Goal: Task Accomplishment & Management: Complete application form

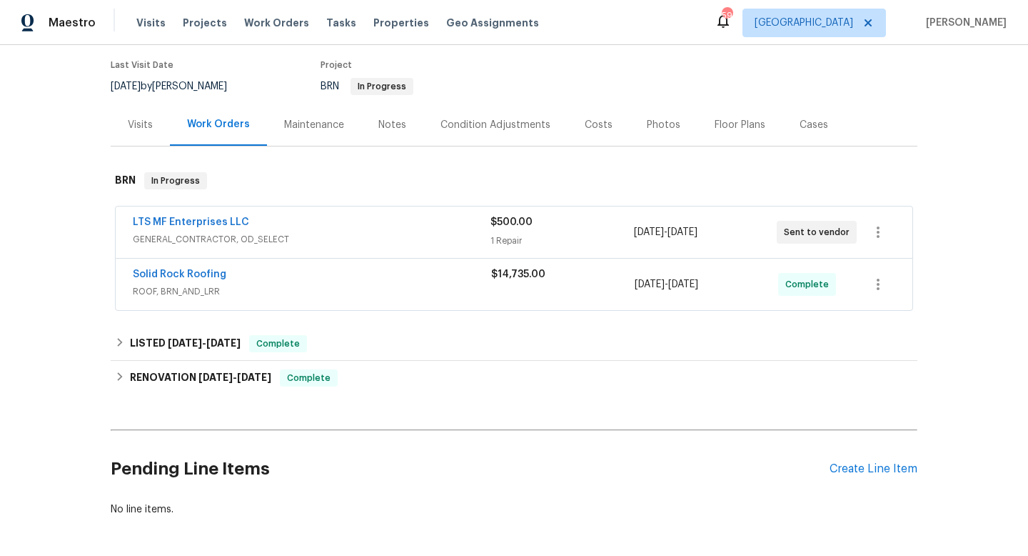
scroll to position [171, 0]
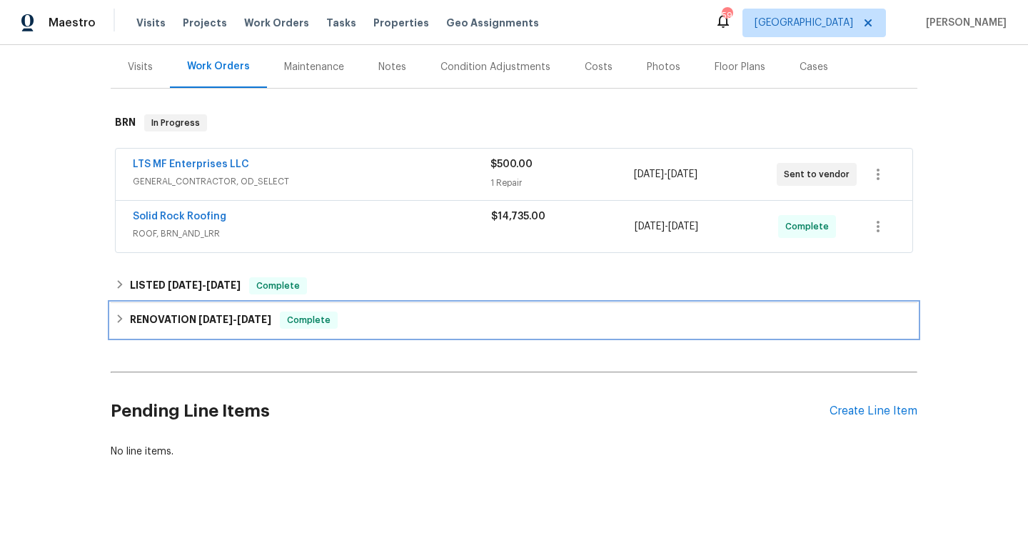
click at [157, 323] on h6 "RENOVATION 6/2/25 - 6/13/25" at bounding box center [200, 319] width 141 height 17
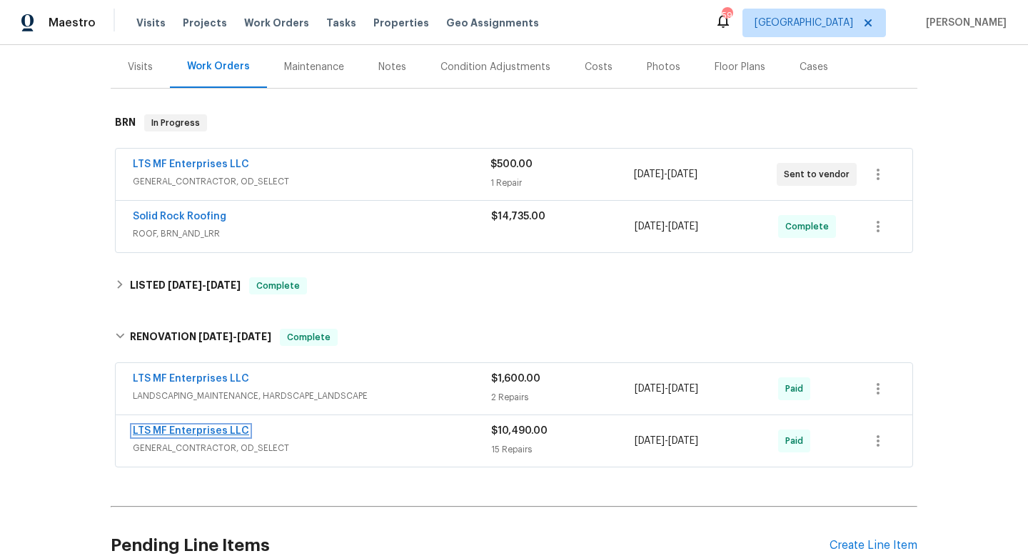
click at [200, 432] on link "LTS MF Enterprises LLC" at bounding box center [191, 431] width 116 height 10
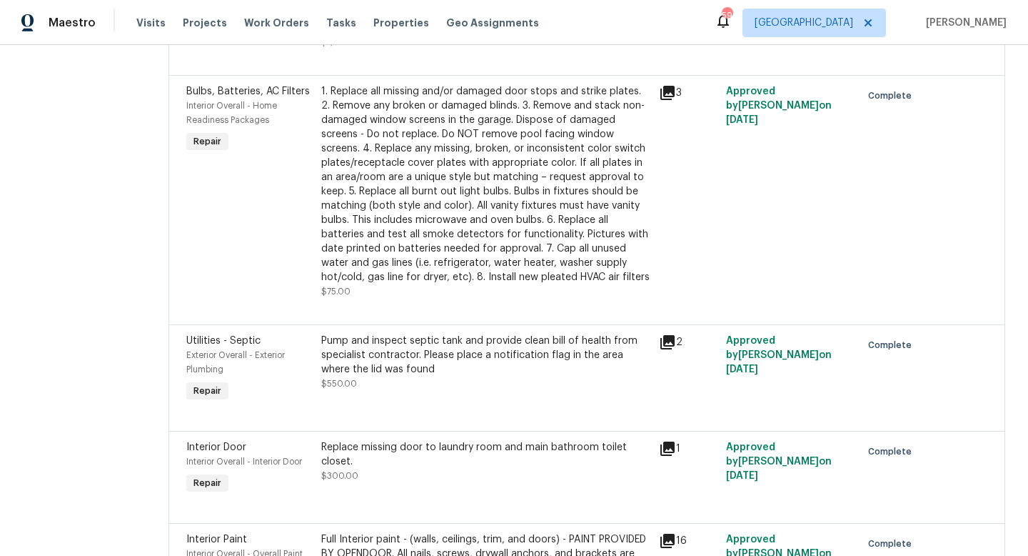
scroll to position [1694, 0]
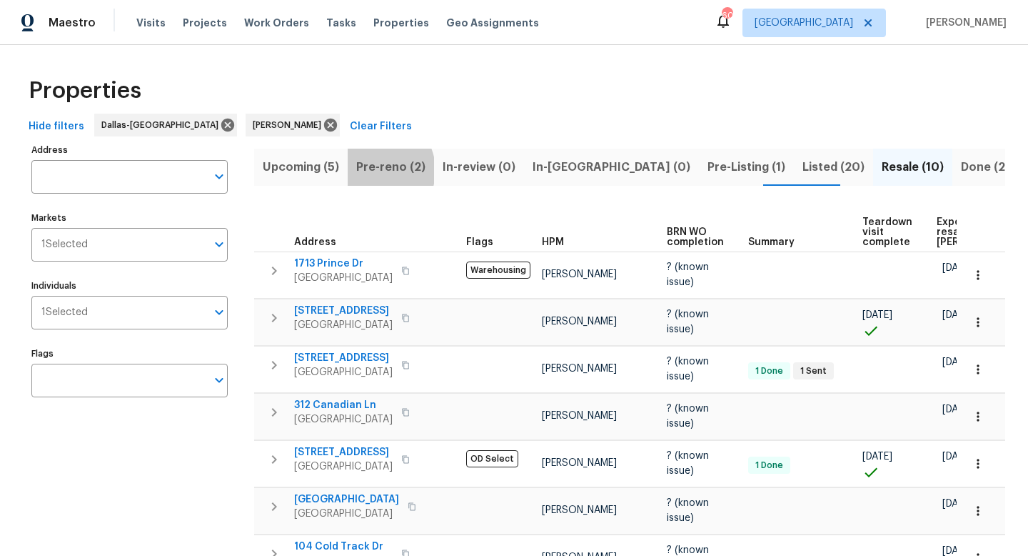
click at [376, 170] on span "Pre-reno (2)" at bounding box center [390, 167] width 69 height 20
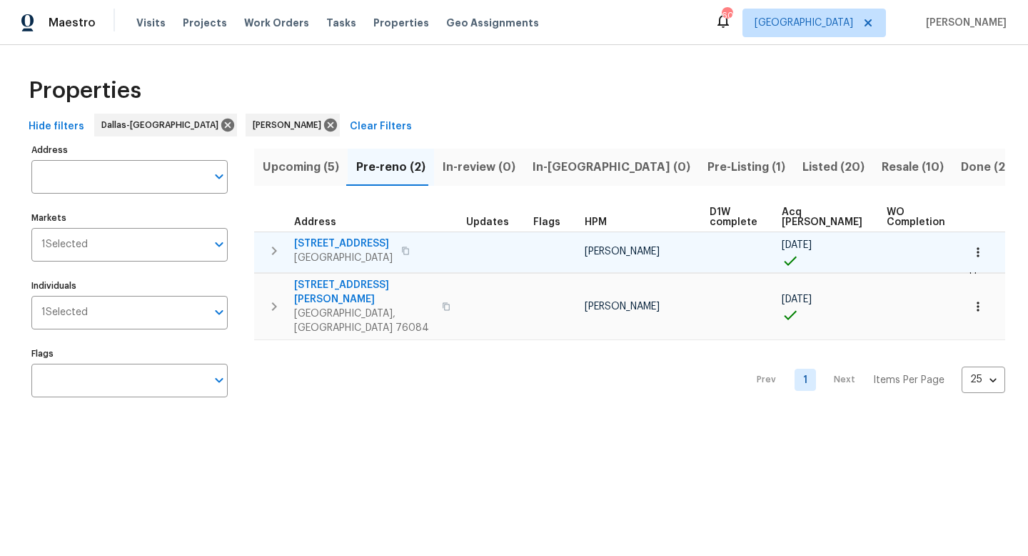
click at [348, 246] on span "106 Willow Ln" at bounding box center [343, 243] width 99 height 14
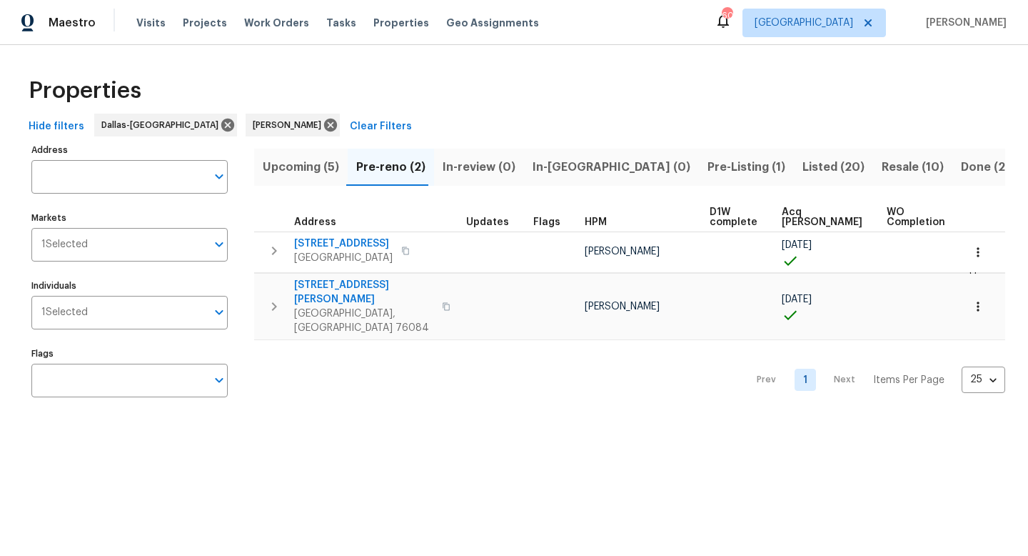
click at [803, 166] on span "Listed (20)" at bounding box center [834, 167] width 62 height 20
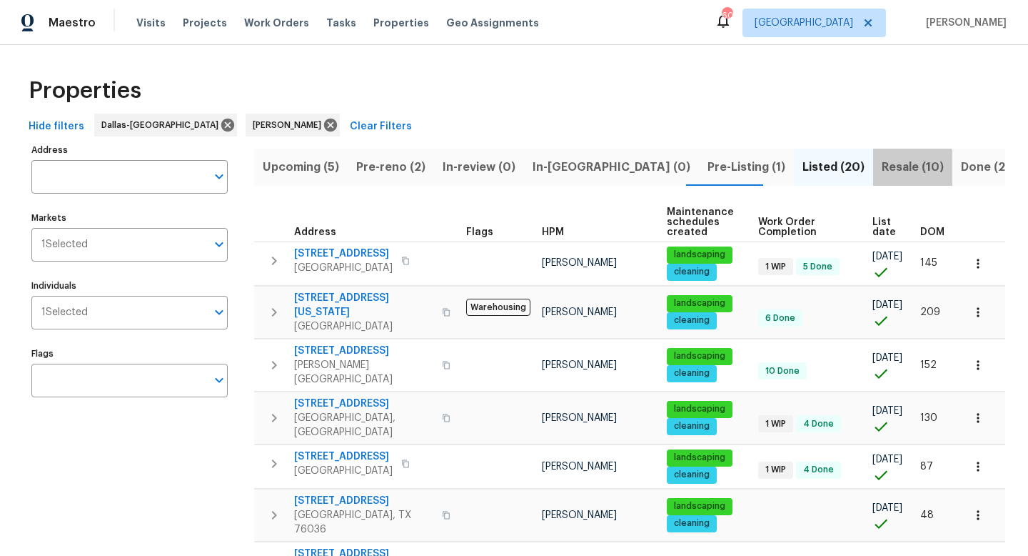
click at [882, 167] on span "Resale (10)" at bounding box center [913, 167] width 62 height 20
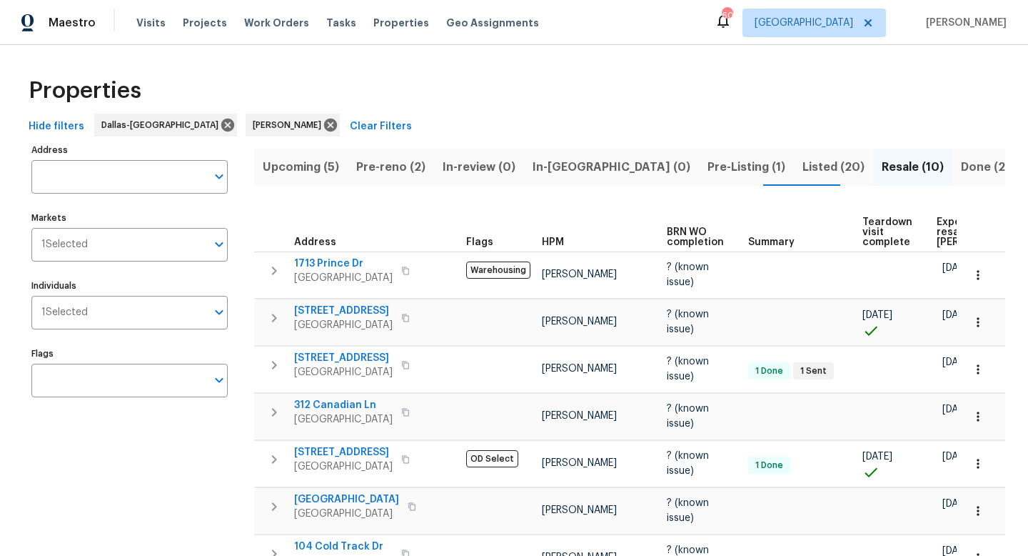
click at [803, 169] on span "Listed (20)" at bounding box center [834, 167] width 62 height 20
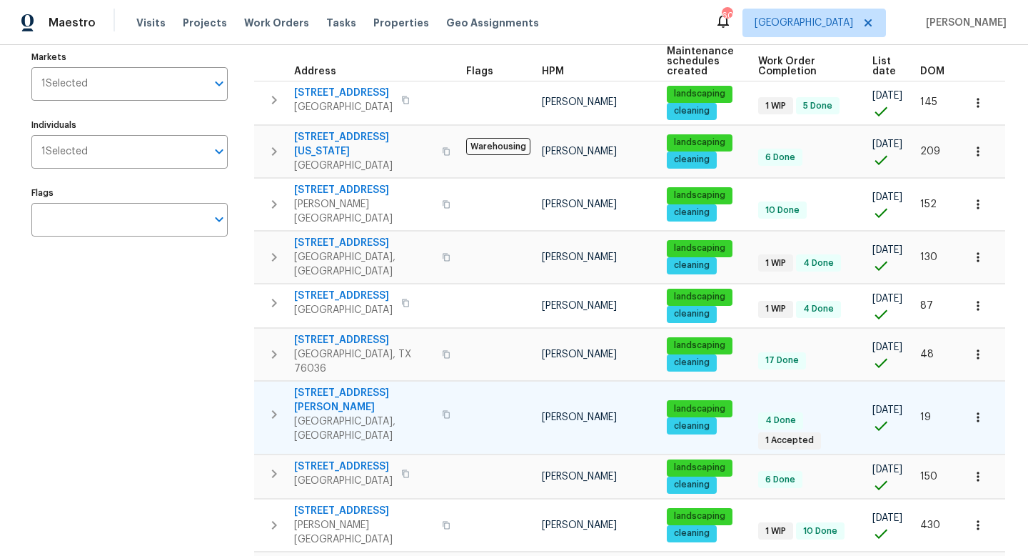
scroll to position [177, 0]
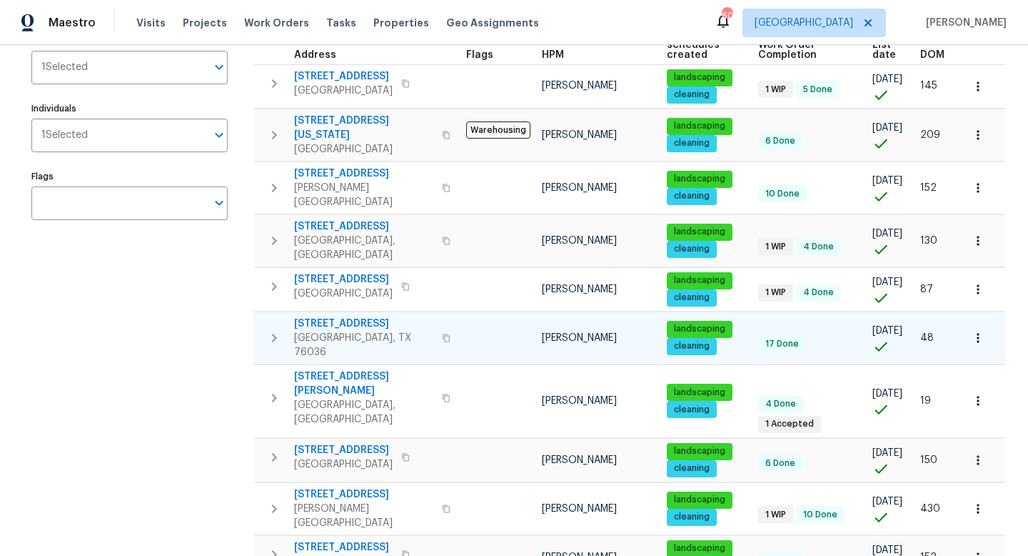
click at [331, 316] on span "674 Horn St" at bounding box center [363, 323] width 139 height 14
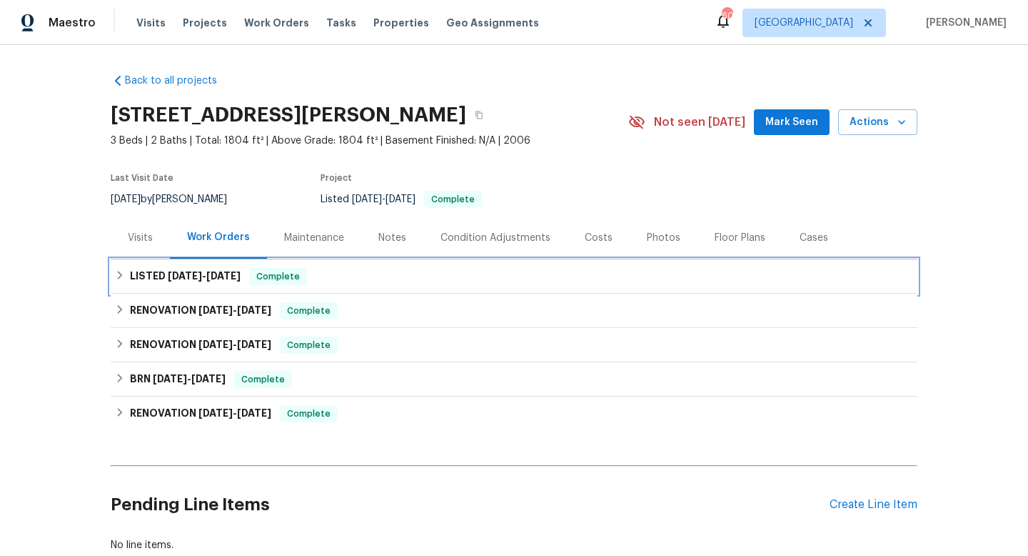
click at [119, 270] on icon at bounding box center [120, 275] width 10 height 10
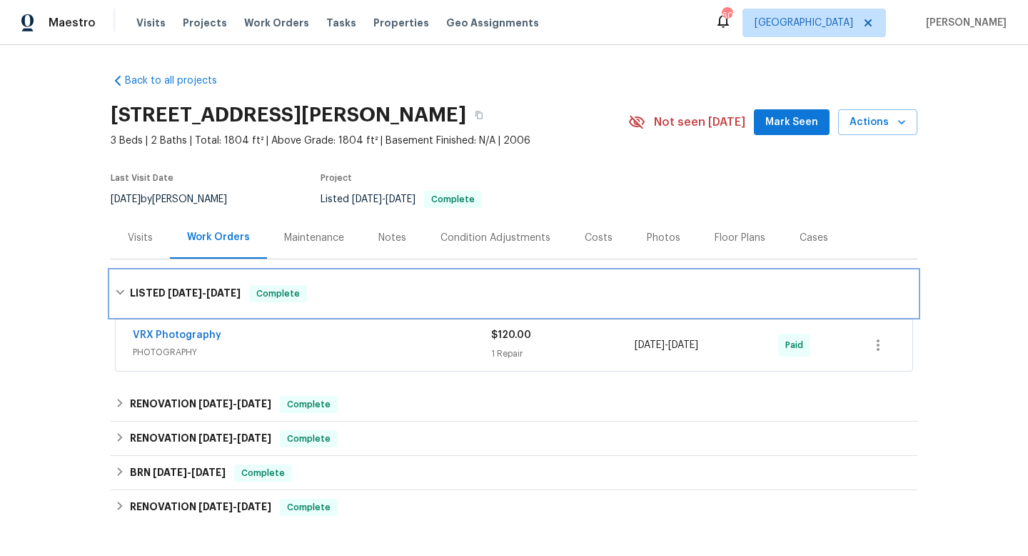
click at [119, 271] on div "LISTED 7/22/25 - 7/23/25 Complete" at bounding box center [514, 294] width 807 height 46
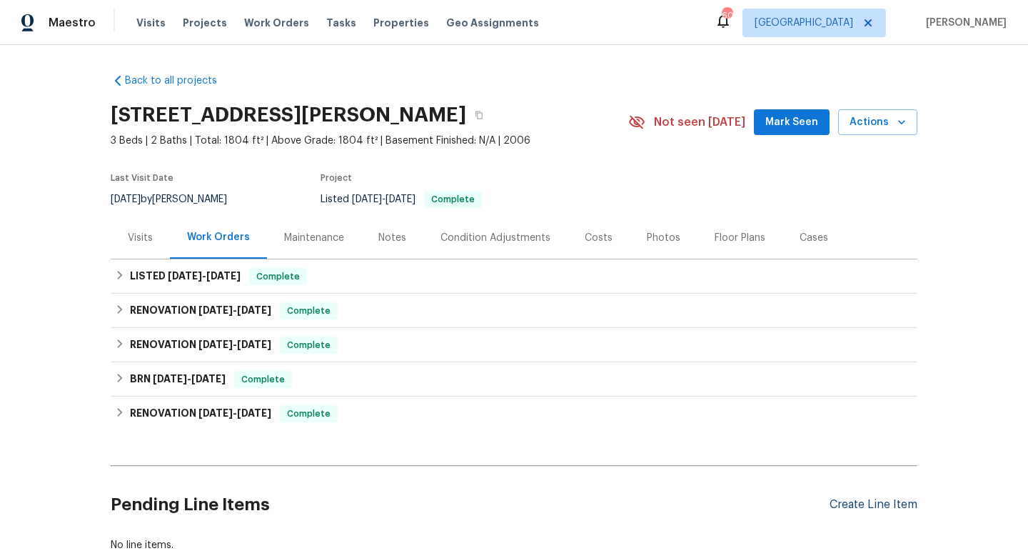
click at [864, 501] on div "Create Line Item" at bounding box center [874, 505] width 88 height 14
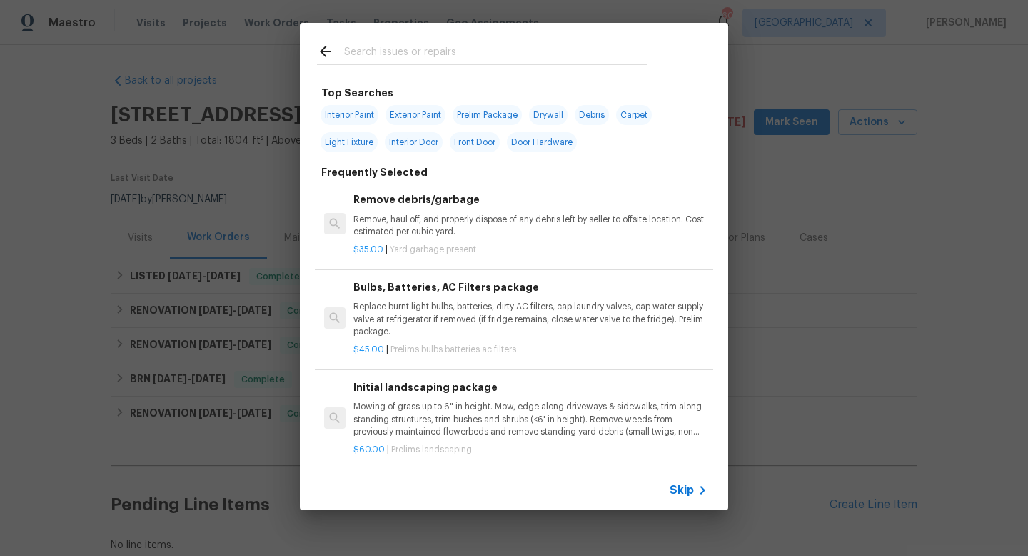
click at [677, 486] on span "Skip" at bounding box center [682, 490] width 24 height 14
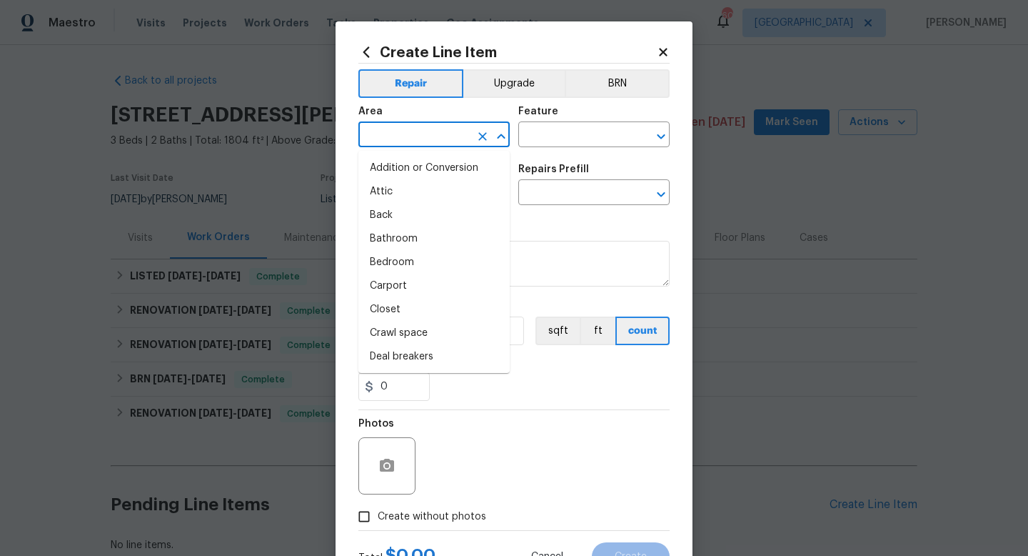
click at [404, 144] on input "text" at bounding box center [414, 136] width 111 height 22
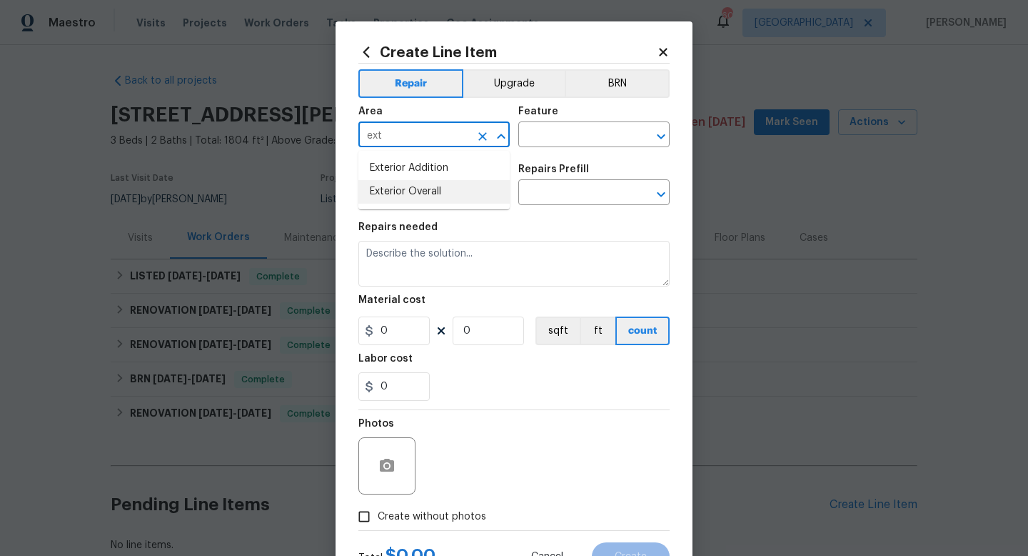
click at [404, 191] on li "Exterior Overall" at bounding box center [434, 192] width 151 height 24
type input "Exterior Overall"
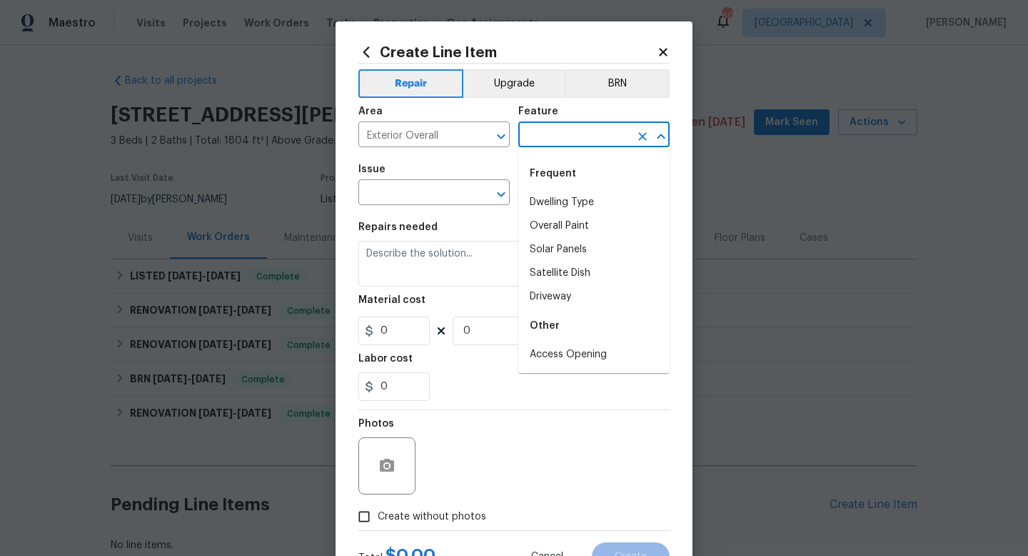
click at [551, 137] on input "text" at bounding box center [574, 136] width 111 height 22
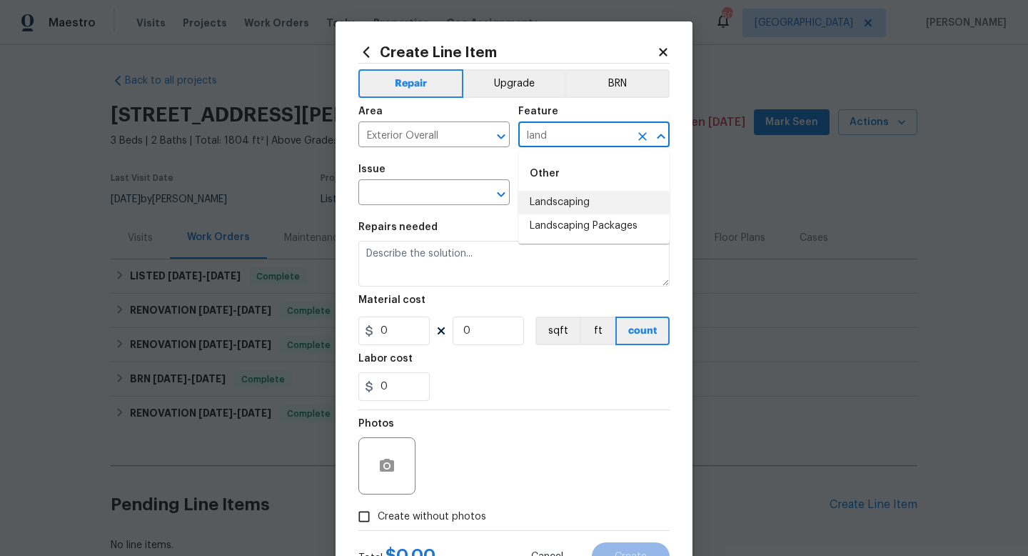
click at [551, 196] on li "Landscaping" at bounding box center [594, 203] width 151 height 24
type input "Landscaping"
click at [439, 199] on input "text" at bounding box center [414, 194] width 111 height 22
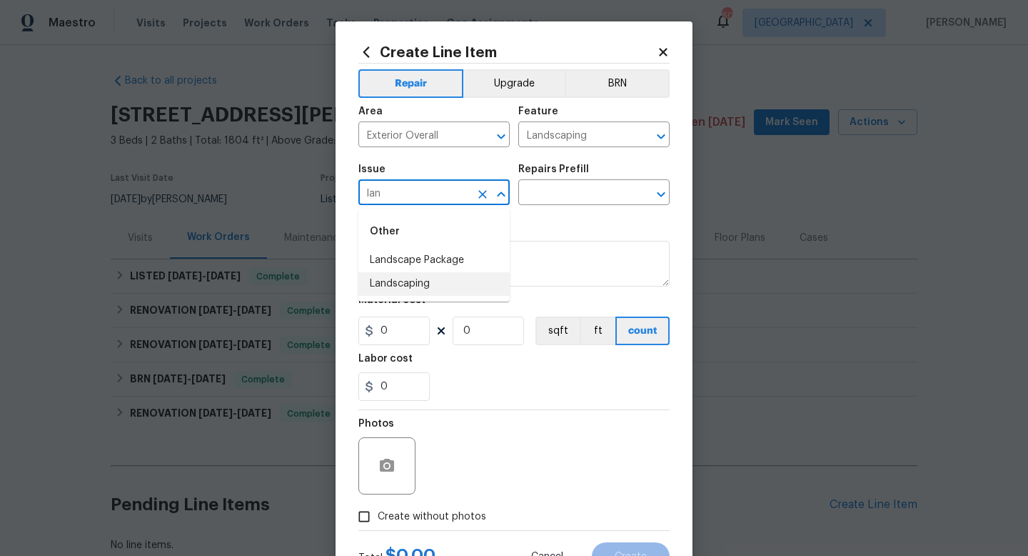
click at [436, 281] on li "Landscaping" at bounding box center [434, 284] width 151 height 24
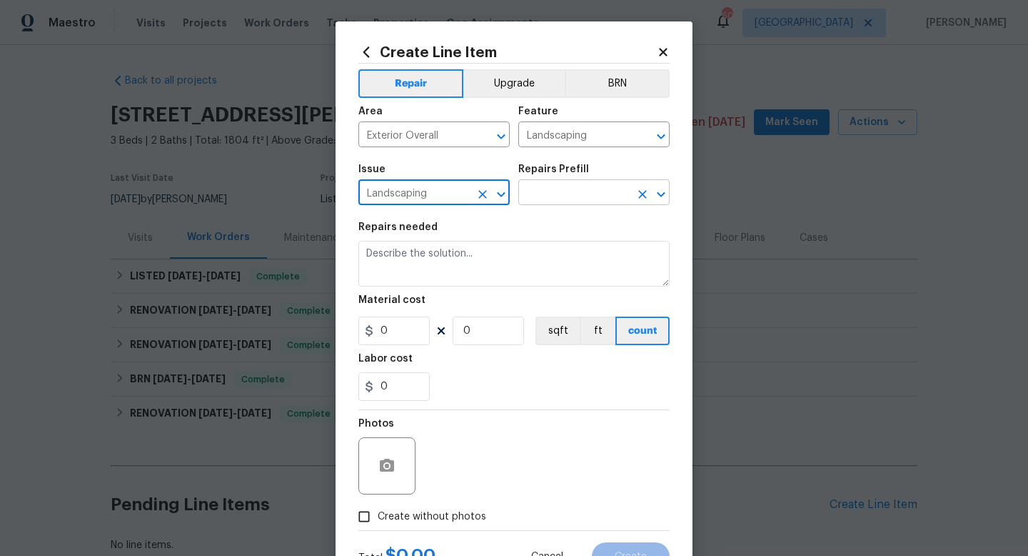
type input "Landscaping"
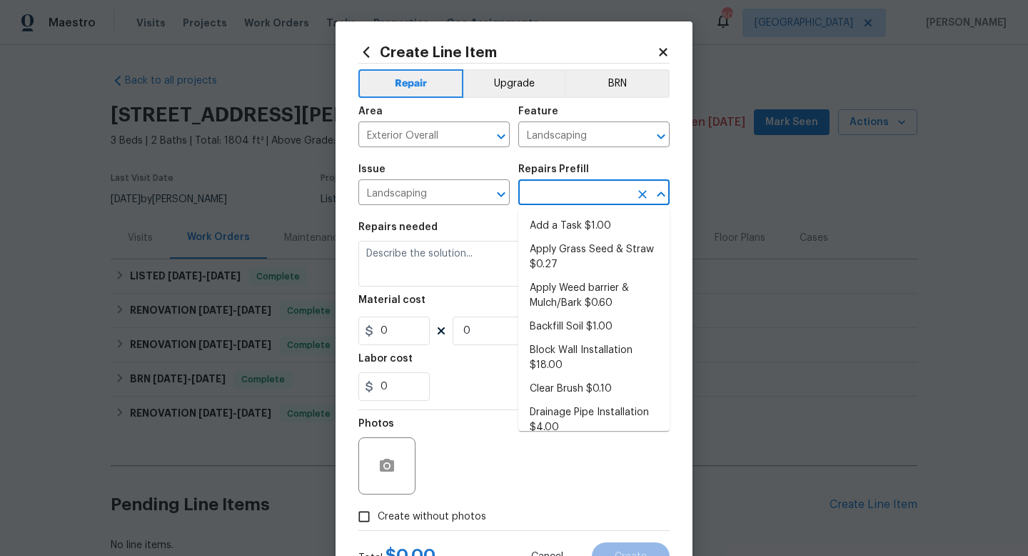
click at [547, 185] on input "text" at bounding box center [574, 194] width 111 height 22
click at [549, 221] on li "Add a Task $1.00" at bounding box center [594, 226] width 151 height 24
type input "Add a Task $1.00"
type textarea "HPM to detail"
type input "1"
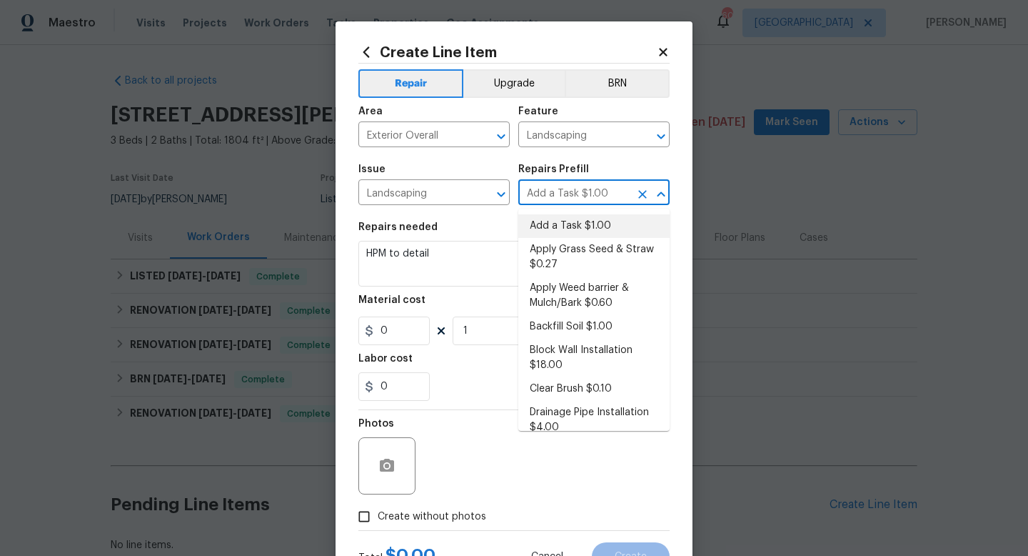
type input "1"
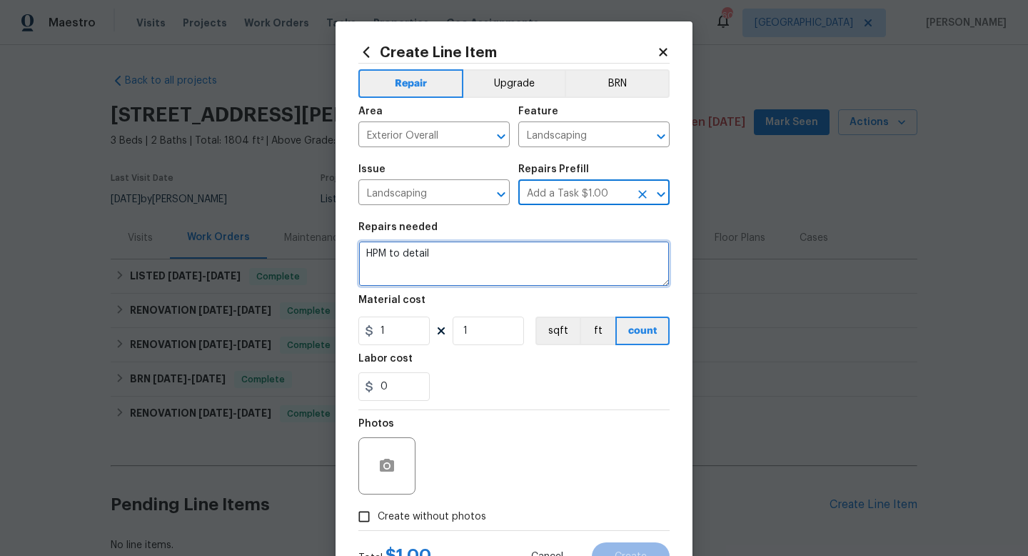
click at [469, 262] on textarea "HPM to detail" at bounding box center [514, 264] width 311 height 46
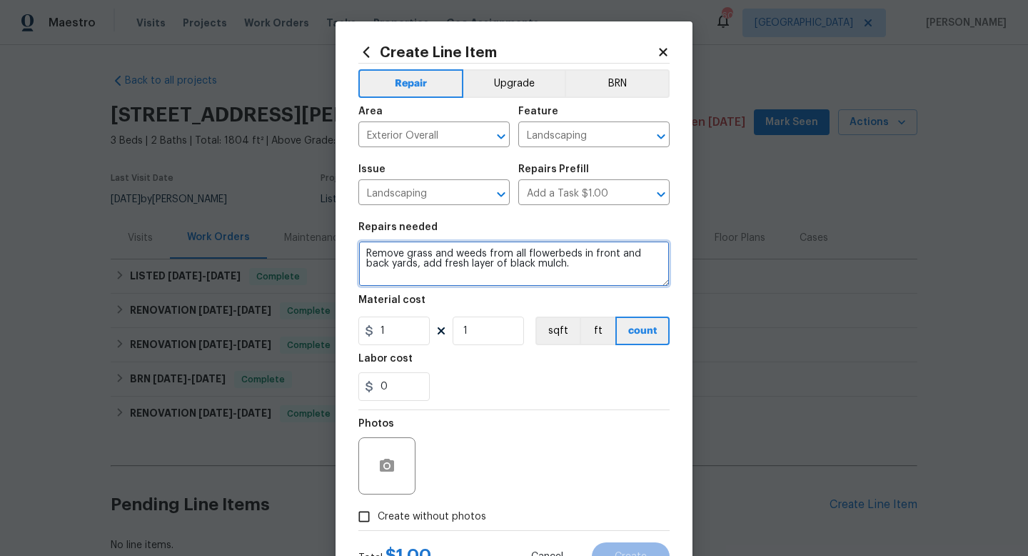
click at [397, 265] on textarea "Remove grass and weeds from all flowerbeds in front and back yards, add fresh l…" at bounding box center [514, 264] width 311 height 46
type textarea "Remove grass and weeds from all flowerbeds in front and back yards, spray grass…"
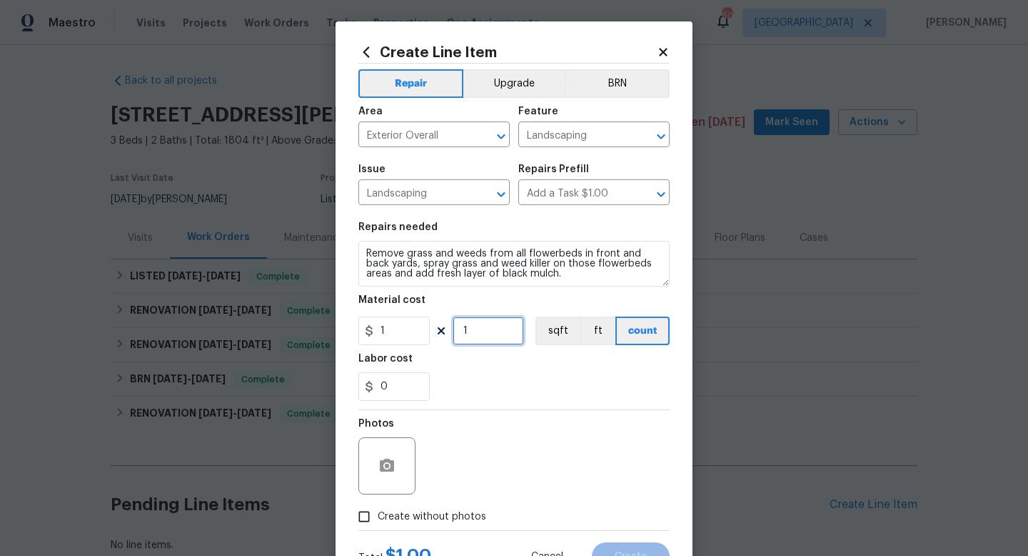
click at [487, 331] on input "1" at bounding box center [488, 330] width 71 height 29
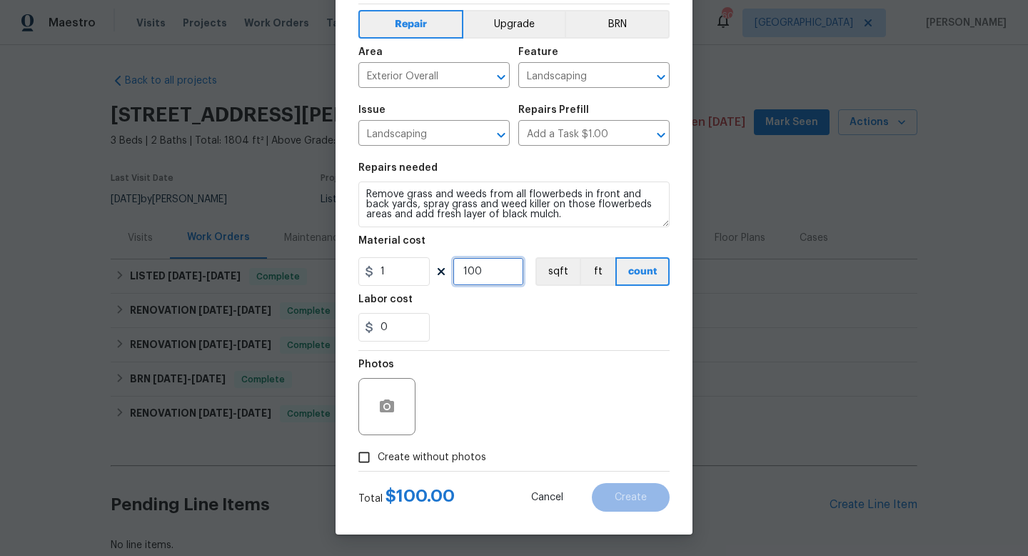
type input "100"
click at [420, 459] on span "Create without photos" at bounding box center [432, 457] width 109 height 15
click at [378, 459] on input "Create without photos" at bounding box center [364, 457] width 27 height 27
checkbox input "true"
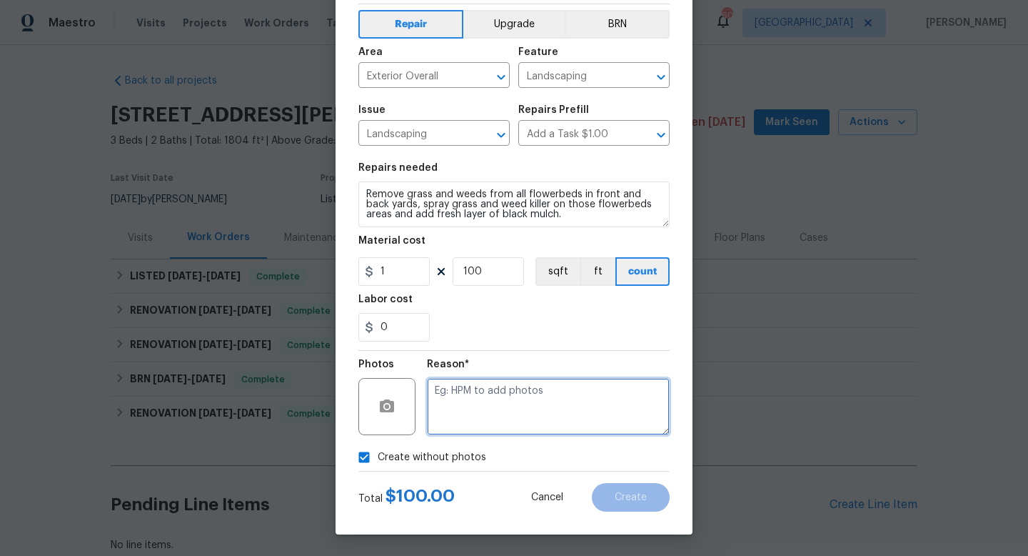
click at [456, 412] on textarea at bounding box center [548, 406] width 243 height 57
type textarea "w"
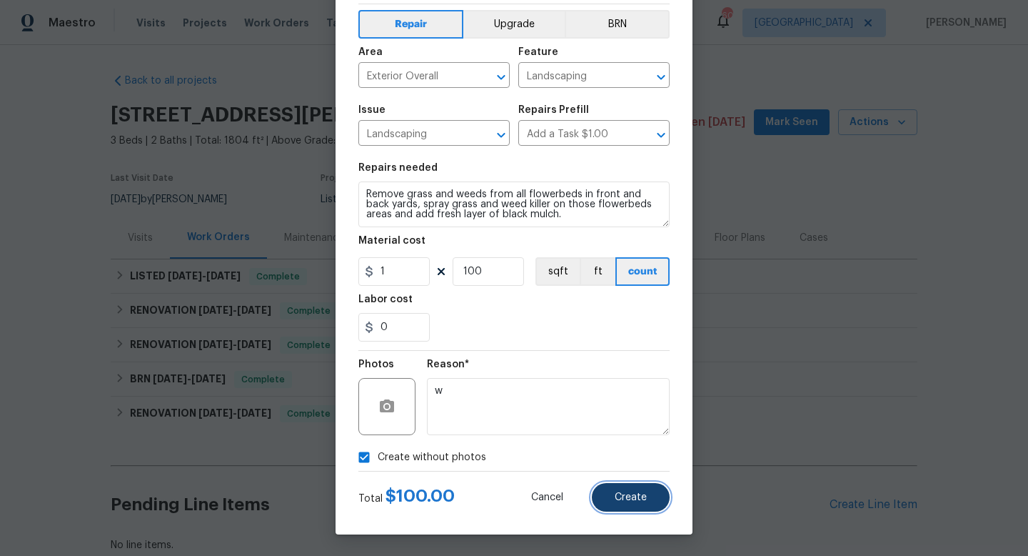
click at [614, 498] on button "Create" at bounding box center [631, 497] width 78 height 29
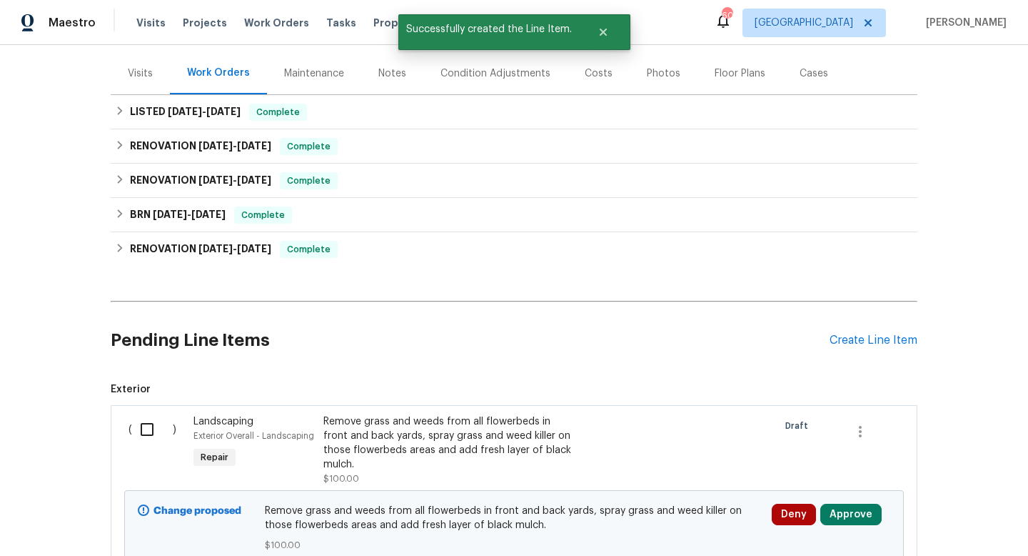
scroll to position [271, 0]
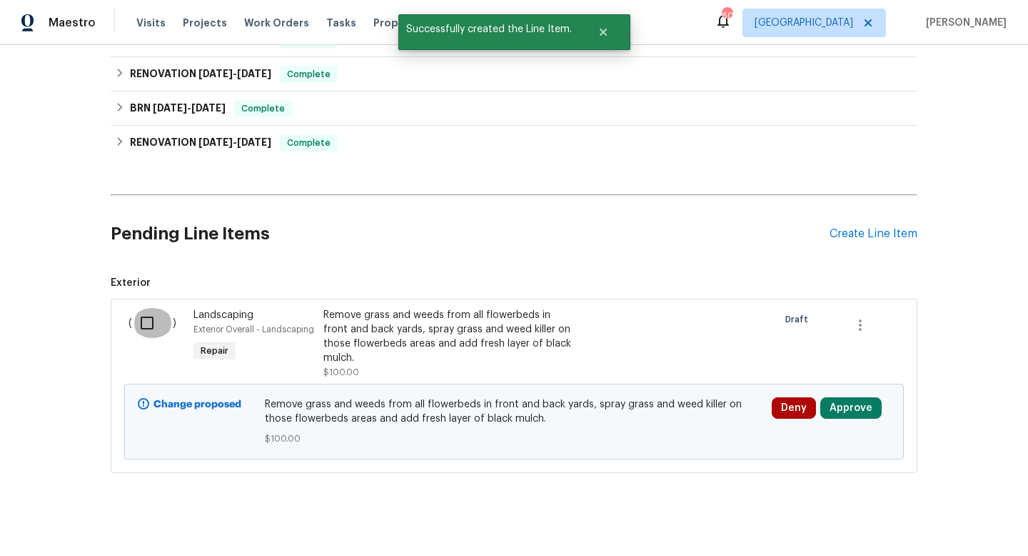
click at [148, 326] on input "checkbox" at bounding box center [152, 323] width 41 height 30
checkbox input "true"
click at [919, 523] on span "Create Work Order" at bounding box center [946, 520] width 95 height 18
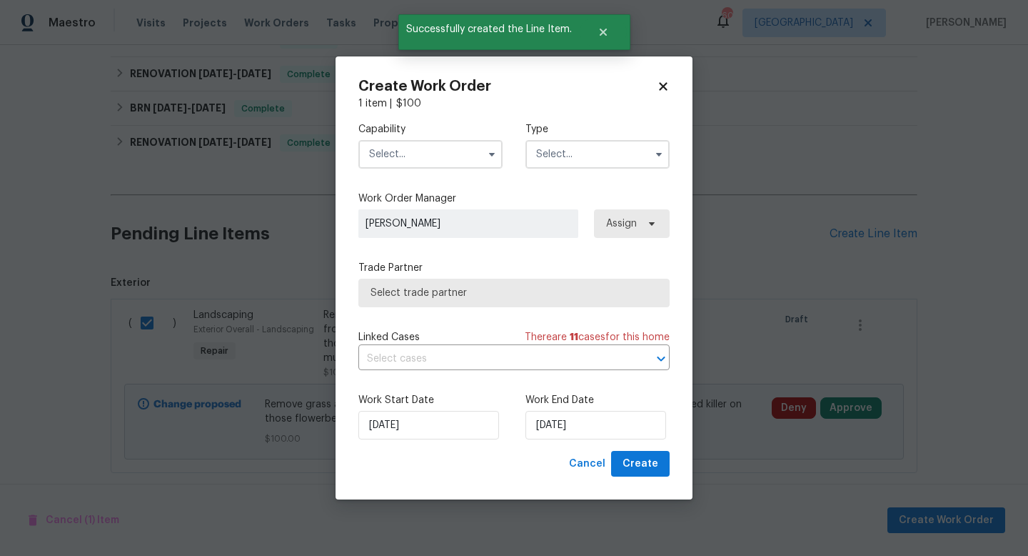
click at [432, 153] on input "text" at bounding box center [431, 154] width 144 height 29
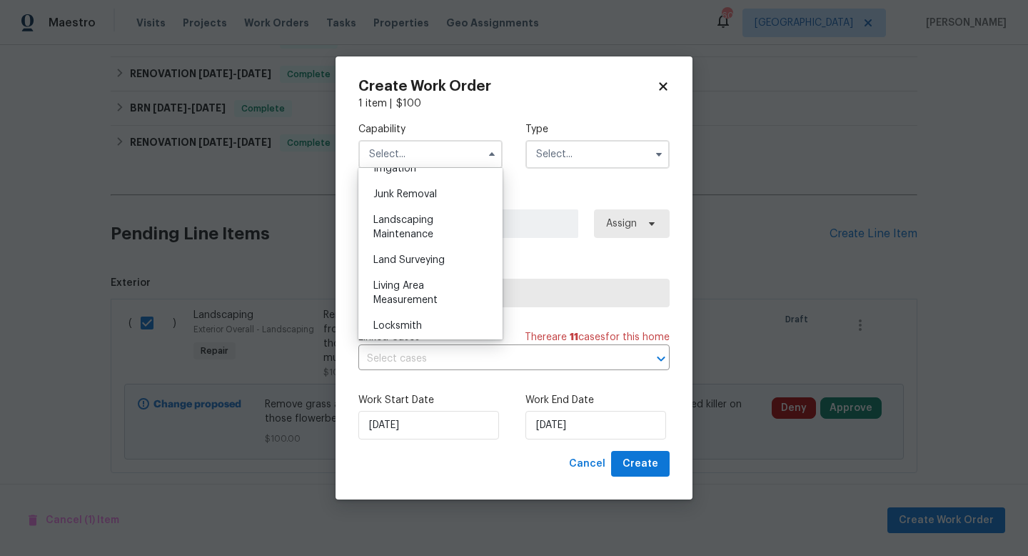
scroll to position [907, 0]
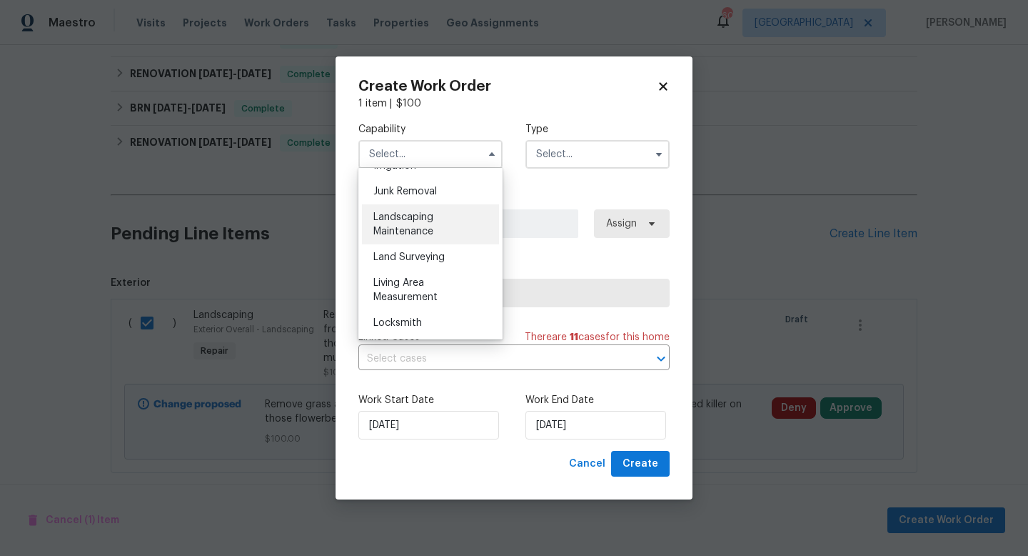
click at [420, 230] on span "Landscaping Maintenance" at bounding box center [404, 224] width 60 height 24
type input "Landscaping Maintenance"
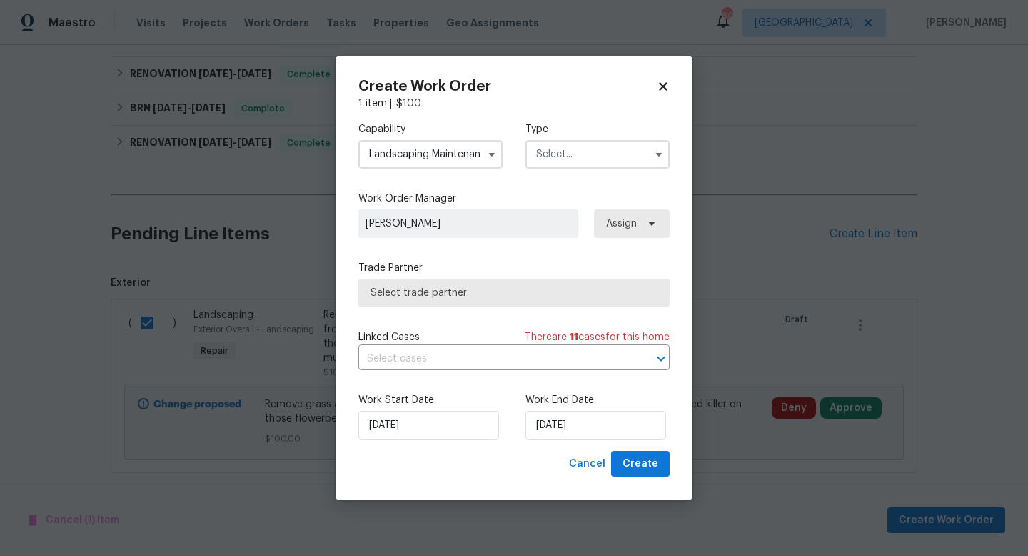
click at [566, 156] on input "text" at bounding box center [598, 154] width 144 height 29
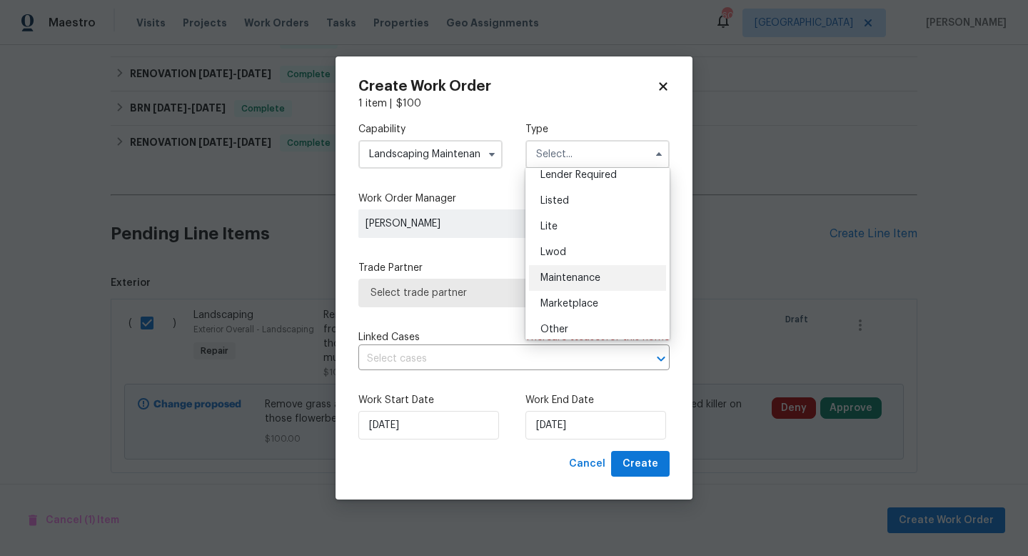
scroll to position [142, 0]
click at [576, 199] on div "Listed" at bounding box center [597, 197] width 137 height 26
type input "Listed"
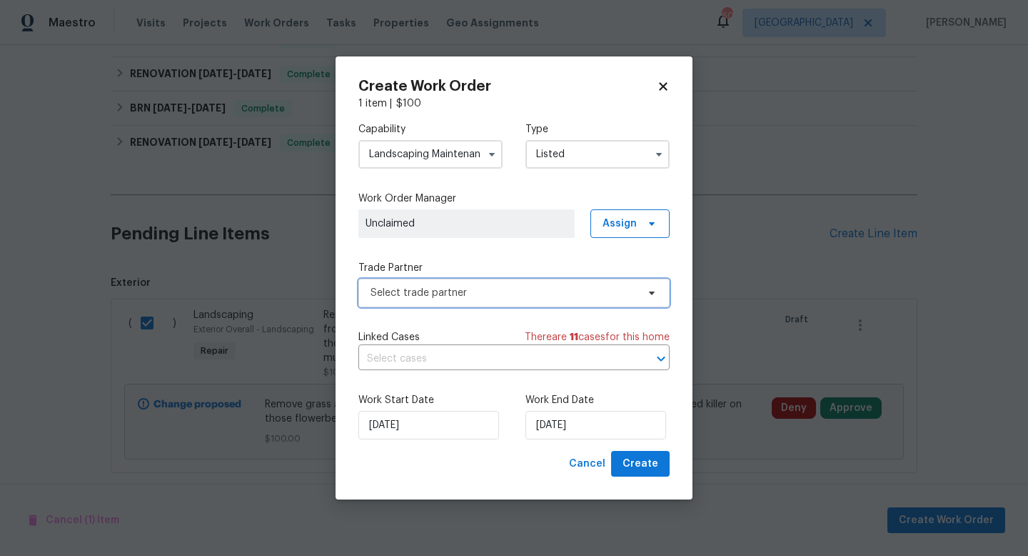
click at [506, 291] on span "Select trade partner" at bounding box center [504, 293] width 266 height 14
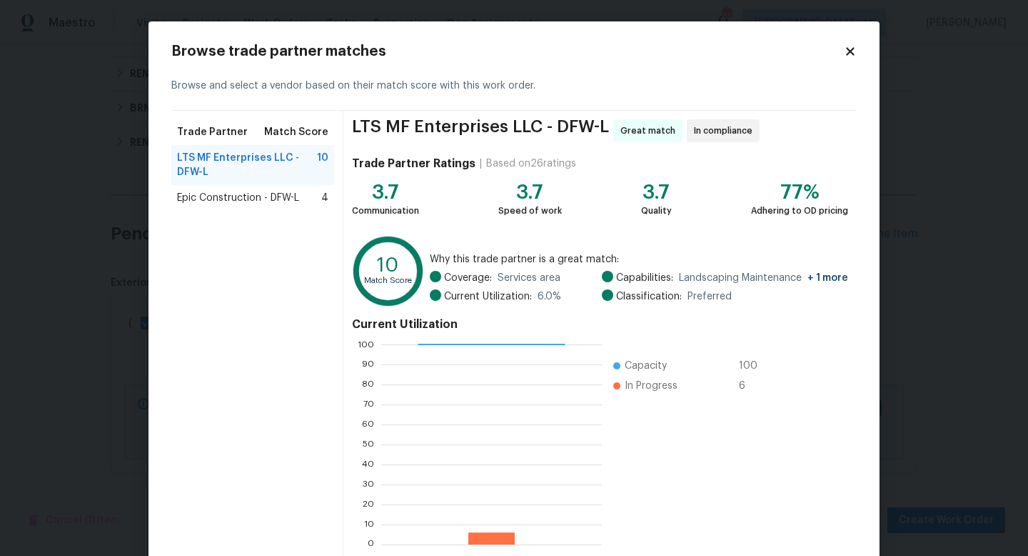
scroll to position [74, 0]
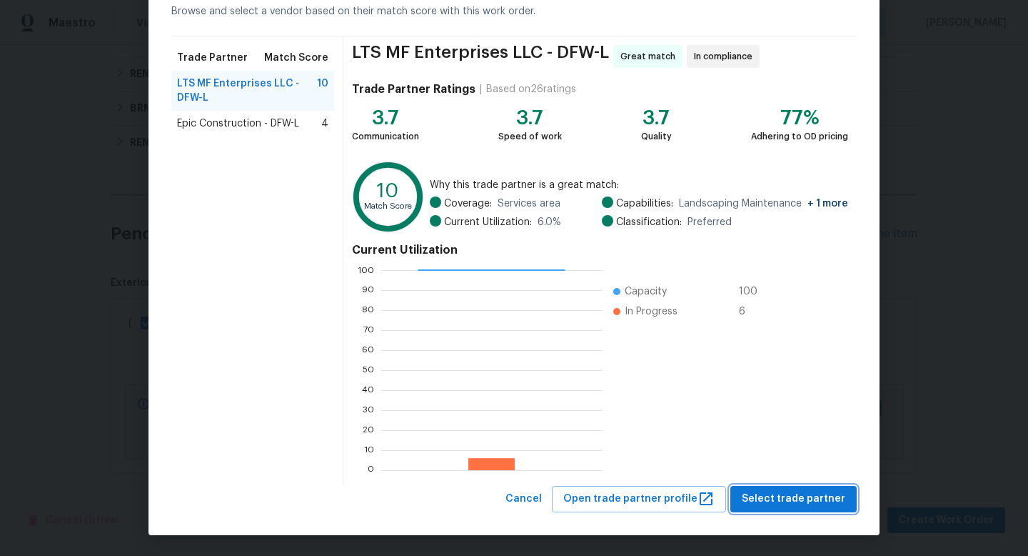
click at [778, 500] on span "Select trade partner" at bounding box center [794, 499] width 104 height 18
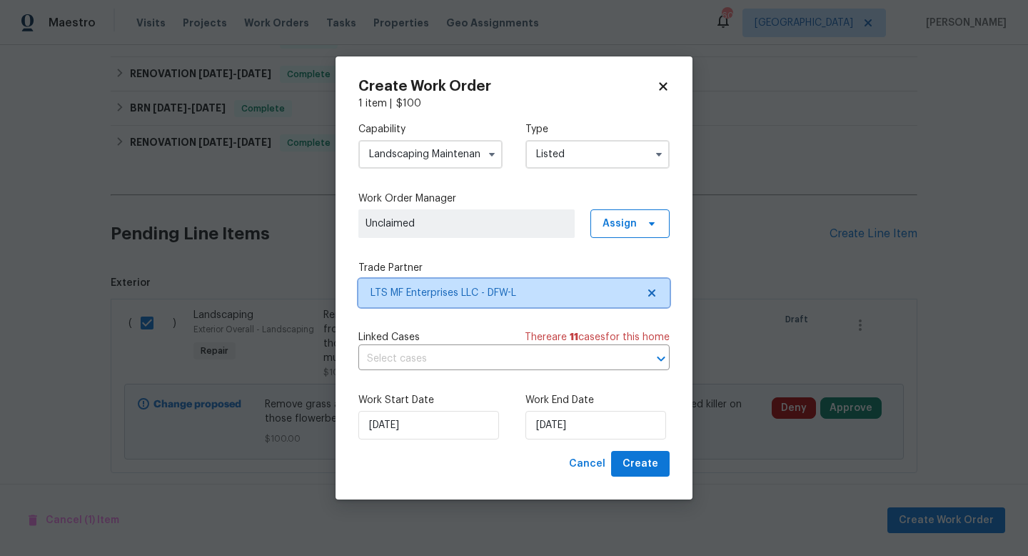
scroll to position [0, 0]
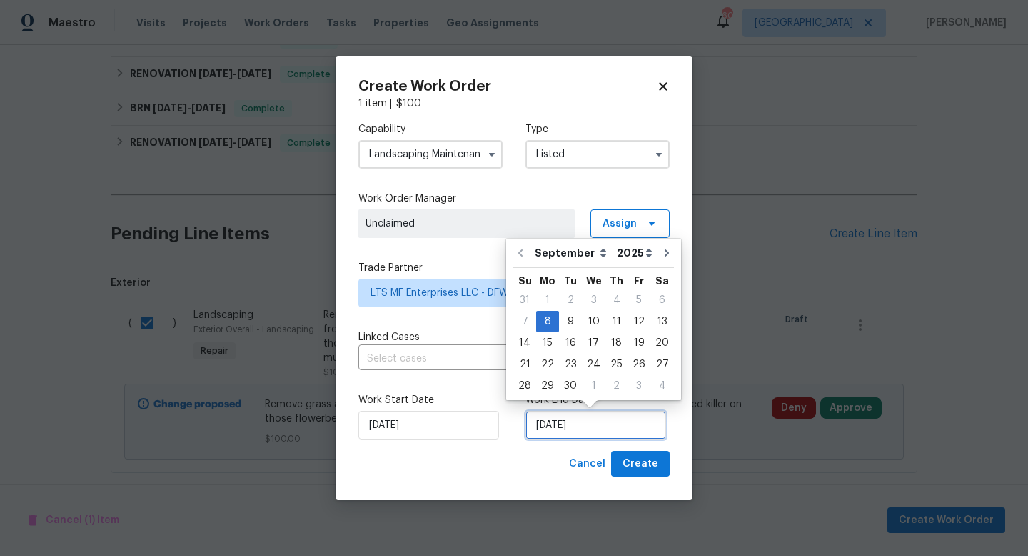
click at [584, 429] on input "[DATE]" at bounding box center [596, 425] width 141 height 29
click at [653, 320] on div "13" at bounding box center [663, 321] width 24 height 20
type input "9/13/2025"
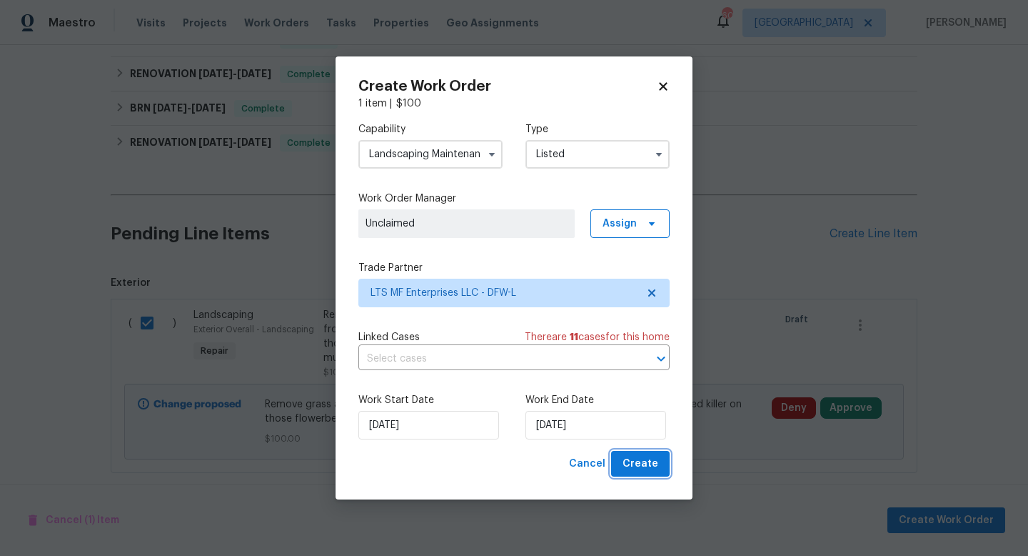
click at [641, 460] on span "Create" at bounding box center [641, 464] width 36 height 18
checkbox input "false"
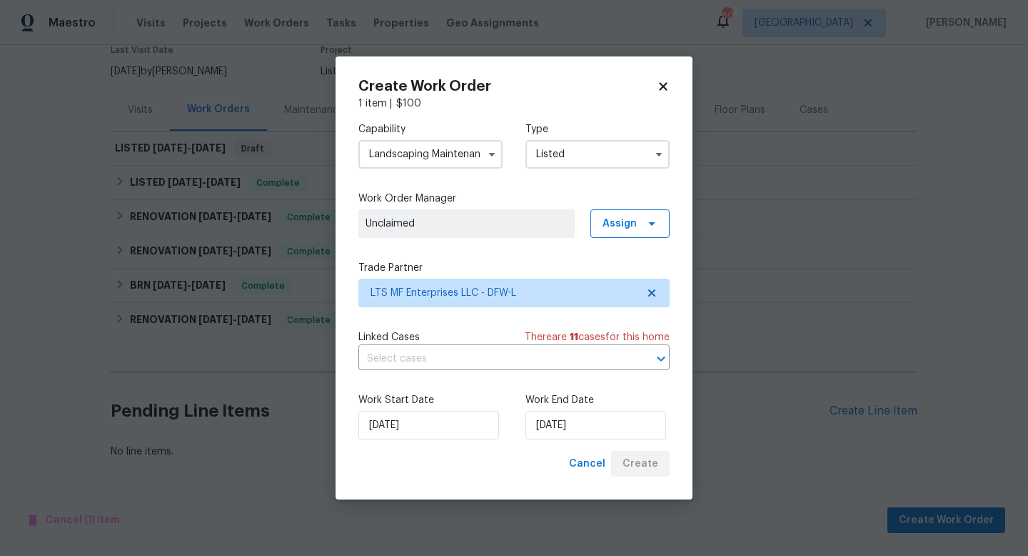
scroll to position [128, 0]
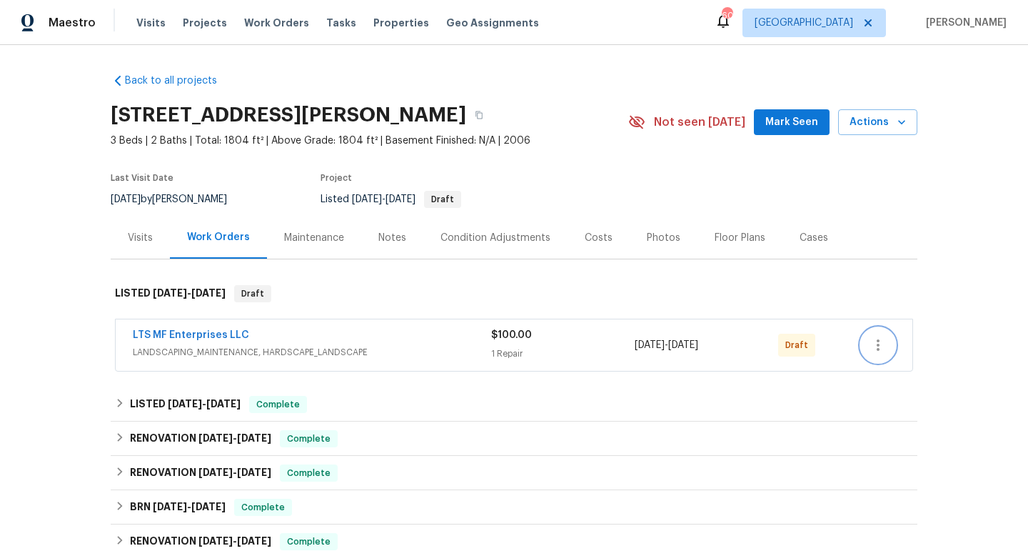
click at [878, 345] on icon "button" at bounding box center [878, 344] width 3 height 11
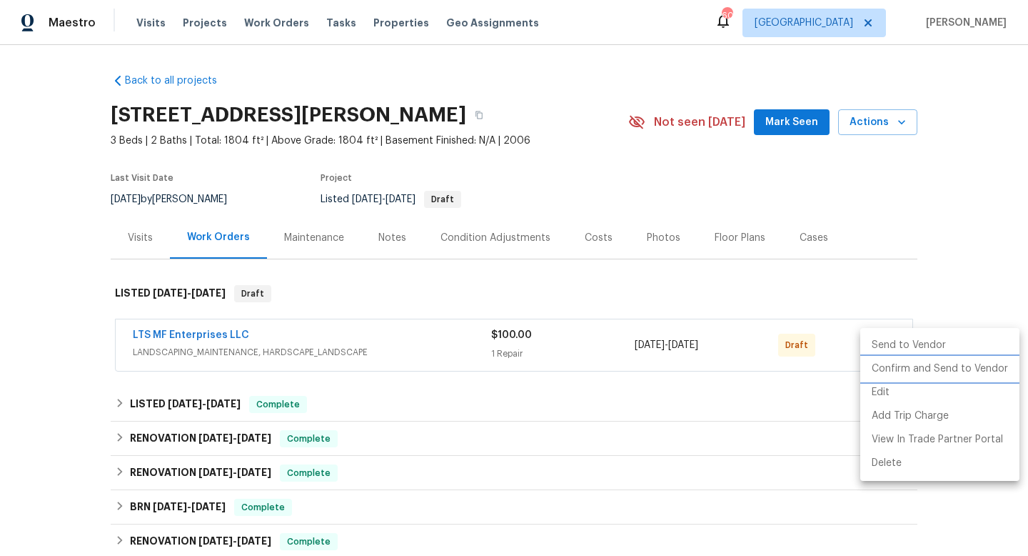
click at [882, 366] on li "Confirm and Send to Vendor" at bounding box center [940, 369] width 159 height 24
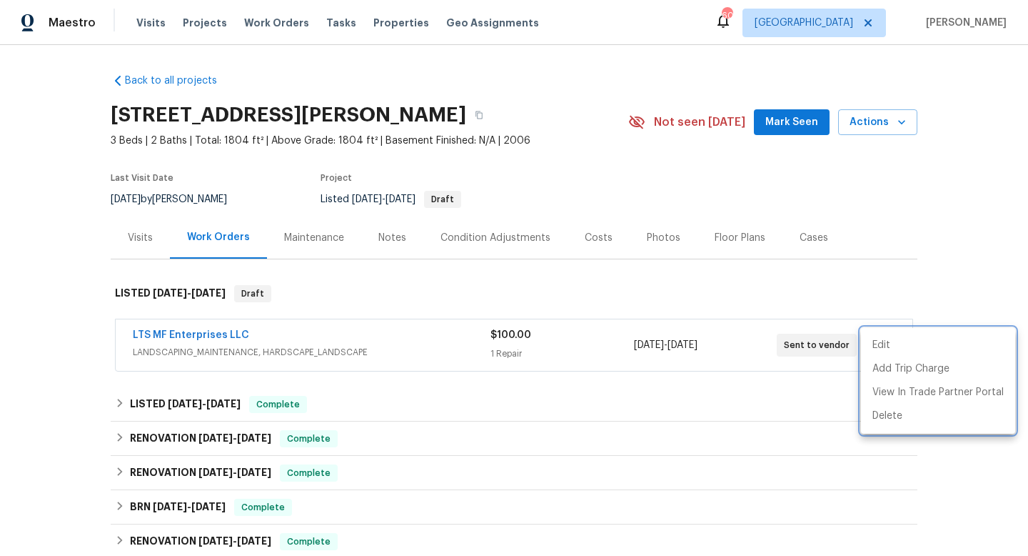
click at [813, 289] on div at bounding box center [514, 278] width 1028 height 556
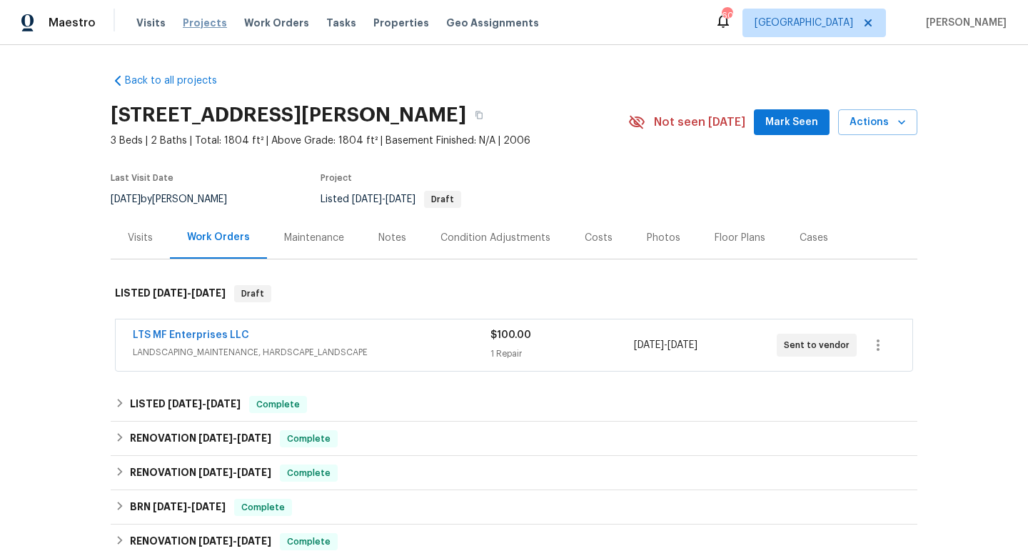
click at [196, 25] on span "Projects" at bounding box center [205, 23] width 44 height 14
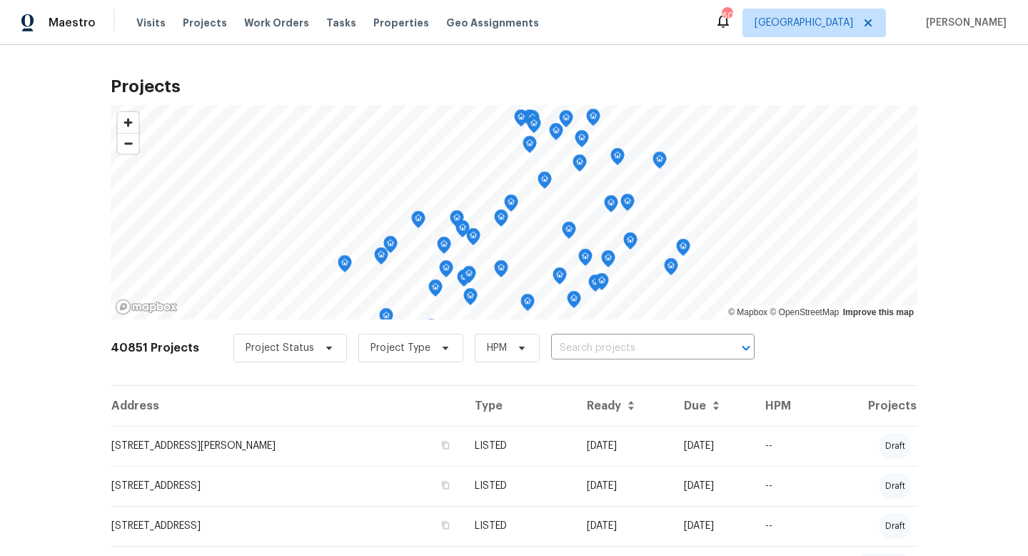
click at [599, 348] on input "text" at bounding box center [633, 348] width 164 height 22
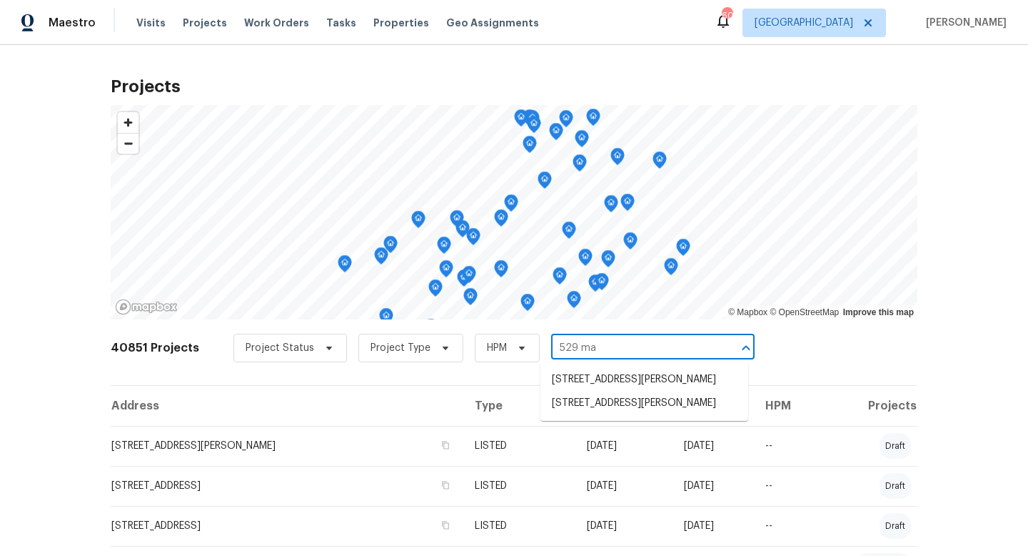
type input "529 mag"
click at [614, 386] on li "529 Magdalen Ave, Crowley, TX 76036" at bounding box center [645, 380] width 208 height 24
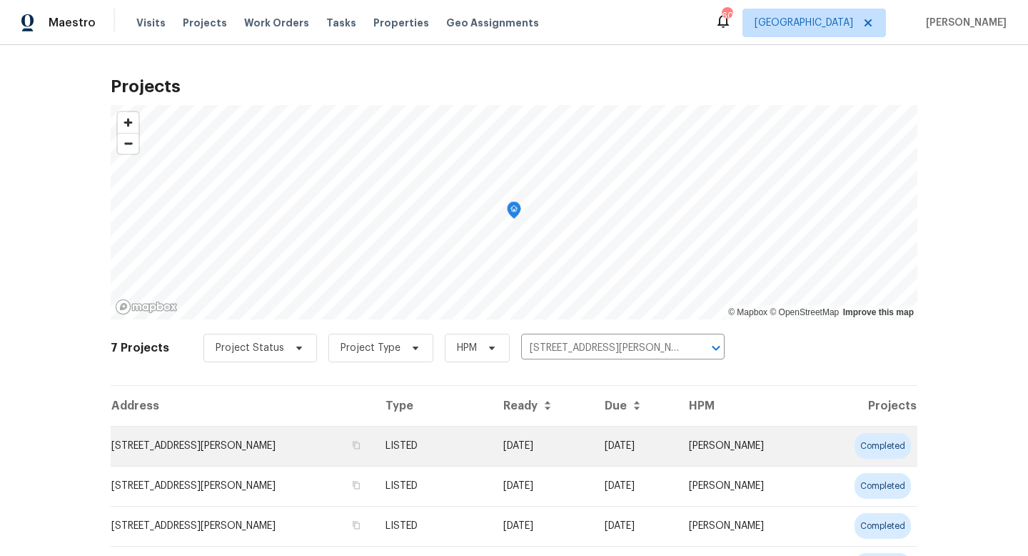
click at [491, 441] on td "LISTED" at bounding box center [432, 446] width 117 height 40
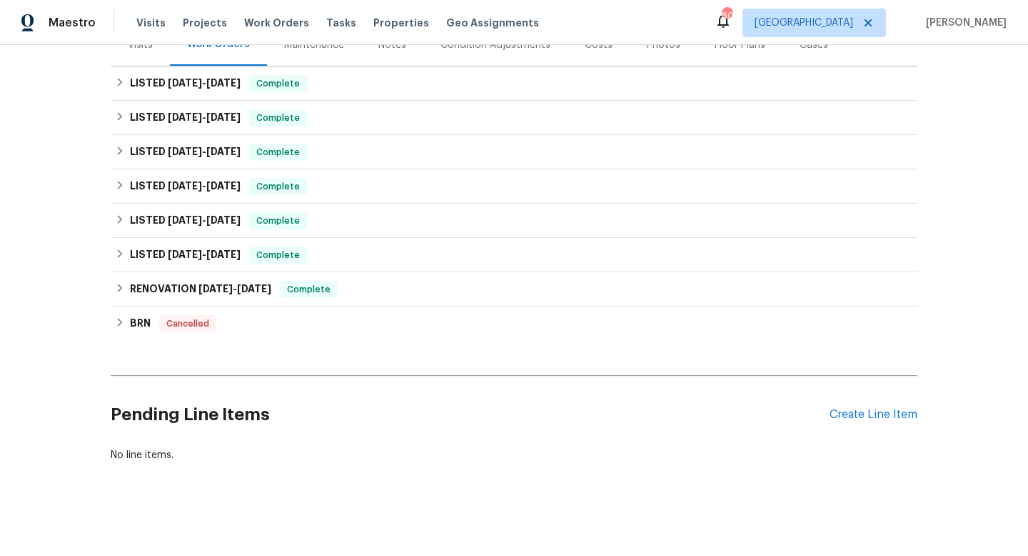
scroll to position [196, 0]
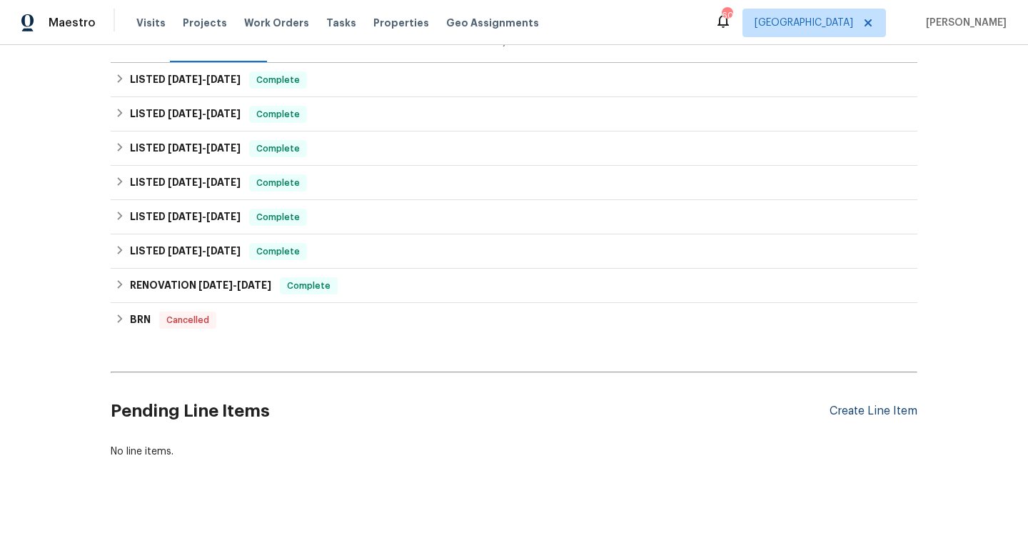
click at [864, 412] on div "Create Line Item" at bounding box center [874, 411] width 88 height 14
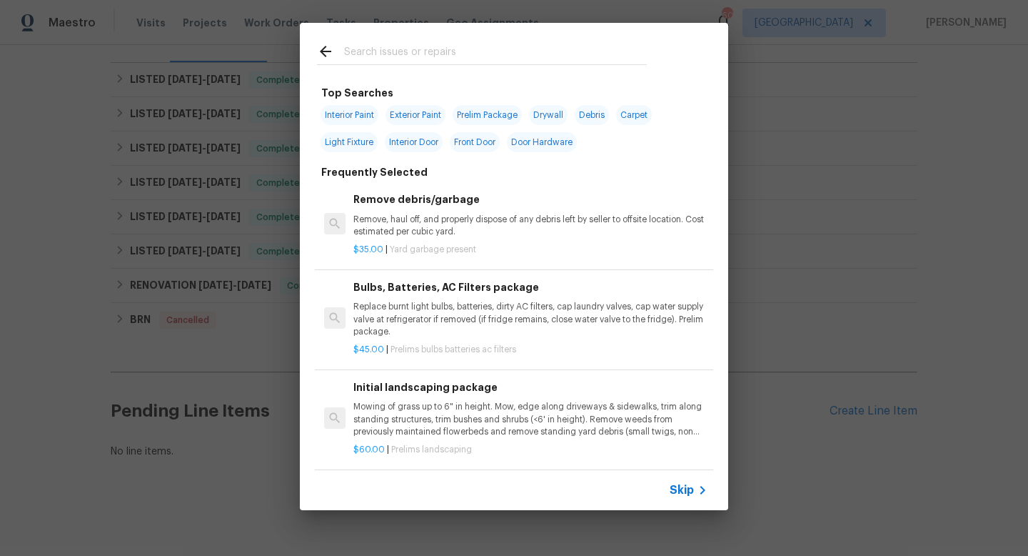
click at [682, 487] on span "Skip" at bounding box center [682, 490] width 24 height 14
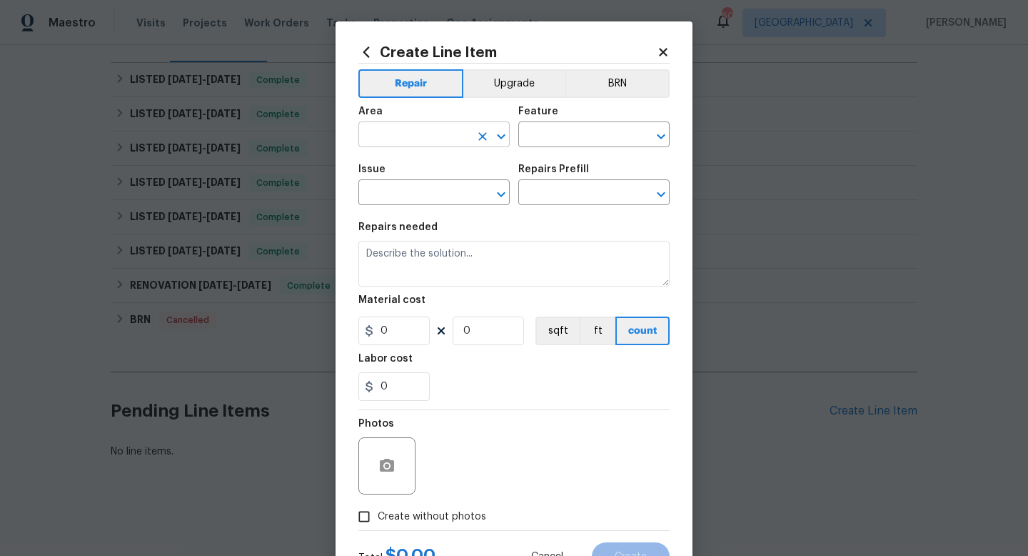
click at [407, 137] on input "text" at bounding box center [414, 136] width 111 height 22
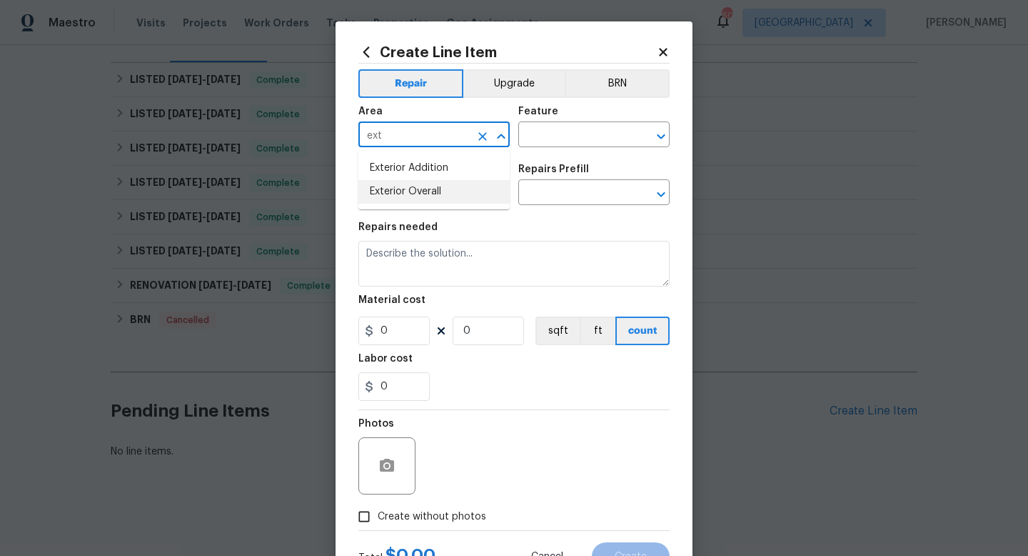
click at [424, 193] on li "Exterior Overall" at bounding box center [434, 192] width 151 height 24
type input "Exterior Overall"
click at [539, 139] on input "text" at bounding box center [574, 136] width 111 height 22
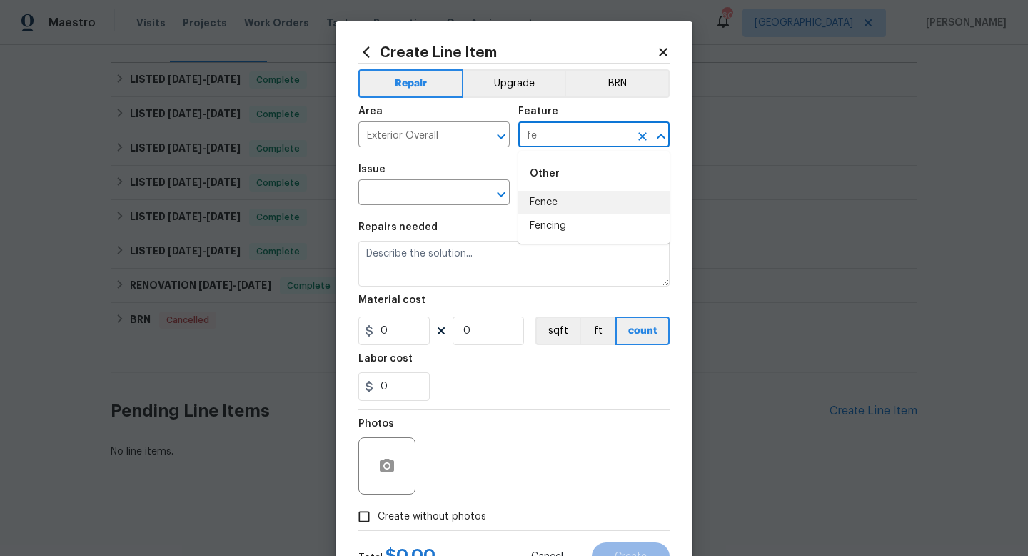
click at [542, 206] on li "Fence" at bounding box center [594, 203] width 151 height 24
type input "Fence"
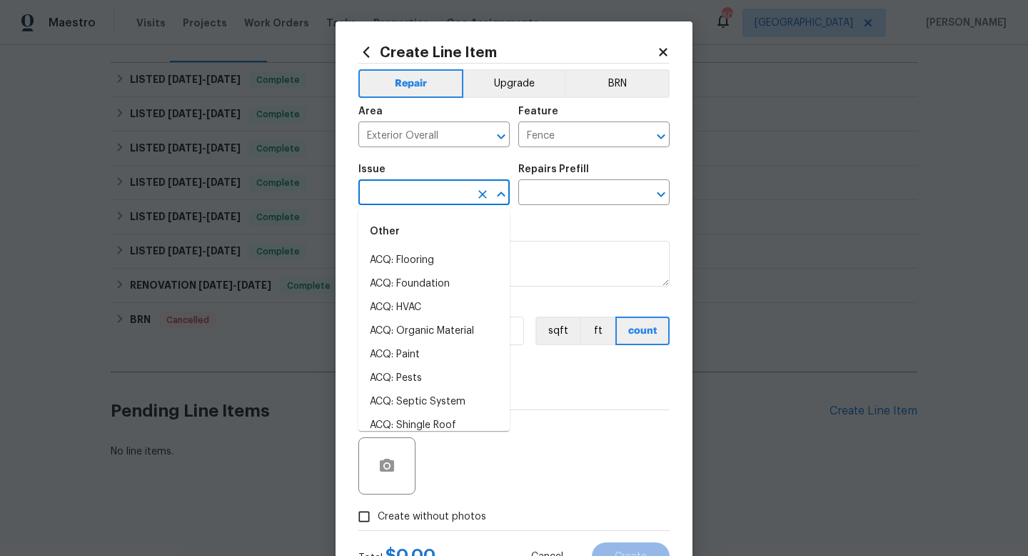
click at [434, 191] on input "text" at bounding box center [414, 194] width 111 height 22
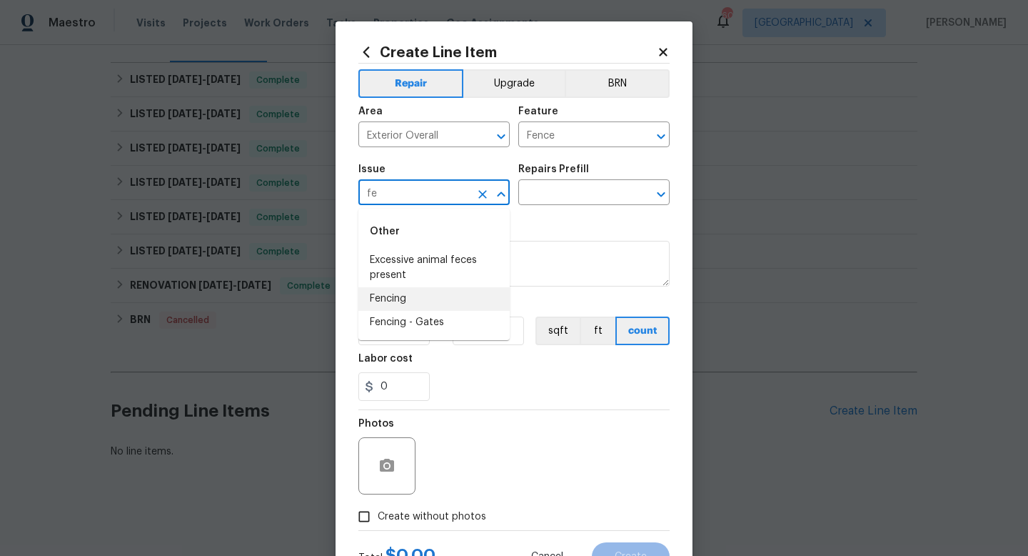
click at [422, 301] on li "Fencing" at bounding box center [434, 299] width 151 height 24
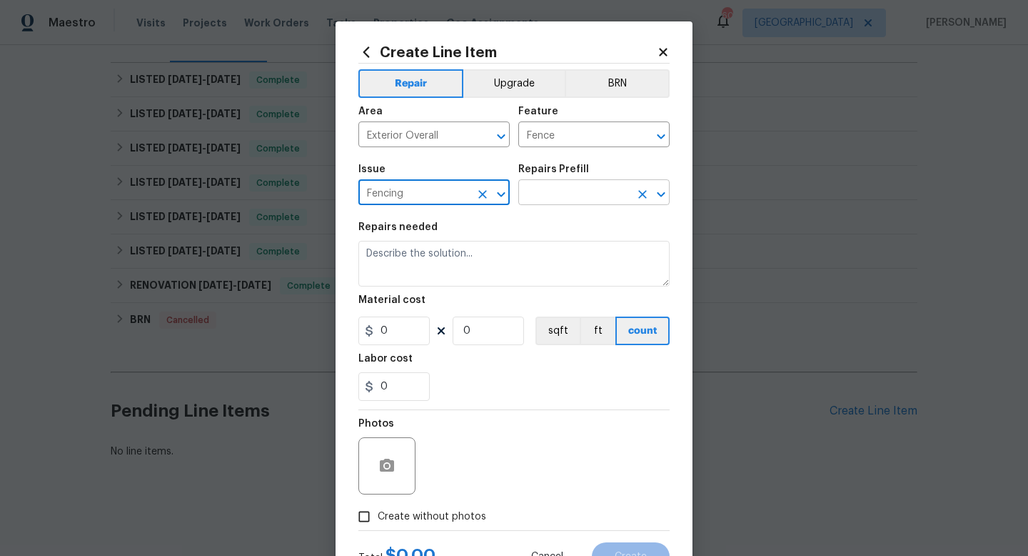
type input "Fencing"
click at [550, 186] on input "text" at bounding box center [574, 194] width 111 height 22
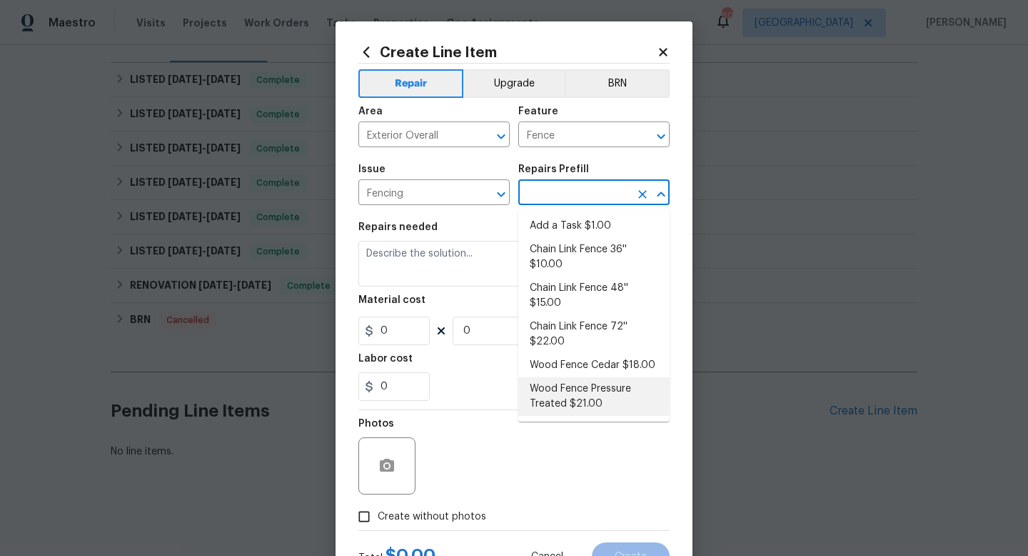
click at [571, 387] on li "Wood Fence Pressure Treated $21.00" at bounding box center [594, 396] width 151 height 39
type input "Wood Fence Pressure Treated $21.00"
type textarea "Prep the work area and install a new solid board pressure treated fence. Ensure…"
type input "1"
type input "21"
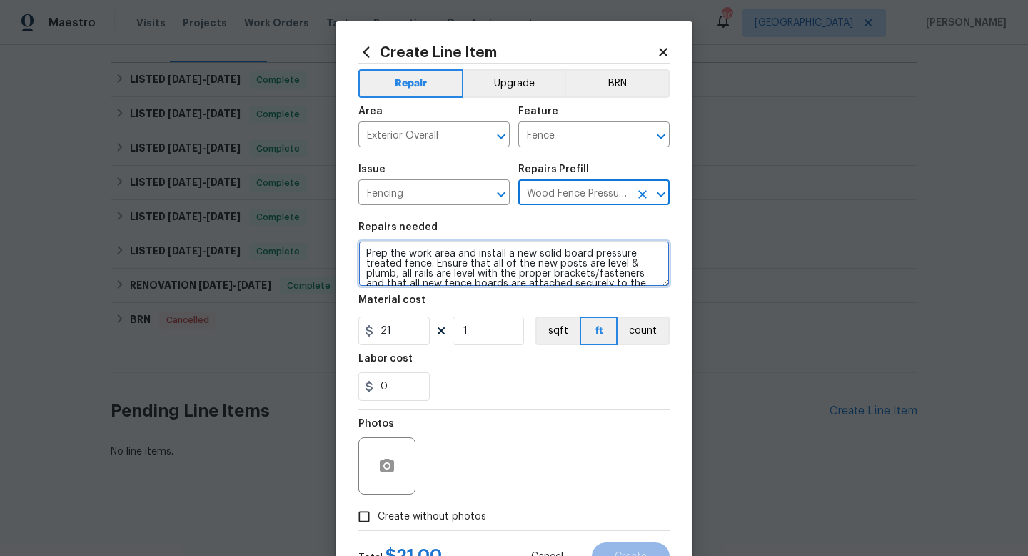
click at [365, 251] on textarea "Prep the work area and install a new solid board pressure treated fence. Ensure…" at bounding box center [514, 264] width 311 height 46
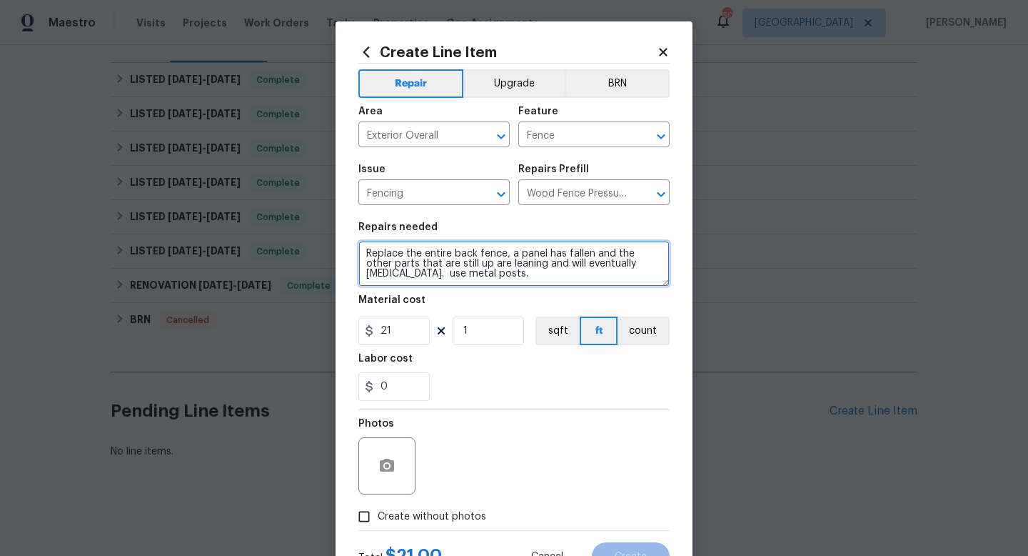
type textarea "Replace the entire back fence, a panel has fallen and the other parts that are …"
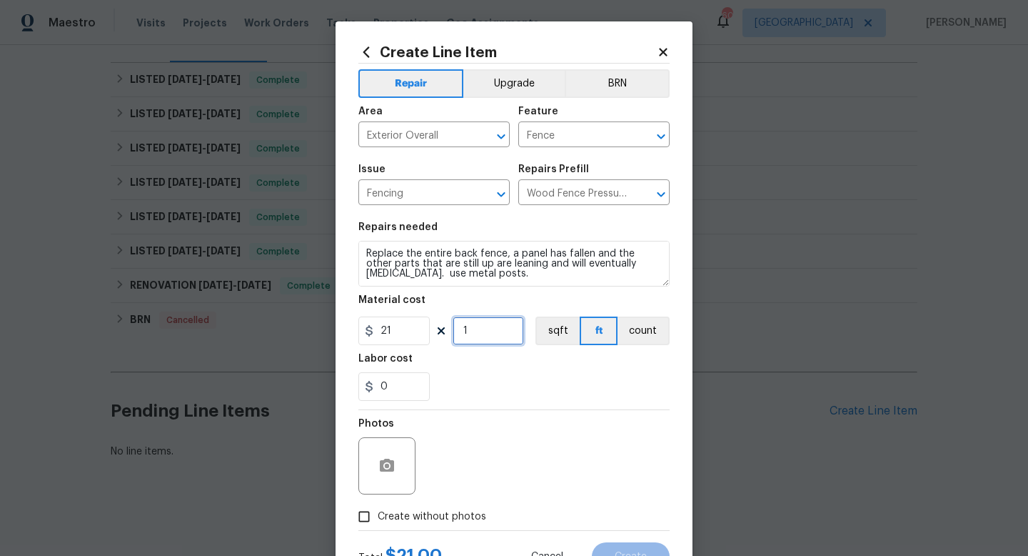
click at [481, 331] on input "1" at bounding box center [488, 330] width 71 height 29
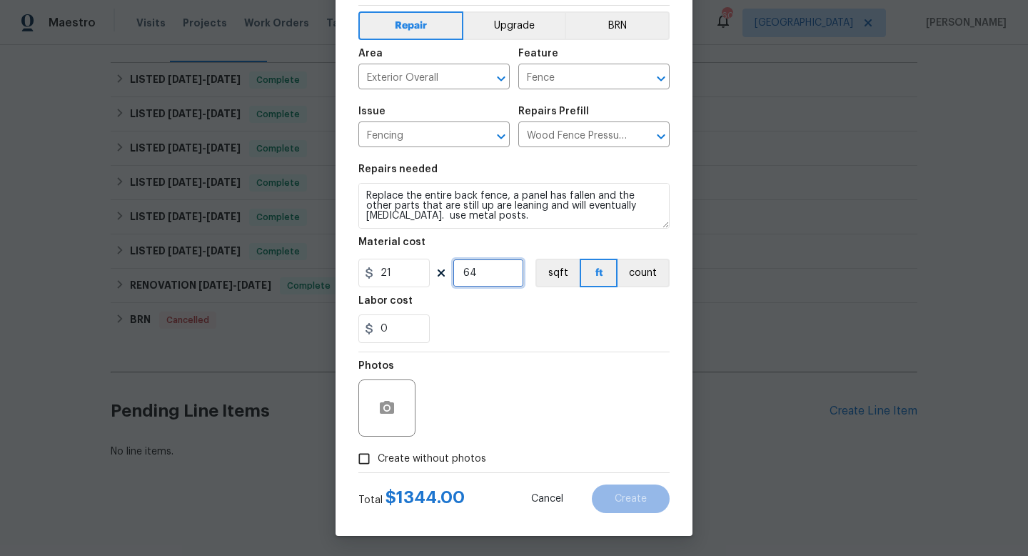
scroll to position [60, 0]
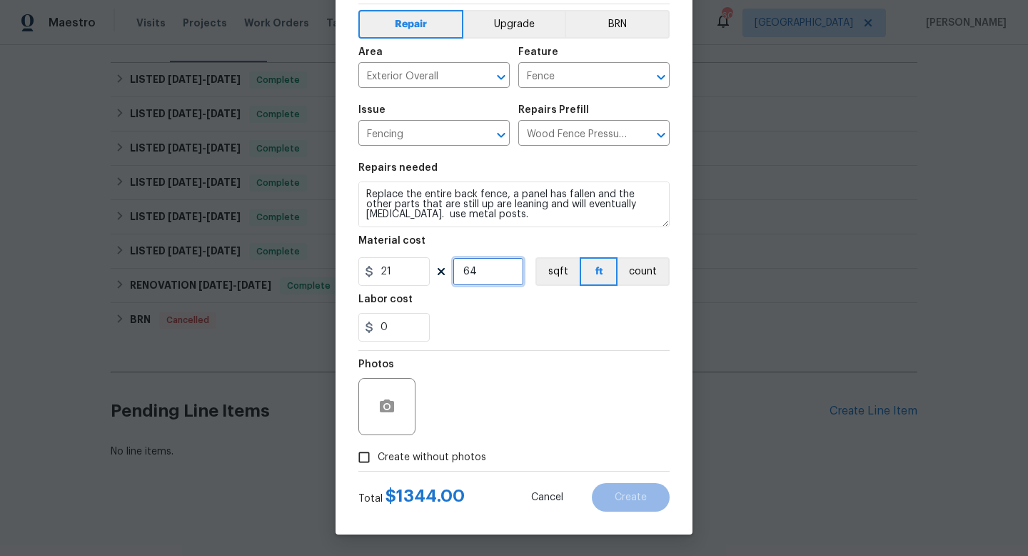
type input "64"
click at [444, 458] on span "Create without photos" at bounding box center [432, 457] width 109 height 15
click at [378, 458] on input "Create without photos" at bounding box center [364, 457] width 27 height 27
checkbox input "true"
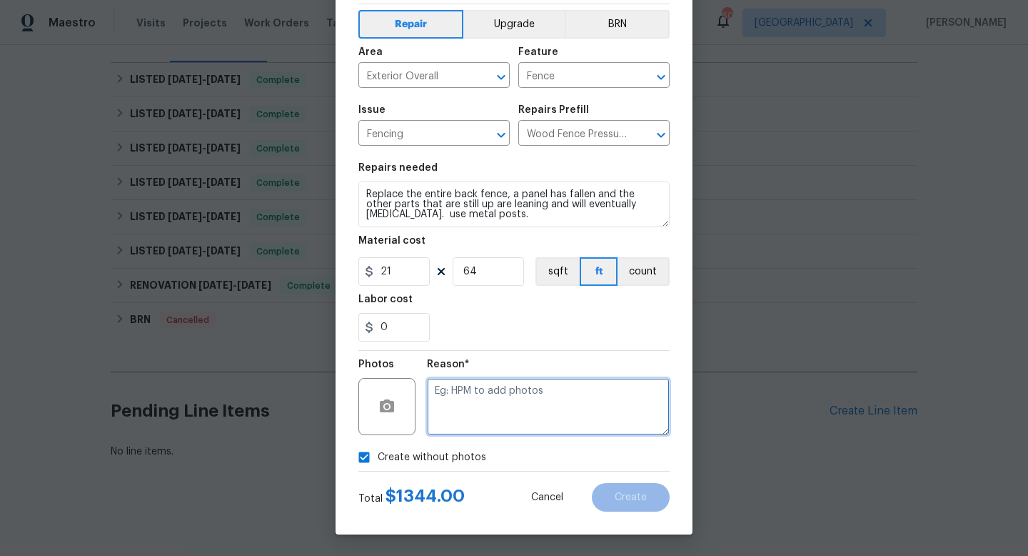
click at [479, 401] on textarea at bounding box center [548, 406] width 243 height 57
type textarea "w"
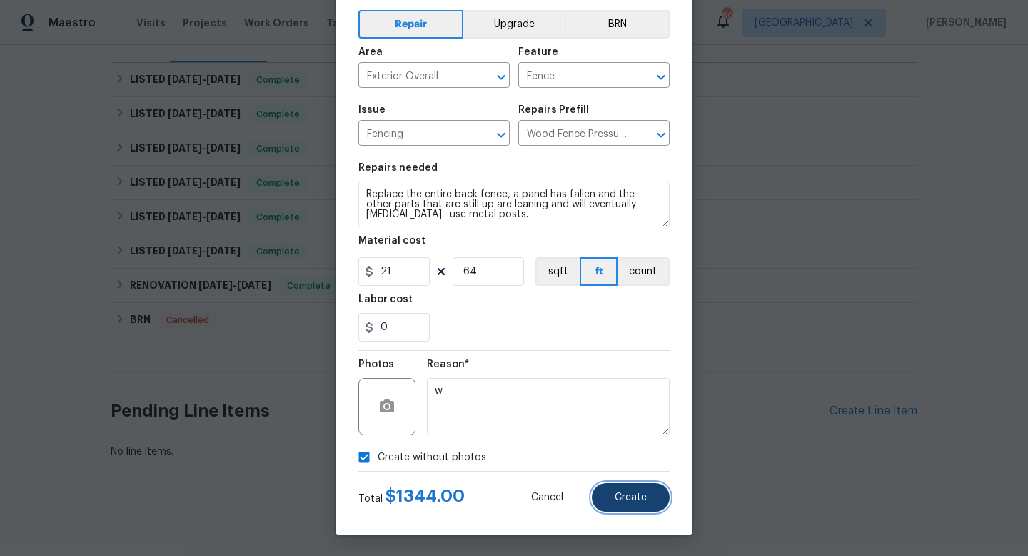
click at [622, 502] on button "Create" at bounding box center [631, 497] width 78 height 29
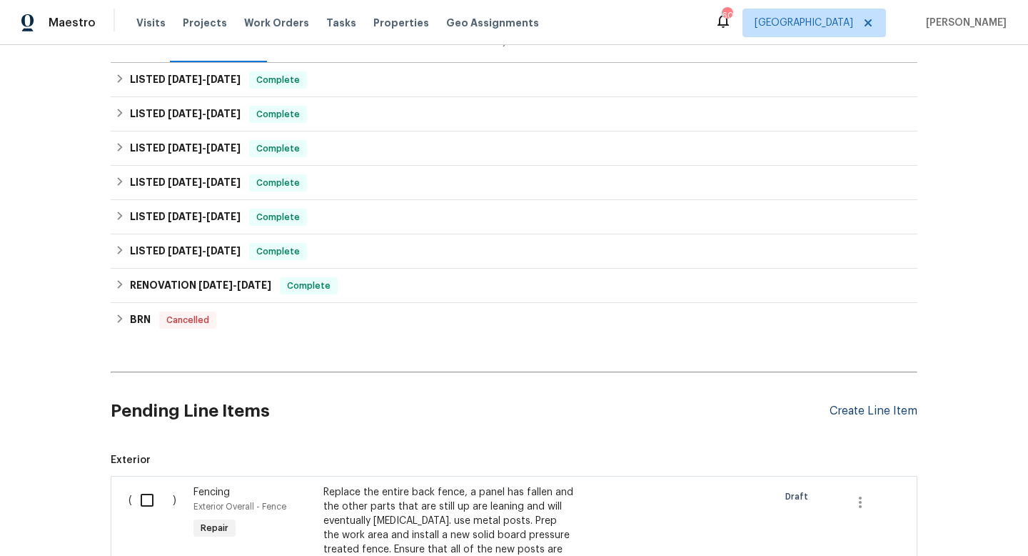
click at [850, 410] on div "Create Line Item" at bounding box center [874, 411] width 88 height 14
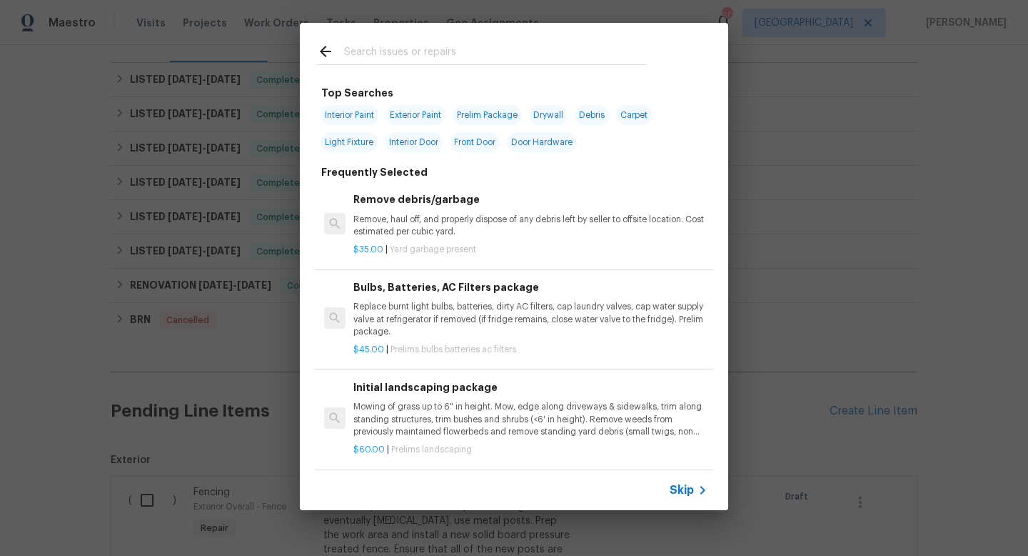
click at [681, 491] on span "Skip" at bounding box center [682, 490] width 24 height 14
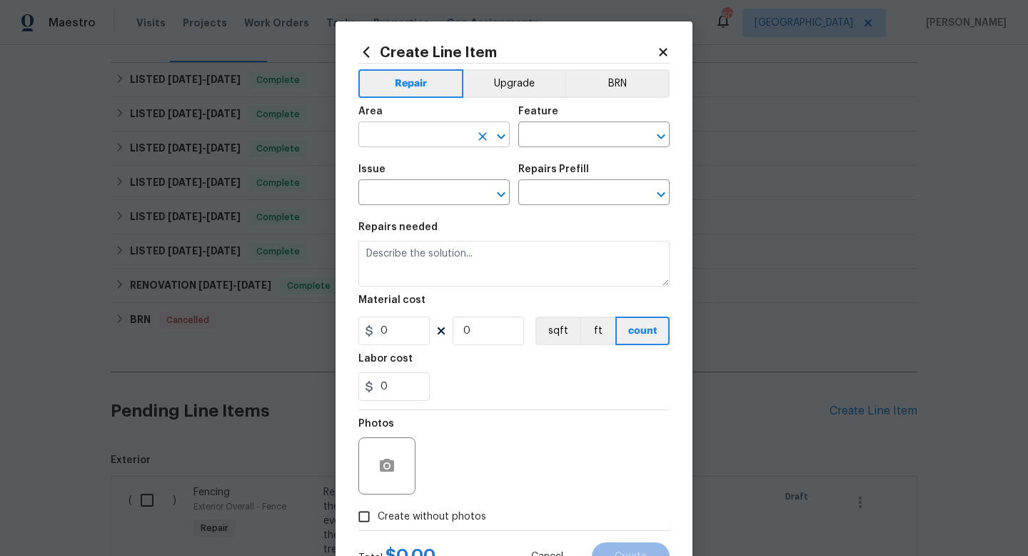
click at [399, 139] on input "text" at bounding box center [414, 136] width 111 height 22
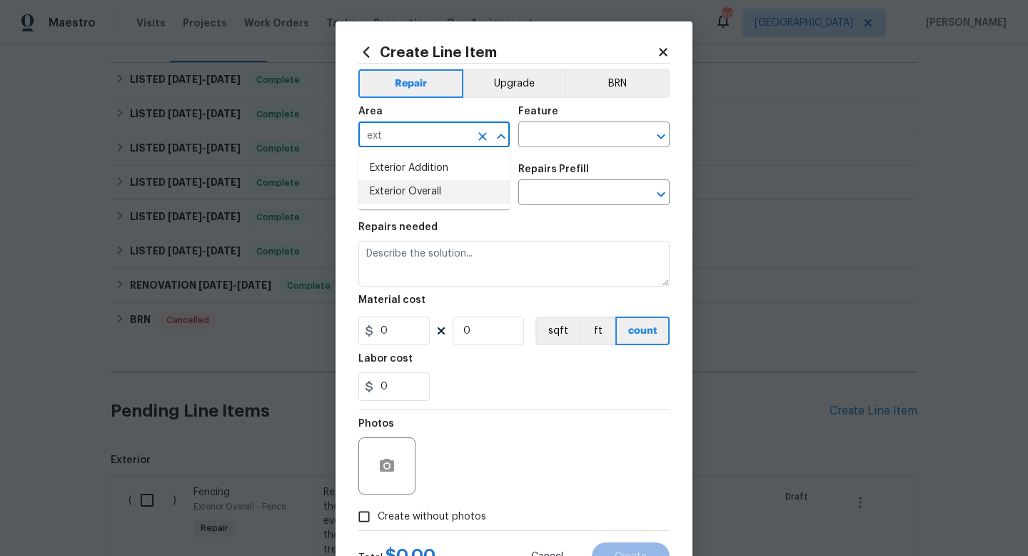
click at [416, 190] on li "Exterior Overall" at bounding box center [434, 192] width 151 height 24
type input "Exterior Overall"
click at [538, 135] on input "text" at bounding box center [574, 136] width 111 height 22
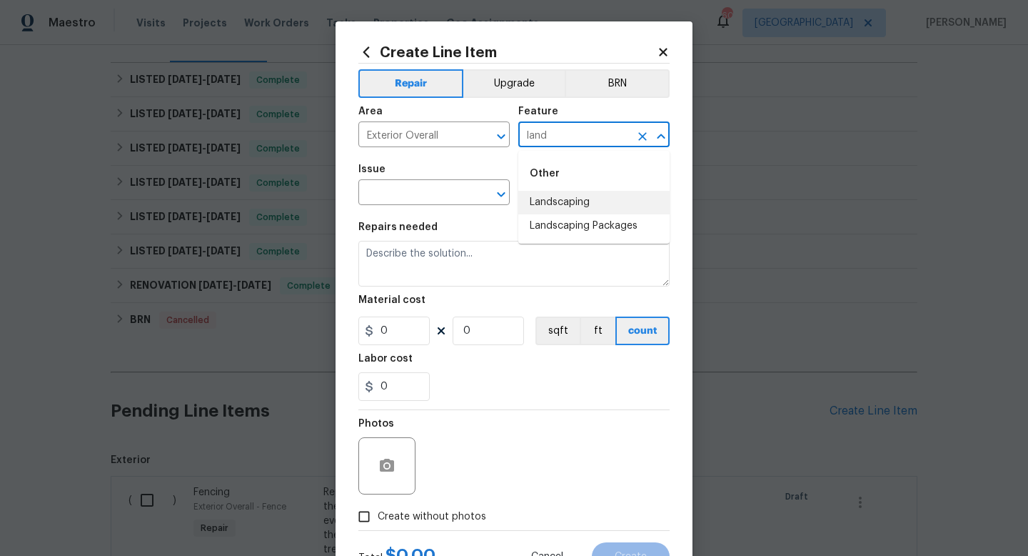
click at [543, 201] on li "Landscaping" at bounding box center [594, 203] width 151 height 24
type input "Landscaping"
click at [436, 191] on input "text" at bounding box center [414, 194] width 111 height 22
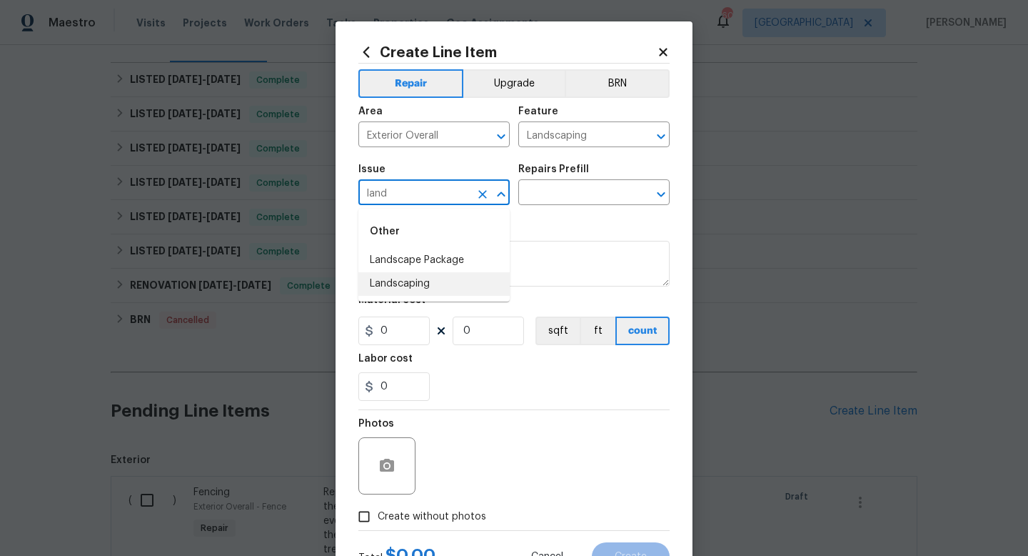
click at [439, 281] on li "Landscaping" at bounding box center [434, 284] width 151 height 24
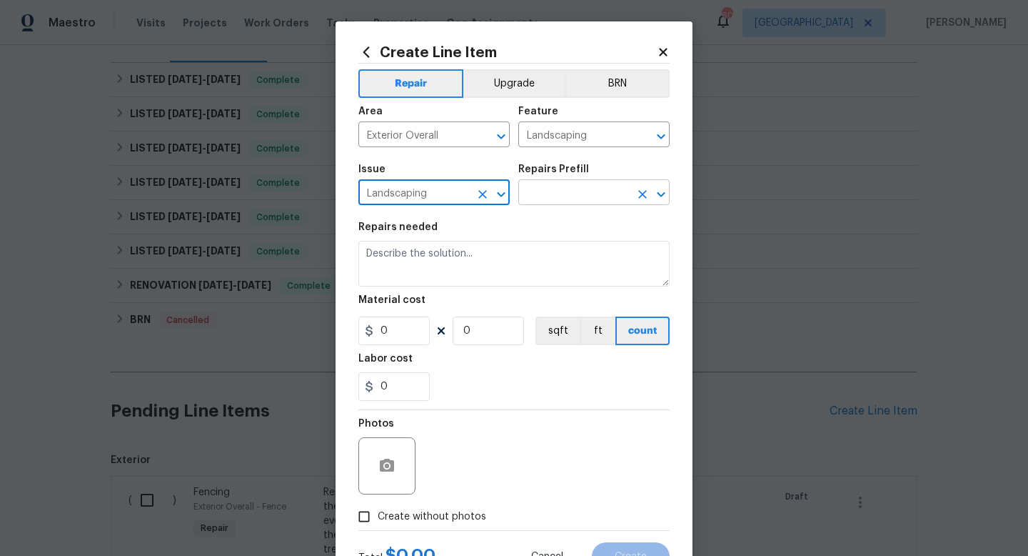
type input "Landscaping"
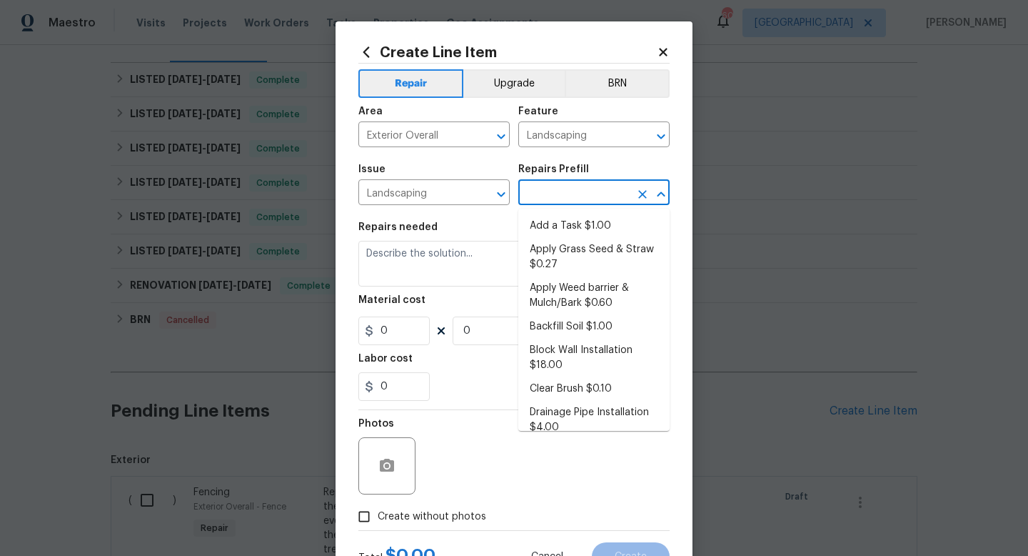
click at [559, 193] on input "text" at bounding box center [574, 194] width 111 height 22
click at [559, 224] on li "Add a Task $1.00" at bounding box center [594, 226] width 151 height 24
type input "Add a Task $1.00"
type textarea "HPM to detail"
type input "1"
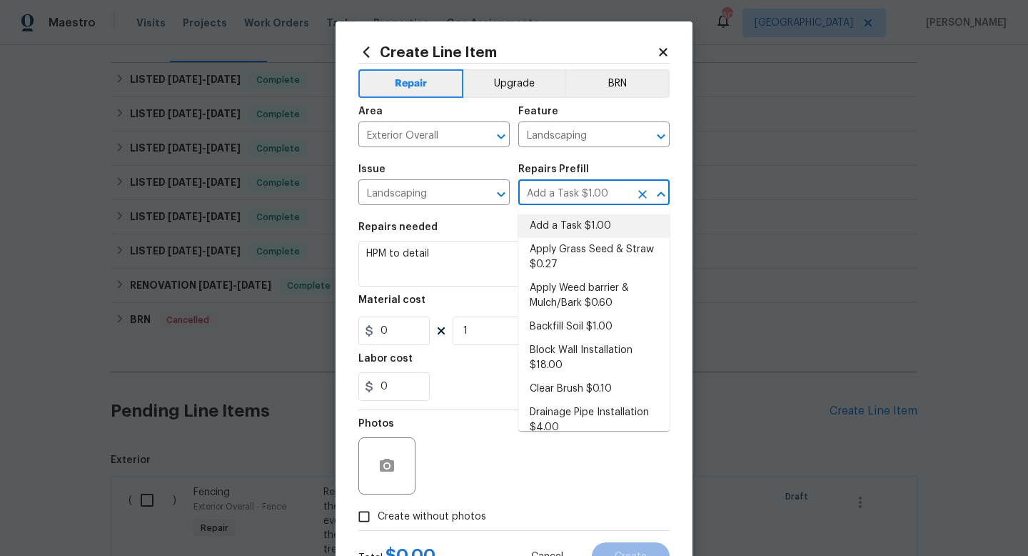
type input "1"
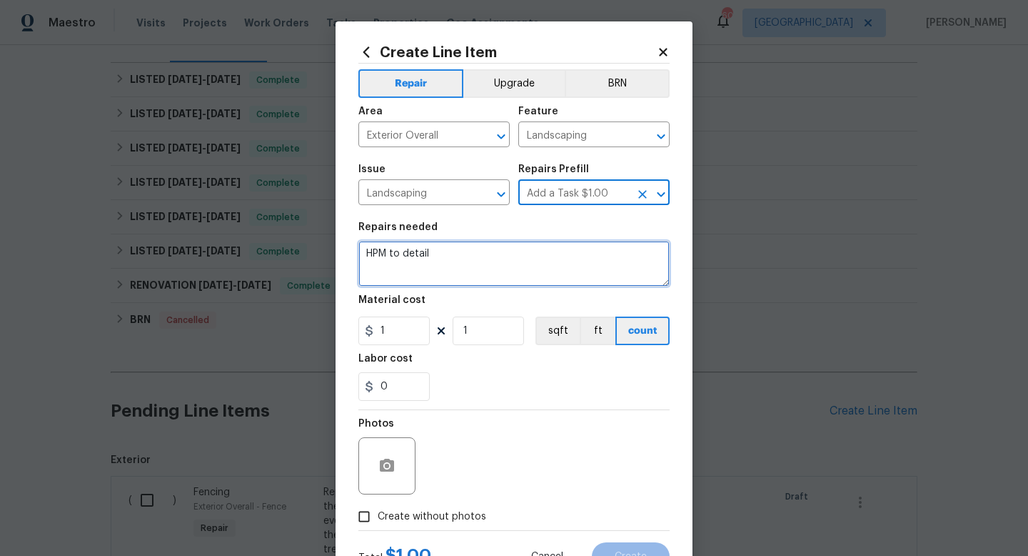
click at [475, 266] on textarea "HPM to detail" at bounding box center [514, 264] width 311 height 46
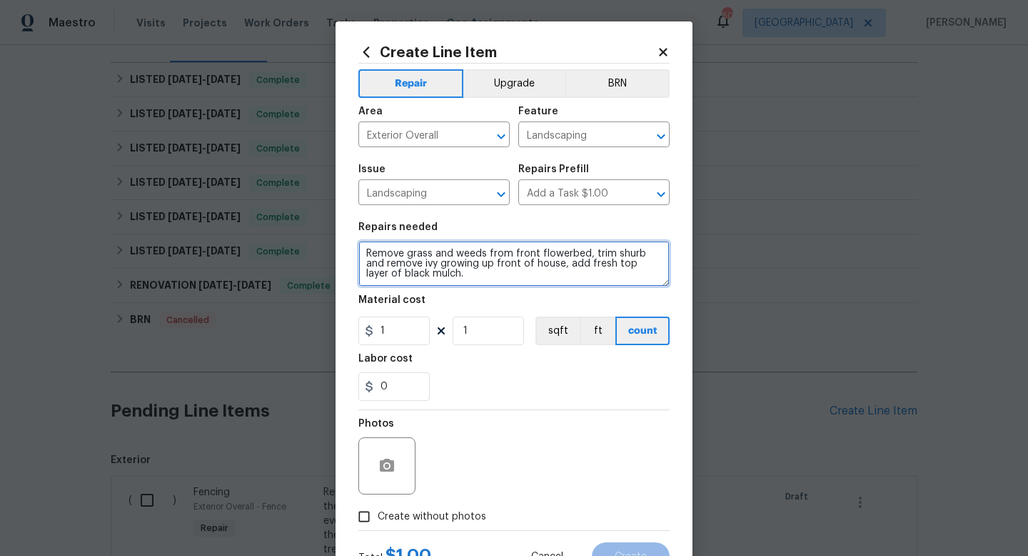
type textarea "Remove grass and weeds from front flowerbed, trim shurb and remove ivy growing …"
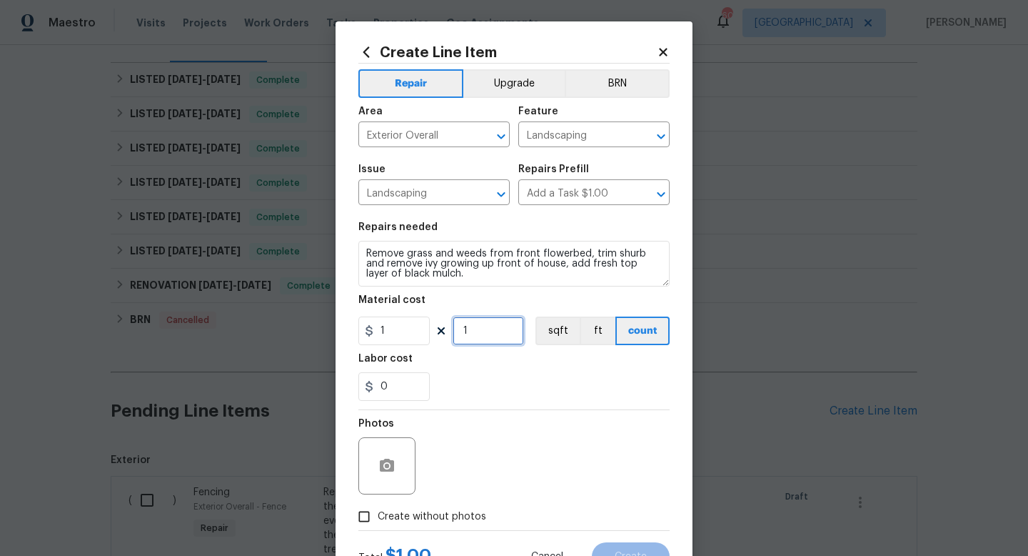
click at [475, 333] on input "1" at bounding box center [488, 330] width 71 height 29
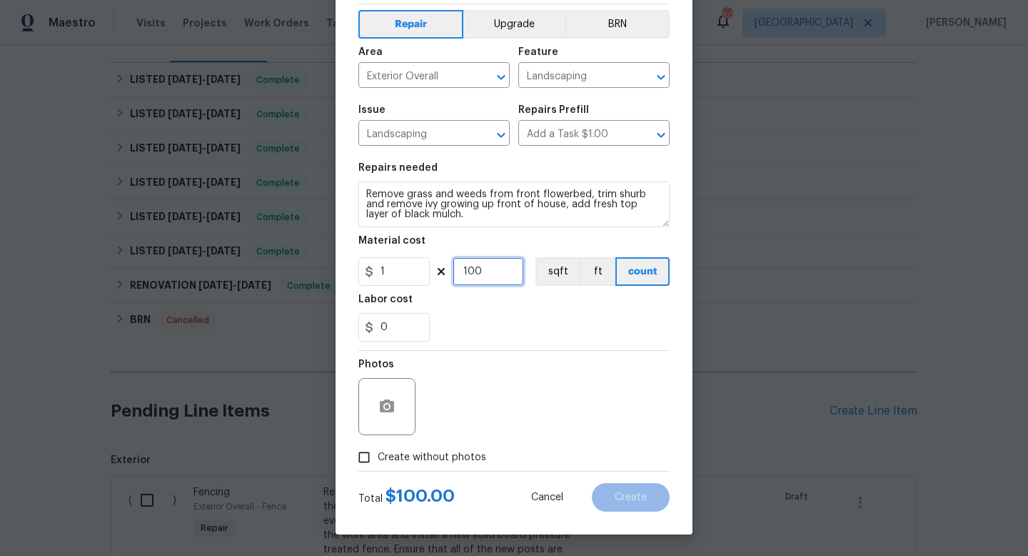
type input "100"
click at [433, 456] on span "Create without photos" at bounding box center [432, 457] width 109 height 15
click at [378, 456] on input "Create without photos" at bounding box center [364, 457] width 27 height 27
checkbox input "true"
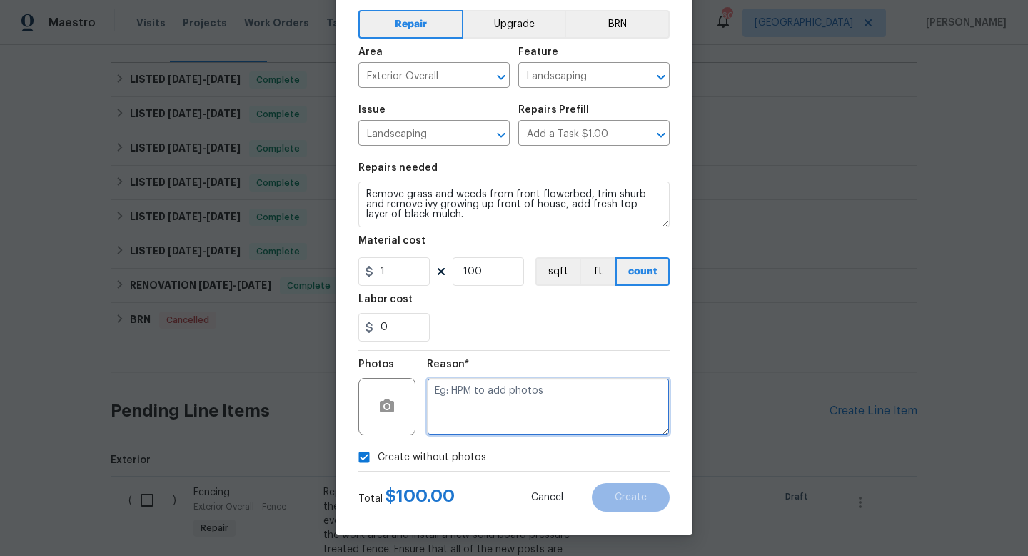
click at [489, 396] on textarea at bounding box center [548, 406] width 243 height 57
type textarea "w"
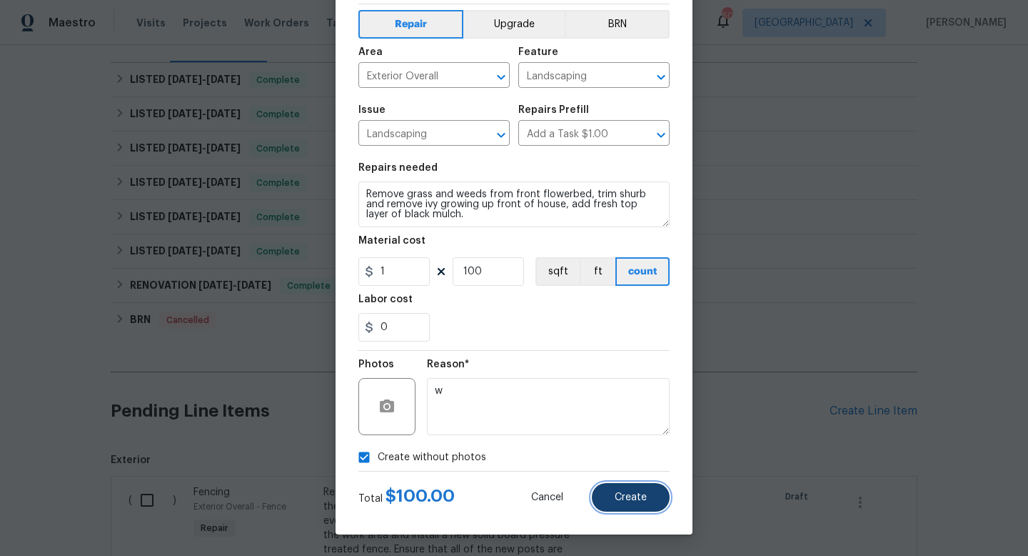
click at [615, 503] on button "Create" at bounding box center [631, 497] width 78 height 29
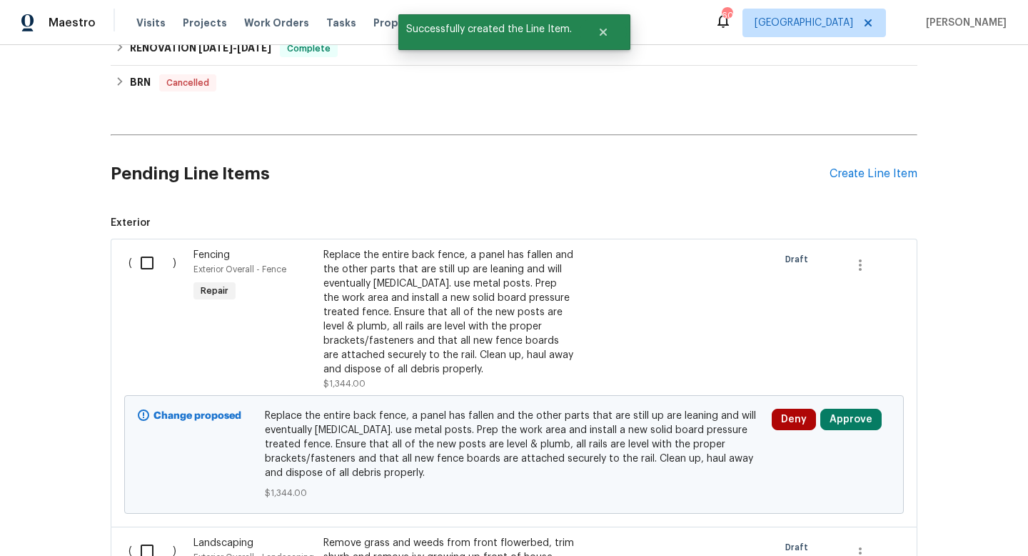
scroll to position [471, 0]
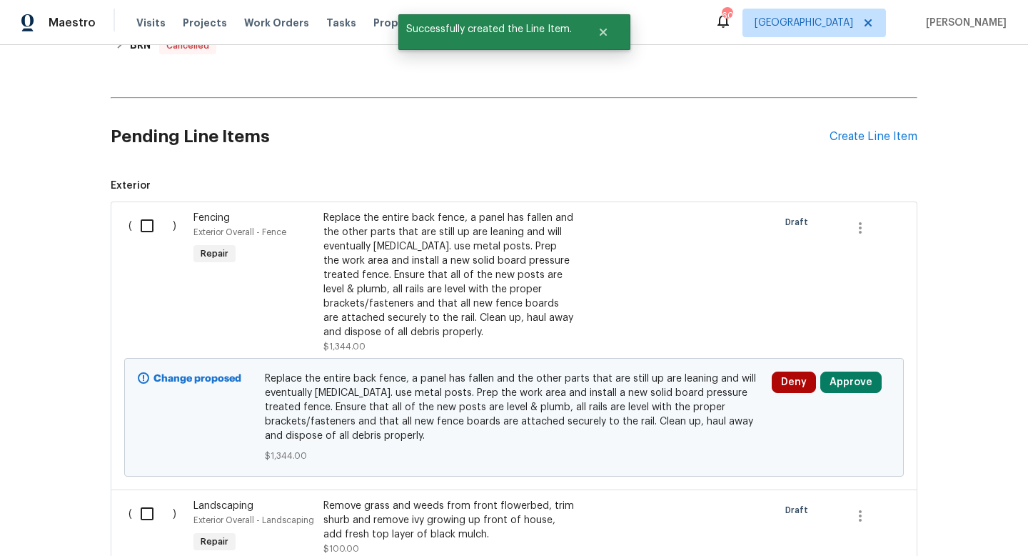
click at [153, 227] on input "checkbox" at bounding box center [152, 226] width 41 height 30
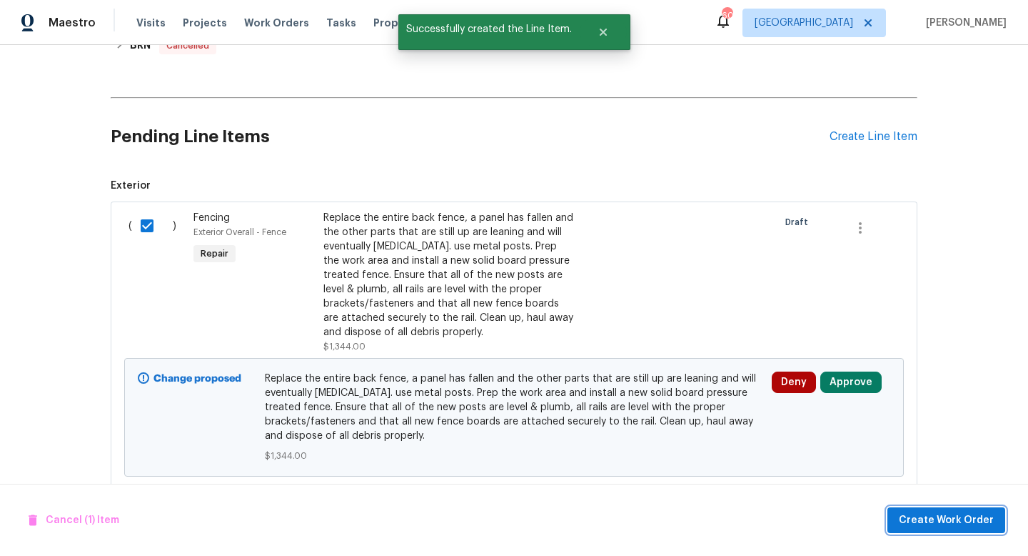
click at [908, 520] on span "Create Work Order" at bounding box center [946, 520] width 95 height 18
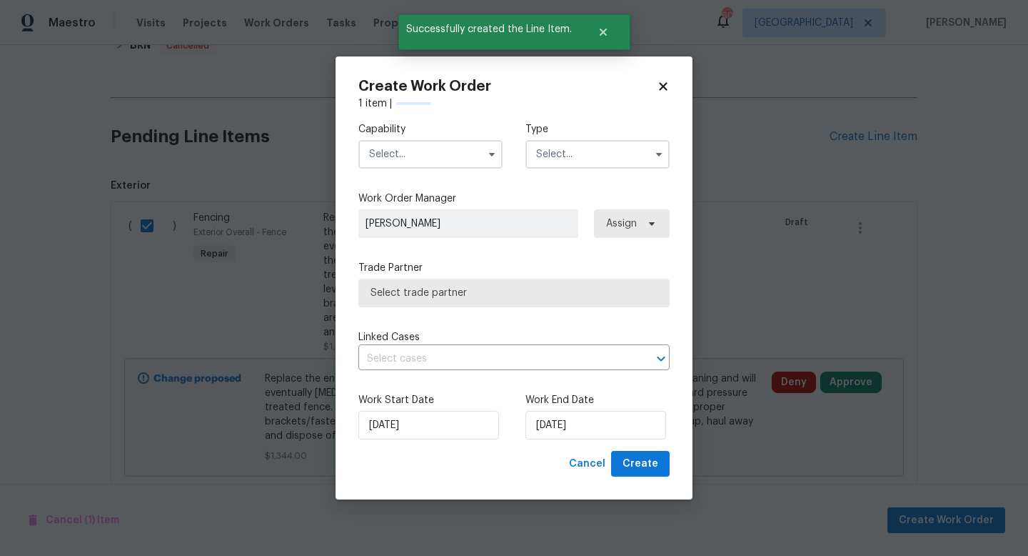
checkbox input "false"
click at [420, 148] on input "text" at bounding box center [431, 154] width 144 height 29
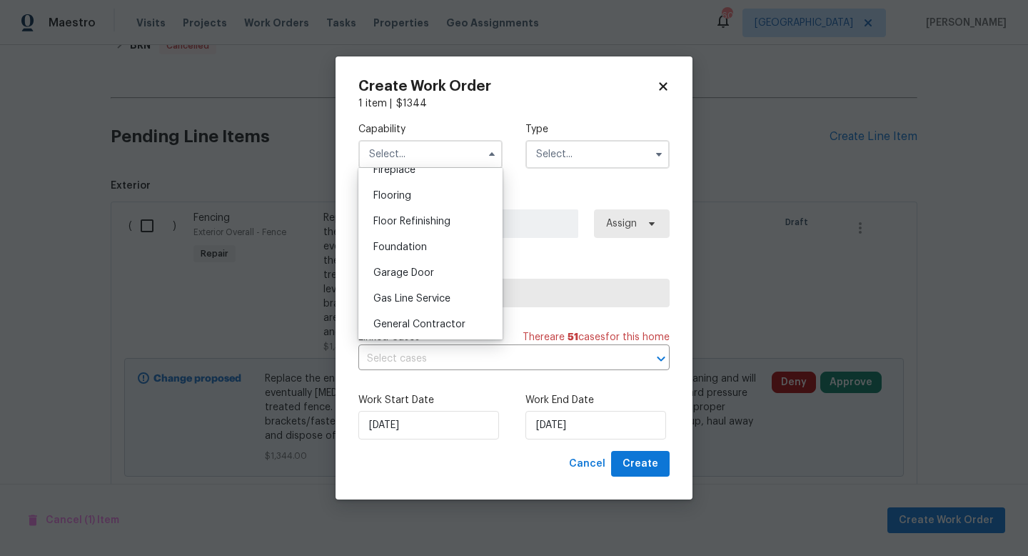
scroll to position [544, 0]
click at [416, 321] on span "General Contractor" at bounding box center [420, 323] width 92 height 10
type input "General Contractor"
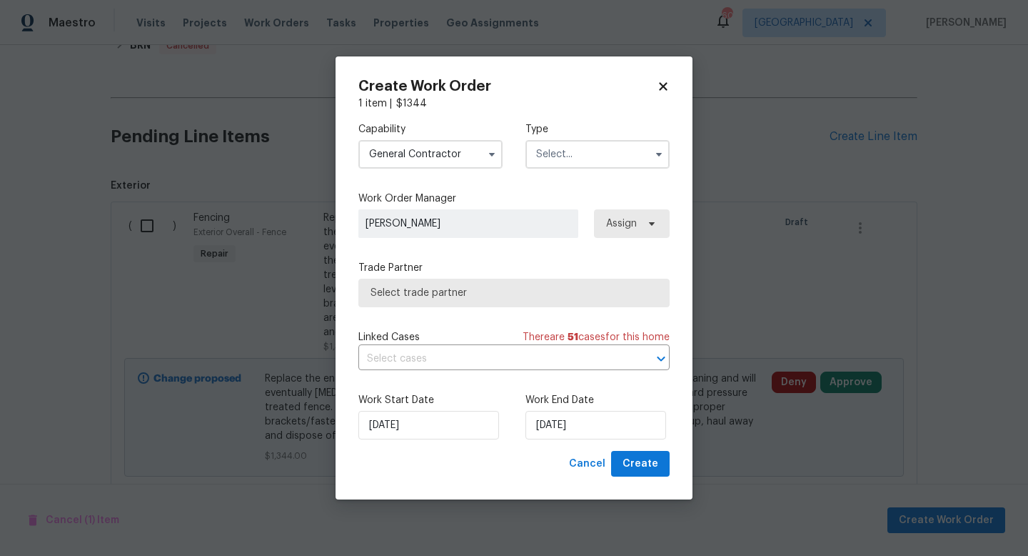
click at [563, 161] on input "text" at bounding box center [598, 154] width 144 height 29
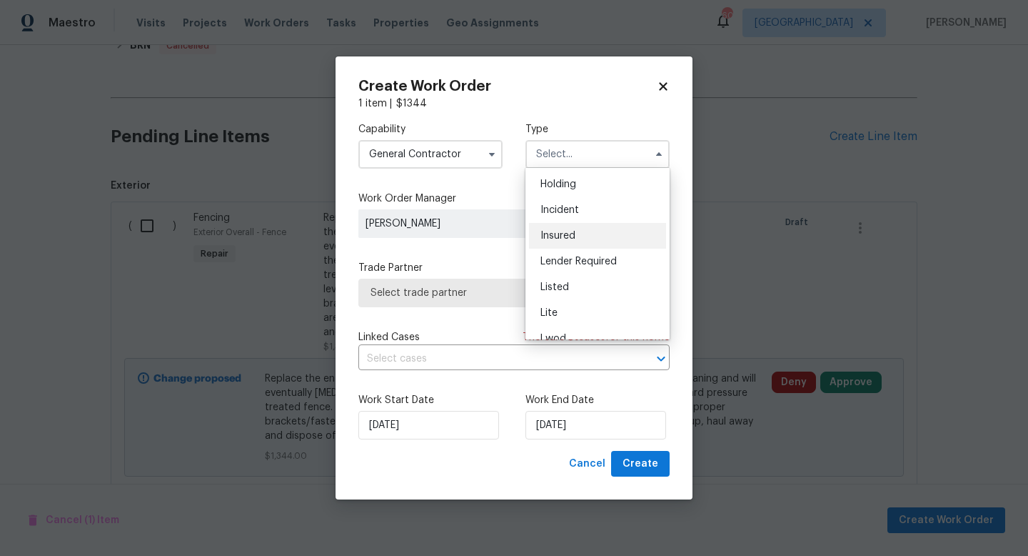
scroll to position [53, 0]
click at [559, 280] on div "Listed" at bounding box center [597, 286] width 137 height 26
type input "Listed"
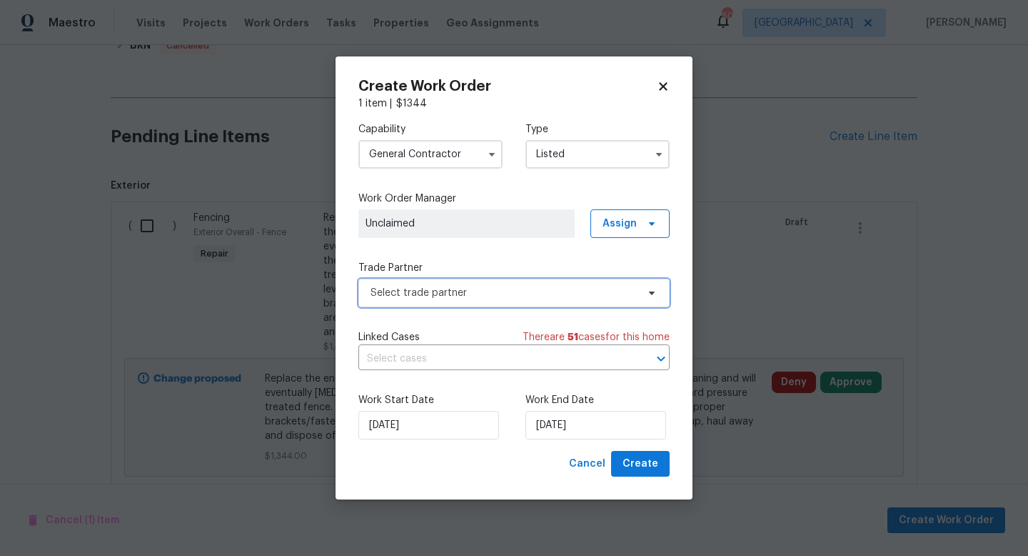
click at [505, 297] on span "Select trade partner" at bounding box center [504, 293] width 266 height 14
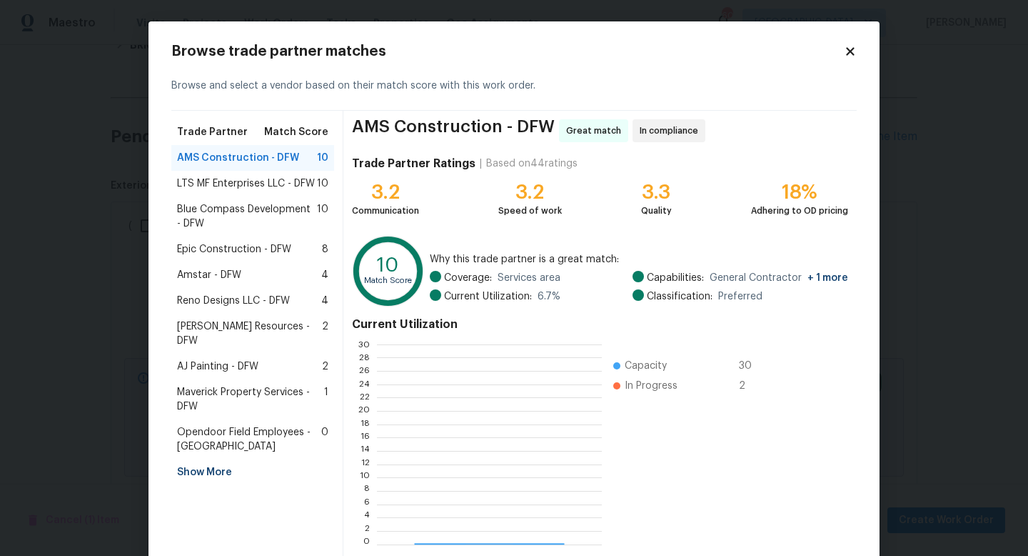
scroll to position [200, 224]
click at [291, 183] on span "LTS MF Enterprises LLC - DFW" at bounding box center [246, 183] width 138 height 14
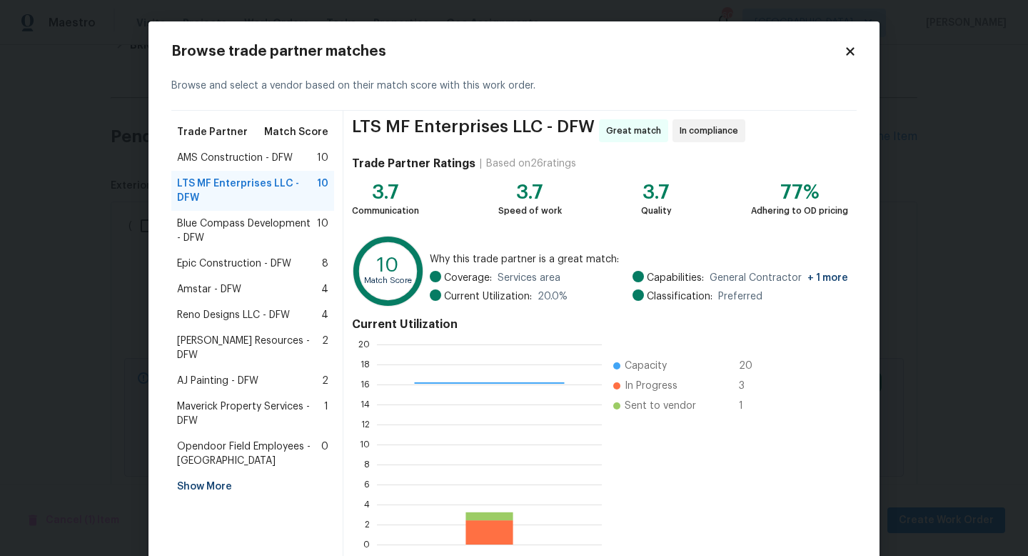
scroll to position [74, 0]
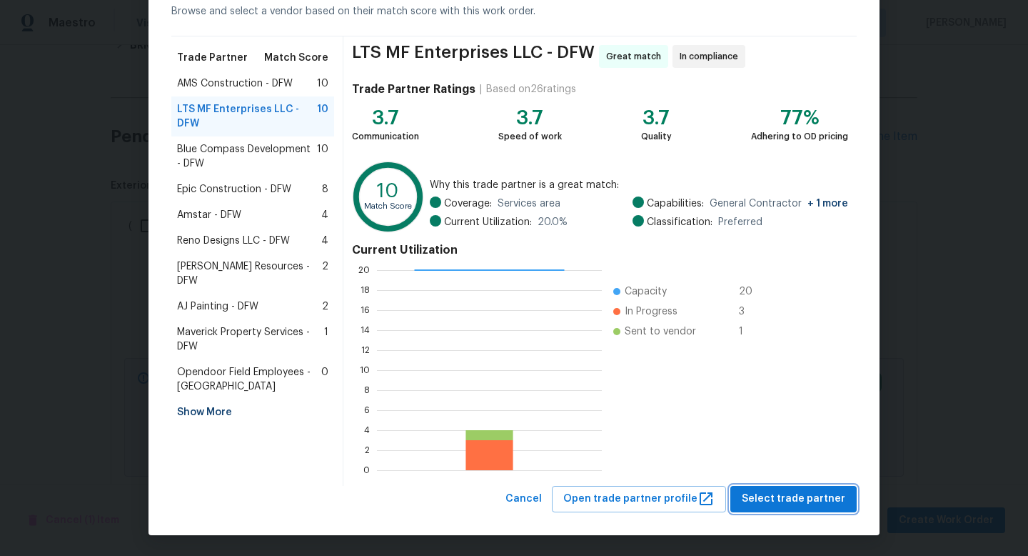
click at [837, 497] on span "Select trade partner" at bounding box center [794, 499] width 104 height 18
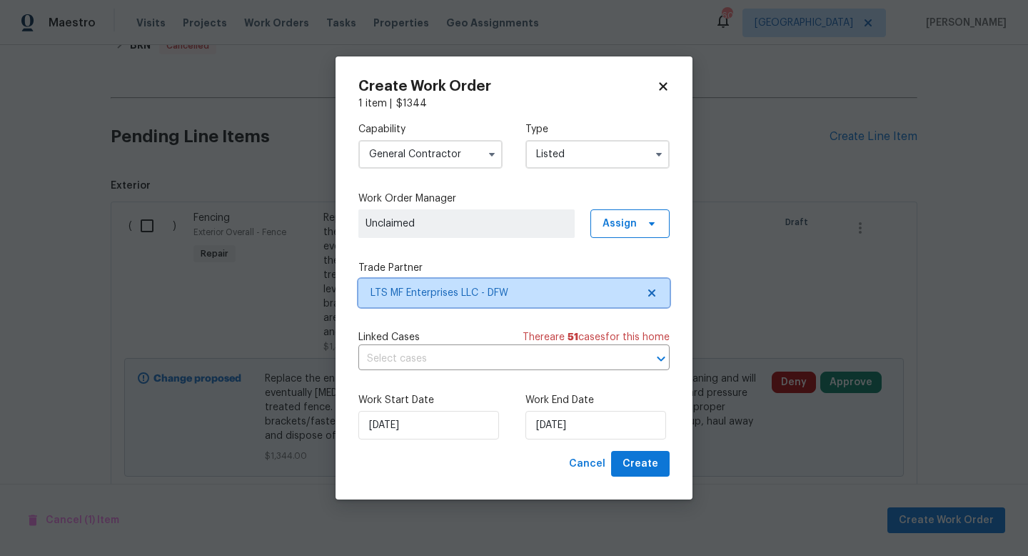
scroll to position [0, 0]
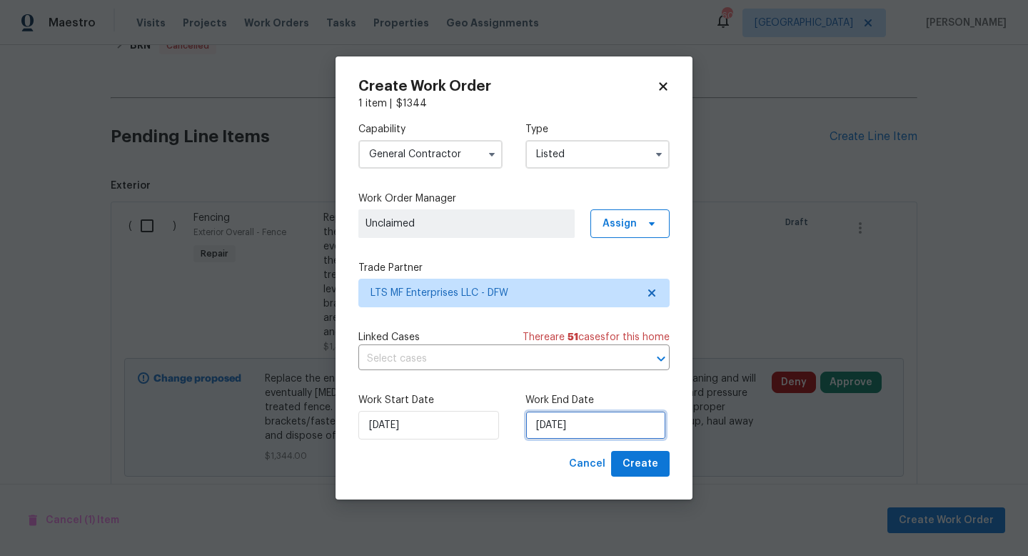
click at [604, 424] on input "9/8/2025" at bounding box center [596, 425] width 141 height 29
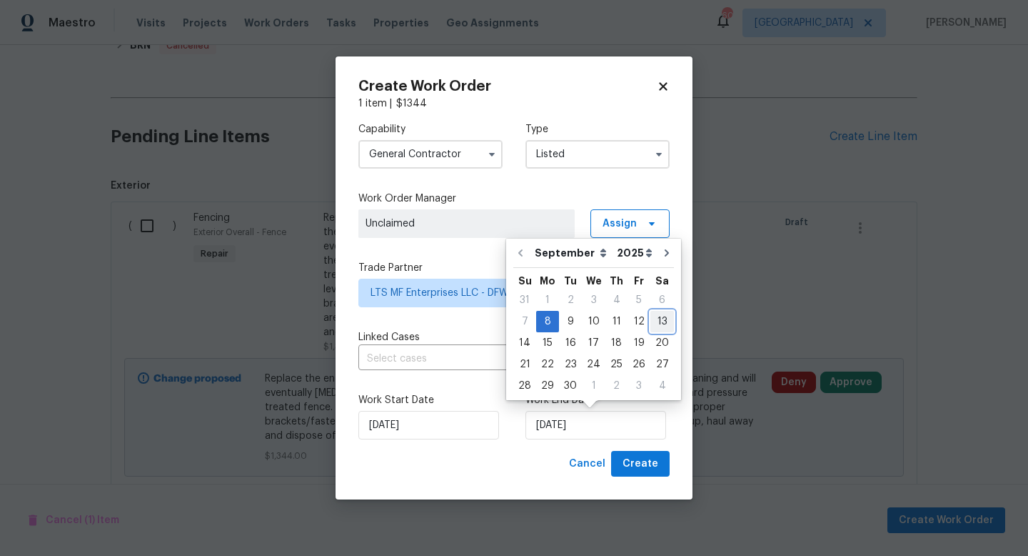
click at [655, 321] on div "13" at bounding box center [663, 321] width 24 height 20
type input "9/13/2025"
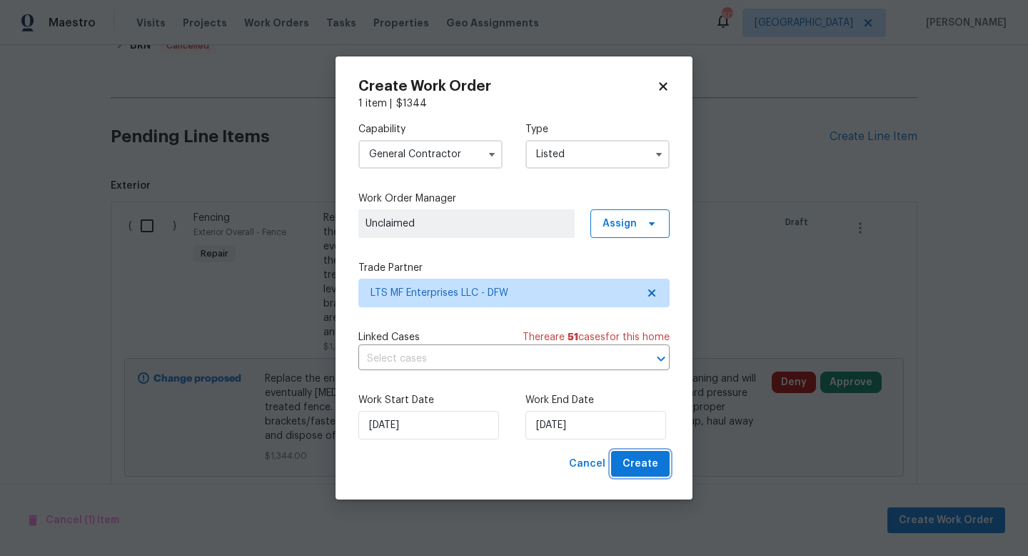
click at [635, 464] on span "Create" at bounding box center [641, 464] width 36 height 18
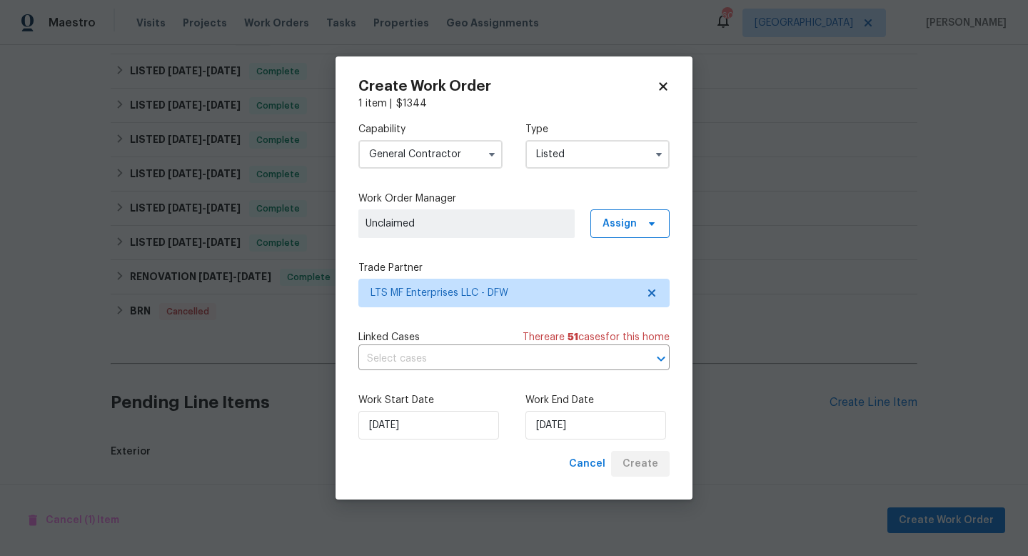
scroll to position [408, 0]
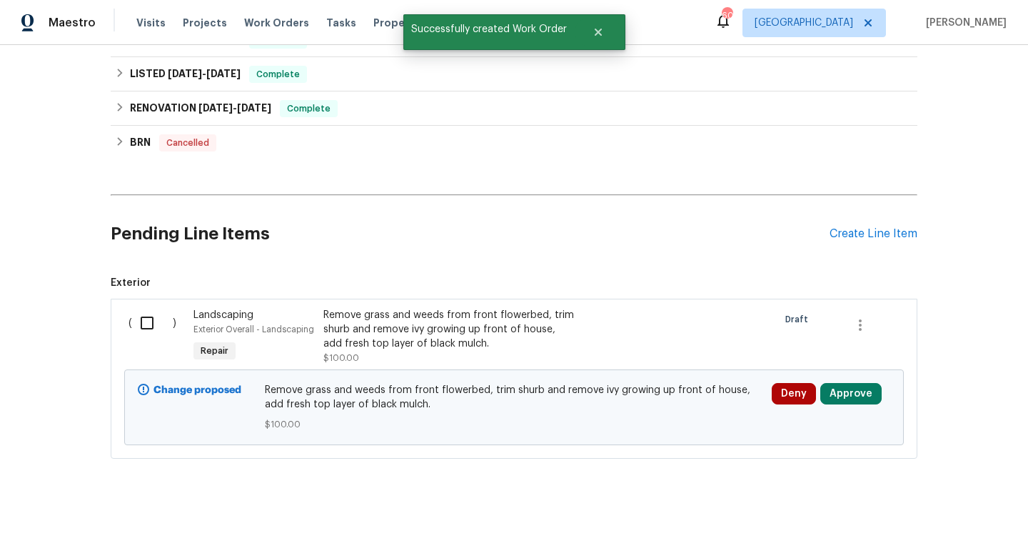
click at [153, 322] on input "checkbox" at bounding box center [152, 323] width 41 height 30
click at [926, 513] on span "Create Work Order" at bounding box center [946, 520] width 95 height 18
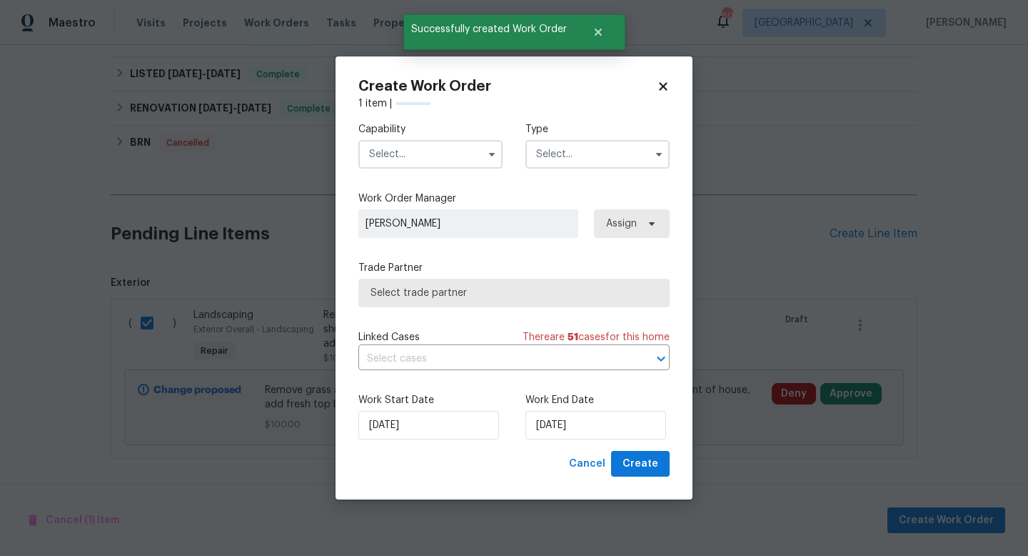
checkbox input "false"
click at [415, 159] on input "text" at bounding box center [431, 154] width 144 height 29
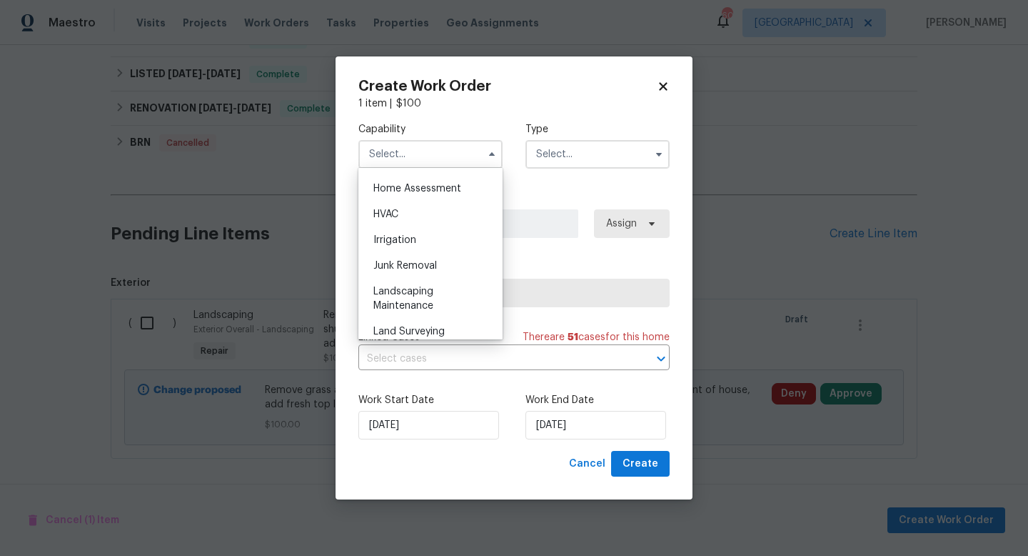
scroll to position [845, 0]
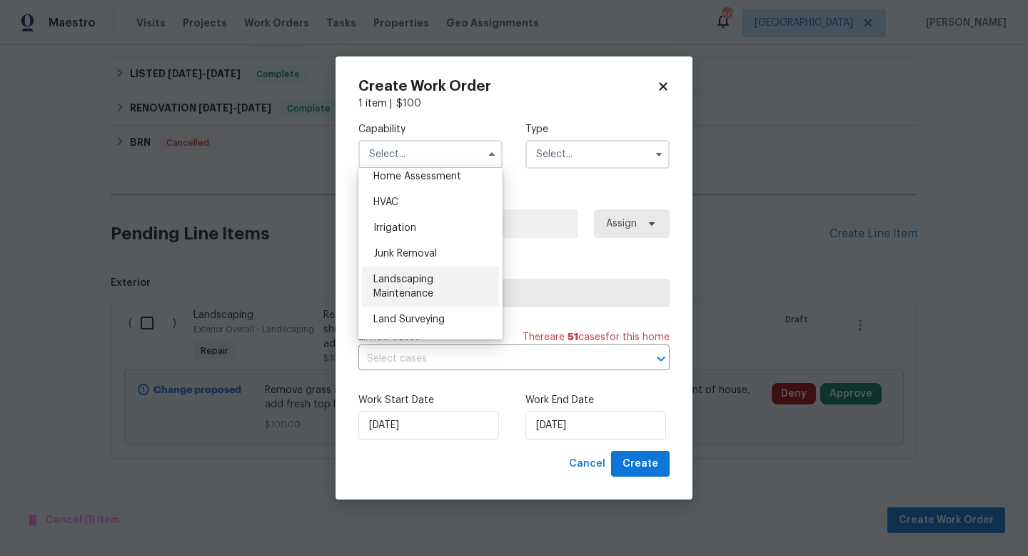
click at [420, 277] on span "Landscaping Maintenance" at bounding box center [404, 286] width 60 height 24
type input "Landscaping Maintenance"
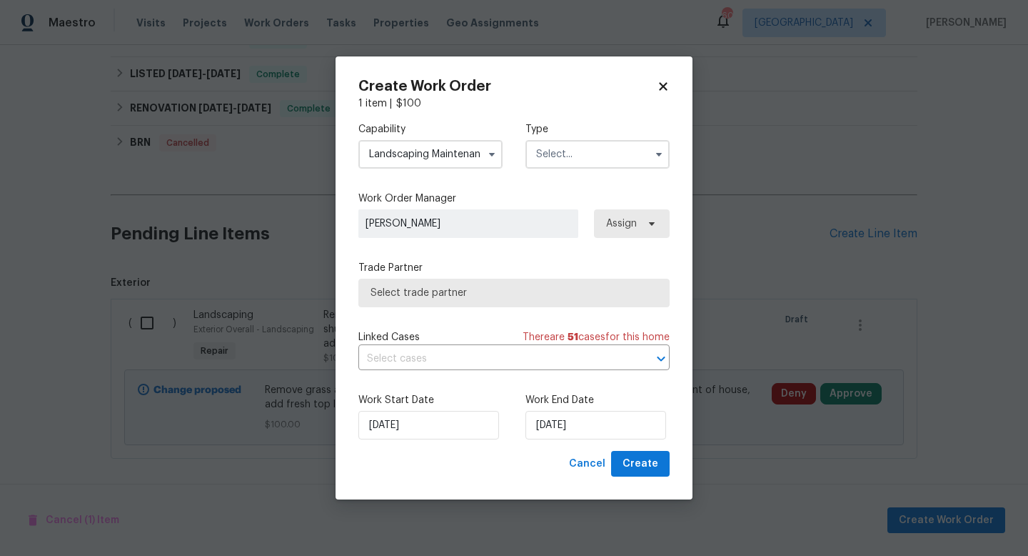
click at [564, 159] on input "text" at bounding box center [598, 154] width 144 height 29
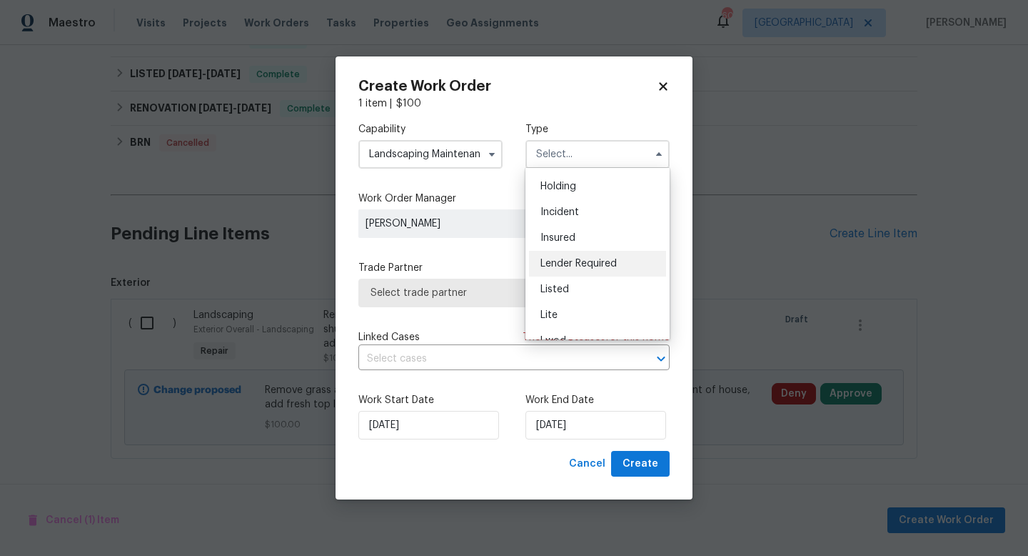
scroll to position [74, 0]
click at [574, 271] on div "Listed" at bounding box center [597, 264] width 137 height 26
type input "Listed"
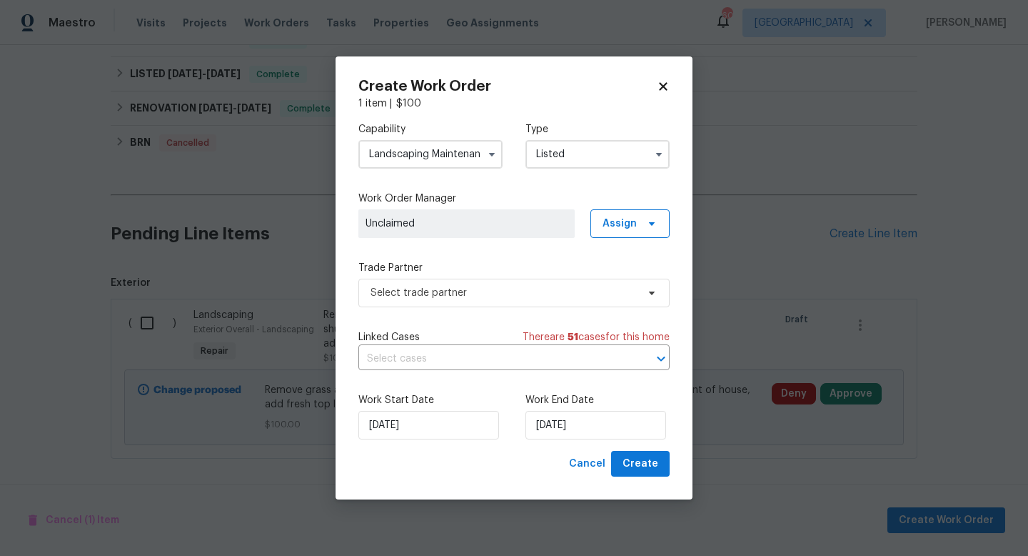
scroll to position [0, 0]
click at [574, 271] on label "Trade Partner" at bounding box center [514, 268] width 311 height 14
click at [544, 296] on span "Select trade partner" at bounding box center [504, 293] width 266 height 14
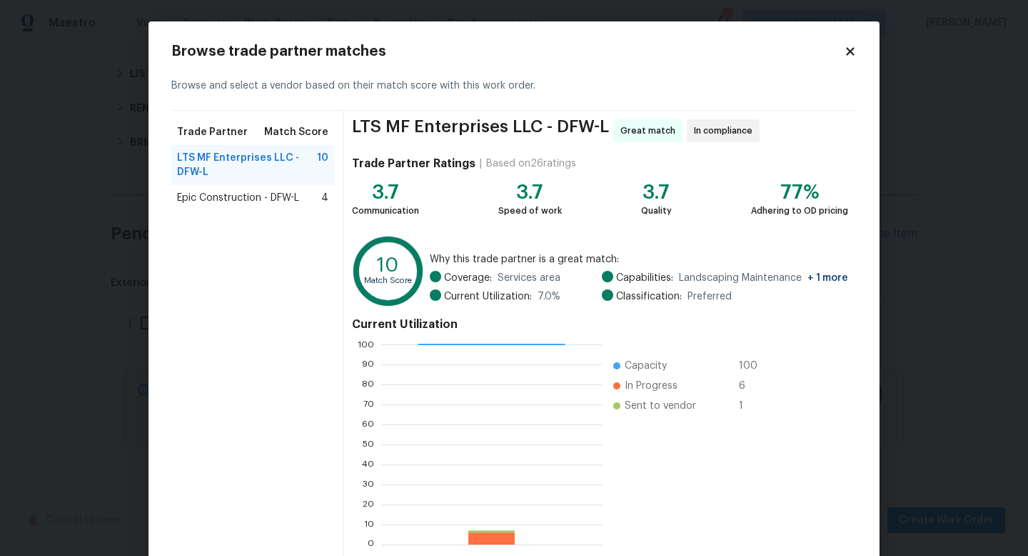
scroll to position [74, 0]
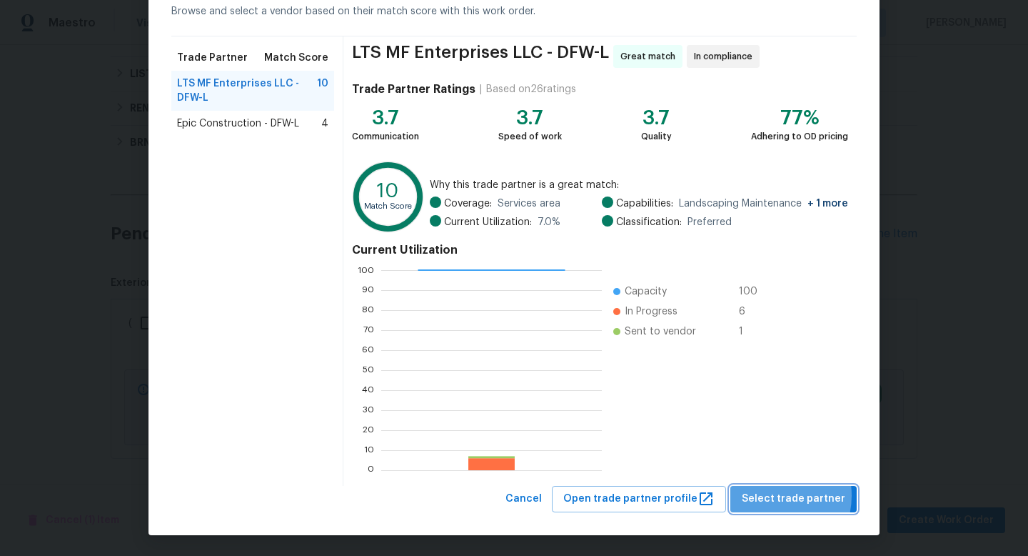
click at [771, 495] on span "Select trade partner" at bounding box center [794, 499] width 104 height 18
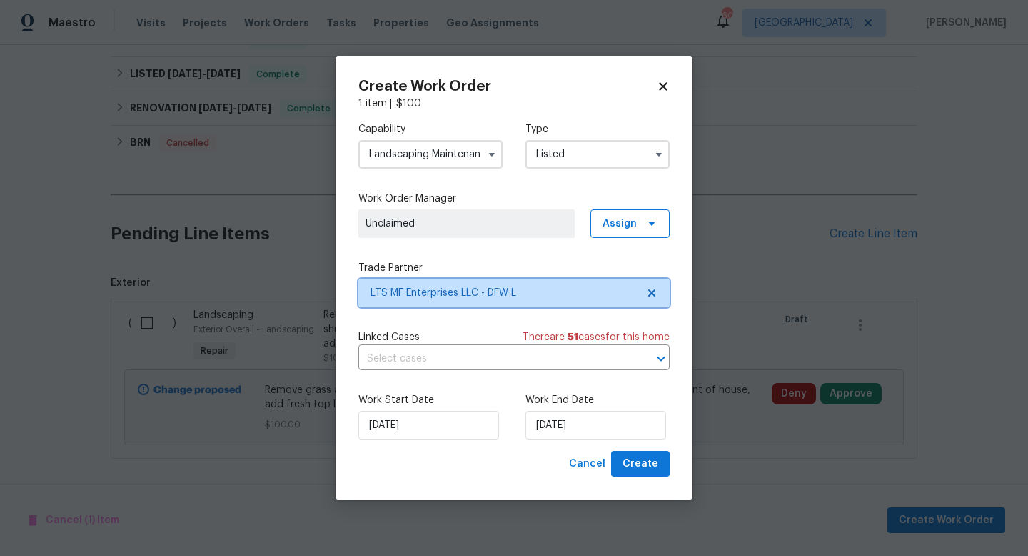
scroll to position [0, 0]
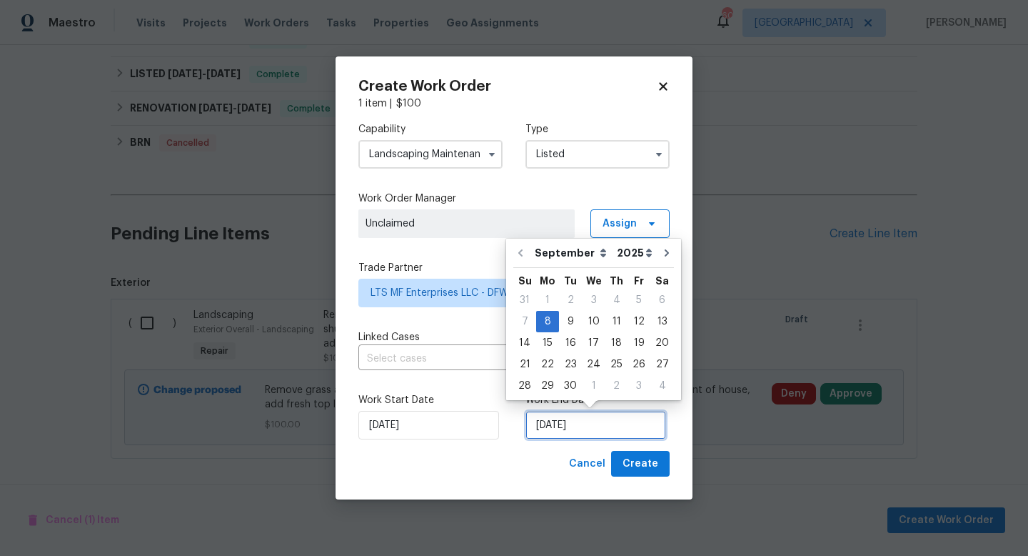
click at [605, 418] on input "9/8/2025" at bounding box center [596, 425] width 141 height 29
click at [659, 318] on div "13" at bounding box center [663, 321] width 24 height 20
type input "9/13/2025"
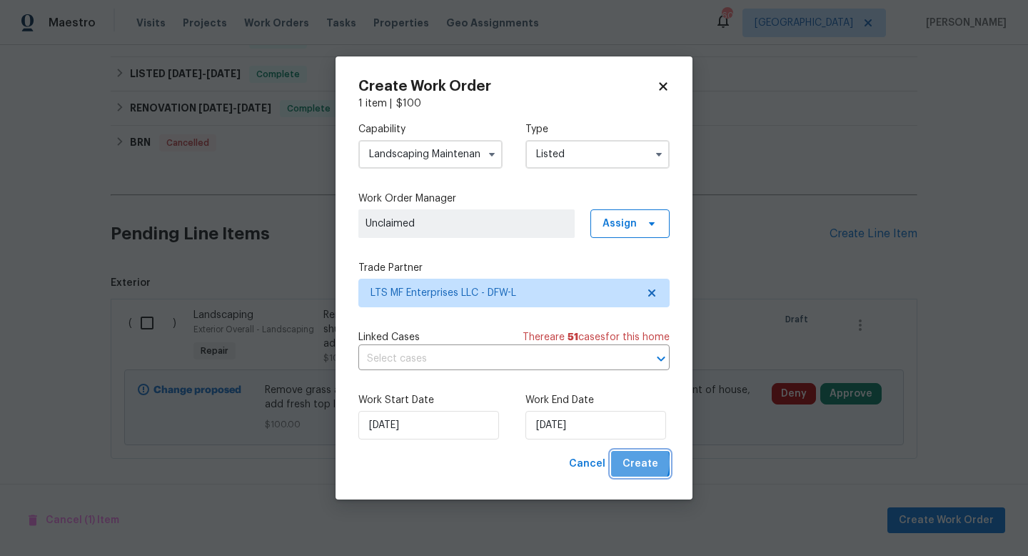
click at [633, 462] on span "Create" at bounding box center [641, 464] width 36 height 18
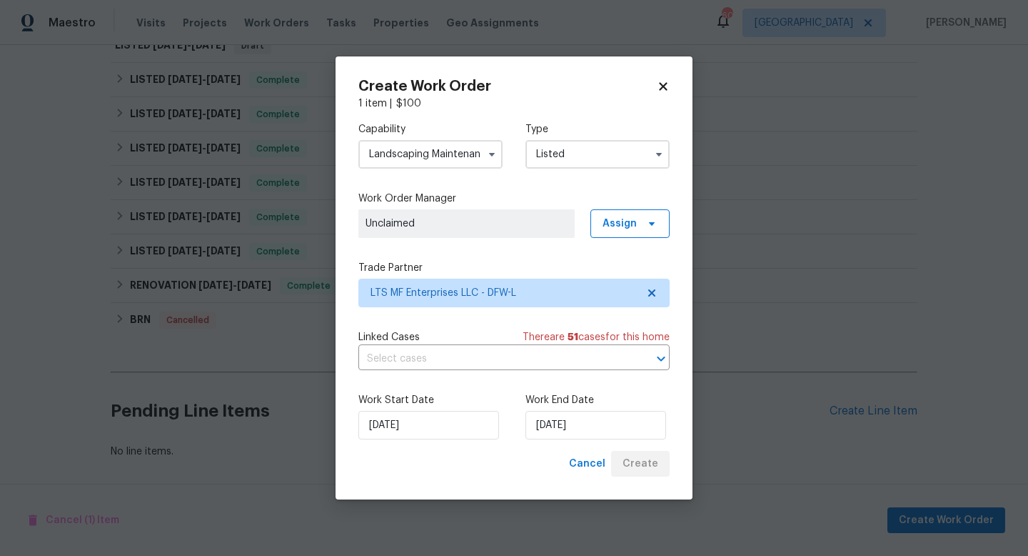
scroll to position [265, 0]
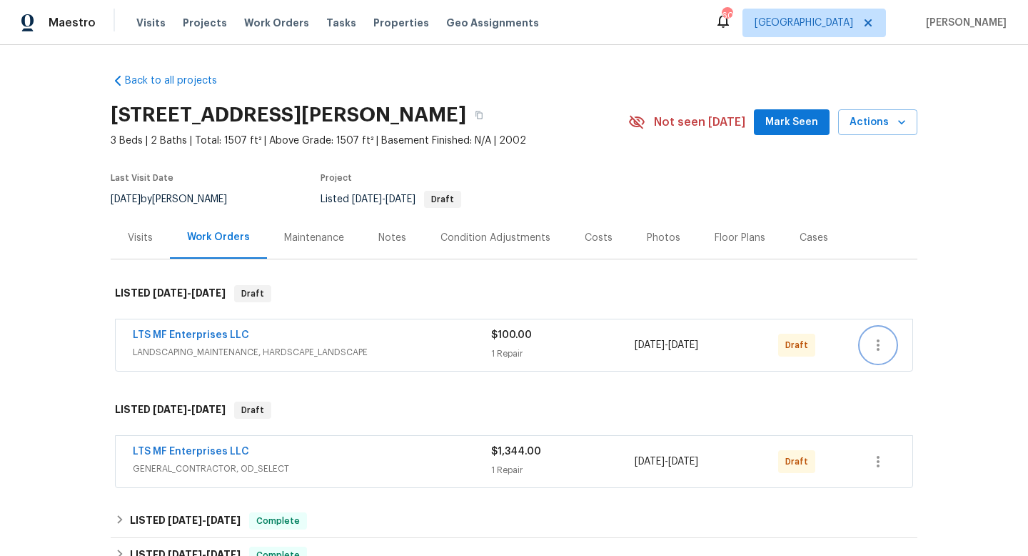
click at [876, 342] on icon "button" at bounding box center [878, 344] width 17 height 17
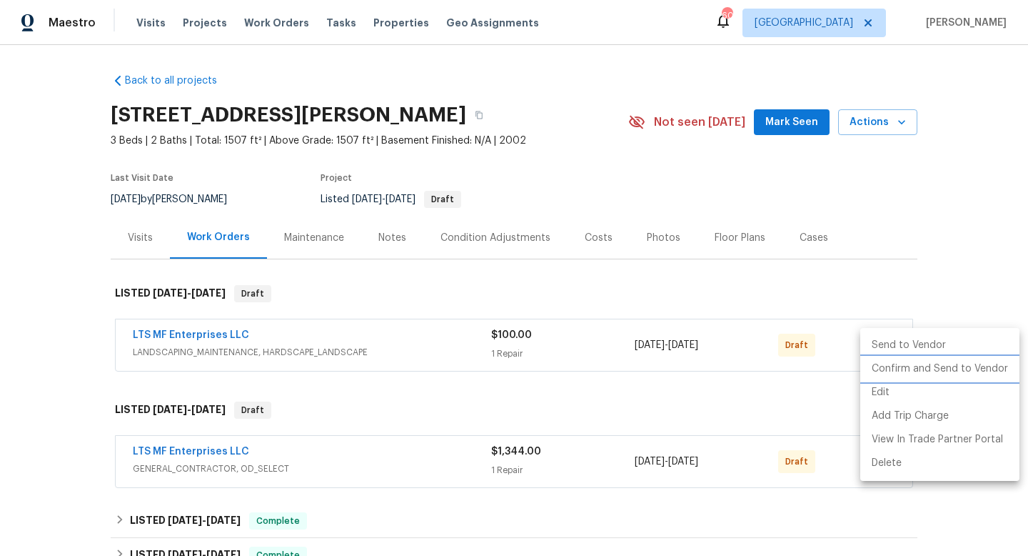
click at [878, 367] on li "Confirm and Send to Vendor" at bounding box center [940, 369] width 159 height 24
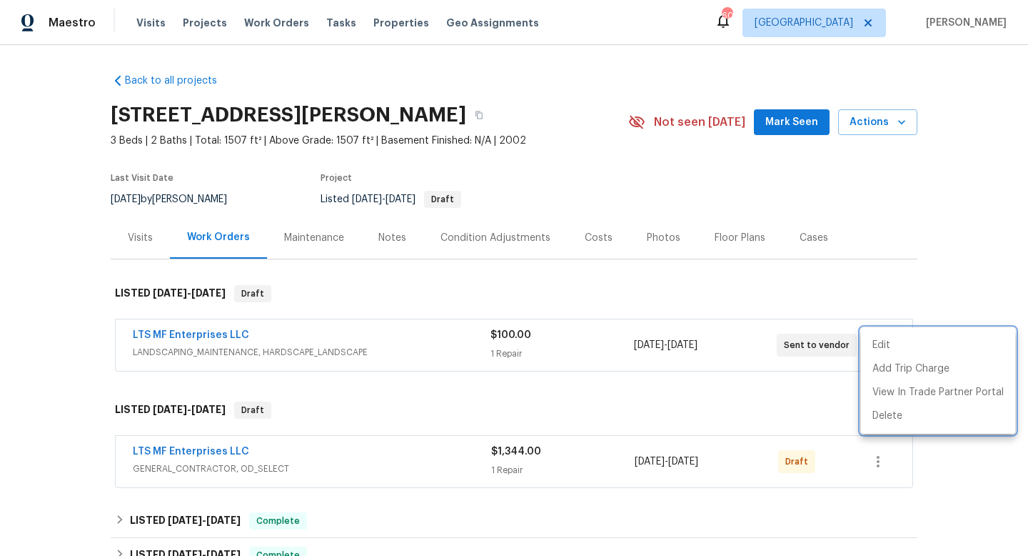
click at [824, 294] on div at bounding box center [514, 278] width 1028 height 556
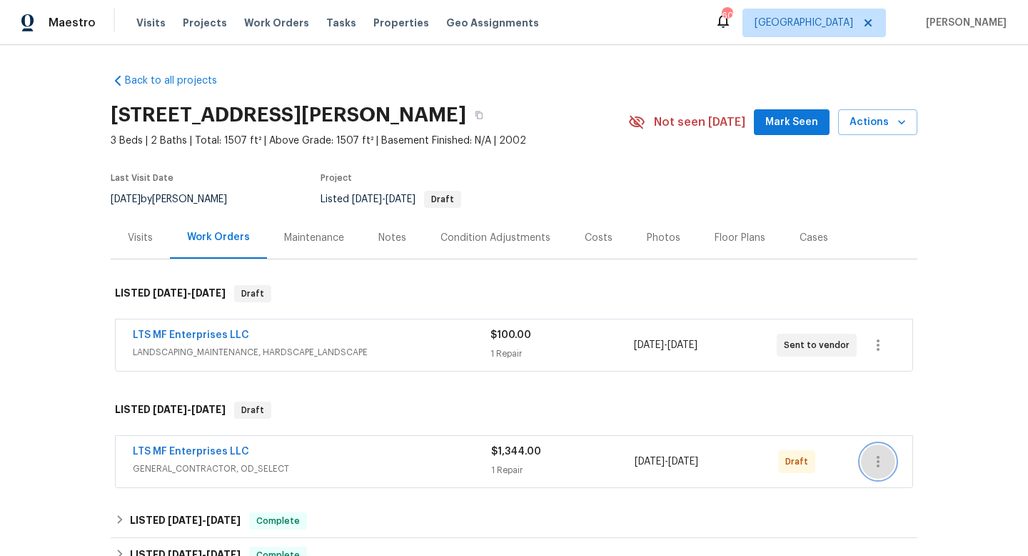
click at [880, 459] on icon "button" at bounding box center [878, 461] width 17 height 17
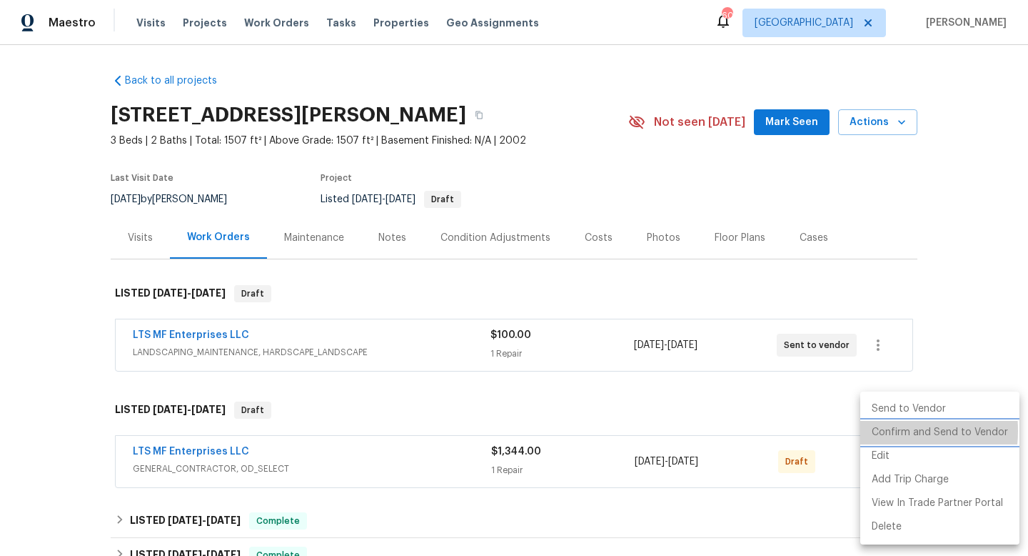
click at [881, 431] on li "Confirm and Send to Vendor" at bounding box center [940, 433] width 159 height 24
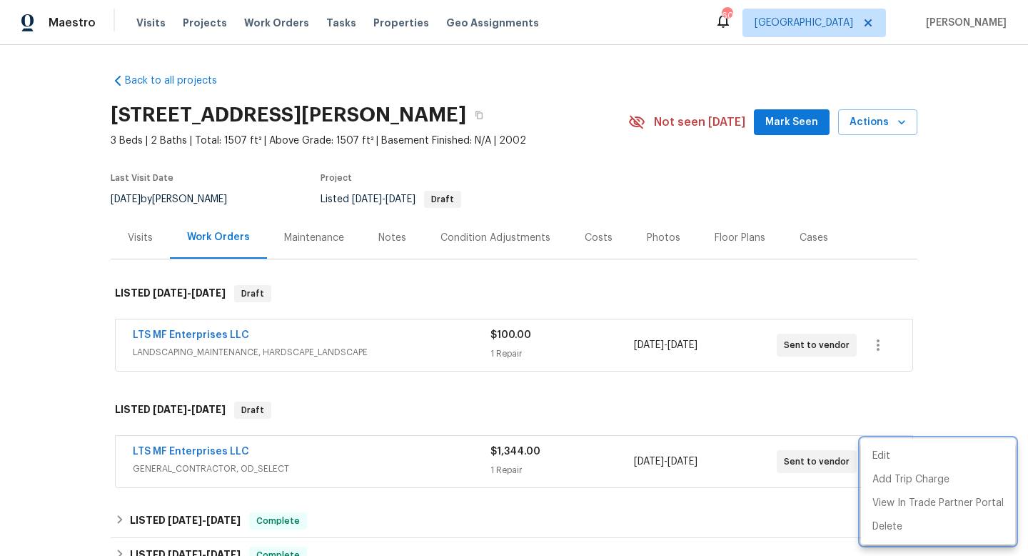
click at [948, 326] on div at bounding box center [514, 278] width 1028 height 556
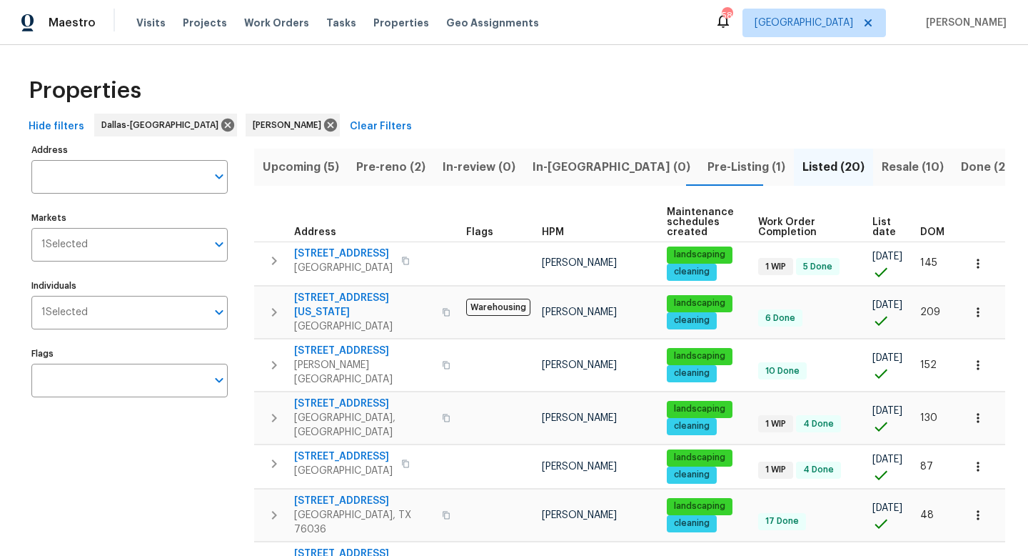
click at [383, 169] on span "Pre-reno (2)" at bounding box center [390, 167] width 69 height 20
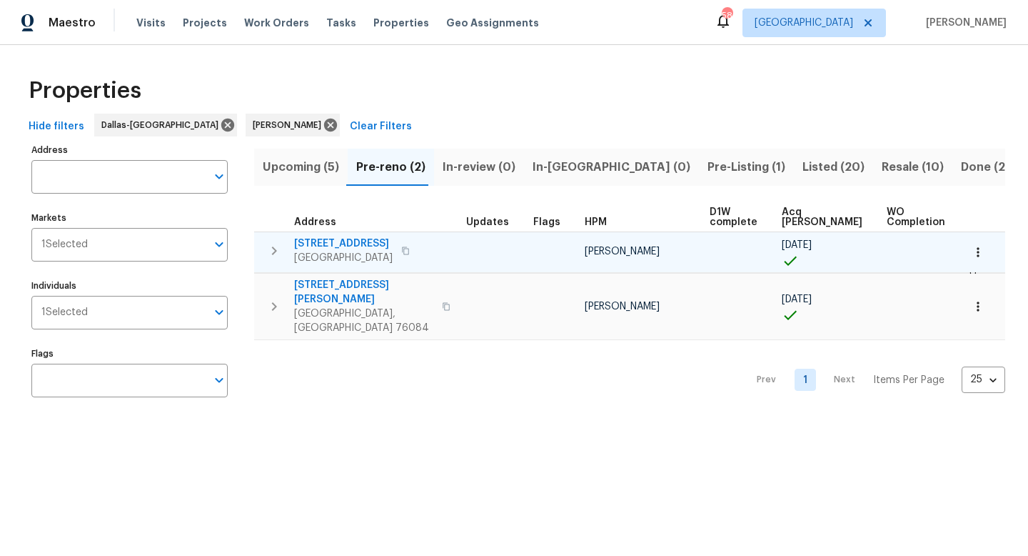
click at [349, 243] on span "[STREET_ADDRESS]" at bounding box center [343, 243] width 99 height 14
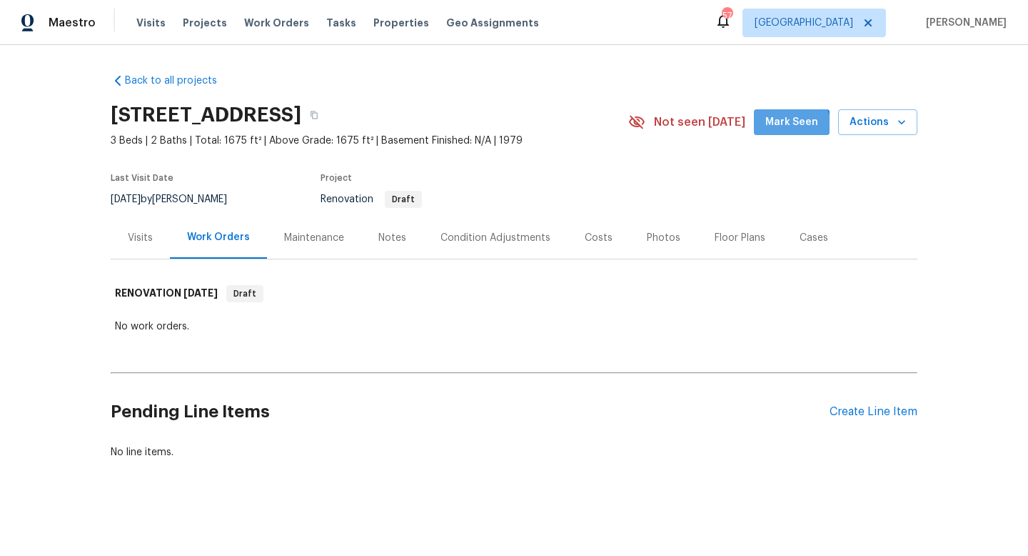
click at [780, 131] on button "Mark Seen" at bounding box center [792, 122] width 76 height 26
click at [880, 413] on div "Create Line Item" at bounding box center [874, 412] width 88 height 14
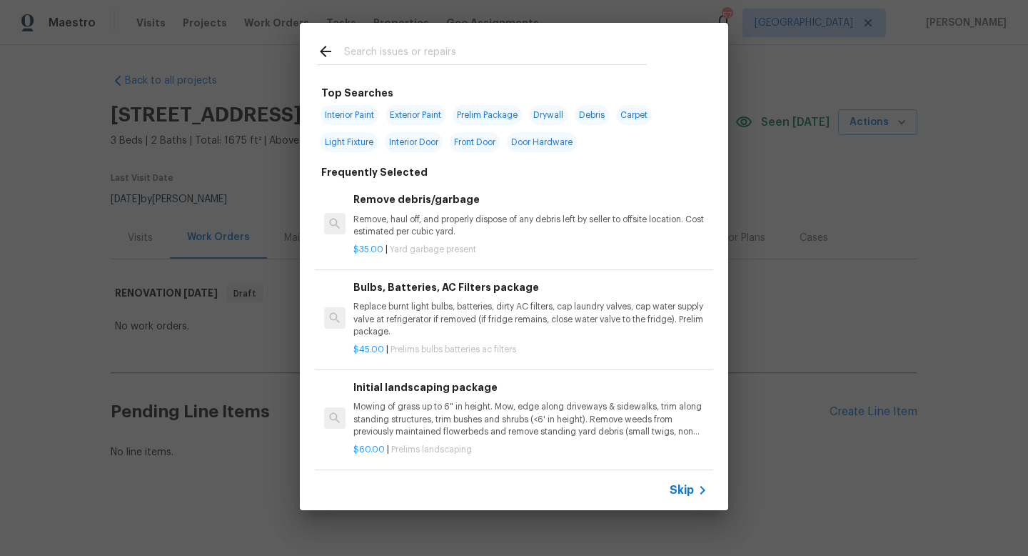
click at [431, 117] on span "Exterior Paint" at bounding box center [416, 115] width 60 height 20
type input "Exterior Paint"
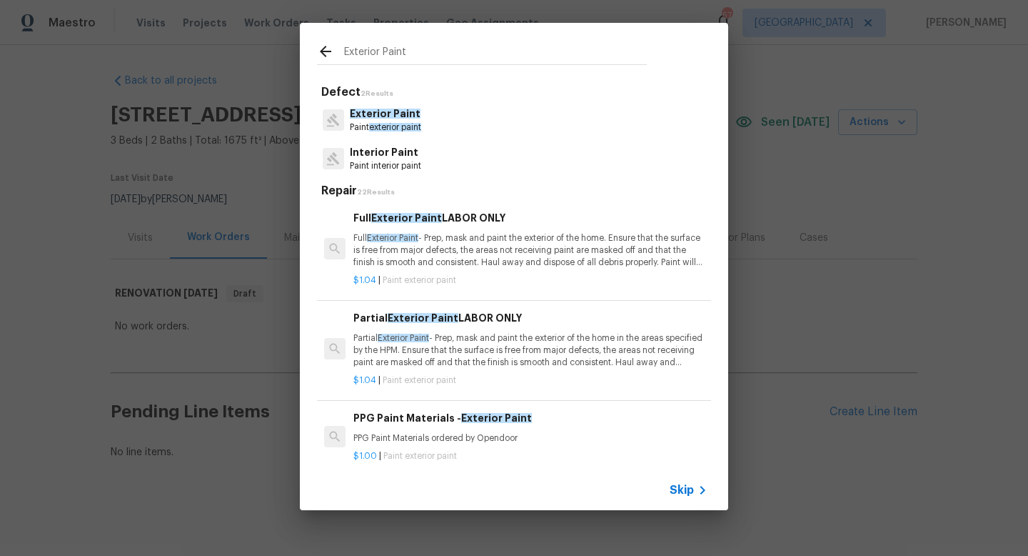
click at [444, 250] on p "Full Exterior Paint - Prep, mask and paint the exterior of the home. Ensure tha…" at bounding box center [531, 250] width 354 height 36
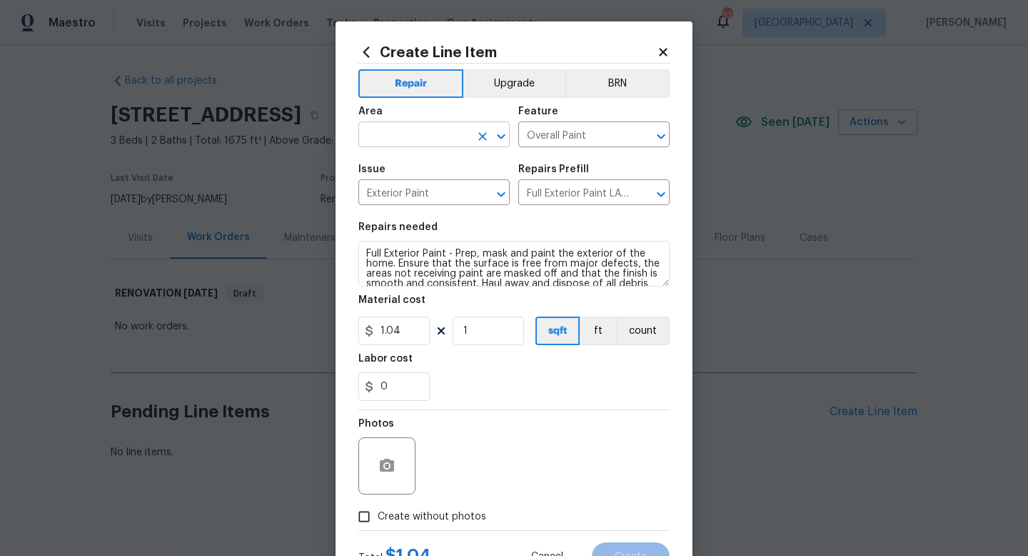
click at [415, 137] on input "text" at bounding box center [414, 136] width 111 height 22
click at [430, 198] on li "Exterior Overall" at bounding box center [434, 192] width 151 height 24
type input "Exterior Overall"
click at [493, 326] on input "1" at bounding box center [488, 330] width 71 height 29
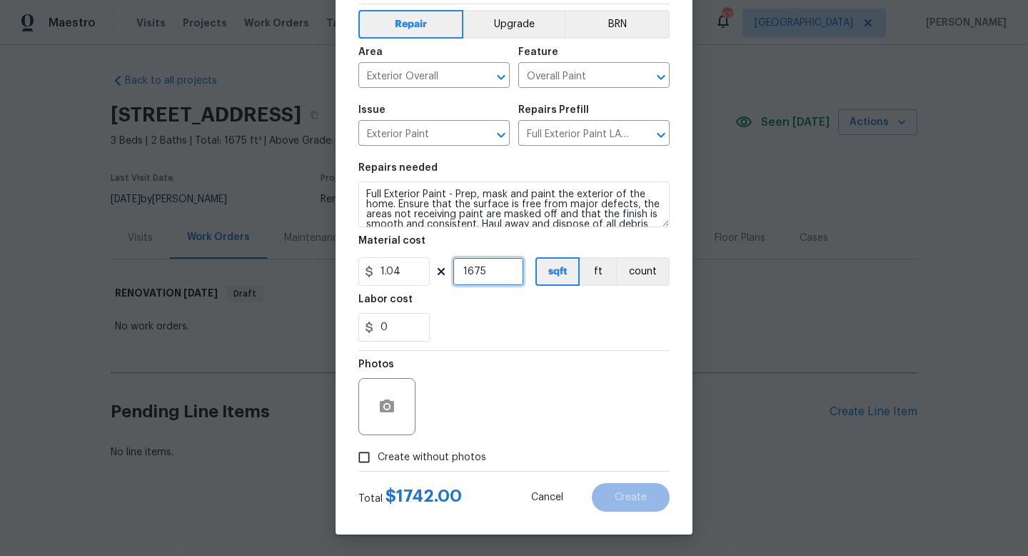
type input "1675"
click at [454, 455] on span "Create without photos" at bounding box center [432, 457] width 109 height 15
click at [378, 455] on input "Create without photos" at bounding box center [364, 457] width 27 height 27
checkbox input "true"
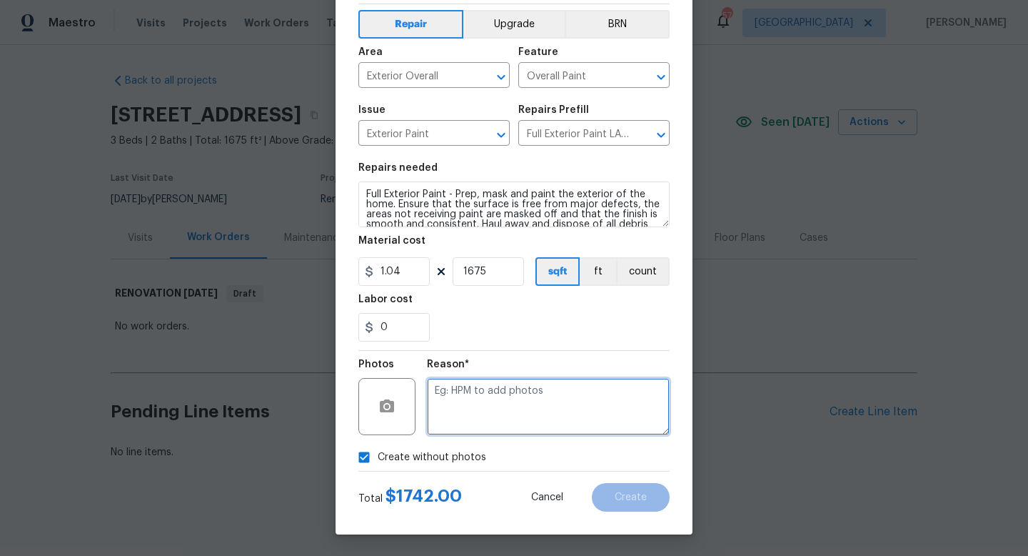
click at [486, 410] on textarea at bounding box center [548, 406] width 243 height 57
type textarea "w"
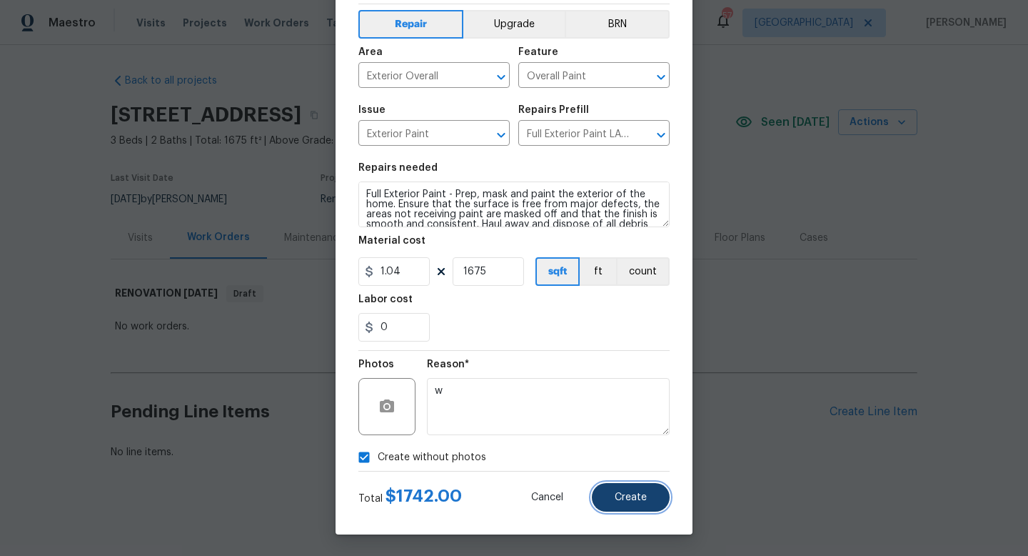
click at [619, 496] on span "Create" at bounding box center [631, 497] width 32 height 11
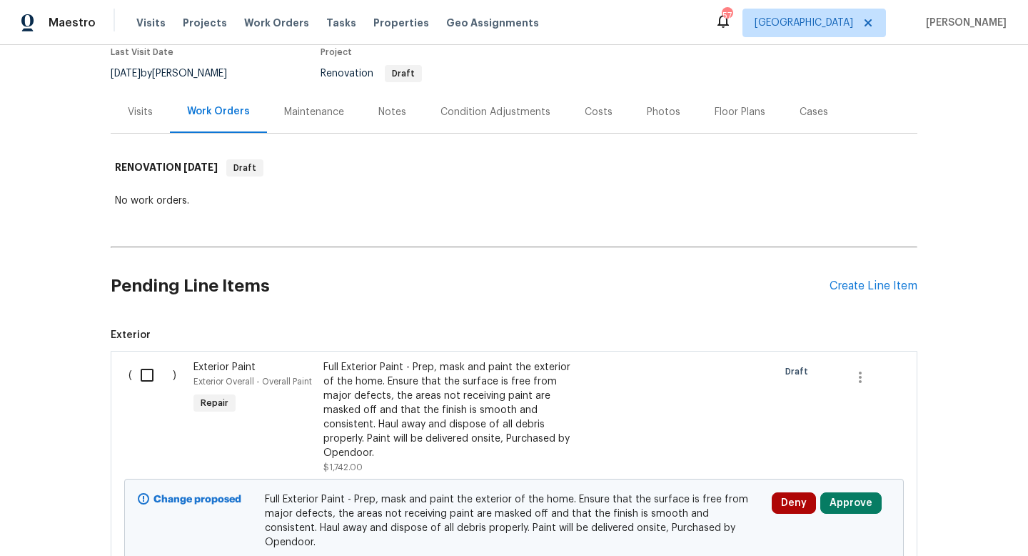
scroll to position [130, 0]
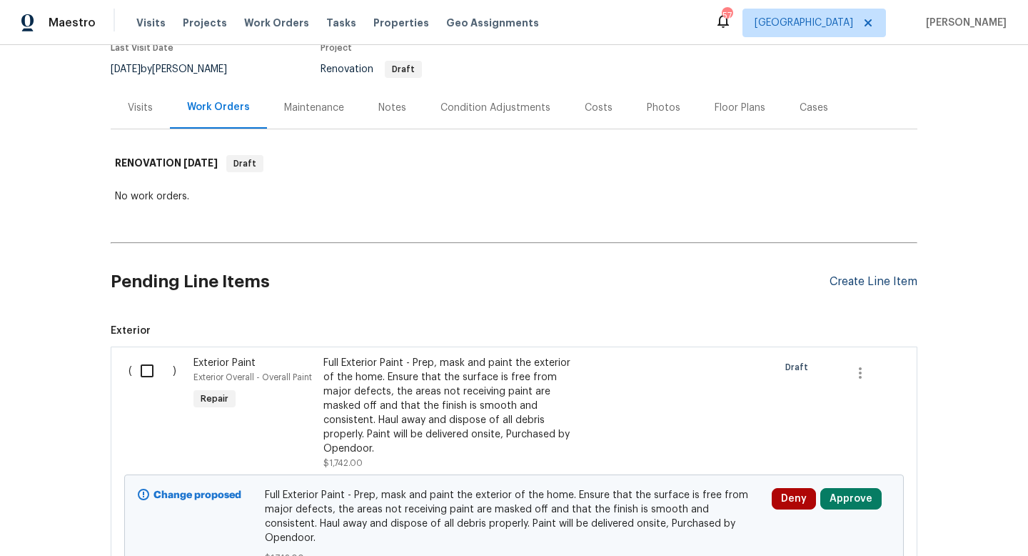
click at [849, 282] on div "Create Line Item" at bounding box center [874, 282] width 88 height 14
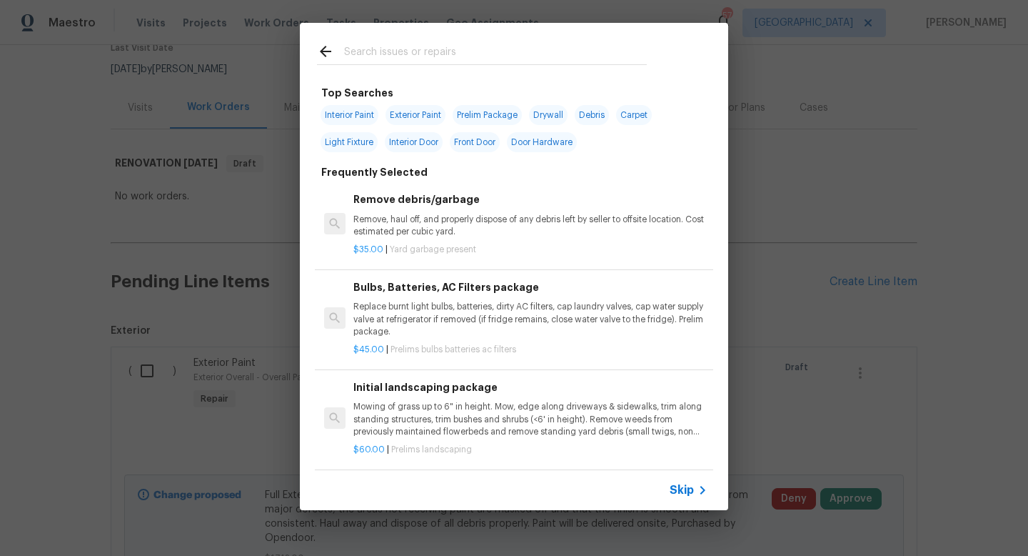
click at [681, 493] on span "Skip" at bounding box center [682, 490] width 24 height 14
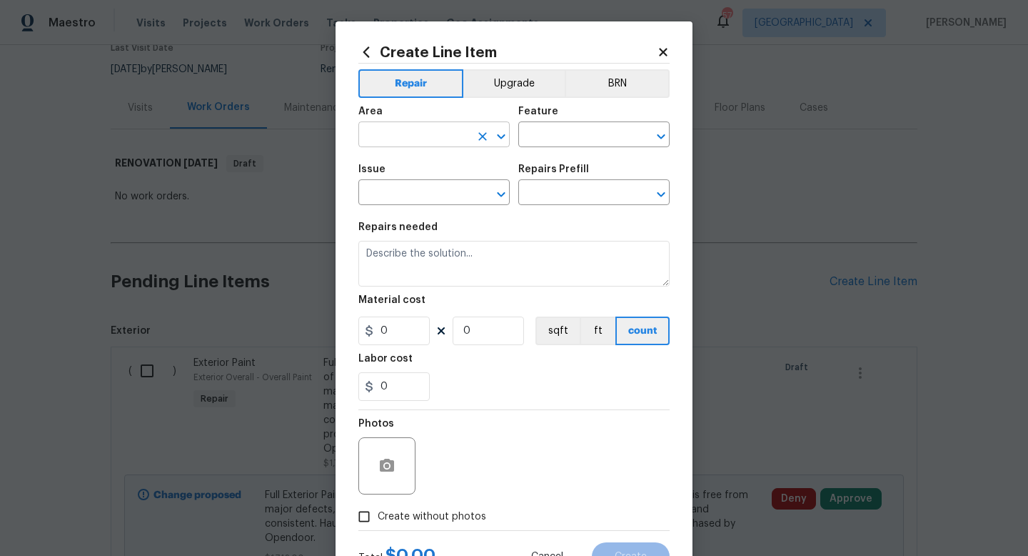
click at [395, 133] on input "text" at bounding box center [414, 136] width 111 height 22
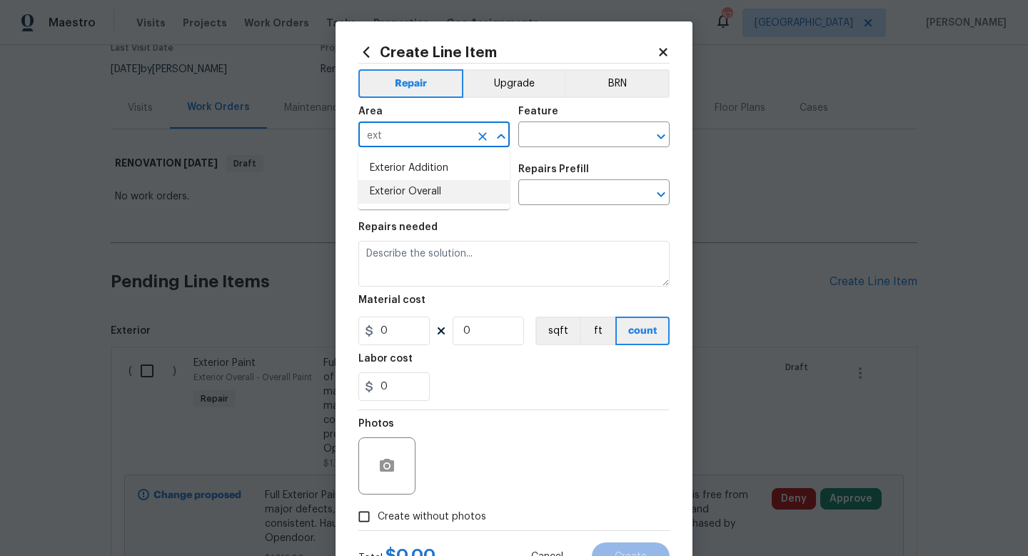
click at [412, 189] on li "Exterior Overall" at bounding box center [434, 192] width 151 height 24
type input "Exterior Overall"
click at [535, 139] on input "text" at bounding box center [574, 136] width 111 height 22
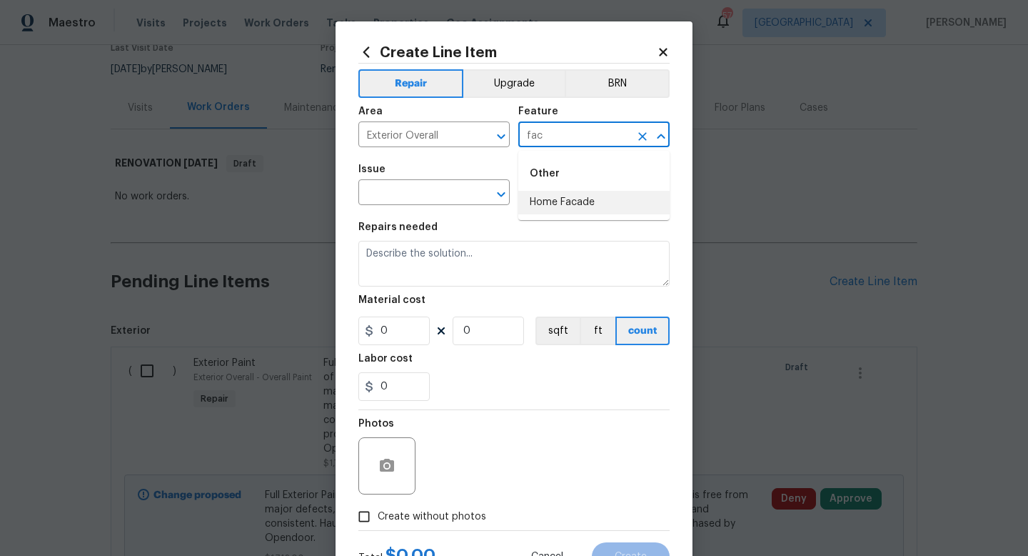
click at [593, 203] on li "Home Facade" at bounding box center [594, 203] width 151 height 24
type input "Home Facade"
click at [441, 194] on input "text" at bounding box center [414, 194] width 111 height 22
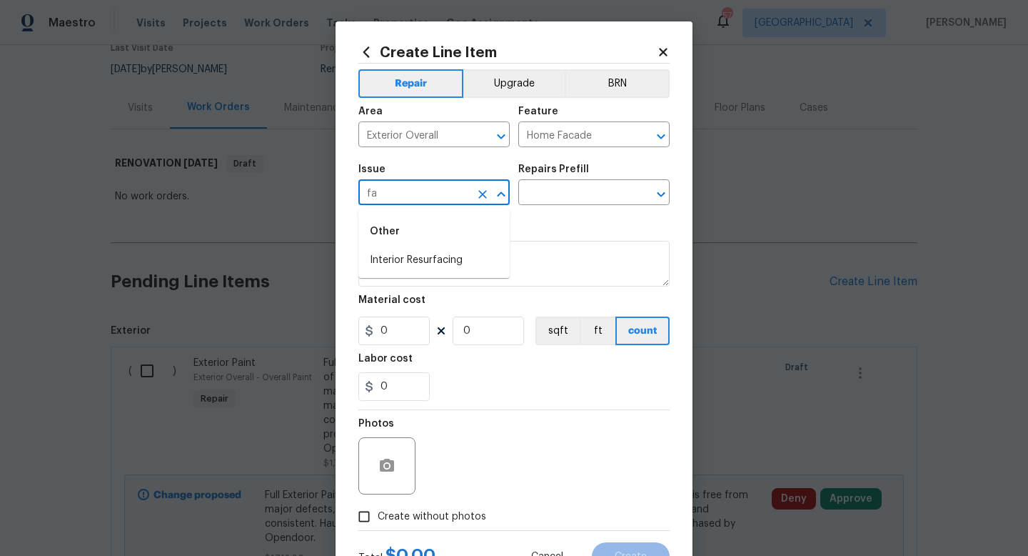
type input "f"
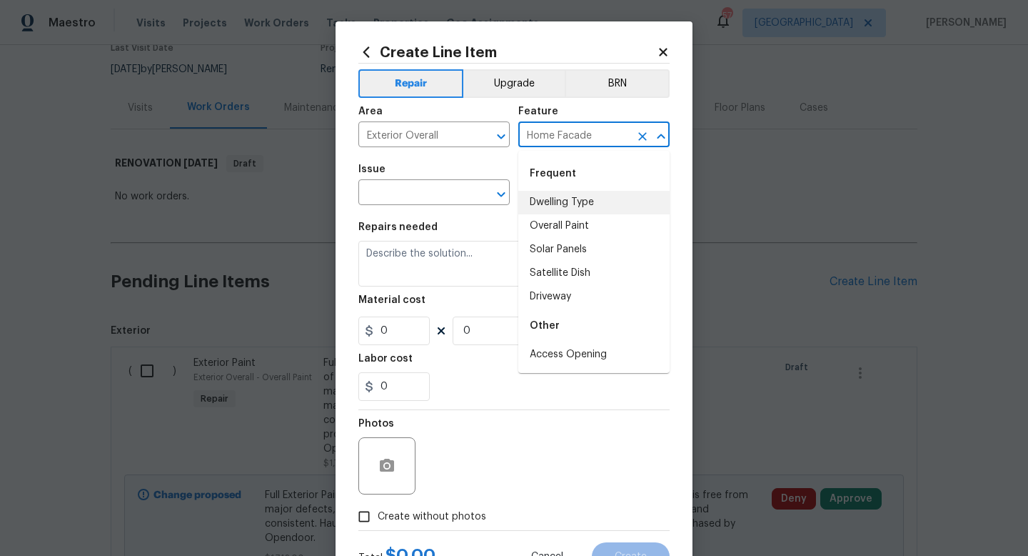
click at [556, 142] on input "Home Facade" at bounding box center [574, 136] width 111 height 22
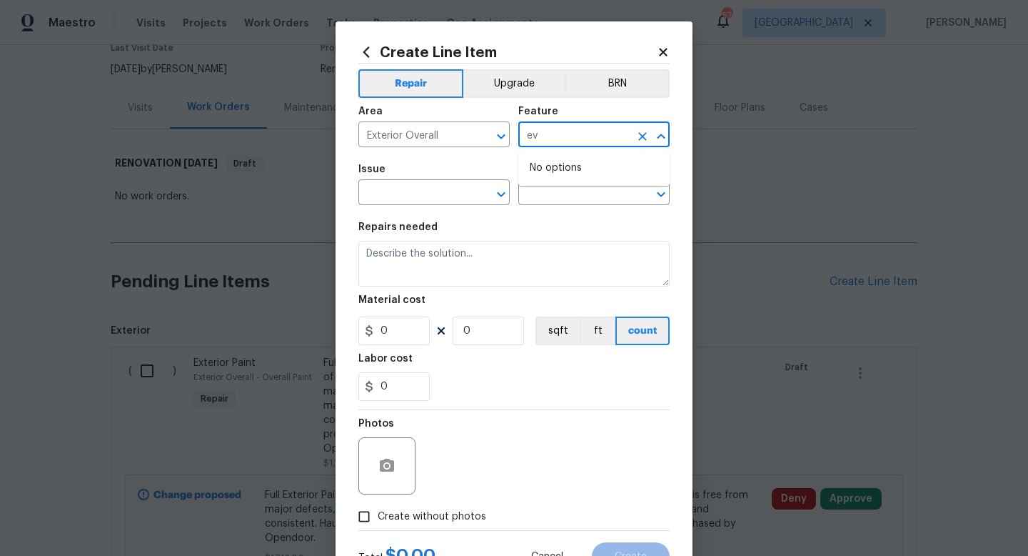
type input "e"
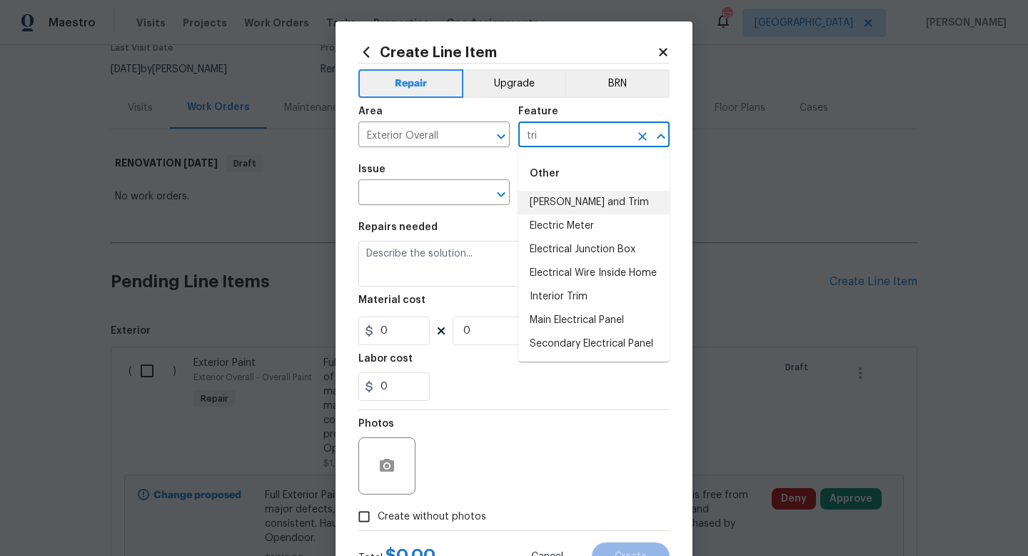
click at [568, 211] on li "Eaves and Trim" at bounding box center [594, 203] width 151 height 24
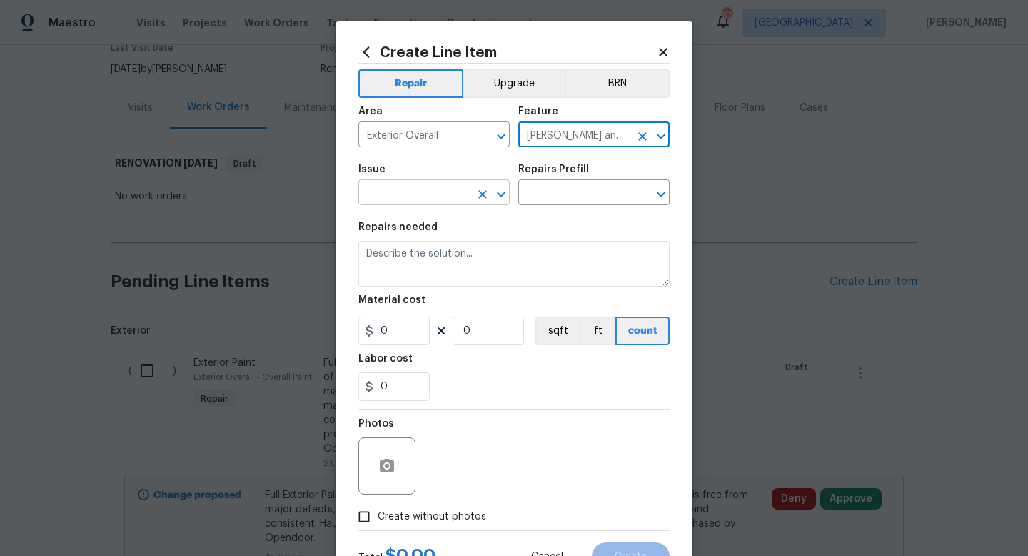
type input "Eaves and Trim"
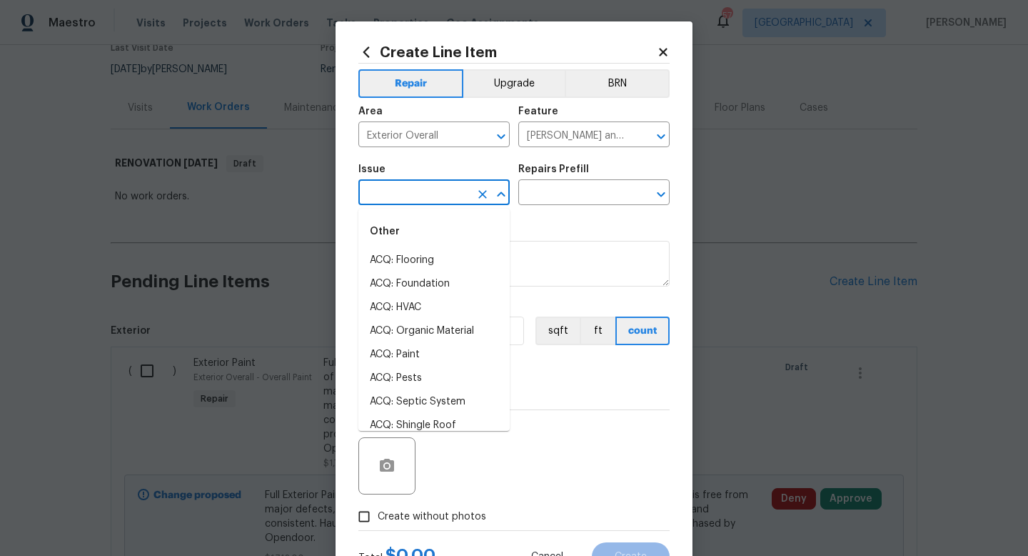
click at [451, 199] on input "text" at bounding box center [414, 194] width 111 height 22
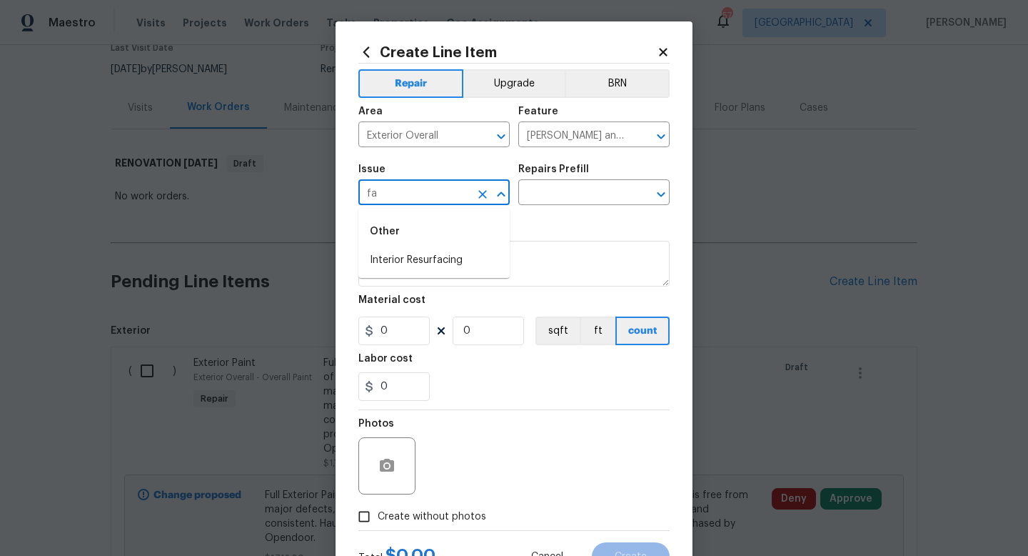
type input "f"
click at [452, 264] on li "Siding" at bounding box center [434, 261] width 151 height 24
type input "Siding"
click at [539, 200] on input "text" at bounding box center [574, 194] width 111 height 22
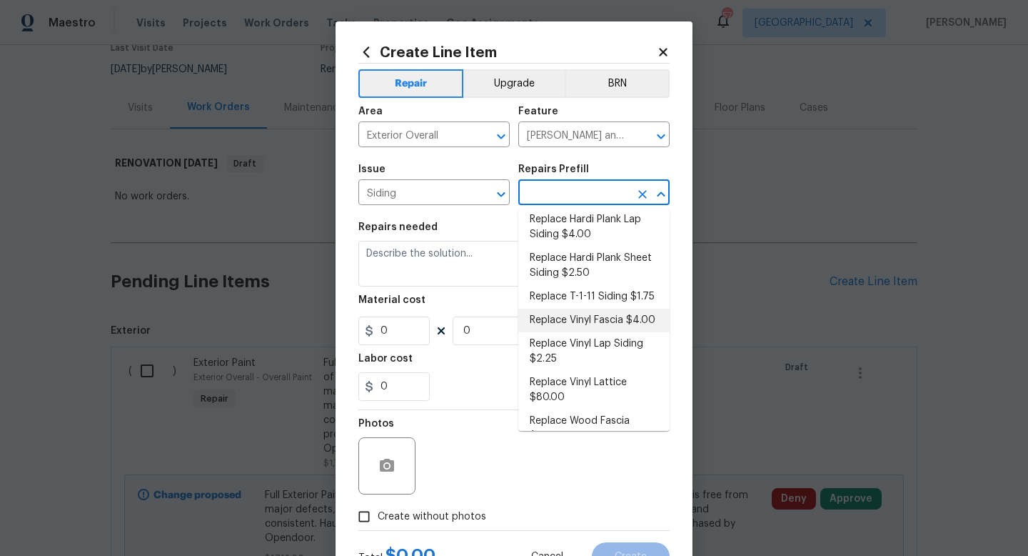
scroll to position [439, 0]
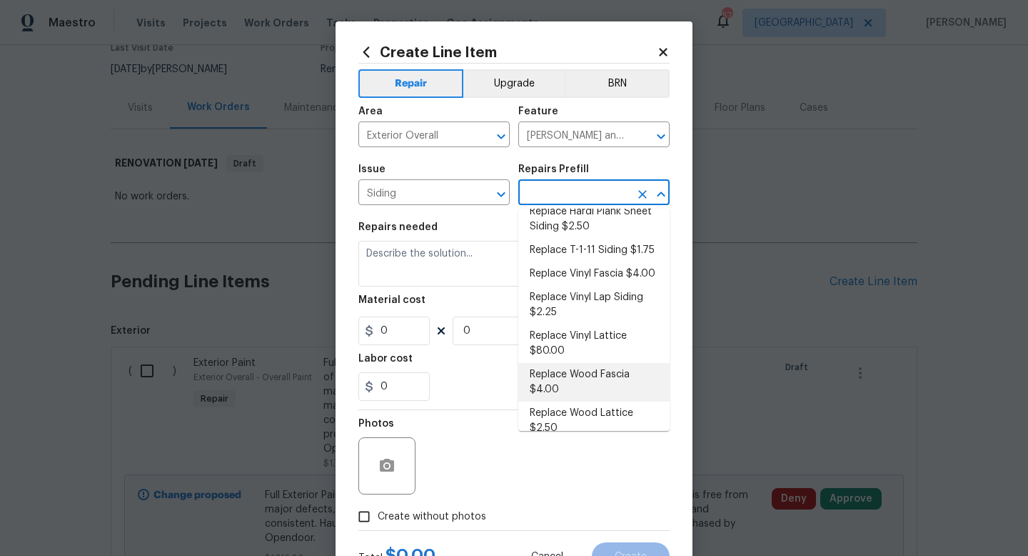
click at [594, 363] on li "Replace Wood Fascia $4.00" at bounding box center [594, 382] width 151 height 39
type input "Siding"
type textarea "Remove the existing/damaged wood fascia. Prep the substrate ensuring there is n…"
type input "1"
type input "Replace Wood Fascia $4.00"
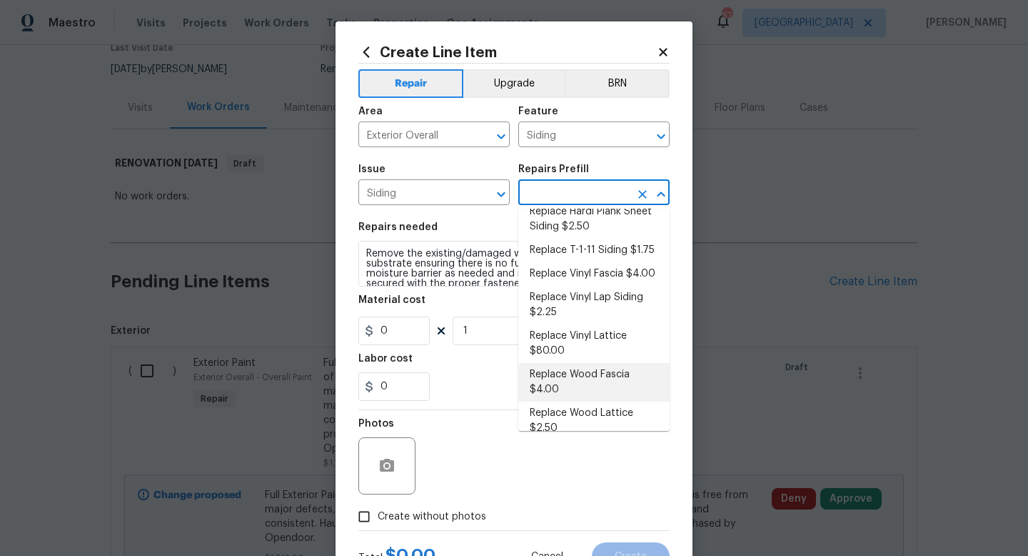
type input "4"
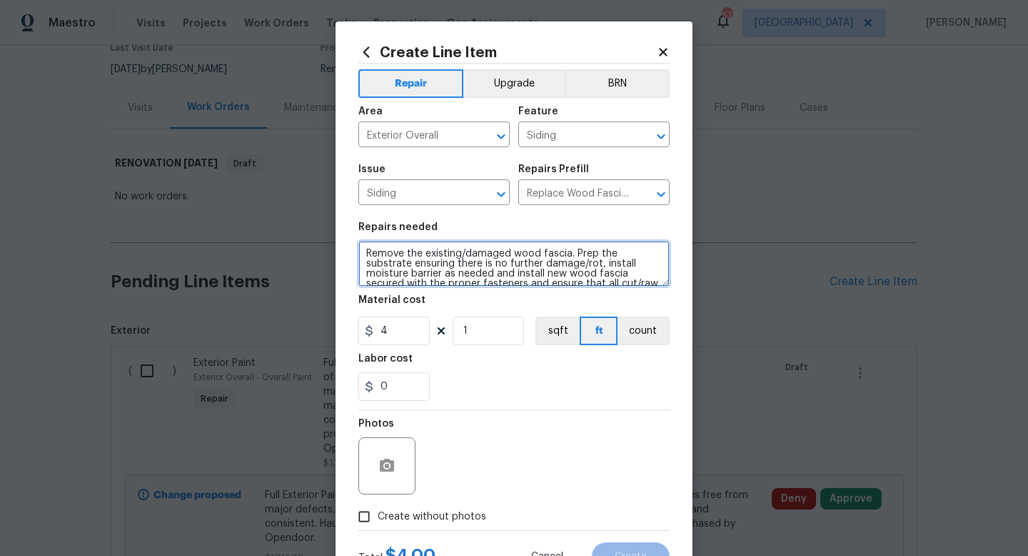
click at [364, 253] on textarea "Remove the existing/damaged wood fascia. Prep the substrate ensuring there is n…" at bounding box center [514, 264] width 311 height 46
type textarea "Replace rotted sections of facia. Remove the existing/damaged wood fascia. Prep…"
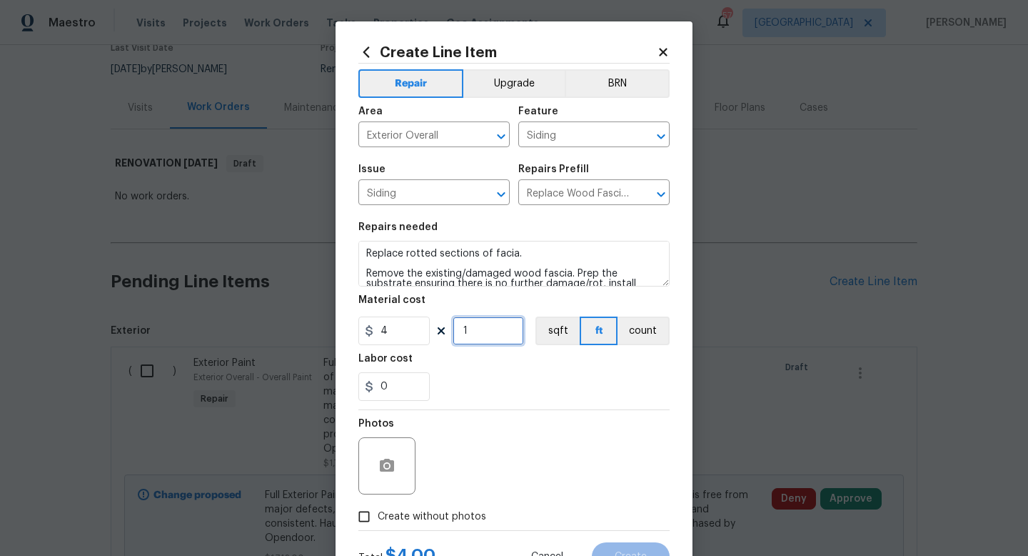
click at [487, 330] on input "1" at bounding box center [488, 330] width 71 height 29
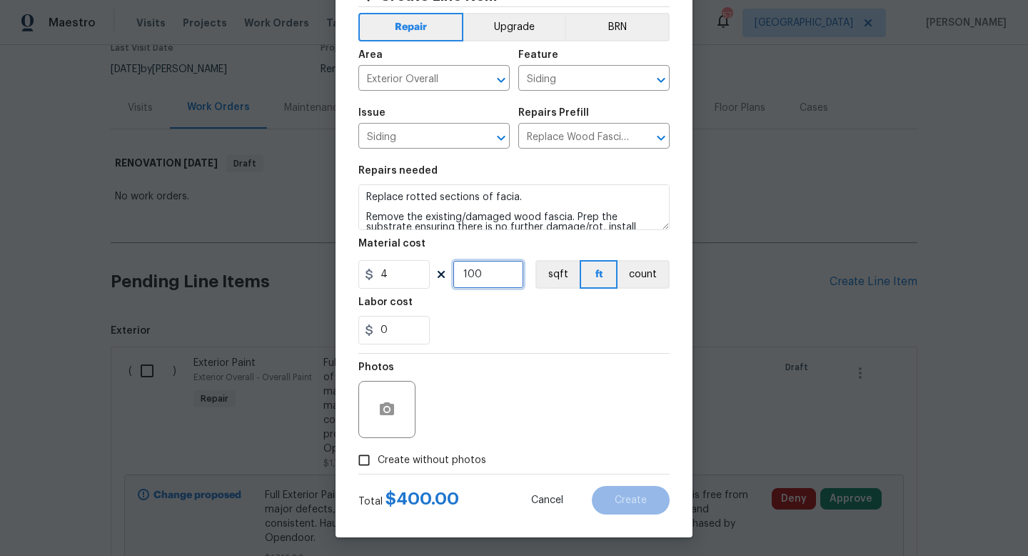
scroll to position [60, 0]
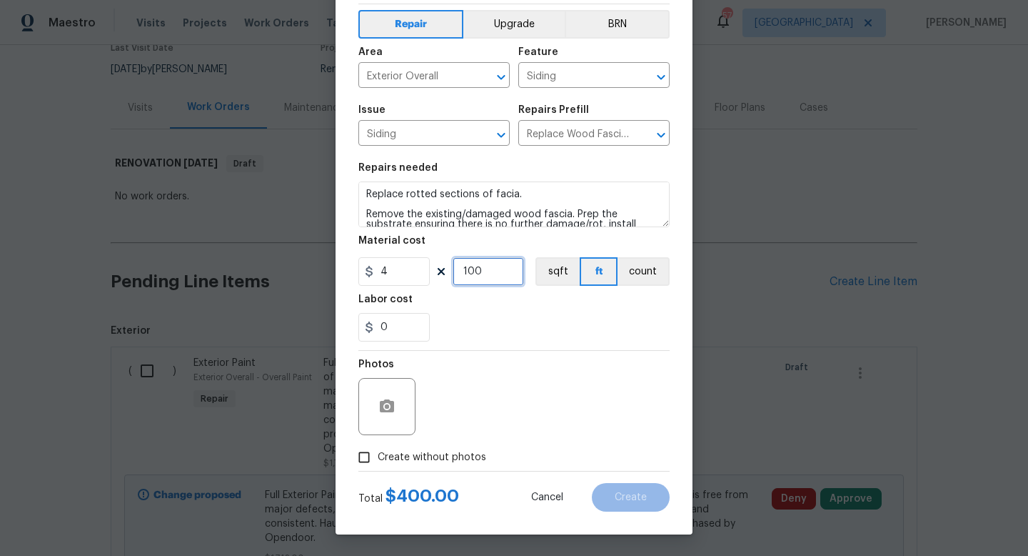
type input "100"
click at [435, 457] on span "Create without photos" at bounding box center [432, 457] width 109 height 15
click at [378, 457] on input "Create without photos" at bounding box center [364, 457] width 27 height 27
checkbox input "true"
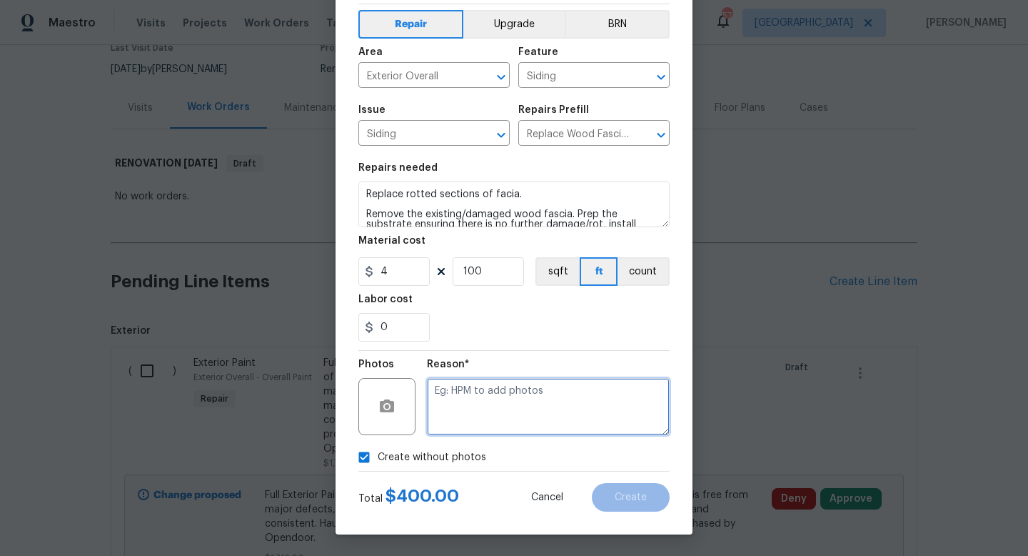
click at [484, 393] on textarea at bounding box center [548, 406] width 243 height 57
type textarea "w"
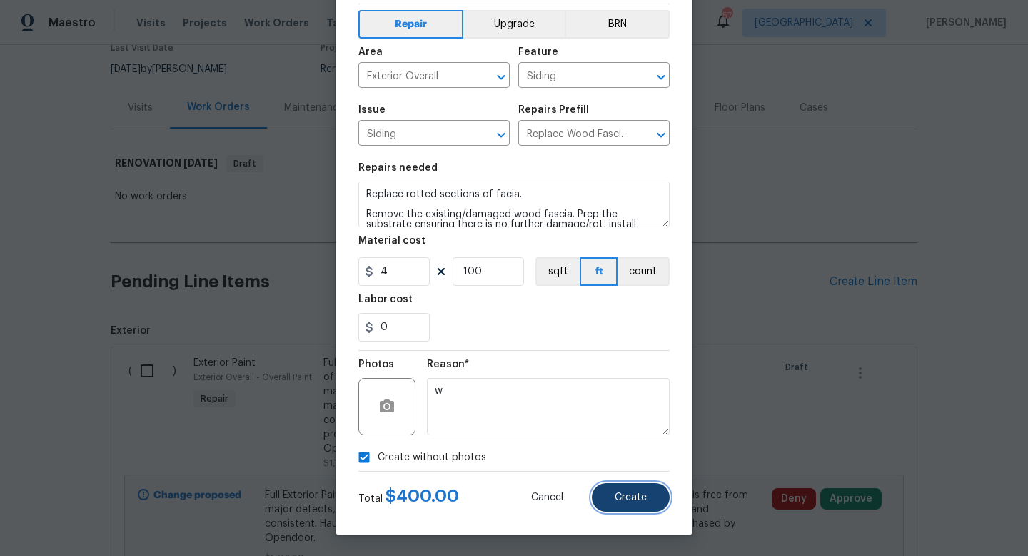
click at [616, 507] on button "Create" at bounding box center [631, 497] width 78 height 29
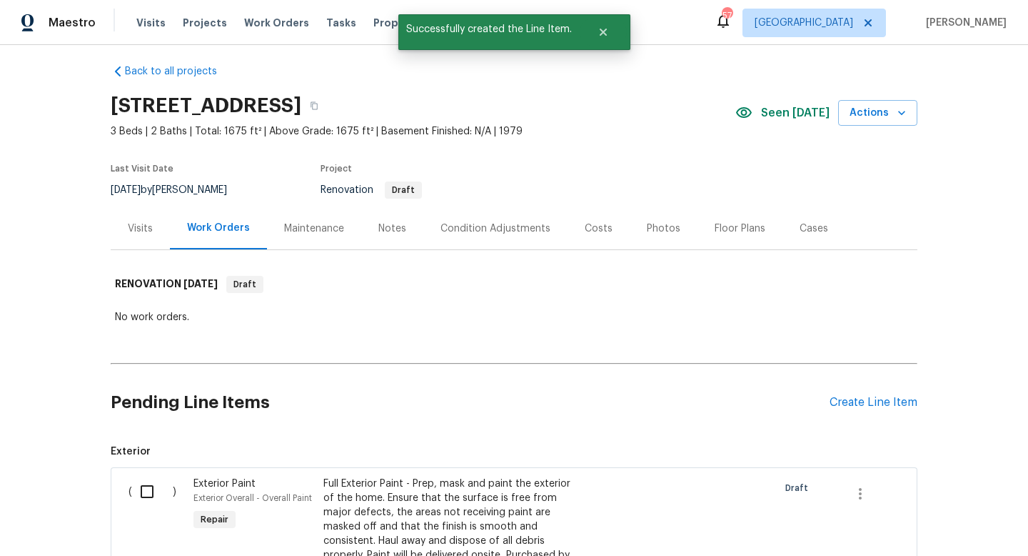
scroll to position [130, 0]
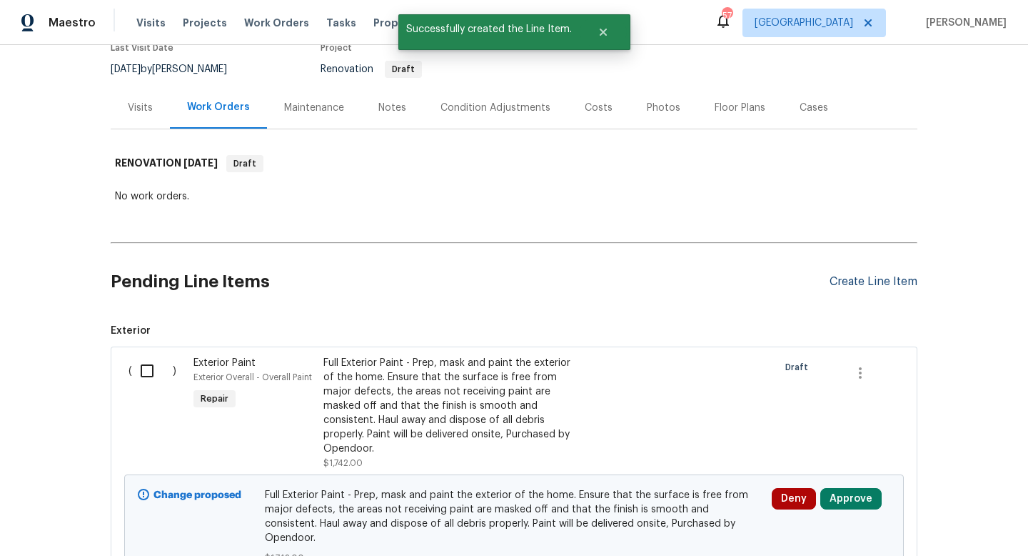
click at [879, 286] on div "Create Line Item" at bounding box center [874, 282] width 88 height 14
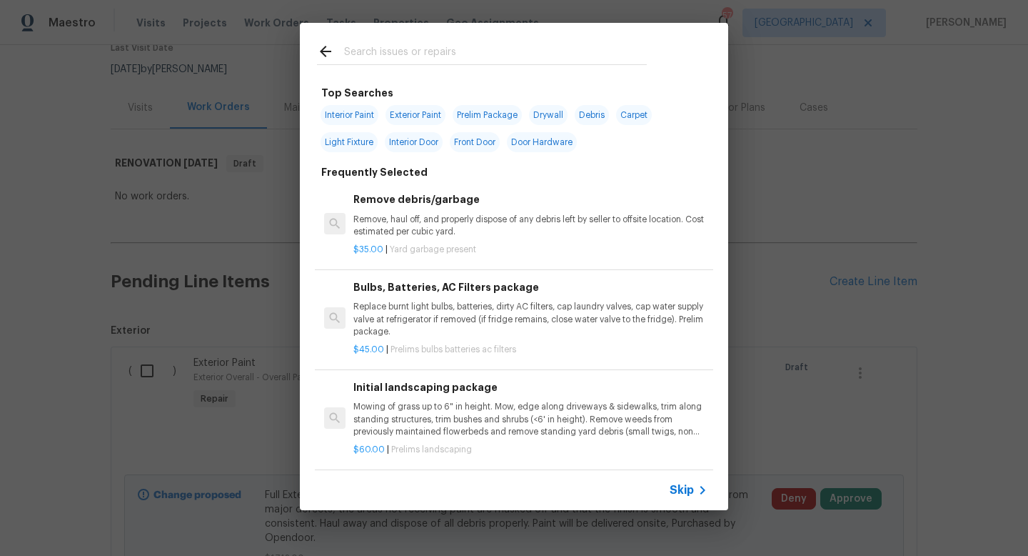
click at [676, 487] on span "Skip" at bounding box center [682, 490] width 24 height 14
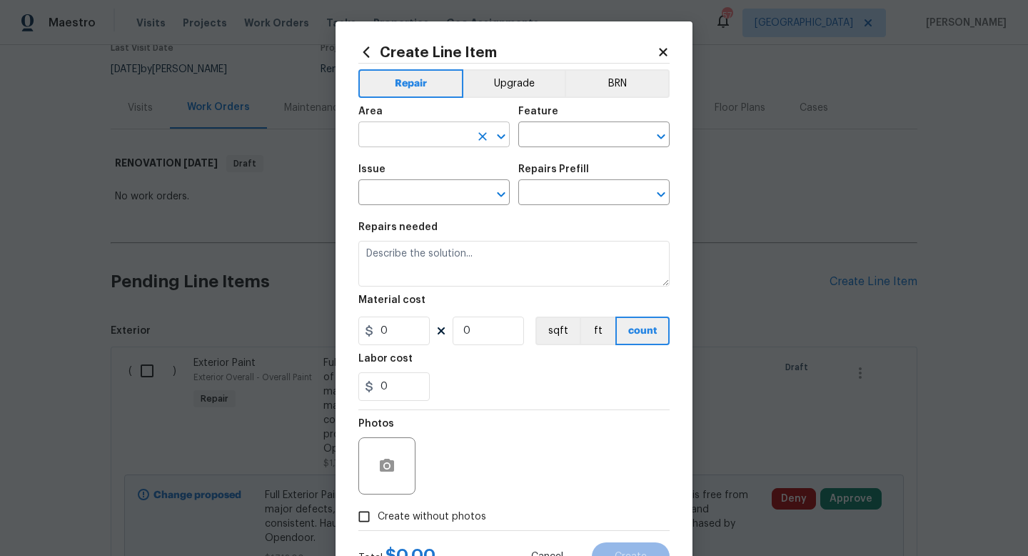
click at [429, 133] on input "text" at bounding box center [414, 136] width 111 height 22
click at [427, 178] on li "Roof" at bounding box center [434, 168] width 151 height 24
type input "Roof"
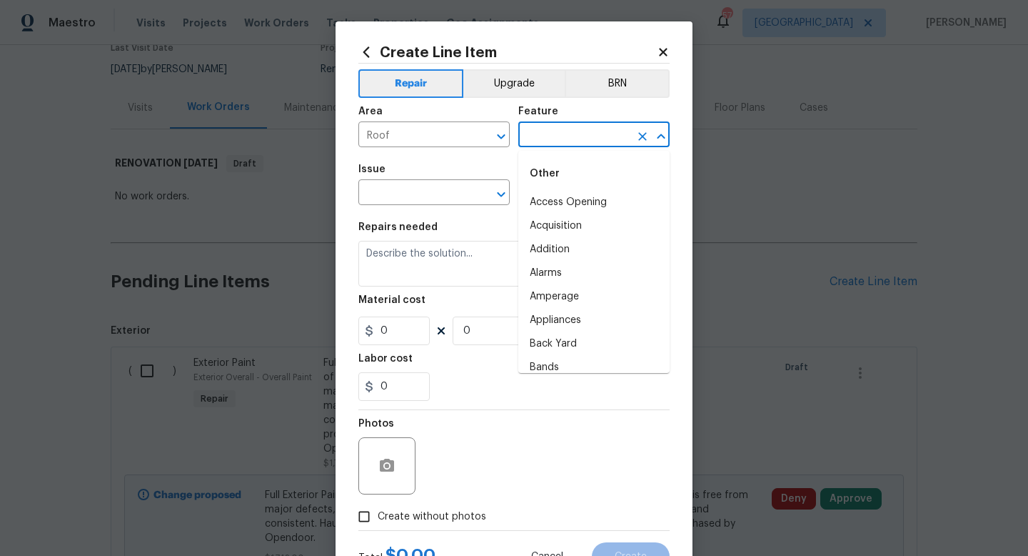
click at [549, 138] on input "text" at bounding box center [574, 136] width 111 height 22
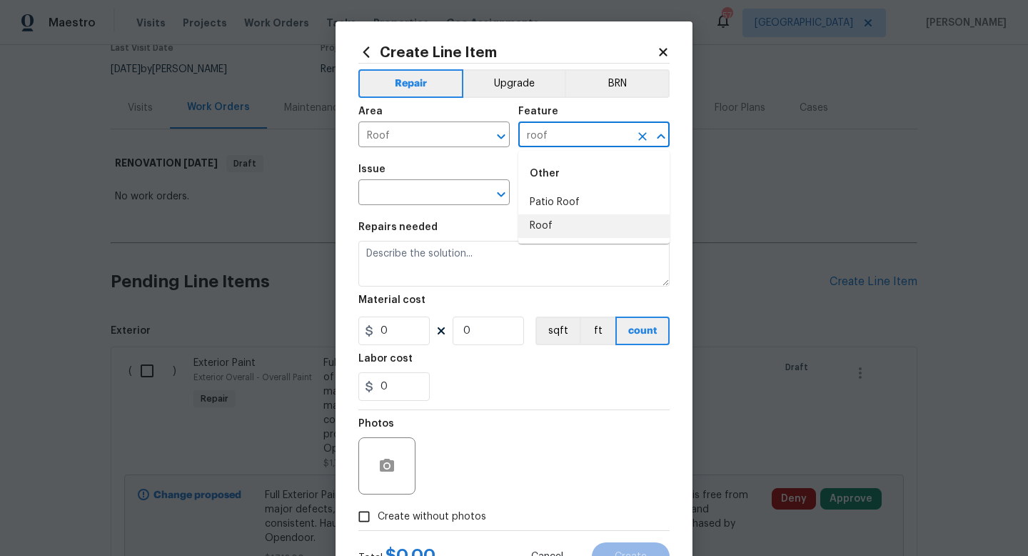
click at [546, 225] on li "Roof" at bounding box center [594, 226] width 151 height 24
type input "Roof"
click at [437, 192] on input "text" at bounding box center [414, 194] width 111 height 22
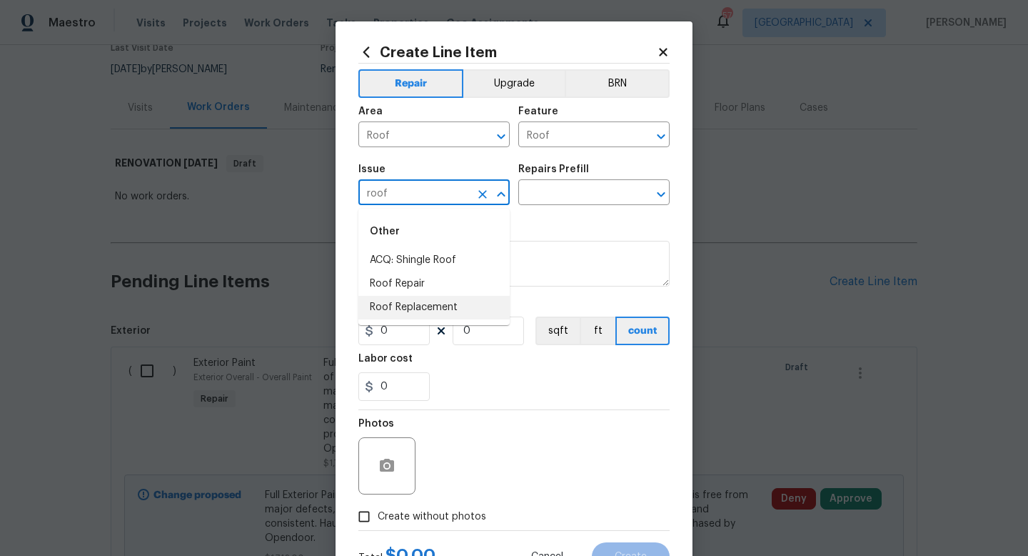
click at [434, 307] on li "Roof Replacement" at bounding box center [434, 308] width 151 height 24
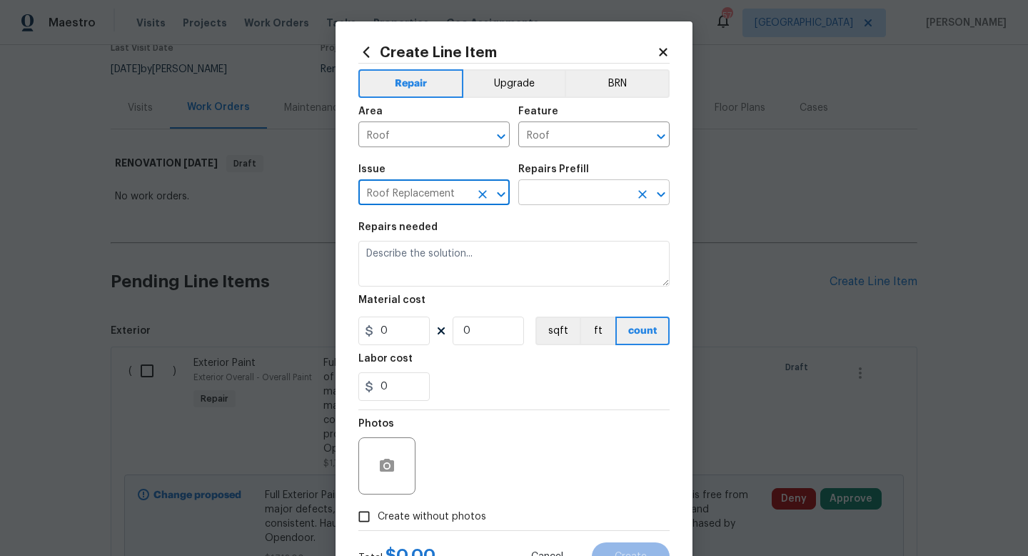
type input "Roof Replacement"
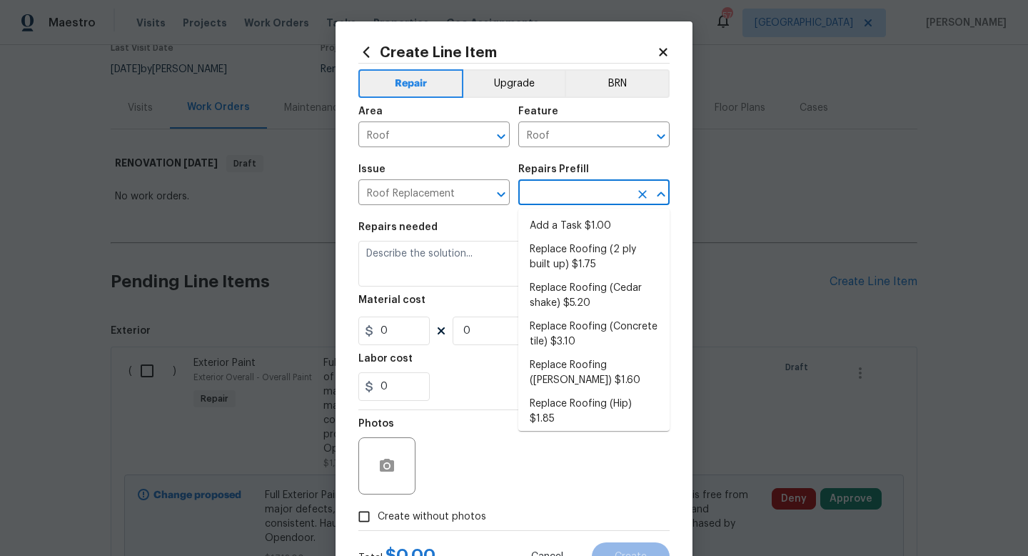
click at [556, 194] on input "text" at bounding box center [574, 194] width 111 height 22
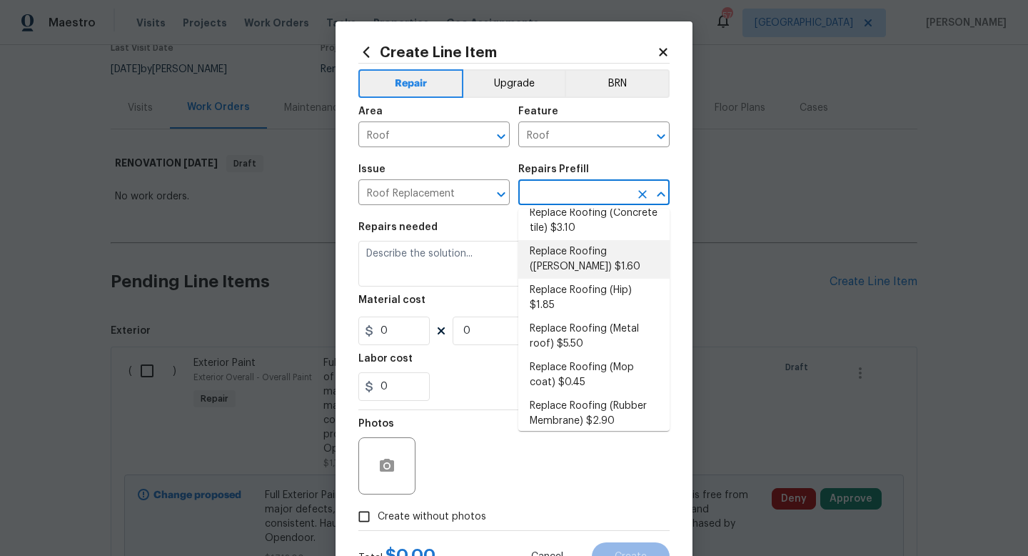
scroll to position [121, 0]
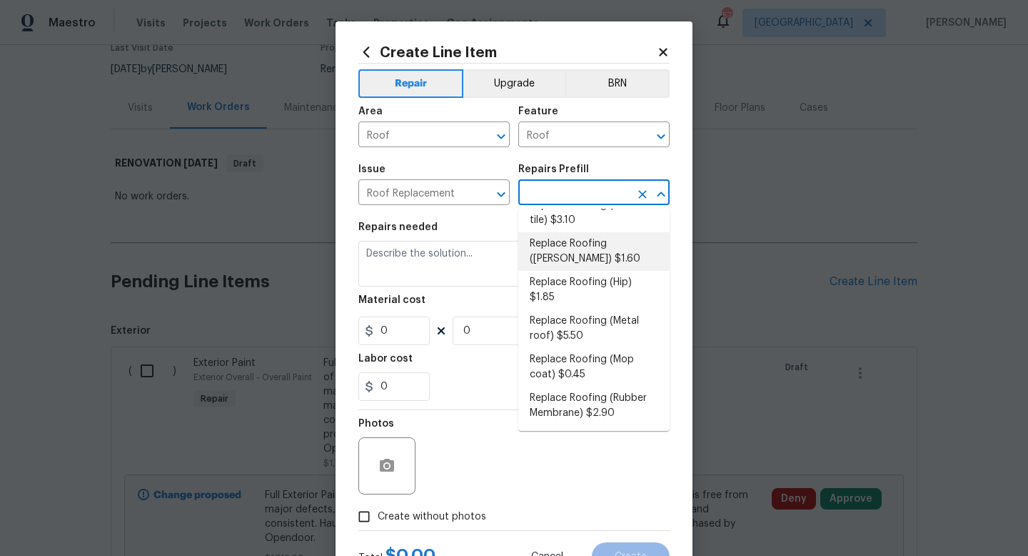
click at [589, 255] on li "Replace Roofing (Gable) $1.60" at bounding box center [594, 251] width 151 height 39
type input "Eaves and Trim"
type input "Replace Roofing (Gable) $1.60"
type textarea "Gable Roof: Remove the existing roof covering, prep the substrate and install n…"
type input "1.6"
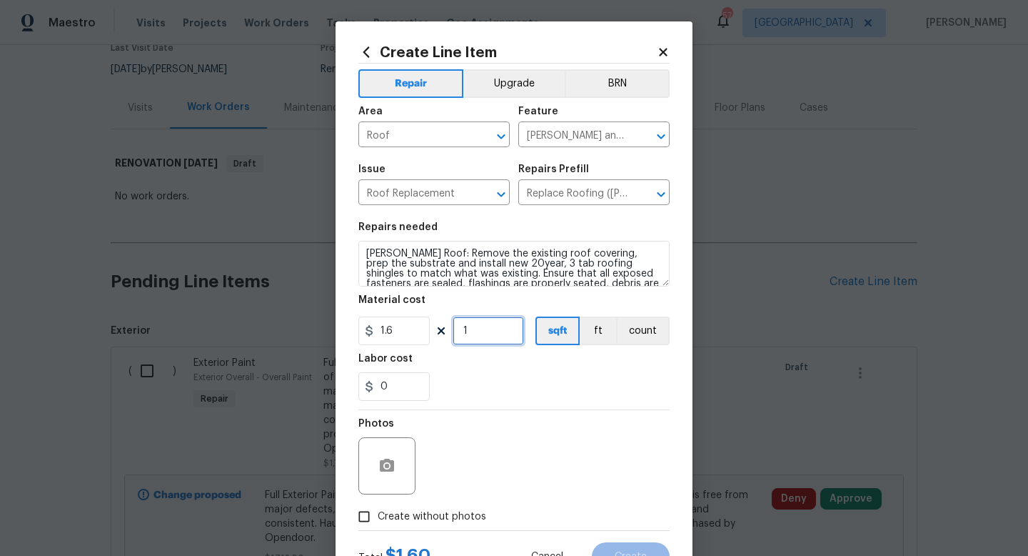
click at [486, 328] on input "1" at bounding box center [488, 330] width 71 height 29
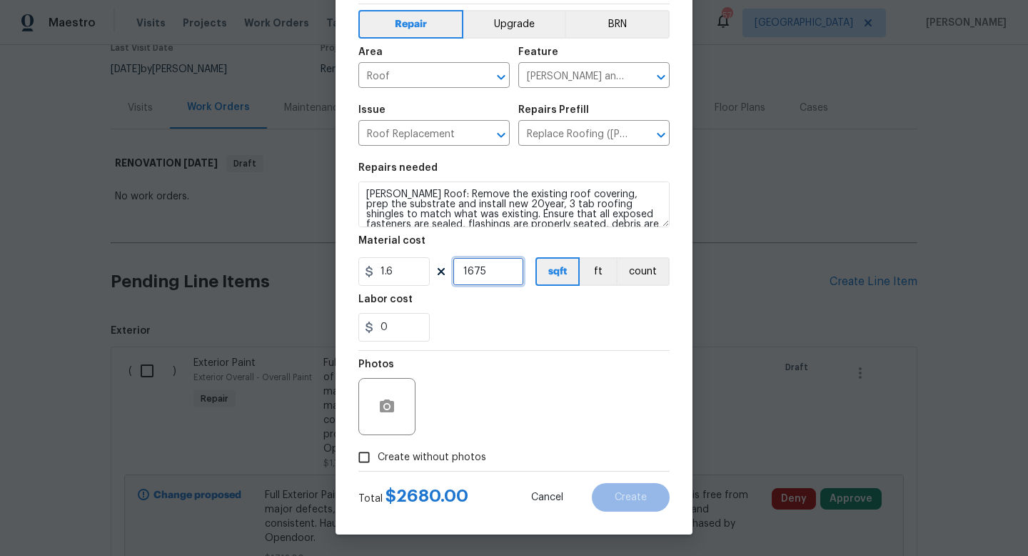
type input "1675"
click at [433, 456] on span "Create without photos" at bounding box center [432, 457] width 109 height 15
click at [378, 456] on input "Create without photos" at bounding box center [364, 457] width 27 height 27
checkbox input "true"
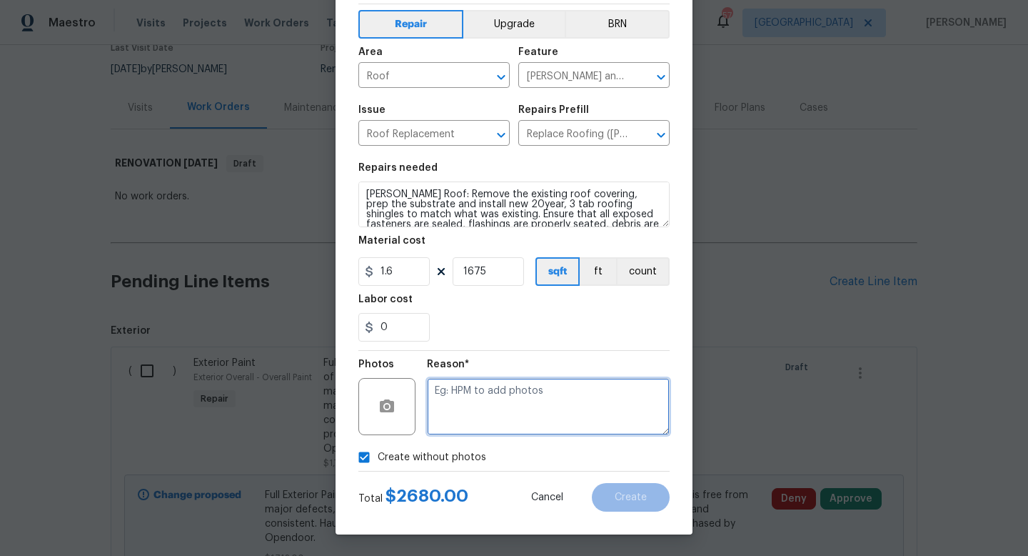
click at [489, 396] on textarea at bounding box center [548, 406] width 243 height 57
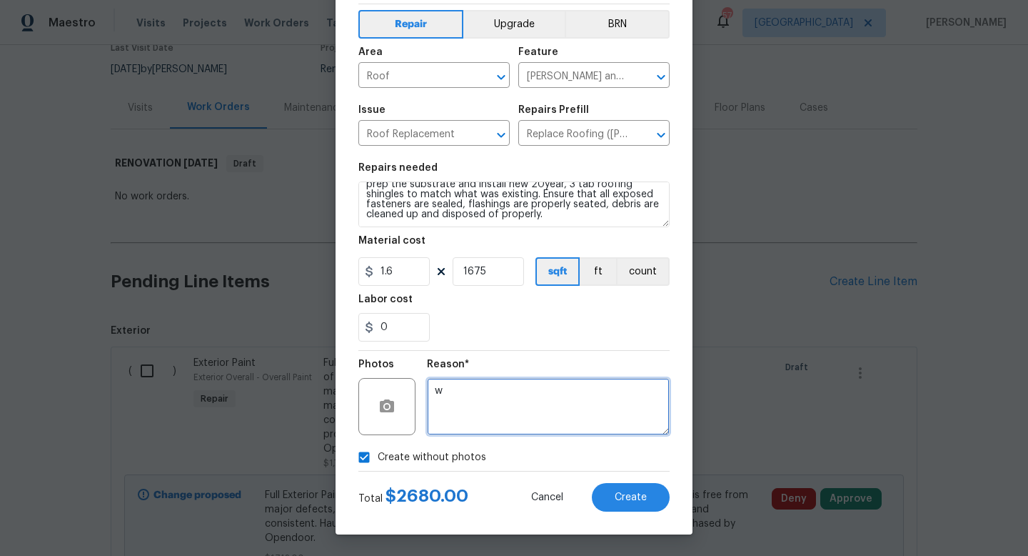
scroll to position [0, 0]
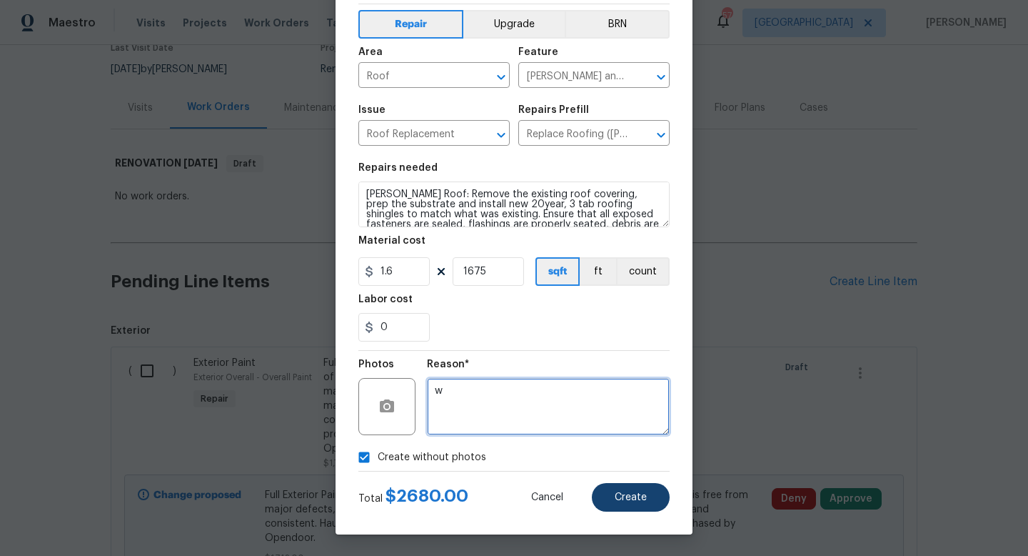
type textarea "w"
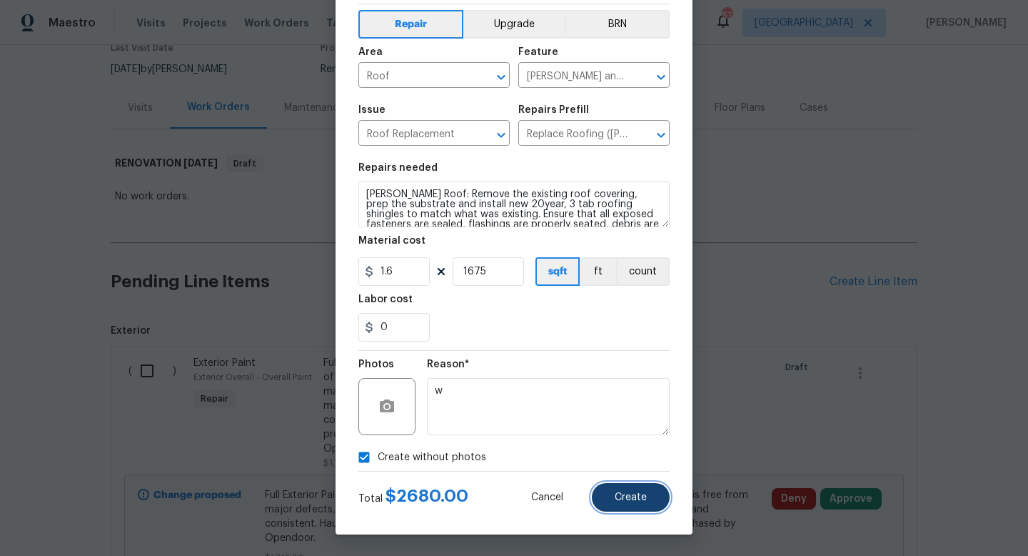
click at [620, 497] on span "Create" at bounding box center [631, 497] width 32 height 11
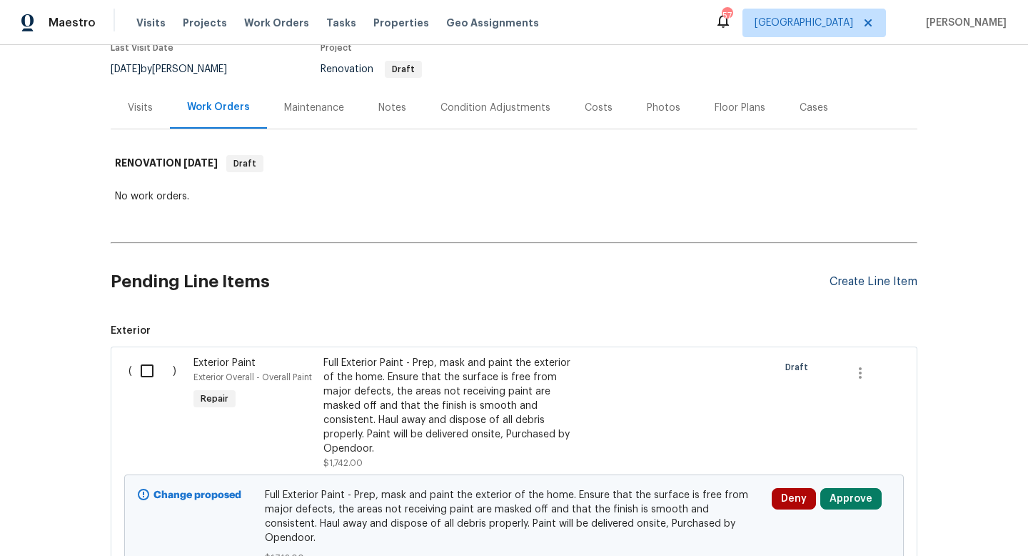
click at [856, 284] on div "Create Line Item" at bounding box center [874, 282] width 88 height 14
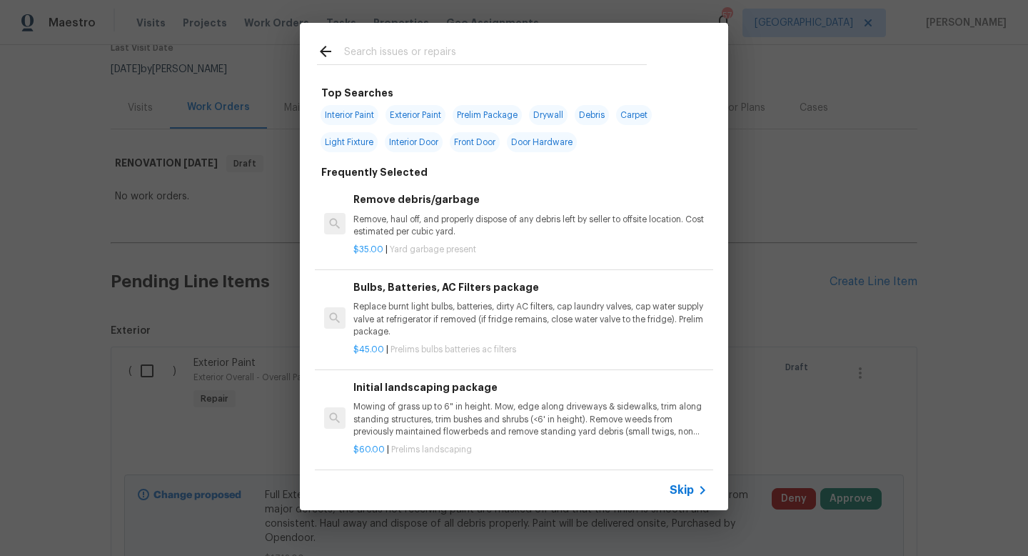
click at [686, 492] on span "Skip" at bounding box center [682, 490] width 24 height 14
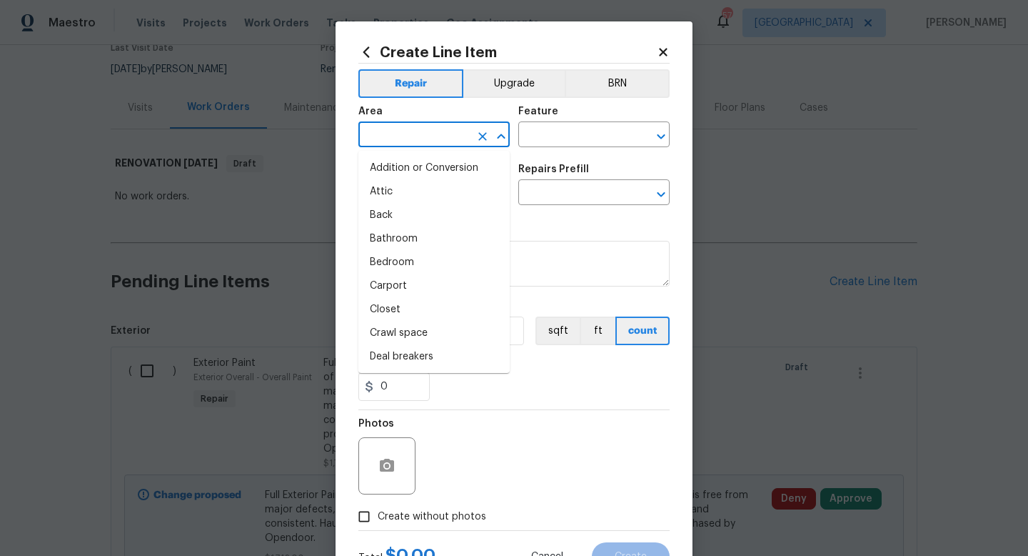
click at [401, 136] on input "text" at bounding box center [414, 136] width 111 height 22
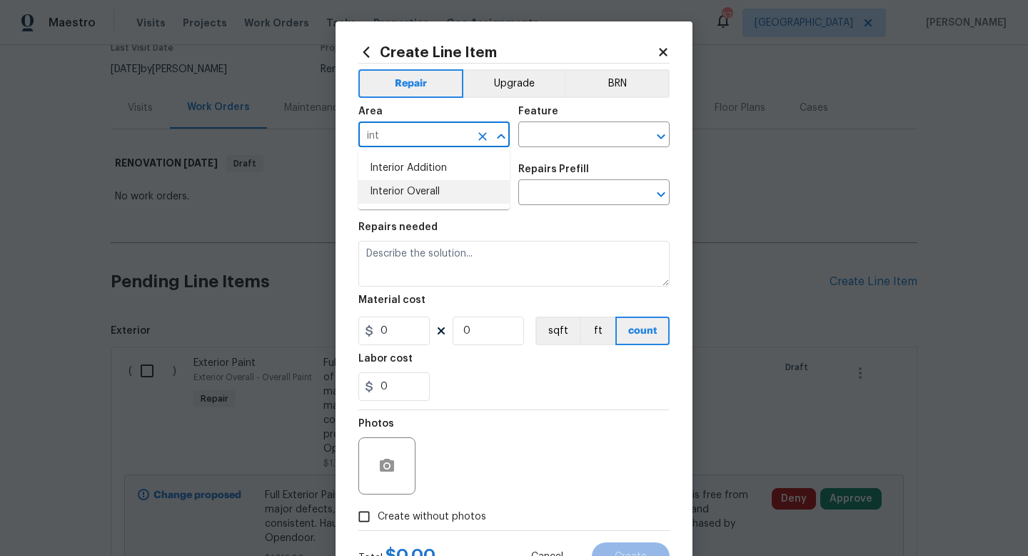
click at [416, 192] on li "Interior Overall" at bounding box center [434, 192] width 151 height 24
type input "Interior Overall"
click at [576, 139] on input "text" at bounding box center [574, 136] width 111 height 22
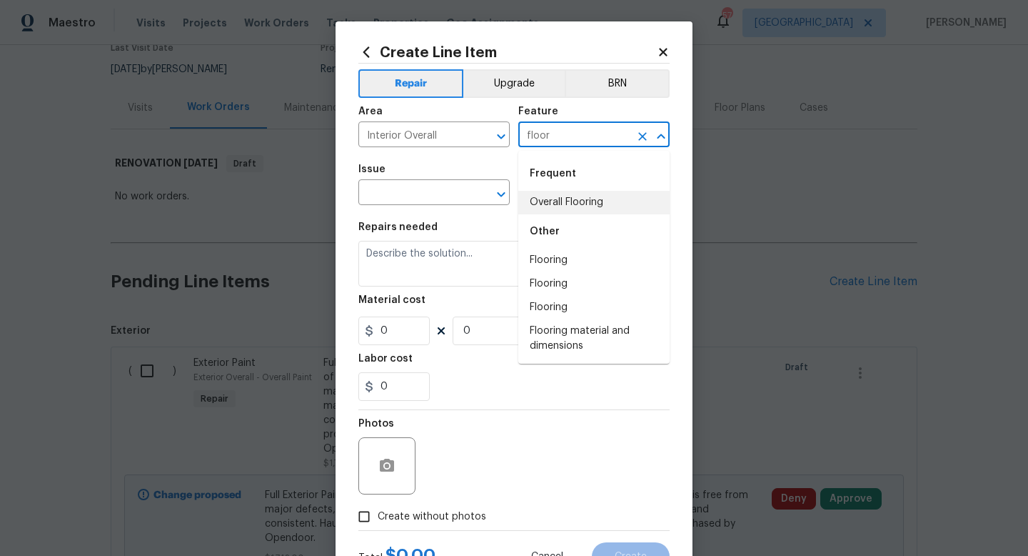
click at [588, 199] on li "Overall Flooring" at bounding box center [594, 203] width 151 height 24
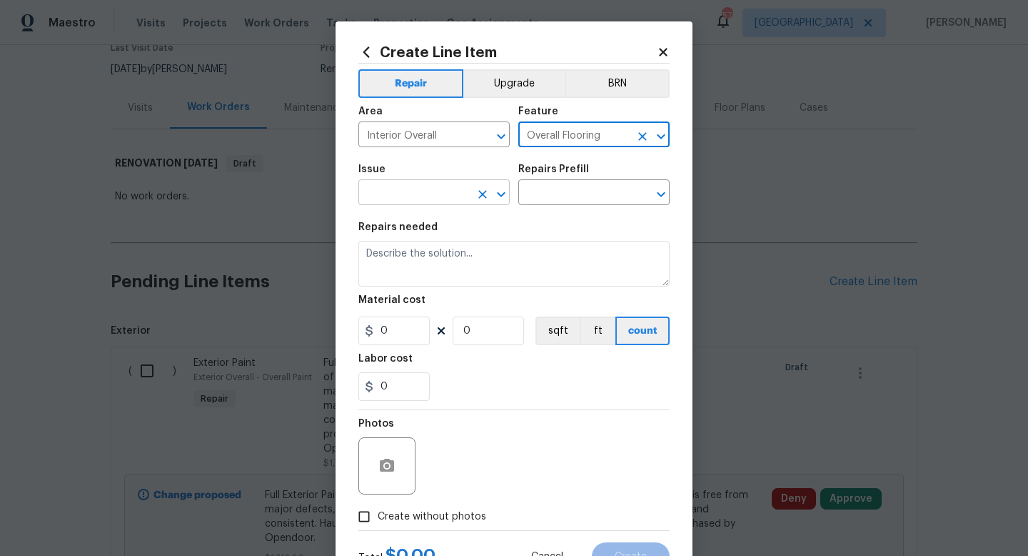
type input "Overall Flooring"
click at [427, 191] on input "text" at bounding box center [414, 194] width 111 height 22
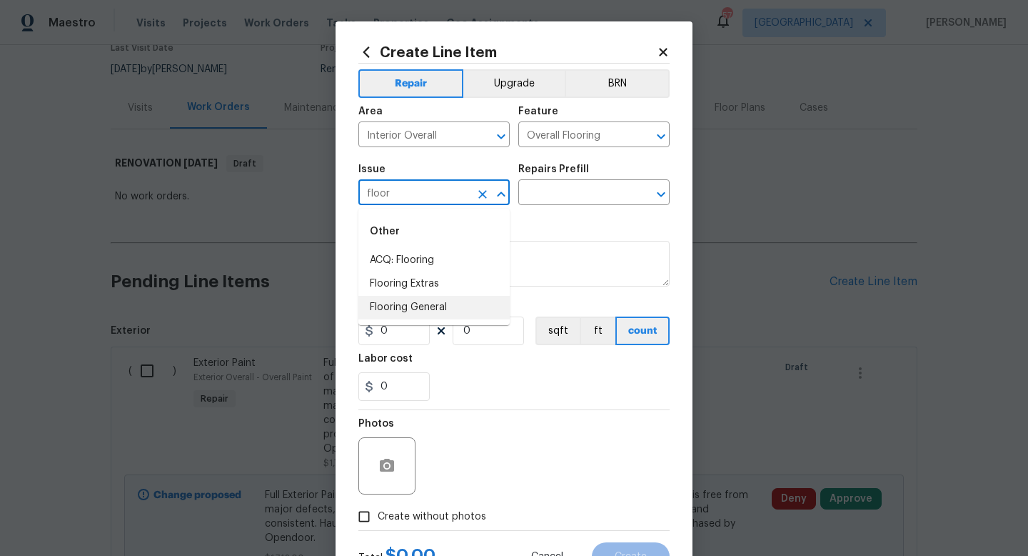
click at [428, 311] on li "Flooring General" at bounding box center [434, 308] width 151 height 24
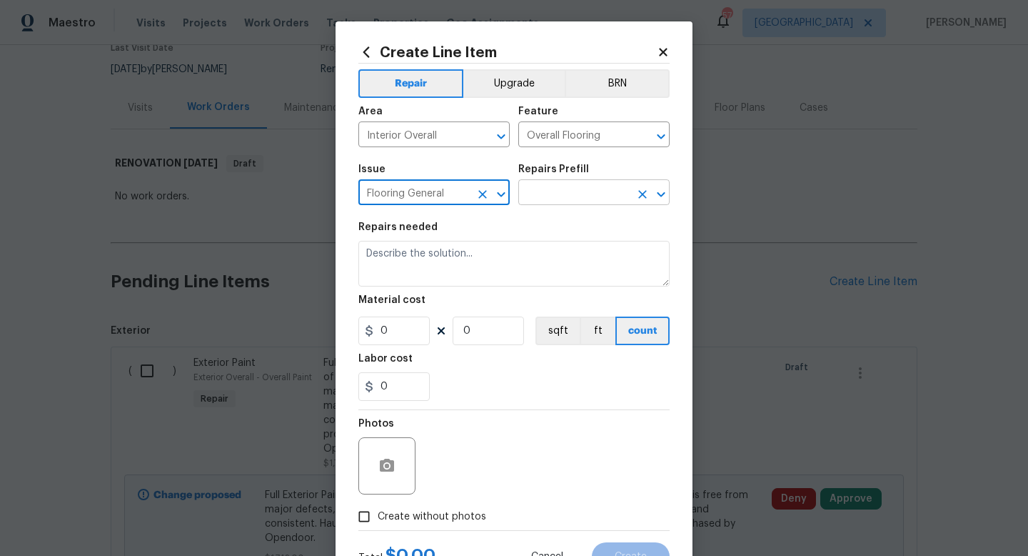
type input "Flooring General"
click at [566, 185] on input "text" at bounding box center [574, 194] width 111 height 22
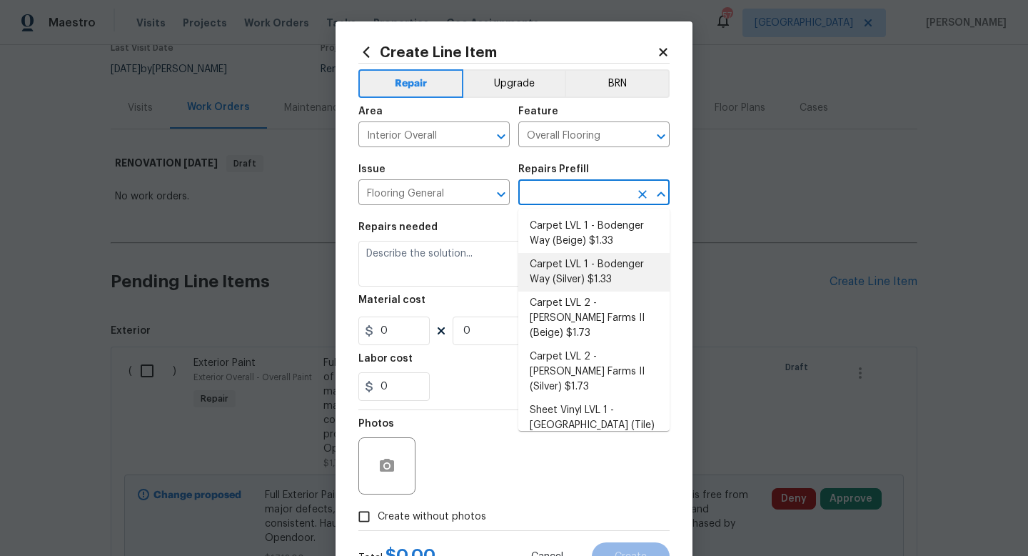
click at [586, 274] on li "Carpet LVL 1 - Bodenger Way (Silver) $1.33" at bounding box center [594, 272] width 151 height 39
type input "Carpet LVL 1 - Bodenger Way (Silver) $1.33"
type textarea "Install new carpet. (Bodenger Way 945 Winter Ash, Silver) at all previously car…"
type input "1.33"
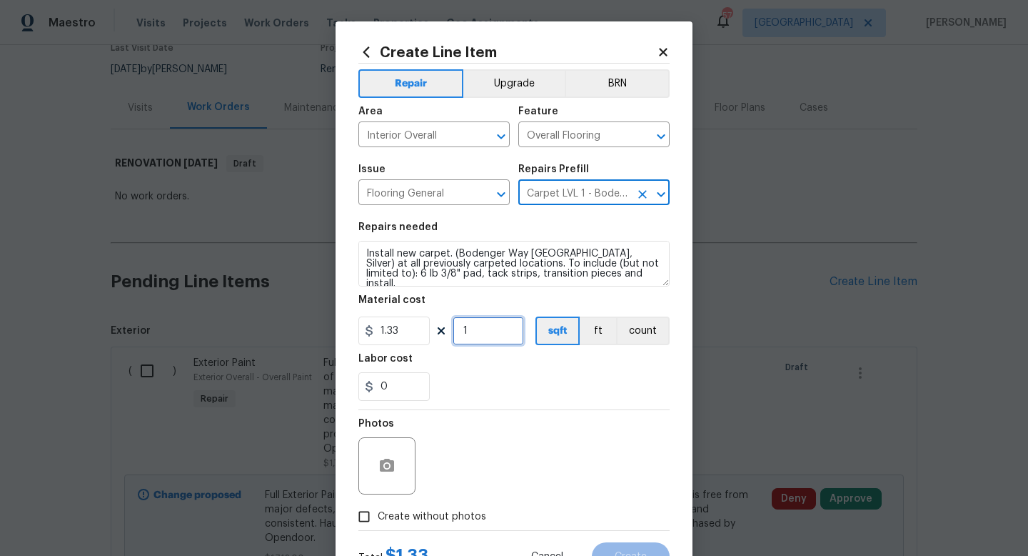
click at [488, 329] on input "1" at bounding box center [488, 330] width 71 height 29
type input "1000"
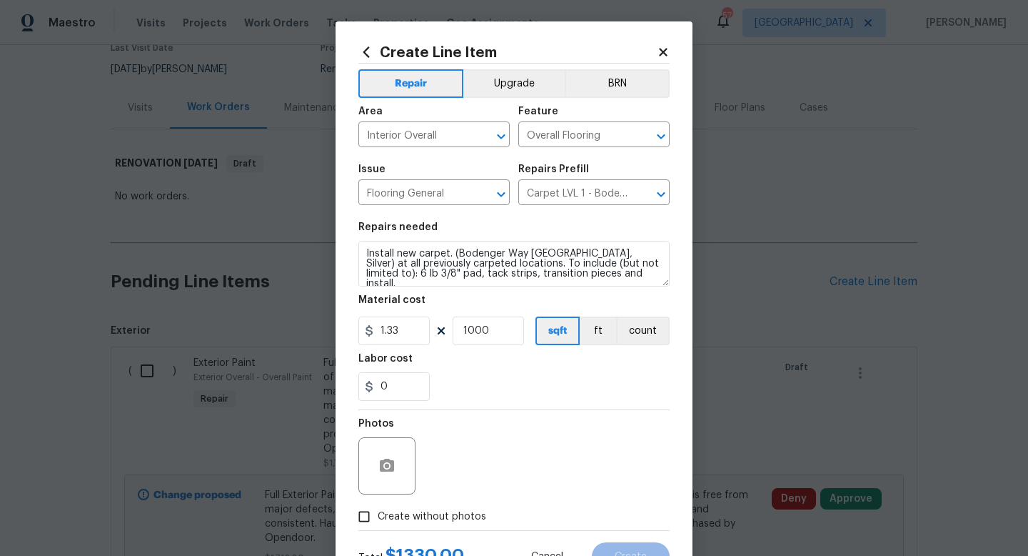
click at [416, 514] on span "Create without photos" at bounding box center [432, 516] width 109 height 15
click at [378, 514] on input "Create without photos" at bounding box center [364, 516] width 27 height 27
checkbox input "true"
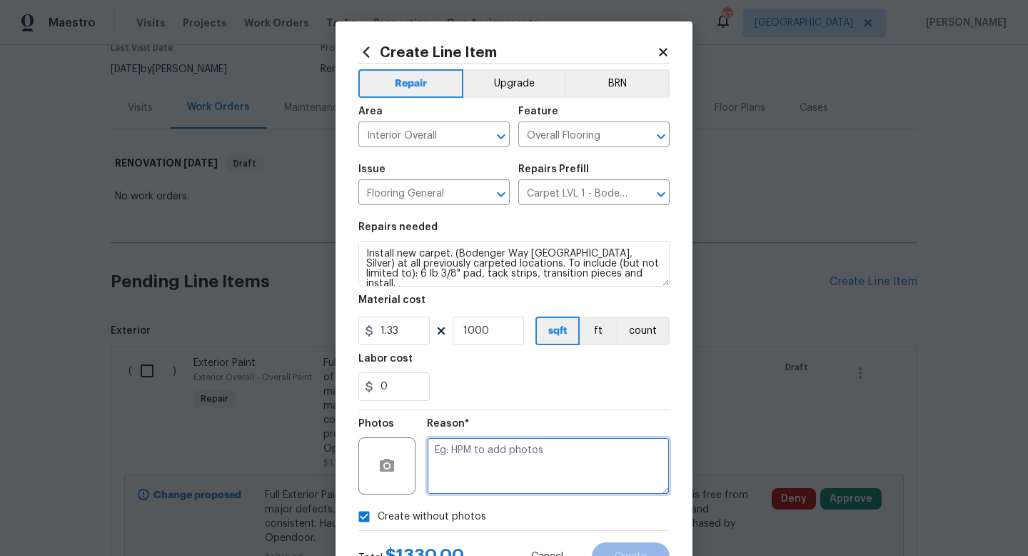
click at [470, 476] on textarea at bounding box center [548, 465] width 243 height 57
type textarea "w"
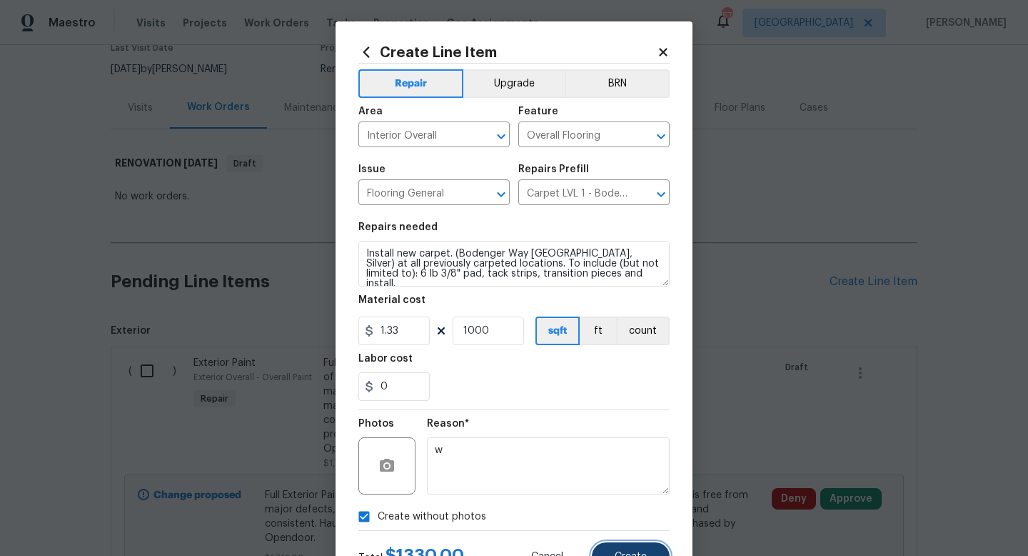
click at [615, 554] on span "Create" at bounding box center [631, 556] width 32 height 11
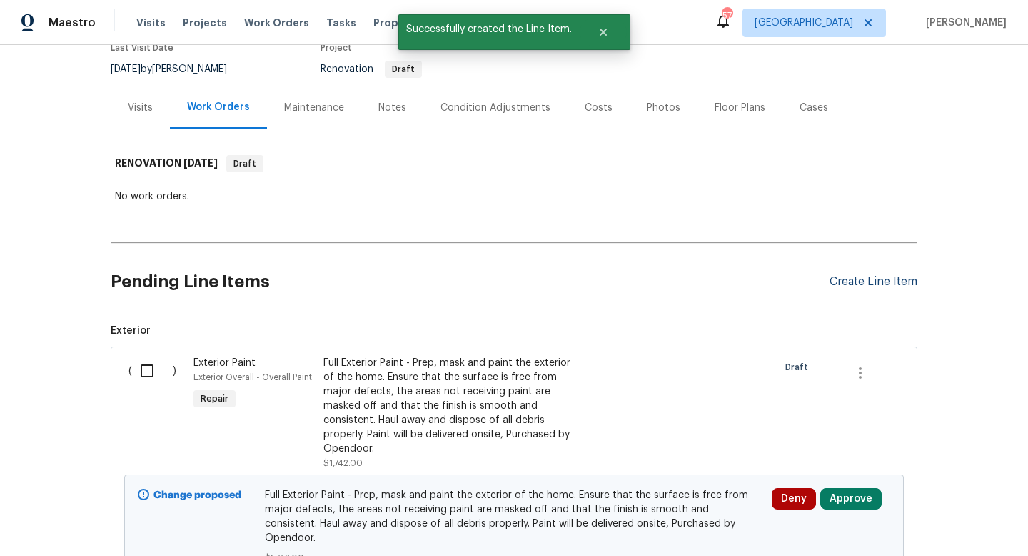
click at [843, 284] on div "Create Line Item" at bounding box center [874, 282] width 88 height 14
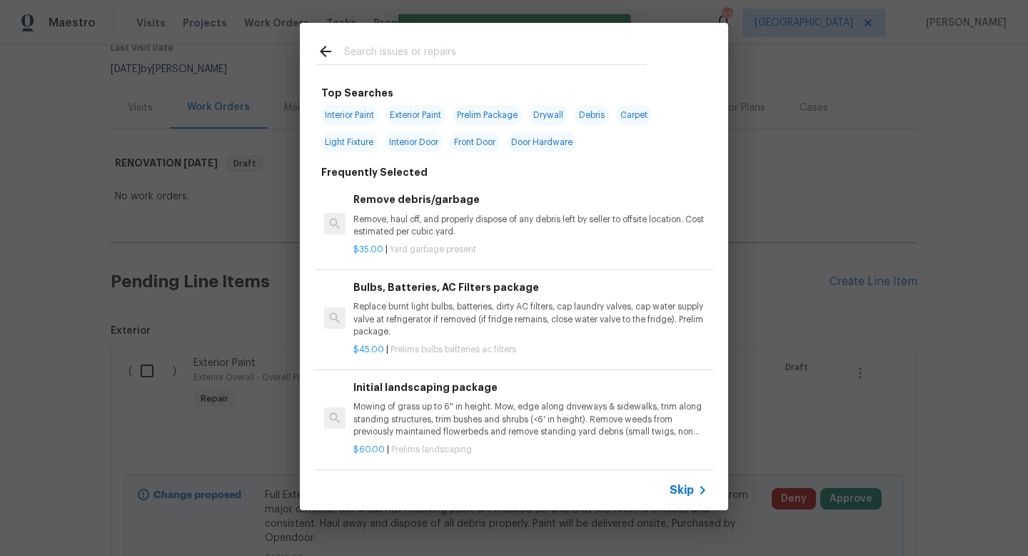
click at [678, 485] on span "Skip" at bounding box center [682, 490] width 24 height 14
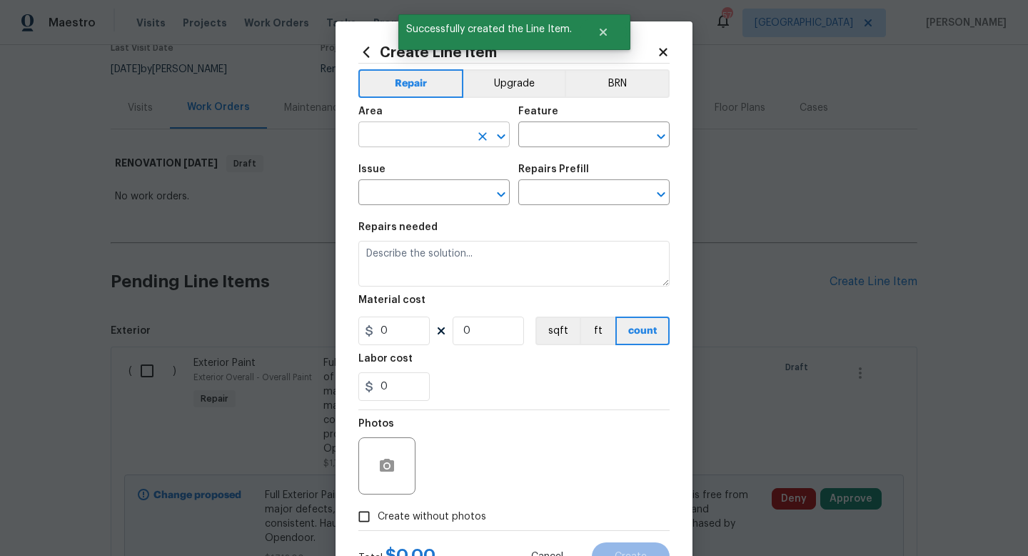
click at [420, 138] on input "text" at bounding box center [414, 136] width 111 height 22
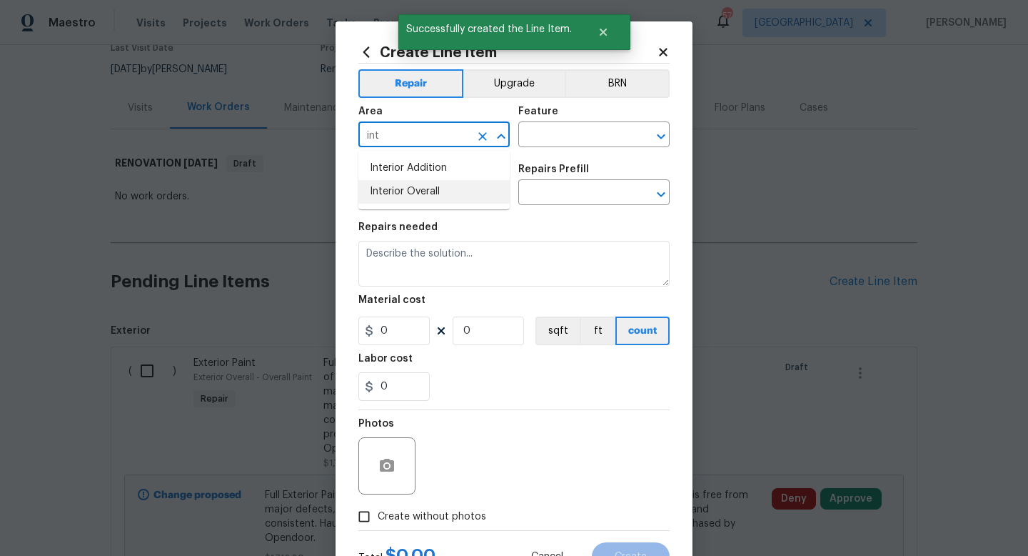
click at [434, 192] on li "Interior Overall" at bounding box center [434, 192] width 151 height 24
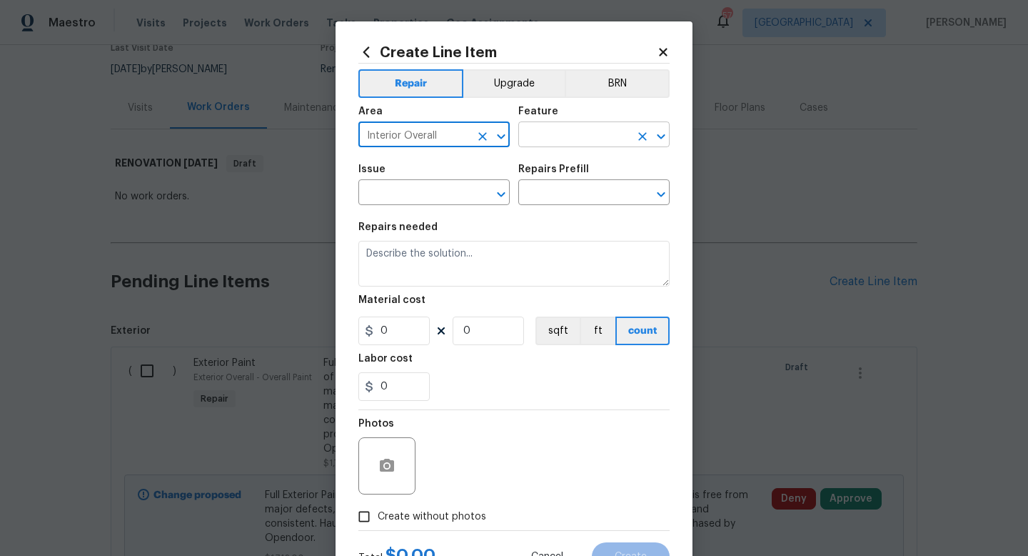
type input "Interior Overall"
click at [541, 139] on input "text" at bounding box center [574, 136] width 111 height 22
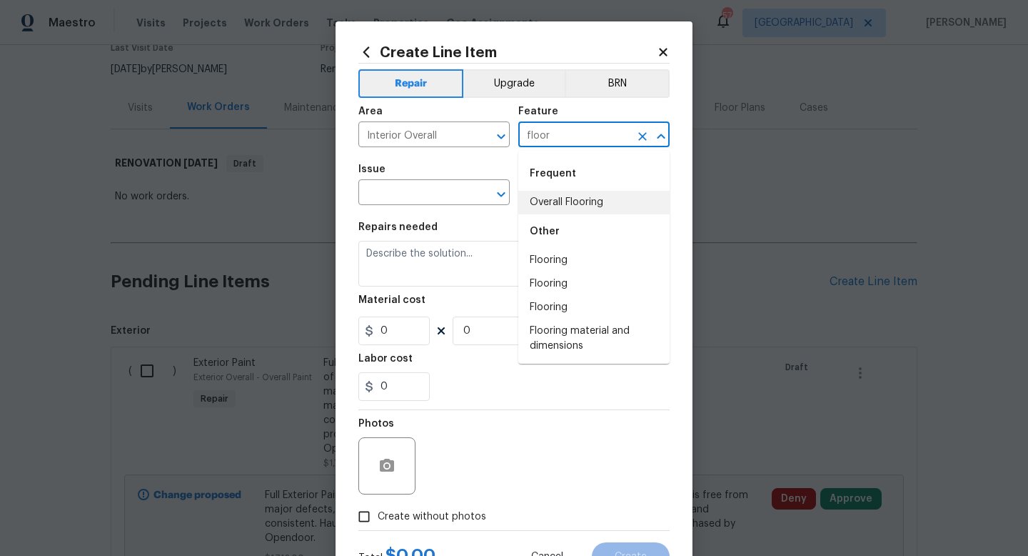
click at [551, 203] on li "Overall Flooring" at bounding box center [594, 203] width 151 height 24
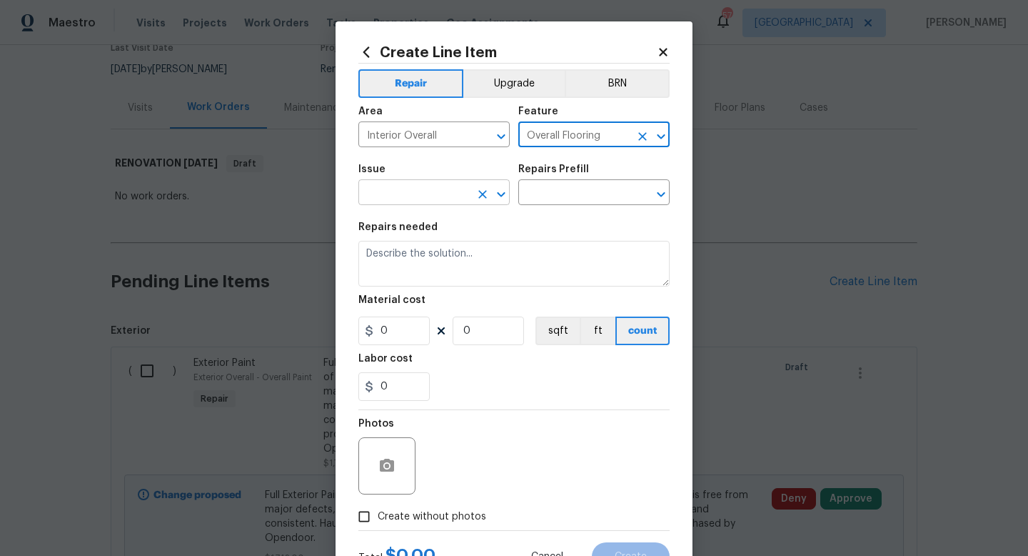
type input "Overall Flooring"
click at [441, 194] on input "text" at bounding box center [414, 194] width 111 height 22
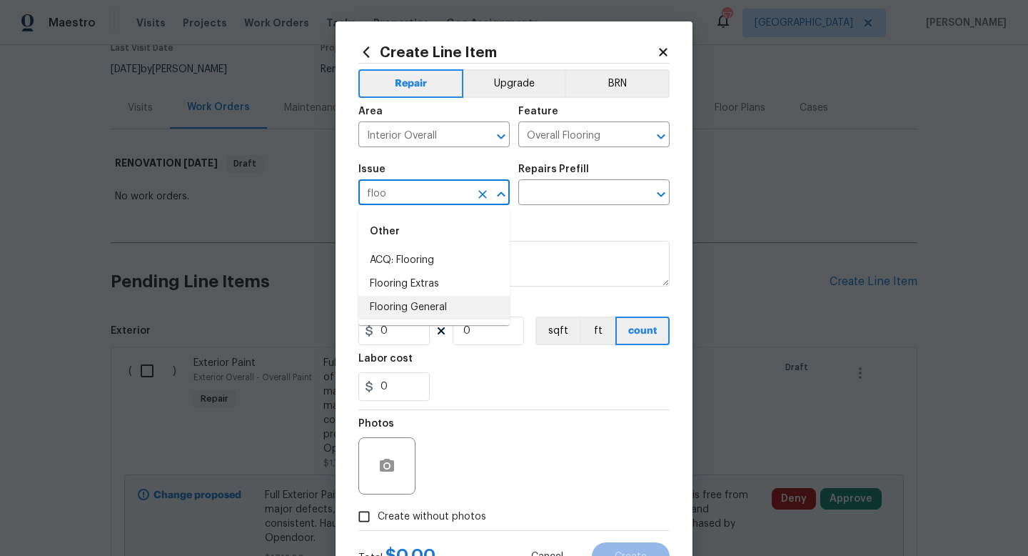
click at [429, 306] on li "Flooring General" at bounding box center [434, 308] width 151 height 24
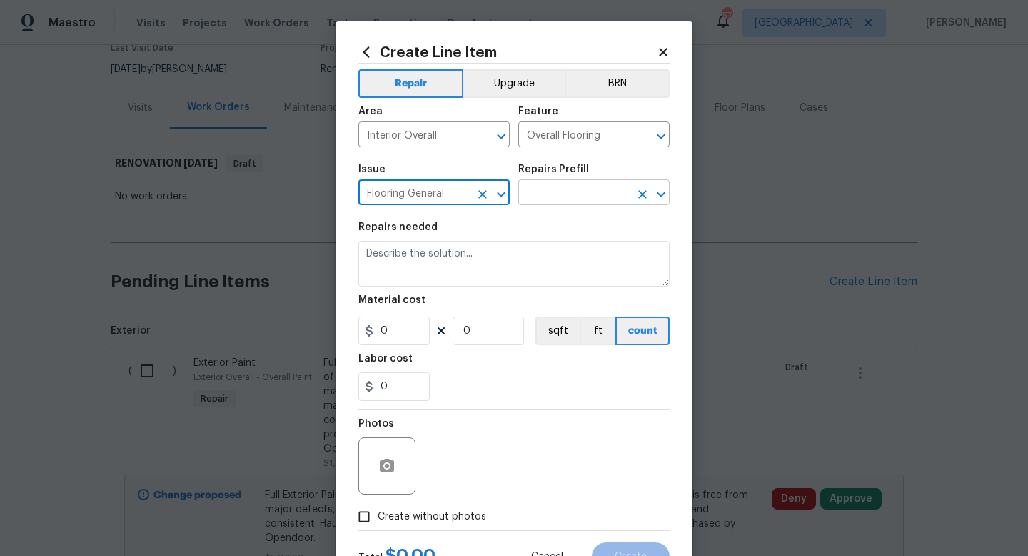
type input "Flooring General"
click at [559, 201] on input "text" at bounding box center [574, 194] width 111 height 22
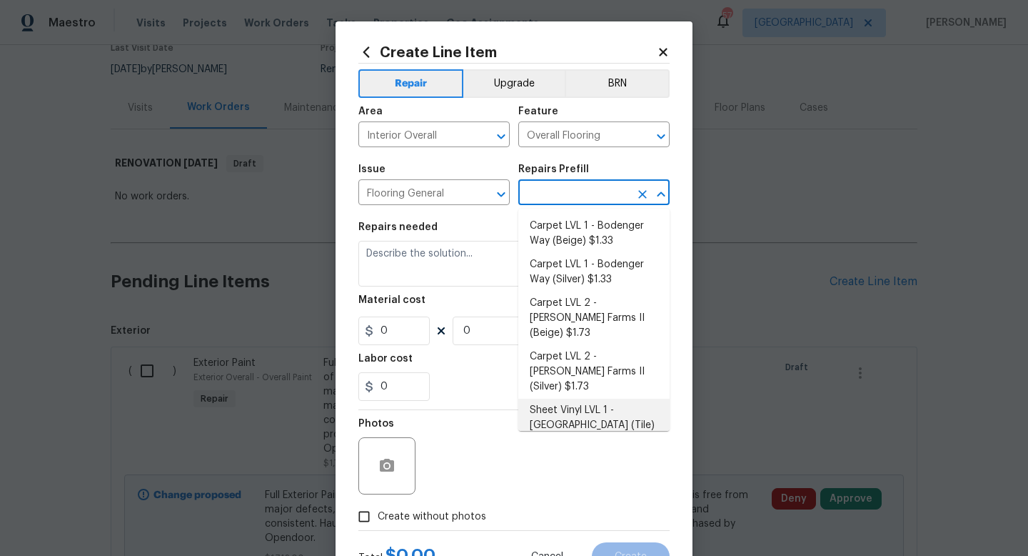
scroll to position [214, 0]
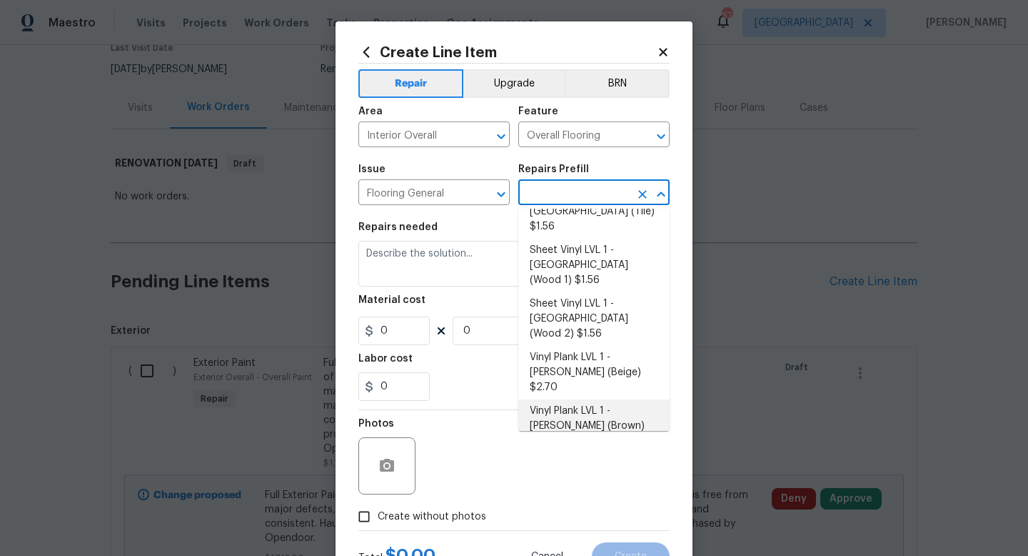
click at [581, 399] on li "Vinyl Plank LVL 1 - Knighton (Brown) $2.70" at bounding box center [594, 426] width 151 height 54
type input "Vinyl Plank LVL 1 - Knighton (Brown) $2.70"
type textarea "Install LVP (Knighton AP864 Chateau Brown) Includes transitions, glue and assoc…"
type input "2.7"
type input "1"
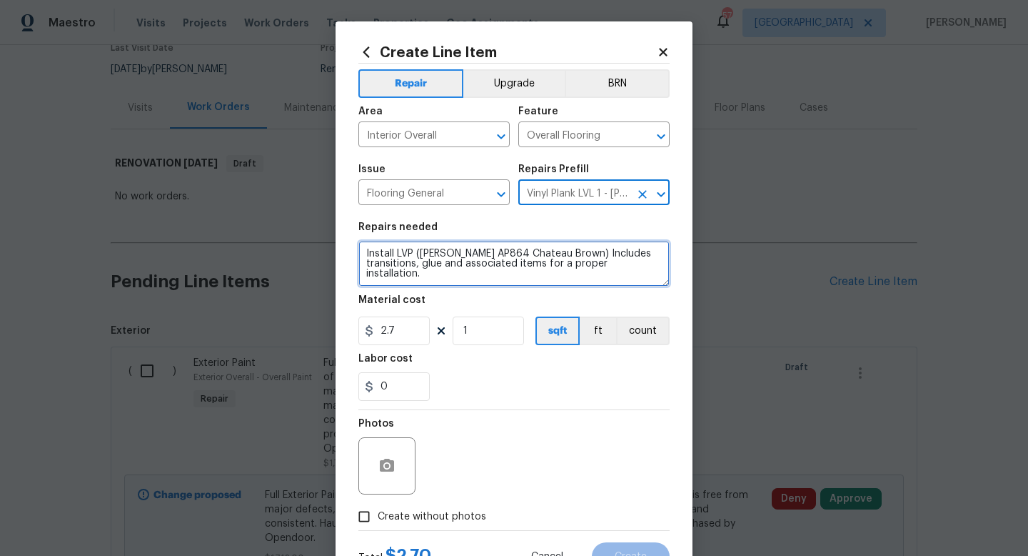
click at [365, 252] on textarea "Install LVP (Knighton AP864 Chateau Brown) Includes transitions, glue and assoc…" at bounding box center [514, 264] width 311 height 46
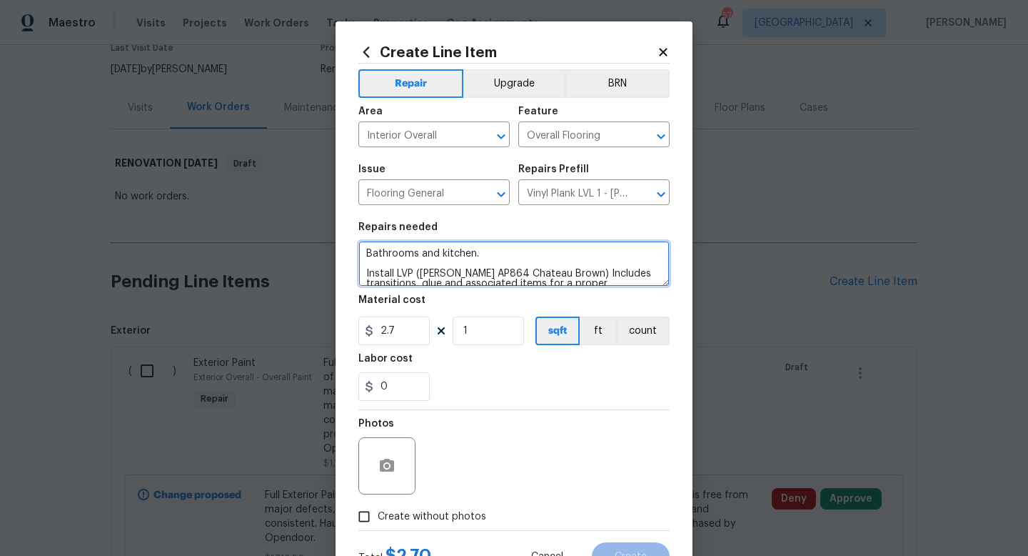
type textarea "Bathrooms and kitchen. Install LVP (Knighton AP864 Chateau Brown) Includes tran…"
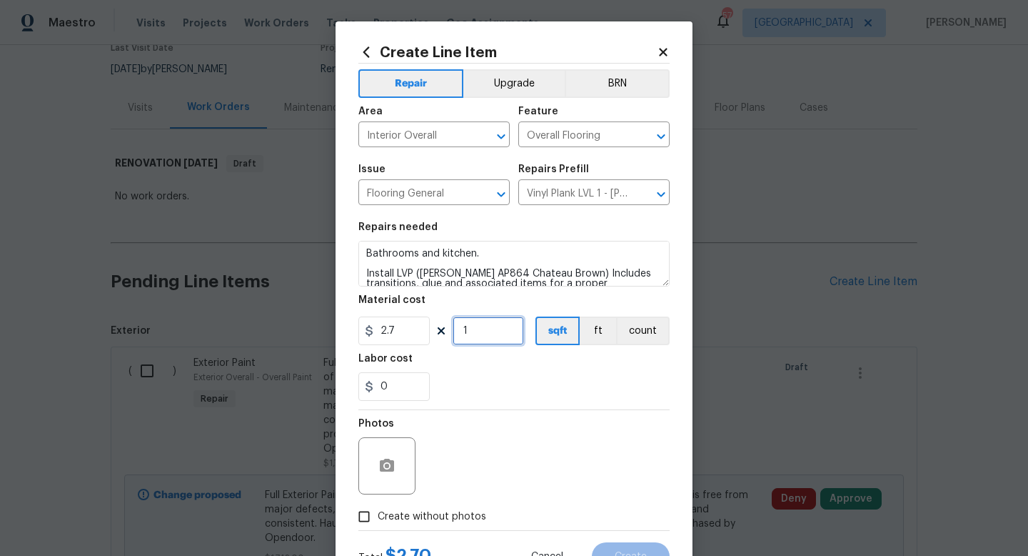
click at [490, 333] on input "1" at bounding box center [488, 330] width 71 height 29
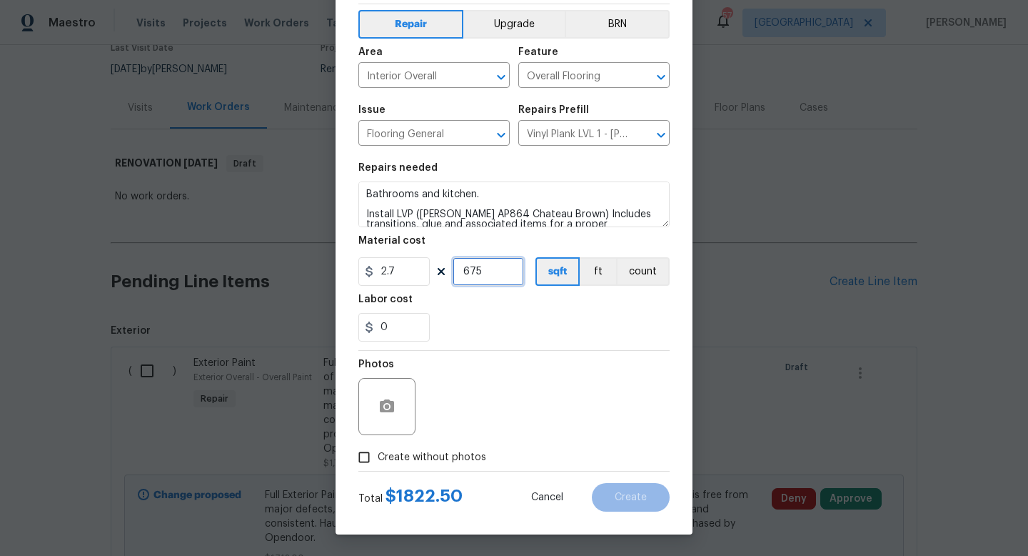
type input "675"
click at [451, 459] on span "Create without photos" at bounding box center [432, 457] width 109 height 15
click at [378, 459] on input "Create without photos" at bounding box center [364, 457] width 27 height 27
checkbox input "true"
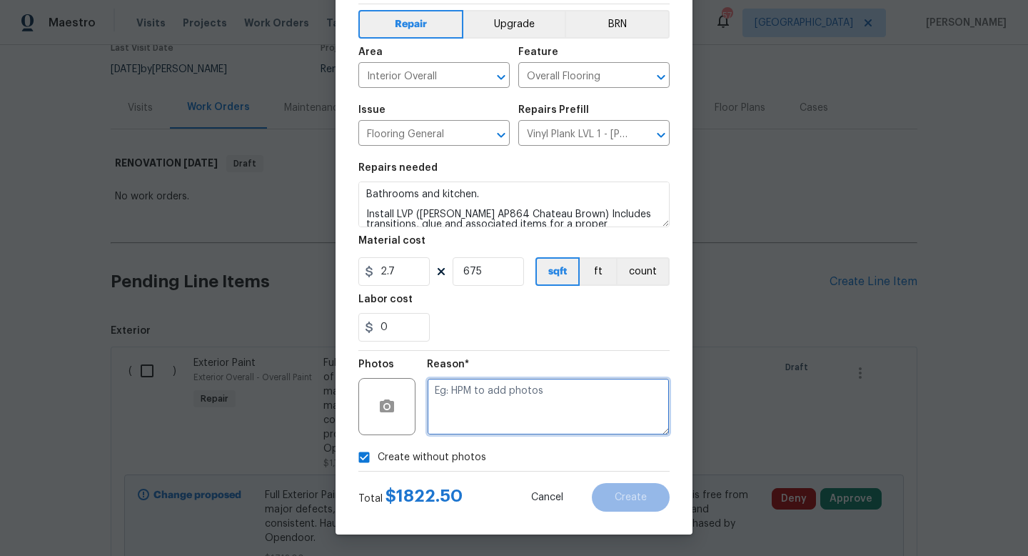
click at [478, 407] on textarea at bounding box center [548, 406] width 243 height 57
type textarea "w"
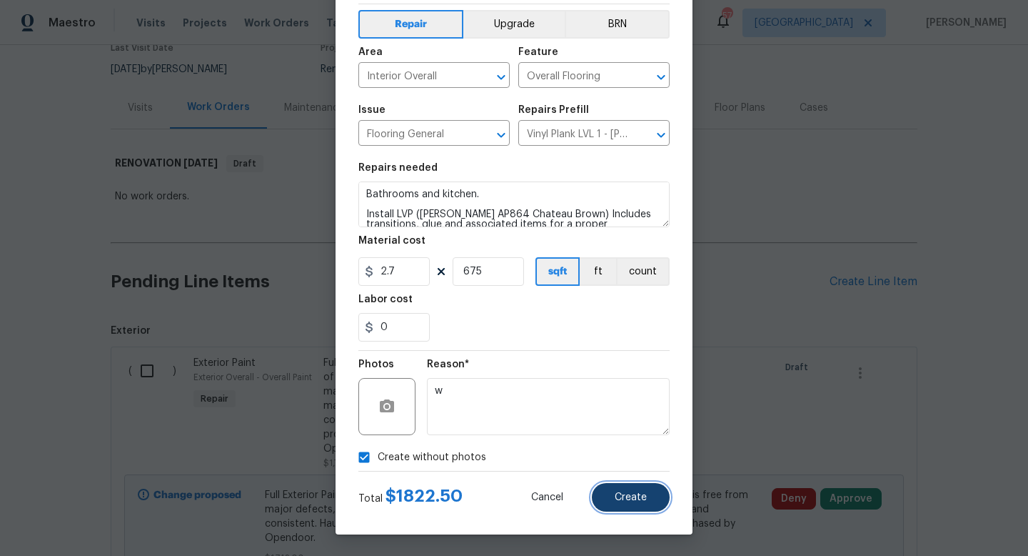
click at [633, 495] on span "Create" at bounding box center [631, 497] width 32 height 11
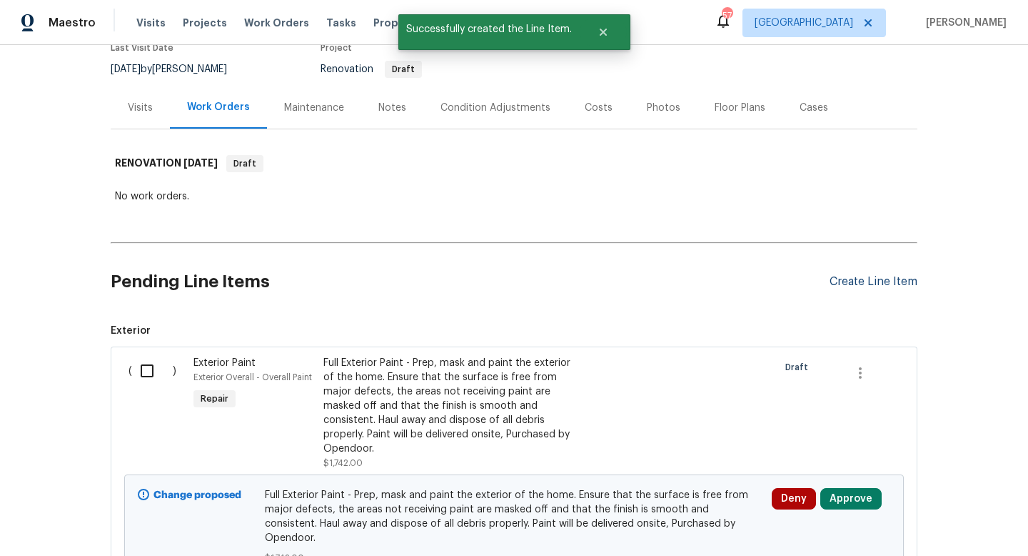
click at [878, 279] on div "Create Line Item" at bounding box center [874, 282] width 88 height 14
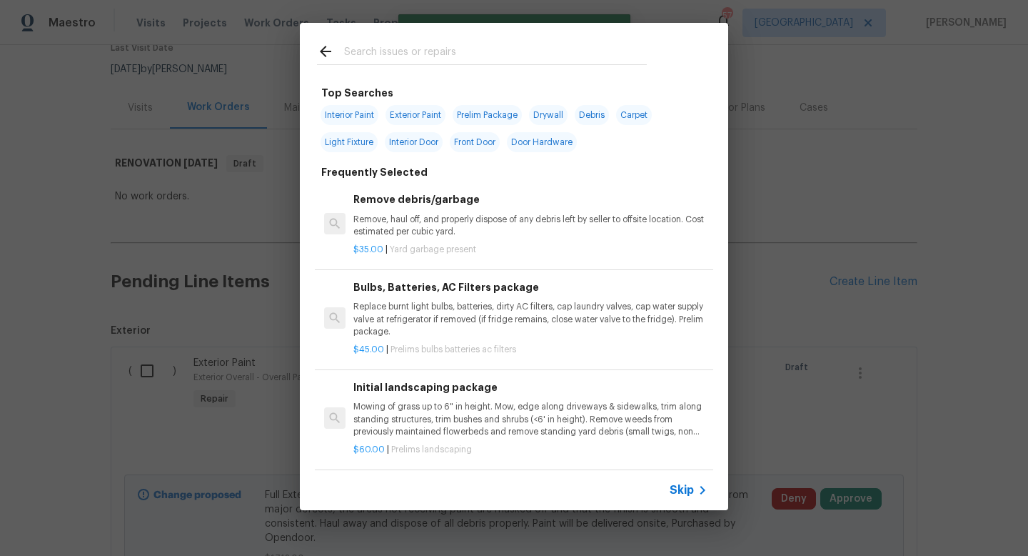
click at [679, 490] on span "Skip" at bounding box center [682, 490] width 24 height 14
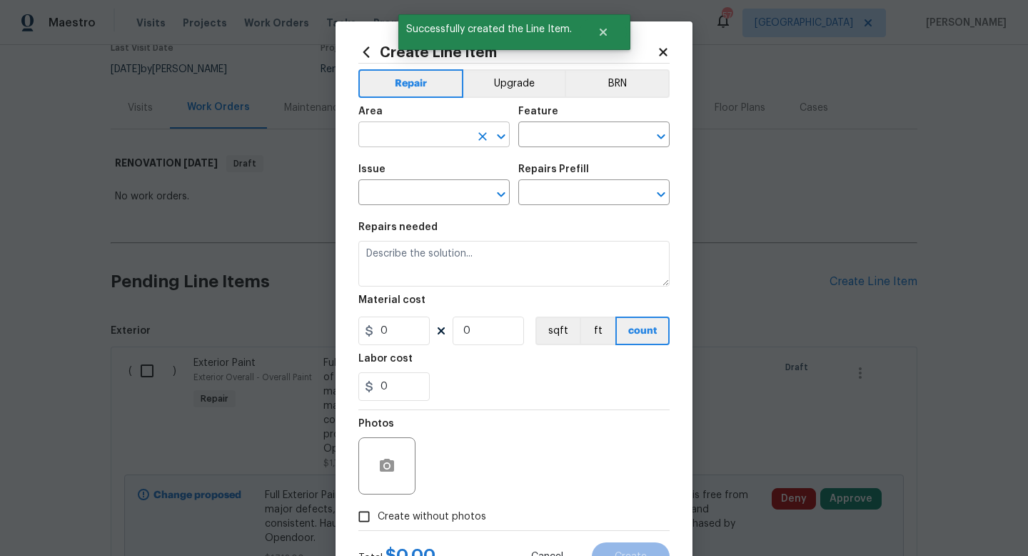
click at [415, 131] on input "text" at bounding box center [414, 136] width 111 height 22
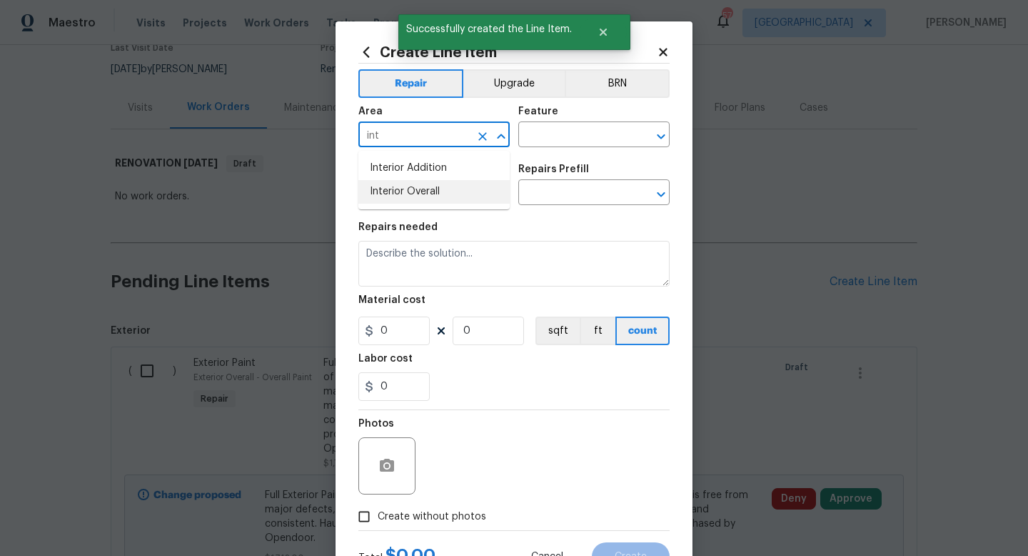
click at [429, 192] on li "Interior Overall" at bounding box center [434, 192] width 151 height 24
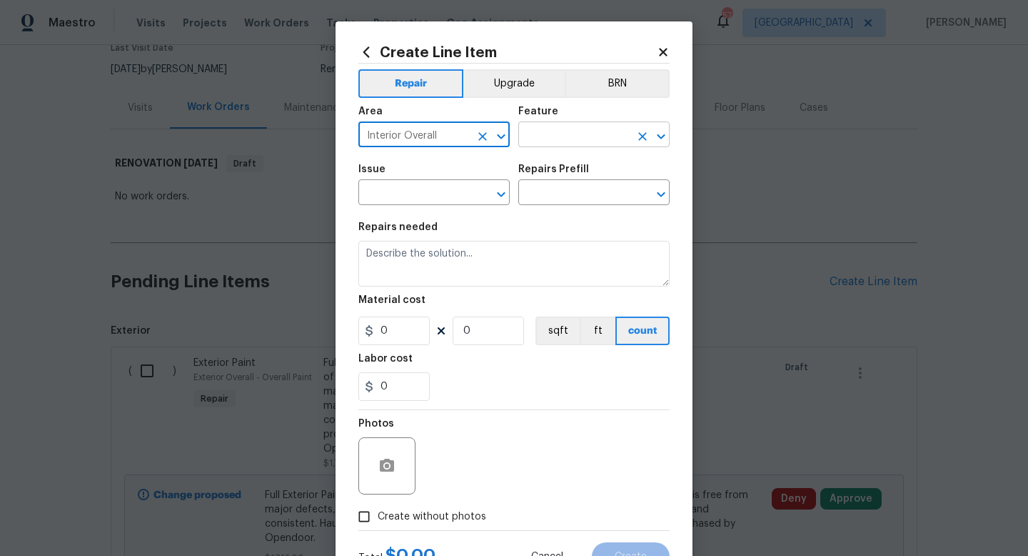
type input "Interior Overall"
click at [539, 139] on input "text" at bounding box center [574, 136] width 111 height 22
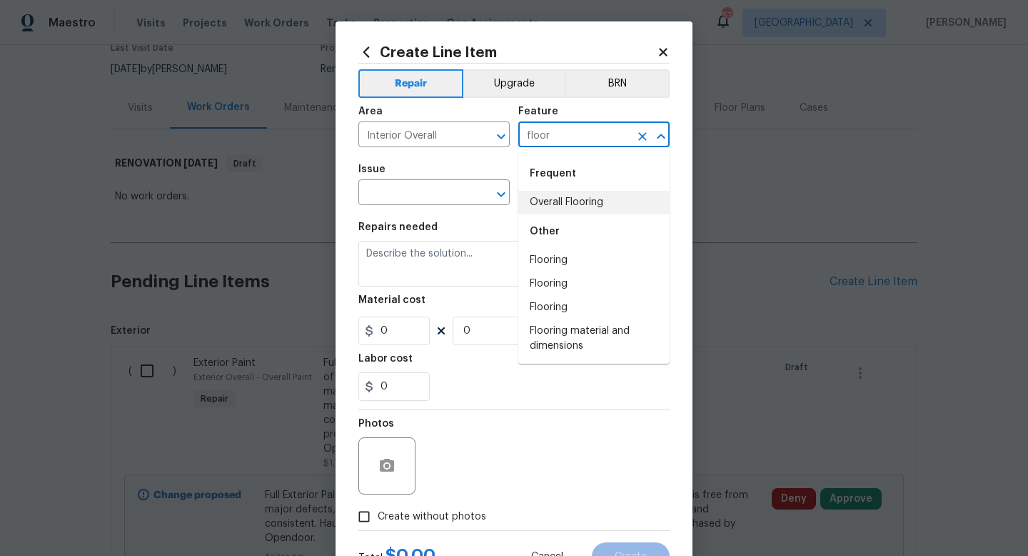
click at [545, 202] on li "Overall Flooring" at bounding box center [594, 203] width 151 height 24
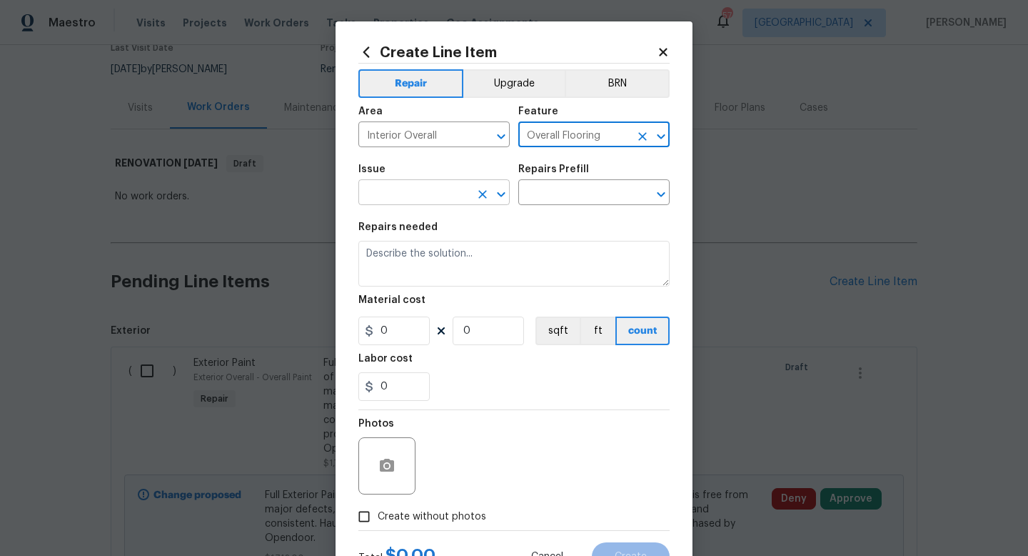
type input "Overall Flooring"
click at [446, 193] on input "text" at bounding box center [414, 194] width 111 height 22
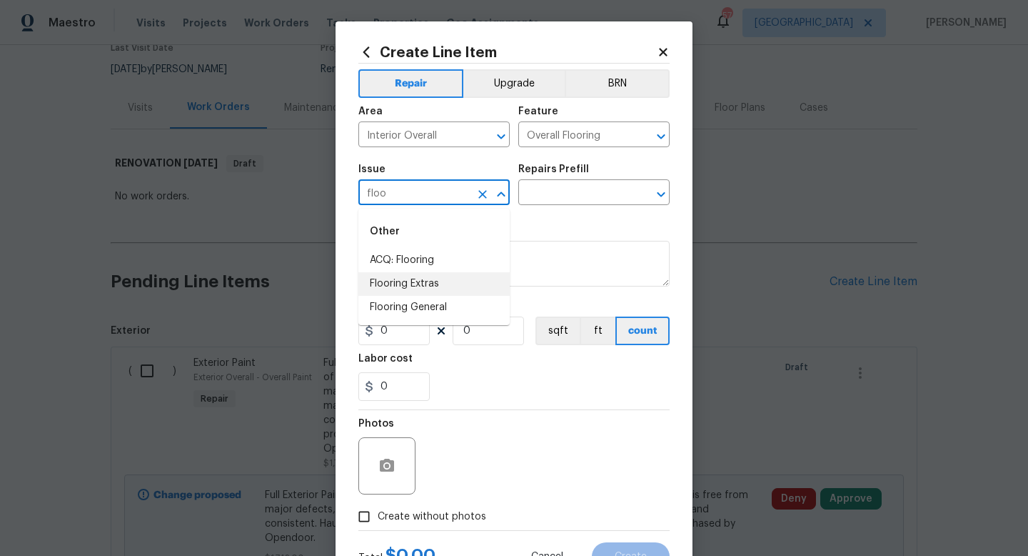
click at [448, 289] on li "Flooring Extras" at bounding box center [434, 284] width 151 height 24
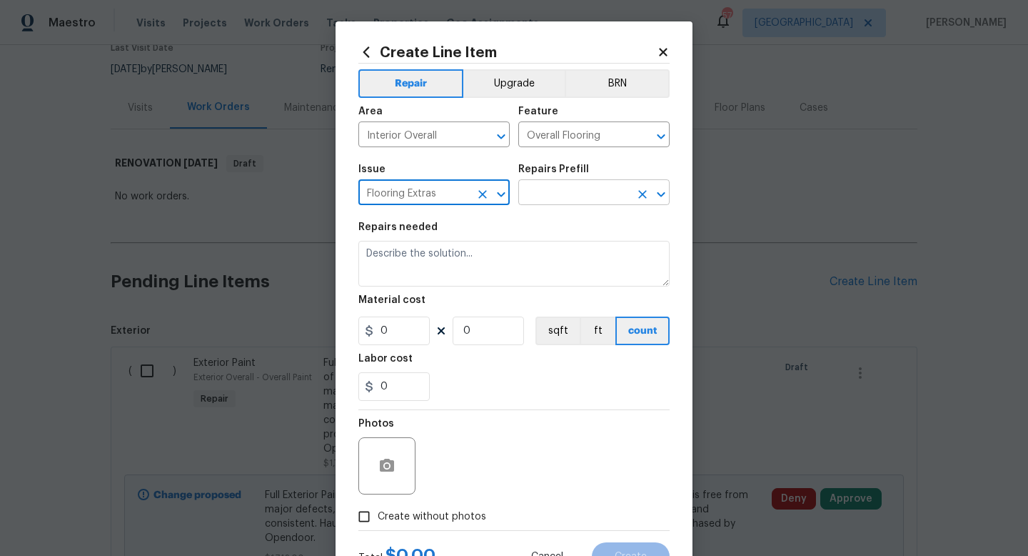
type input "Flooring Extras"
click at [546, 199] on input "text" at bounding box center [574, 194] width 111 height 22
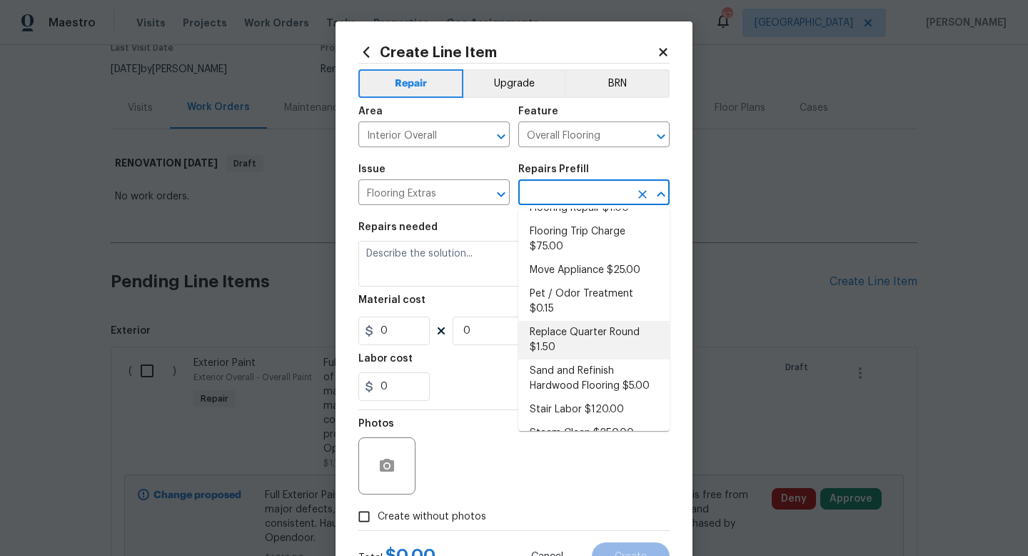
scroll to position [109, 0]
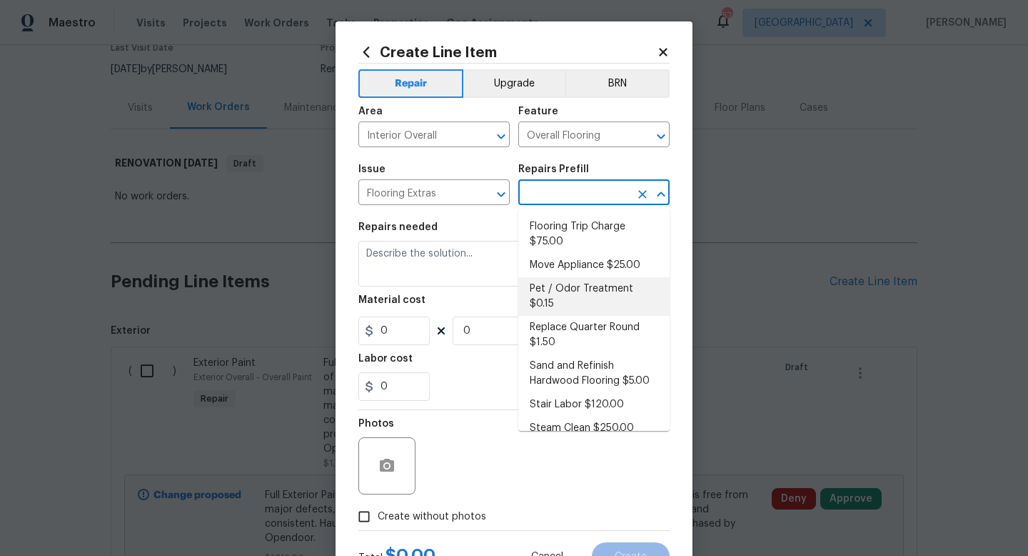
click at [572, 289] on li "Pet / Odor Treatment $0.15" at bounding box center [594, 296] width 151 height 39
type input "Pet / Odor Treatment $0.15"
type textarea "Pet / Odor Treatment"
type input "0.15"
type input "1"
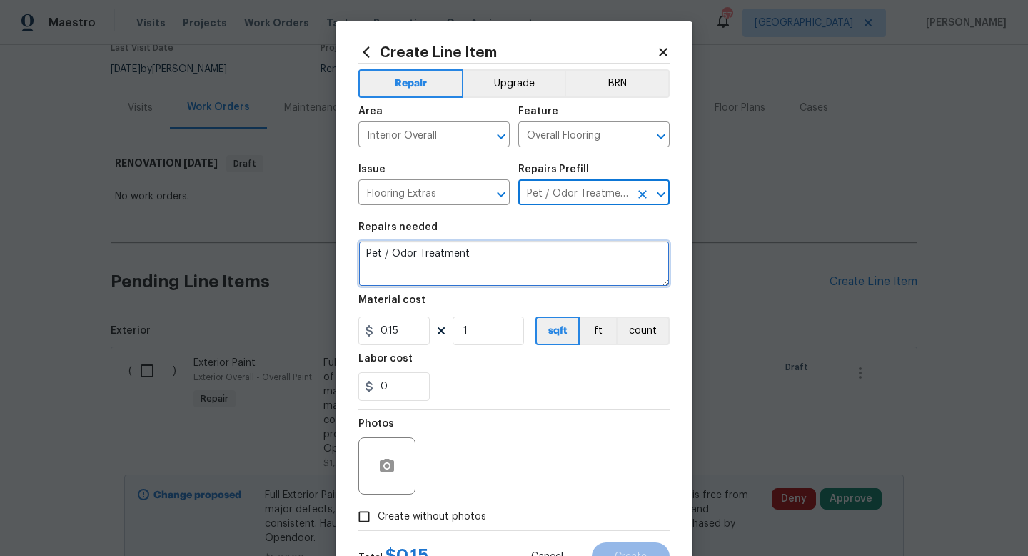
click at [479, 259] on textarea "Pet / Odor Treatment" at bounding box center [514, 264] width 311 height 46
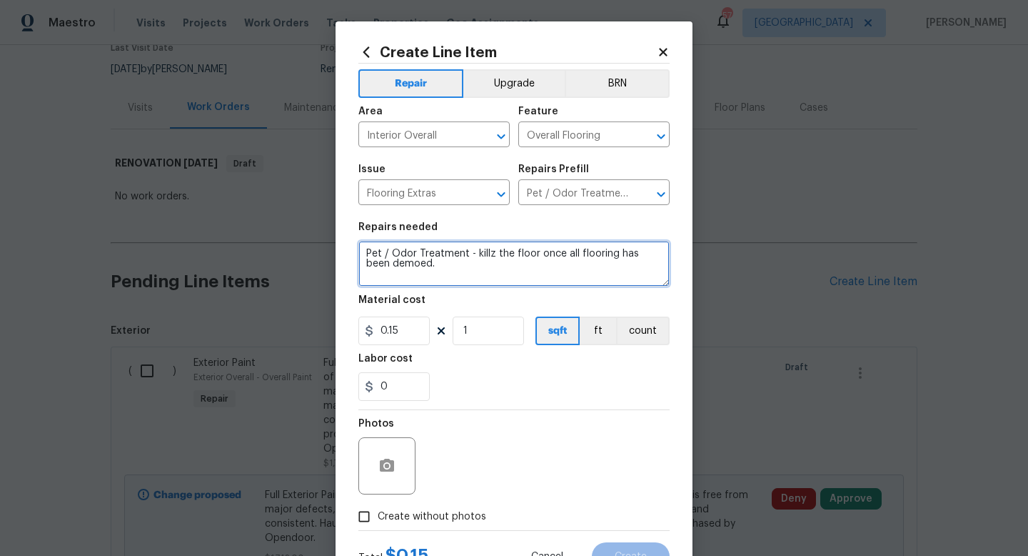
type textarea "Pet / Odor Treatment - killz the floor once all flooring has been demoed."
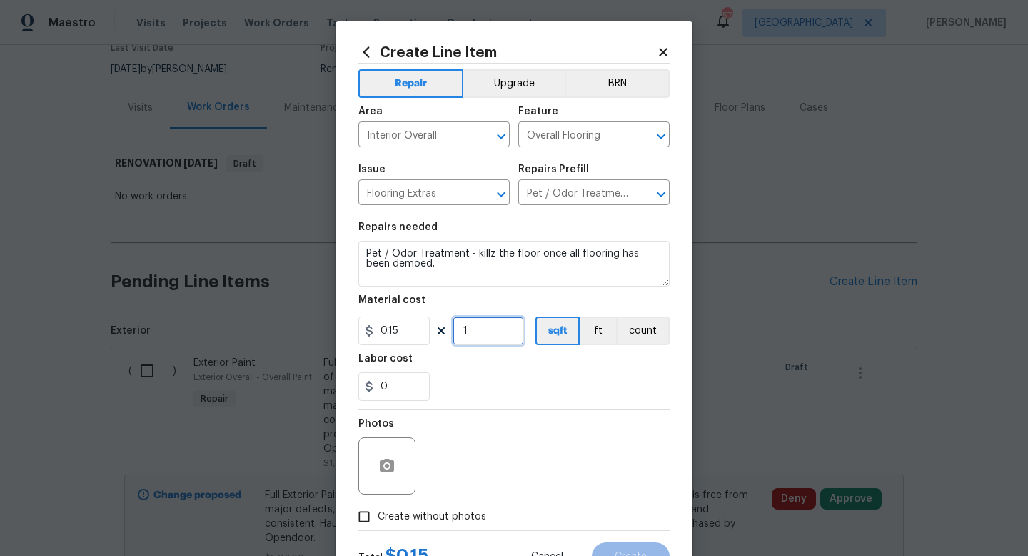
click at [494, 334] on input "1" at bounding box center [488, 330] width 71 height 29
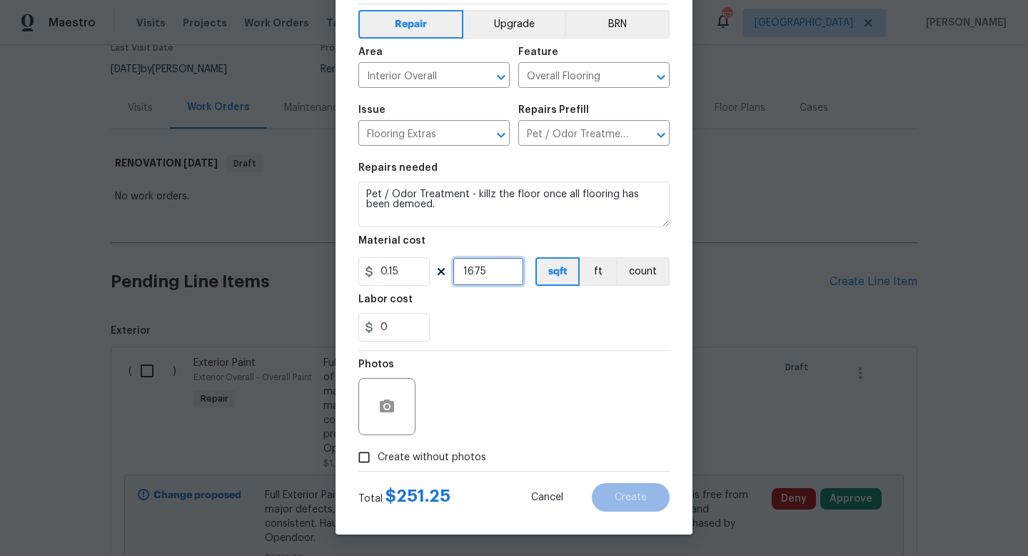
type input "1675"
click at [441, 459] on span "Create without photos" at bounding box center [432, 457] width 109 height 15
click at [378, 459] on input "Create without photos" at bounding box center [364, 457] width 27 height 27
checkbox input "true"
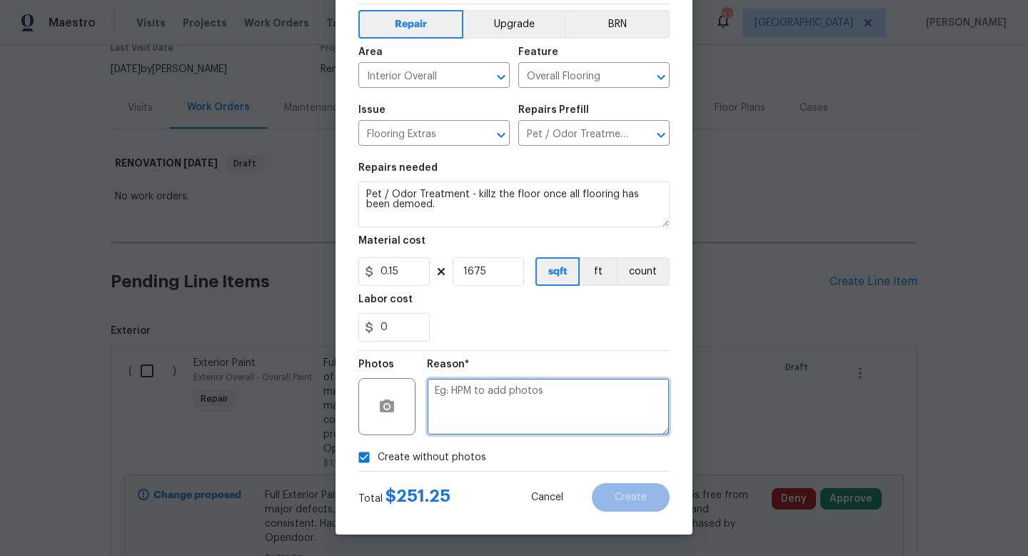
click at [476, 411] on textarea at bounding box center [548, 406] width 243 height 57
type textarea "w"
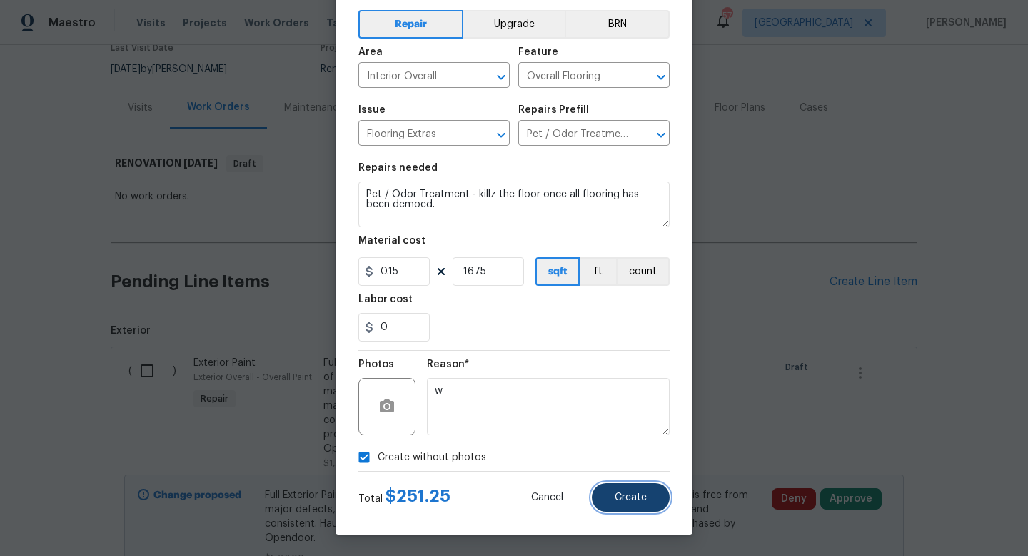
click at [620, 494] on span "Create" at bounding box center [631, 497] width 32 height 11
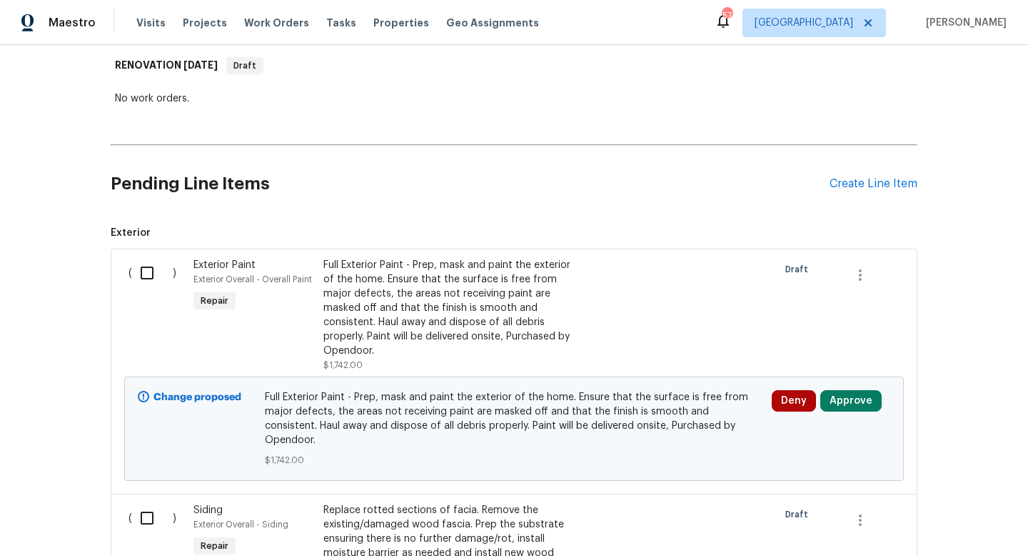
scroll to position [121, 0]
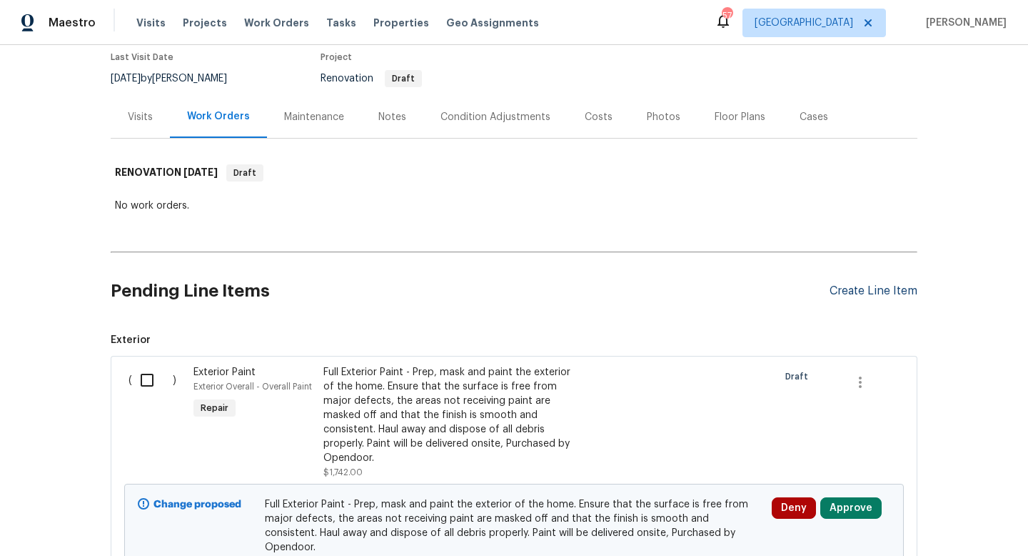
click at [860, 286] on div "Create Line Item" at bounding box center [874, 291] width 88 height 14
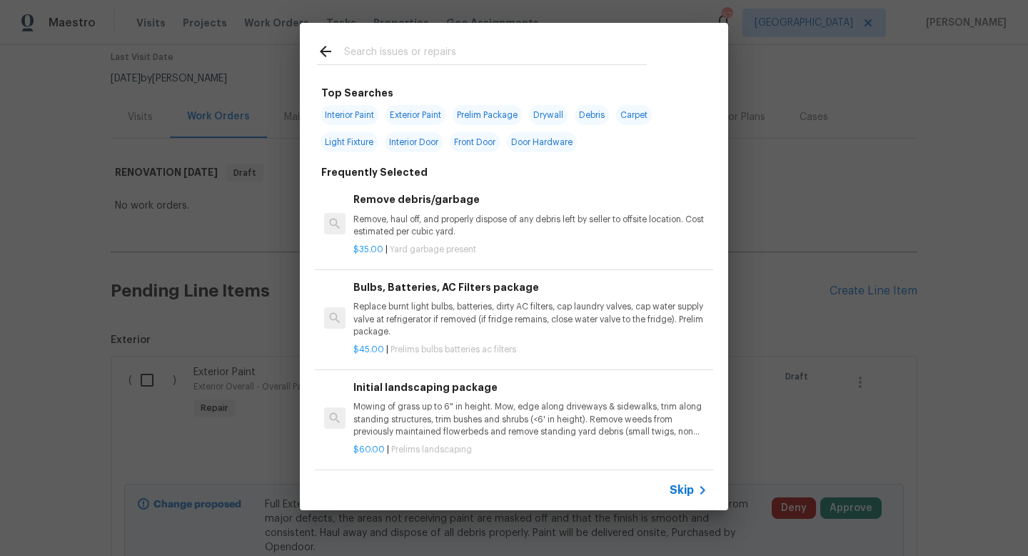
click at [693, 491] on span "Skip" at bounding box center [682, 490] width 24 height 14
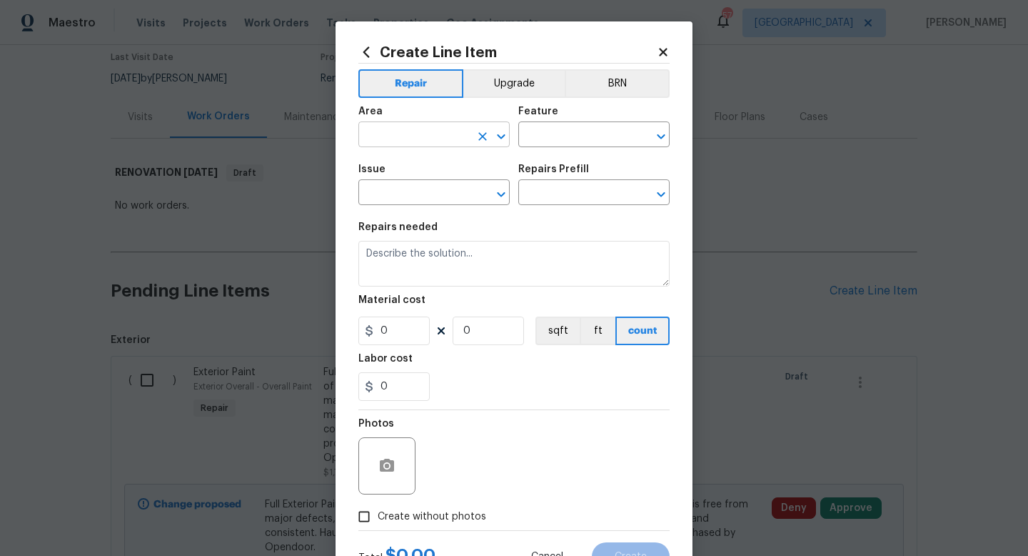
click at [410, 141] on input "text" at bounding box center [414, 136] width 111 height 22
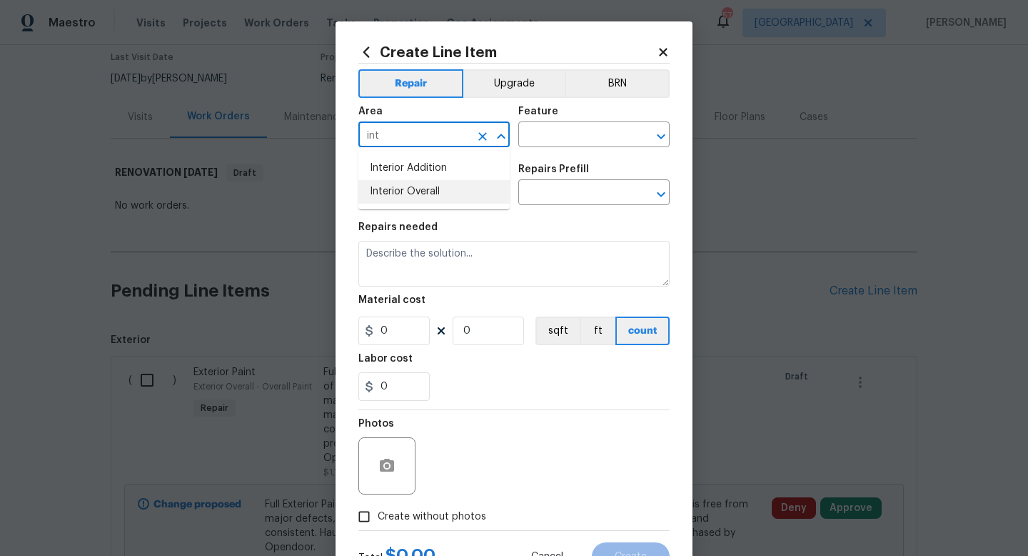
click at [415, 193] on li "Interior Overall" at bounding box center [434, 192] width 151 height 24
type input "Interior Overall"
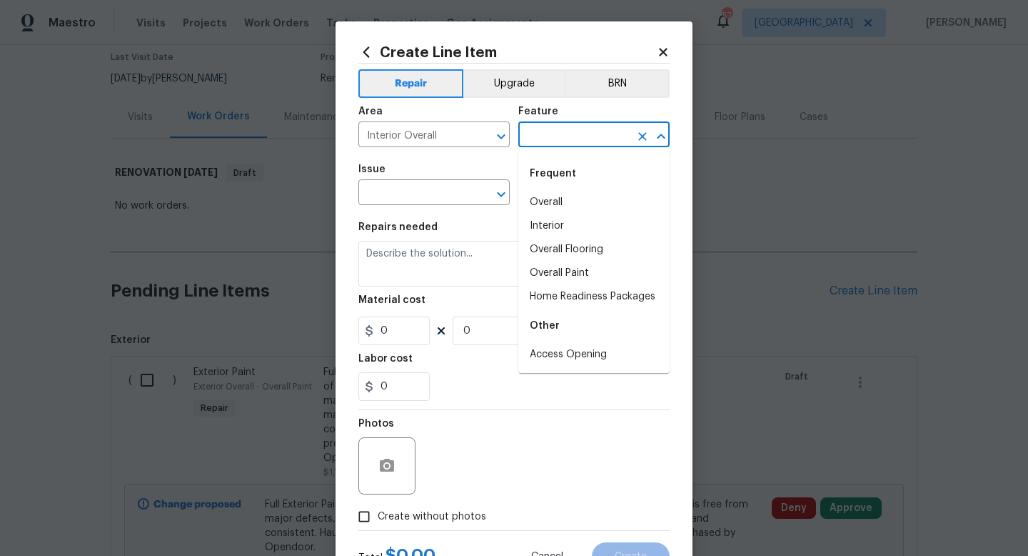
click at [525, 138] on input "text" at bounding box center [574, 136] width 111 height 22
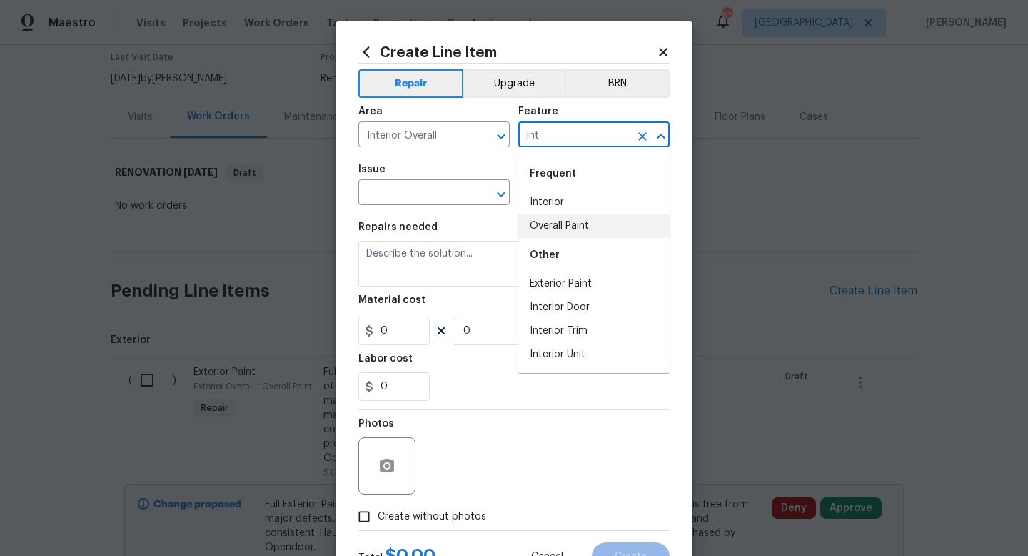
click at [548, 217] on li "Overall Paint" at bounding box center [594, 226] width 151 height 24
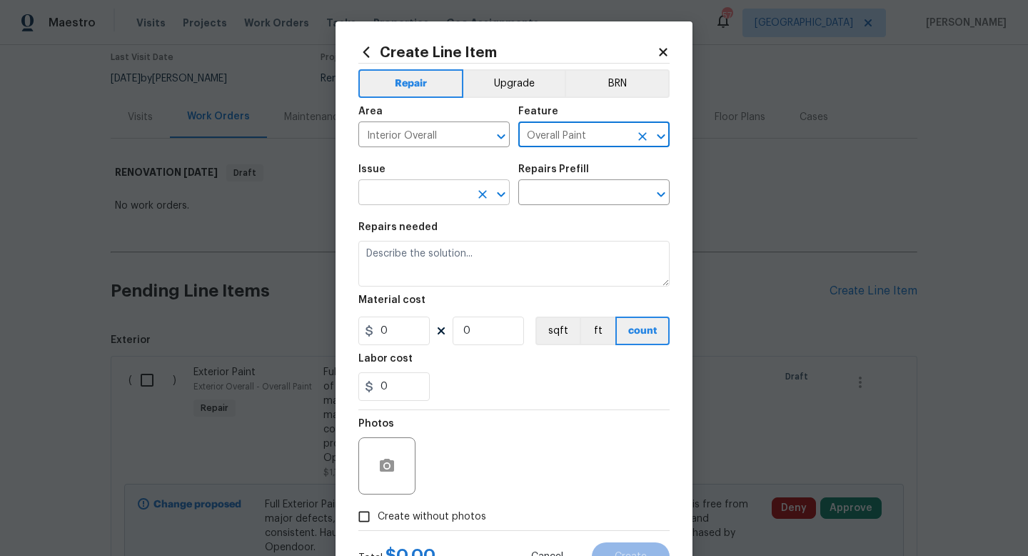
type input "Overall Paint"
click at [448, 192] on input "text" at bounding box center [414, 194] width 111 height 22
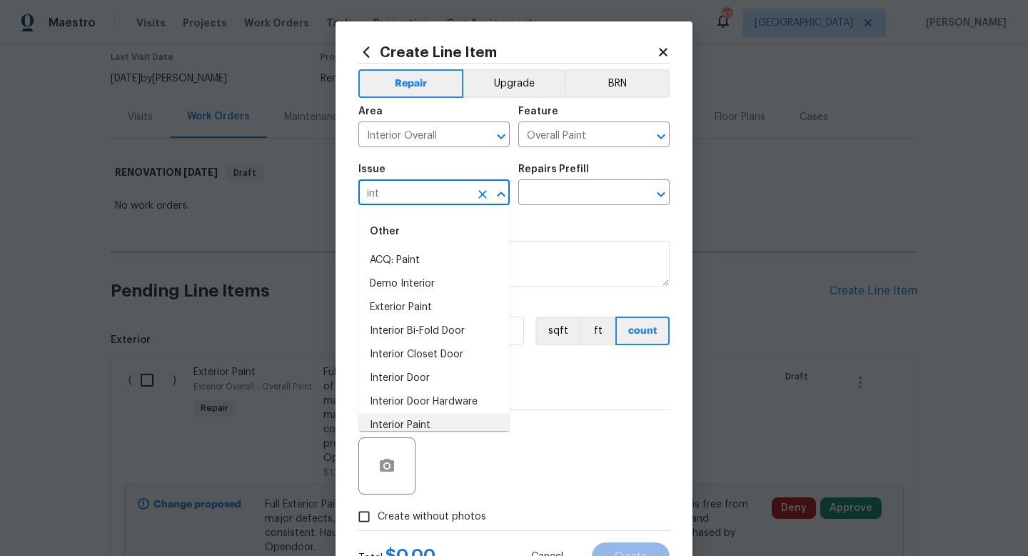
click at [423, 424] on li "Interior Paint" at bounding box center [434, 426] width 151 height 24
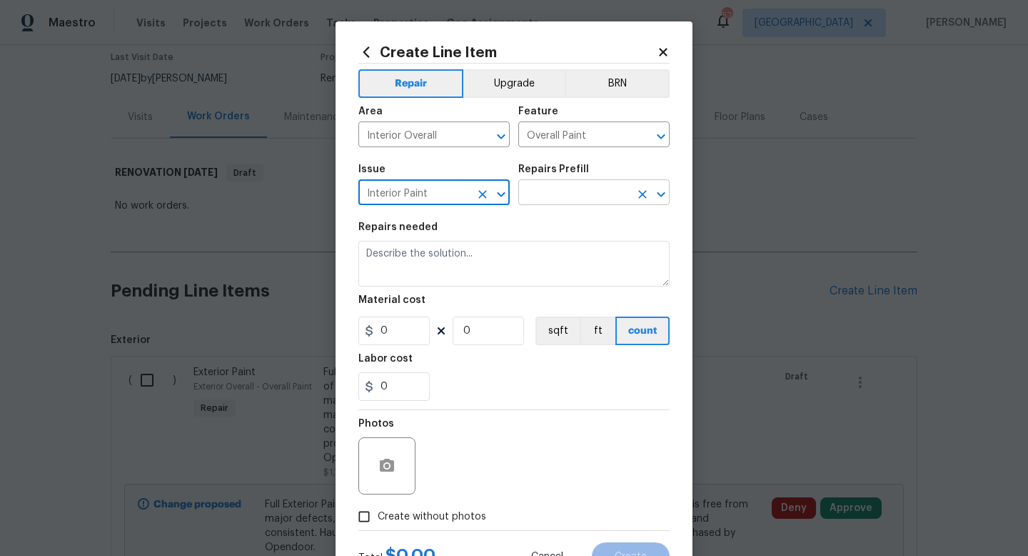
type input "Interior Paint"
click at [560, 194] on input "text" at bounding box center [574, 194] width 111 height 22
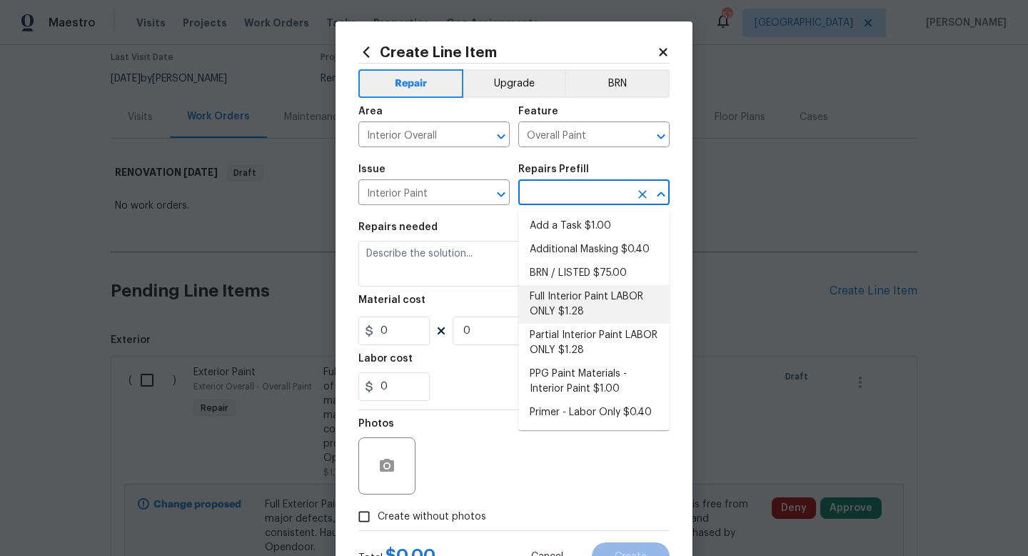
click at [561, 298] on li "Full Interior Paint LABOR ONLY $1.28" at bounding box center [594, 304] width 151 height 39
type input "Full Interior Paint LABOR ONLY $1.28"
type textarea "Full Interior paint - (walls, ceilings, trim, and doors) - PAINT PROVIDED BY OP…"
type input "1.28"
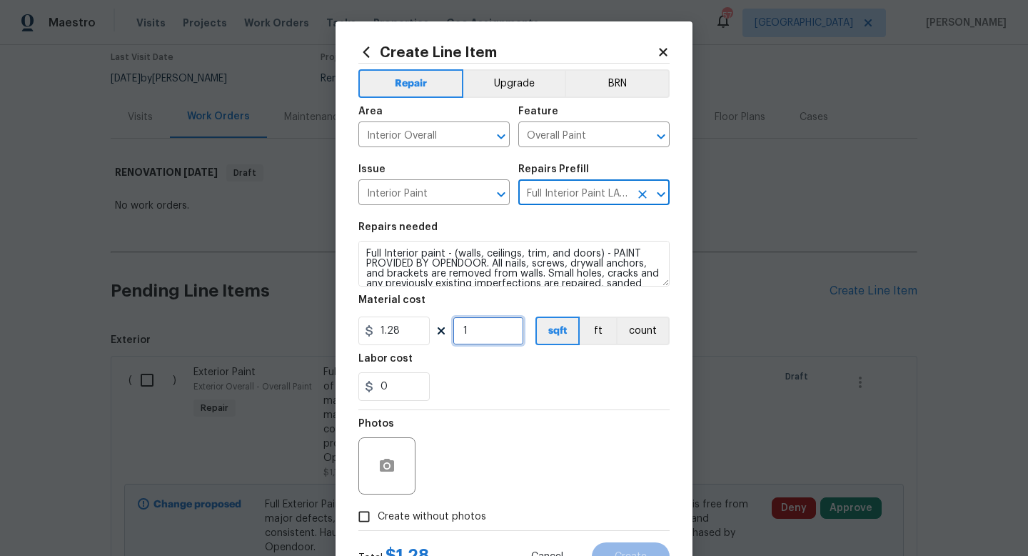
click at [493, 326] on input "1" at bounding box center [488, 330] width 71 height 29
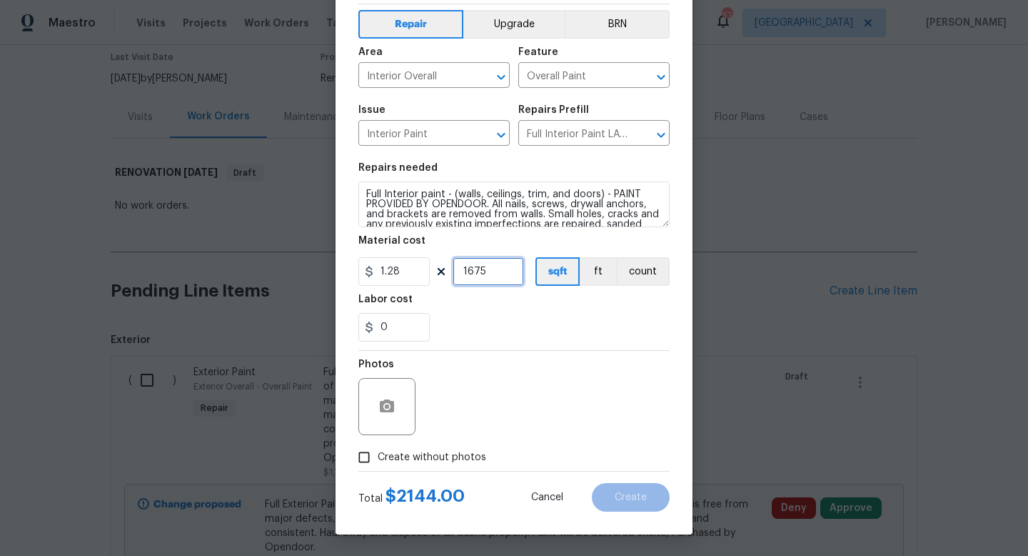
type input "1675"
click at [449, 459] on span "Create without photos" at bounding box center [432, 457] width 109 height 15
click at [378, 459] on input "Create without photos" at bounding box center [364, 457] width 27 height 27
checkbox input "true"
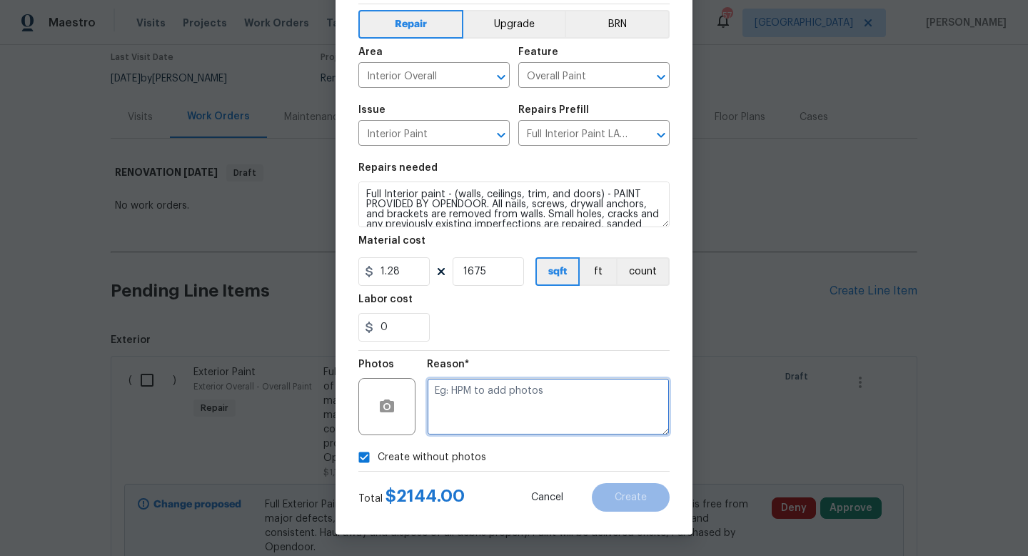
click at [518, 410] on textarea at bounding box center [548, 406] width 243 height 57
type textarea "w"
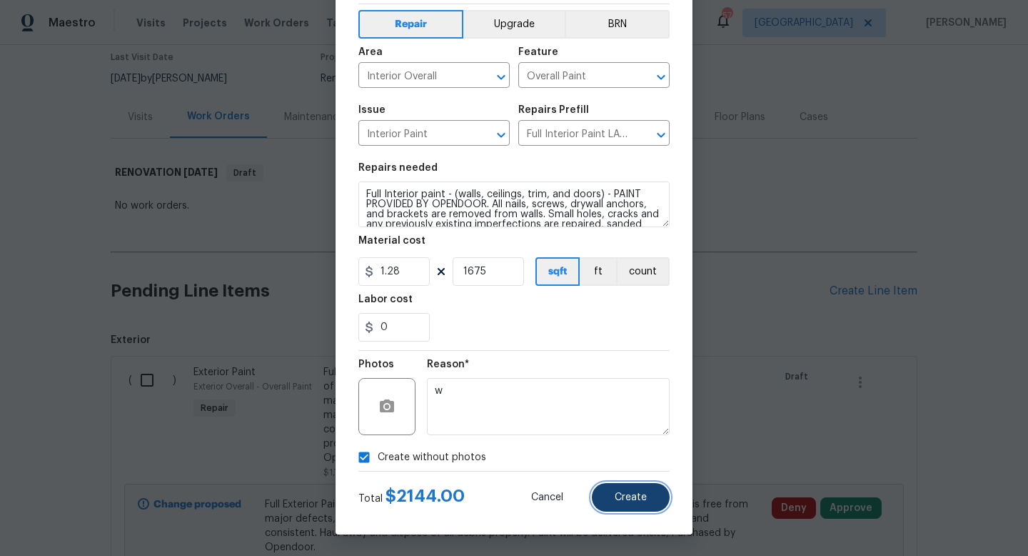
click at [632, 505] on button "Create" at bounding box center [631, 497] width 78 height 29
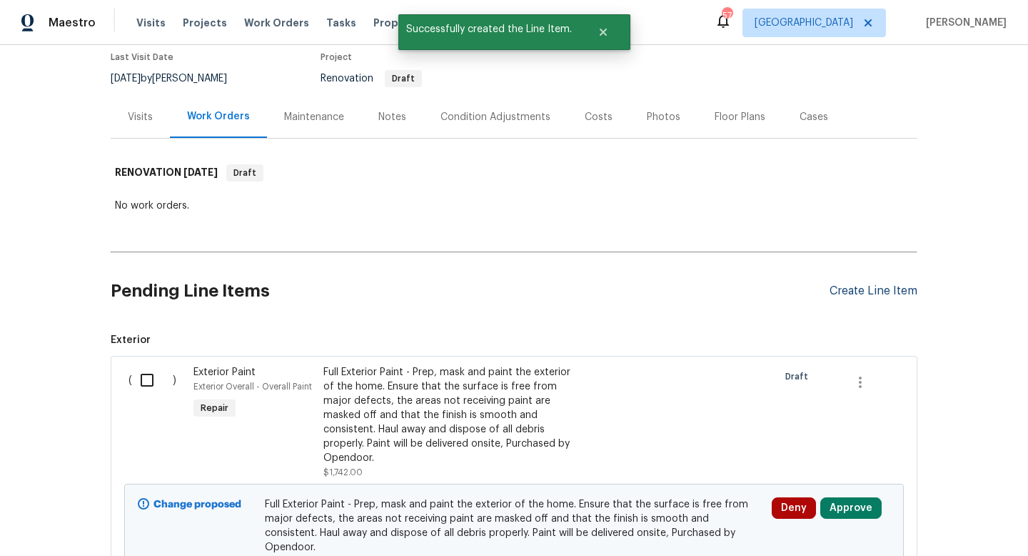
click at [850, 290] on div "Create Line Item" at bounding box center [874, 291] width 88 height 14
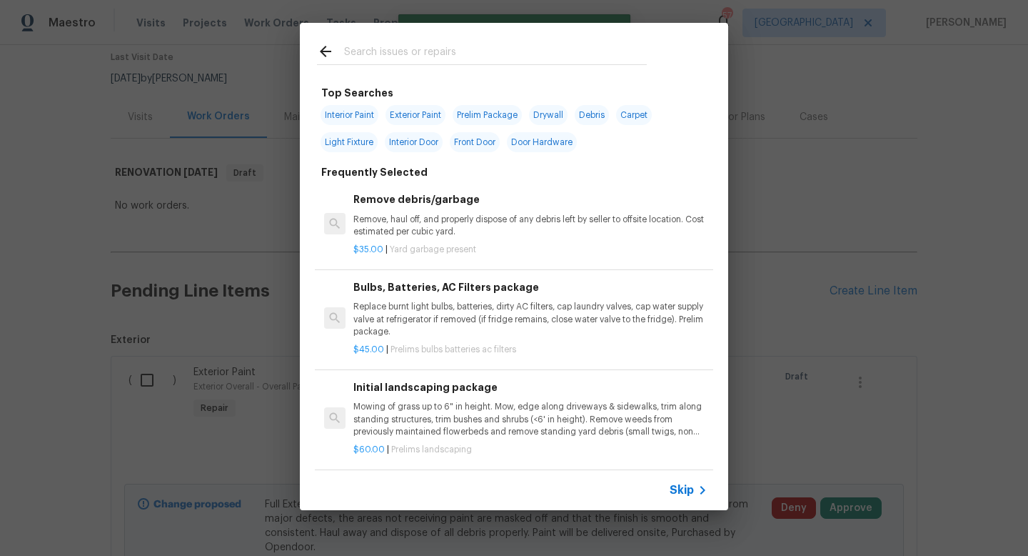
click at [678, 486] on span "Skip" at bounding box center [682, 490] width 24 height 14
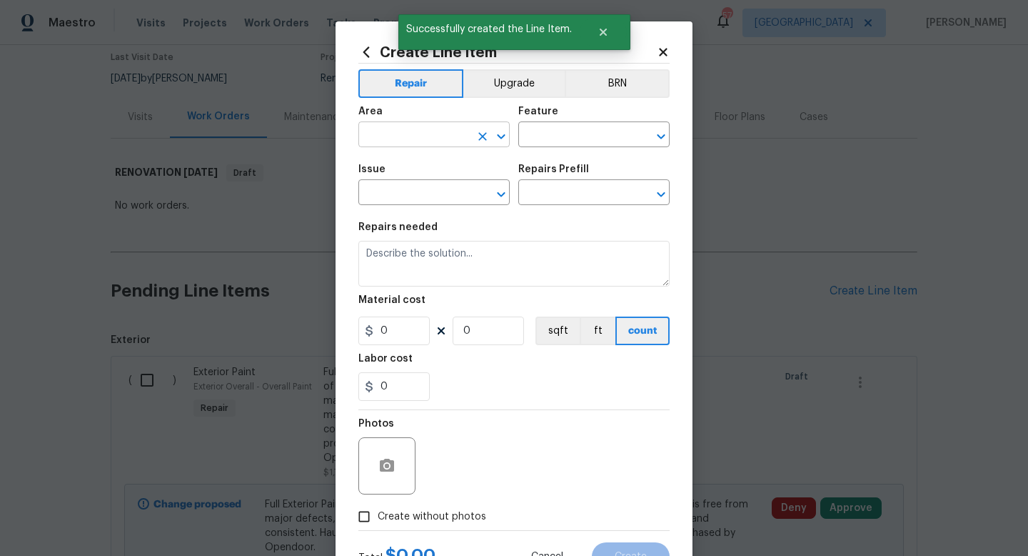
click at [418, 140] on input "text" at bounding box center [414, 136] width 111 height 22
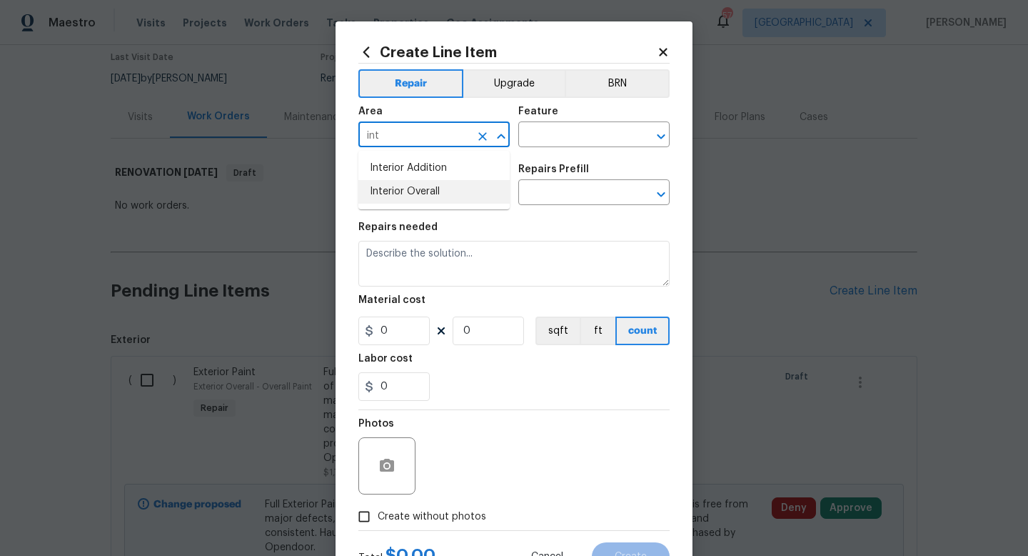
click at [437, 191] on li "Interior Overall" at bounding box center [434, 192] width 151 height 24
type input "Interior Overall"
click at [555, 132] on input "text" at bounding box center [574, 136] width 111 height 22
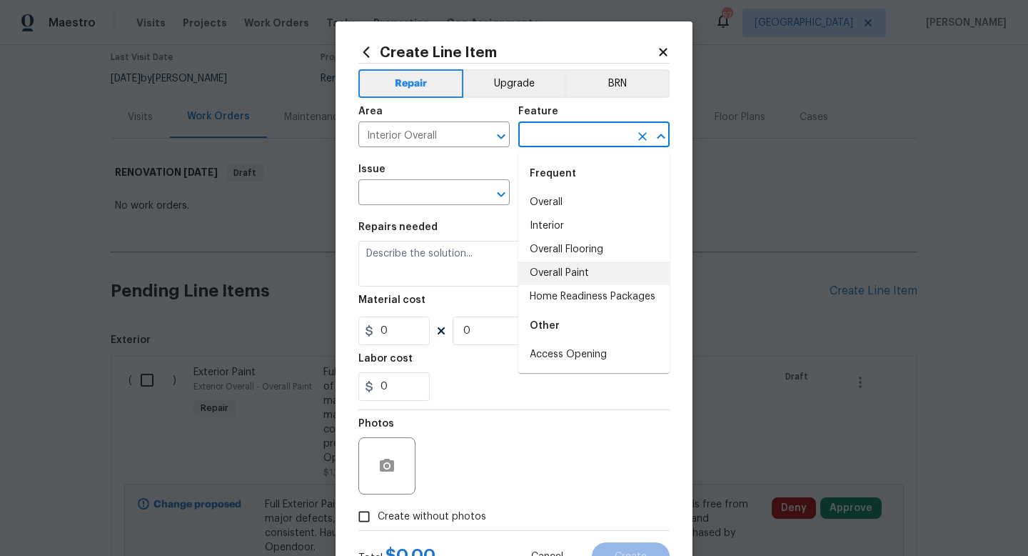
click at [550, 268] on li "Overall Paint" at bounding box center [594, 273] width 151 height 24
type input "Overall Paint"
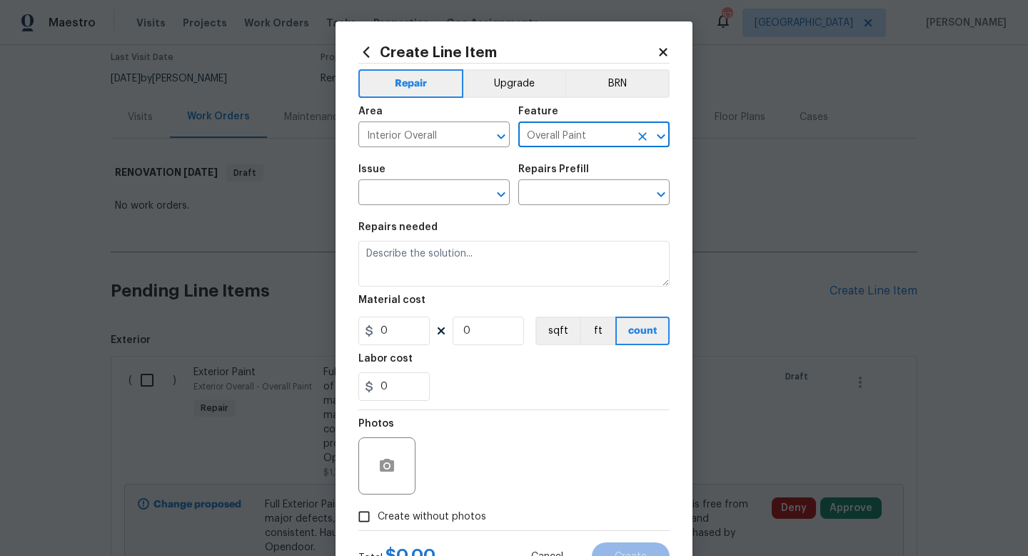
click at [436, 208] on span "Issue ​" at bounding box center [434, 185] width 151 height 58
click at [436, 203] on input "text" at bounding box center [414, 194] width 111 height 22
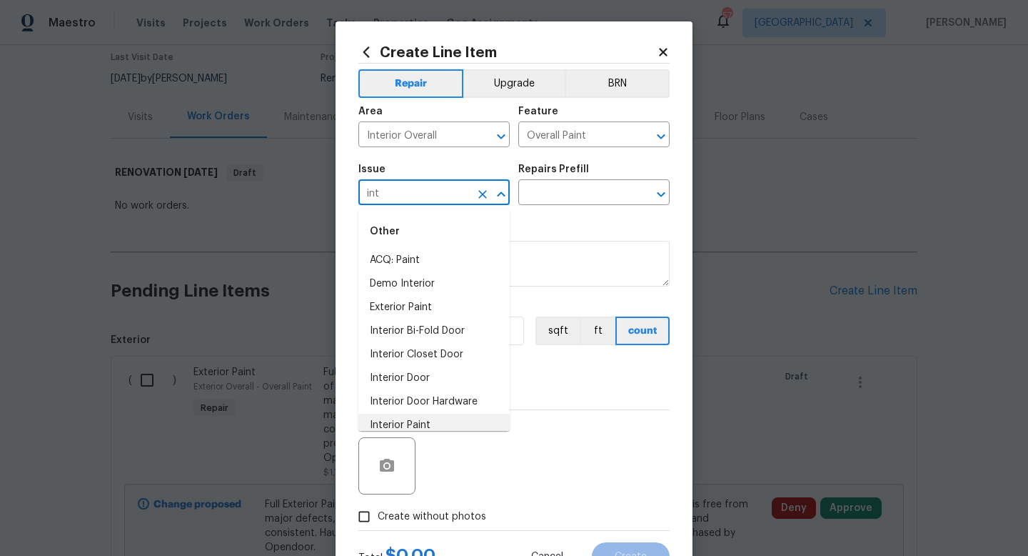
click at [432, 420] on li "Interior Paint" at bounding box center [434, 426] width 151 height 24
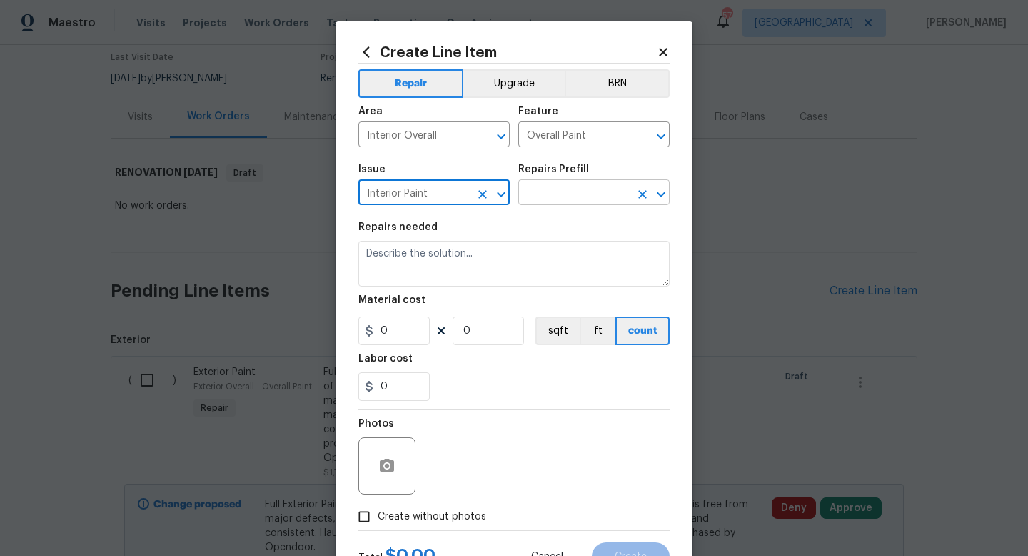
type input "Interior Paint"
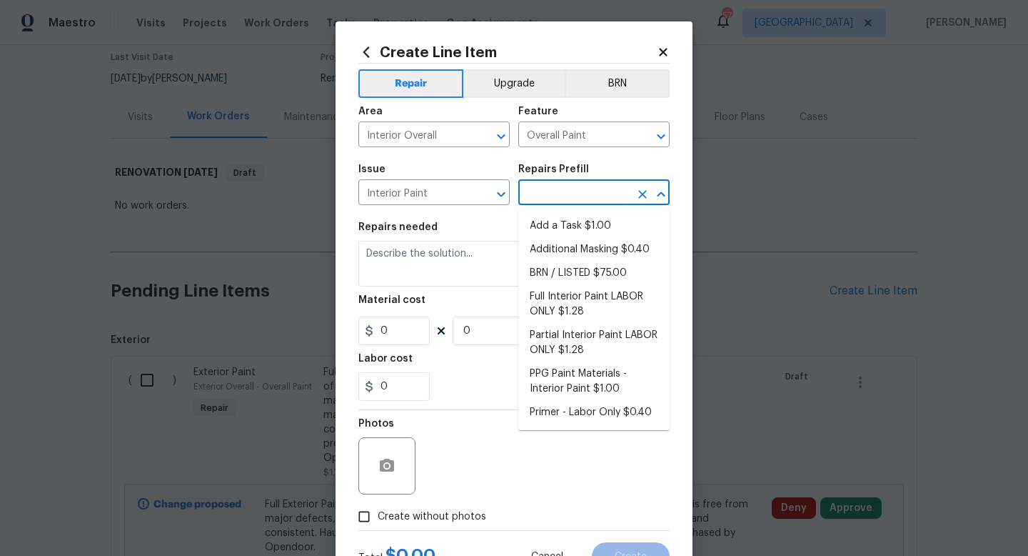
click at [569, 196] on input "text" at bounding box center [574, 194] width 111 height 22
click at [586, 409] on li "Primer - Labor Only $0.40" at bounding box center [594, 413] width 151 height 24
type input "Primer - Labor Only $0.40"
type textarea "Interior primer - PRIMER PROVIDED BY OPENDOOR - All nails, screws, drywall anch…"
type input "0.4"
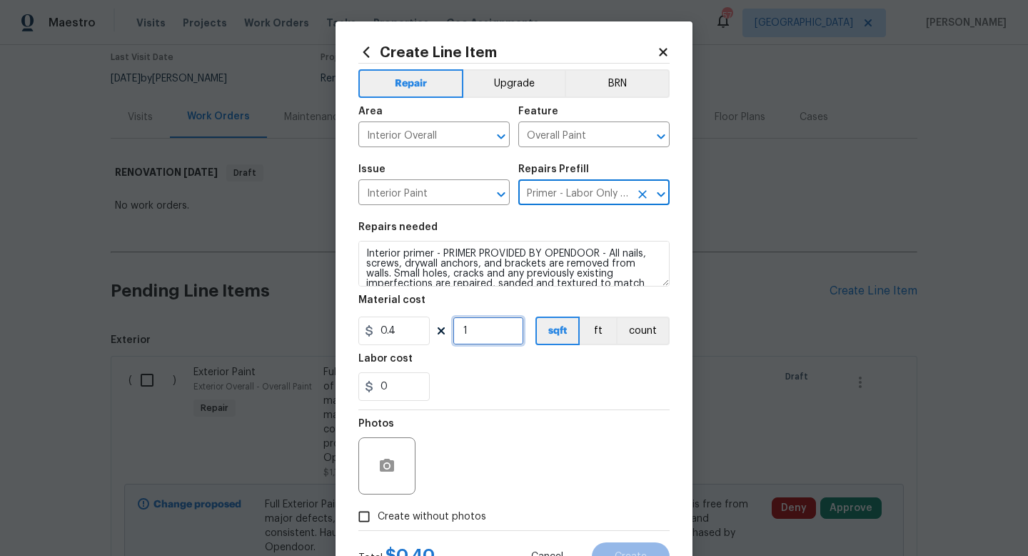
click at [484, 331] on input "1" at bounding box center [488, 330] width 71 height 29
type input "1675"
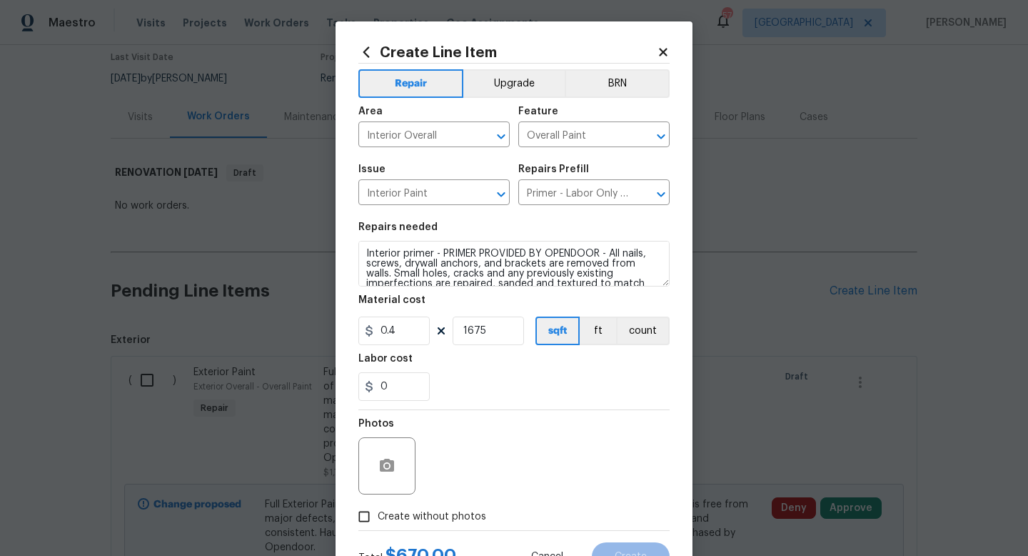
click at [424, 515] on span "Create without photos" at bounding box center [432, 516] width 109 height 15
click at [378, 515] on input "Create without photos" at bounding box center [364, 516] width 27 height 27
checkbox input "true"
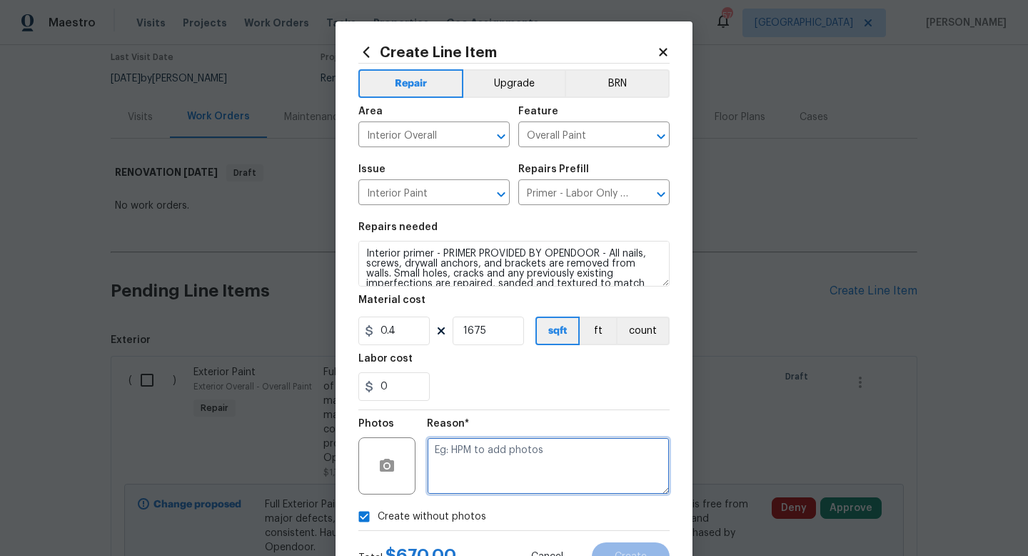
click at [464, 469] on textarea at bounding box center [548, 465] width 243 height 57
type textarea "w"
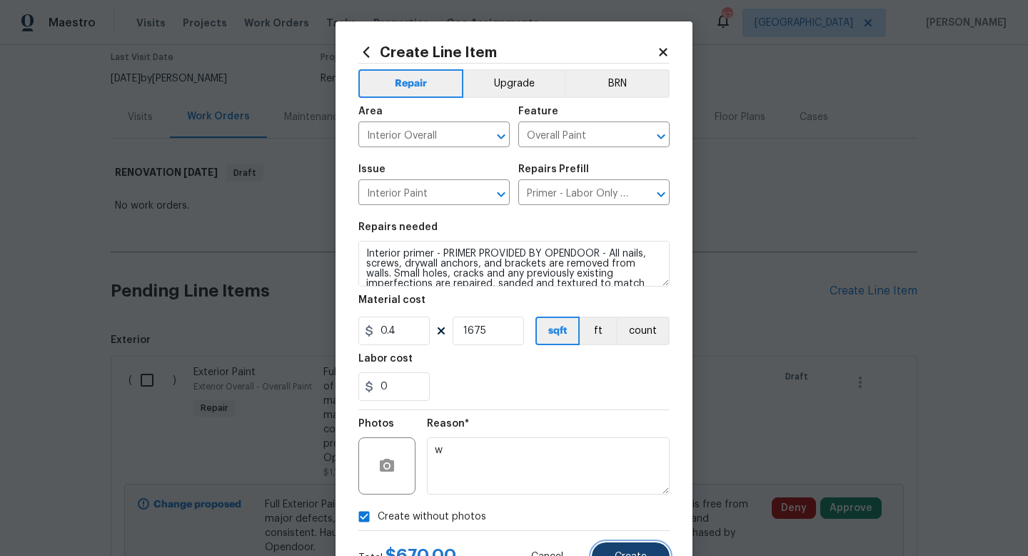
click at [607, 549] on button "Create" at bounding box center [631, 556] width 78 height 29
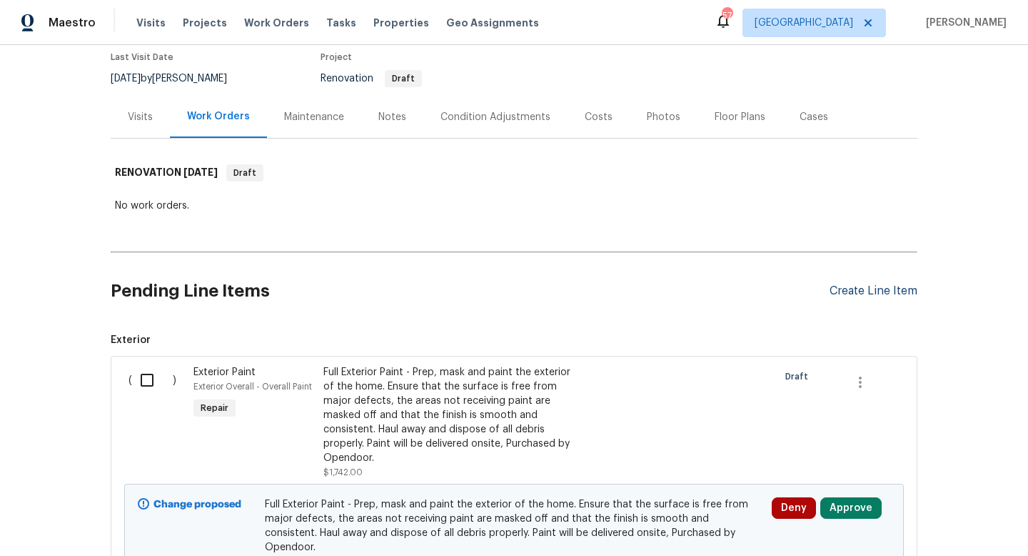
click at [845, 291] on div "Create Line Item" at bounding box center [874, 291] width 88 height 14
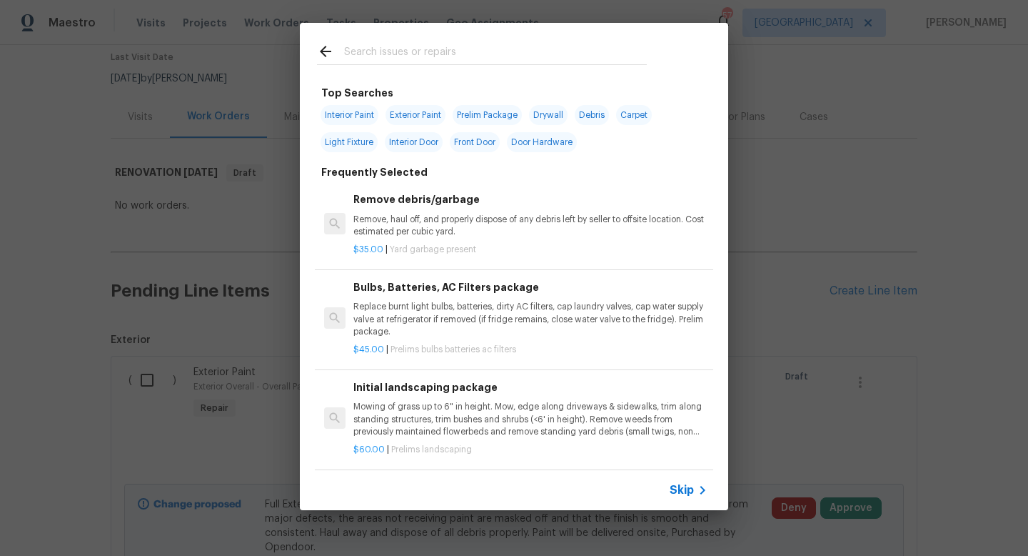
click at [684, 491] on span "Skip" at bounding box center [682, 490] width 24 height 14
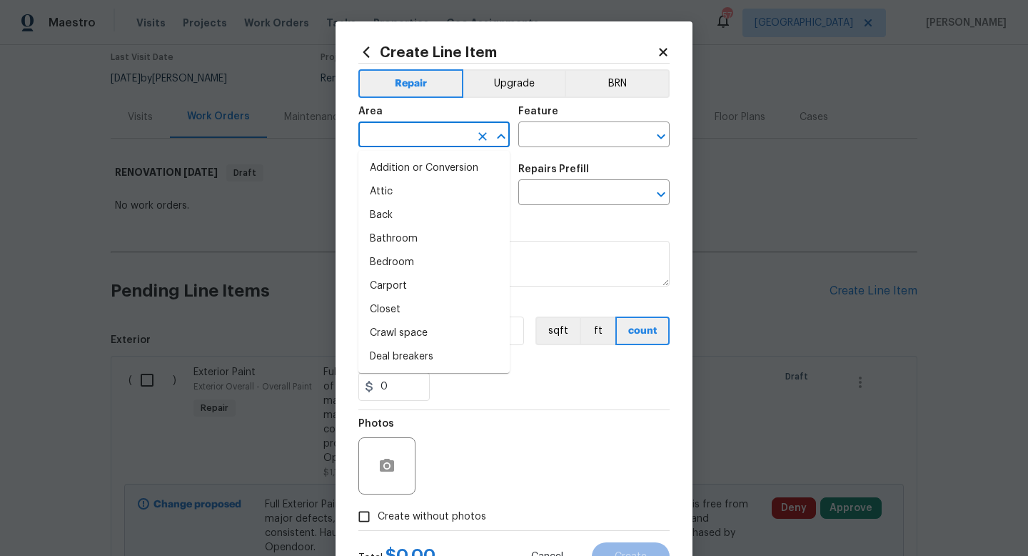
click at [407, 130] on input "text" at bounding box center [414, 136] width 111 height 22
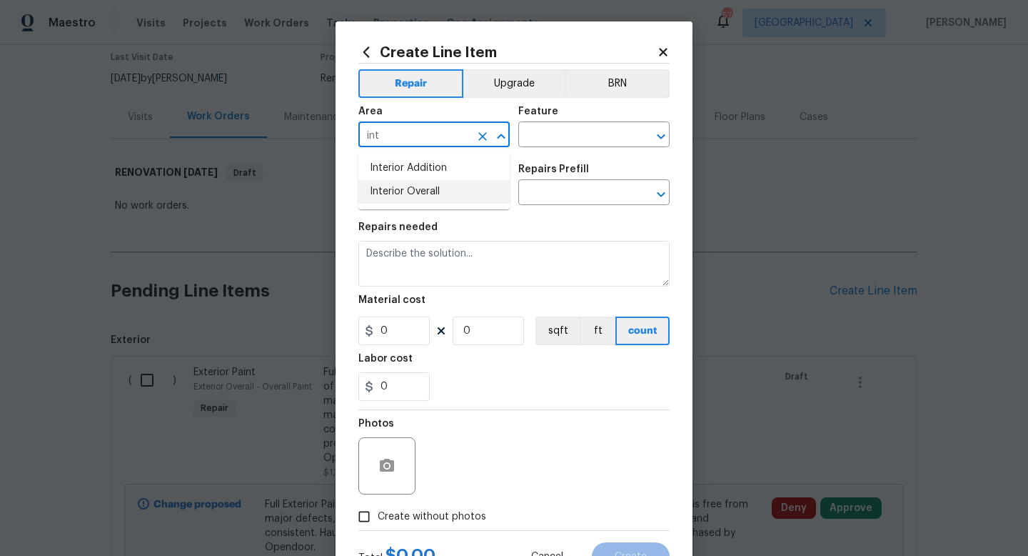
click at [416, 197] on li "Interior Overall" at bounding box center [434, 192] width 151 height 24
type input "Interior Overall"
click at [536, 143] on input "text" at bounding box center [574, 136] width 111 height 22
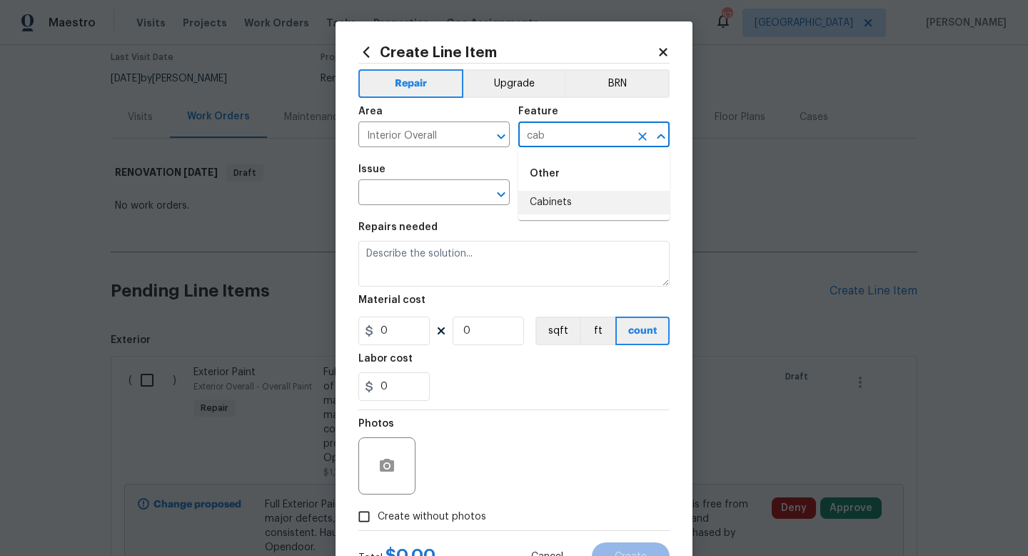
click at [543, 198] on li "Cabinets" at bounding box center [594, 203] width 151 height 24
type input "Cabinets"
click at [434, 195] on input "text" at bounding box center [414, 194] width 111 height 22
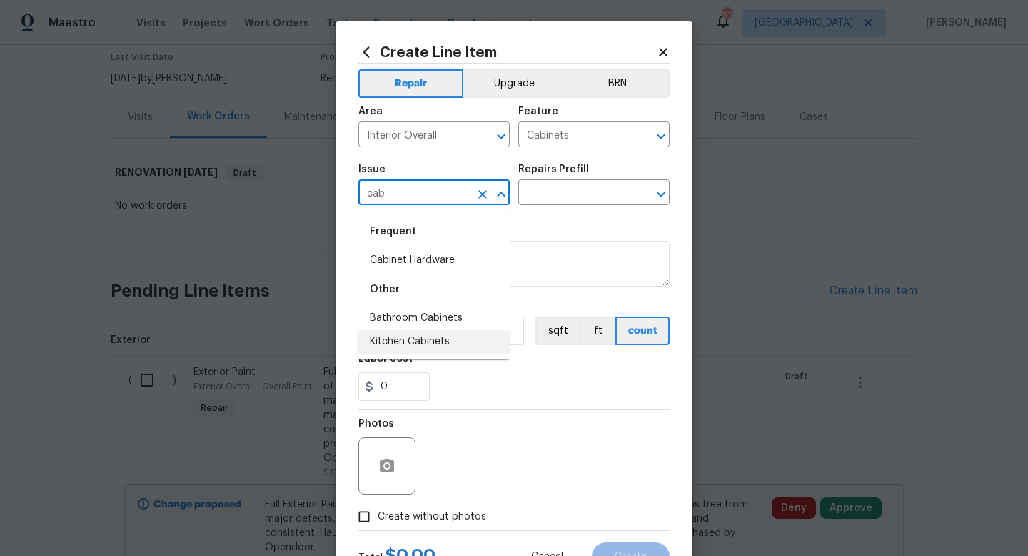
click at [425, 341] on li "Kitchen Cabinets" at bounding box center [434, 342] width 151 height 24
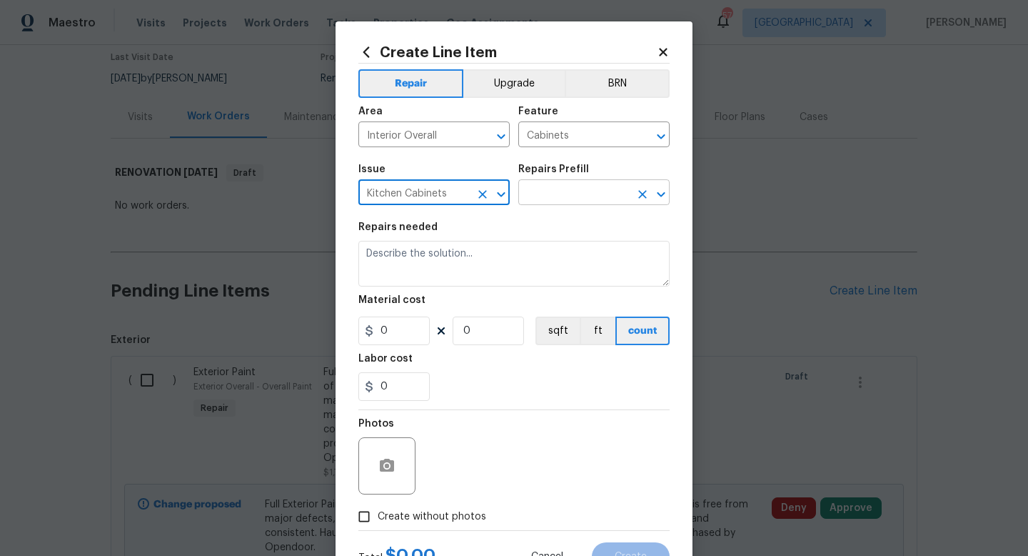
type input "Kitchen Cabinets"
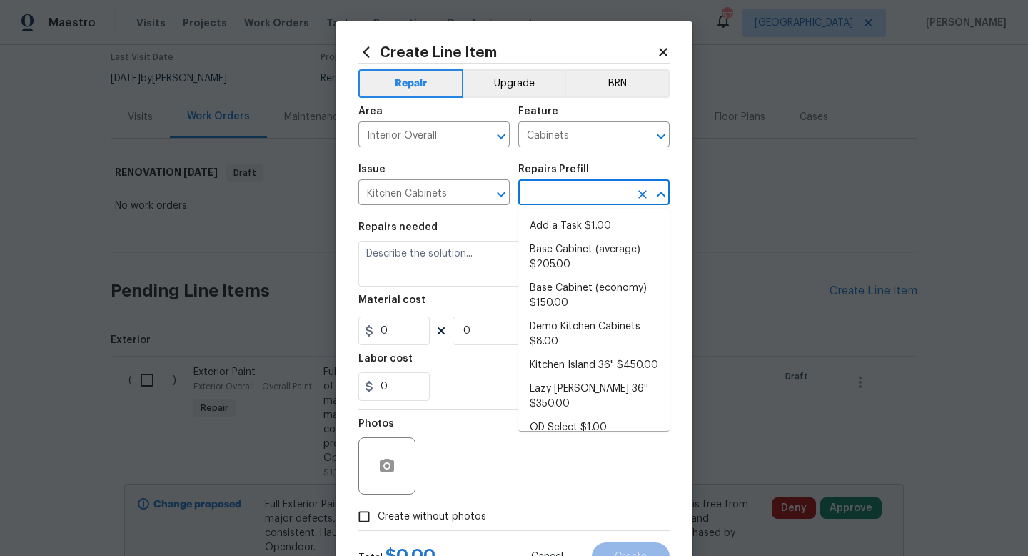
click at [558, 194] on input "text" at bounding box center [574, 194] width 111 height 22
click at [577, 233] on li "Add a Task $1.00" at bounding box center [594, 226] width 151 height 24
type input "Add a Task $1.00"
type textarea "HPM to detail"
type input "1"
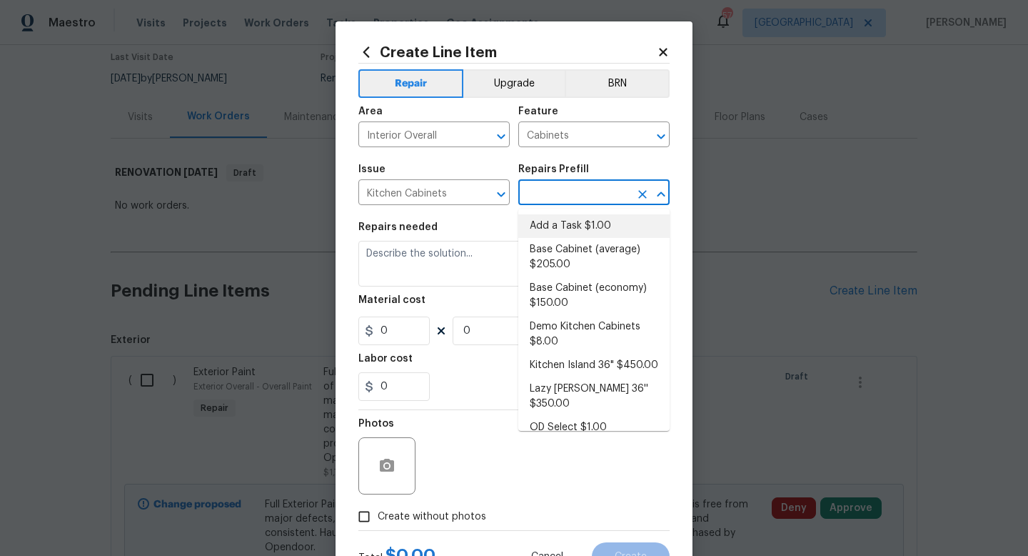
type input "1"
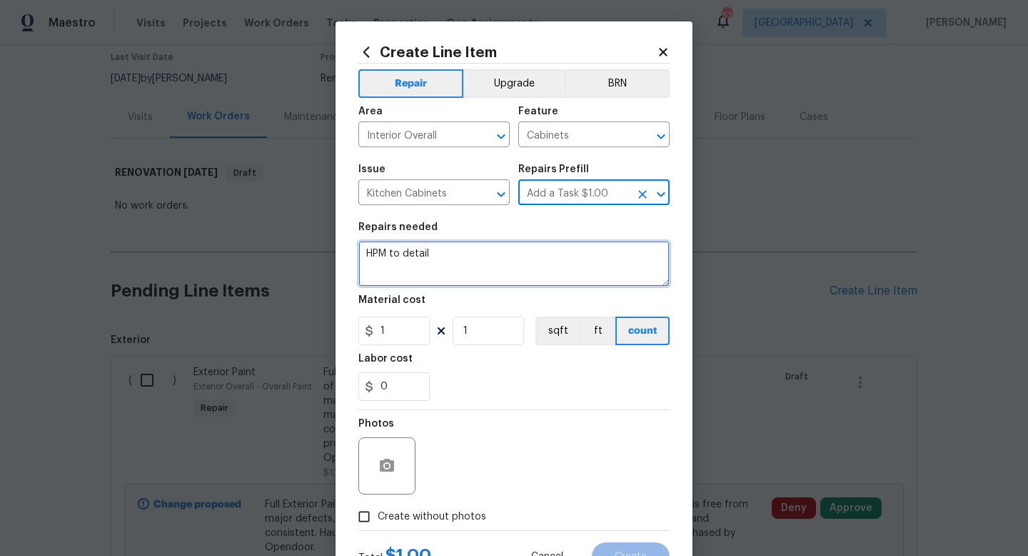
click at [459, 259] on textarea "HPM to detail" at bounding box center [514, 264] width 311 height 46
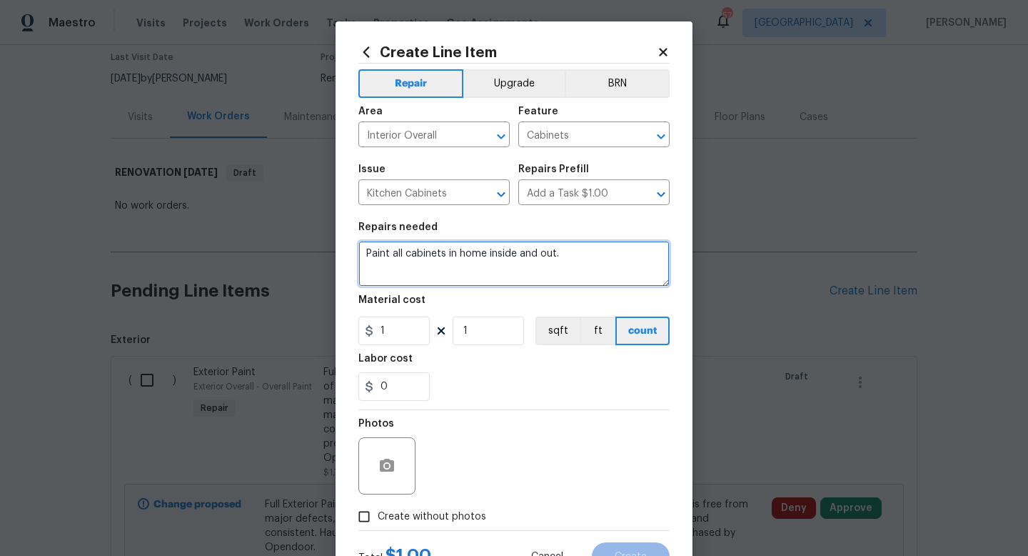
click at [366, 251] on textarea "Paint all cabinets in home inside and out." at bounding box center [514, 264] width 311 height 46
type textarea "primPaint all cabinets in home inside and out."
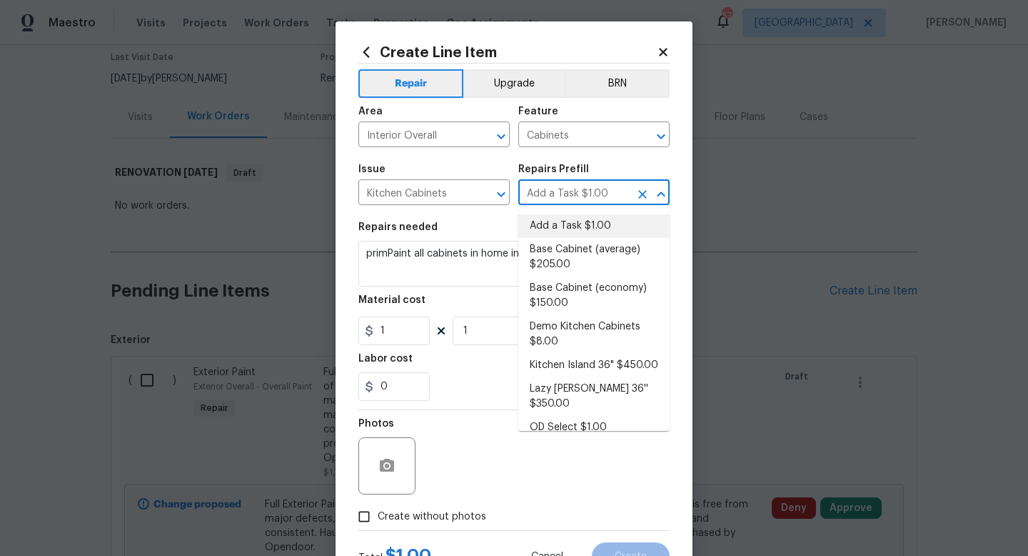
click at [583, 192] on input "Add a Task $1.00" at bounding box center [574, 194] width 111 height 22
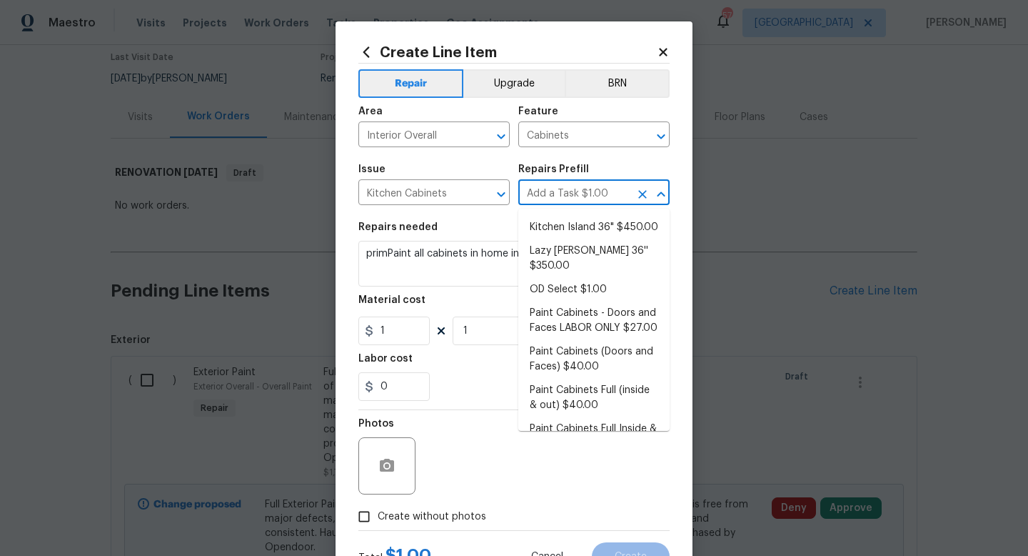
scroll to position [141, 0]
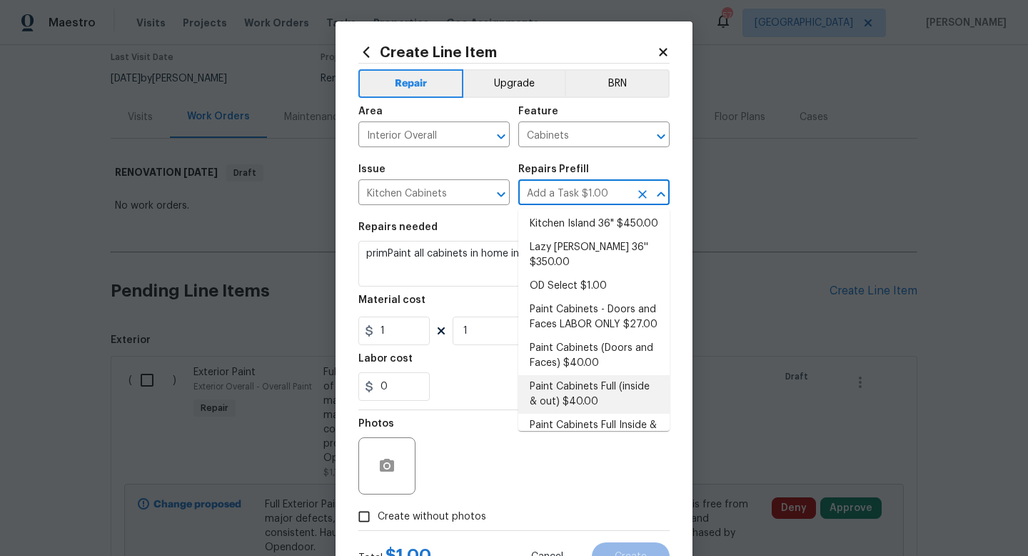
click at [582, 379] on li "Paint Cabinets Full (inside & out) $40.00" at bounding box center [594, 394] width 151 height 39
type input "Paint Cabinets Full (inside & out) $40.00"
type textarea "Prep, sand, mask and apply 2 coats of paint to the kitchen cabinet doors, inter…"
type input "40"
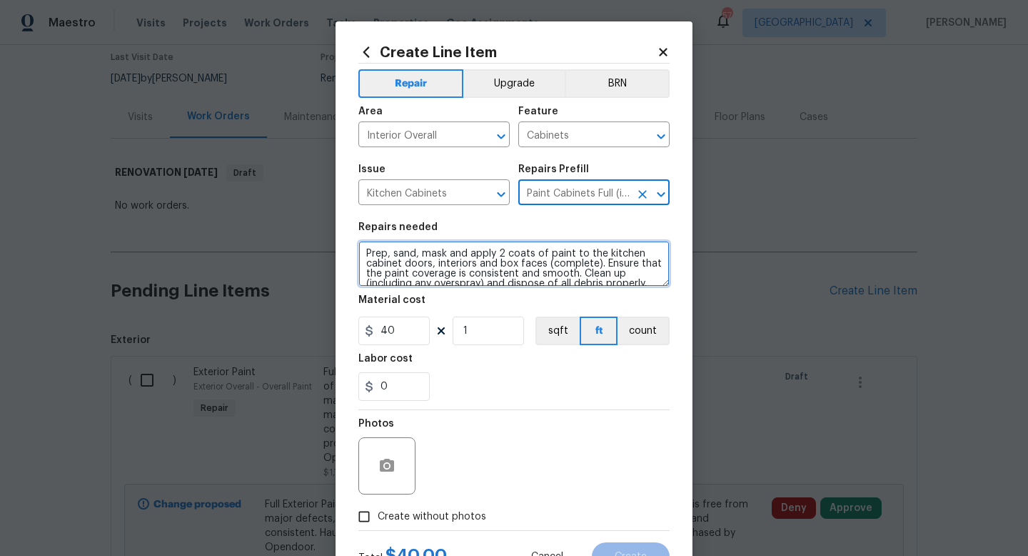
click at [366, 253] on textarea "Prep, sand, mask and apply 2 coats of paint to the kitchen cabinet doors, inter…" at bounding box center [514, 264] width 311 height 46
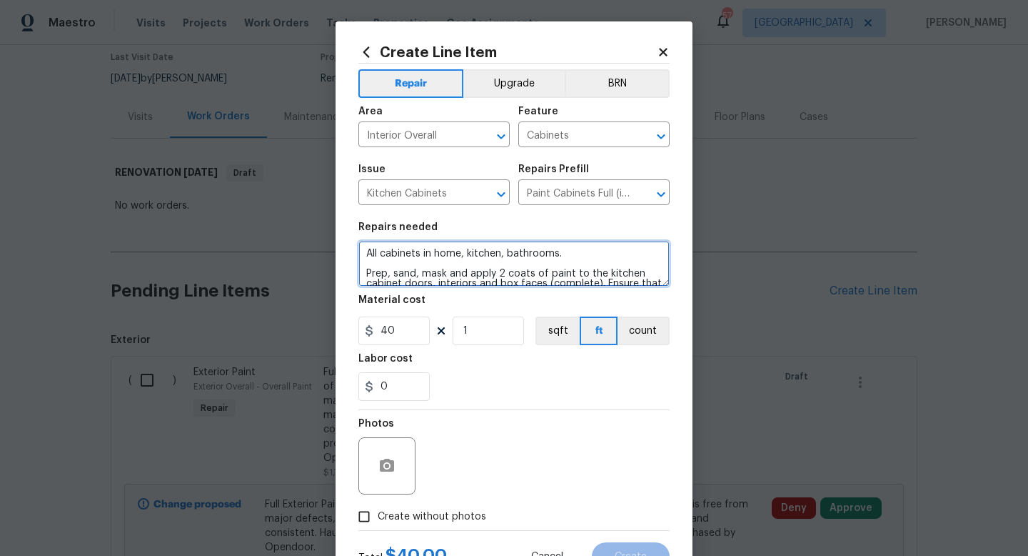
type textarea "All cabinets in home, kitchen, bathrooms. Prep, sand, mask and apply 2 coats of…"
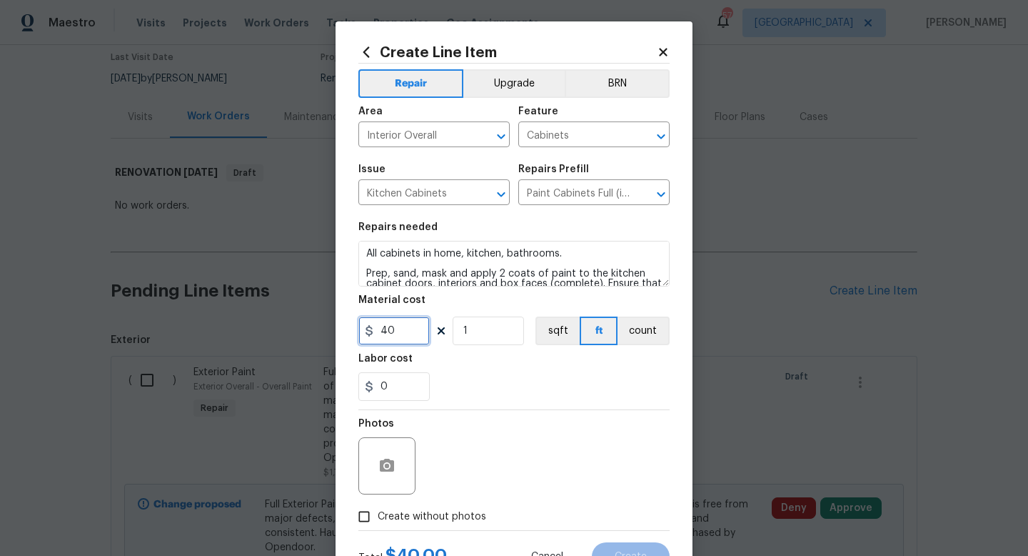
click at [414, 336] on input "40" at bounding box center [394, 330] width 71 height 29
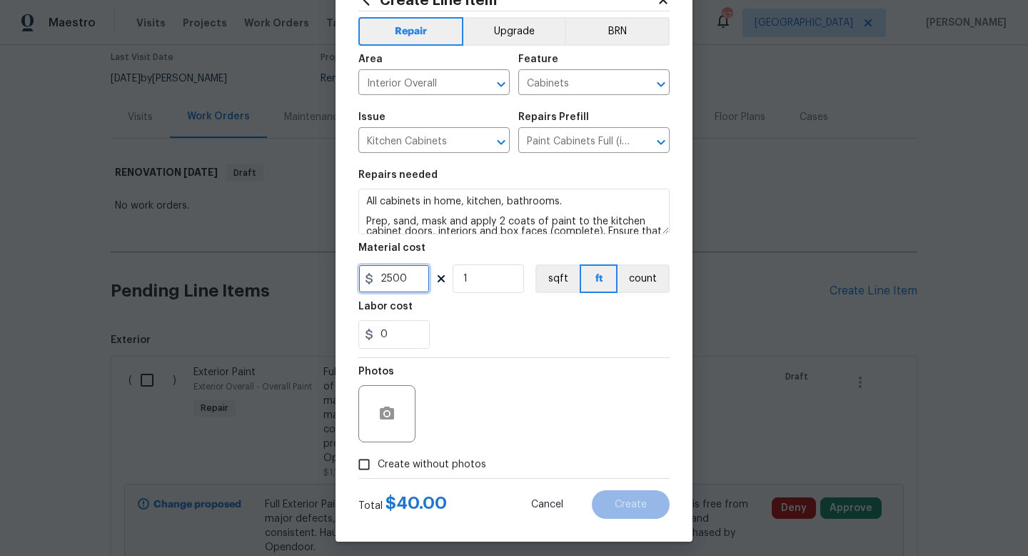
scroll to position [60, 0]
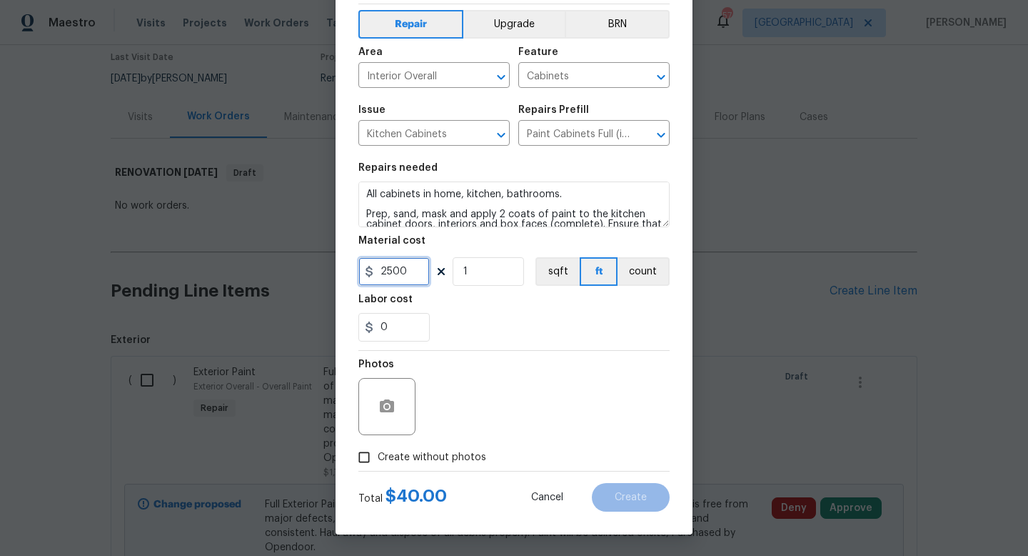
type input "2500"
click at [431, 454] on span "Create without photos" at bounding box center [432, 457] width 109 height 15
click at [378, 454] on input "Create without photos" at bounding box center [364, 457] width 27 height 27
checkbox input "true"
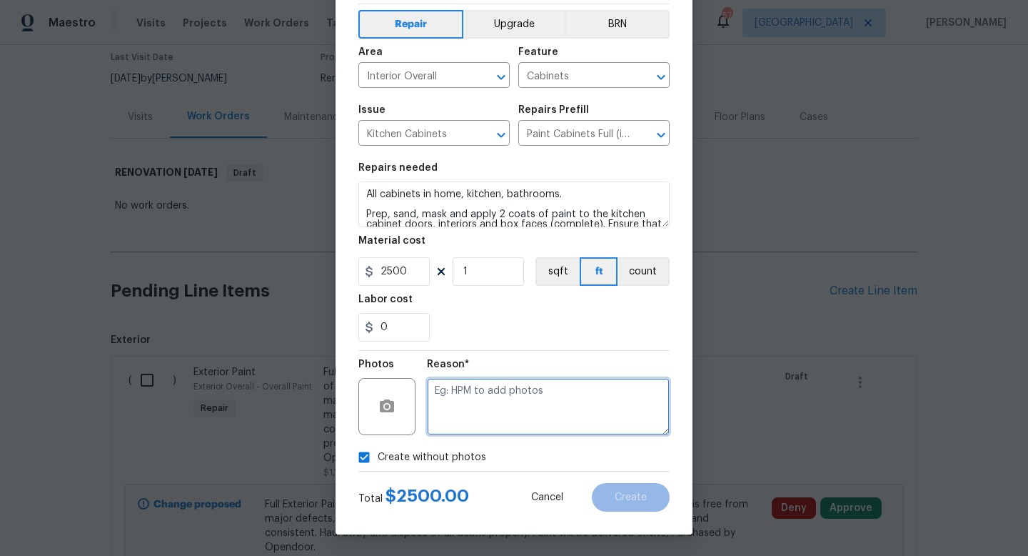
click at [464, 410] on textarea at bounding box center [548, 406] width 243 height 57
type textarea "w"
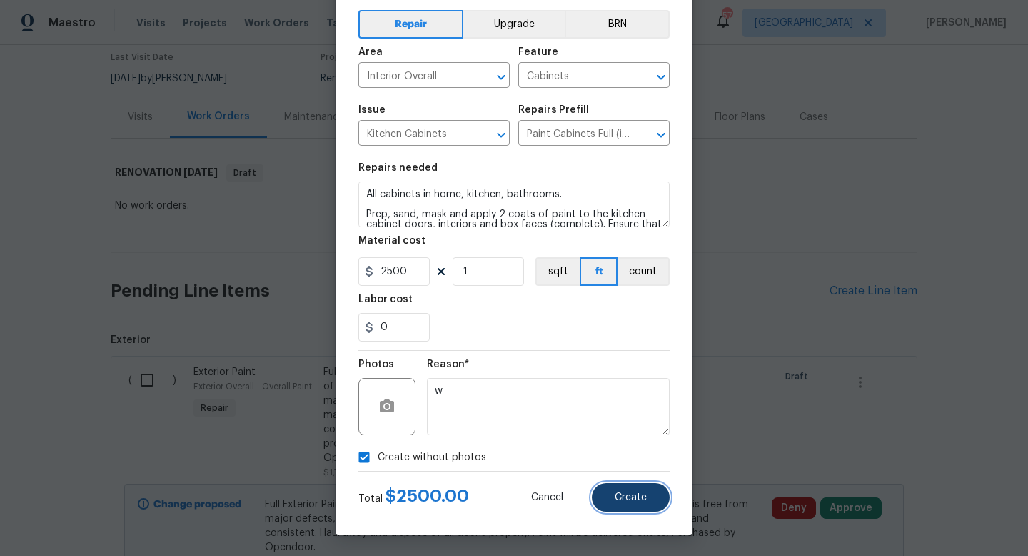
click at [635, 502] on span "Create" at bounding box center [631, 497] width 32 height 11
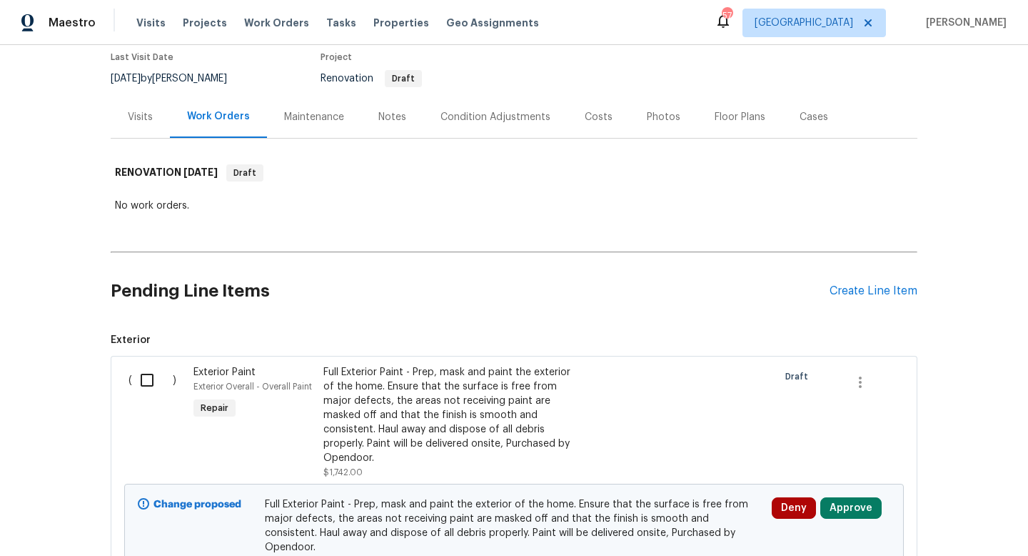
click at [470, 426] on div "Full Exterior Paint - Prep, mask and paint the exterior of the home. Ensure tha…" at bounding box center [449, 415] width 251 height 100
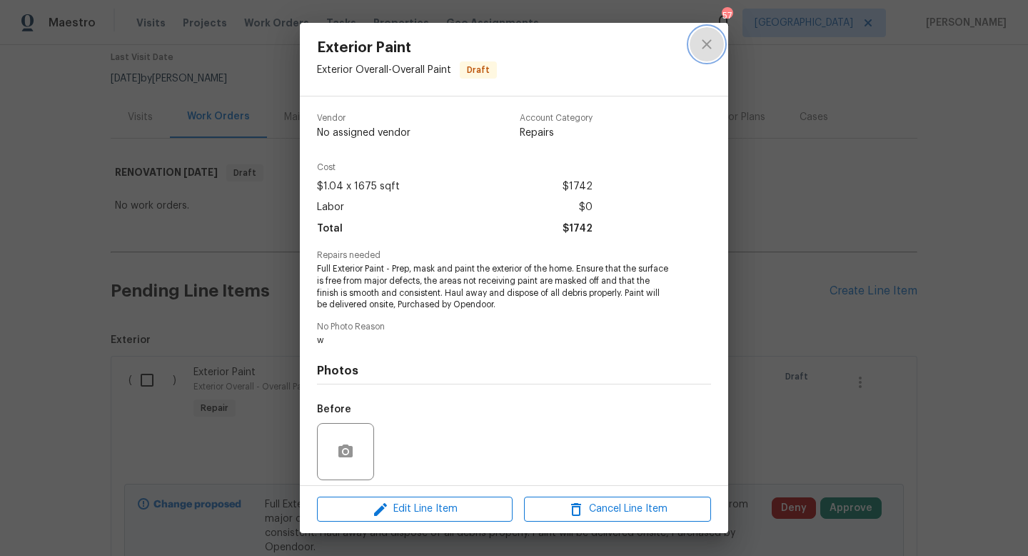
click at [701, 44] on icon "close" at bounding box center [707, 44] width 17 height 17
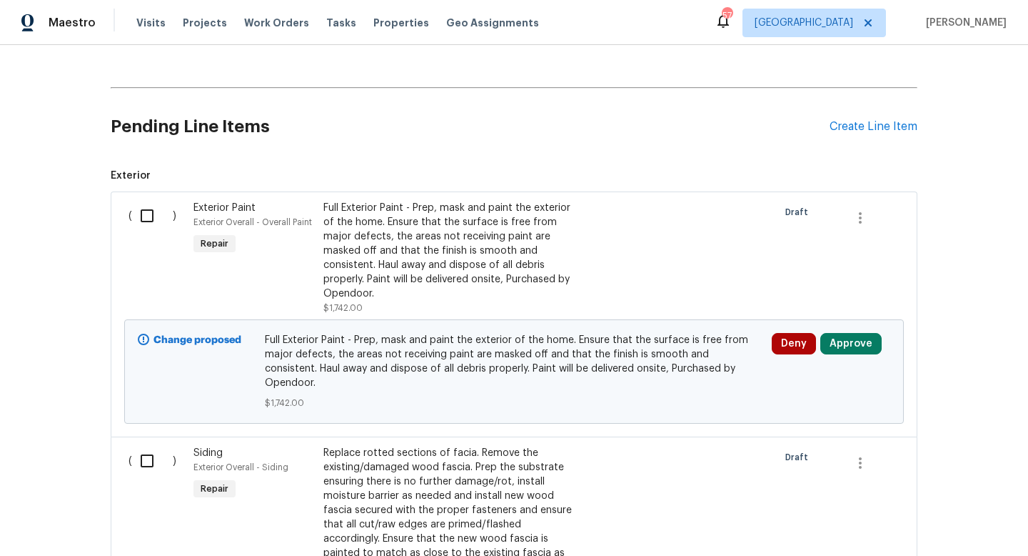
scroll to position [290, 0]
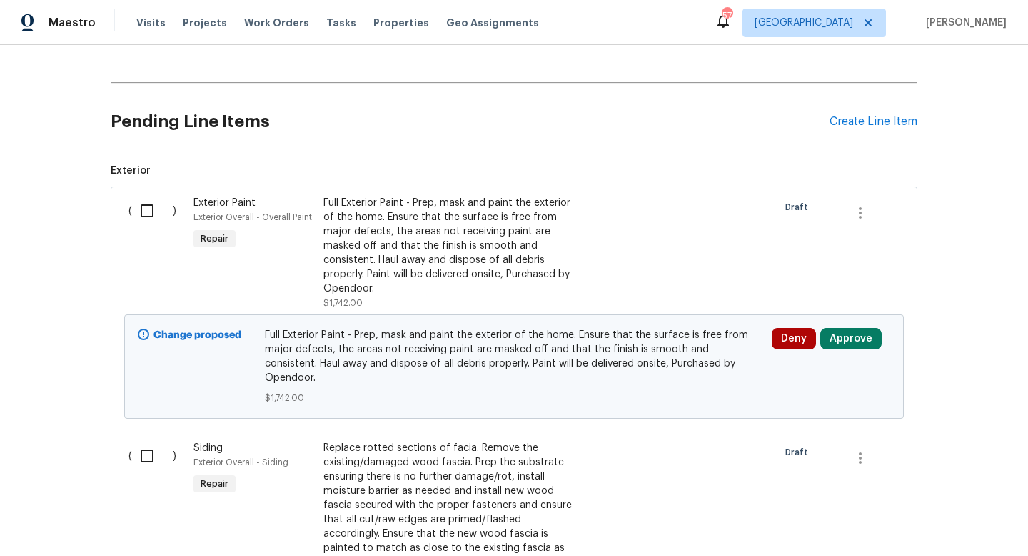
click at [149, 214] on input "checkbox" at bounding box center [152, 211] width 41 height 30
checkbox input "true"
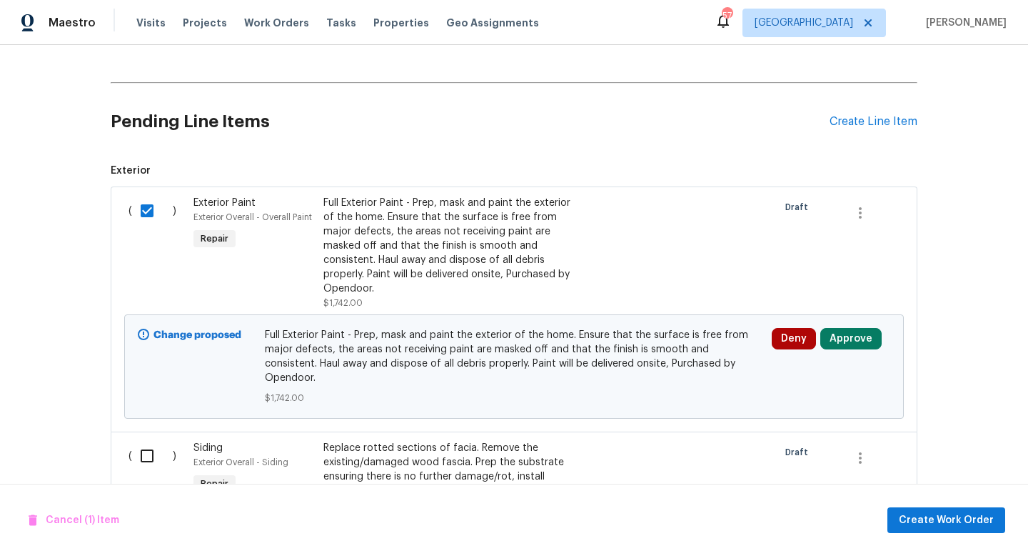
click at [150, 441] on input "checkbox" at bounding box center [152, 456] width 41 height 30
checkbox input "true"
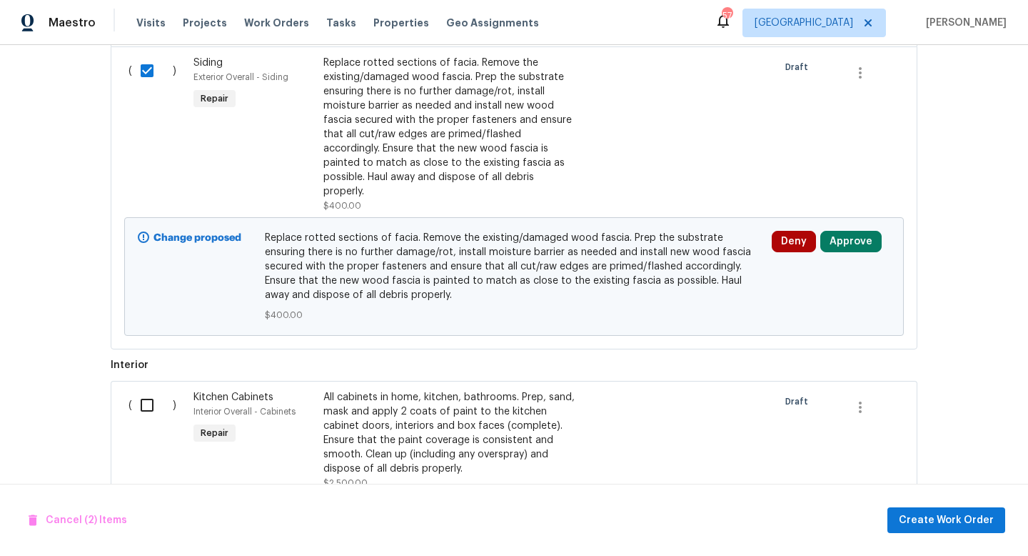
scroll to position [708, 0]
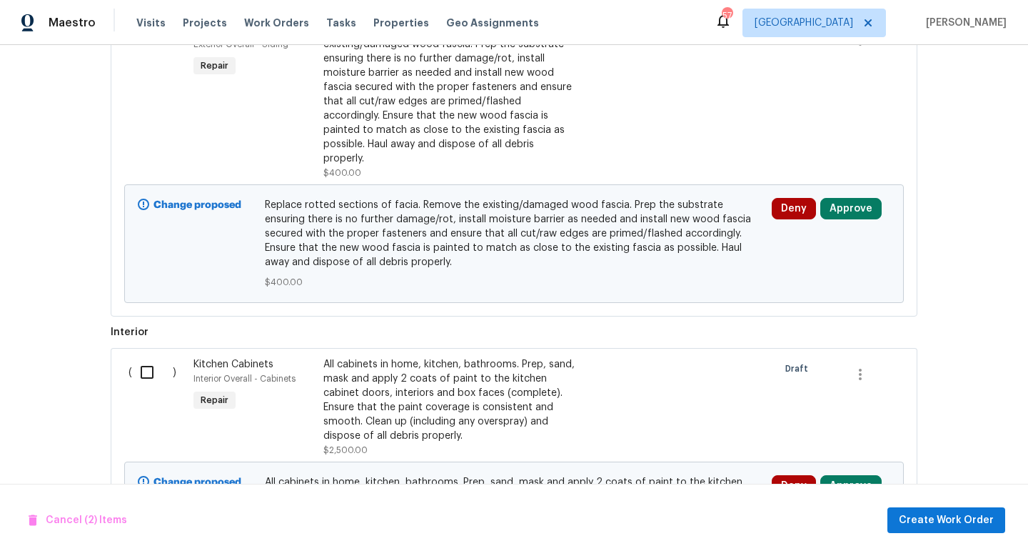
click at [148, 359] on input "checkbox" at bounding box center [152, 372] width 41 height 30
checkbox input "true"
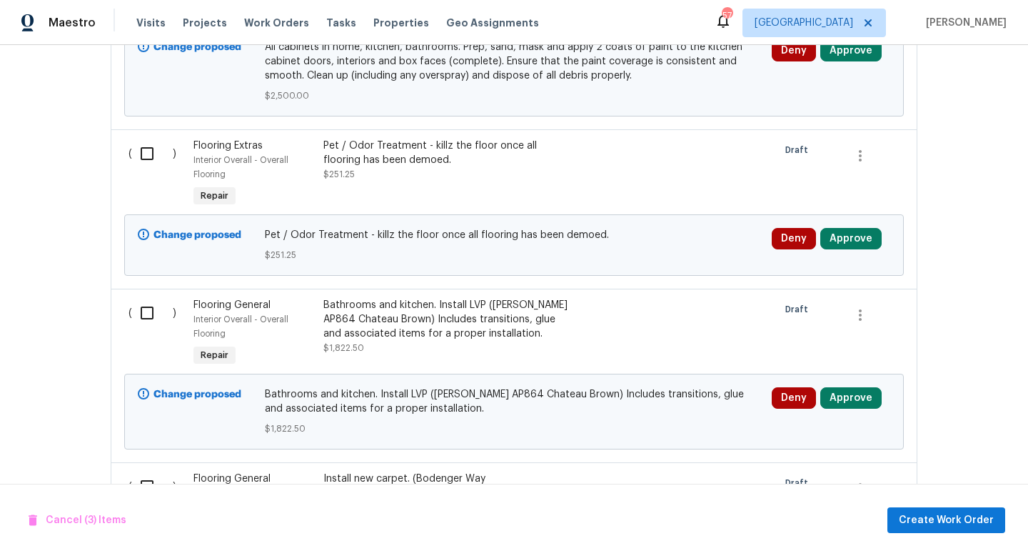
scroll to position [1164, 0]
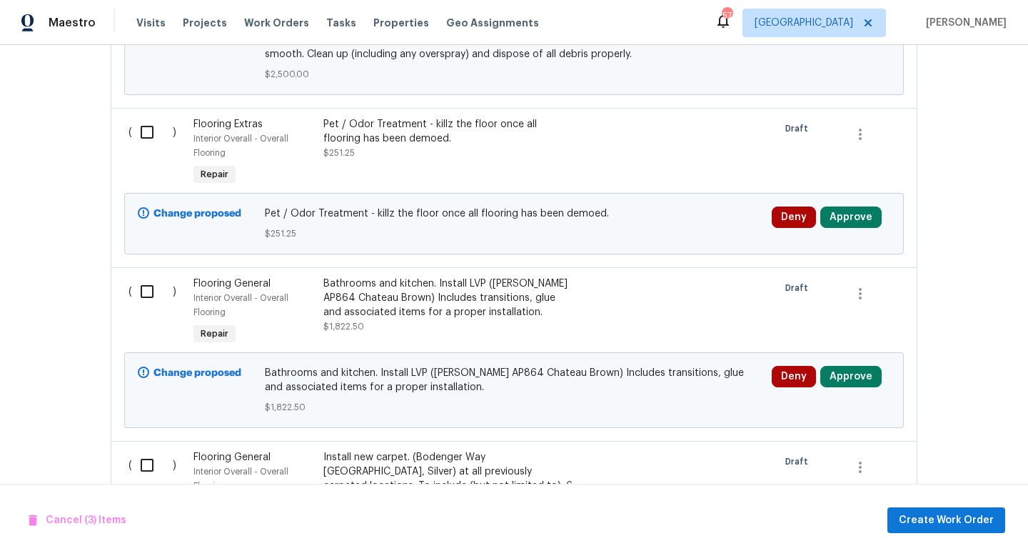
click at [148, 123] on input "checkbox" at bounding box center [152, 132] width 41 height 30
checkbox input "true"
click at [150, 279] on input "checkbox" at bounding box center [152, 291] width 41 height 30
checkbox input "true"
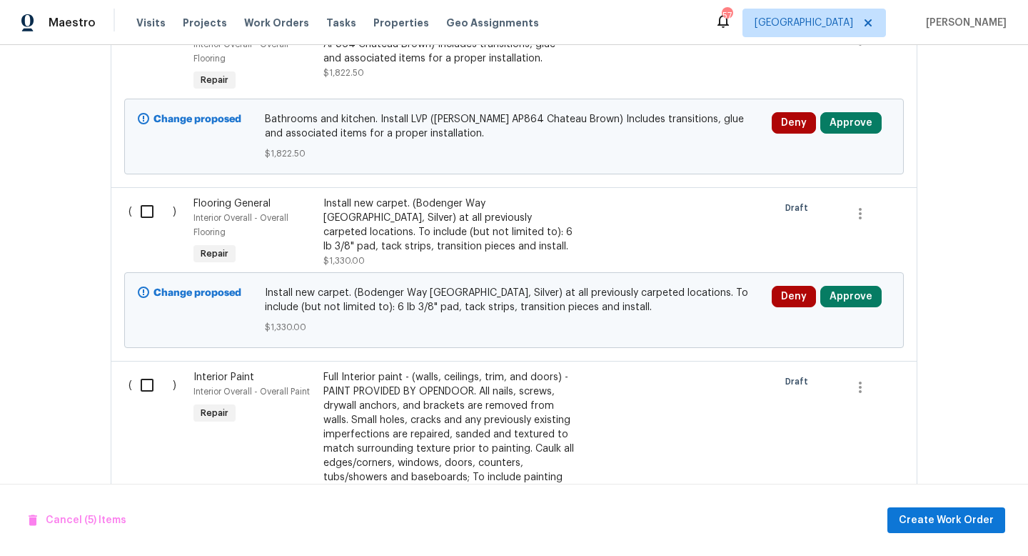
scroll to position [1497, 0]
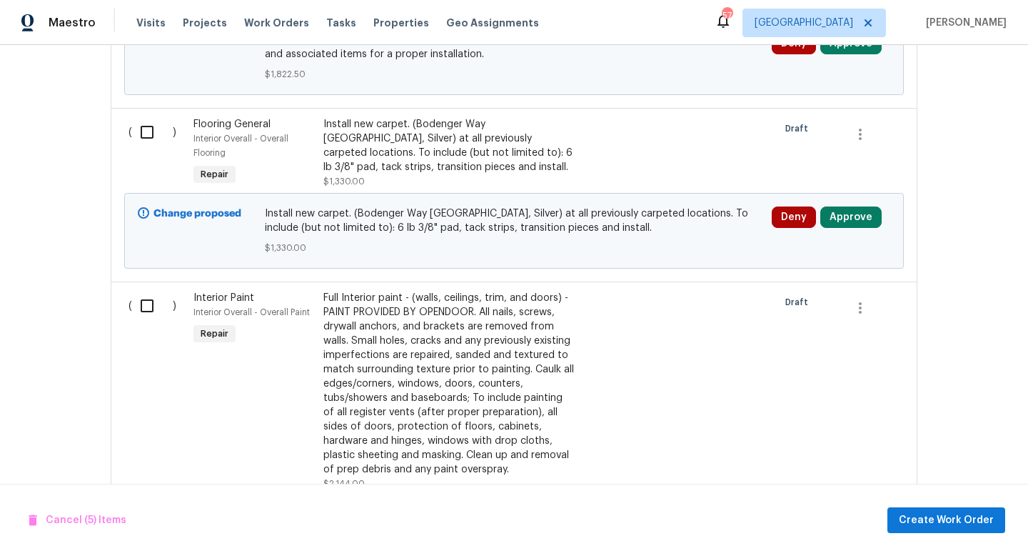
click at [149, 126] on input "checkbox" at bounding box center [152, 132] width 41 height 30
checkbox input "true"
click at [149, 292] on input "checkbox" at bounding box center [152, 306] width 41 height 30
checkbox input "true"
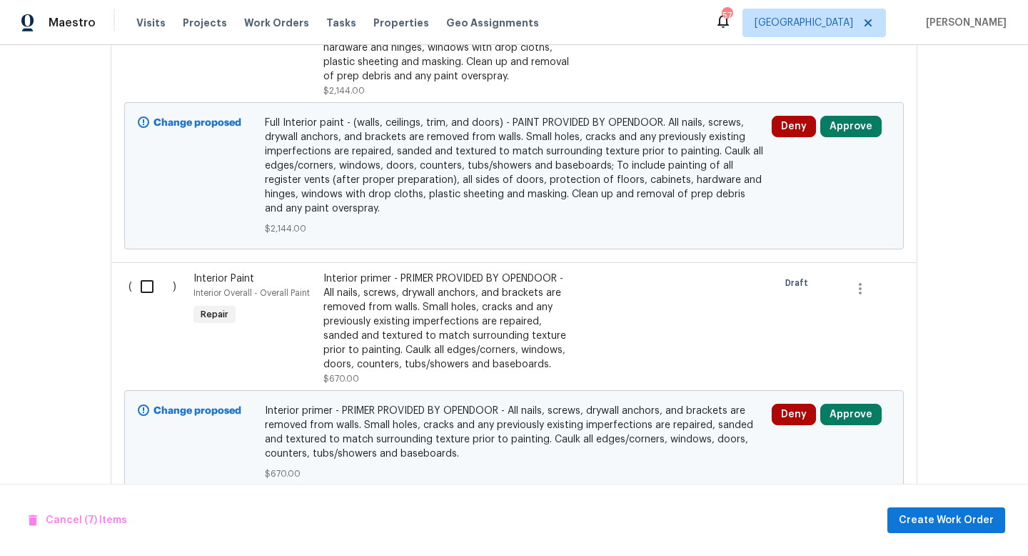
scroll to position [1979, 0]
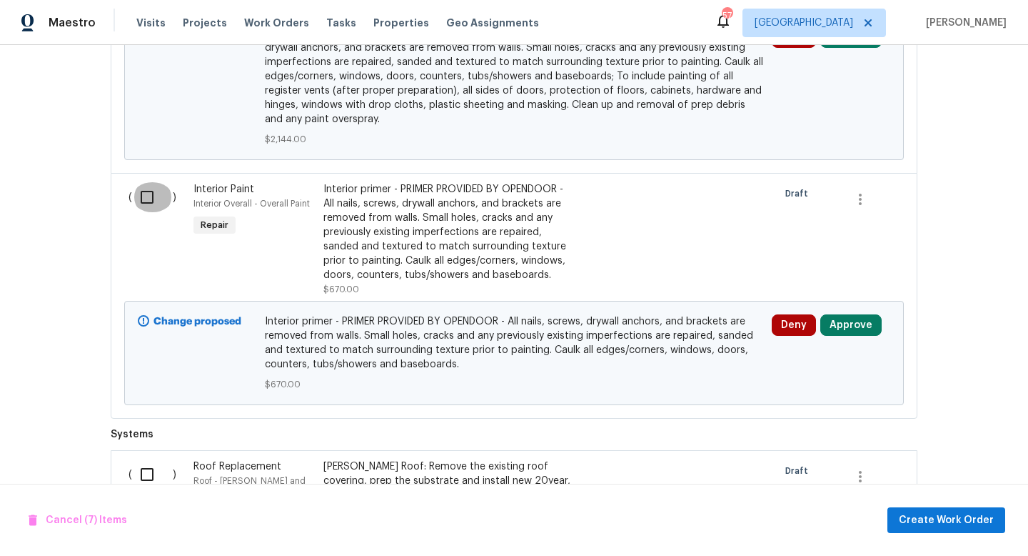
click at [146, 189] on input "checkbox" at bounding box center [152, 197] width 41 height 30
checkbox input "true"
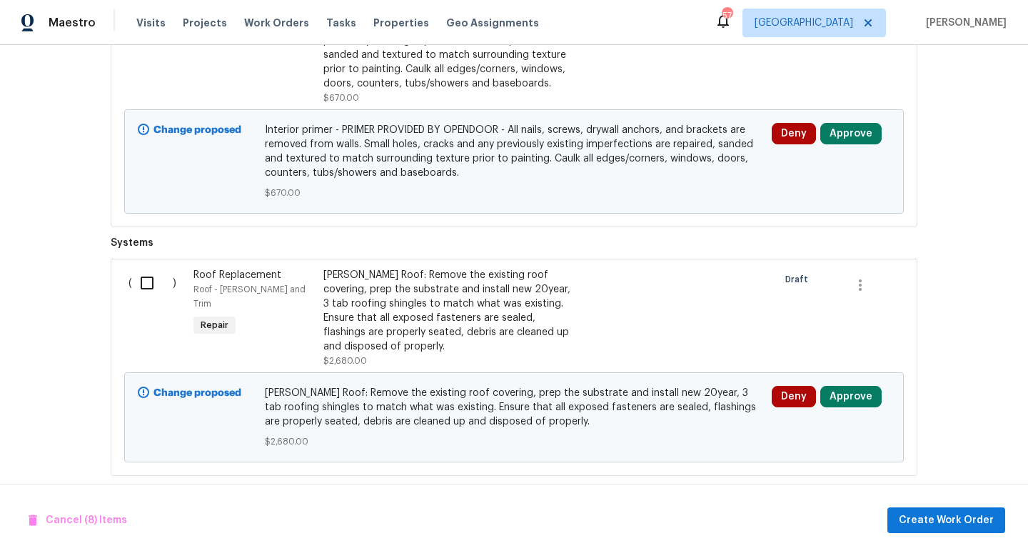
scroll to position [2178, 0]
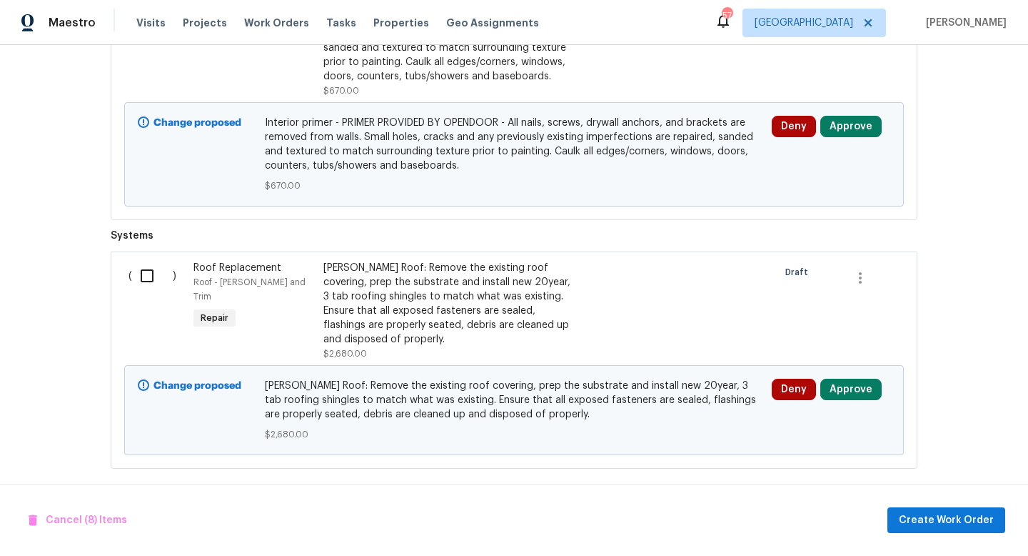
click at [149, 268] on input "checkbox" at bounding box center [152, 276] width 41 height 30
checkbox input "true"
click at [906, 531] on button "Create Work Order" at bounding box center [947, 520] width 118 height 26
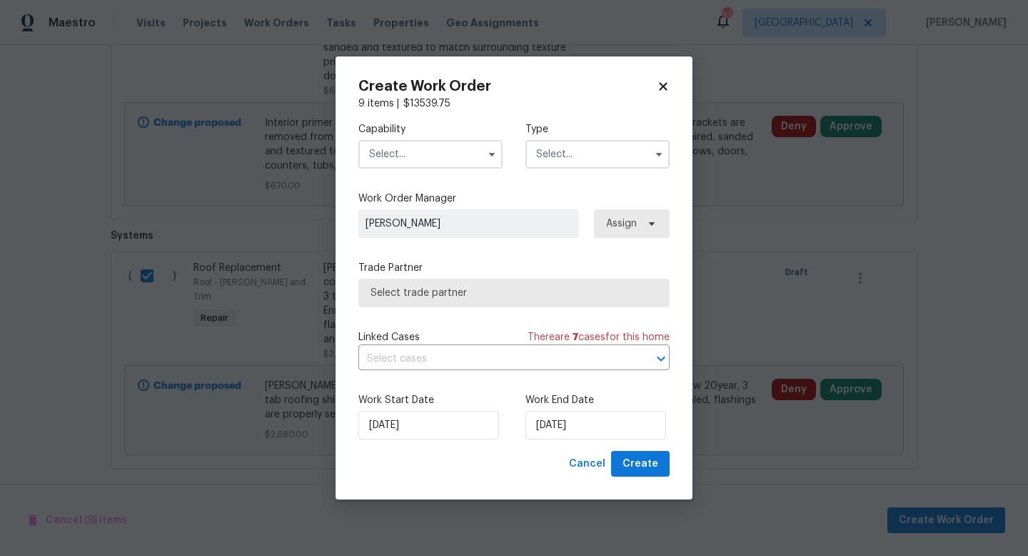
click at [410, 156] on input "text" at bounding box center [431, 154] width 144 height 29
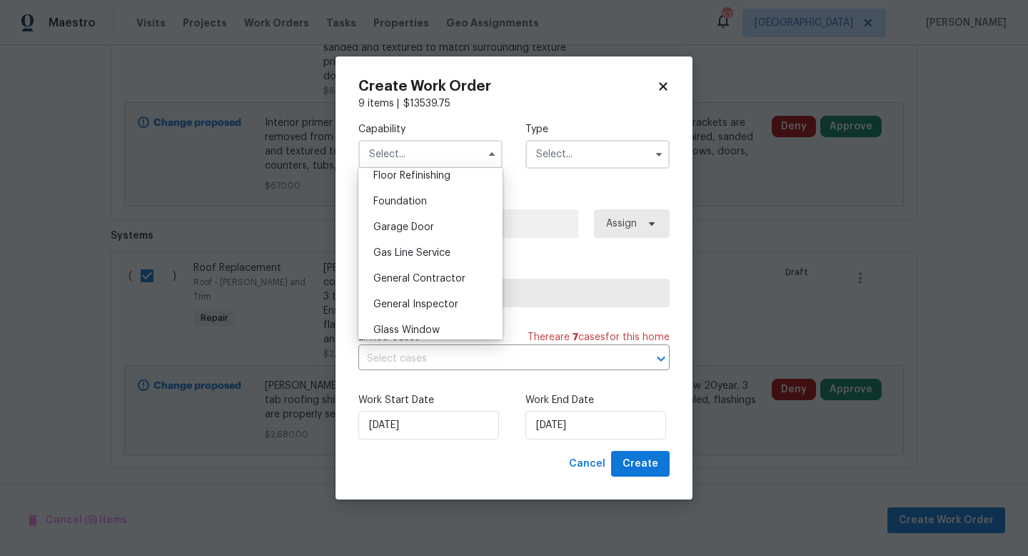
scroll to position [589, 0]
click at [430, 276] on span "General Contractor" at bounding box center [420, 278] width 92 height 10
type input "General Contractor"
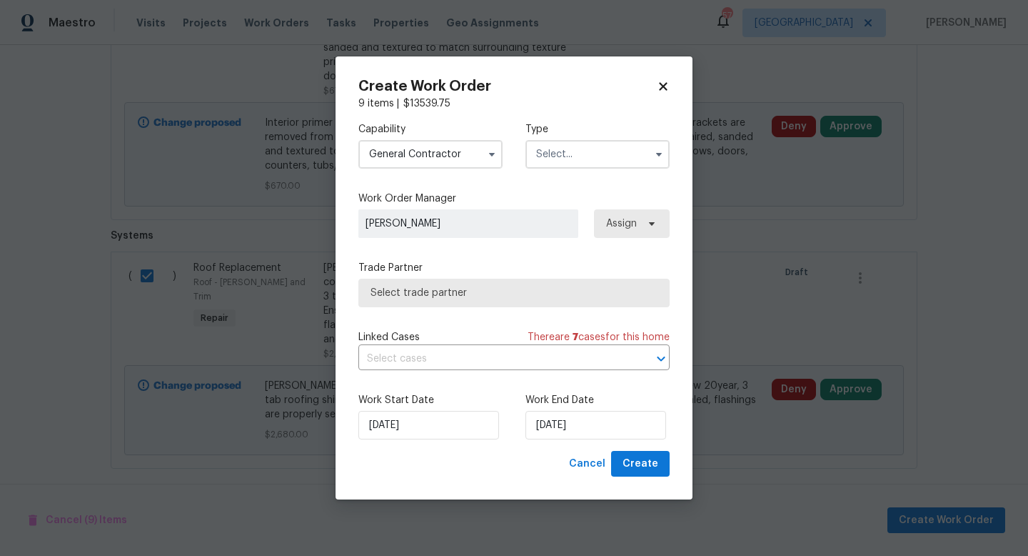
click at [560, 154] on input "text" at bounding box center [598, 154] width 144 height 29
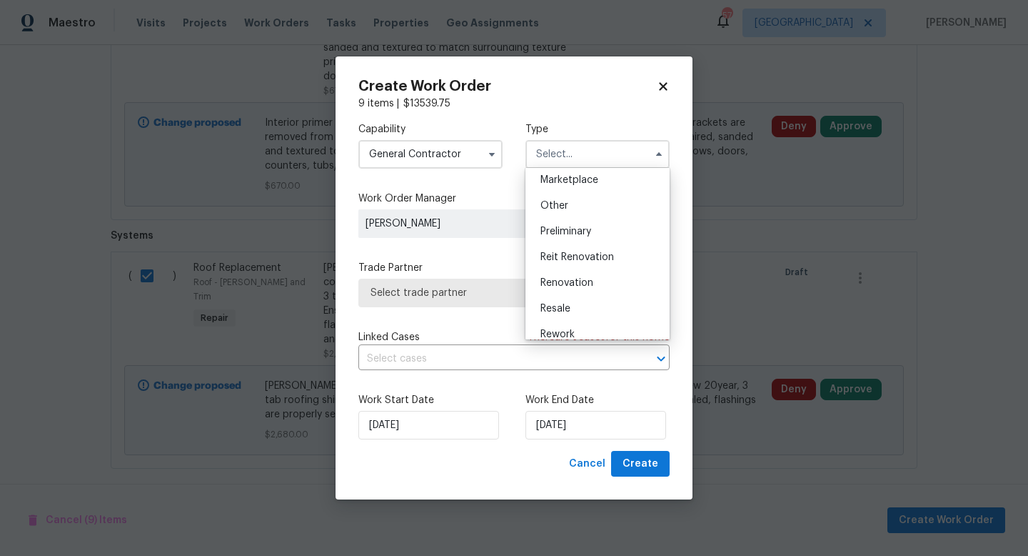
scroll to position [269, 0]
click at [575, 274] on span "Renovation" at bounding box center [567, 276] width 53 height 10
type input "Renovation"
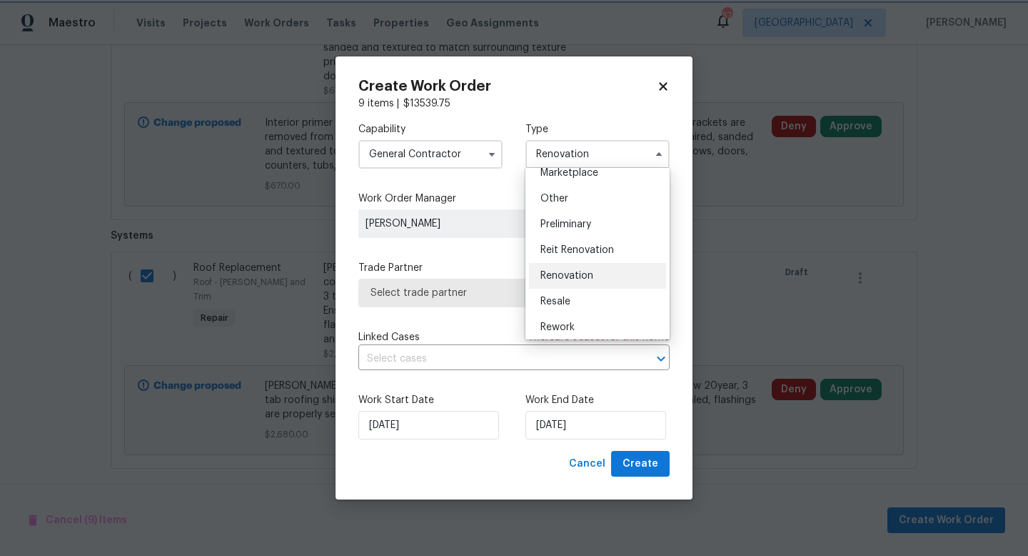
scroll to position [0, 0]
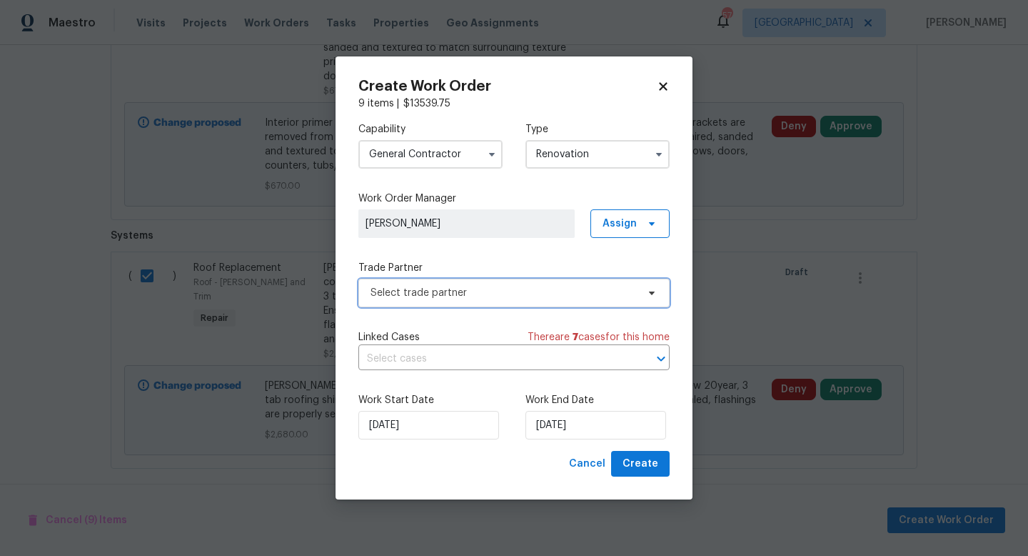
click at [516, 288] on span "Select trade partner" at bounding box center [504, 293] width 266 height 14
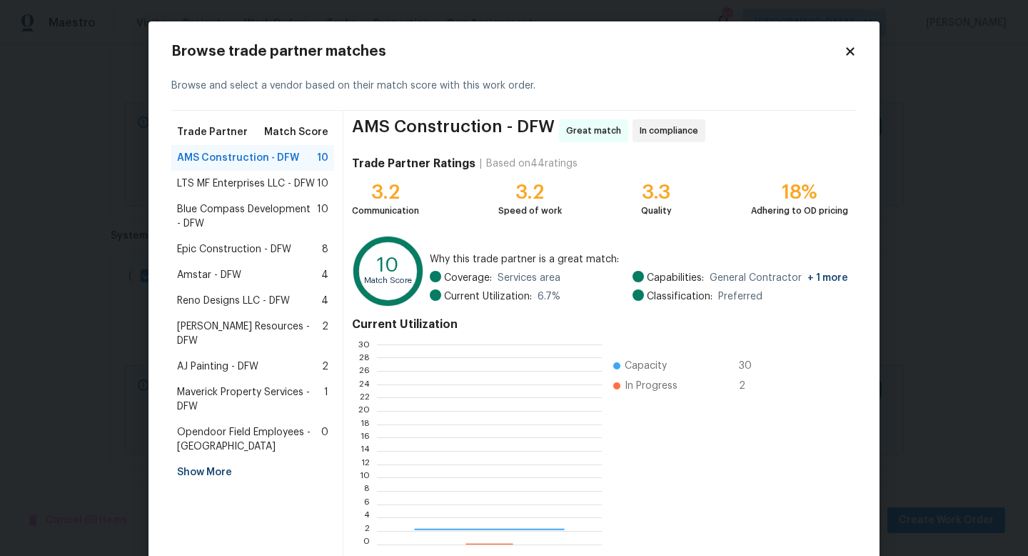
scroll to position [200, 224]
click at [283, 184] on span "LTS MF Enterprises LLC - DFW" at bounding box center [246, 183] width 138 height 14
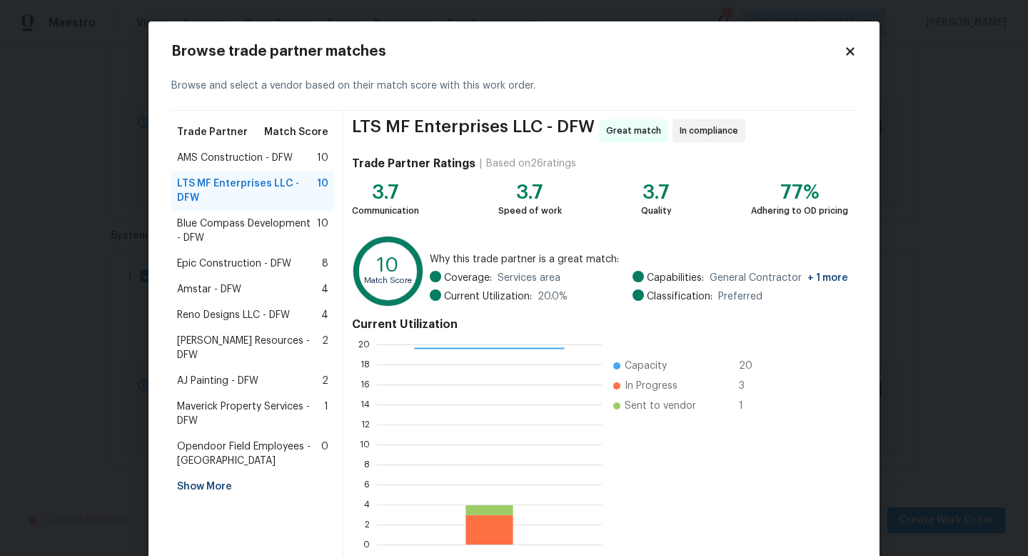
scroll to position [74, 0]
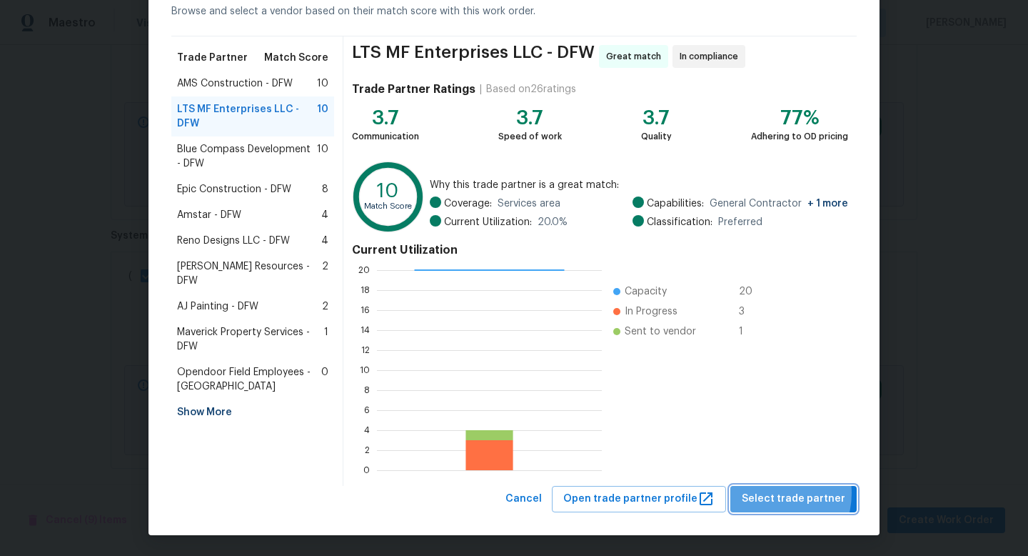
click at [772, 493] on span "Select trade partner" at bounding box center [794, 499] width 104 height 18
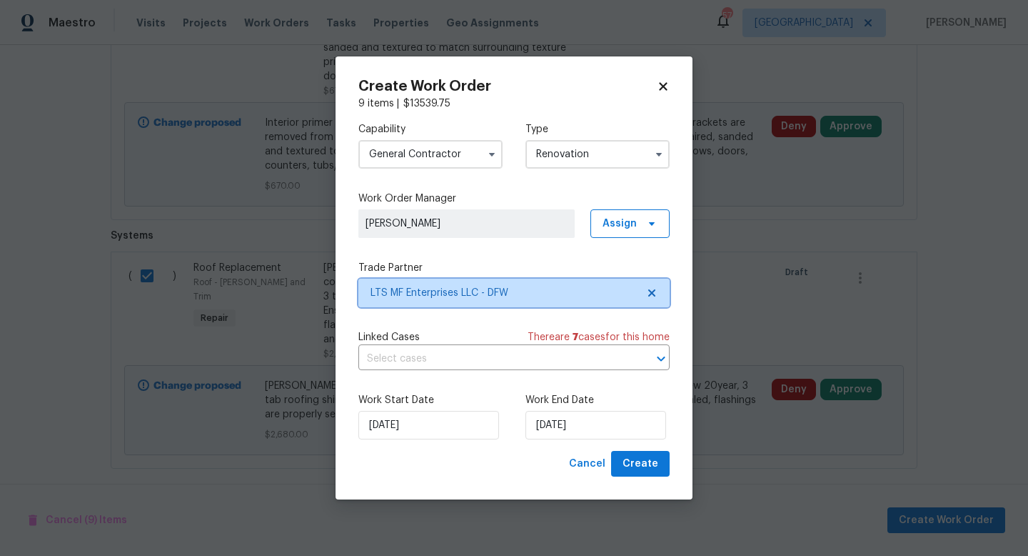
scroll to position [0, 0]
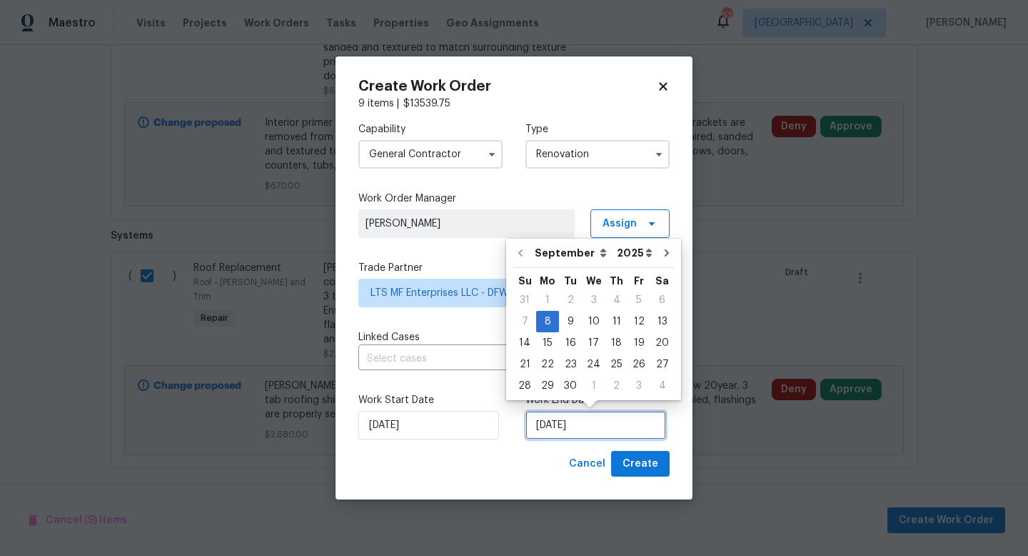
click at [589, 430] on input "9/8/2025" at bounding box center [596, 425] width 141 height 29
click at [661, 254] on icon "Go to next month" at bounding box center [666, 252] width 11 height 11
type input "10/8/2025"
select select "9"
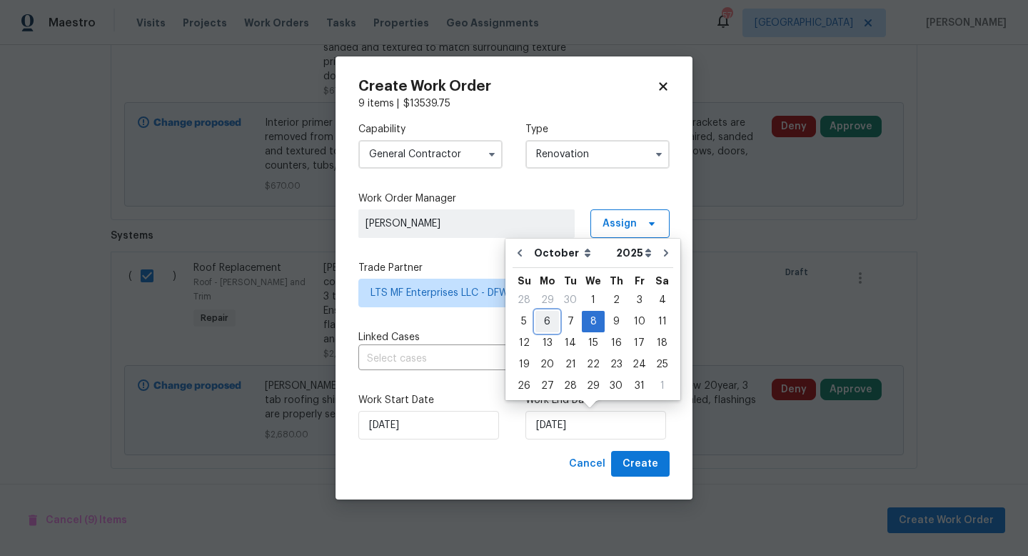
click at [546, 325] on div "6" at bounding box center [548, 321] width 24 height 20
type input "10/6/2025"
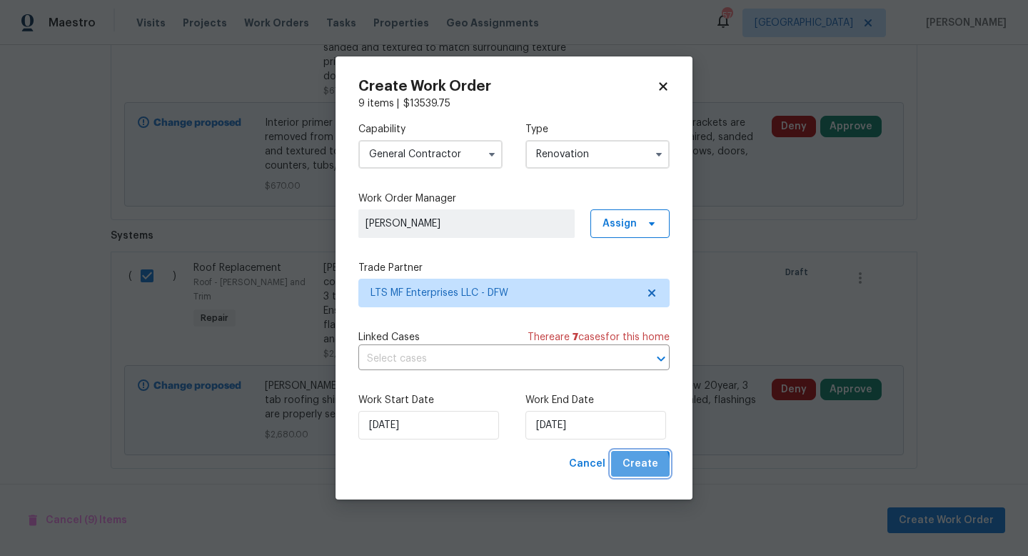
click at [636, 466] on span "Create" at bounding box center [641, 464] width 36 height 18
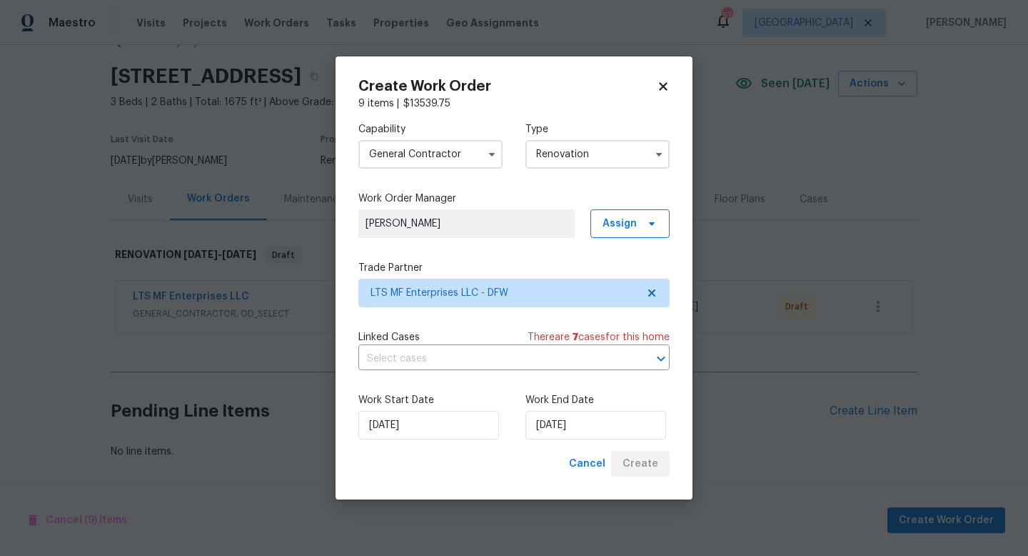
scroll to position [39, 0]
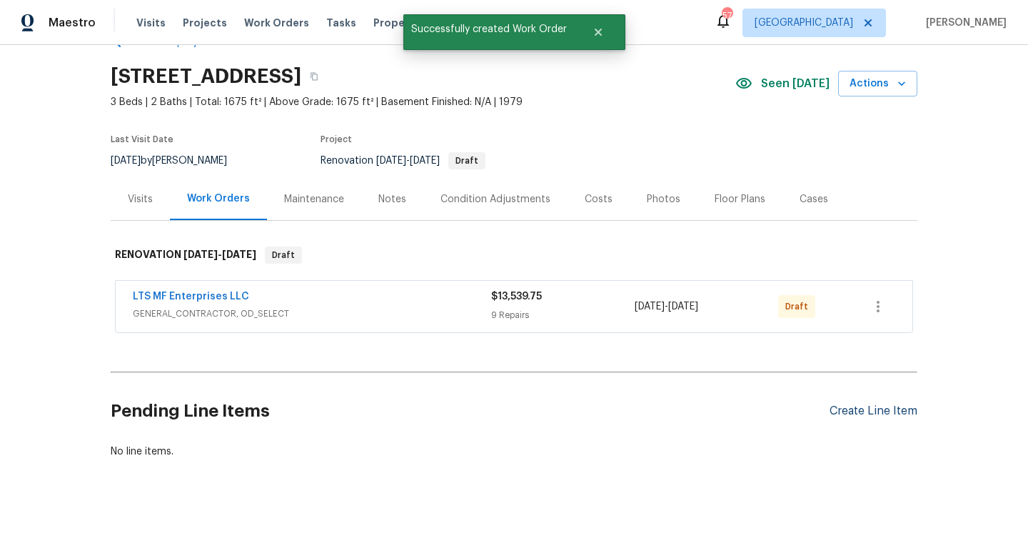
click at [871, 414] on div "Create Line Item" at bounding box center [874, 411] width 88 height 14
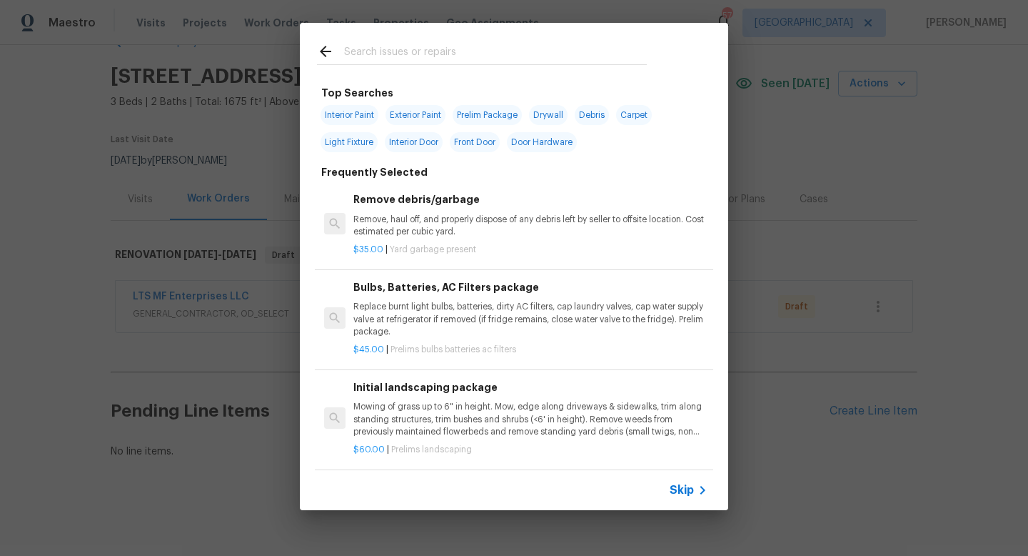
click at [677, 488] on span "Skip" at bounding box center [682, 490] width 24 height 14
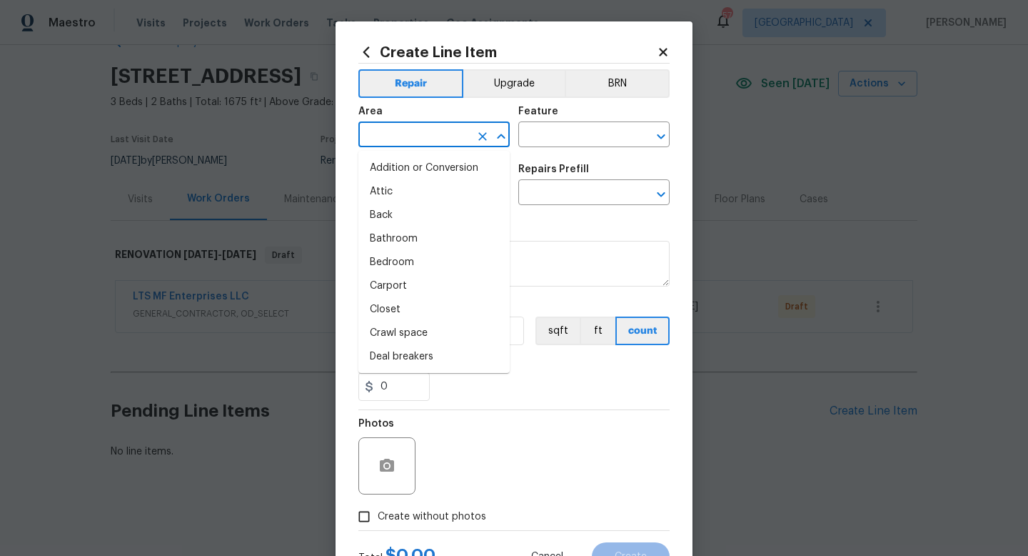
click at [423, 138] on input "text" at bounding box center [414, 136] width 111 height 22
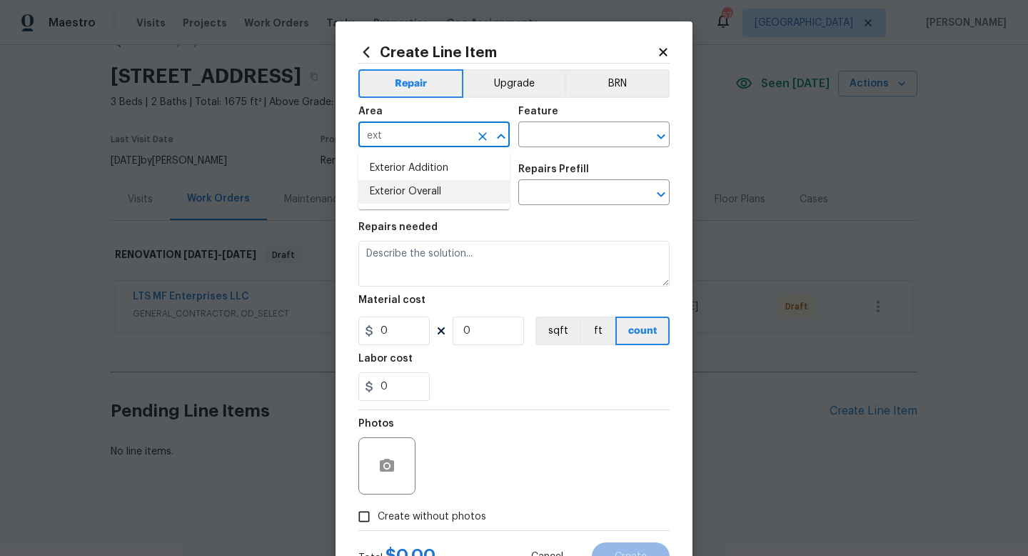
click at [429, 191] on li "Exterior Overall" at bounding box center [434, 192] width 151 height 24
type input "Exterior Overall"
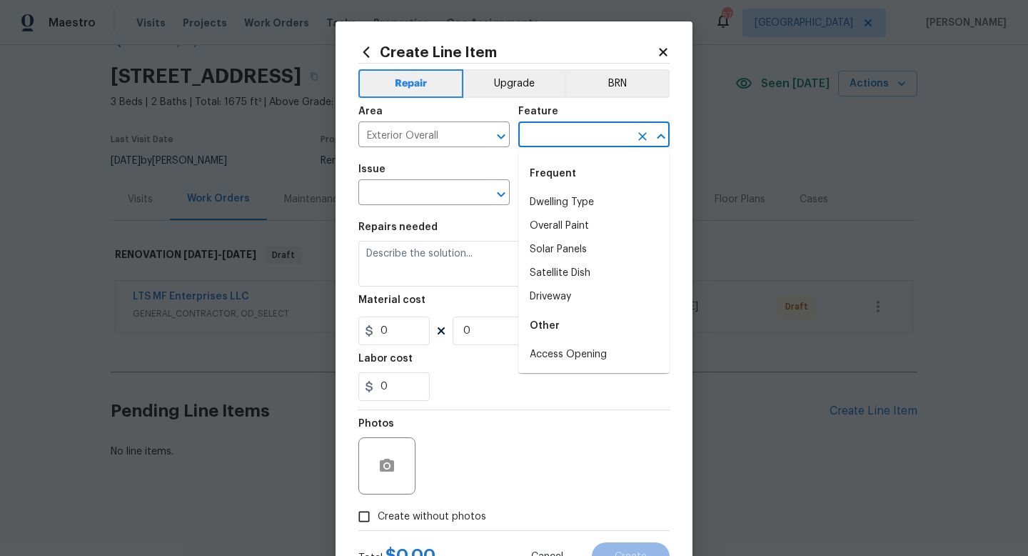
click at [548, 139] on input "text" at bounding box center [574, 136] width 111 height 22
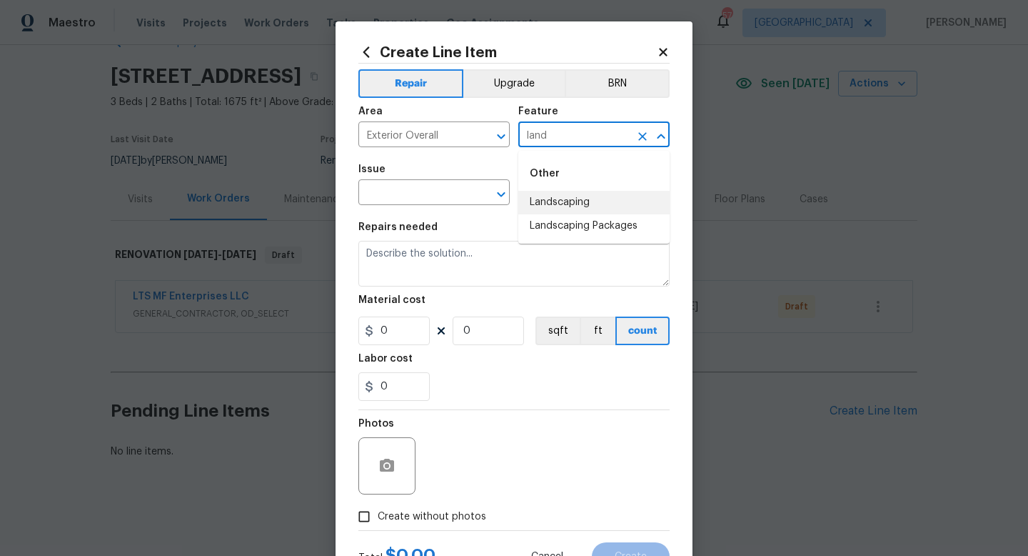
click at [554, 201] on li "Landscaping" at bounding box center [594, 203] width 151 height 24
type input "Landscaping"
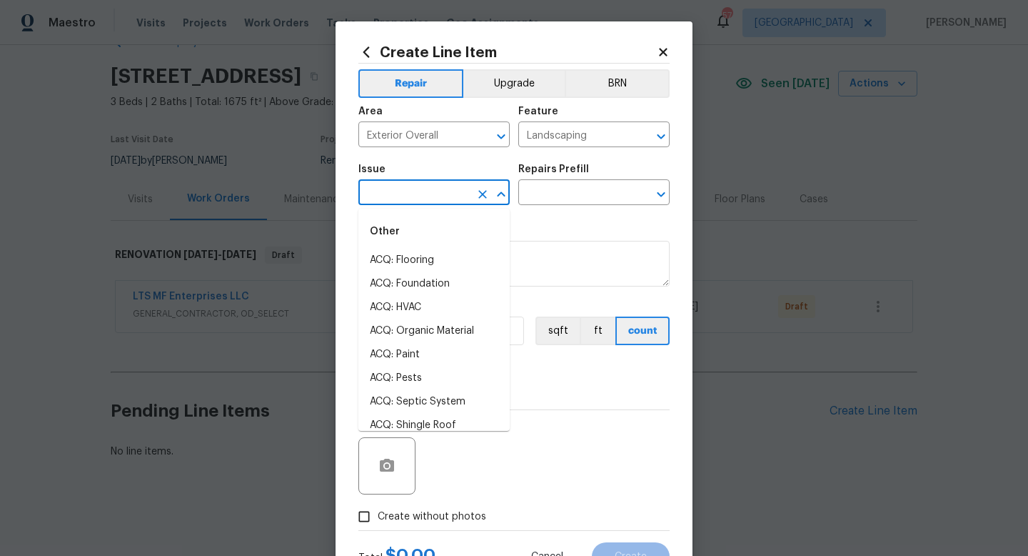
click at [441, 190] on input "text" at bounding box center [414, 194] width 111 height 22
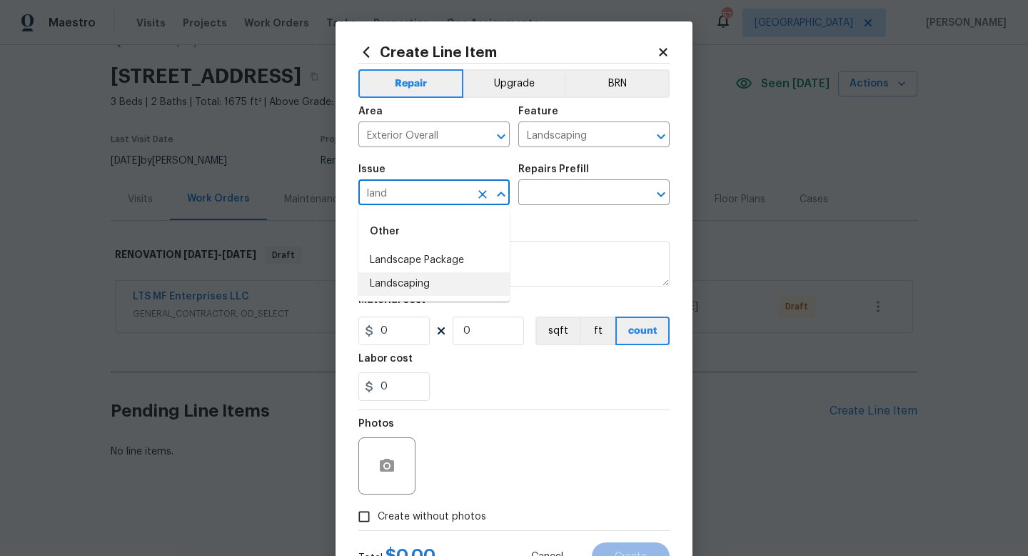
click at [434, 281] on li "Landscaping" at bounding box center [434, 284] width 151 height 24
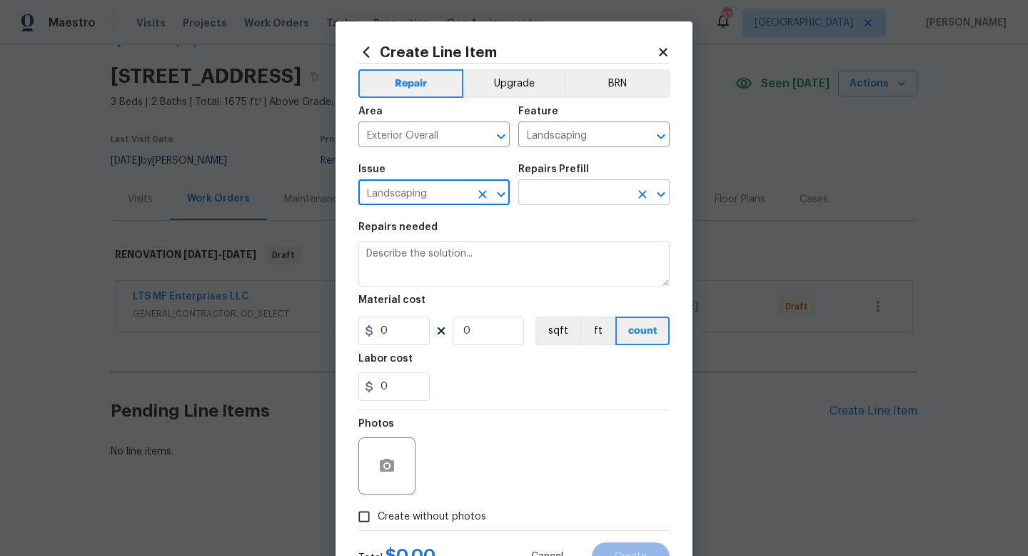
type input "Landscaping"
click at [555, 201] on input "text" at bounding box center [574, 194] width 111 height 22
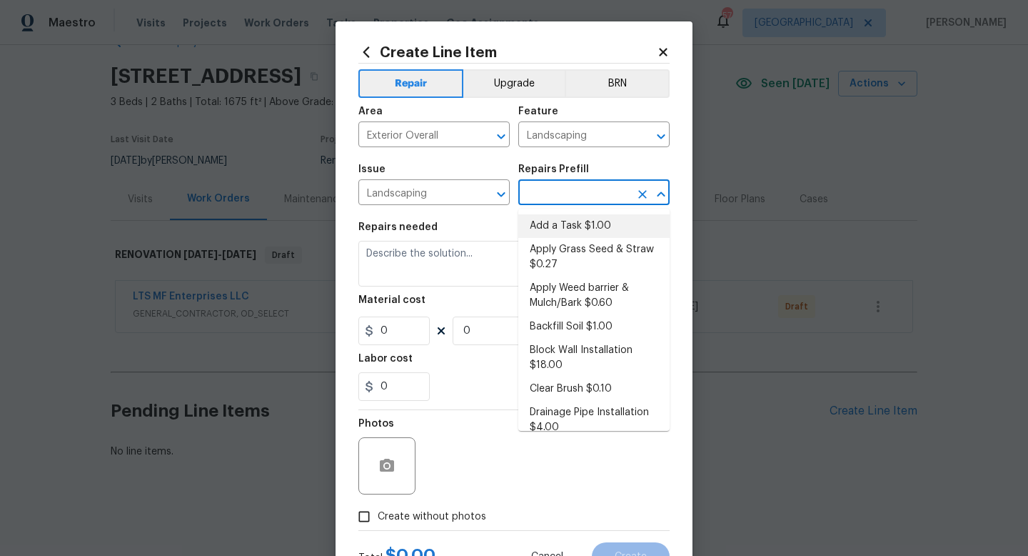
click at [557, 220] on li "Add a Task $1.00" at bounding box center [594, 226] width 151 height 24
type input "Add a Task $1.00"
type textarea "HPM to detail"
type input "1"
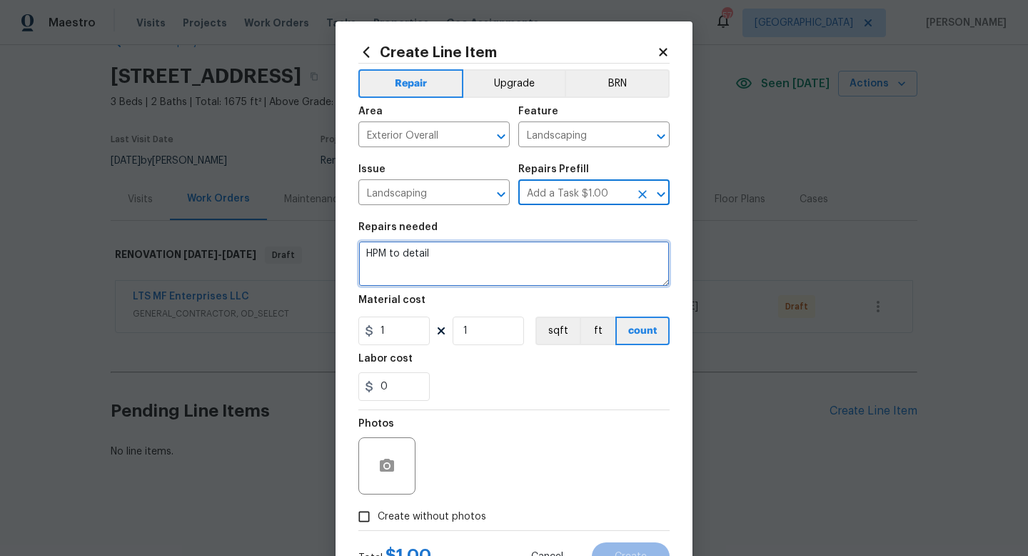
click at [488, 258] on textarea "HPM to detail" at bounding box center [514, 264] width 311 height 46
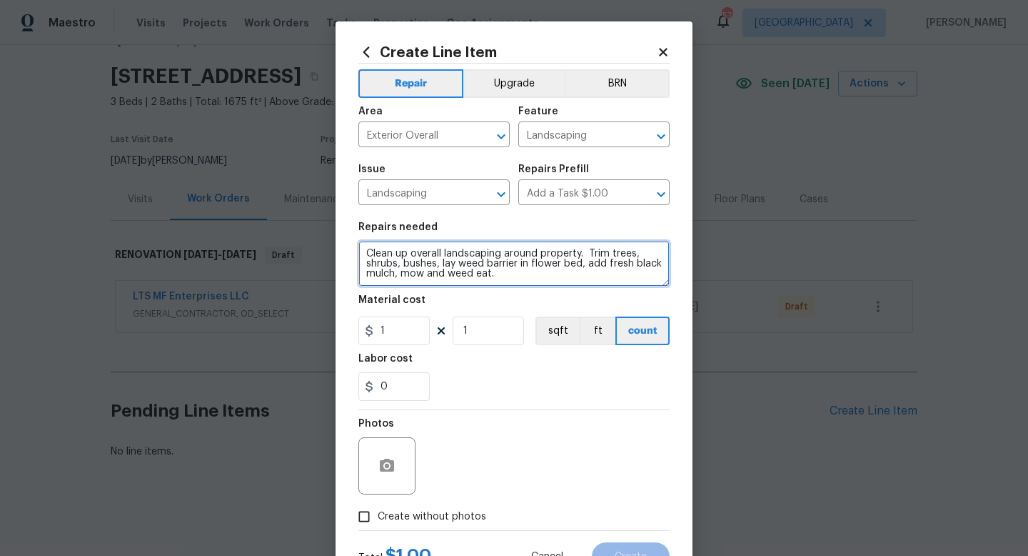
type textarea "Clean up overall landscaping around property. Trim trees, shrubs, bushes, lay w…"
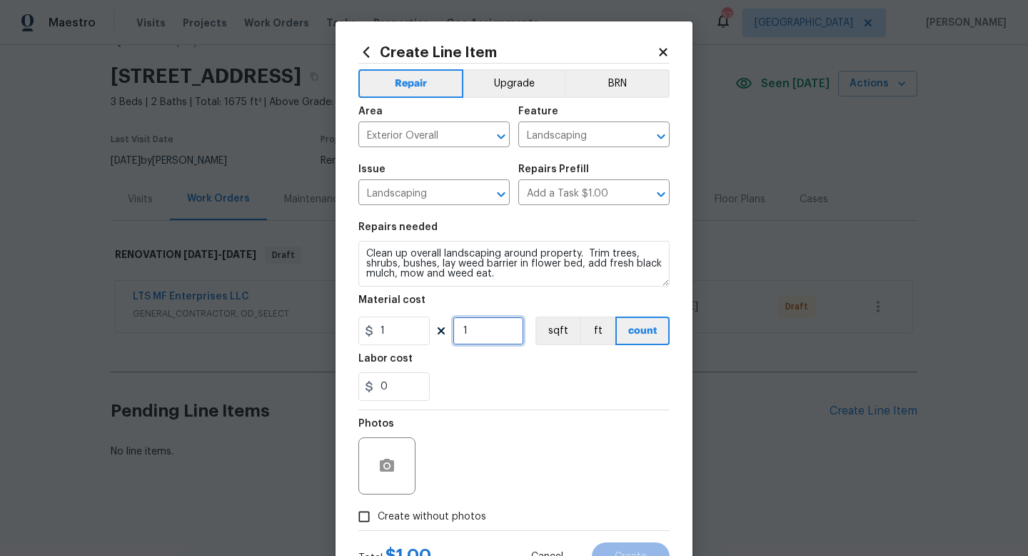
click at [489, 331] on input "1" at bounding box center [488, 330] width 71 height 29
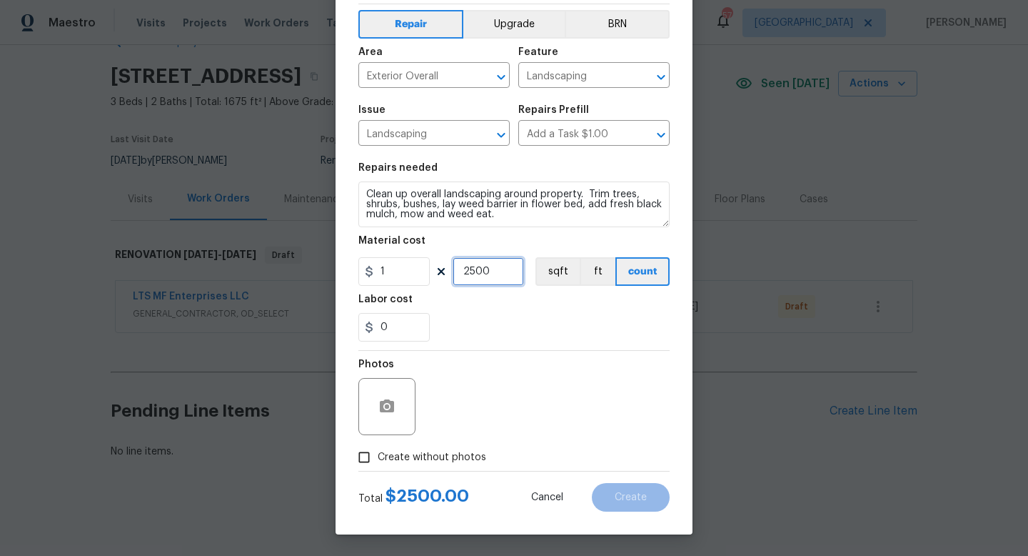
type input "2500"
click at [441, 451] on span "Create without photos" at bounding box center [432, 457] width 109 height 15
click at [378, 451] on input "Create without photos" at bounding box center [364, 457] width 27 height 27
checkbox input "true"
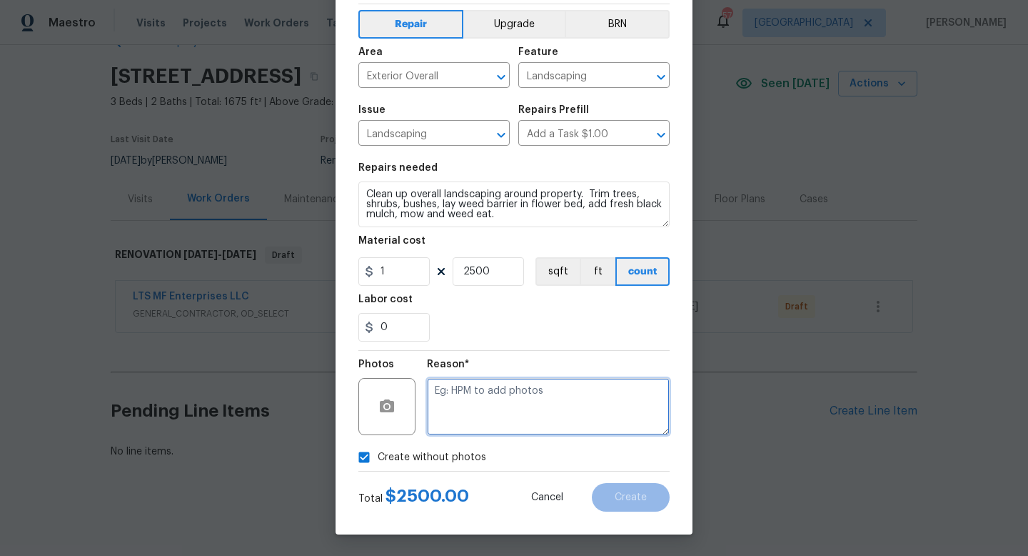
click at [482, 384] on textarea at bounding box center [548, 406] width 243 height 57
type textarea "w"
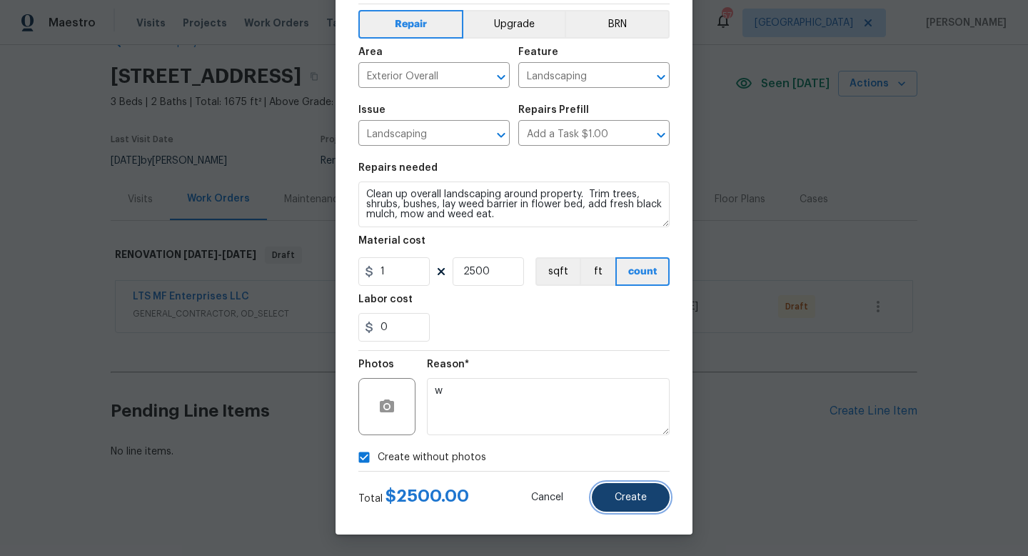
click at [636, 500] on span "Create" at bounding box center [631, 497] width 32 height 11
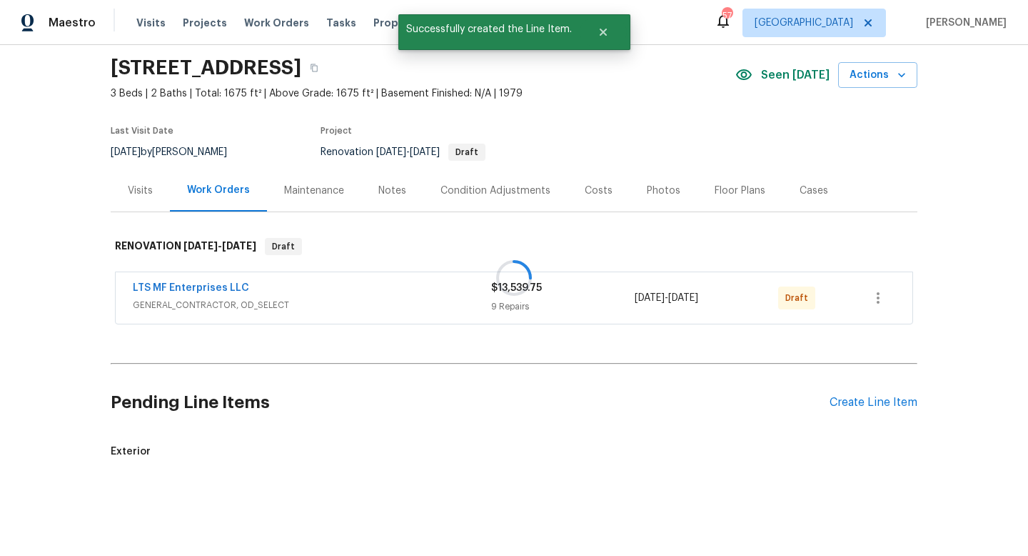
scroll to position [216, 0]
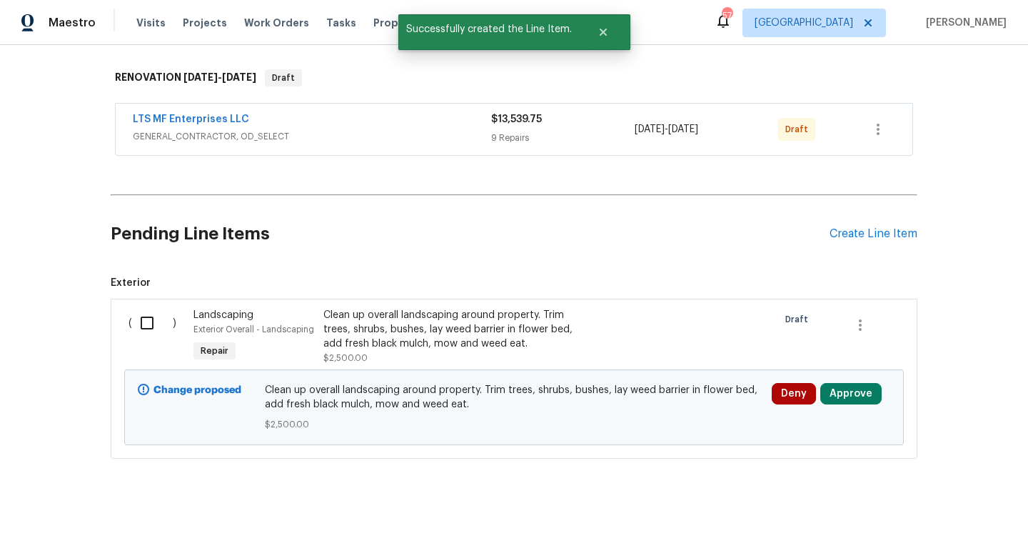
click at [149, 324] on input "checkbox" at bounding box center [152, 323] width 41 height 30
checkbox input "true"
click at [927, 520] on span "Create Work Order" at bounding box center [946, 520] width 95 height 18
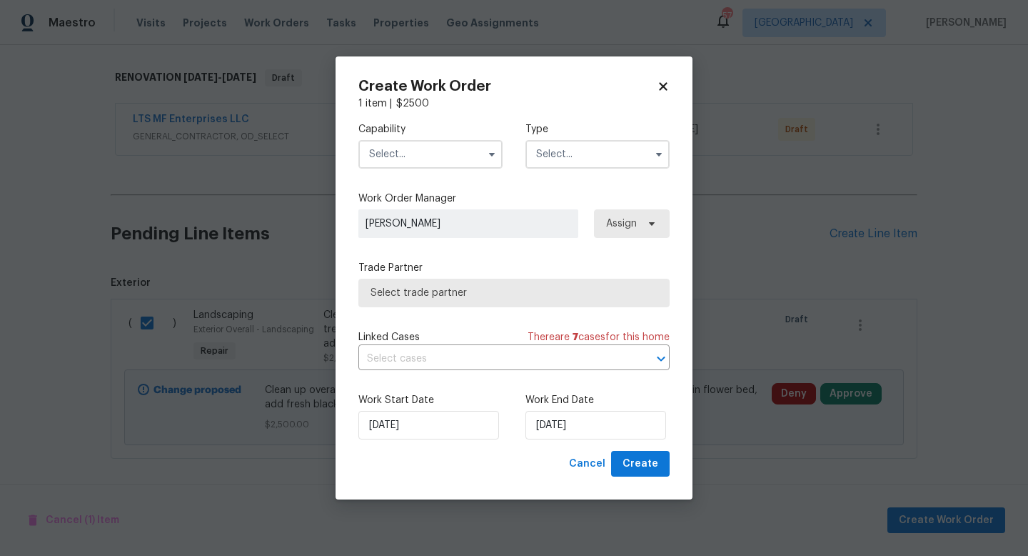
click at [422, 161] on input "text" at bounding box center [431, 154] width 144 height 29
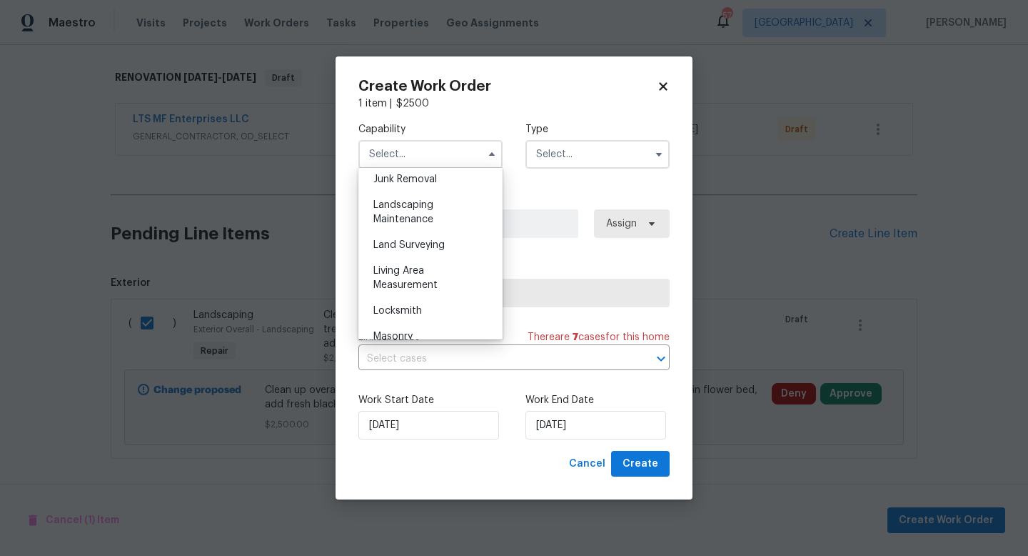
scroll to position [928, 0]
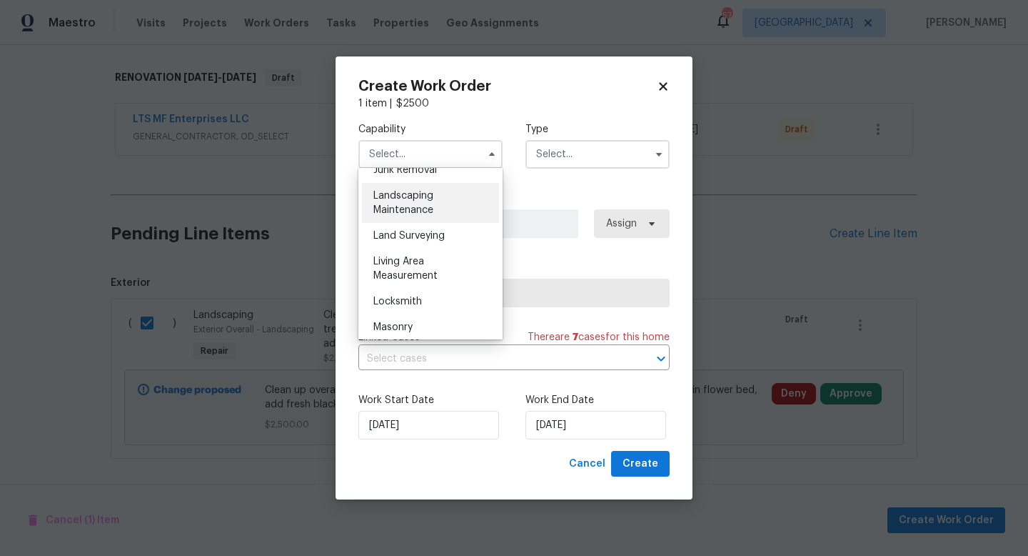
click at [424, 206] on span "Landscaping Maintenance" at bounding box center [404, 203] width 60 height 24
type input "Landscaping Maintenance"
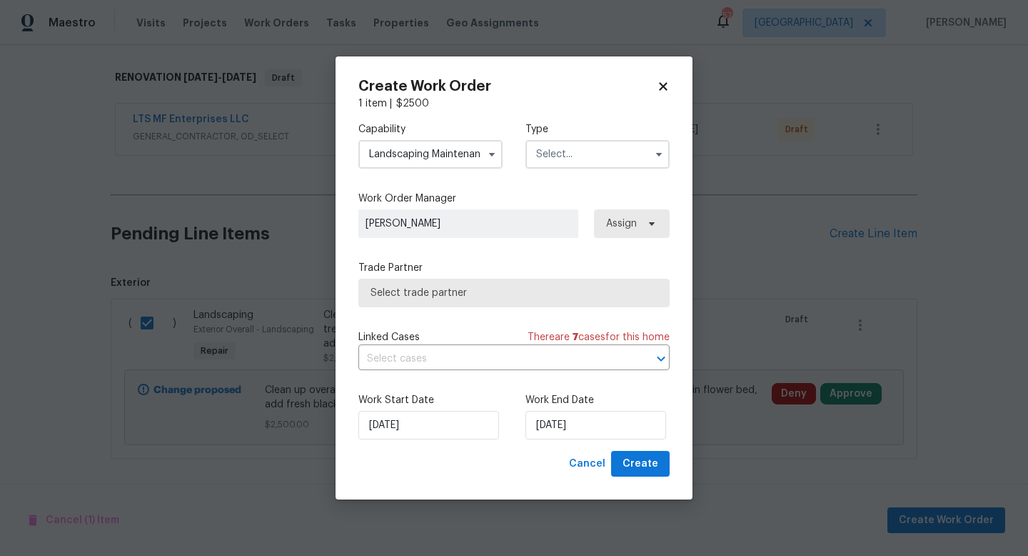
click at [570, 156] on input "text" at bounding box center [598, 154] width 144 height 29
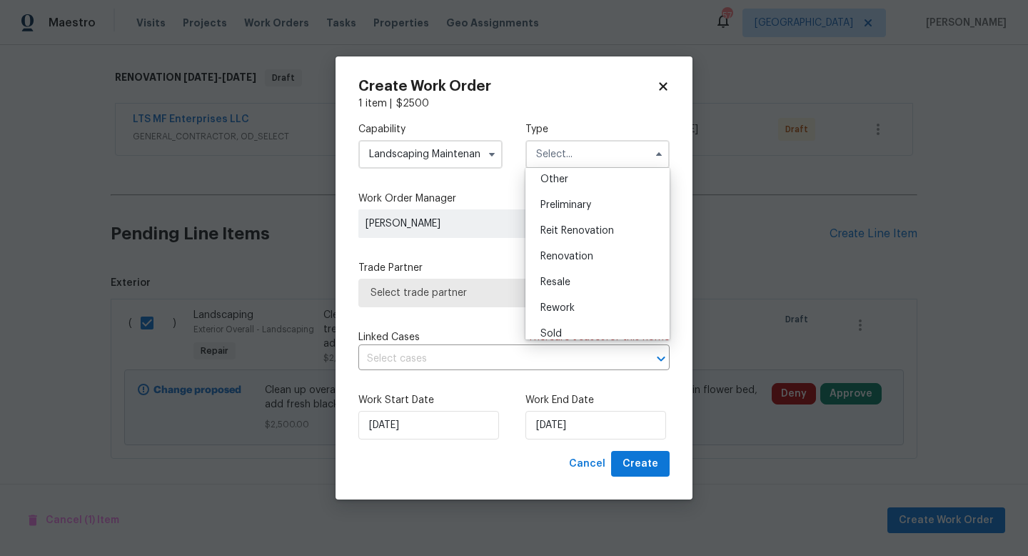
scroll to position [305, 0]
click at [584, 240] on span "Renovation" at bounding box center [567, 239] width 53 height 10
type input "Renovation"
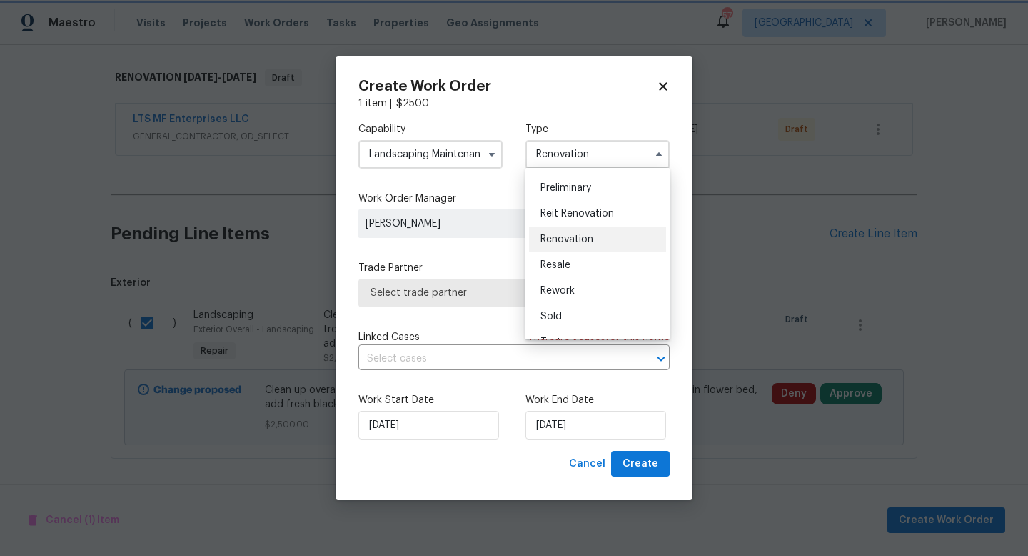
scroll to position [0, 0]
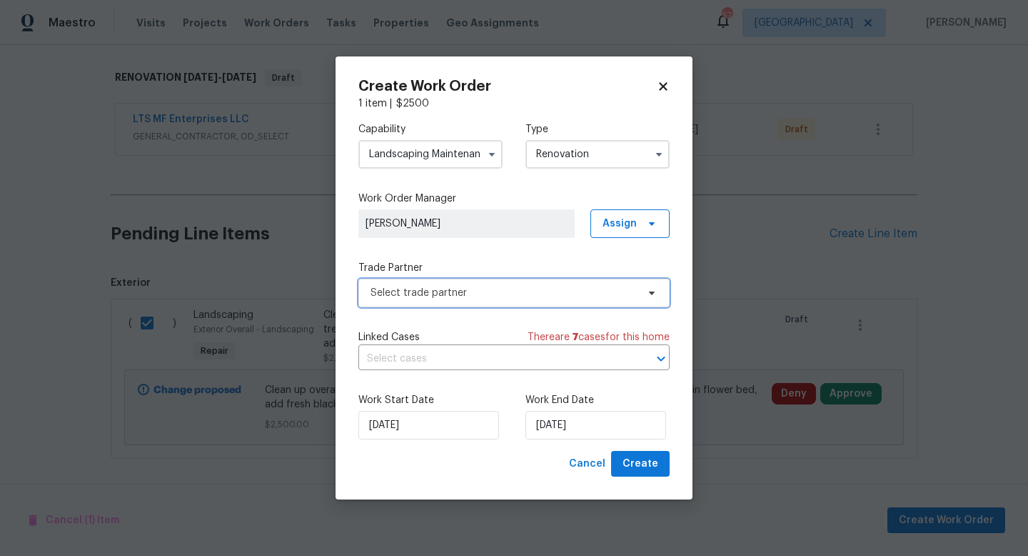
click at [509, 301] on span "Select trade partner" at bounding box center [514, 293] width 311 height 29
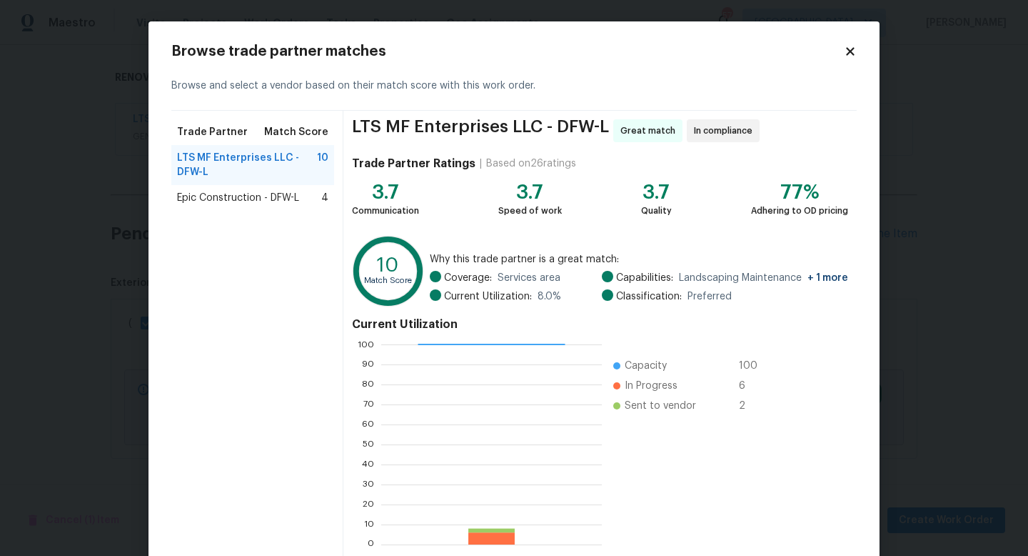
scroll to position [74, 0]
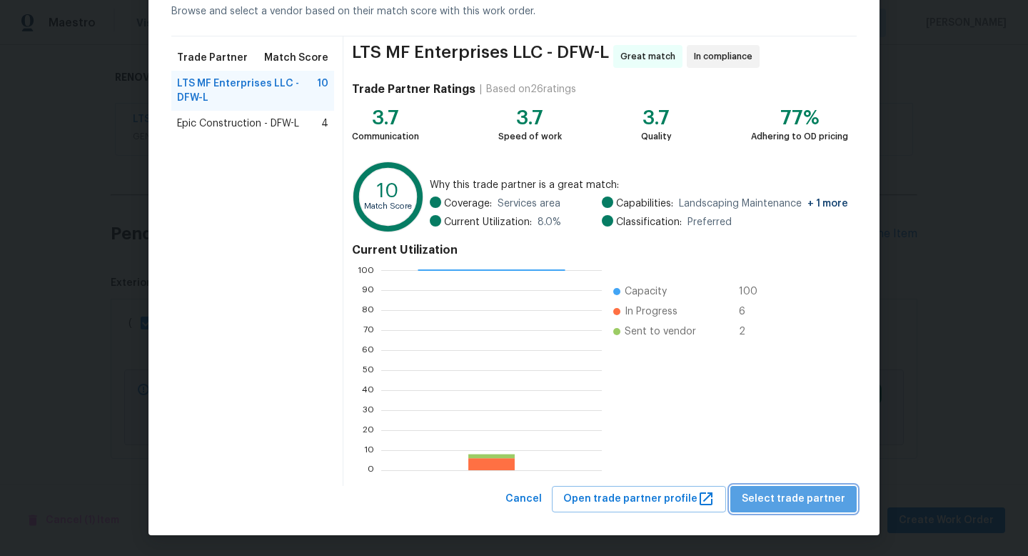
click at [808, 496] on span "Select trade partner" at bounding box center [794, 499] width 104 height 18
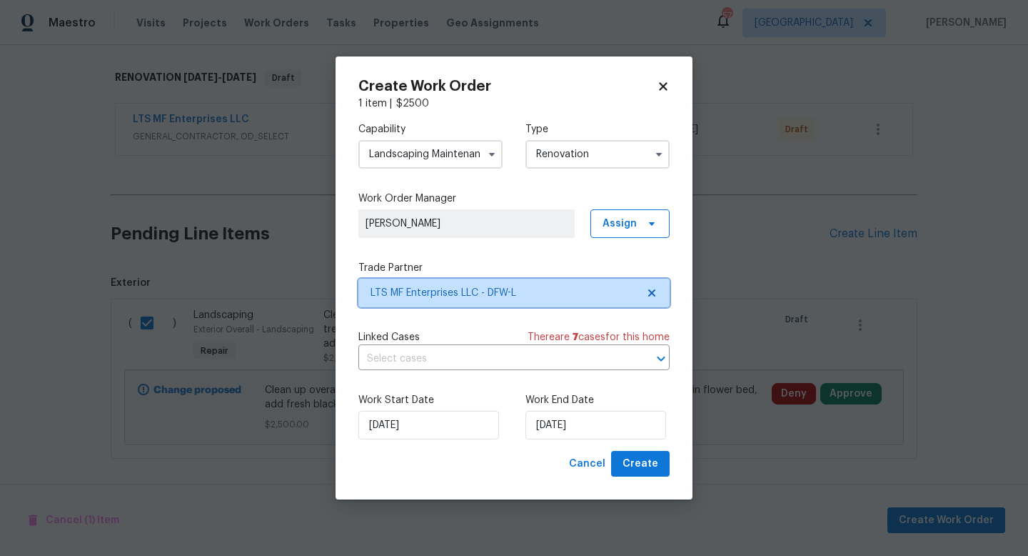
scroll to position [0, 0]
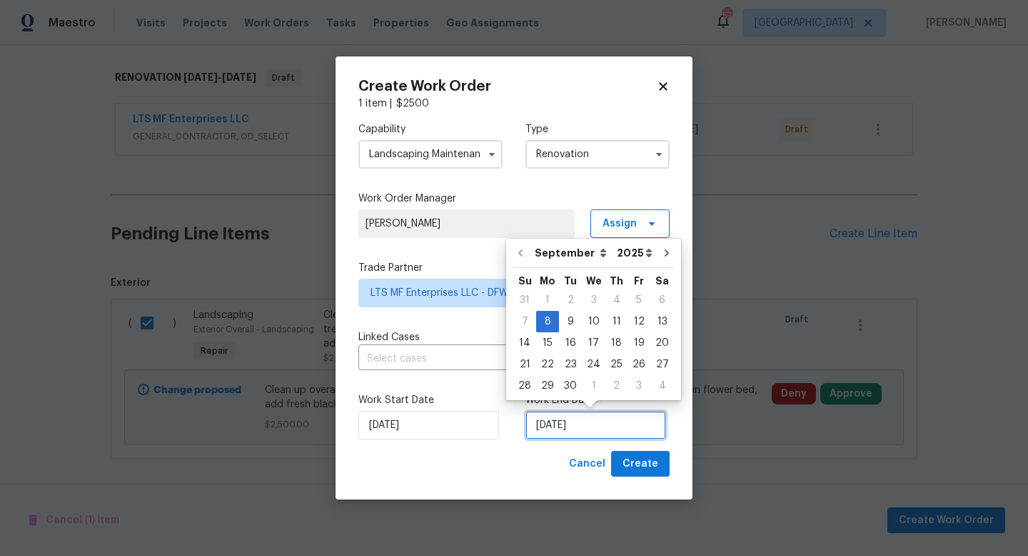
click at [577, 414] on input "9/8/2025" at bounding box center [596, 425] width 141 height 29
click at [665, 254] on icon "Go to next month" at bounding box center [667, 252] width 4 height 7
type input "10/8/2025"
select select "9"
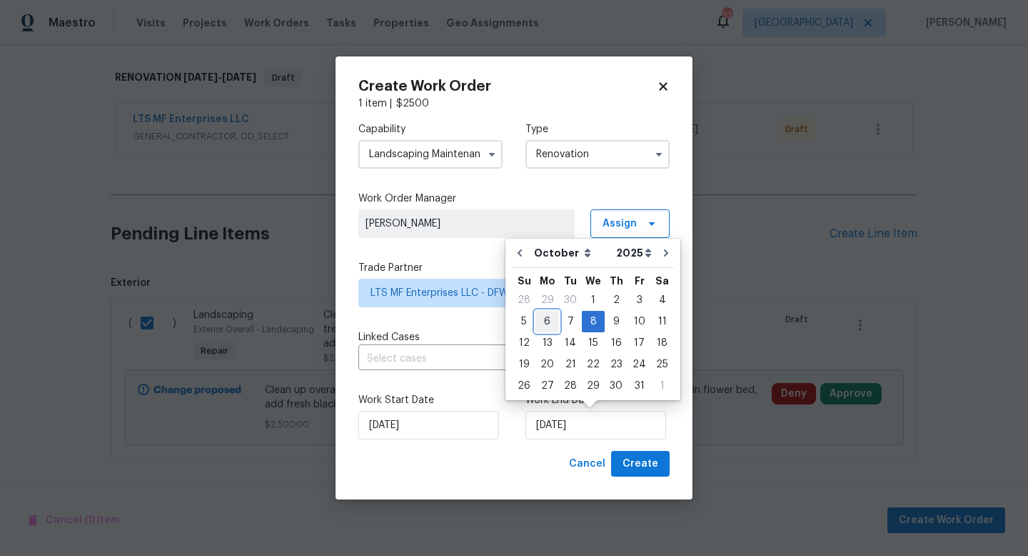
click at [546, 319] on div "6" at bounding box center [548, 321] width 24 height 20
type input "10/6/2025"
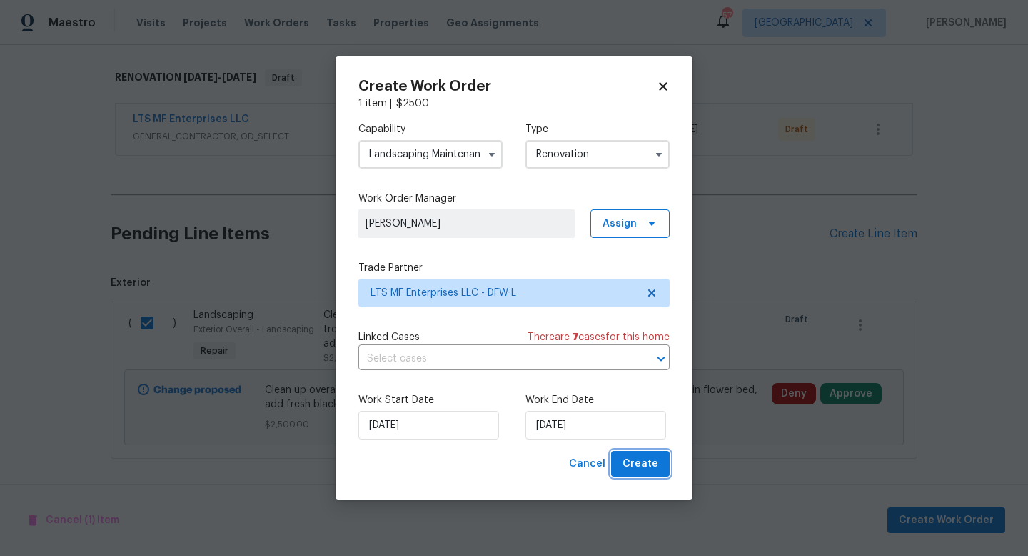
click at [642, 464] on span "Create" at bounding box center [641, 464] width 36 height 18
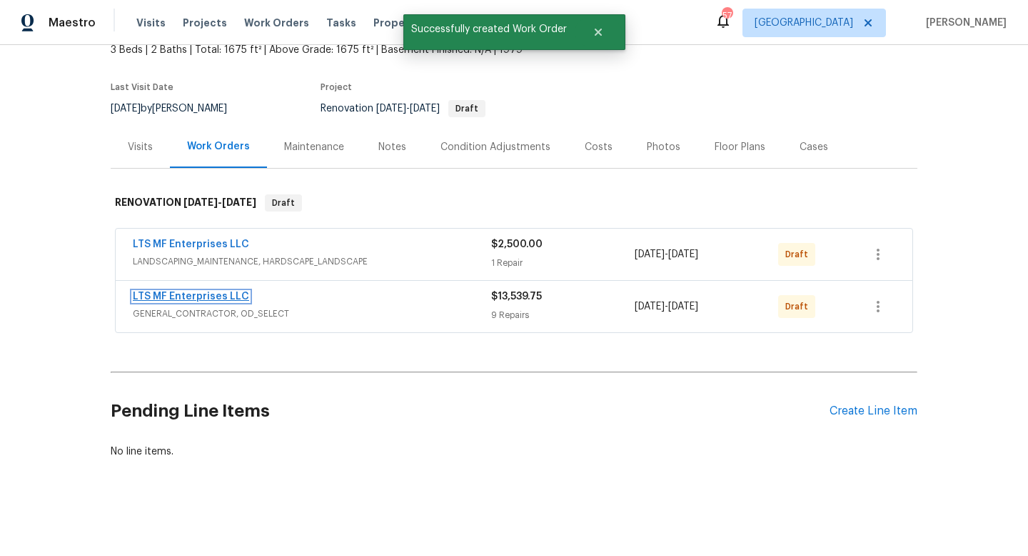
click at [221, 293] on link "LTS MF Enterprises LLC" at bounding box center [191, 296] width 116 height 10
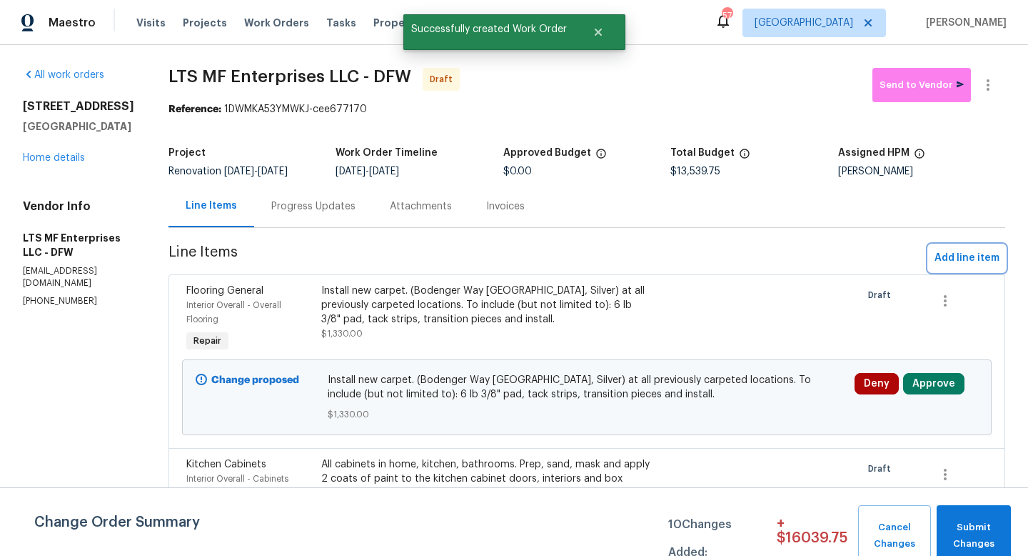
click at [952, 254] on span "Add line item" at bounding box center [967, 258] width 65 height 18
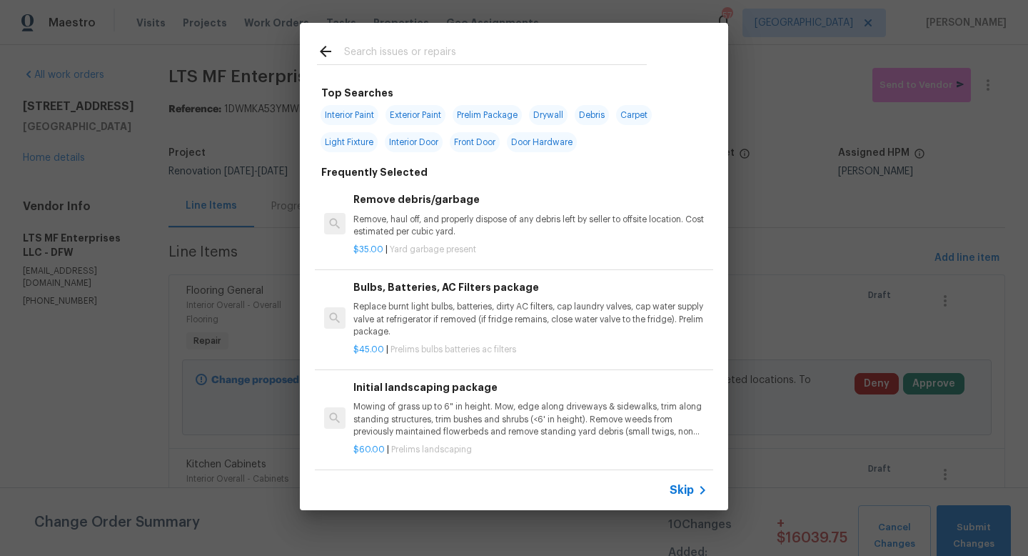
click at [681, 491] on span "Skip" at bounding box center [682, 490] width 24 height 14
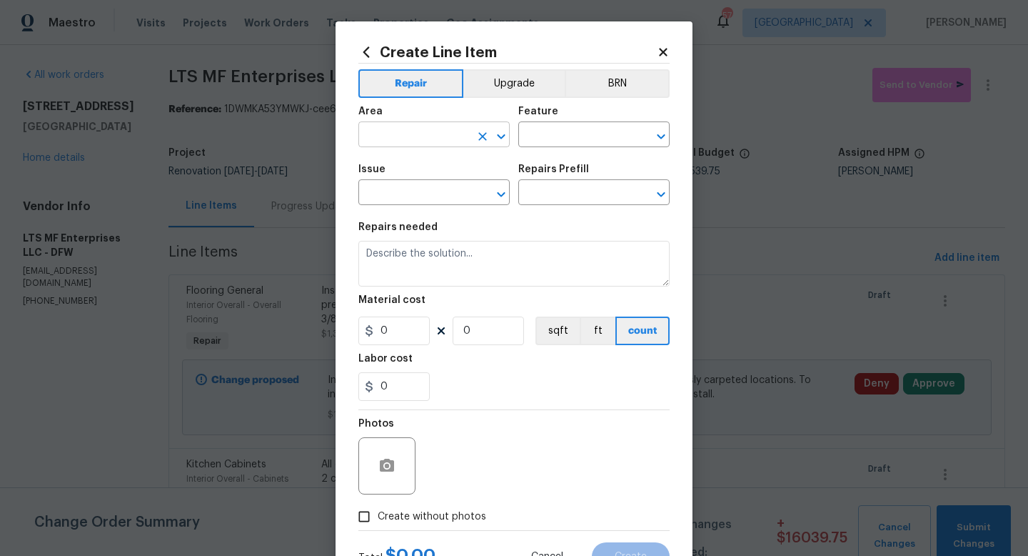
click at [410, 141] on input "text" at bounding box center [414, 136] width 111 height 22
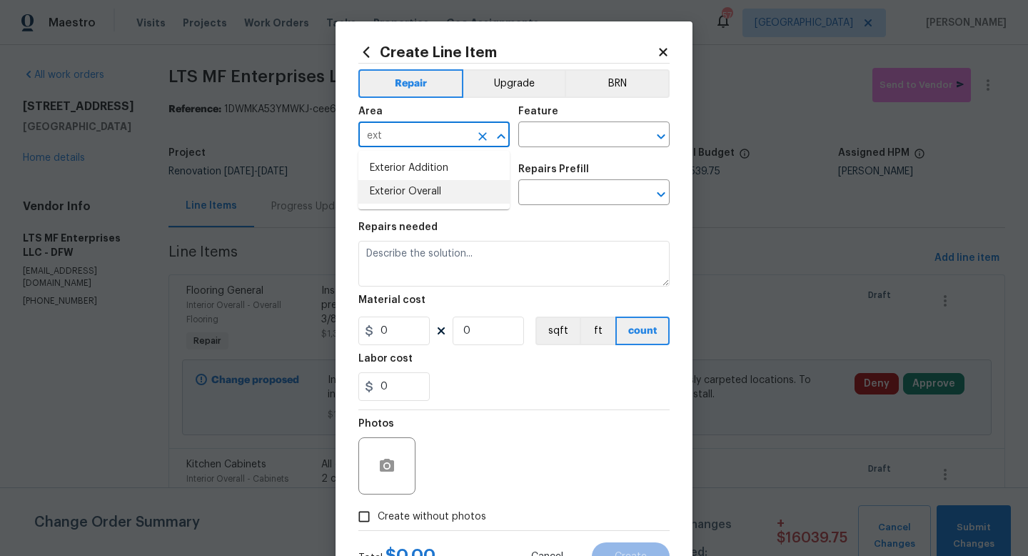
click at [421, 186] on li "Exterior Overall" at bounding box center [434, 192] width 151 height 24
type input "Exterior Overall"
click at [534, 143] on input "text" at bounding box center [574, 136] width 111 height 22
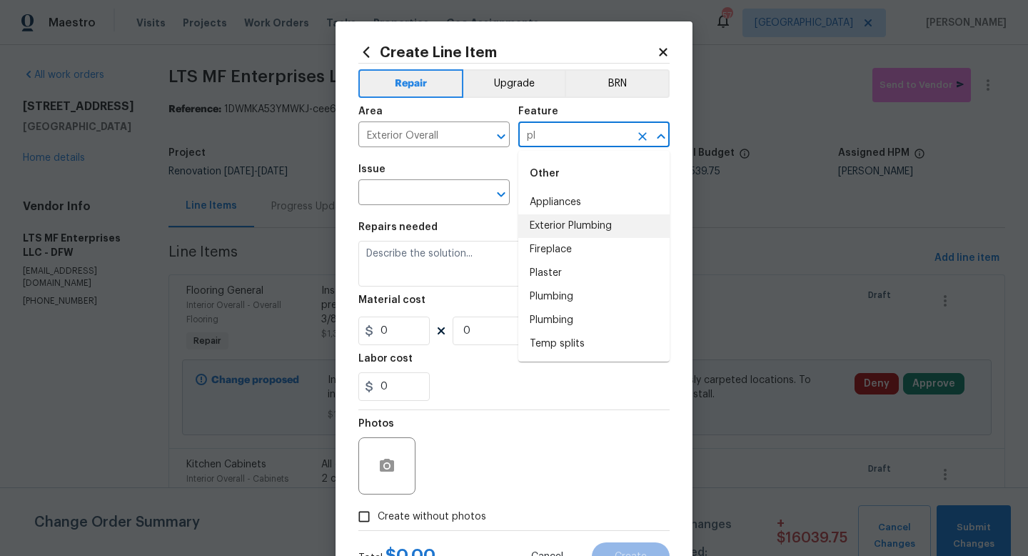
click at [562, 229] on li "Exterior Plumbing" at bounding box center [594, 226] width 151 height 24
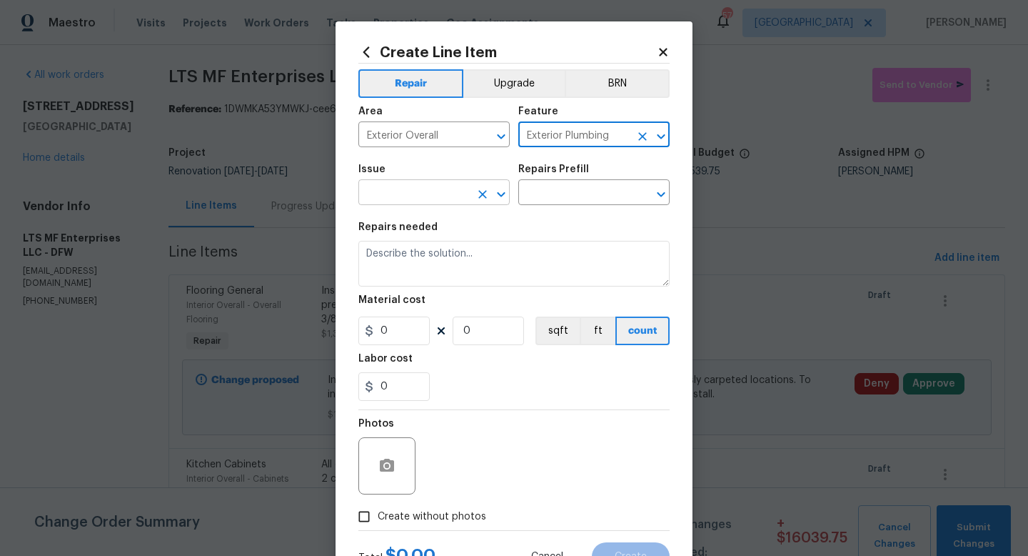
type input "Exterior Plumbing"
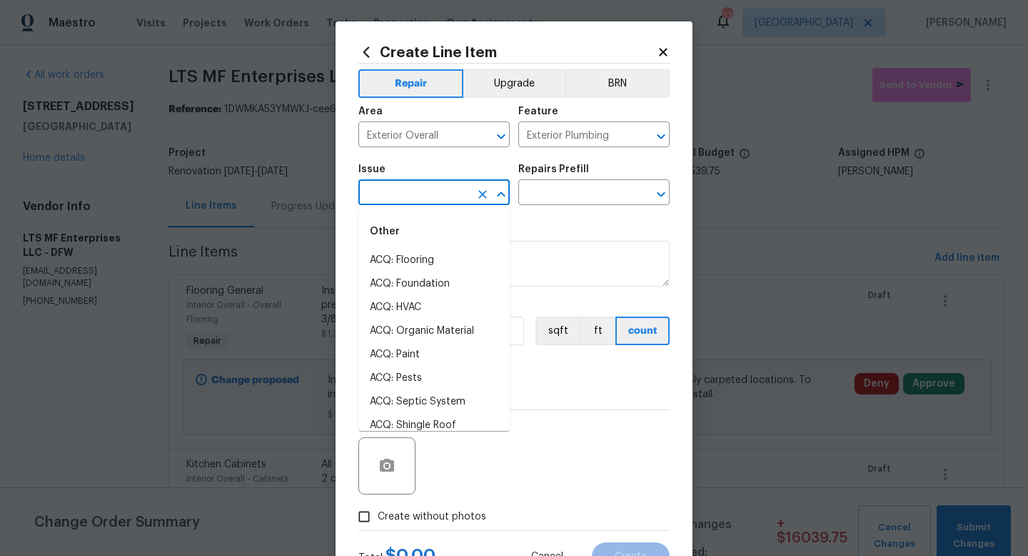
click at [446, 203] on input "text" at bounding box center [414, 194] width 111 height 22
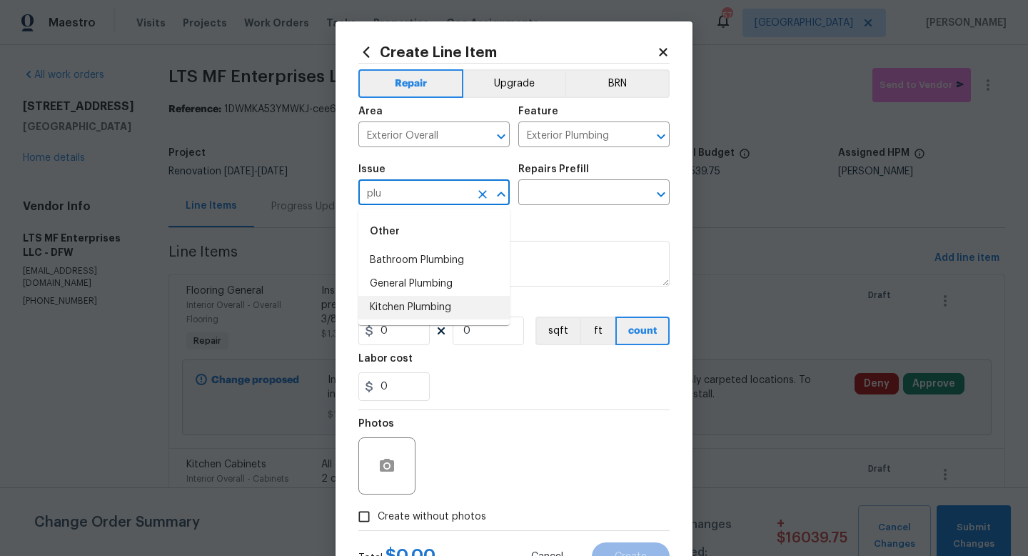
click at [448, 306] on li "Kitchen Plumbing" at bounding box center [434, 308] width 151 height 24
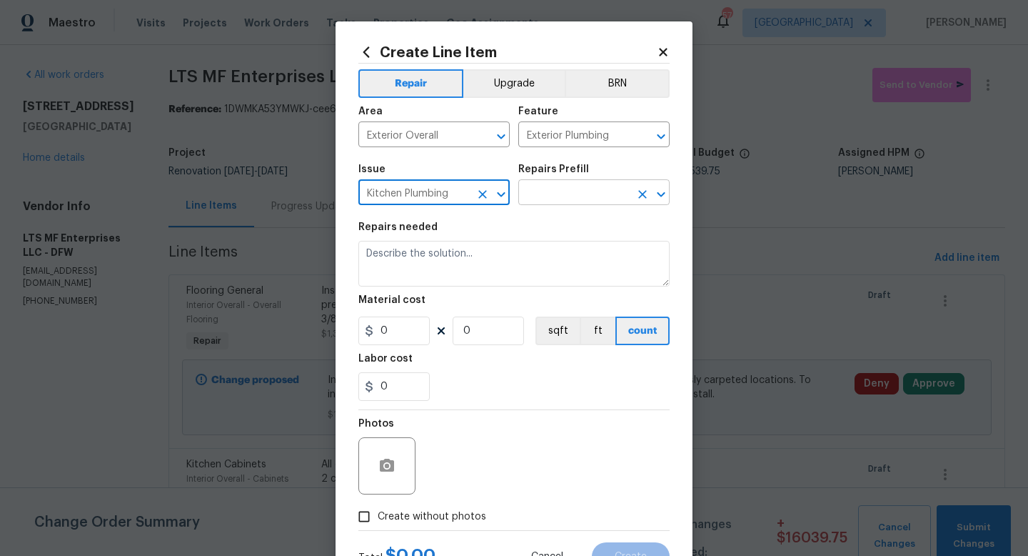
type input "Kitchen Plumbing"
click at [555, 190] on input "text" at bounding box center [574, 194] width 111 height 22
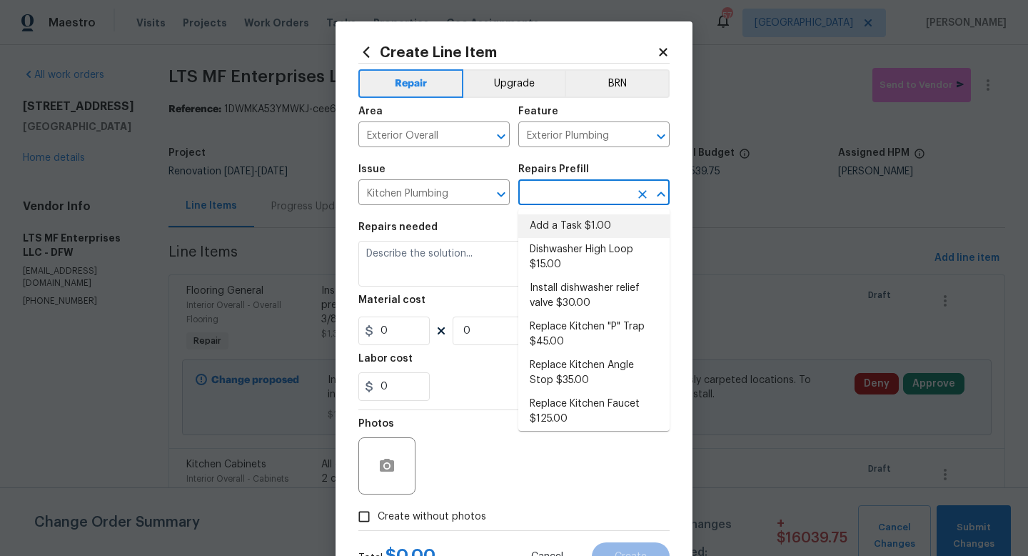
click at [550, 231] on li "Add a Task $1.00" at bounding box center [594, 226] width 151 height 24
type input "Plumbing"
type input "Add a Task $1.00"
type textarea "HPM to detail"
type input "1"
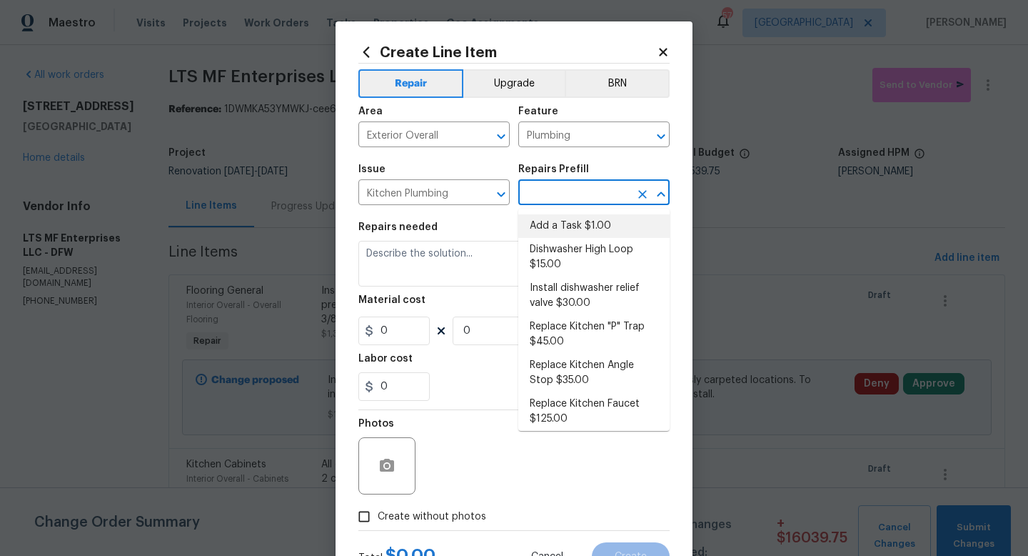
type input "1"
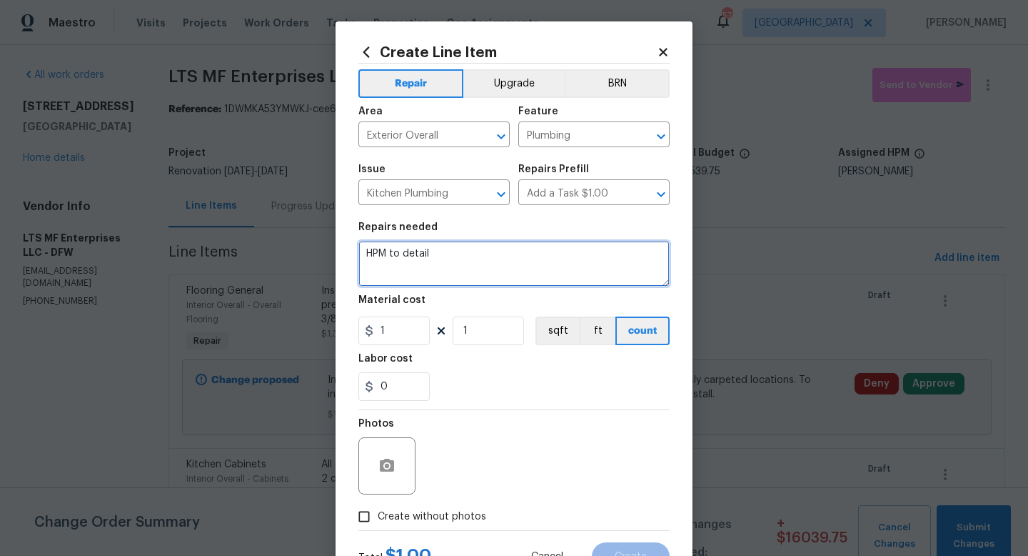
click at [503, 259] on textarea "HPM to detail" at bounding box center [514, 264] width 311 height 46
click at [394, 276] on textarea "Have plumbing checked to make sure everything is functioning properly, check fr…" at bounding box center [514, 264] width 311 height 46
click at [531, 274] on textarea "Have plumbing checked to make sure everything is functioning properly, check fr…" at bounding box center [514, 264] width 311 height 46
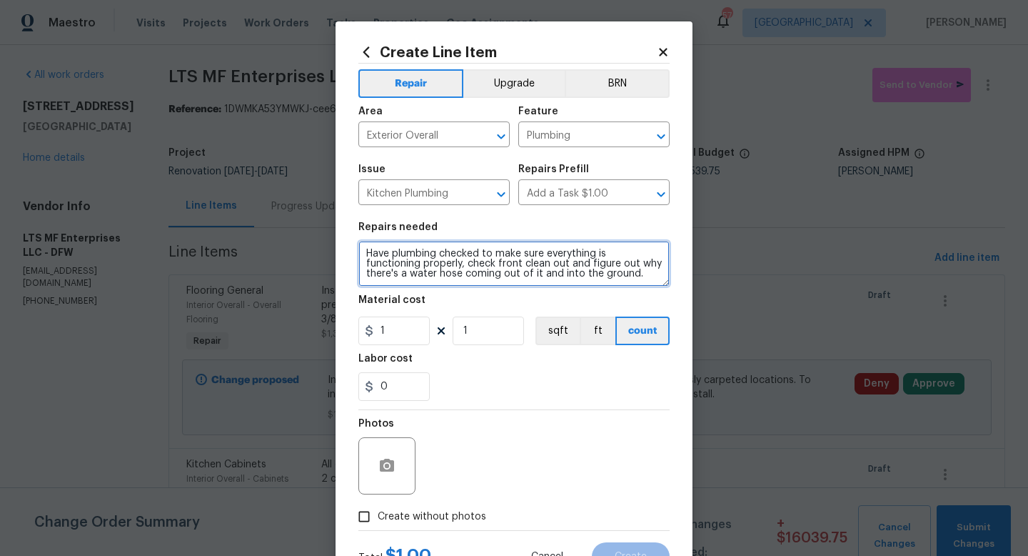
type textarea "Have plumbing checked to make sure everything is functioning properly, check fr…"
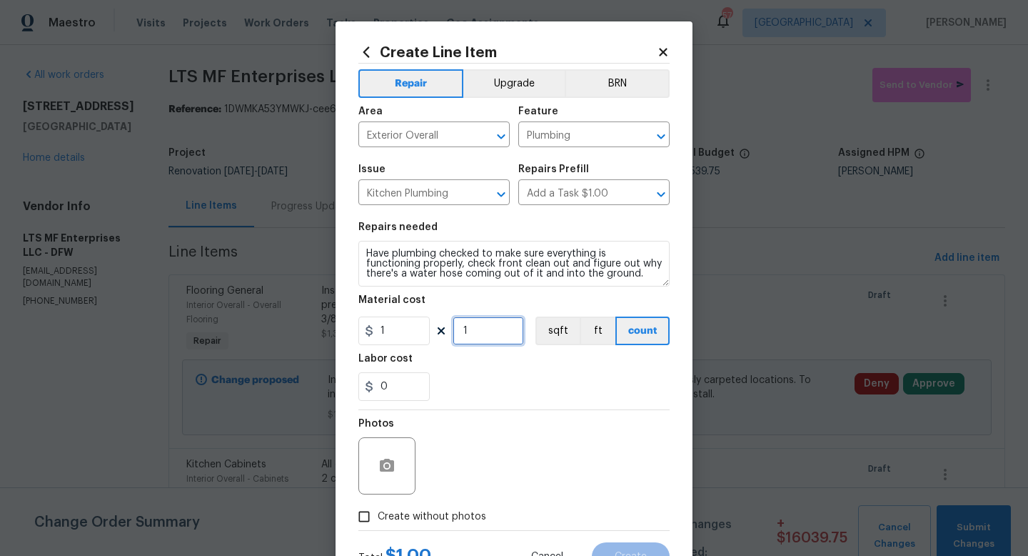
click at [488, 337] on input "1" at bounding box center [488, 330] width 71 height 29
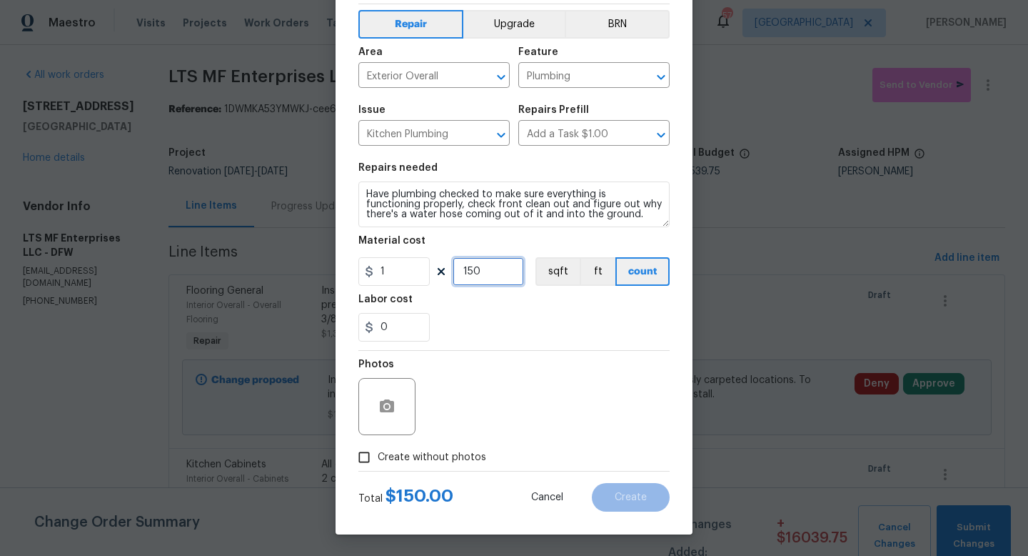
type input "150"
click at [448, 454] on span "Create without photos" at bounding box center [432, 457] width 109 height 15
click at [378, 454] on input "Create without photos" at bounding box center [364, 457] width 27 height 27
checkbox input "true"
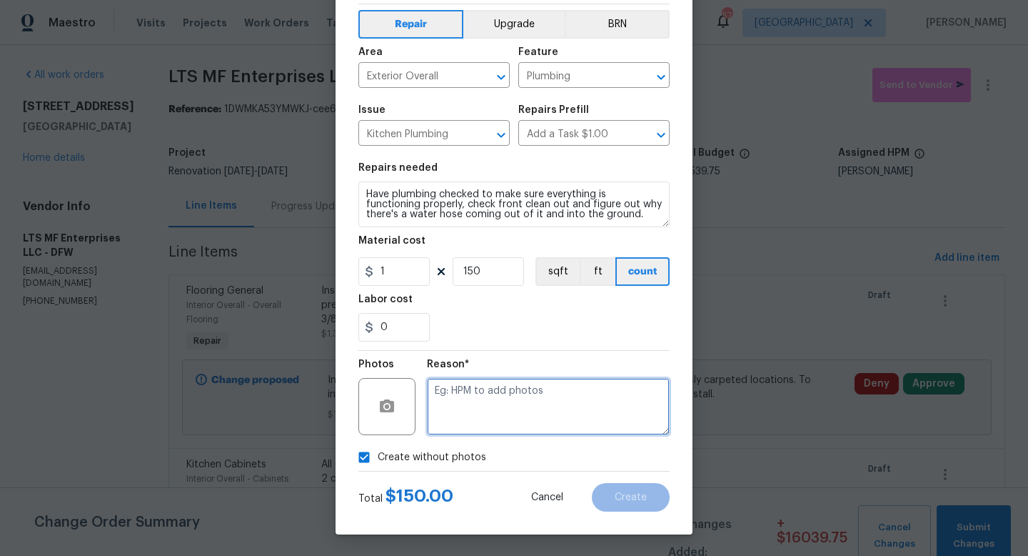
click at [475, 409] on textarea at bounding box center [548, 406] width 243 height 57
type textarea "w"
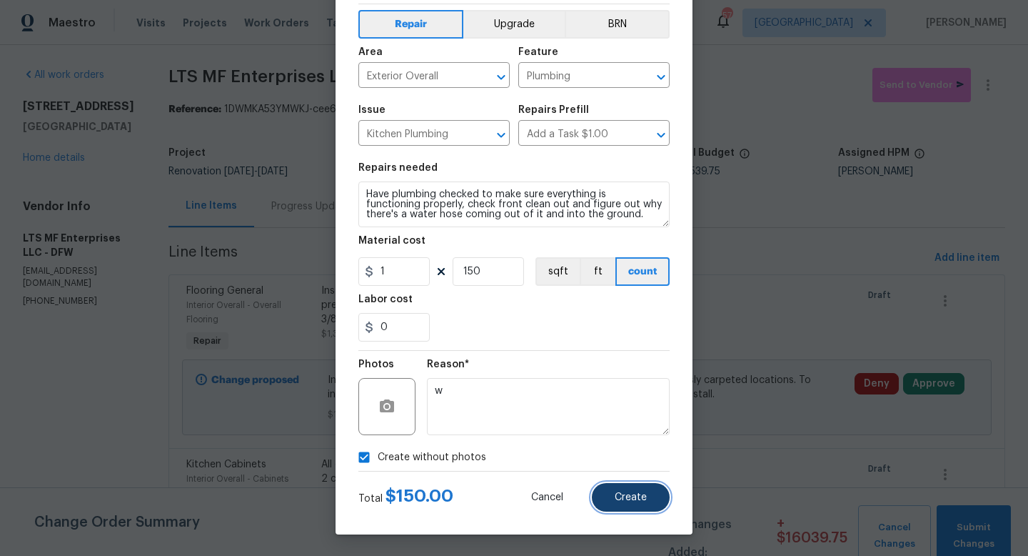
click at [619, 504] on button "Create" at bounding box center [631, 497] width 78 height 29
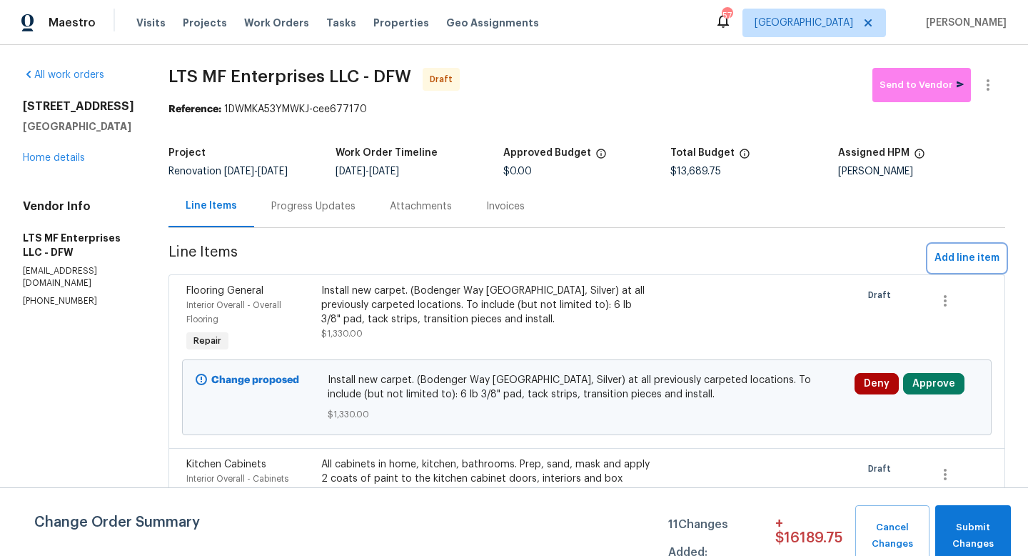
click at [948, 253] on span "Add line item" at bounding box center [967, 258] width 65 height 18
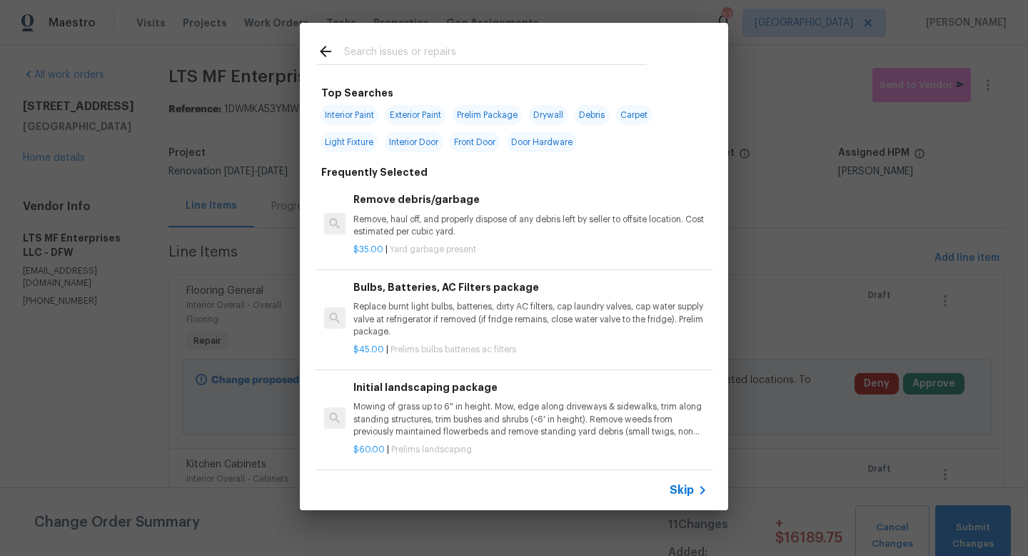
click at [689, 491] on span "Skip" at bounding box center [682, 490] width 24 height 14
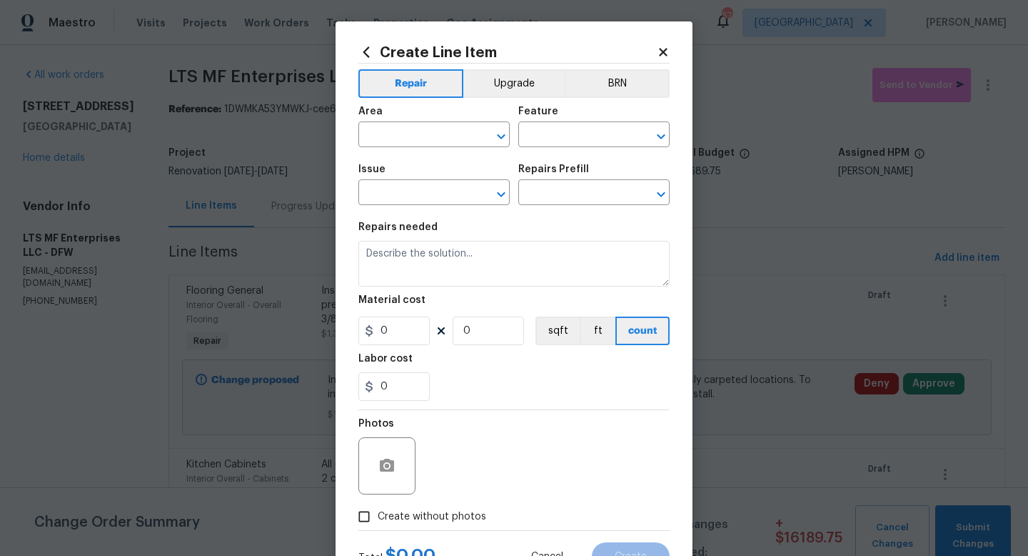
click at [394, 147] on span "Area ​" at bounding box center [434, 127] width 151 height 58
click at [394, 142] on input "text" at bounding box center [414, 136] width 111 height 22
click at [403, 201] on li "Interior Overall" at bounding box center [434, 192] width 151 height 24
type input "Interior Overall"
click at [537, 134] on input "text" at bounding box center [574, 136] width 111 height 22
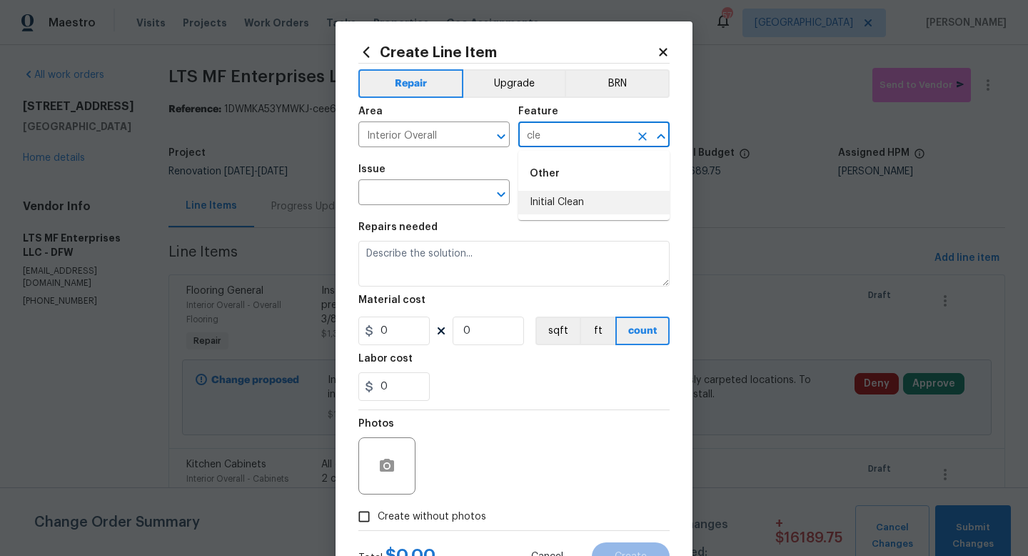
click at [553, 197] on li "Initial Clean" at bounding box center [594, 203] width 151 height 24
type input "Initial Clean"
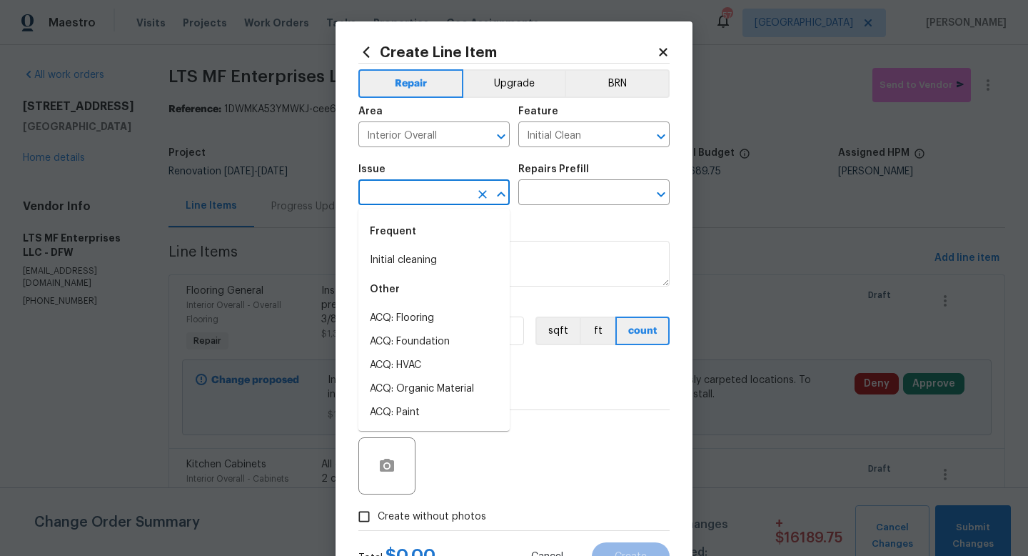
click at [426, 191] on input "text" at bounding box center [414, 194] width 111 height 22
click at [425, 264] on li "Initial cleaning" at bounding box center [434, 261] width 151 height 24
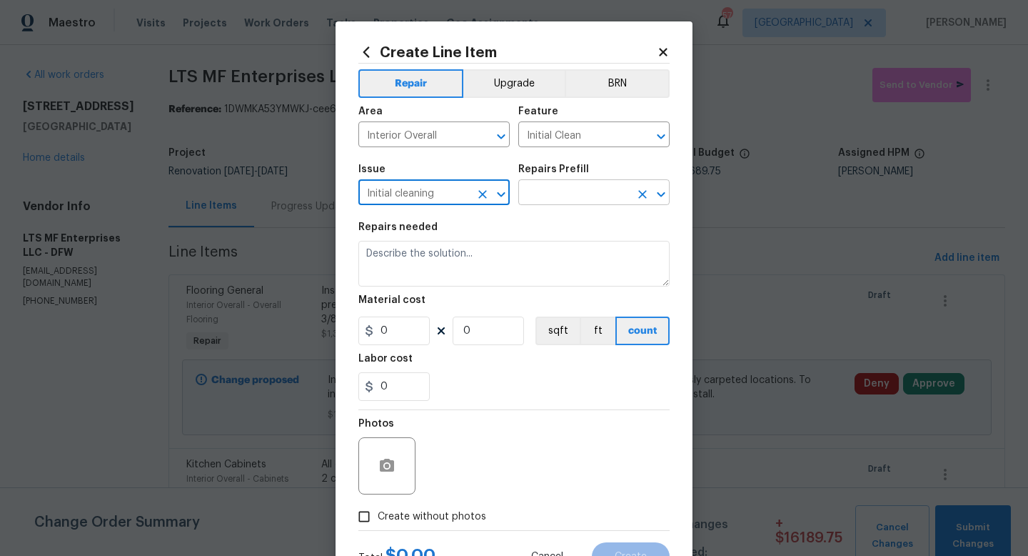
type input "Initial cleaning"
click at [552, 188] on input "text" at bounding box center [574, 194] width 111 height 22
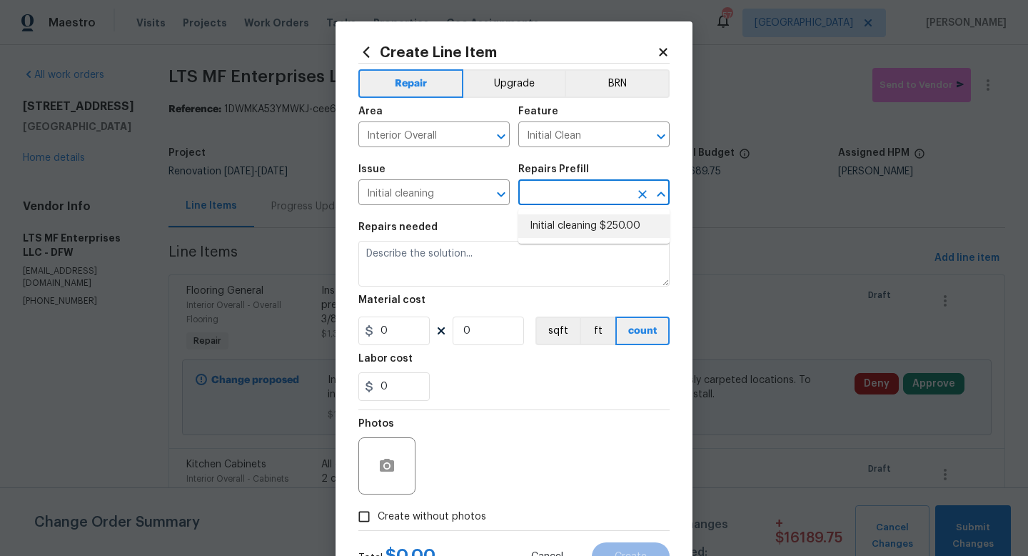
click at [560, 218] on li "Initial cleaning $250.00" at bounding box center [594, 226] width 151 height 24
type input "Home Readiness Packages"
type input "Initial cleaning $250.00"
type textarea "1. Wipe down exterior doors and trim. 2. Clean out all exterior light fixtures …"
type input "250"
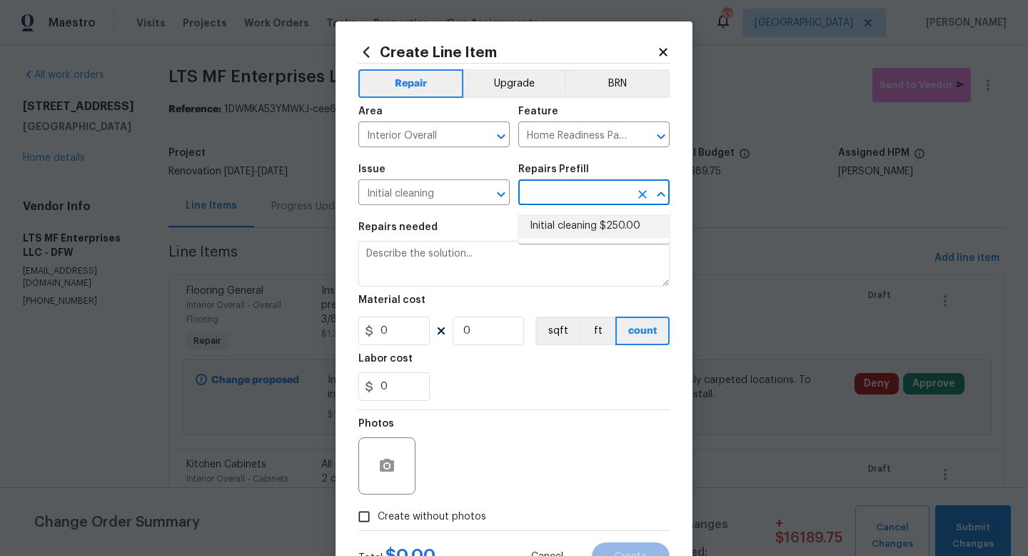
type input "1"
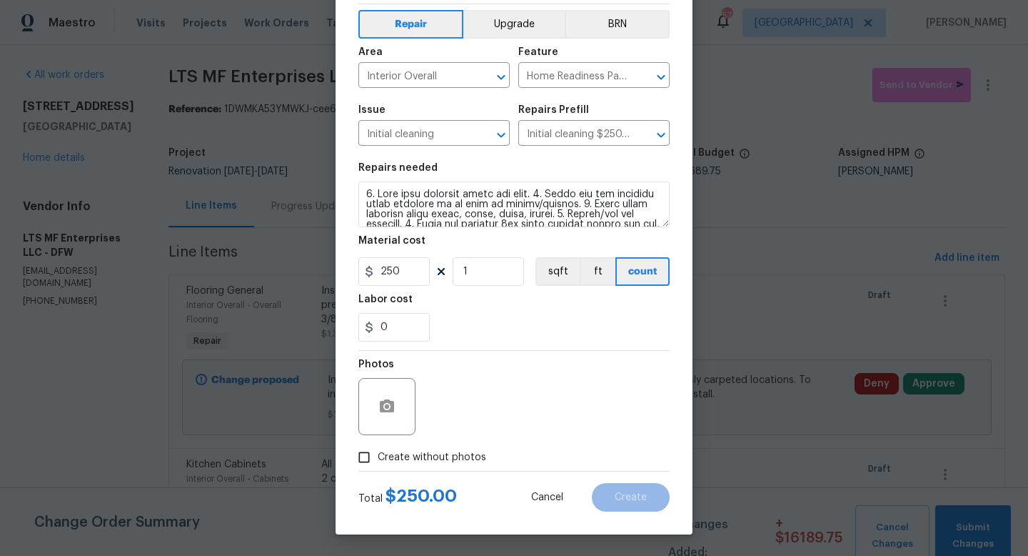
click at [434, 456] on span "Create without photos" at bounding box center [432, 457] width 109 height 15
click at [378, 456] on input "Create without photos" at bounding box center [364, 457] width 27 height 27
checkbox input "true"
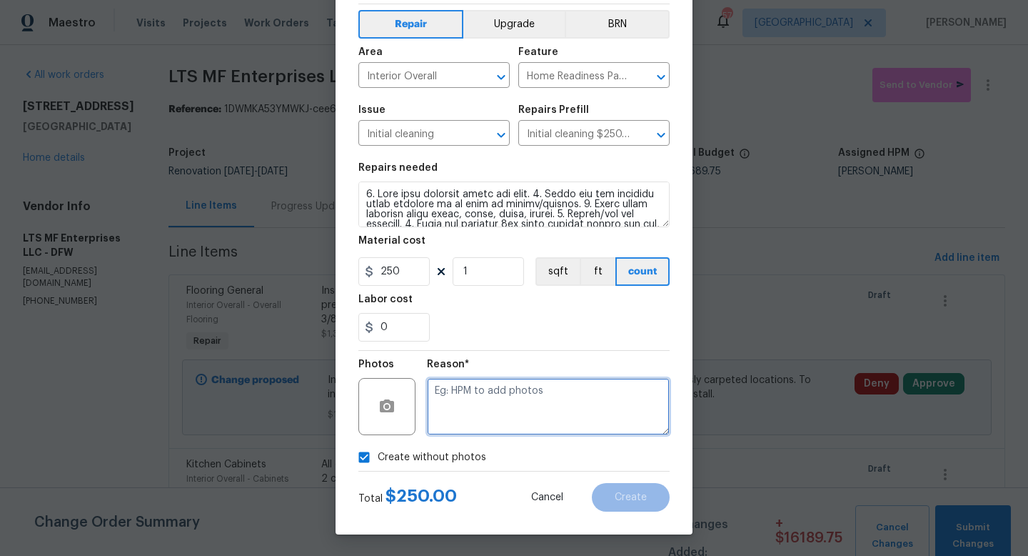
click at [470, 417] on textarea at bounding box center [548, 406] width 243 height 57
type textarea "w"
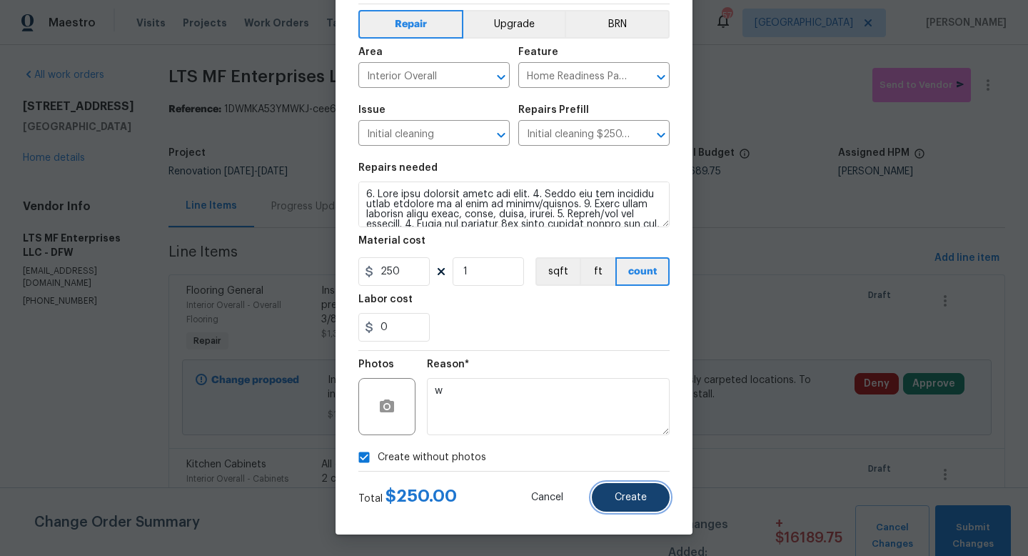
click at [628, 496] on span "Create" at bounding box center [631, 497] width 32 height 11
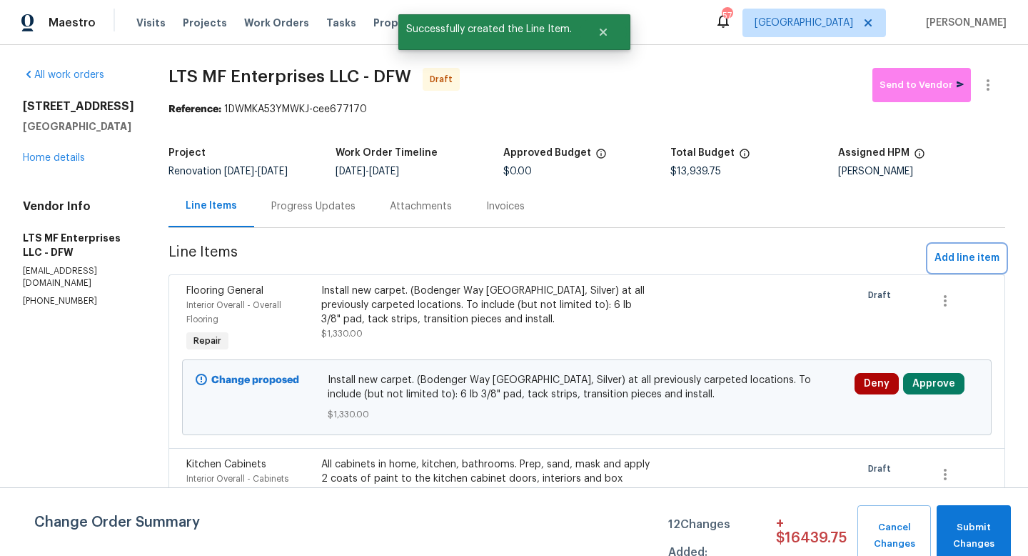
click at [953, 253] on span "Add line item" at bounding box center [967, 258] width 65 height 18
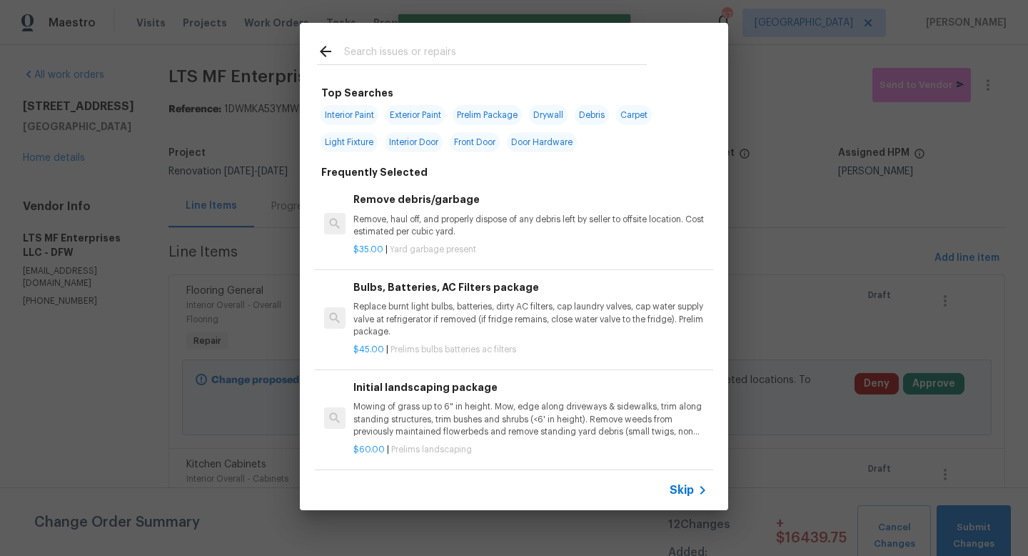
click at [678, 494] on span "Skip" at bounding box center [682, 490] width 24 height 14
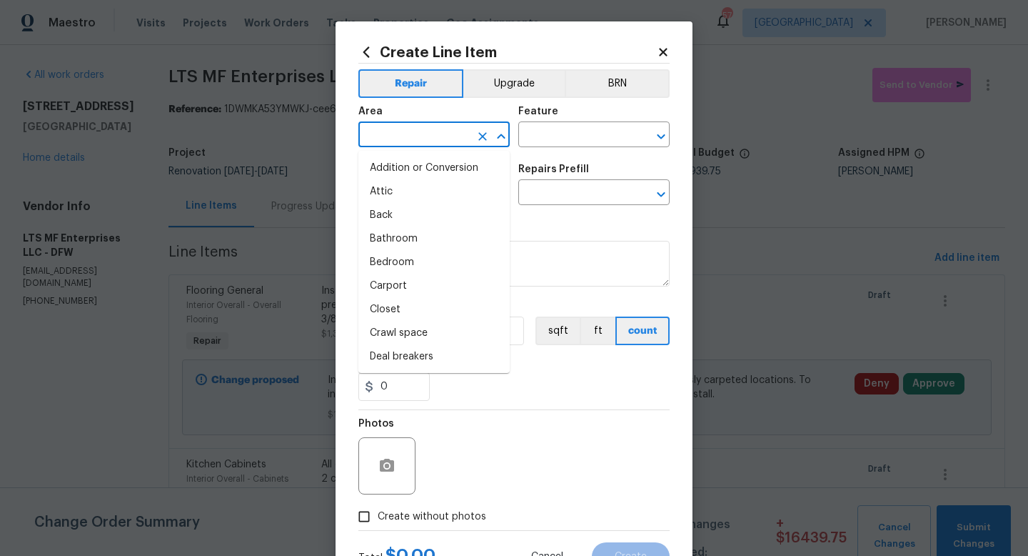
click at [415, 139] on input "text" at bounding box center [414, 136] width 111 height 22
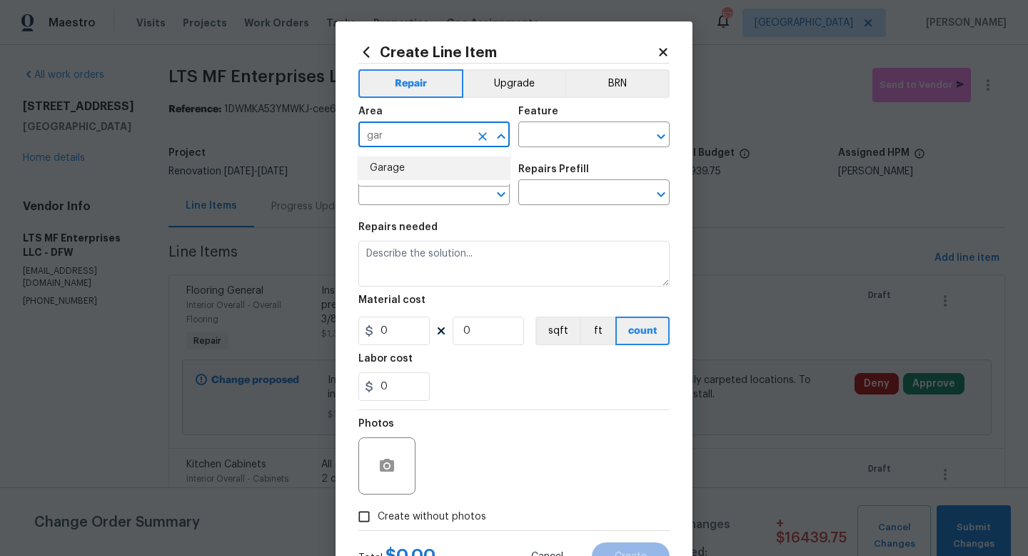
click at [417, 171] on li "Garage" at bounding box center [434, 168] width 151 height 24
type input "Garage"
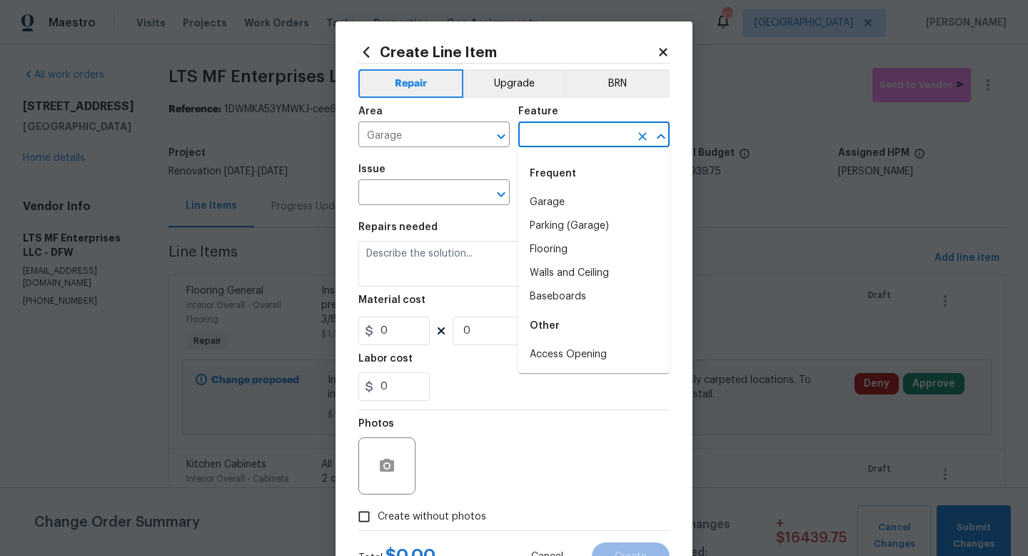
click at [551, 133] on input "text" at bounding box center [574, 136] width 111 height 22
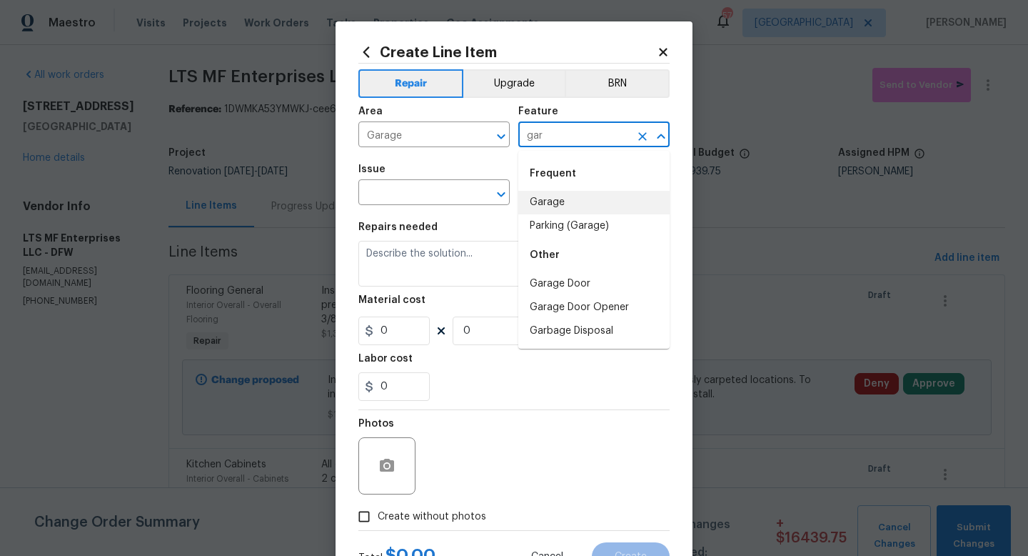
click at [564, 197] on li "Garage" at bounding box center [594, 203] width 151 height 24
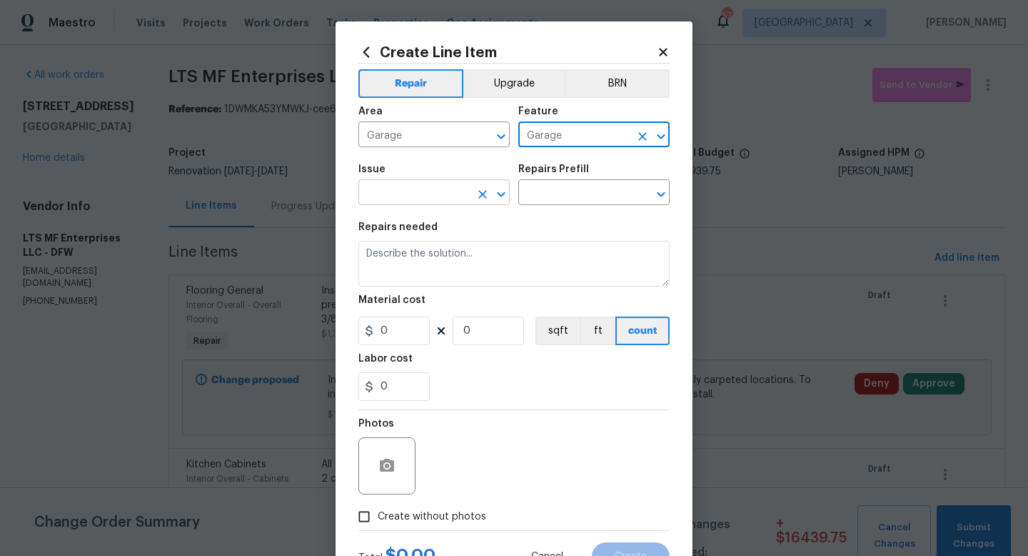
type input "Garage"
click at [434, 201] on input "text" at bounding box center [414, 194] width 111 height 22
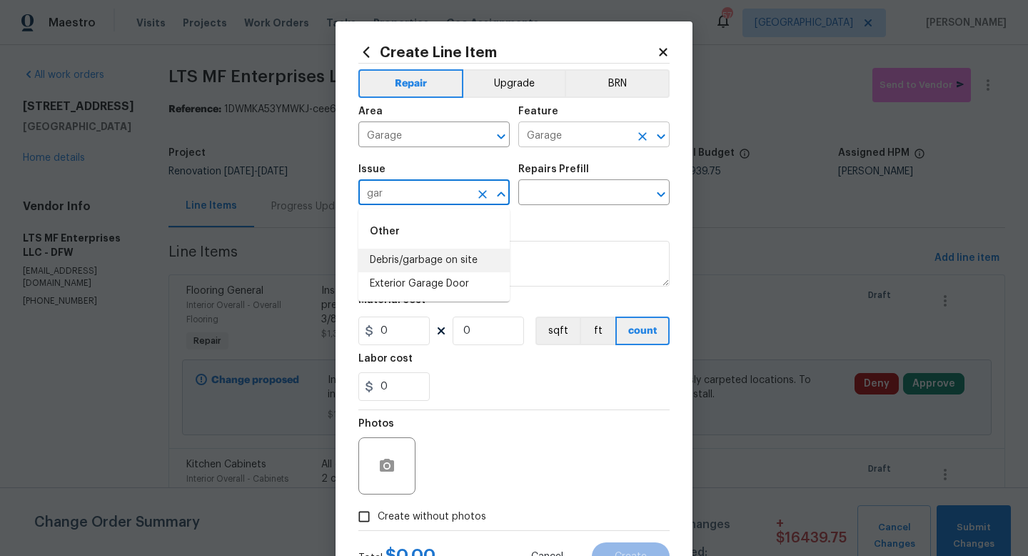
type input "gar"
click at [594, 134] on input "Garage" at bounding box center [574, 136] width 111 height 22
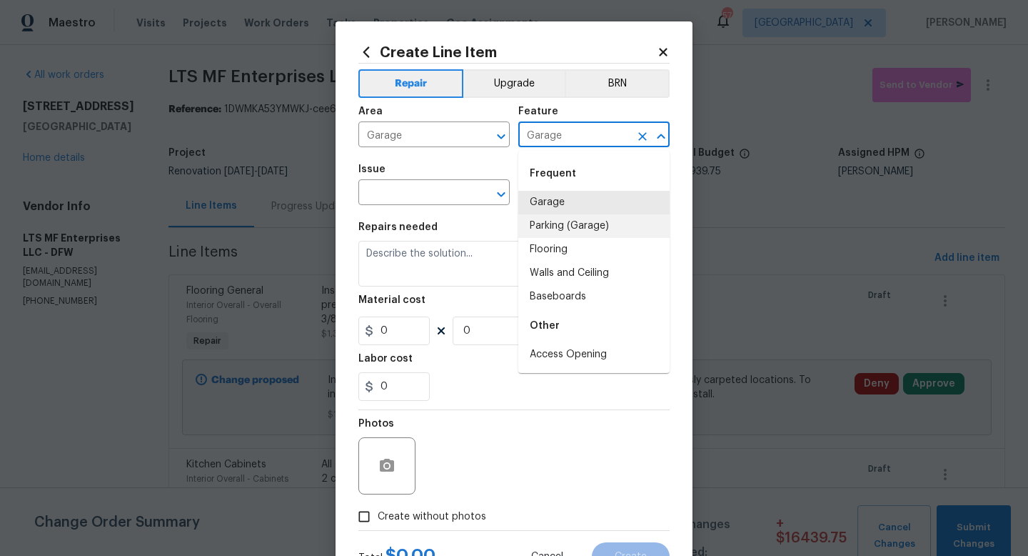
click at [576, 224] on li "Parking (Garage)" at bounding box center [594, 226] width 151 height 24
type input "Parking (Garage)"
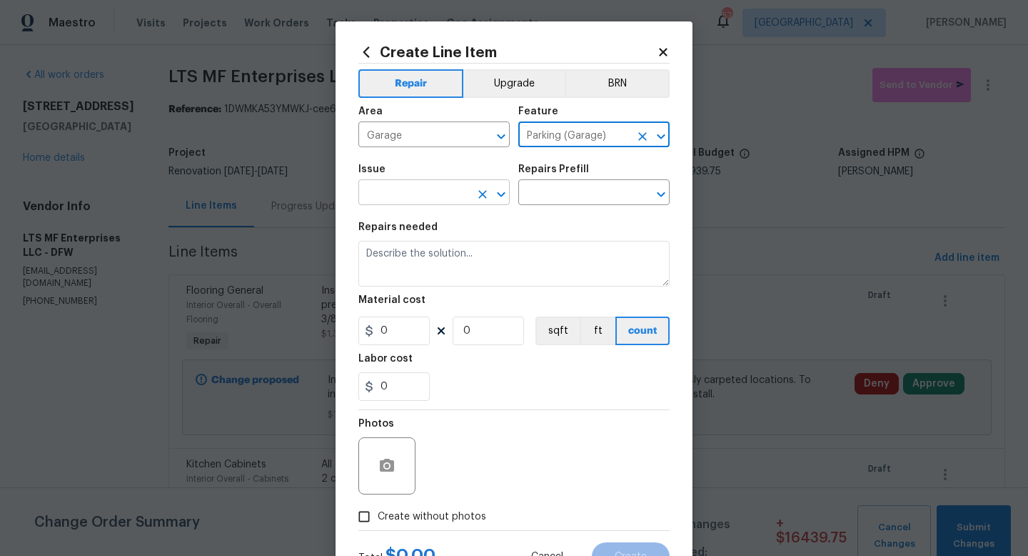
click at [430, 194] on input "text" at bounding box center [414, 194] width 111 height 22
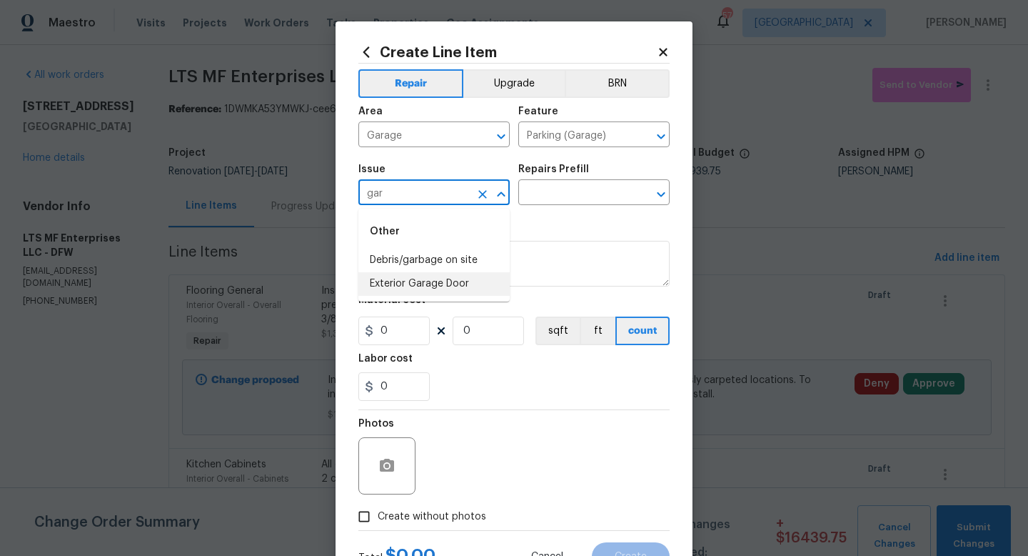
click at [435, 281] on li "Exterior Garage Door" at bounding box center [434, 284] width 151 height 24
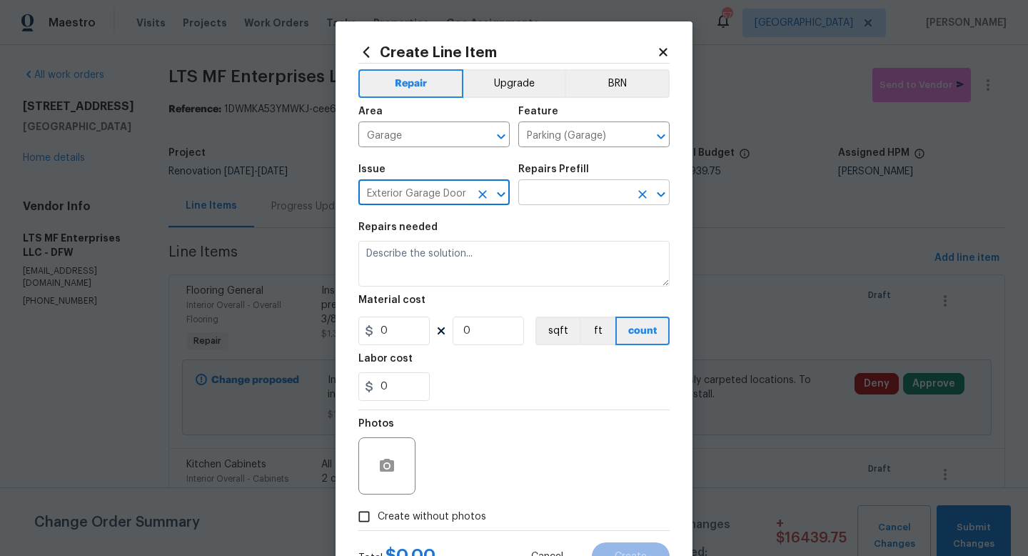
type input "Exterior Garage Door"
click at [553, 201] on input "text" at bounding box center [574, 194] width 111 height 22
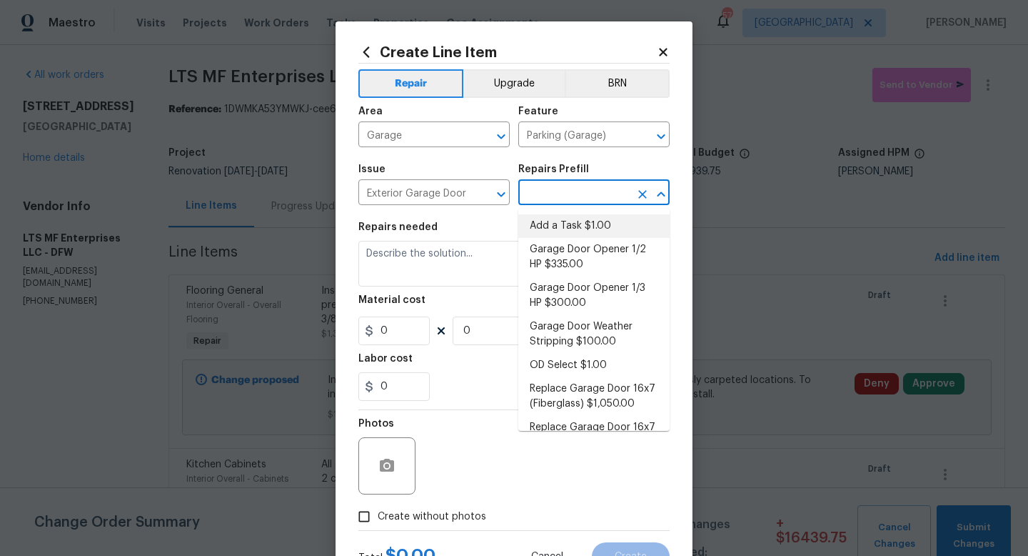
click at [553, 231] on li "Add a Task $1.00" at bounding box center [594, 226] width 151 height 24
type input "Interior Door"
type input "Add a Task $1.00"
type textarea "HPM to detail"
type input "1"
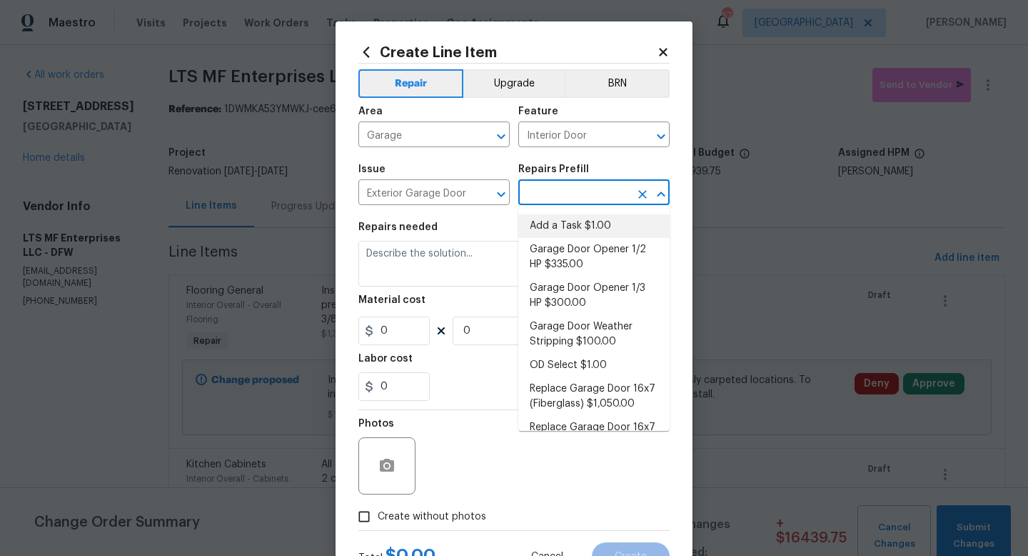
type input "1"
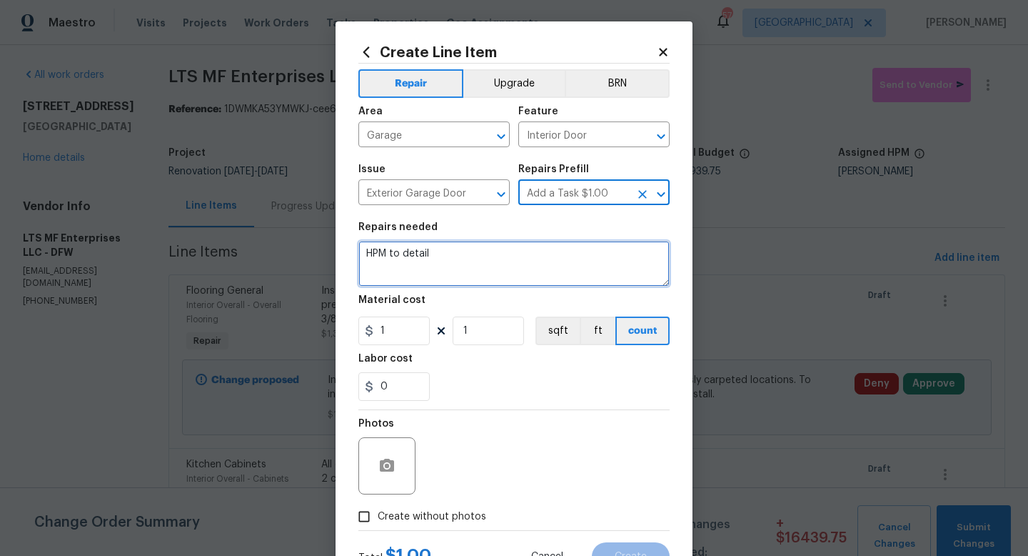
click at [499, 262] on textarea "HPM to detail" at bounding box center [514, 264] width 311 height 46
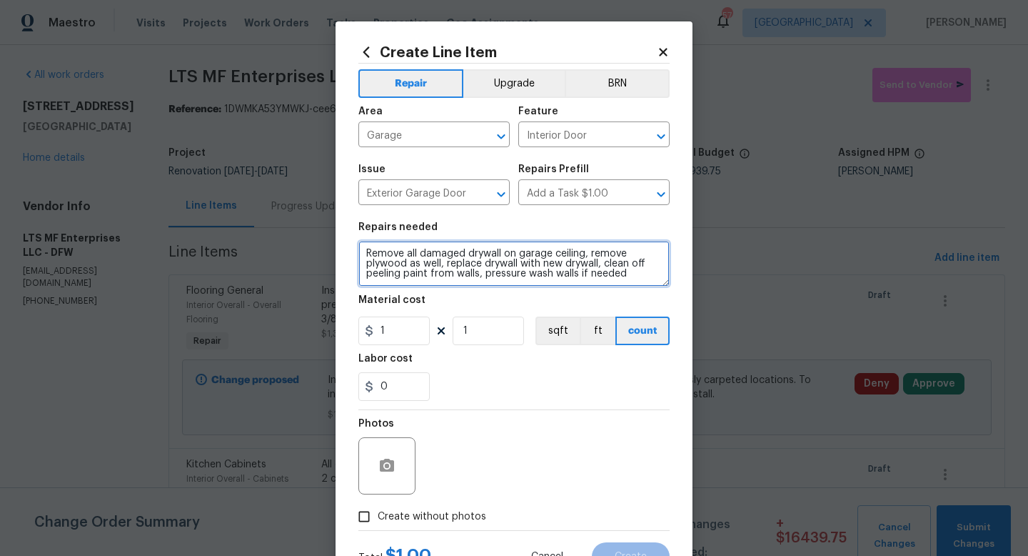
click at [627, 278] on textarea "Remove all damaged drywall on garage ceiling, remove plywood as well, replace d…" at bounding box center [514, 264] width 311 height 46
type textarea "Remove all damaged drywall on garage ceiling, remove plywood as well, replace d…"
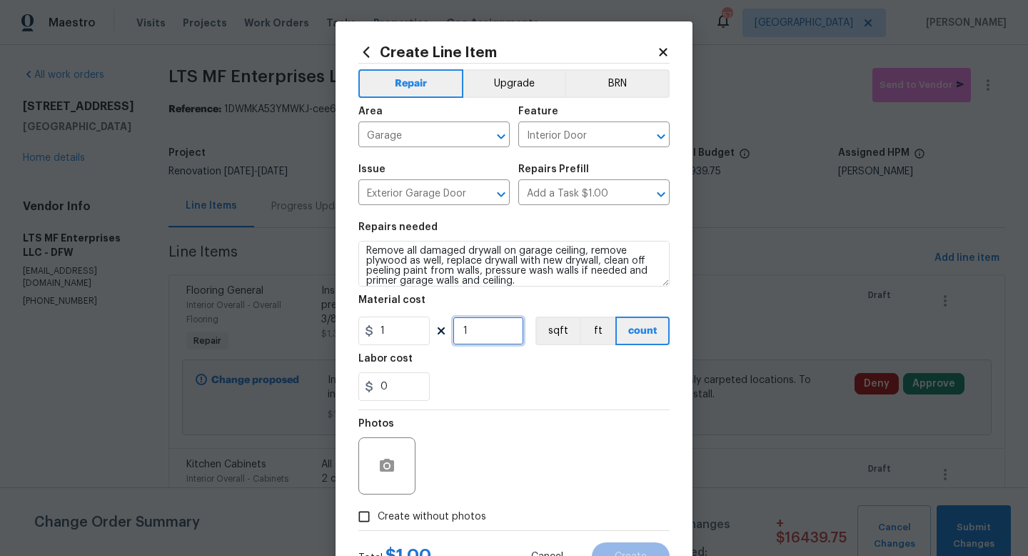
click at [496, 329] on input "1" at bounding box center [488, 330] width 71 height 29
type input "1500"
click at [444, 521] on span "Create without photos" at bounding box center [432, 516] width 109 height 15
click at [378, 521] on input "Create without photos" at bounding box center [364, 516] width 27 height 27
checkbox input "true"
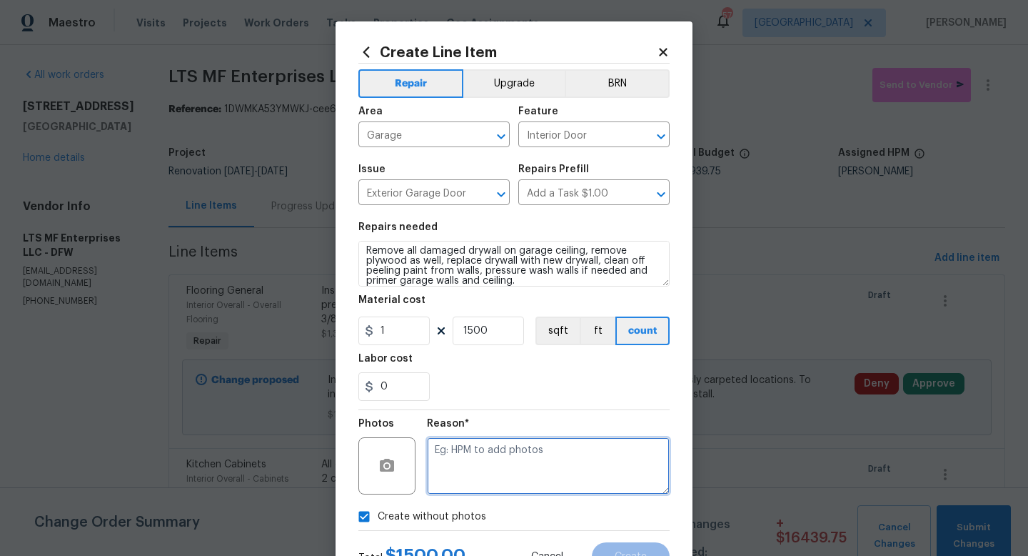
click at [559, 476] on textarea at bounding box center [548, 465] width 243 height 57
type textarea "w"
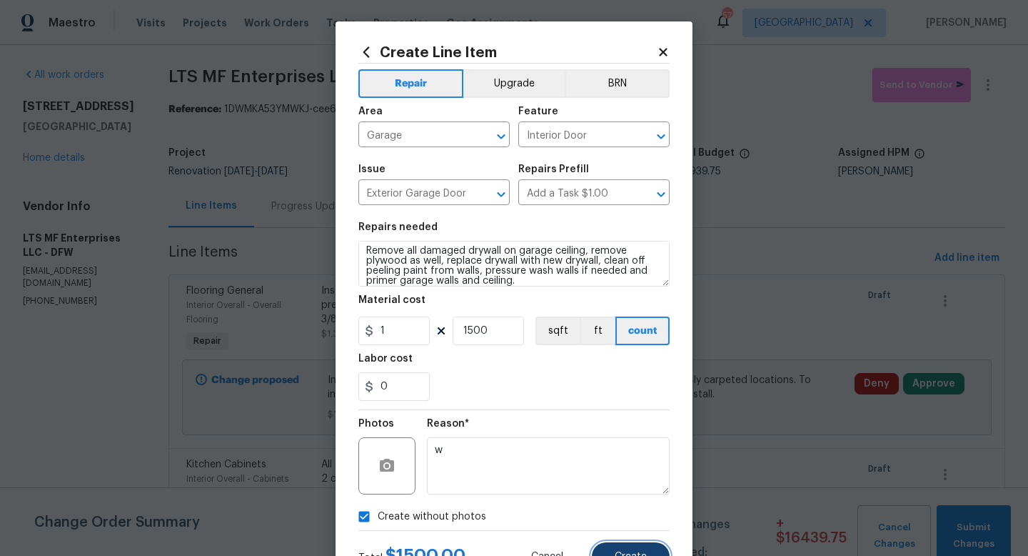
click at [635, 551] on button "Create" at bounding box center [631, 556] width 78 height 29
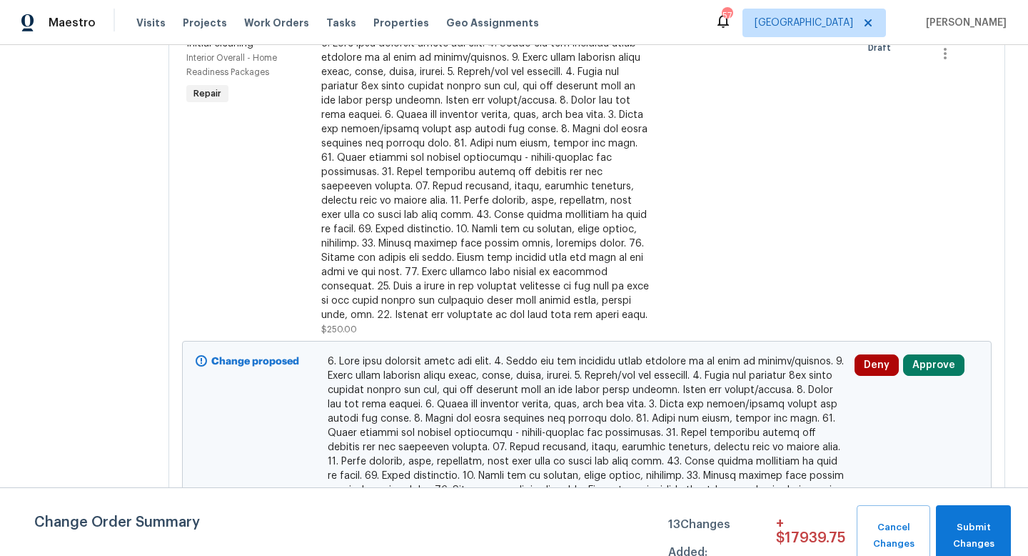
scroll to position [0, 0]
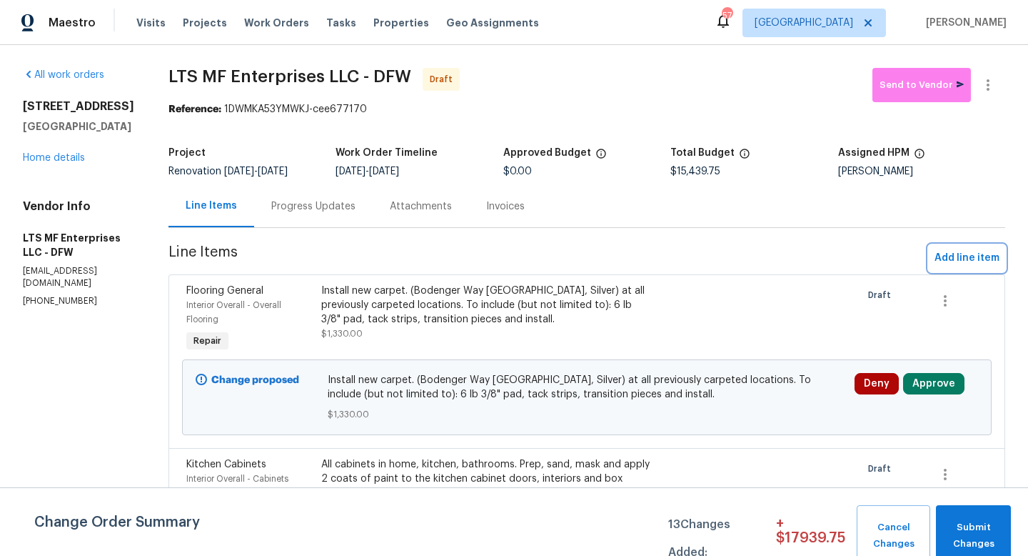
click at [950, 252] on span "Add line item" at bounding box center [967, 258] width 65 height 18
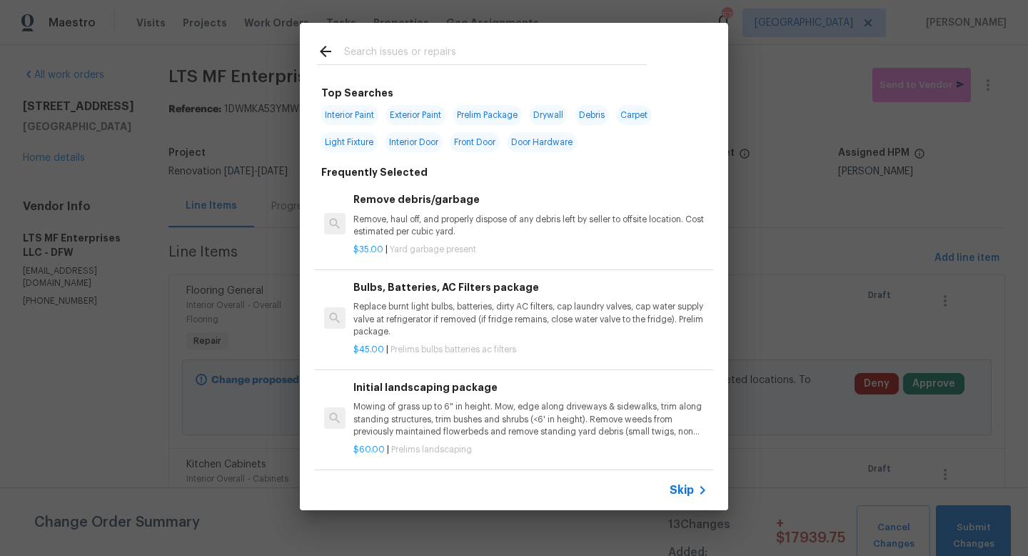
click at [685, 491] on span "Skip" at bounding box center [682, 490] width 24 height 14
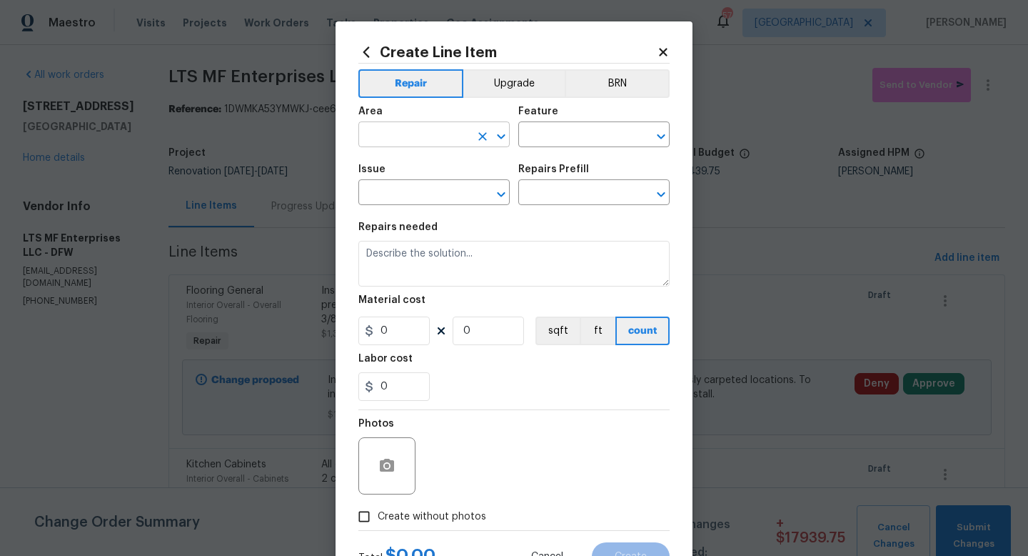
click at [400, 136] on input "text" at bounding box center [414, 136] width 111 height 22
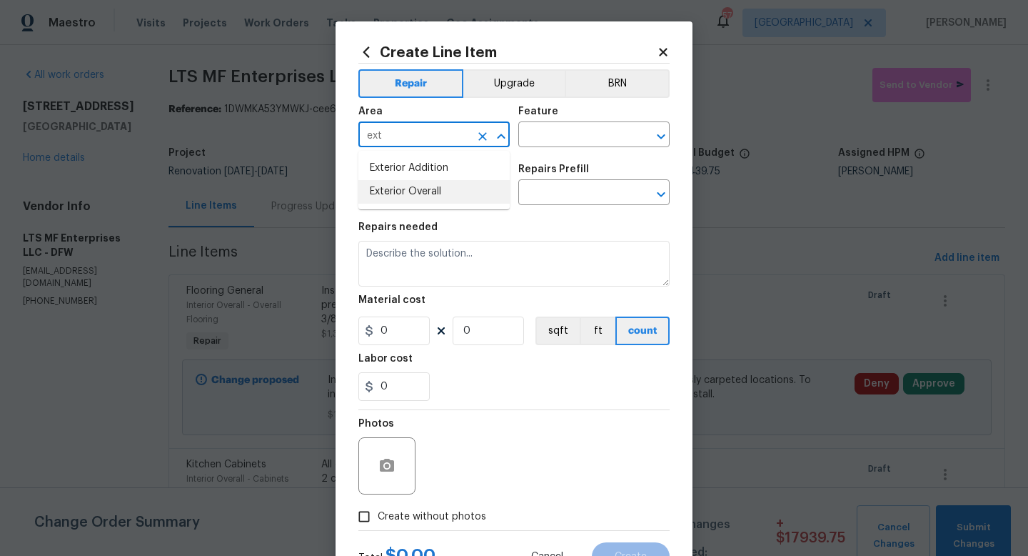
click at [422, 187] on li "Exterior Overall" at bounding box center [434, 192] width 151 height 24
type input "Exterior Overall"
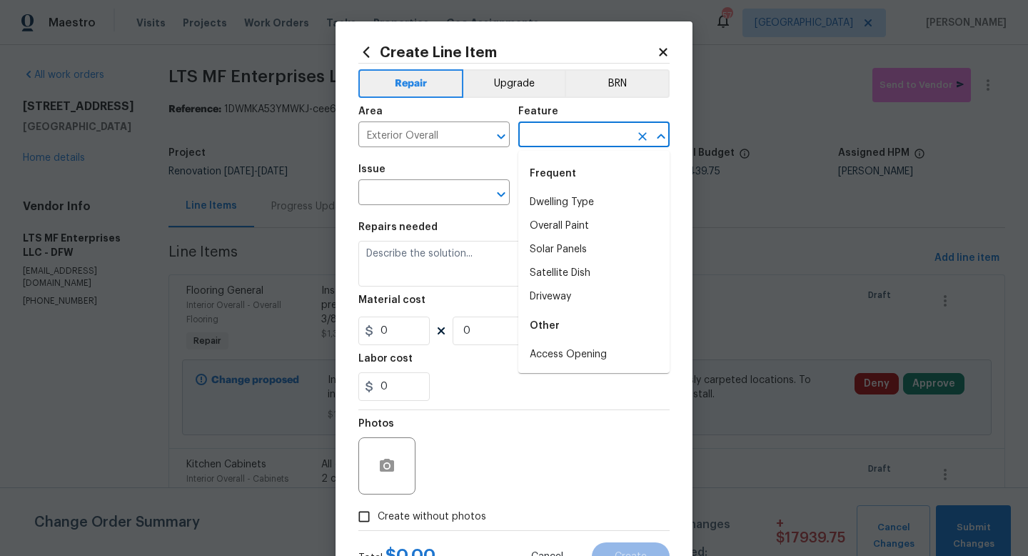
click at [541, 143] on input "text" at bounding box center [574, 136] width 111 height 22
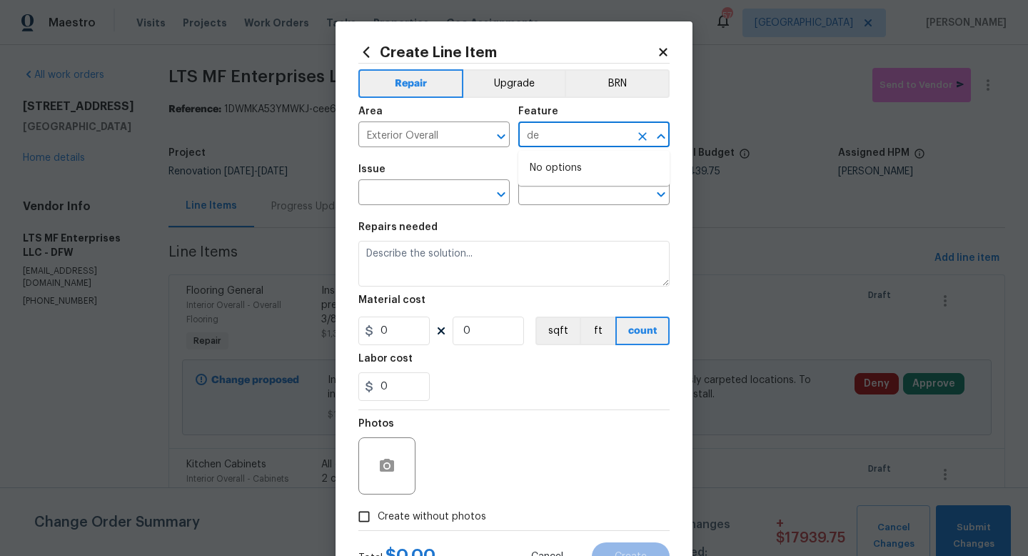
type input "d"
click at [554, 205] on li "Back Yard" at bounding box center [594, 203] width 151 height 24
type input "Back Yard"
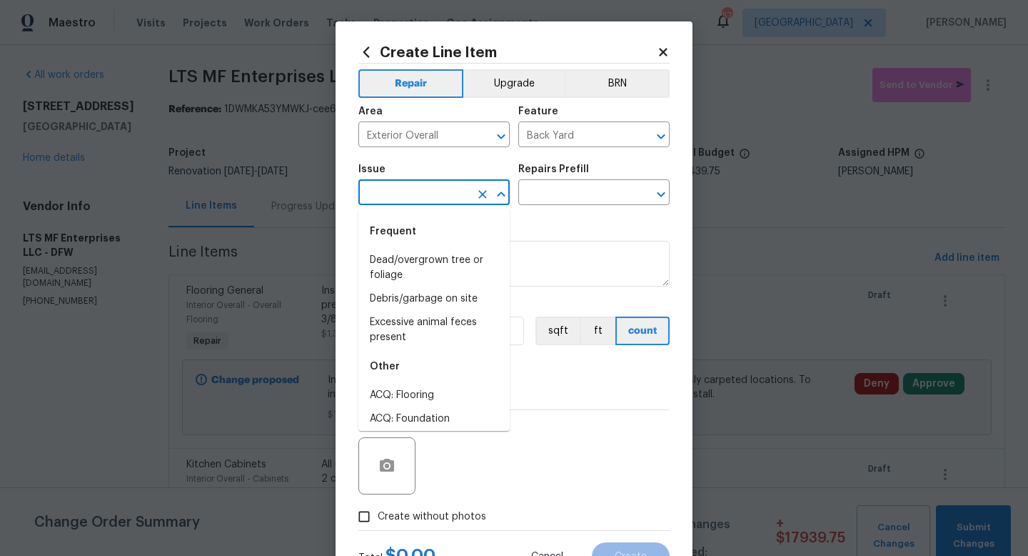
click at [426, 187] on input "text" at bounding box center [414, 194] width 111 height 22
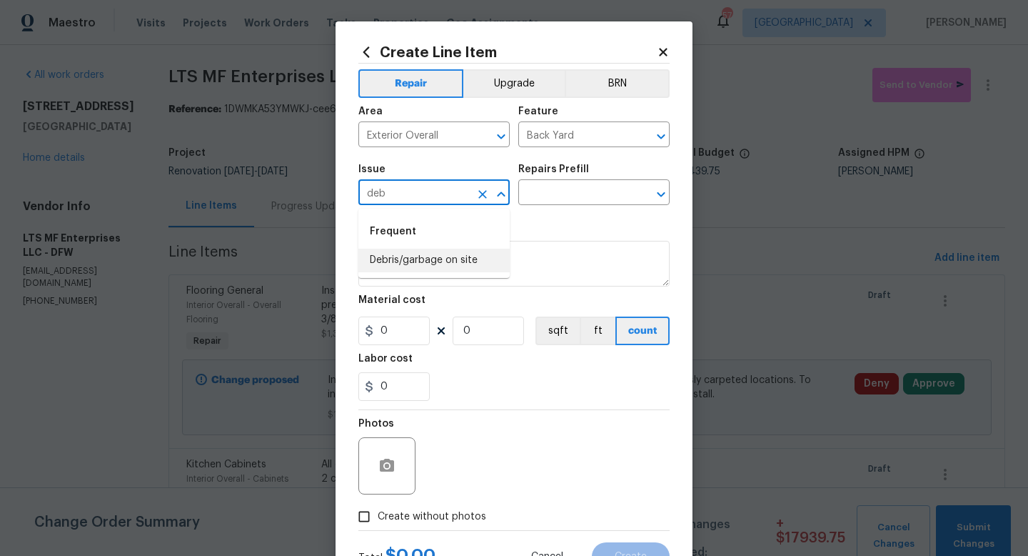
click at [439, 253] on li "Debris/garbage on site" at bounding box center [434, 261] width 151 height 24
type input "Debris/garbage on site"
click at [559, 189] on input "text" at bounding box center [574, 194] width 111 height 22
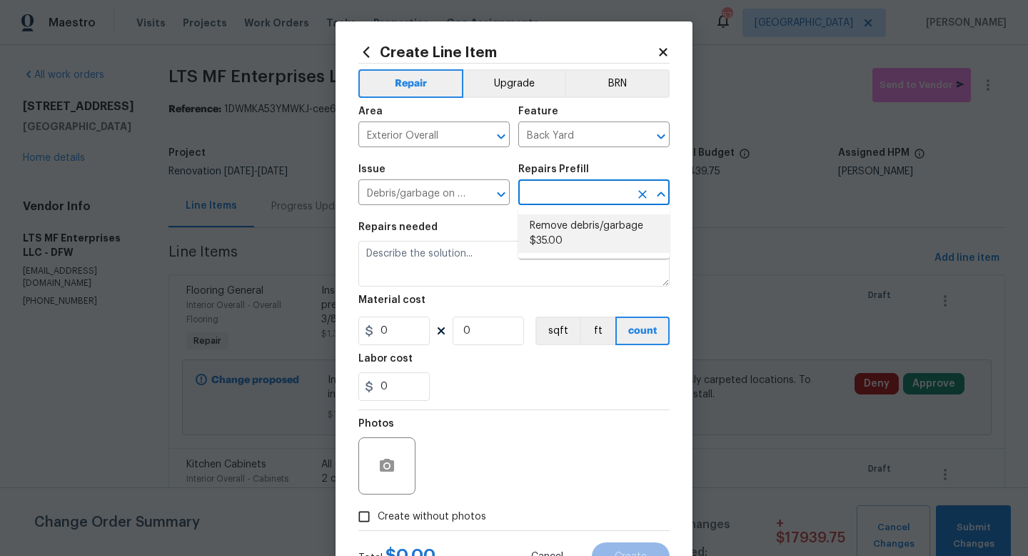
click at [561, 232] on li "Remove debris/garbage $35.00" at bounding box center [594, 233] width 151 height 39
type input "Remove debris/garbage $35.00"
type textarea "Remove, haul off, and properly dispose of any debris left by seller to offsite …"
type input "35"
type input "1"
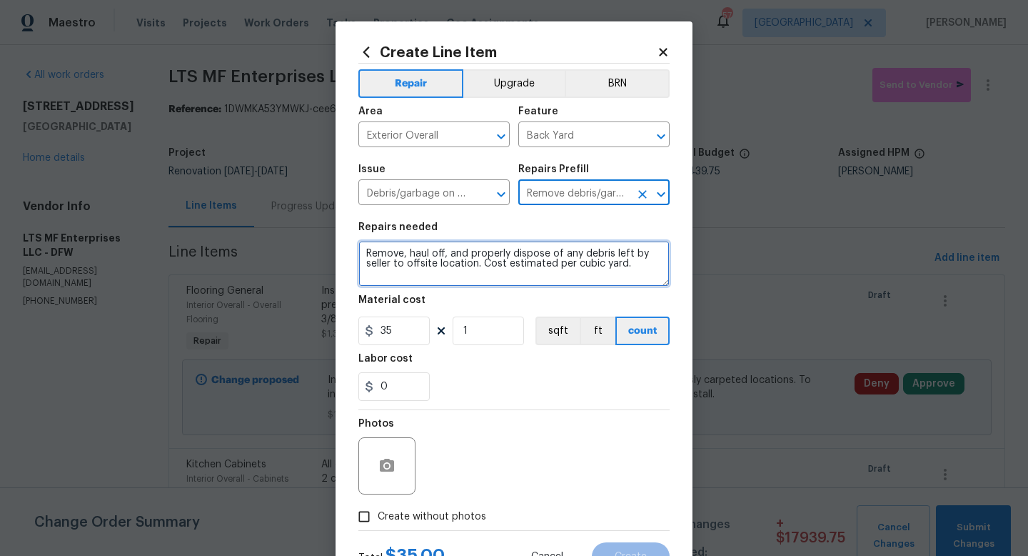
click at [657, 269] on textarea "Remove, haul off, and properly dispose of any debris left by seller to offsite …" at bounding box center [514, 264] width 311 height 46
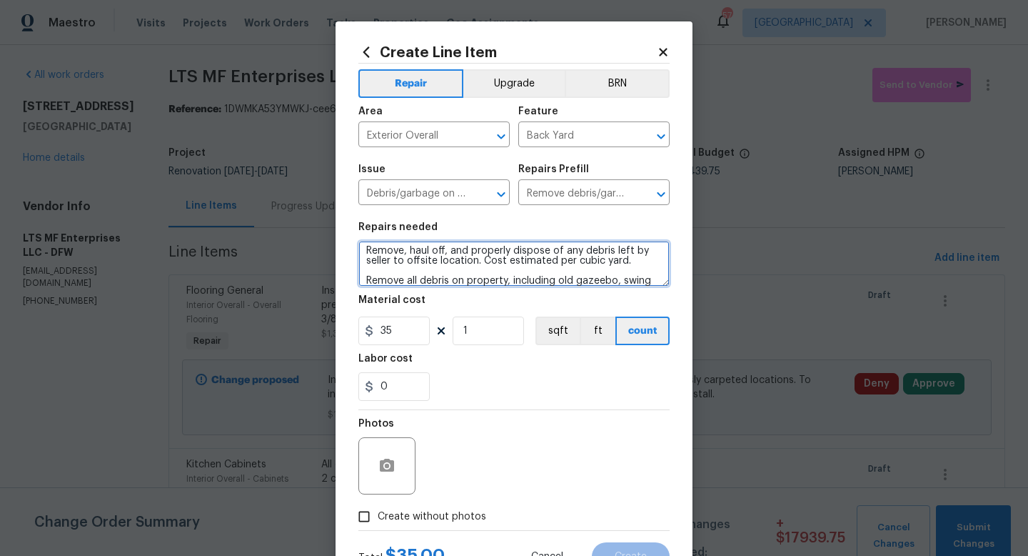
scroll to position [13, 0]
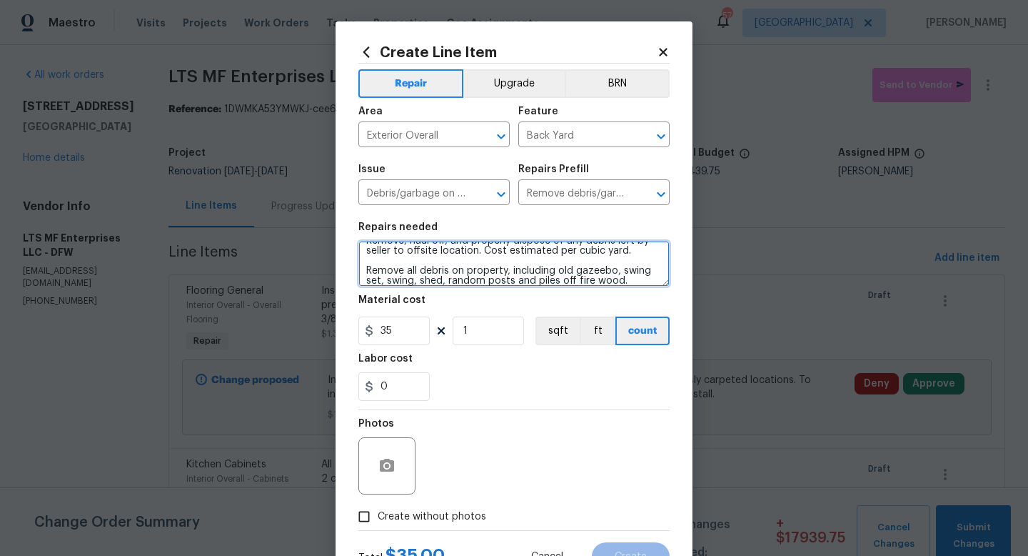
type textarea "Remove, haul off, and properly dispose of any debris left by seller to offsite …"
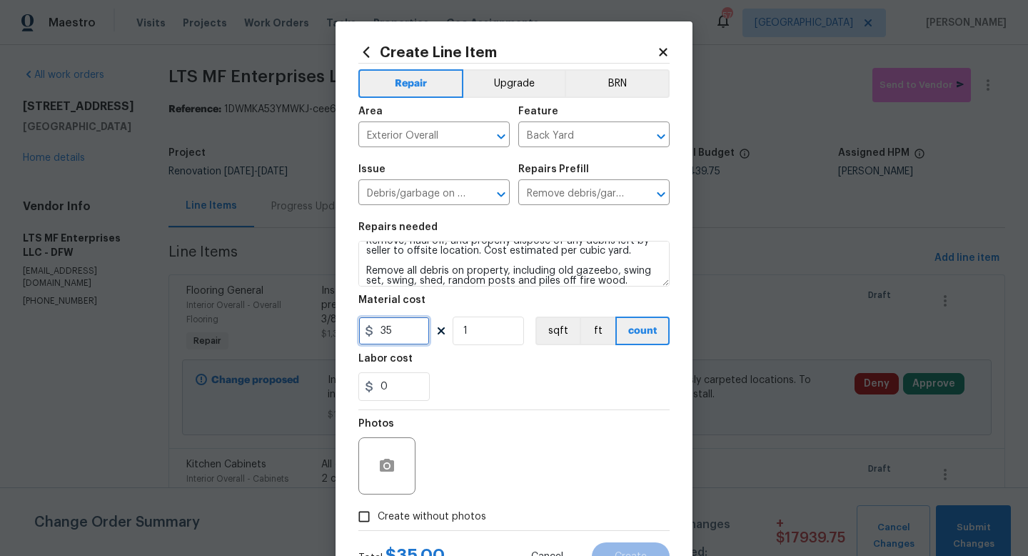
click at [421, 331] on input "35" at bounding box center [394, 330] width 71 height 29
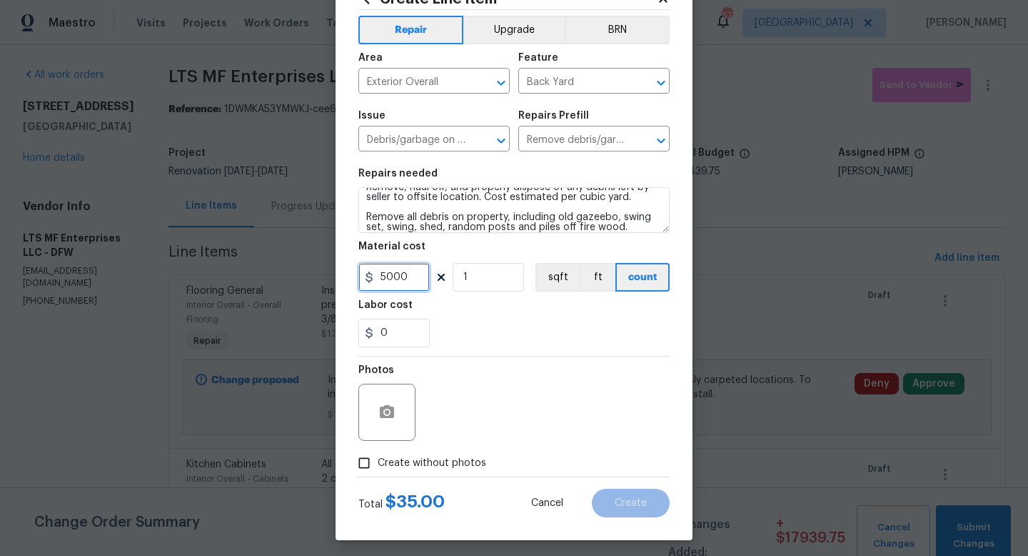
scroll to position [60, 0]
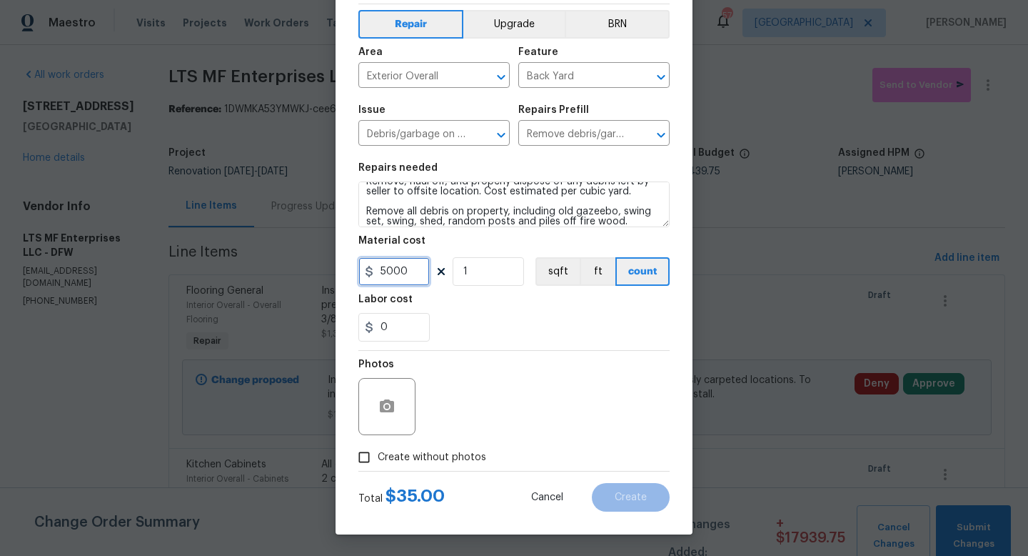
type input "5000"
click at [422, 454] on span "Create without photos" at bounding box center [432, 457] width 109 height 15
click at [378, 454] on input "Create without photos" at bounding box center [364, 457] width 27 height 27
checkbox input "true"
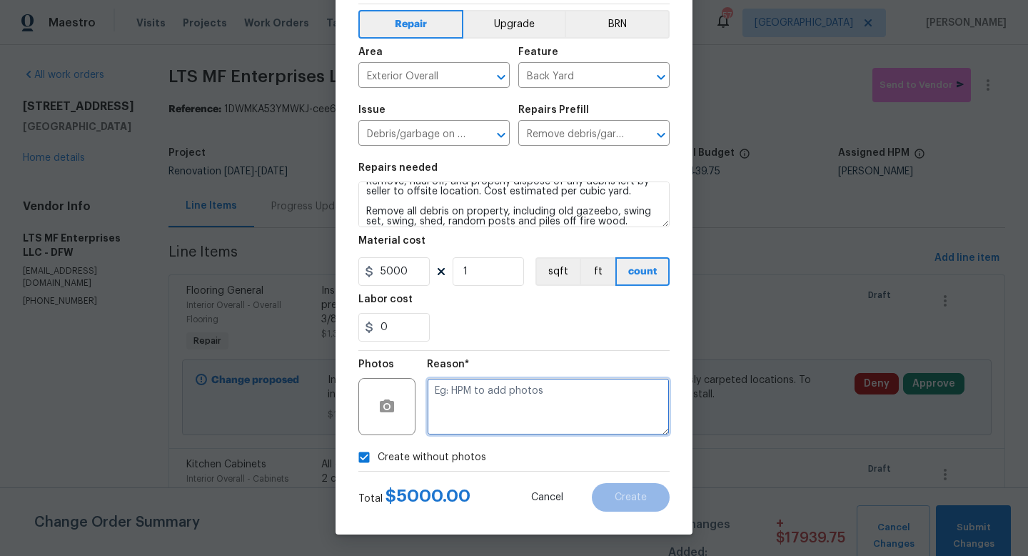
click at [471, 404] on textarea at bounding box center [548, 406] width 243 height 57
type textarea "w"
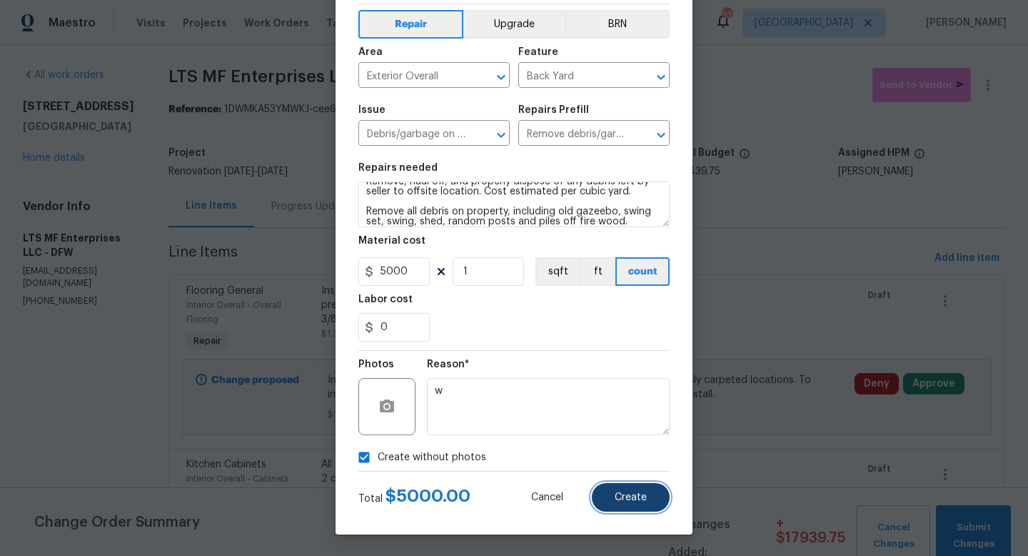
click at [626, 506] on button "Create" at bounding box center [631, 497] width 78 height 29
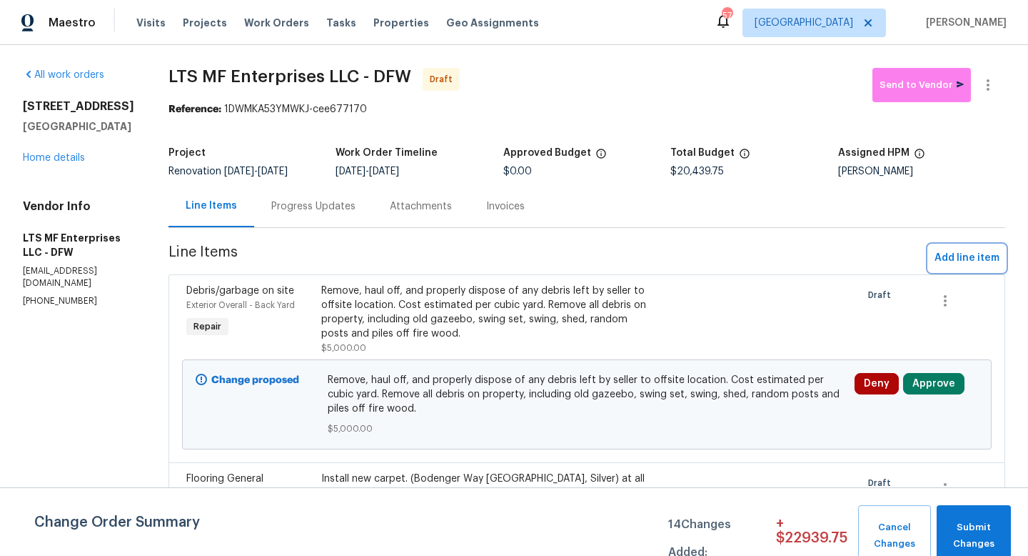
click at [968, 256] on span "Add line item" at bounding box center [967, 258] width 65 height 18
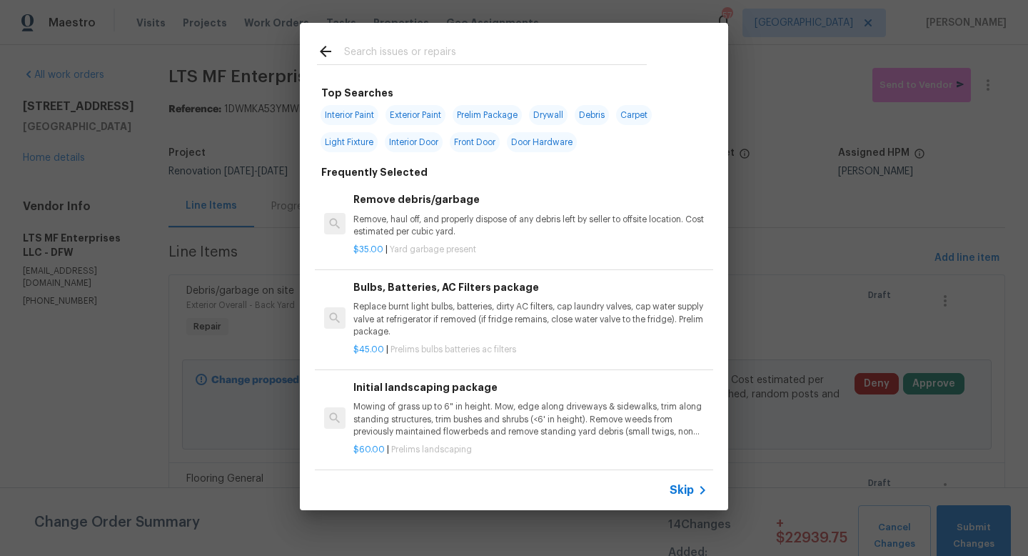
click at [693, 492] on span "Skip" at bounding box center [682, 490] width 24 height 14
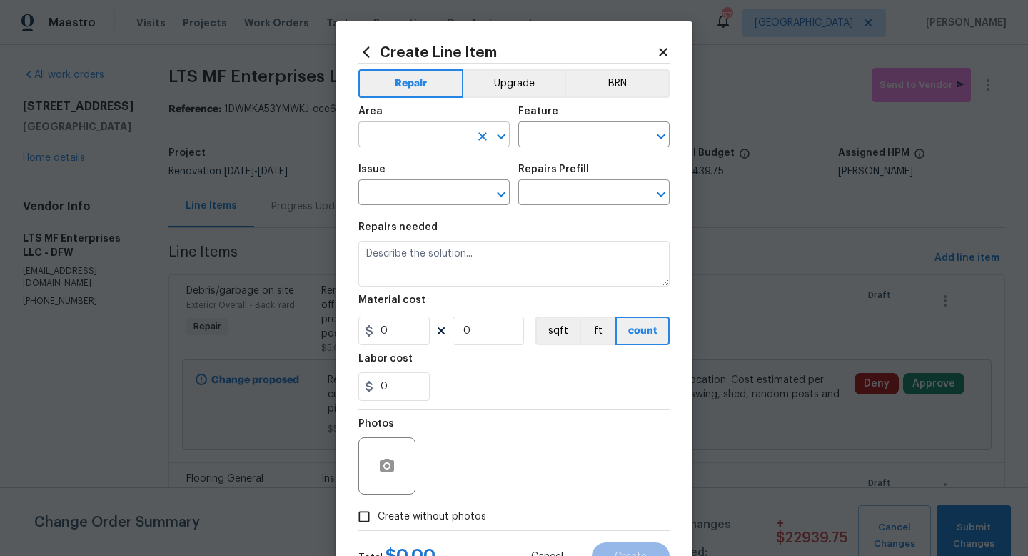
click at [412, 136] on input "text" at bounding box center [414, 136] width 111 height 22
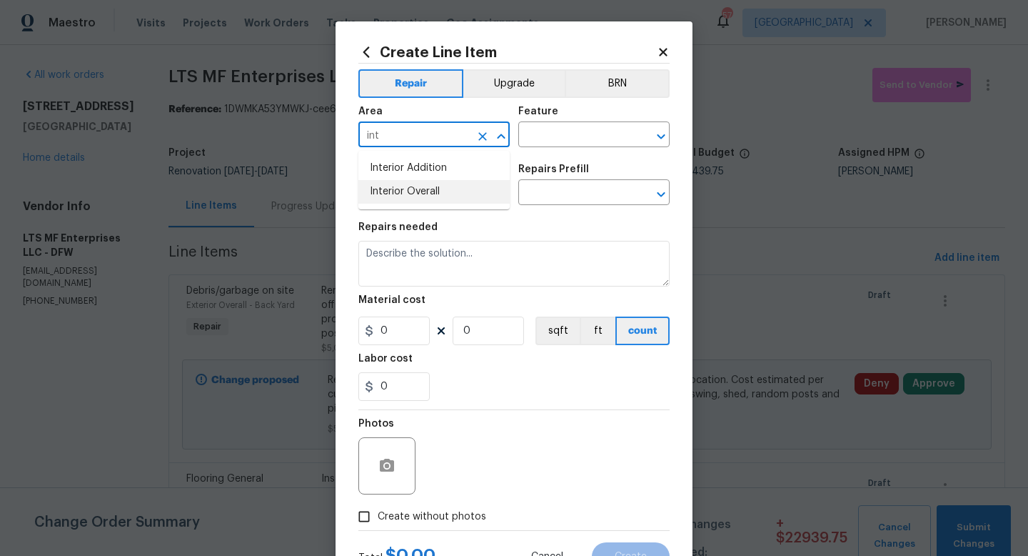
click at [424, 187] on li "Interior Overall" at bounding box center [434, 192] width 151 height 24
type input "Interior Overall"
click at [558, 130] on input "text" at bounding box center [574, 136] width 111 height 22
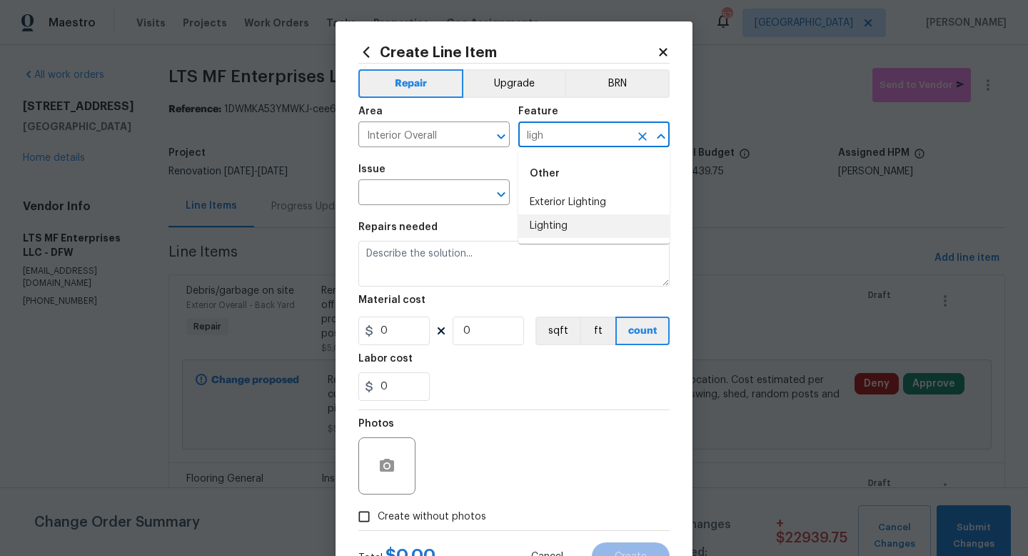
click at [551, 224] on li "Lighting" at bounding box center [594, 226] width 151 height 24
type input "Lighting"
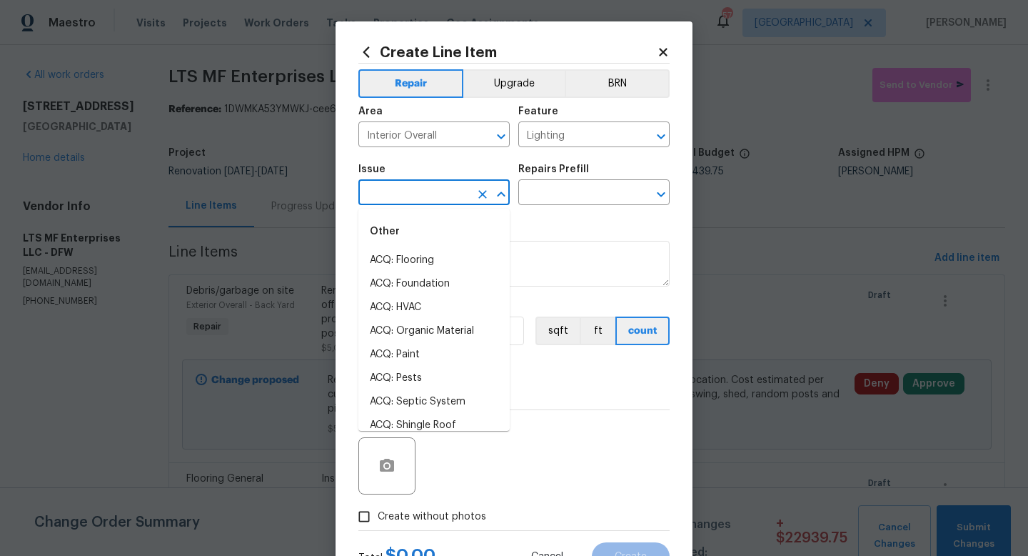
click at [455, 192] on input "text" at bounding box center [414, 194] width 111 height 22
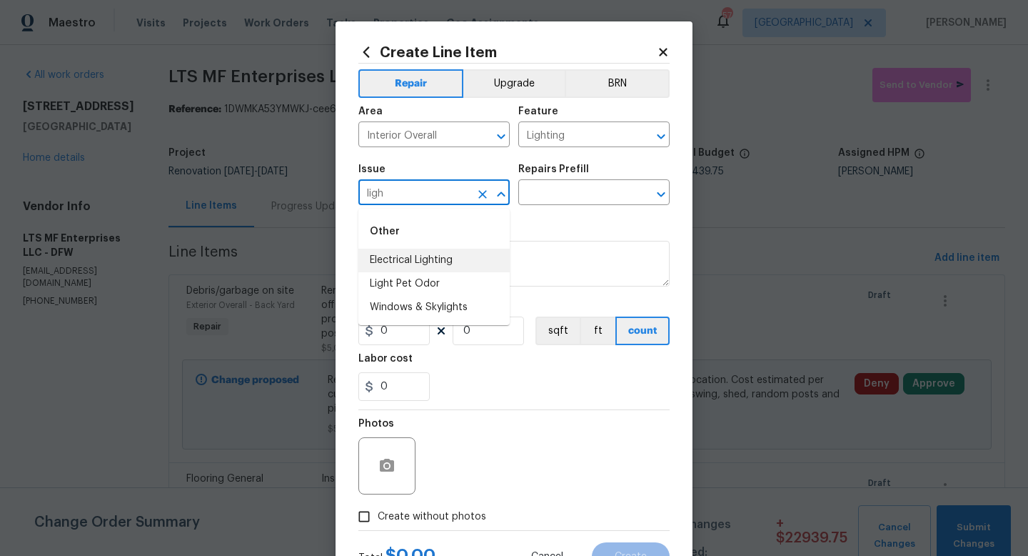
click at [441, 262] on li "Electrical Lighting" at bounding box center [434, 261] width 151 height 24
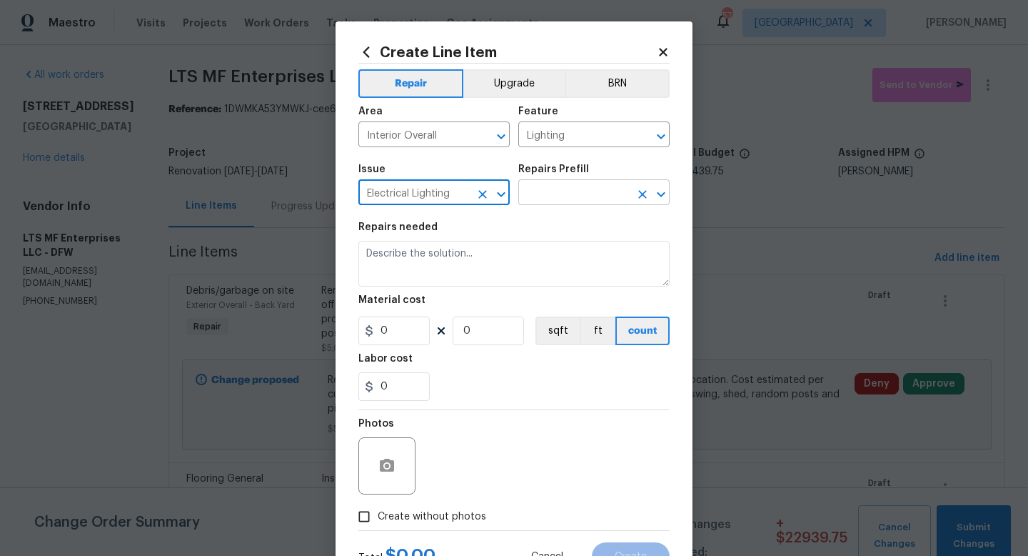
type input "Electrical Lighting"
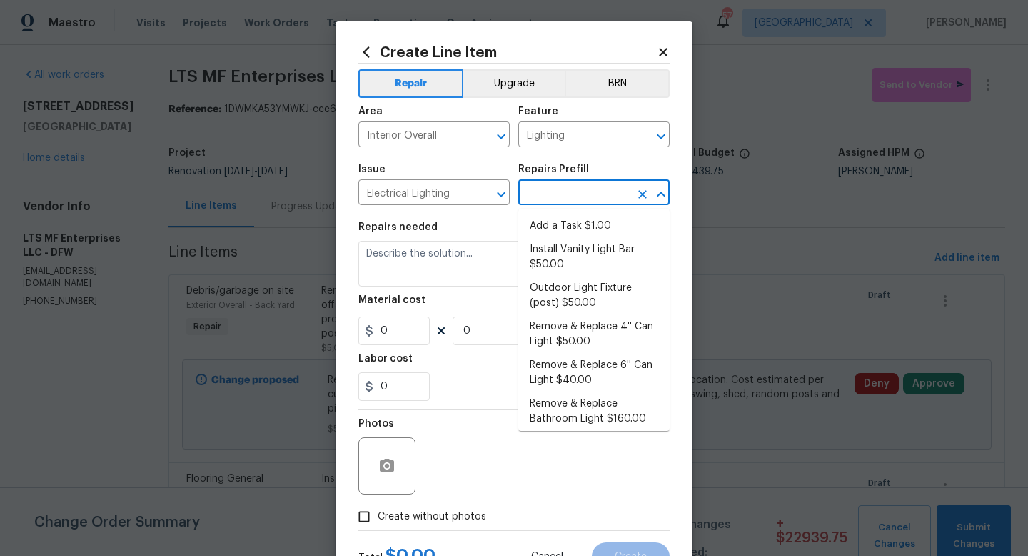
click at [542, 199] on input "text" at bounding box center [574, 194] width 111 height 22
click at [546, 222] on li "Add a Task $1.00" at bounding box center [594, 226] width 151 height 24
type input "Add a Task $1.00"
type textarea "HPM to detail"
type input "1"
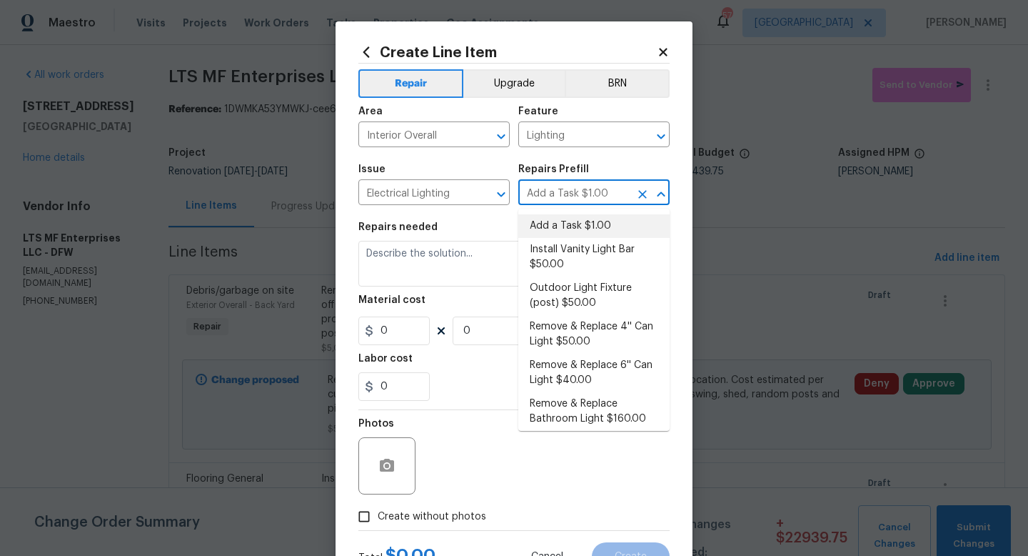
type input "1"
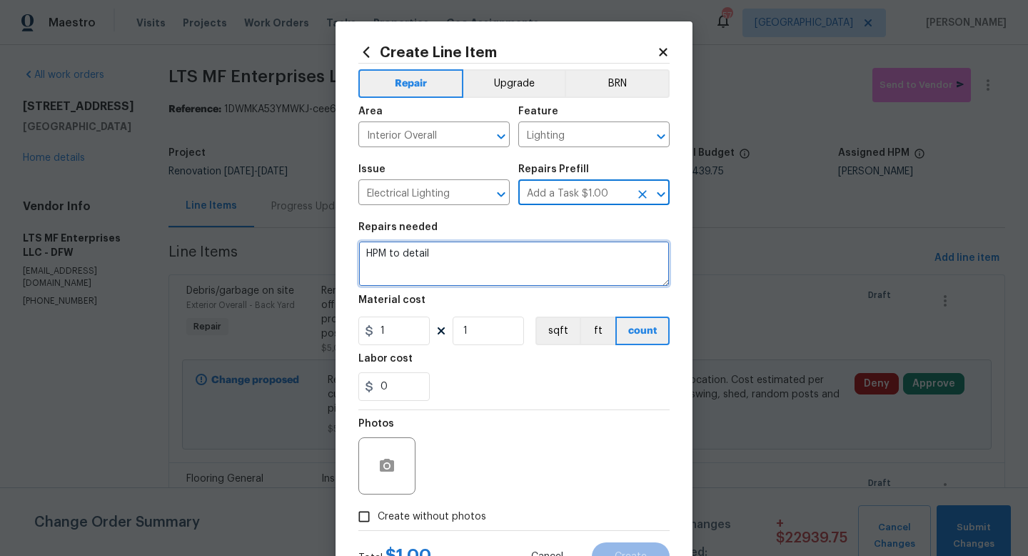
click at [486, 259] on textarea "HPM to detail" at bounding box center [514, 264] width 311 height 46
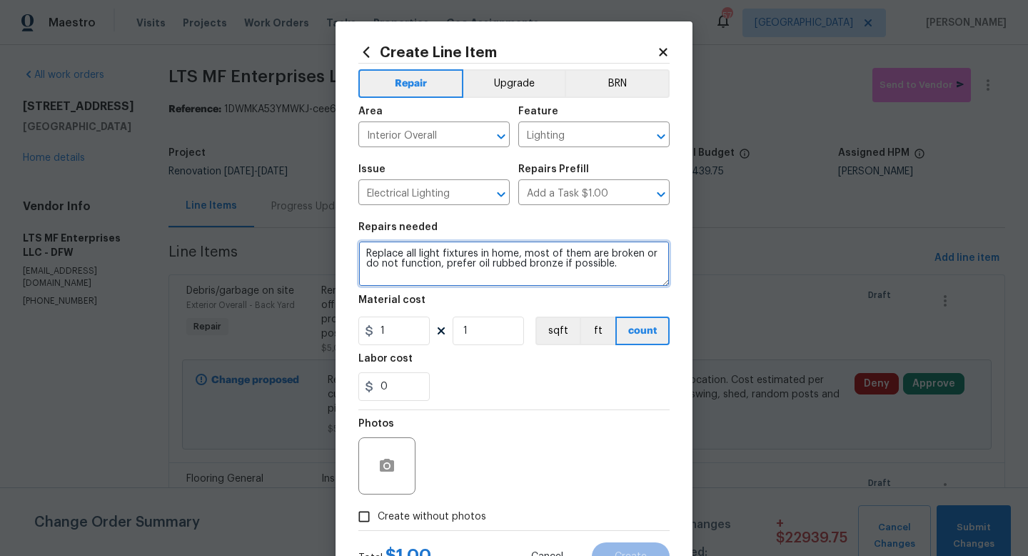
type textarea "Replace all light fixtures in home, most of them are broken or do not function,…"
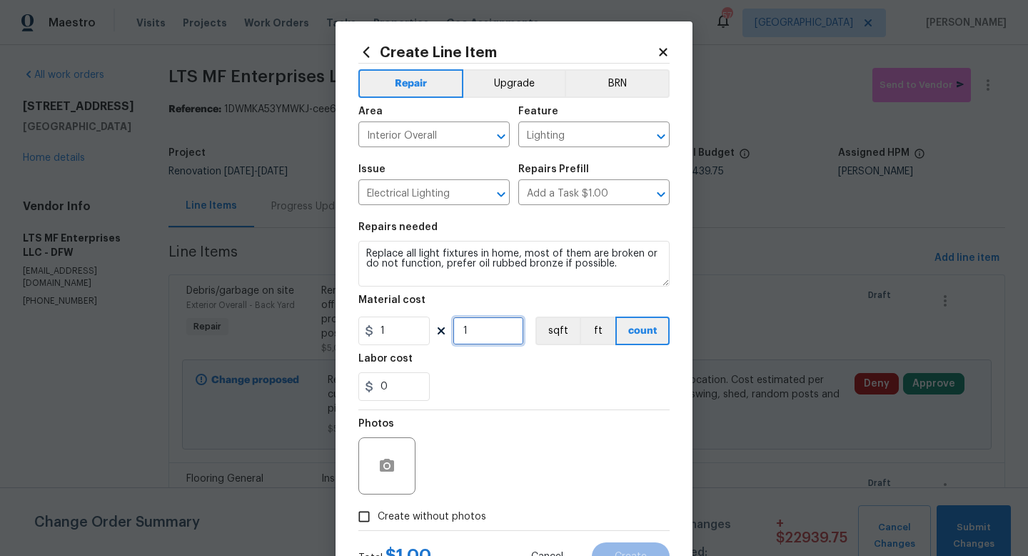
click at [484, 333] on input "1" at bounding box center [488, 330] width 71 height 29
type input "1000"
click at [442, 511] on span "Create without photos" at bounding box center [432, 516] width 109 height 15
click at [378, 511] on input "Create without photos" at bounding box center [364, 516] width 27 height 27
checkbox input "true"
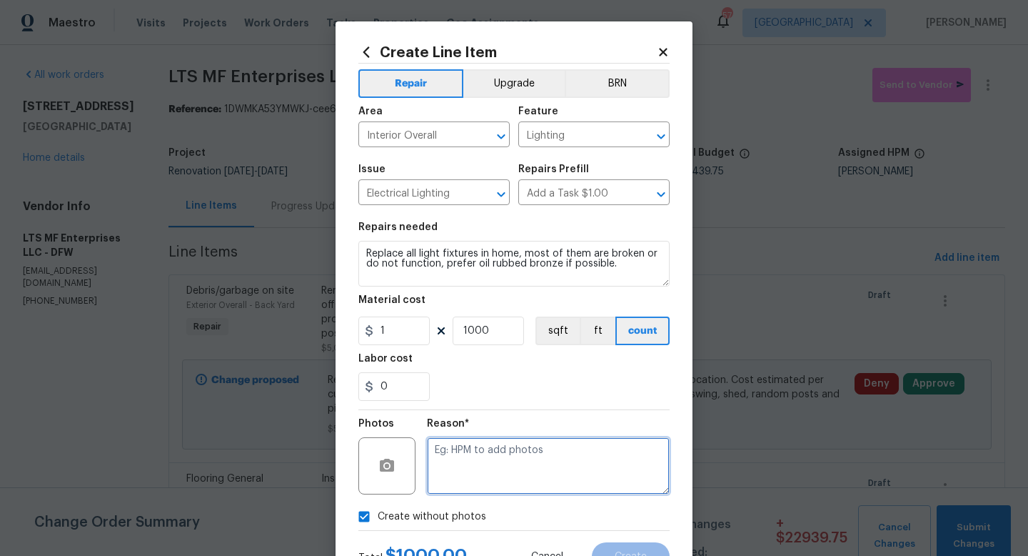
click at [478, 456] on textarea at bounding box center [548, 465] width 243 height 57
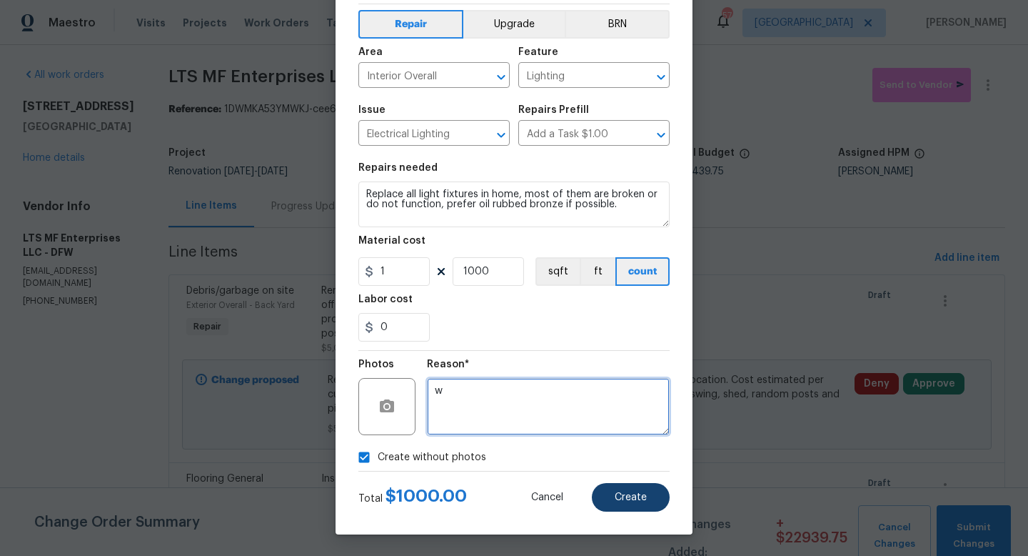
type textarea "w"
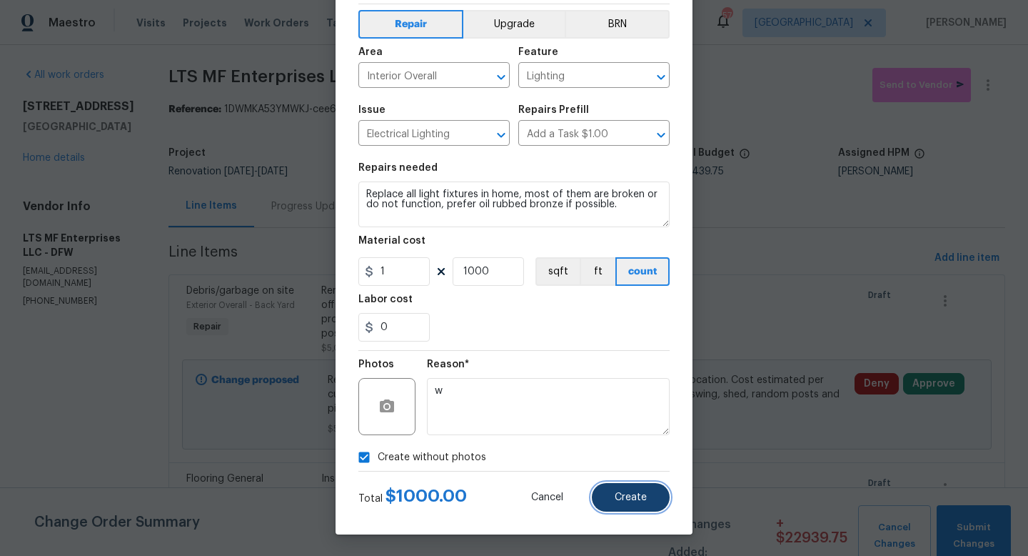
click at [611, 501] on button "Create" at bounding box center [631, 497] width 78 height 29
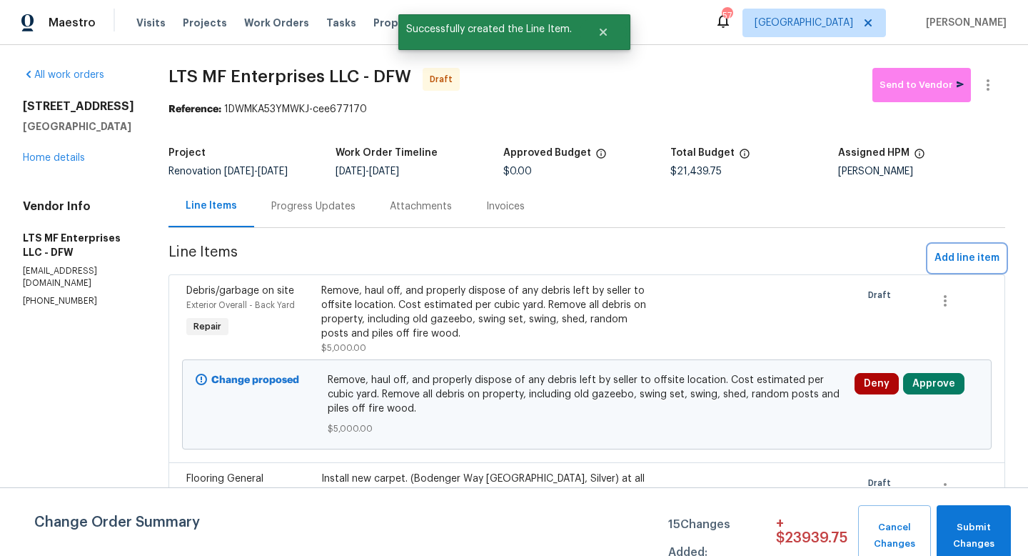
click at [954, 251] on span "Add line item" at bounding box center [967, 258] width 65 height 18
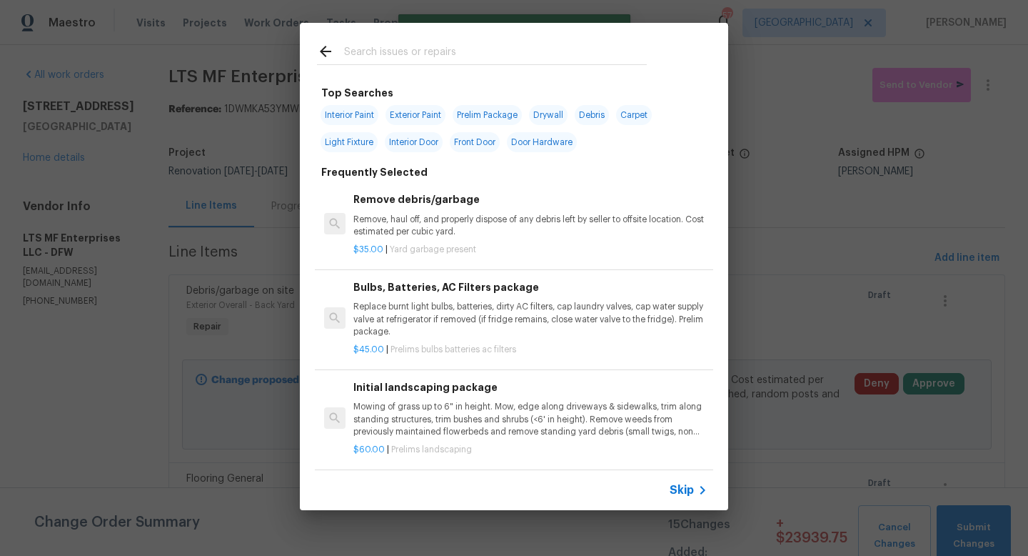
click at [684, 494] on span "Skip" at bounding box center [682, 490] width 24 height 14
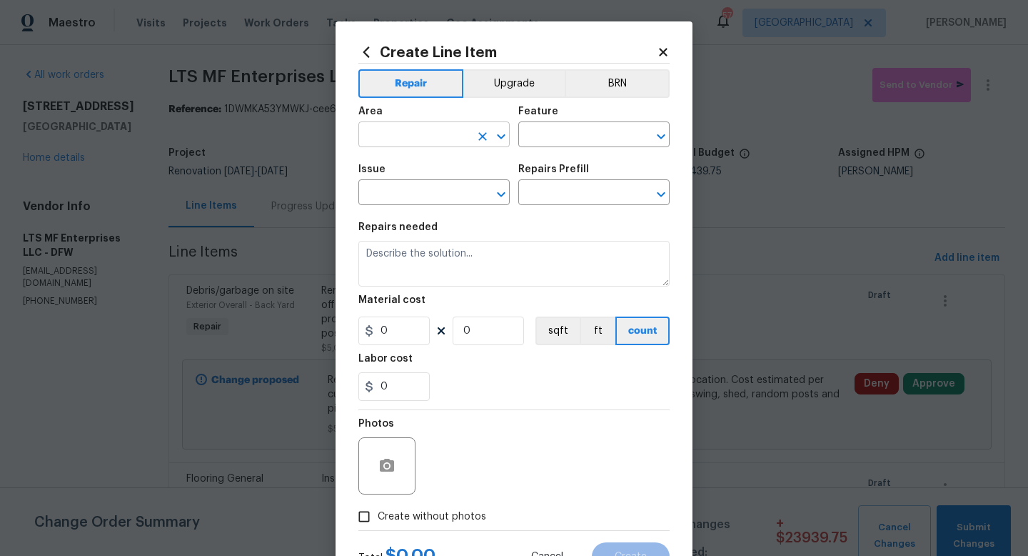
click at [410, 138] on input "text" at bounding box center [414, 136] width 111 height 22
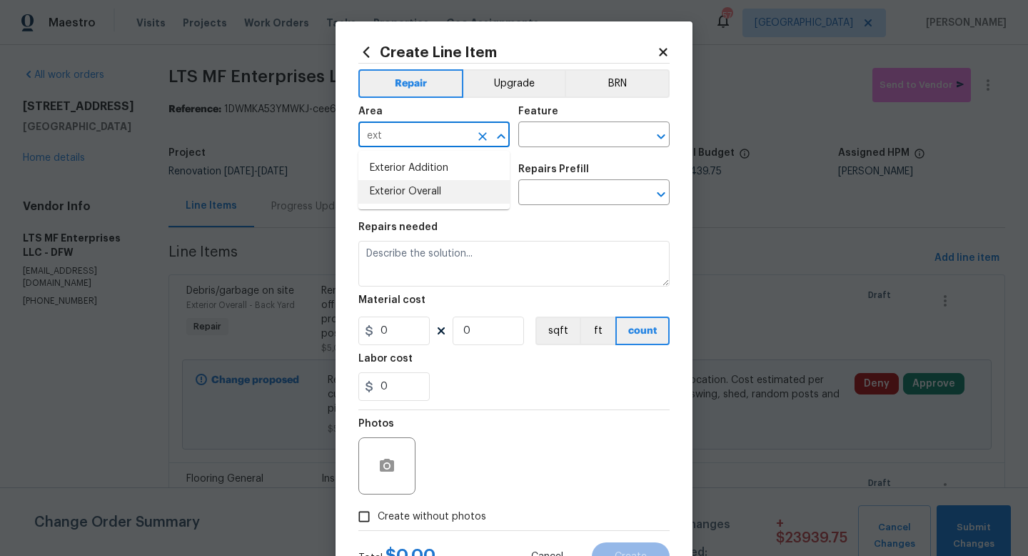
click at [426, 198] on li "Exterior Overall" at bounding box center [434, 192] width 151 height 24
type input "Exterior Overall"
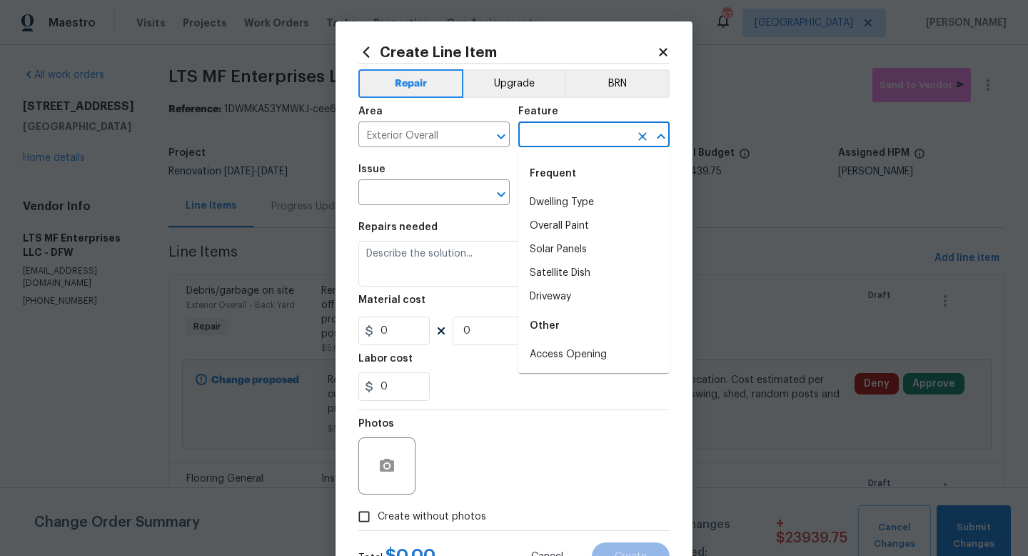
click at [542, 146] on input "text" at bounding box center [574, 136] width 111 height 22
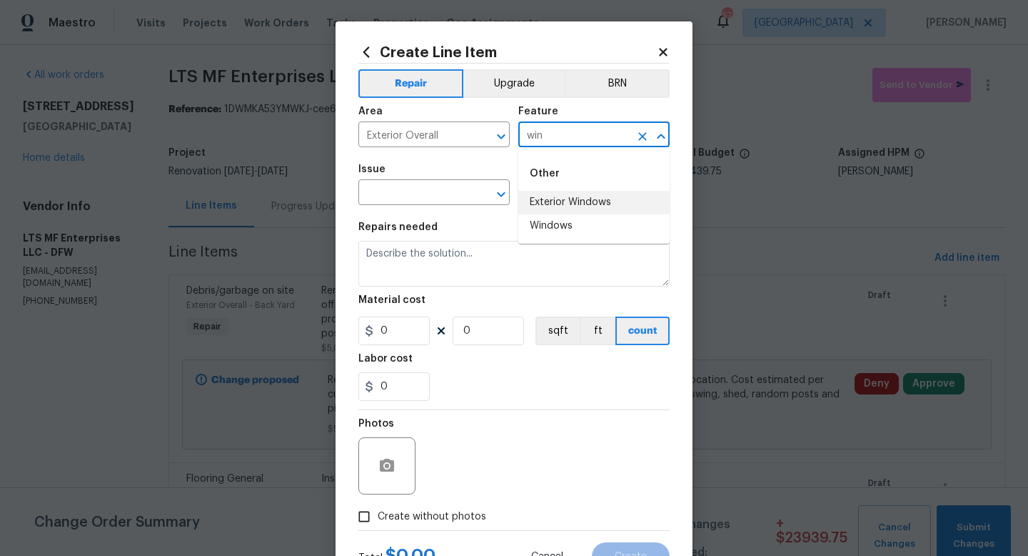
click at [550, 203] on li "Exterior Windows" at bounding box center [594, 203] width 151 height 24
type input "Exterior Windows"
click at [447, 195] on input "text" at bounding box center [414, 194] width 111 height 22
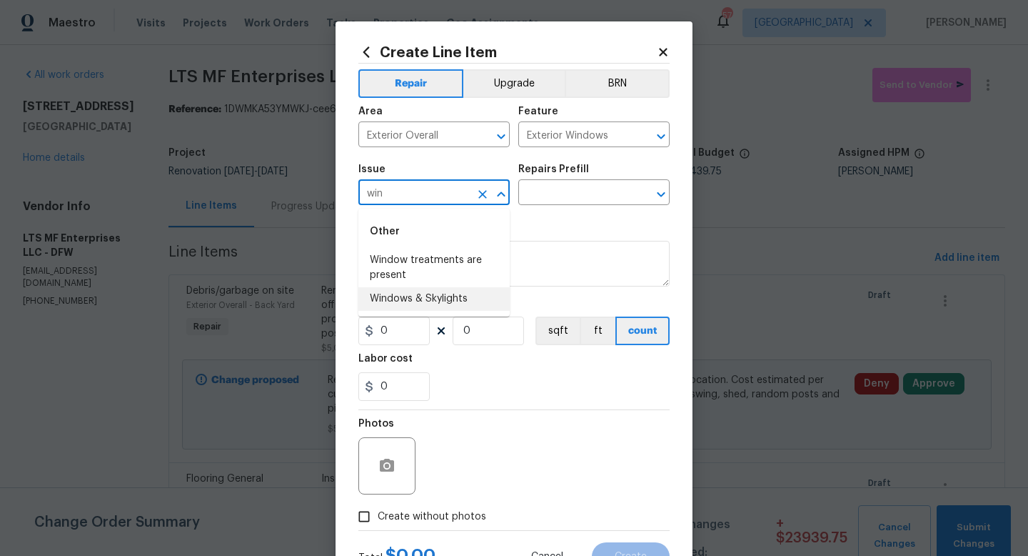
click at [448, 293] on li "Windows & Skylights" at bounding box center [434, 299] width 151 height 24
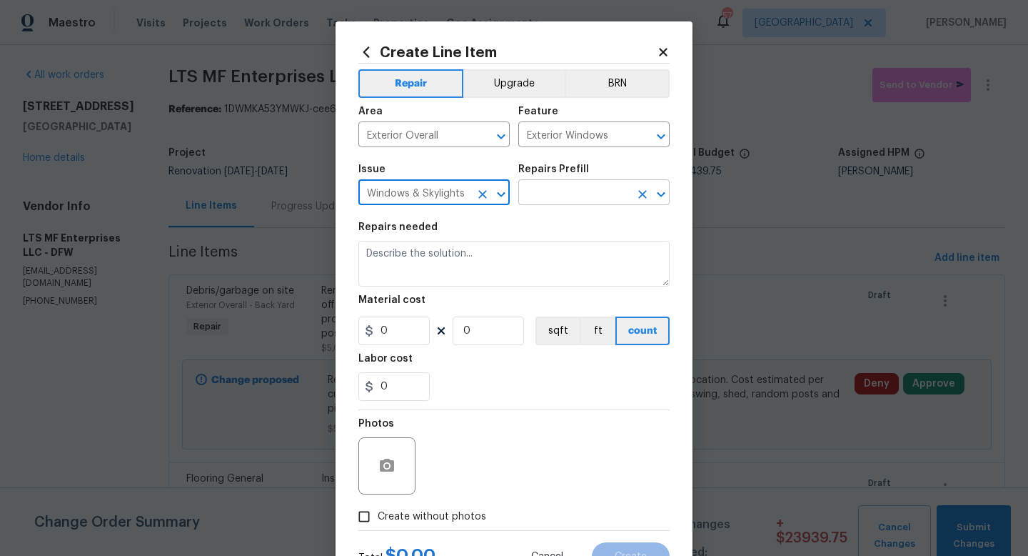
type input "Windows & Skylights"
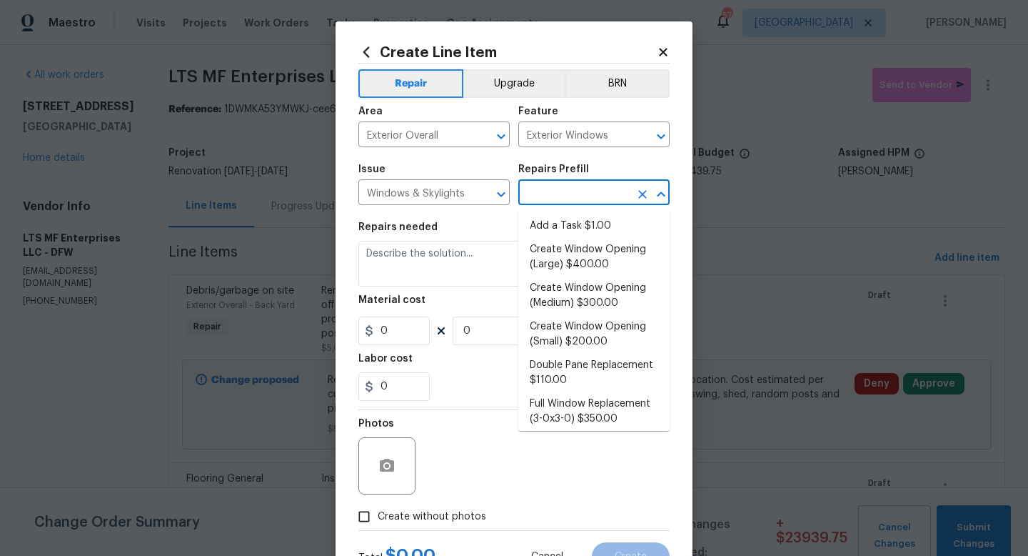
click at [545, 199] on input "text" at bounding box center [574, 194] width 111 height 22
click at [555, 229] on li "Add a Task $1.00" at bounding box center [594, 226] width 151 height 24
type input "Add a Task $1.00"
type textarea "HPM to detail"
type input "1"
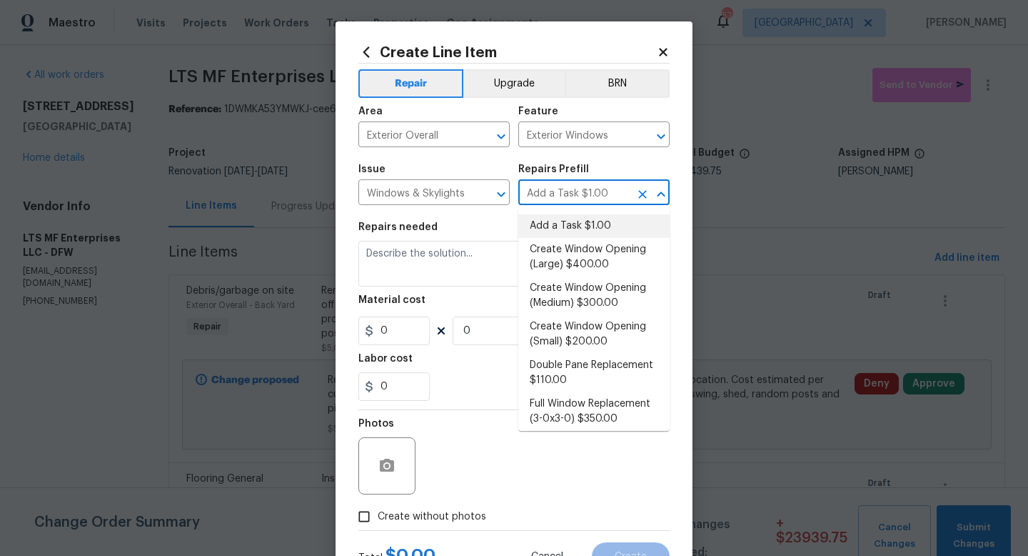
type input "1"
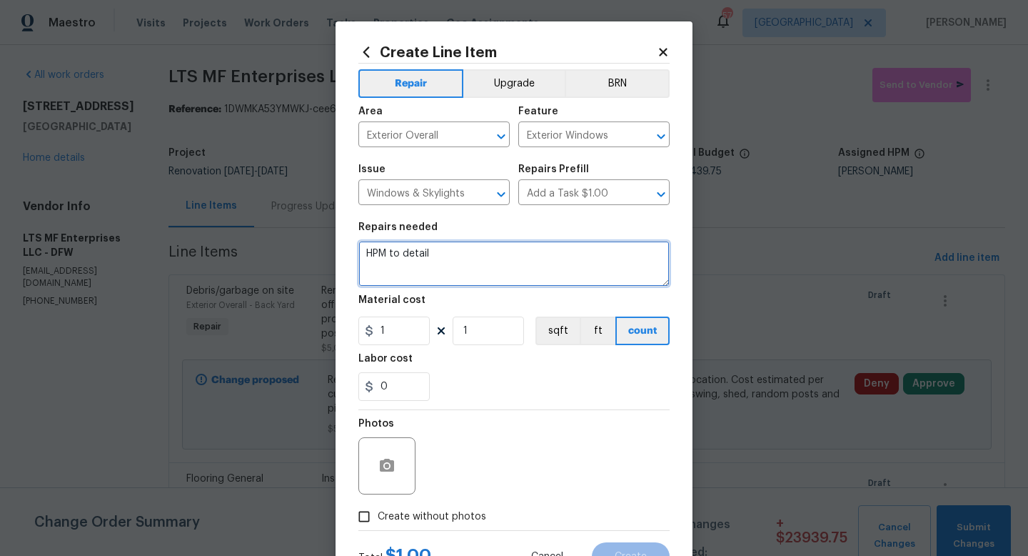
click at [496, 261] on textarea "HPM to detail" at bounding box center [514, 264] width 311 height 46
type textarea "Remove window unit in garage, replace glass"
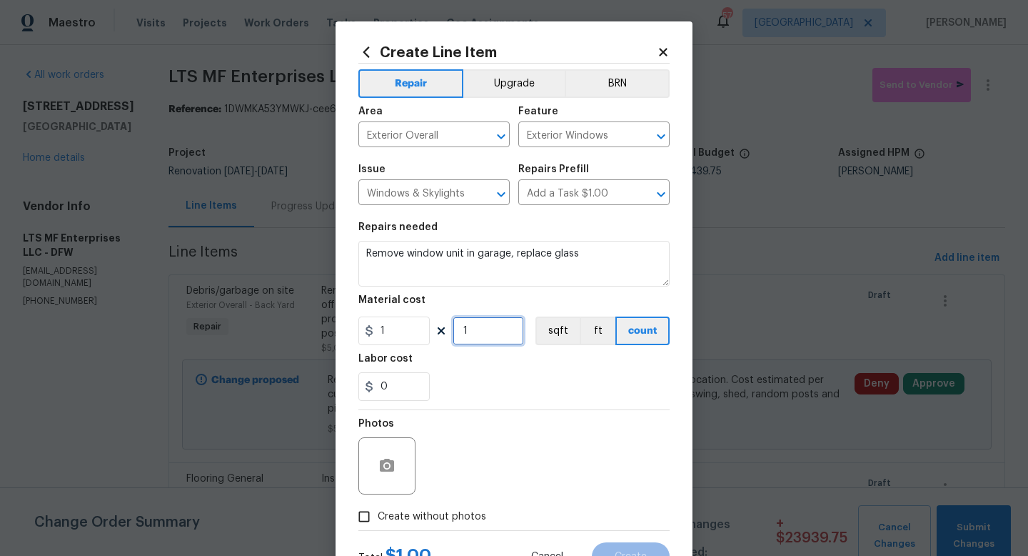
click at [489, 325] on input "1" at bounding box center [488, 330] width 71 height 29
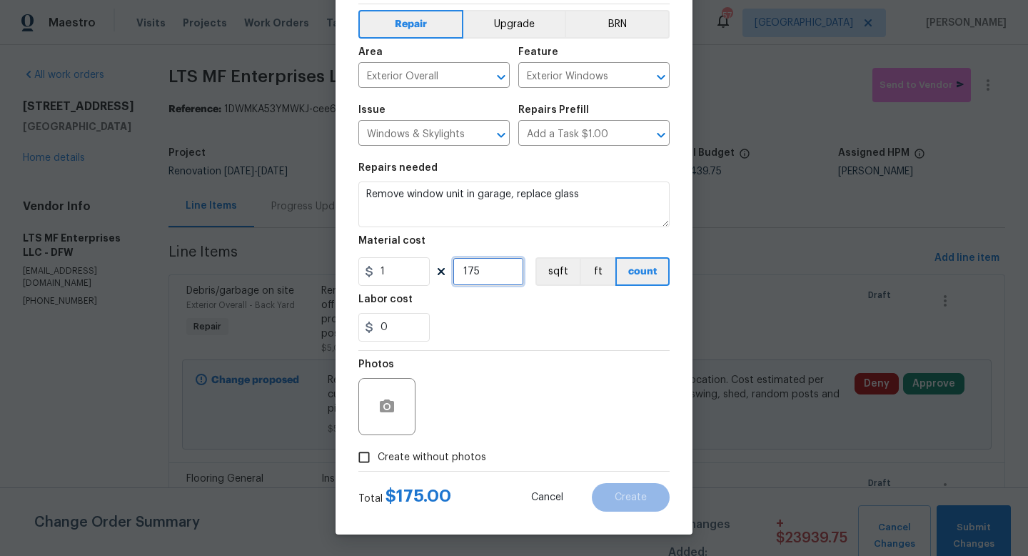
type input "175"
click at [442, 453] on span "Create without photos" at bounding box center [432, 457] width 109 height 15
click at [378, 453] on input "Create without photos" at bounding box center [364, 457] width 27 height 27
checkbox input "true"
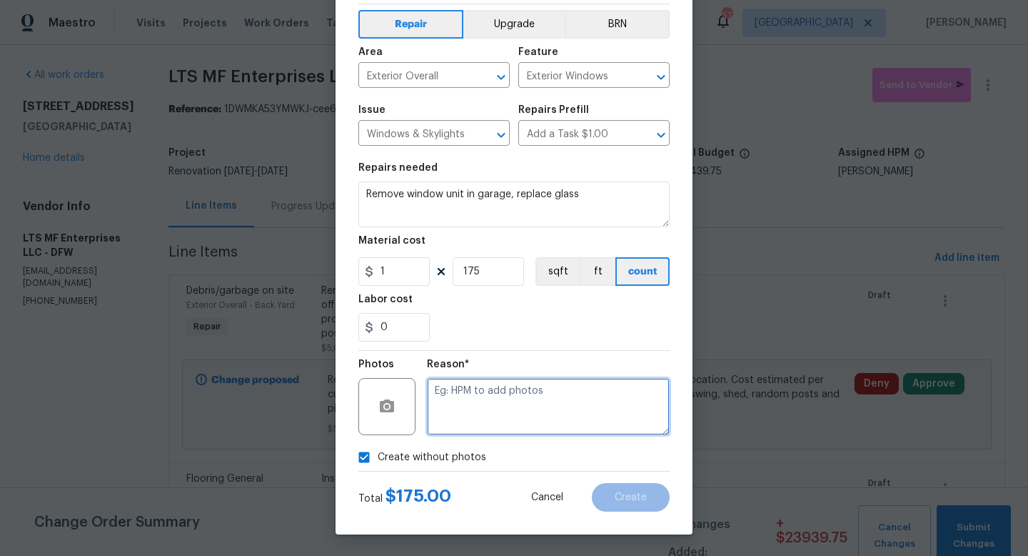
click at [498, 391] on textarea at bounding box center [548, 406] width 243 height 57
type textarea "w"
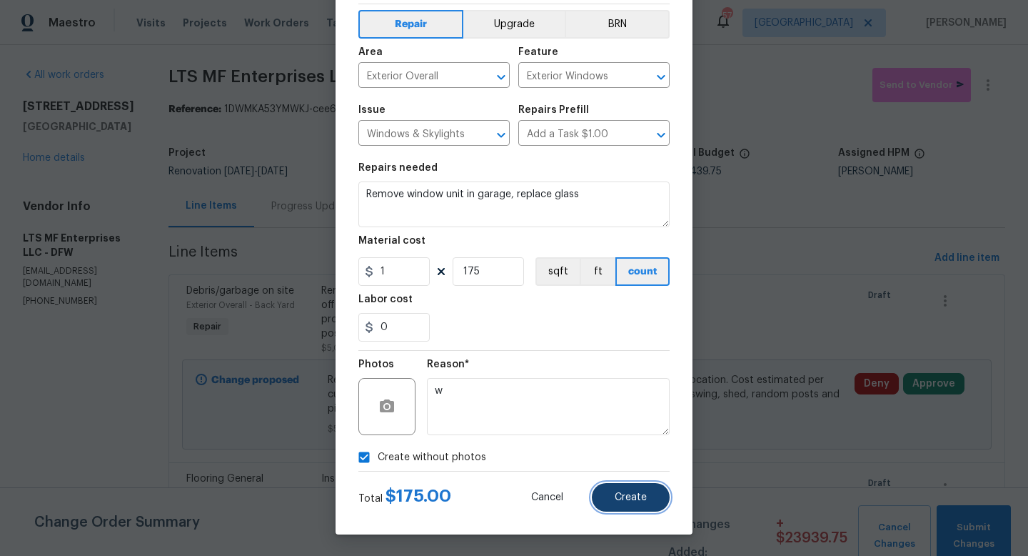
click at [626, 494] on span "Create" at bounding box center [631, 497] width 32 height 11
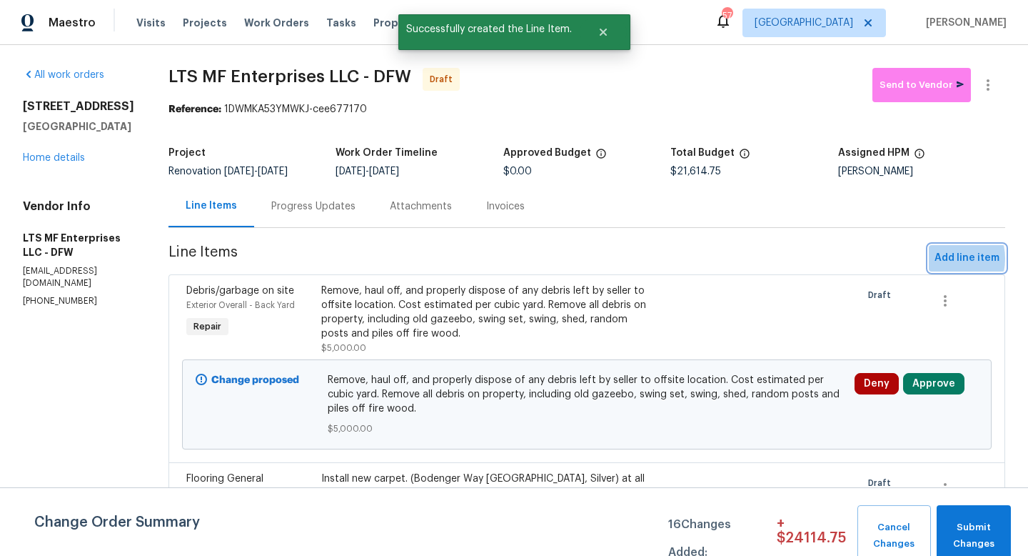
click at [941, 259] on span "Add line item" at bounding box center [967, 258] width 65 height 18
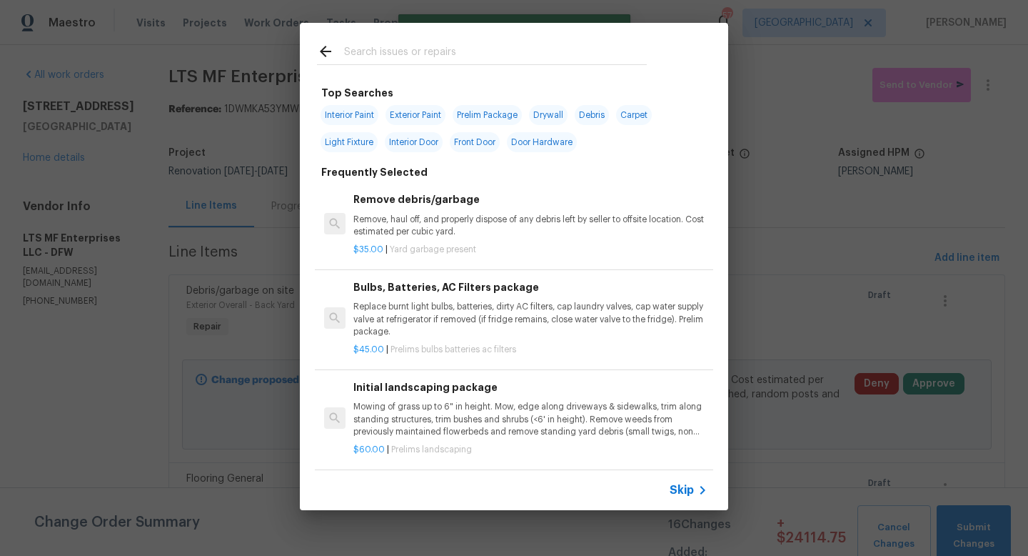
click at [679, 489] on span "Skip" at bounding box center [682, 490] width 24 height 14
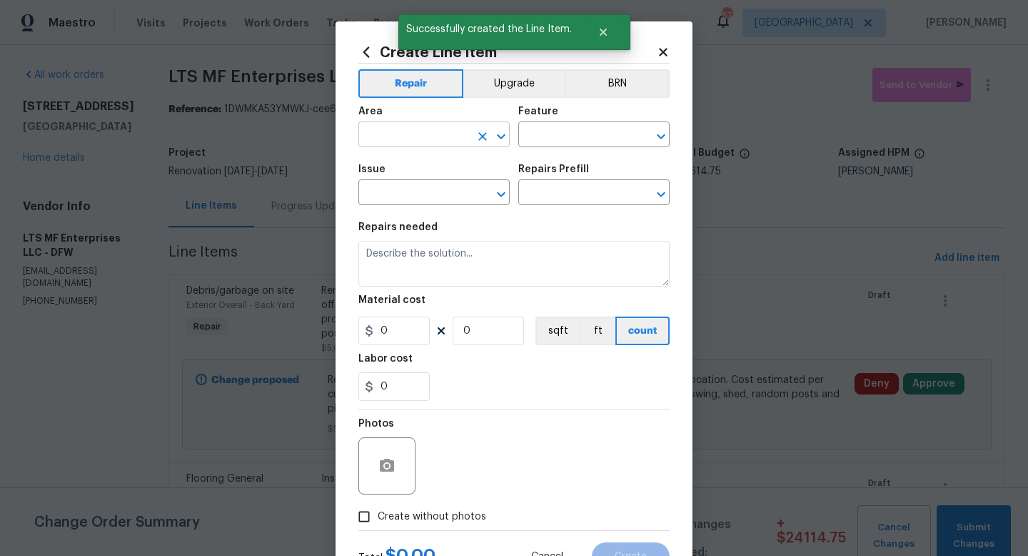
click at [418, 133] on input "text" at bounding box center [414, 136] width 111 height 22
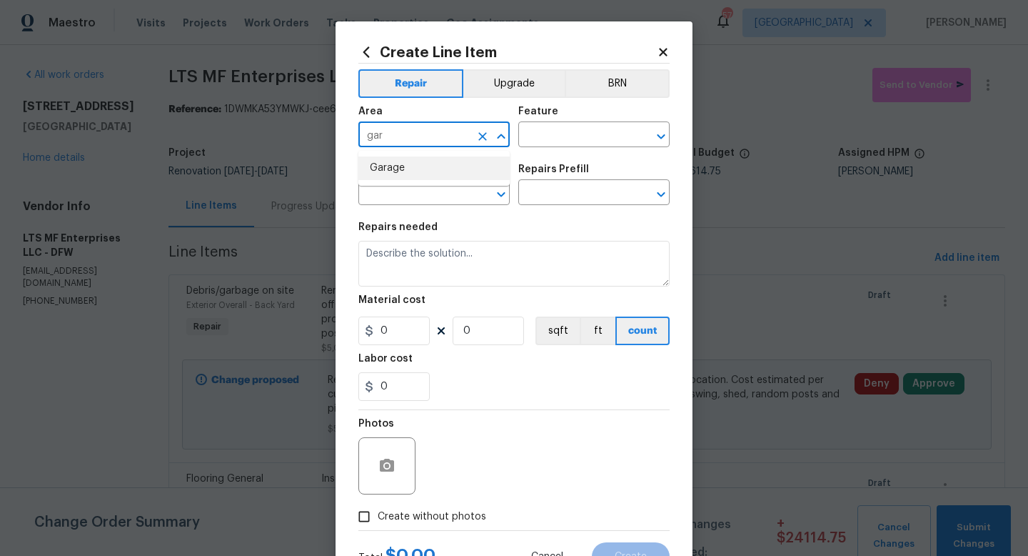
click at [418, 171] on li "Garage" at bounding box center [434, 168] width 151 height 24
type input "Garage"
click at [542, 131] on input "text" at bounding box center [574, 136] width 111 height 22
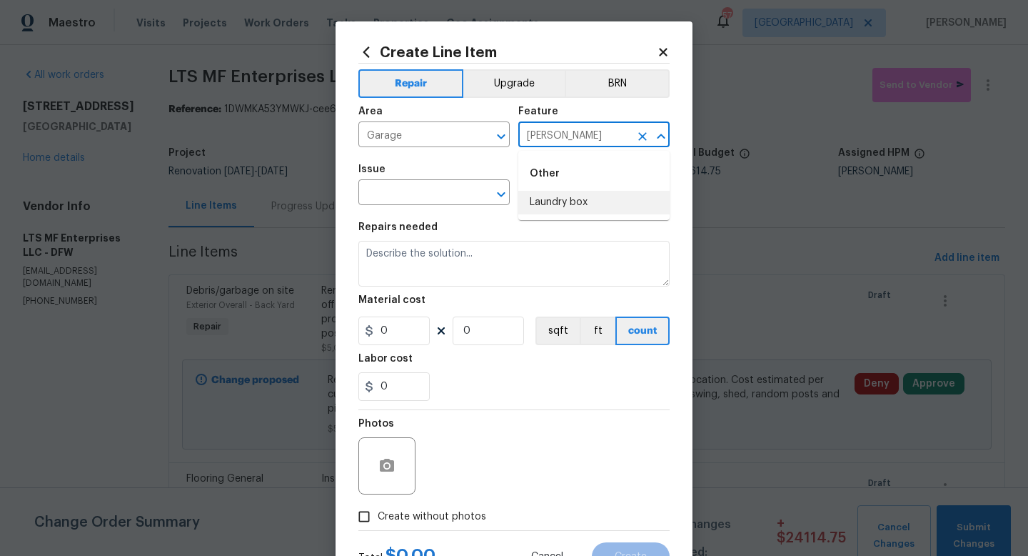
click at [553, 206] on li "Laundry box" at bounding box center [594, 203] width 151 height 24
click at [438, 180] on div "Issue" at bounding box center [434, 173] width 151 height 19
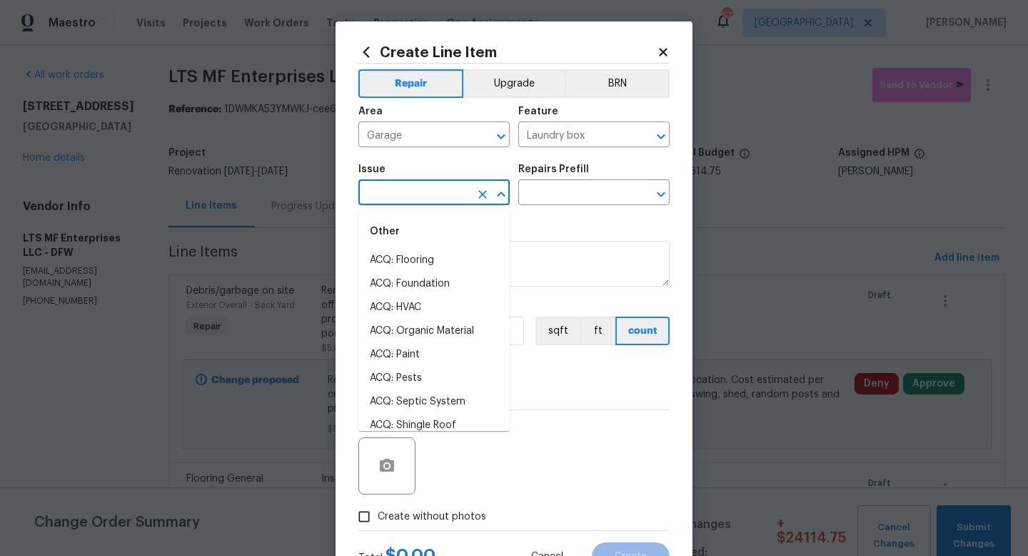
click at [438, 184] on input "text" at bounding box center [414, 194] width 111 height 22
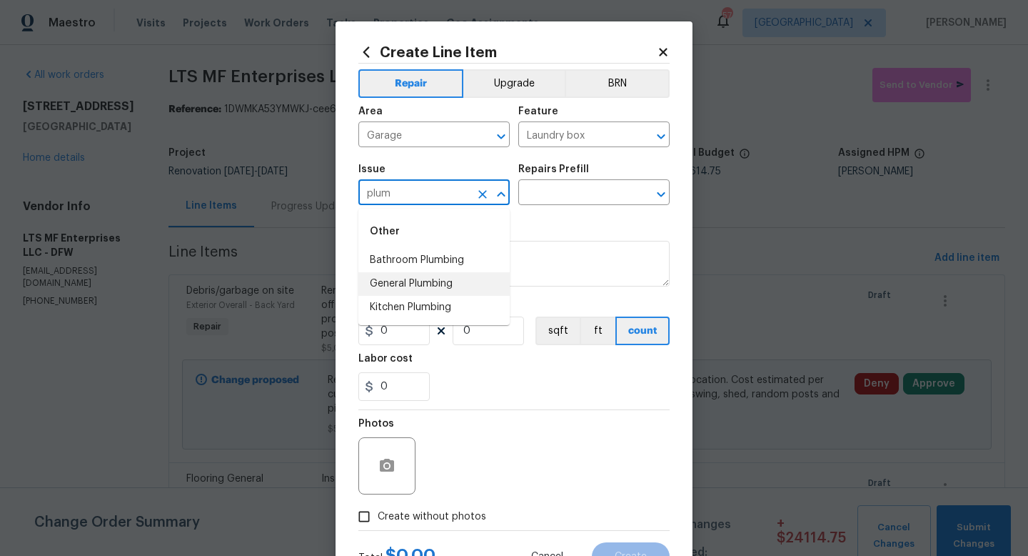
click at [439, 285] on li "General Plumbing" at bounding box center [434, 284] width 151 height 24
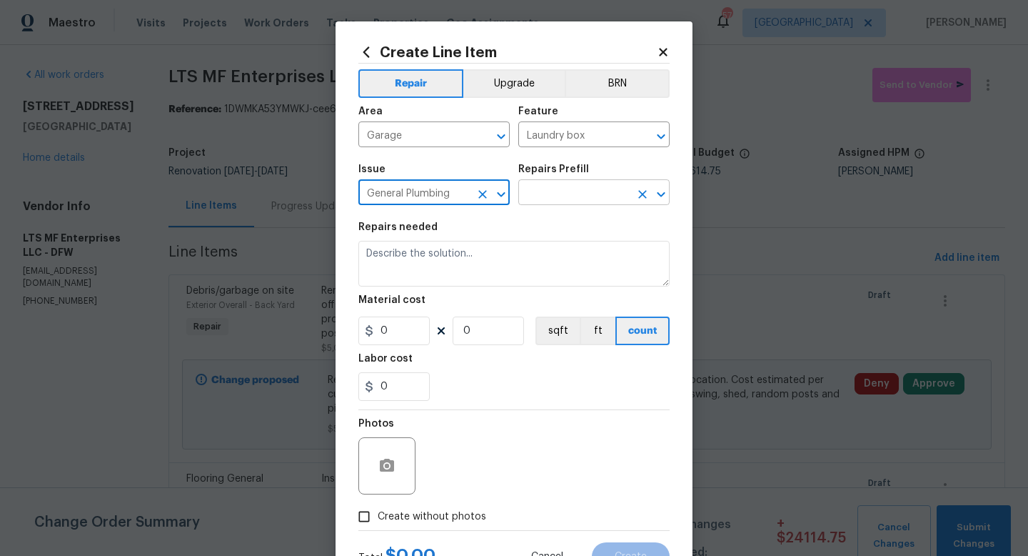
click at [550, 188] on input "text" at bounding box center [574, 194] width 111 height 22
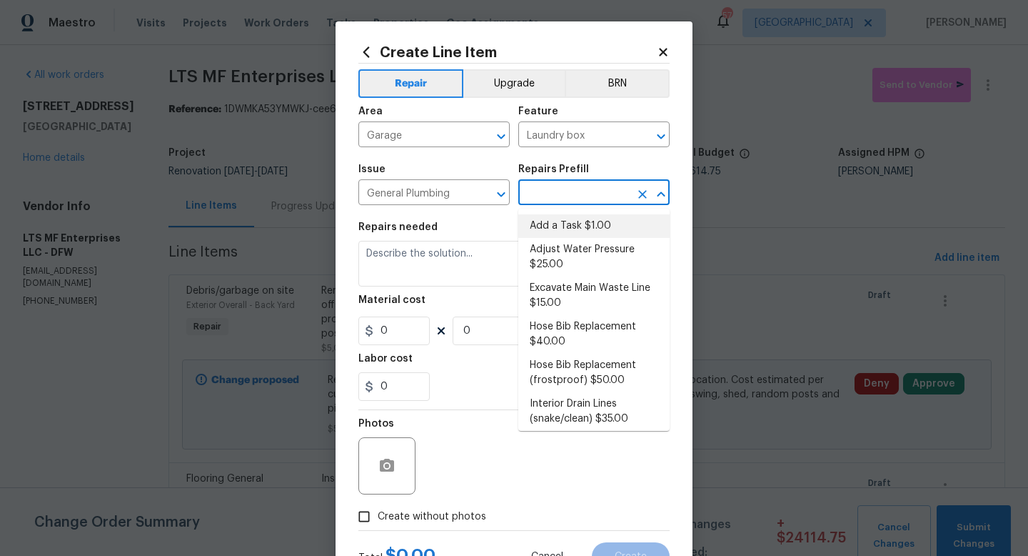
click at [551, 218] on li "Add a Task $1.00" at bounding box center [594, 226] width 151 height 24
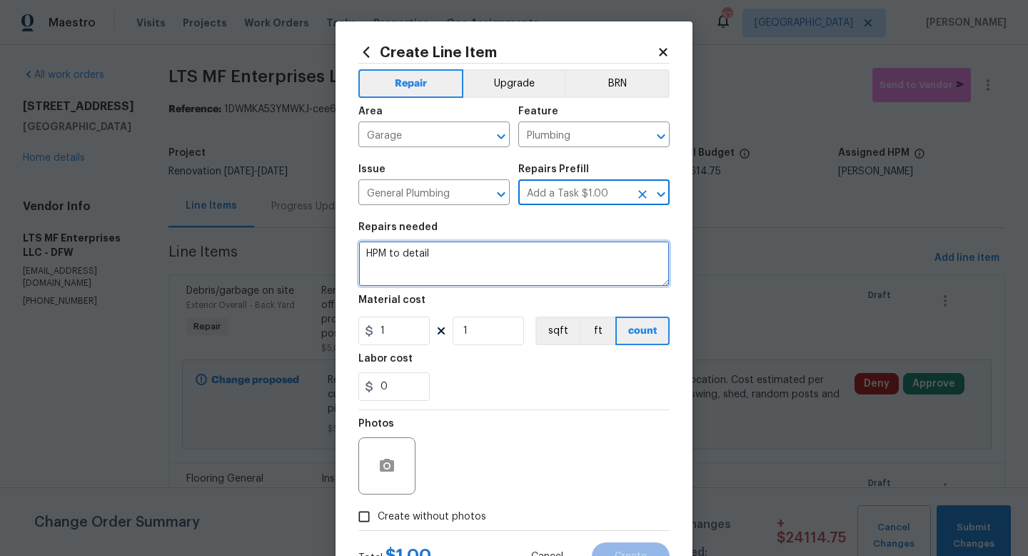
click at [509, 251] on textarea "HPM to detail" at bounding box center [514, 264] width 311 height 46
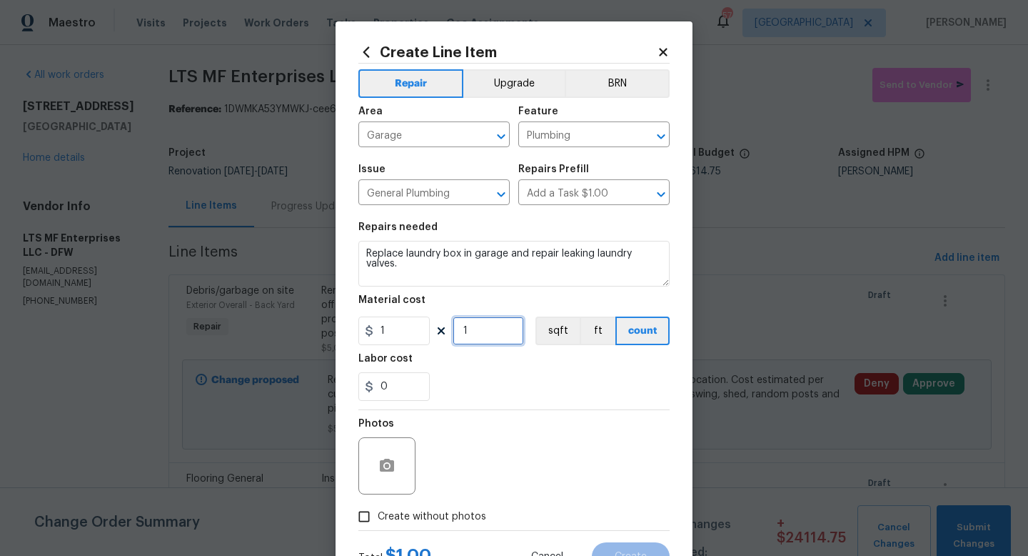
click at [511, 331] on input "1" at bounding box center [488, 330] width 71 height 29
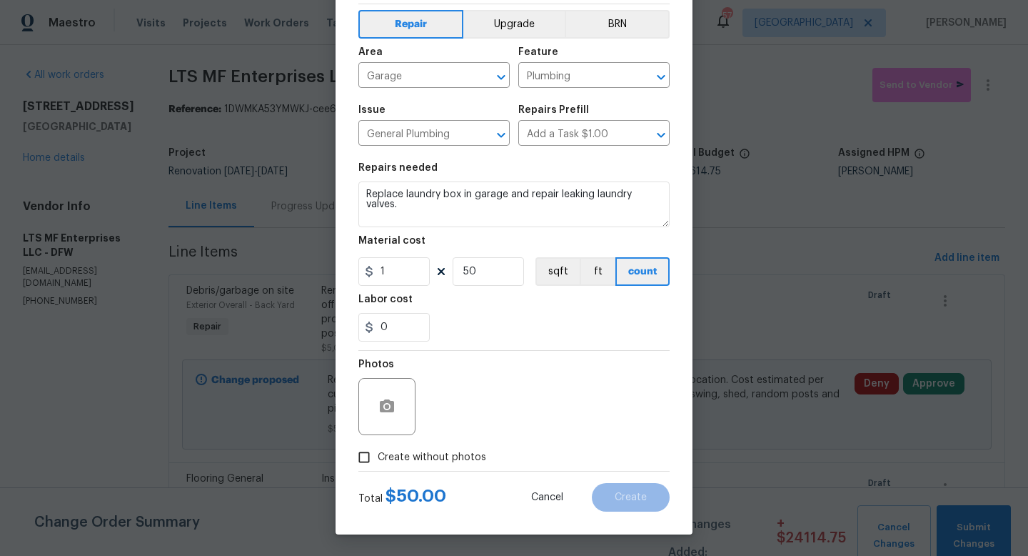
click at [458, 459] on span "Create without photos" at bounding box center [432, 457] width 109 height 15
click at [378, 459] on input "Create without photos" at bounding box center [364, 457] width 27 height 27
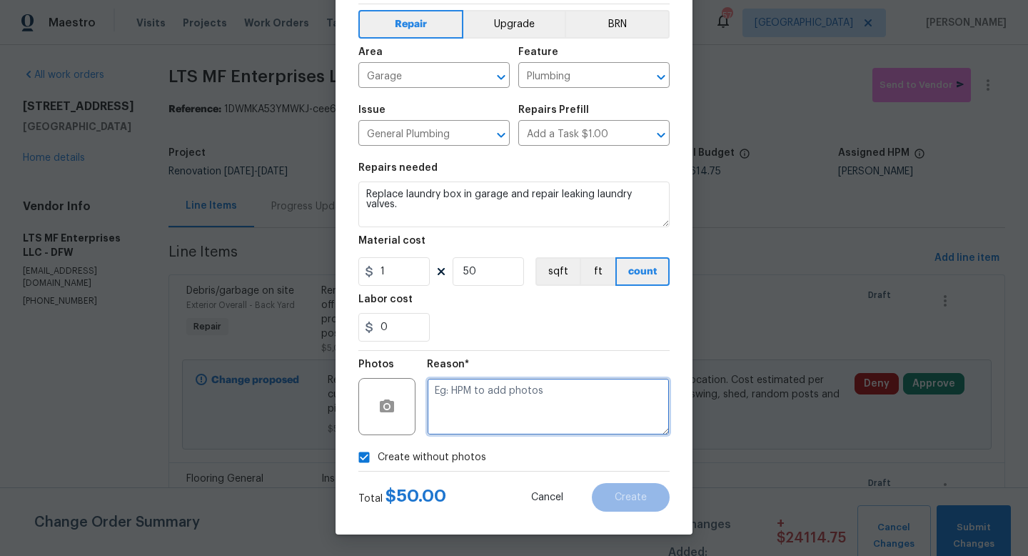
click at [477, 426] on textarea at bounding box center [548, 406] width 243 height 57
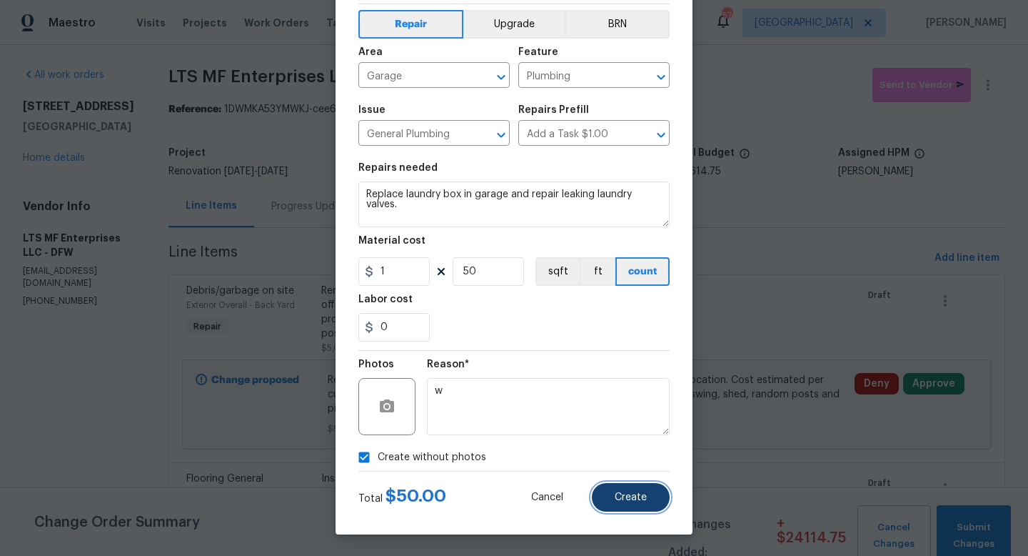
click at [613, 501] on button "Create" at bounding box center [631, 497] width 78 height 29
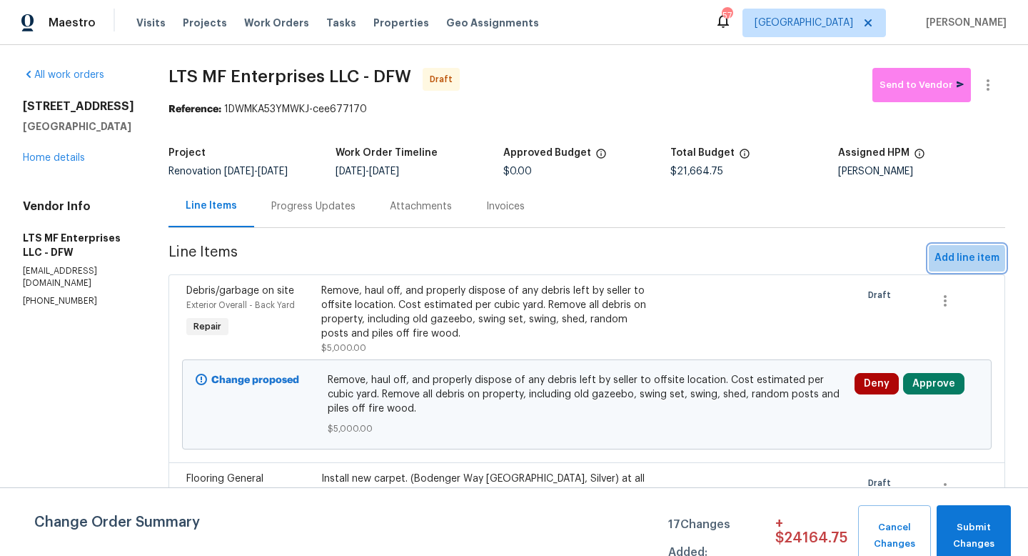
click at [951, 259] on span "Add line item" at bounding box center [967, 258] width 65 height 18
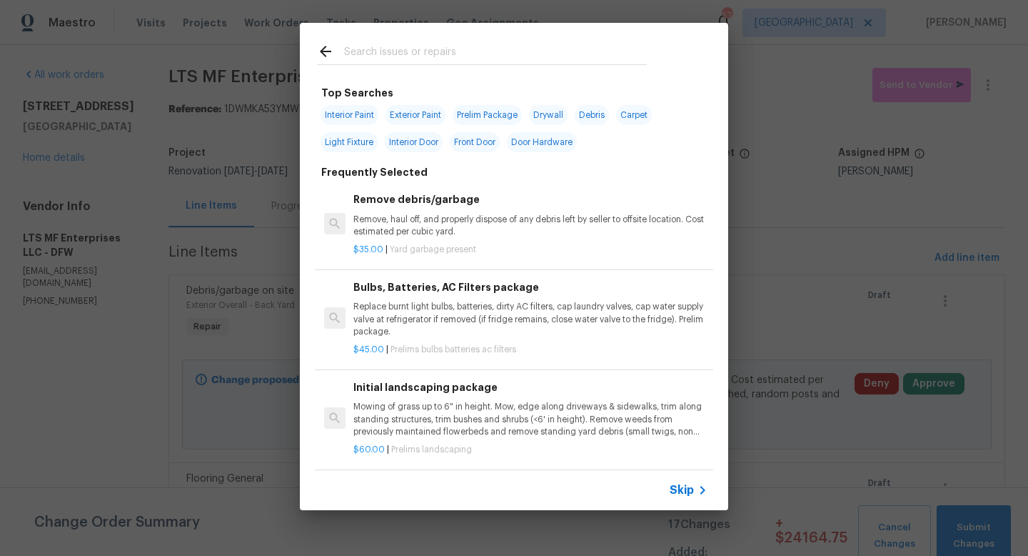
click at [681, 487] on span "Skip" at bounding box center [682, 490] width 24 height 14
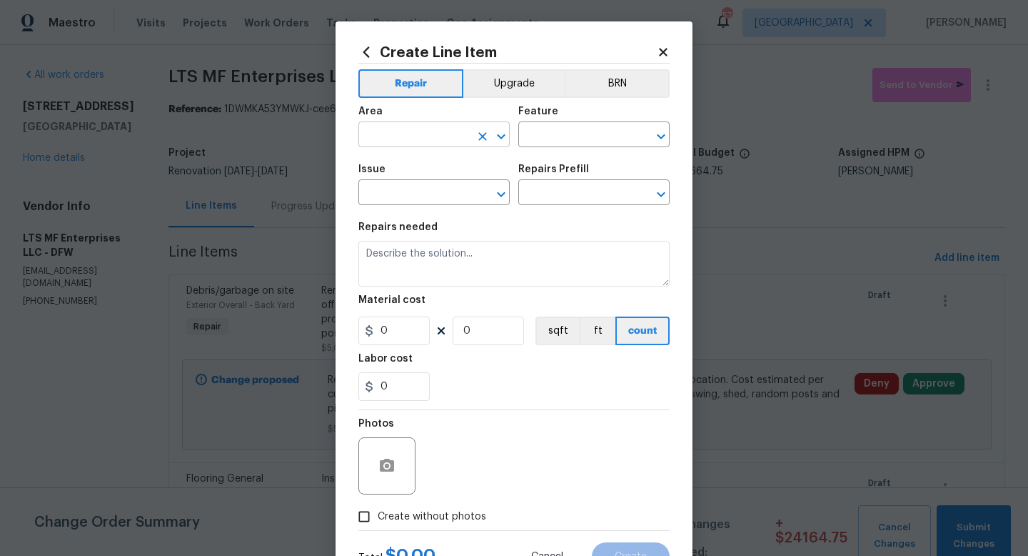
click at [399, 145] on input "text" at bounding box center [414, 136] width 111 height 22
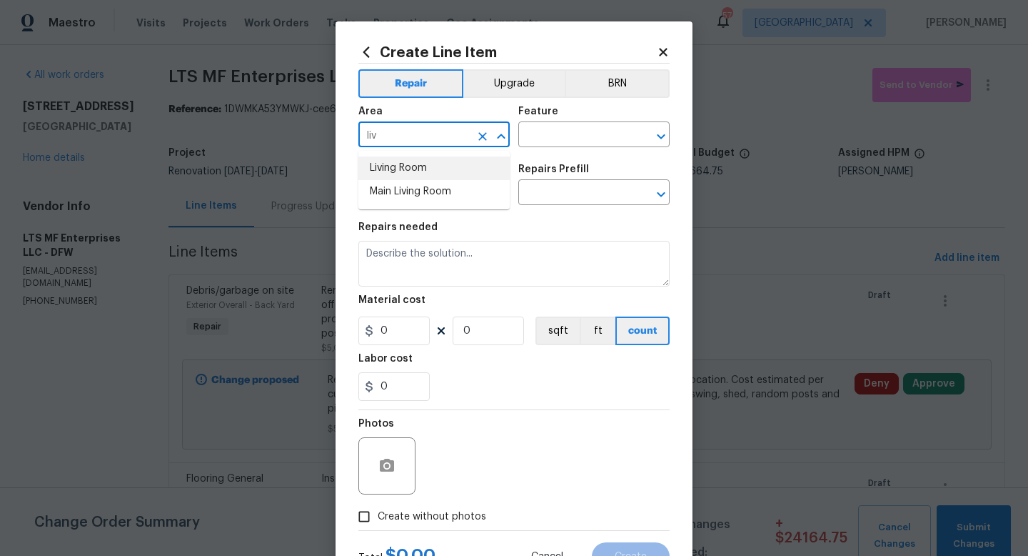
click at [406, 171] on li "Living Room" at bounding box center [434, 168] width 151 height 24
click at [531, 136] on input "text" at bounding box center [574, 136] width 111 height 22
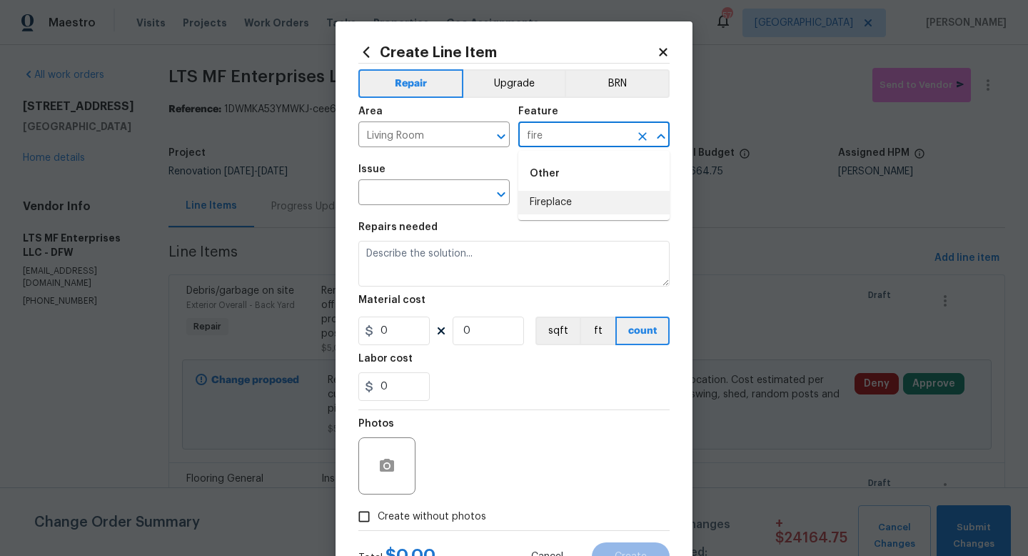
click at [539, 199] on li "Fireplace" at bounding box center [594, 203] width 151 height 24
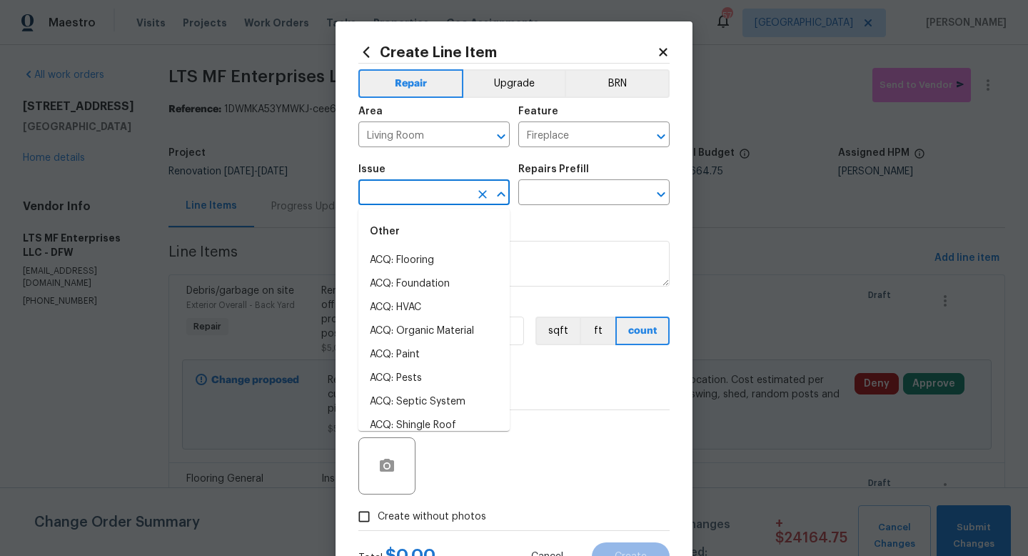
click at [435, 197] on input "text" at bounding box center [414, 194] width 111 height 22
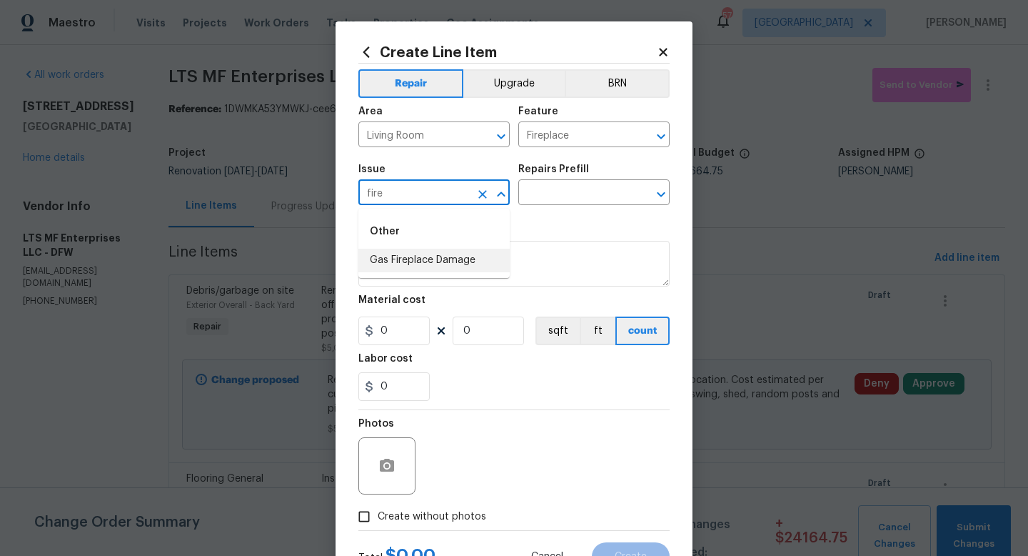
click at [443, 250] on li "Gas Fireplace Damage" at bounding box center [434, 261] width 151 height 24
click at [546, 199] on input "text" at bounding box center [574, 194] width 111 height 22
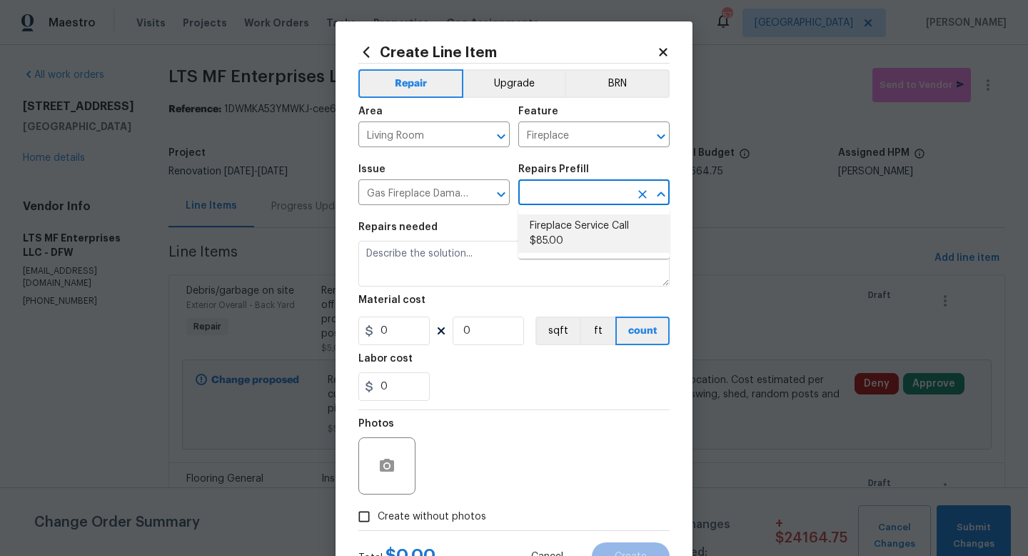
click at [546, 228] on li "Fireplace Service Call $85.00" at bounding box center [594, 233] width 151 height 39
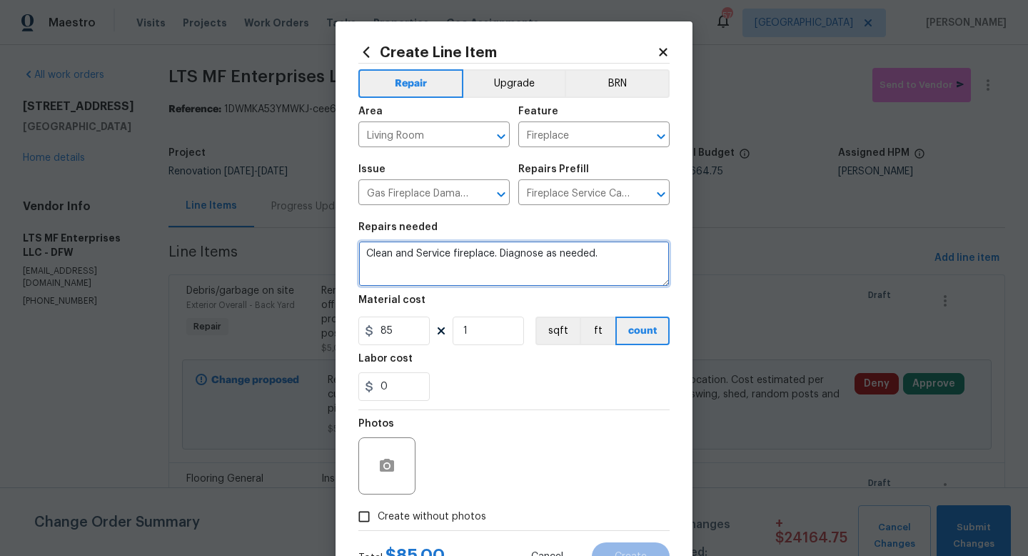
click at [506, 255] on textarea "Clean and Service fireplace. Diagnose as needed." at bounding box center [514, 264] width 311 height 46
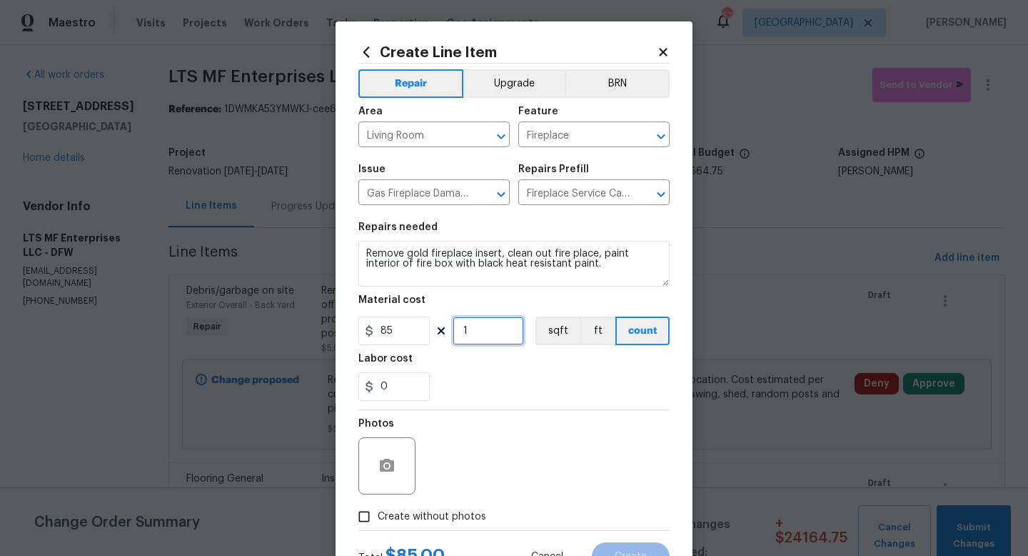
click at [484, 331] on input "1" at bounding box center [488, 330] width 71 height 29
click at [440, 519] on span "Create without photos" at bounding box center [432, 516] width 109 height 15
click at [378, 519] on input "Create without photos" at bounding box center [364, 516] width 27 height 27
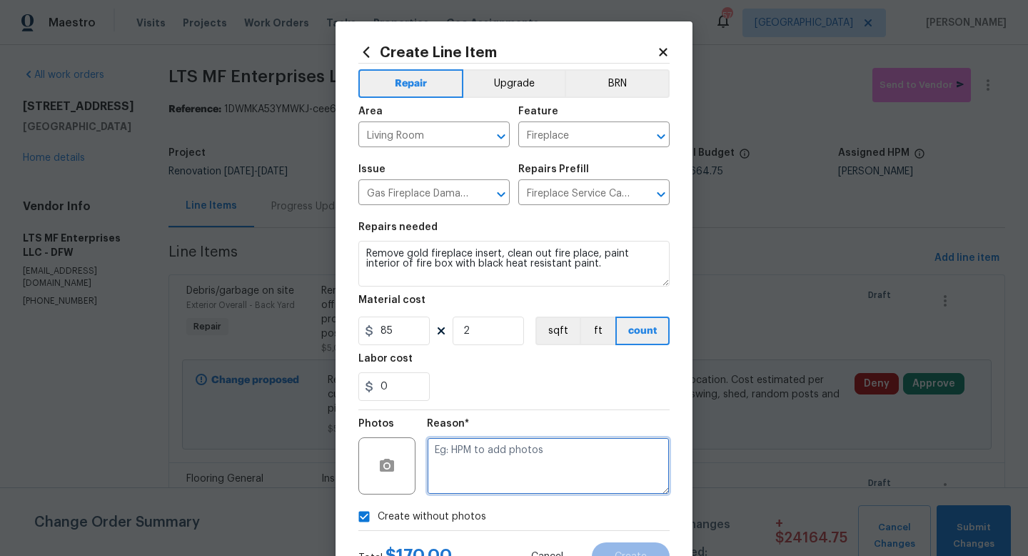
click at [485, 465] on textarea at bounding box center [548, 465] width 243 height 57
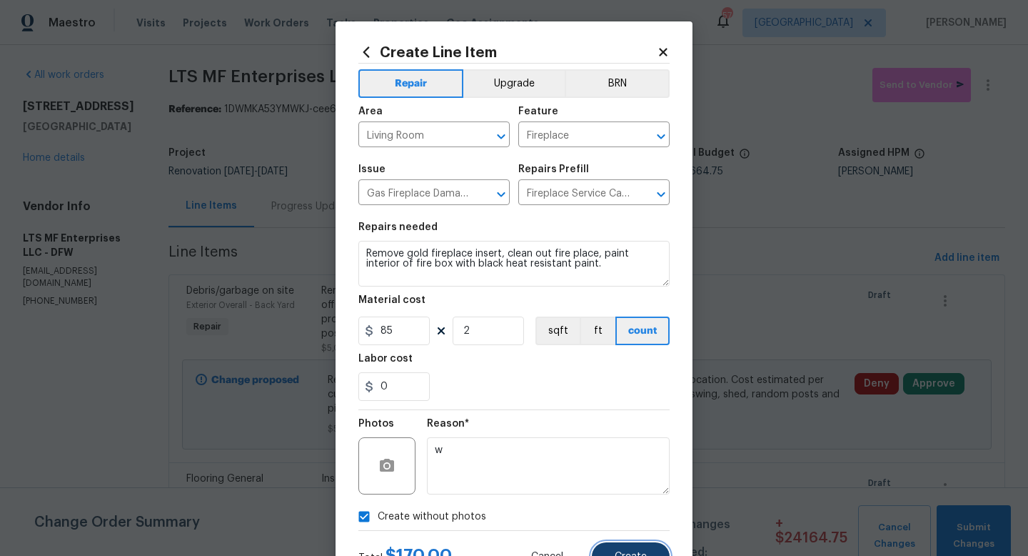
click at [641, 549] on button "Create" at bounding box center [631, 556] width 78 height 29
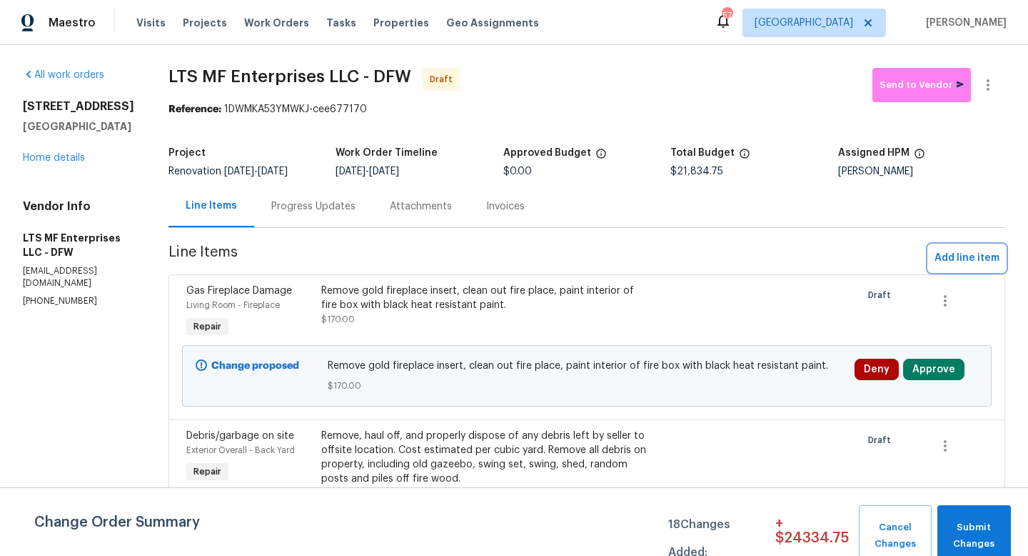
click at [953, 257] on span "Add line item" at bounding box center [967, 258] width 65 height 18
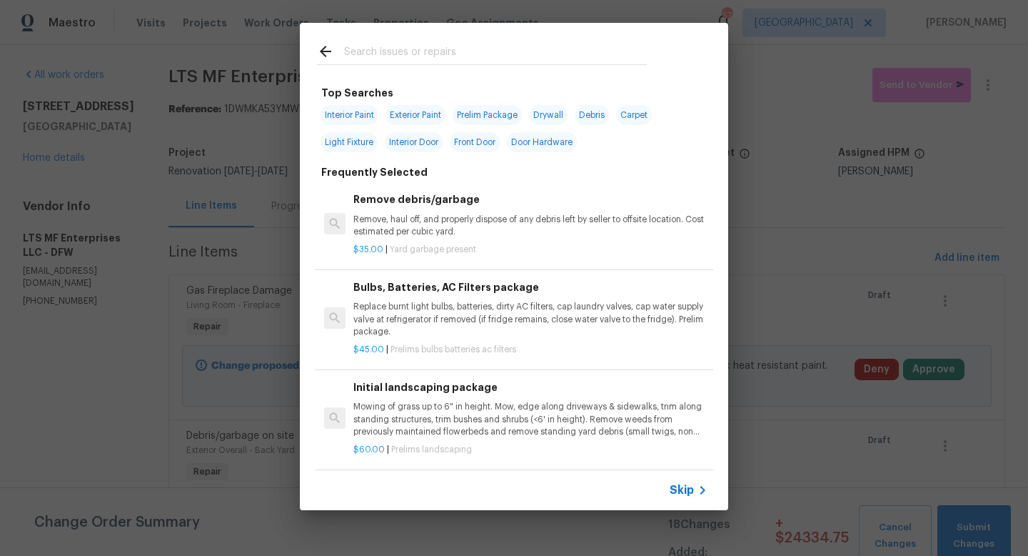
click at [686, 491] on span "Skip" at bounding box center [682, 490] width 24 height 14
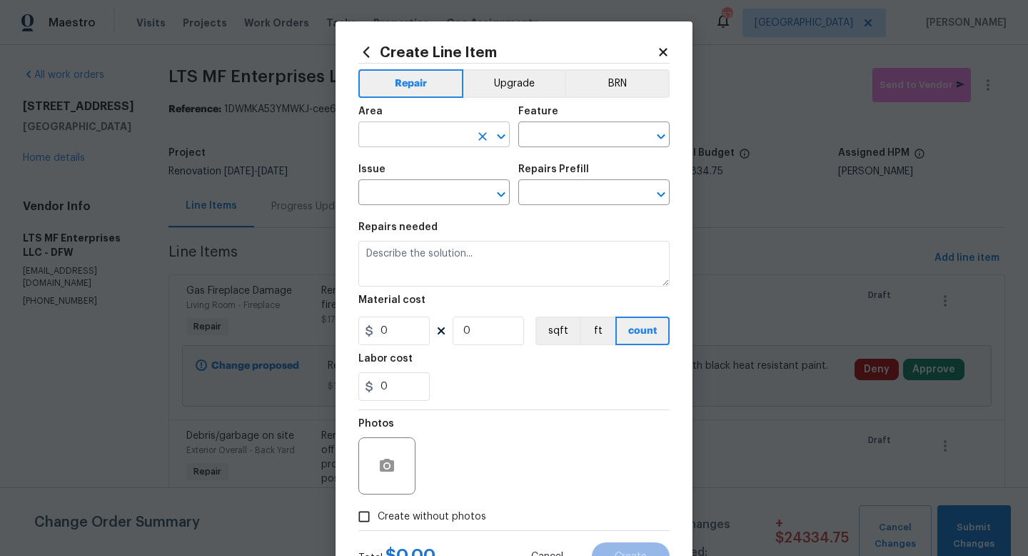
click at [414, 143] on input "text" at bounding box center [414, 136] width 111 height 22
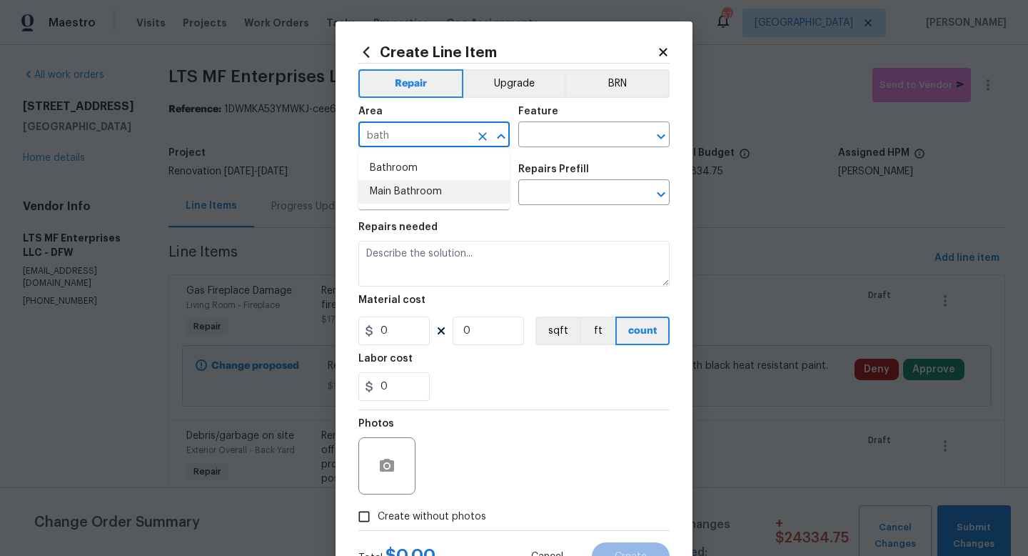
click at [419, 181] on li "Main Bathroom" at bounding box center [434, 192] width 151 height 24
click at [483, 136] on icon "Clear" at bounding box center [483, 136] width 9 height 9
click at [442, 171] on li "Bathroom" at bounding box center [434, 168] width 151 height 24
click at [547, 134] on input "text" at bounding box center [574, 136] width 111 height 22
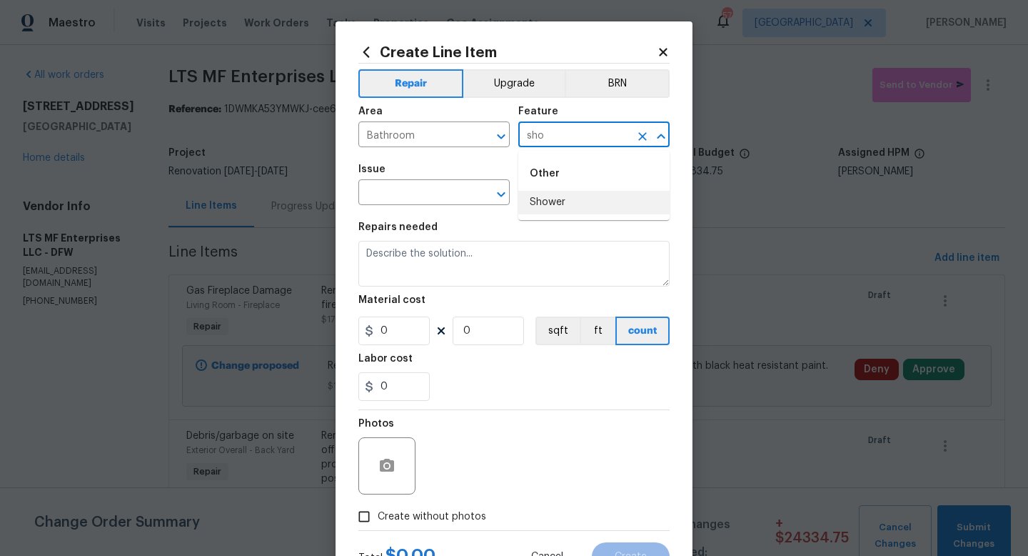
click at [543, 200] on li "Shower" at bounding box center [594, 203] width 151 height 24
click at [436, 195] on input "text" at bounding box center [414, 194] width 111 height 22
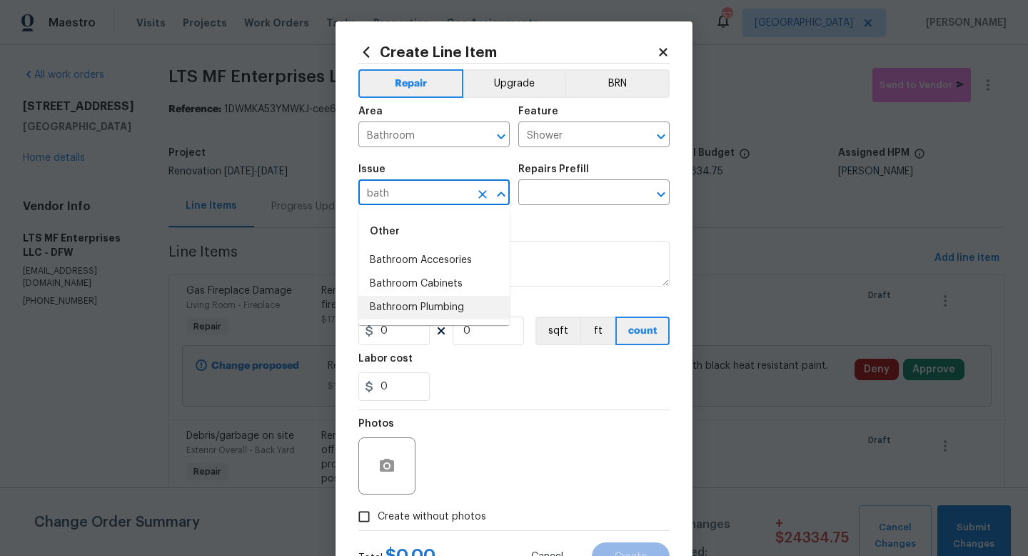
click at [443, 309] on li "Bathroom Plumbing" at bounding box center [434, 308] width 151 height 24
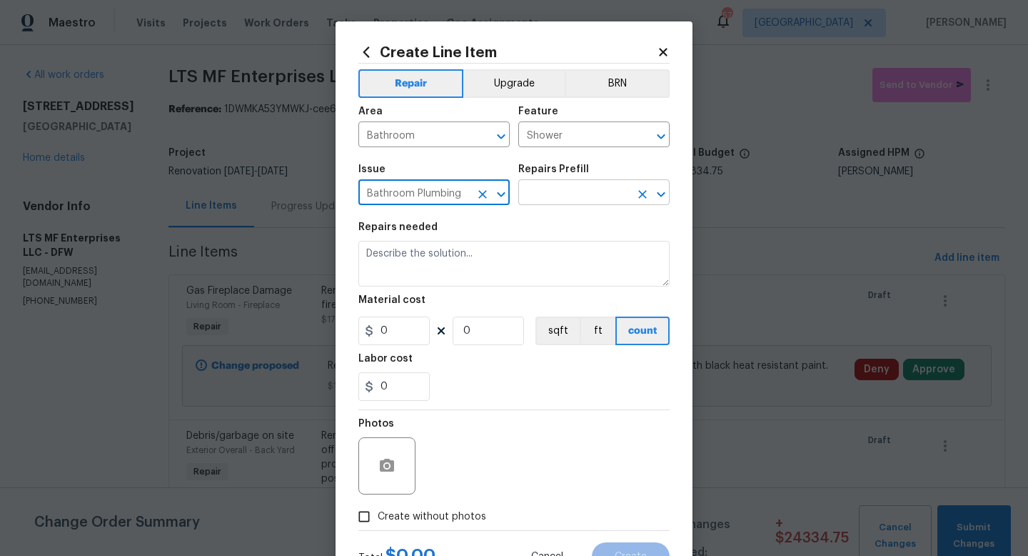
click at [560, 194] on input "text" at bounding box center [574, 194] width 111 height 22
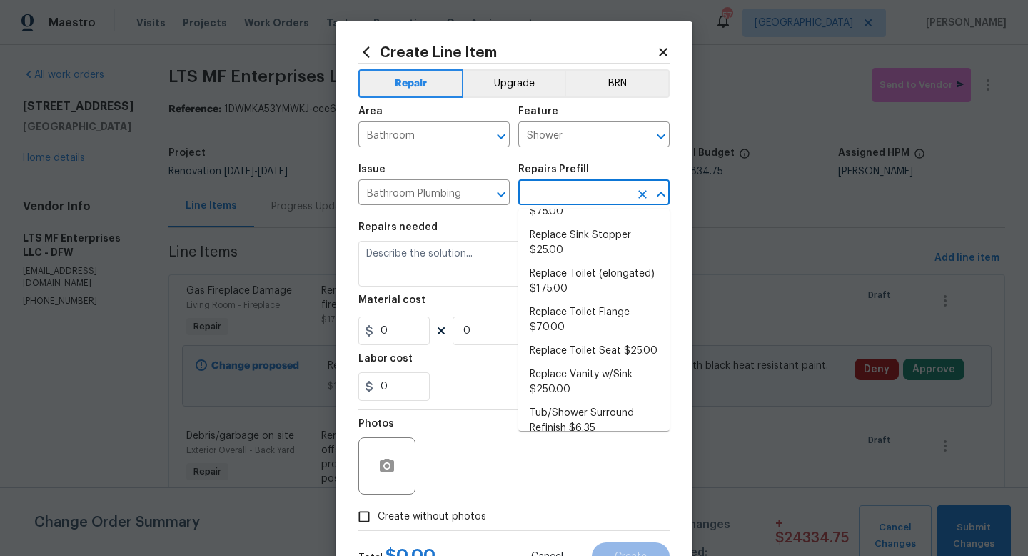
scroll to position [717, 0]
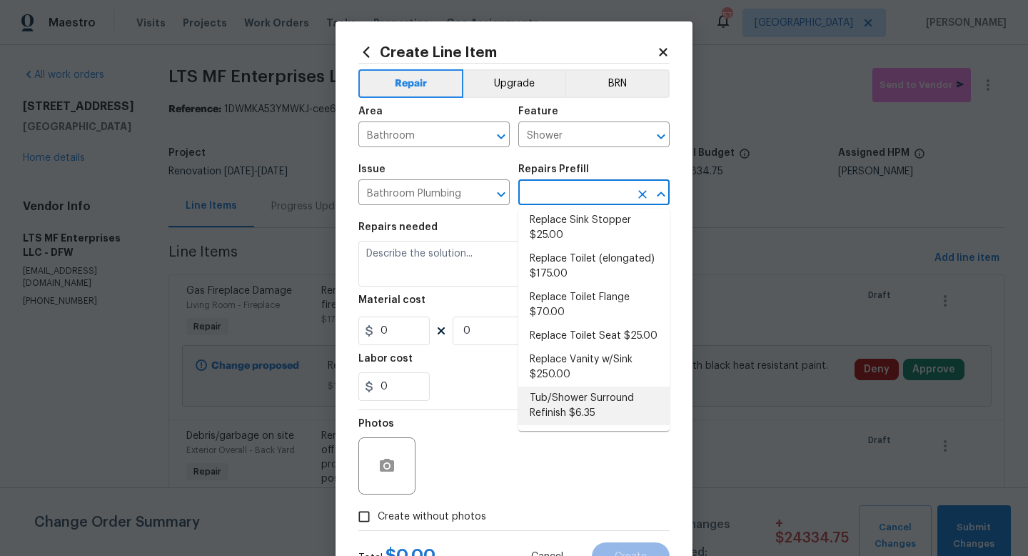
click at [571, 404] on li "Tub/Shower Surround Refinish $6.35" at bounding box center [594, 405] width 151 height 39
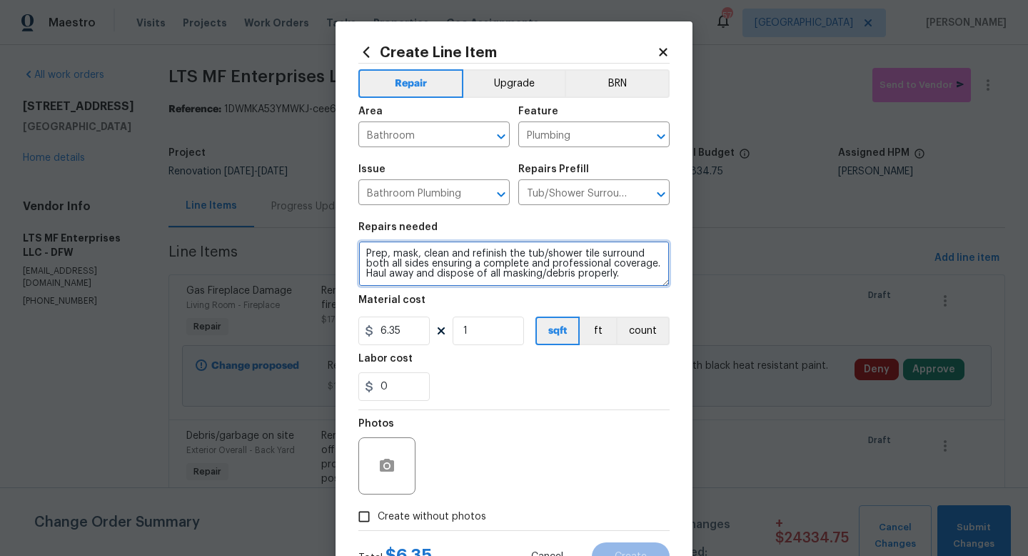
click at [366, 253] on textarea "Prep, mask, clean and refinish the tub/shower tile surround both all sides ensu…" at bounding box center [514, 264] width 311 height 46
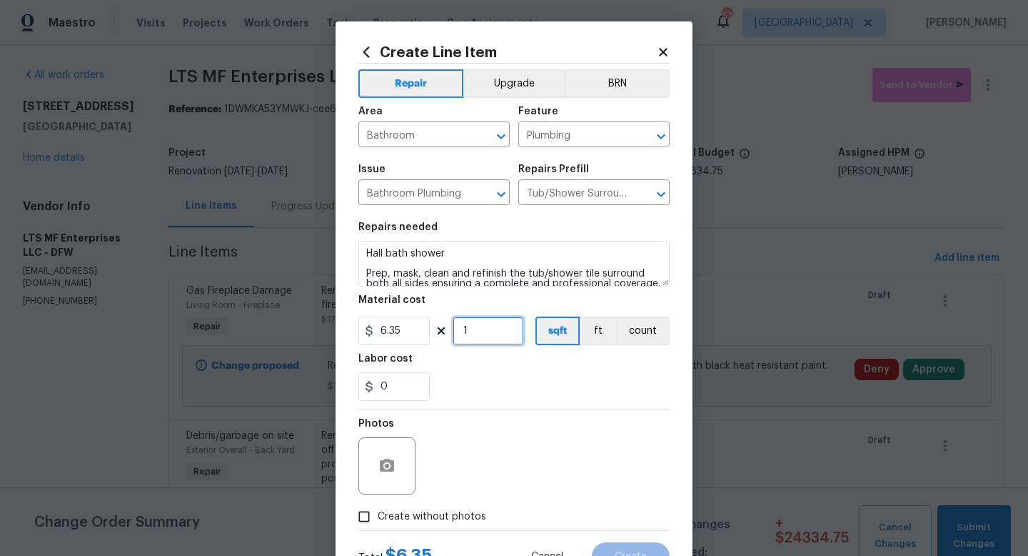
click at [480, 329] on input "1" at bounding box center [488, 330] width 71 height 29
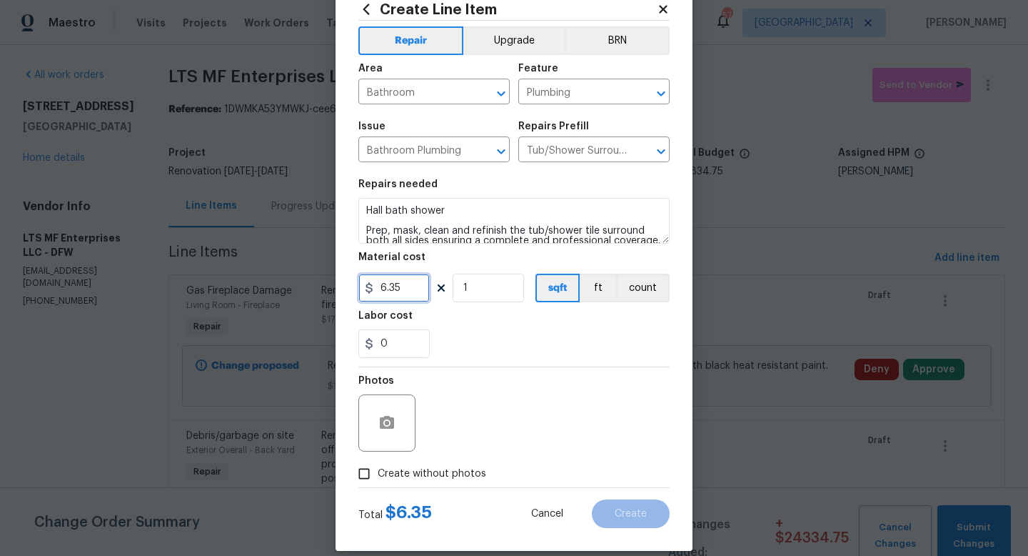
click at [414, 290] on input "6.35" at bounding box center [394, 288] width 71 height 29
click at [429, 476] on span "Create without photos" at bounding box center [432, 473] width 109 height 15
click at [378, 476] on input "Create without photos" at bounding box center [364, 473] width 27 height 27
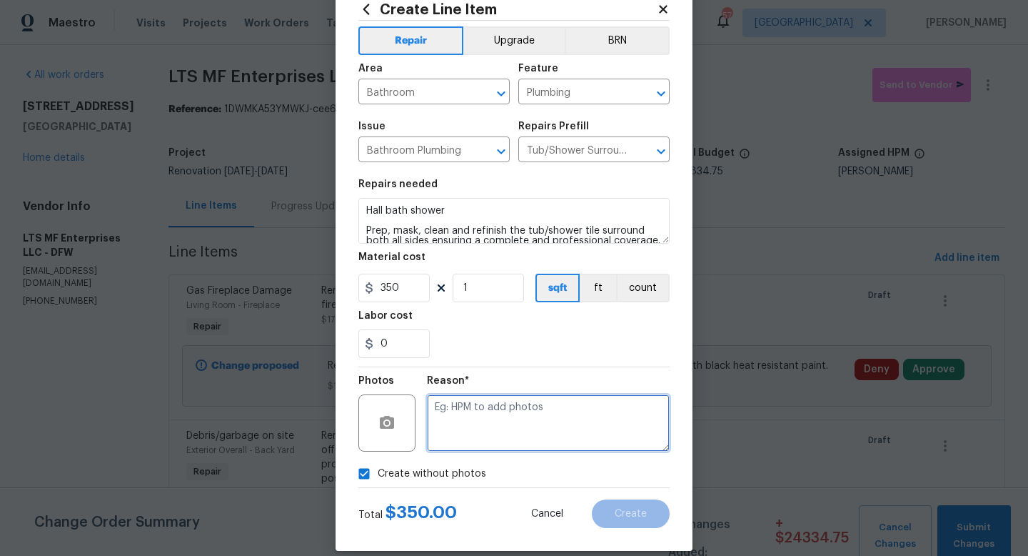
click at [466, 433] on textarea at bounding box center [548, 422] width 243 height 57
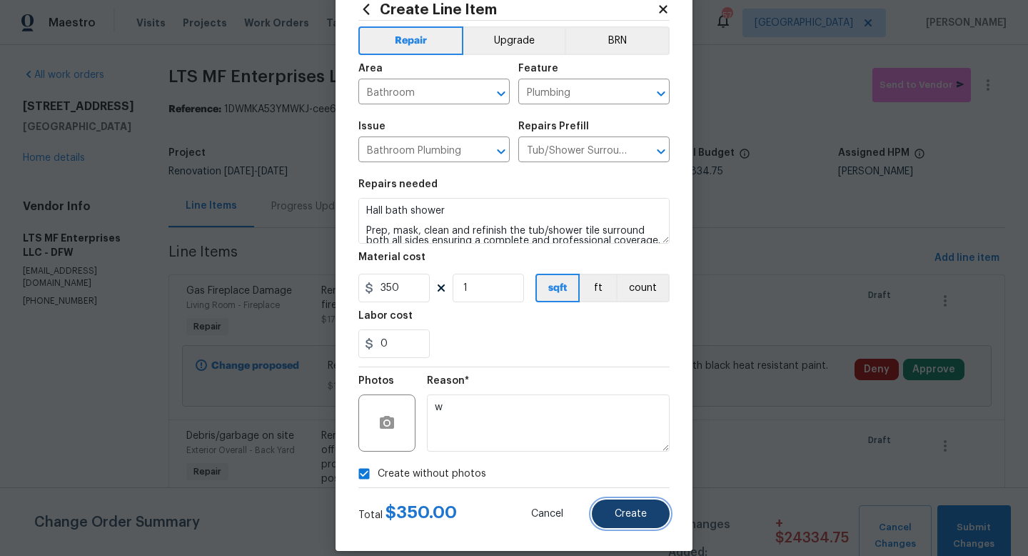
click at [619, 506] on button "Create" at bounding box center [631, 513] width 78 height 29
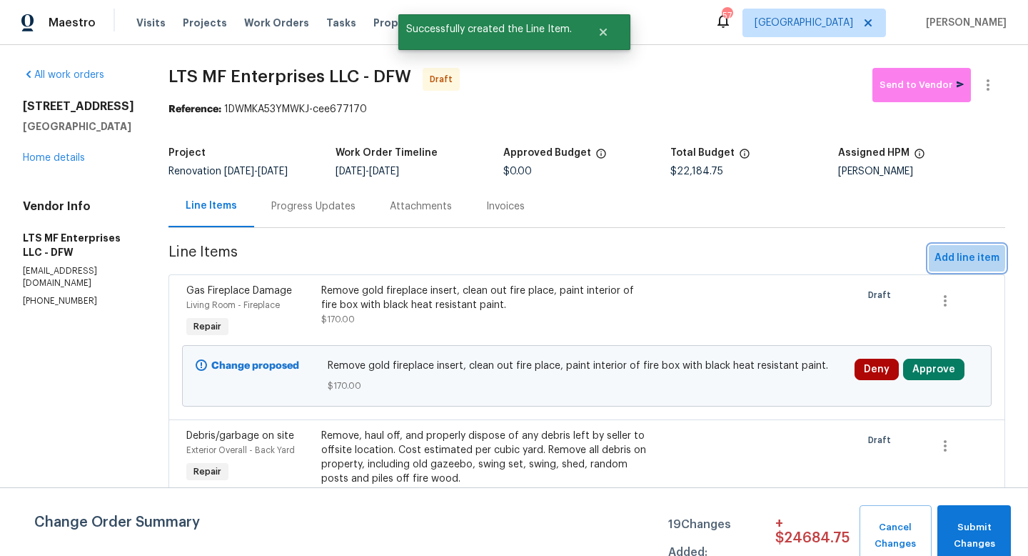
click at [945, 257] on span "Add line item" at bounding box center [967, 258] width 65 height 18
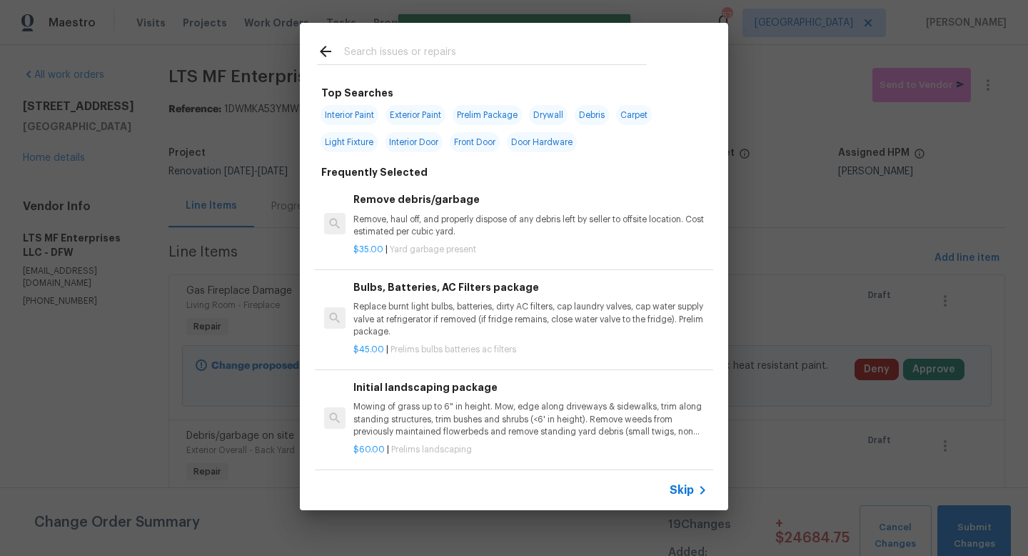
click at [691, 487] on span "Skip" at bounding box center [682, 490] width 24 height 14
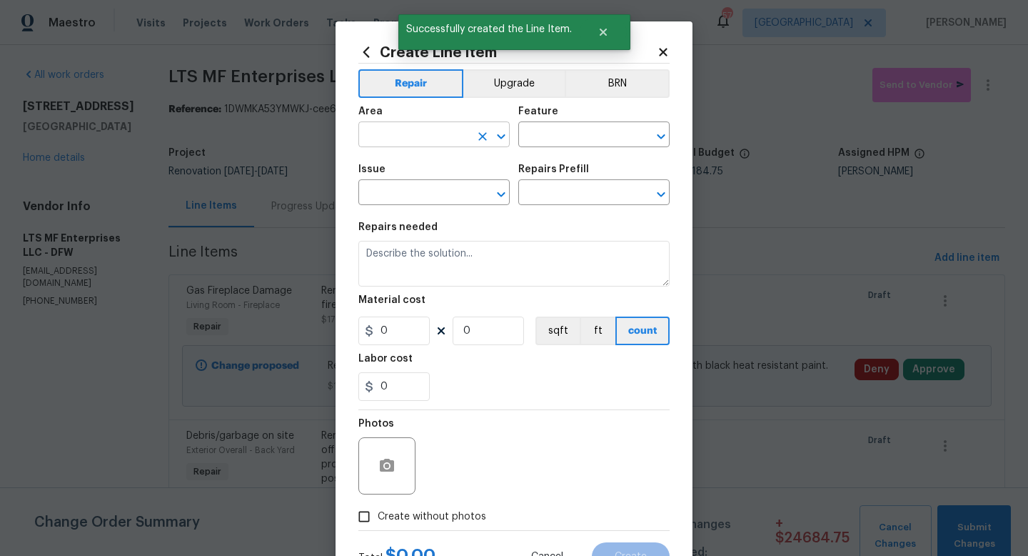
click at [408, 140] on input "text" at bounding box center [414, 136] width 111 height 22
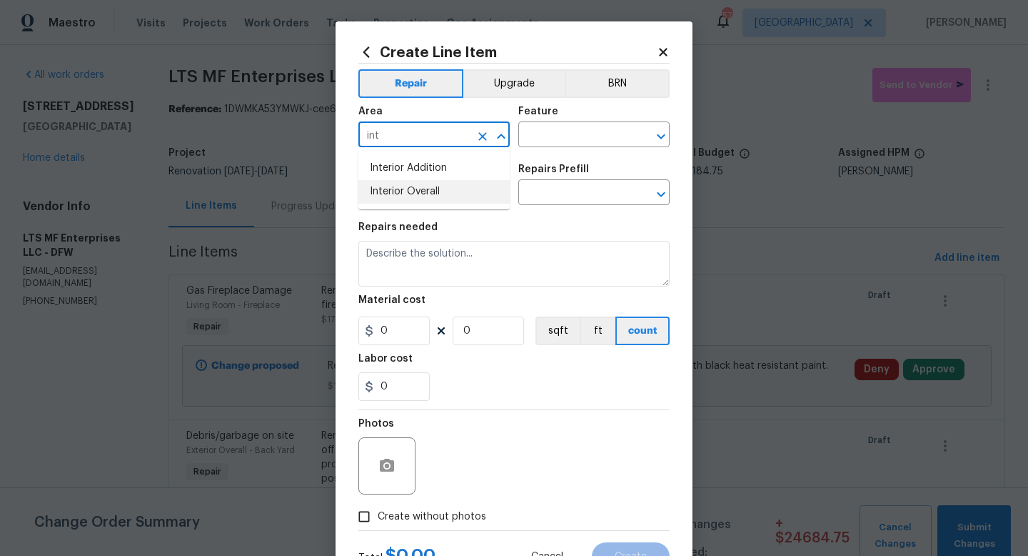
click at [418, 189] on li "Interior Overall" at bounding box center [434, 192] width 151 height 24
click at [531, 137] on input "text" at bounding box center [574, 136] width 111 height 22
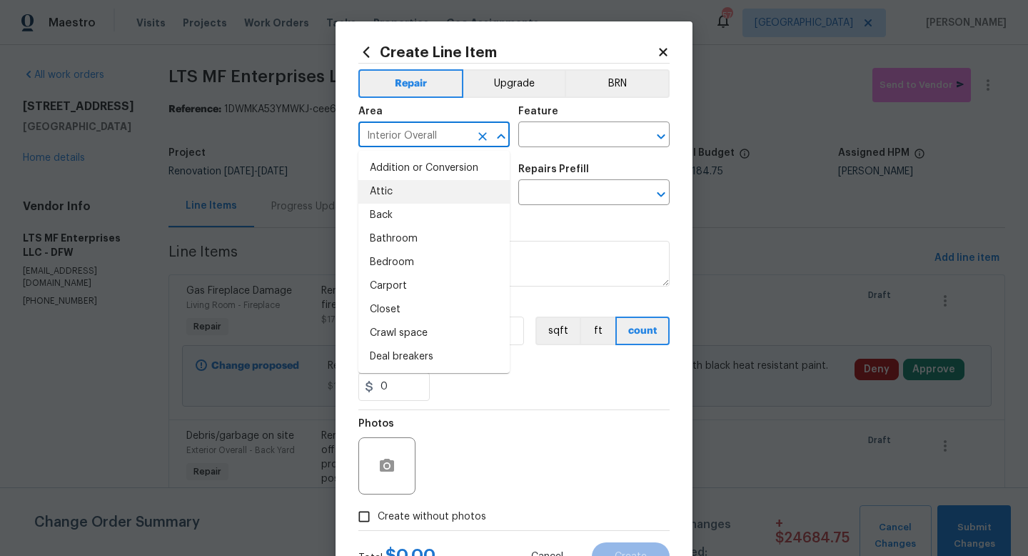
click at [464, 131] on input "Interior Overall" at bounding box center [414, 136] width 111 height 22
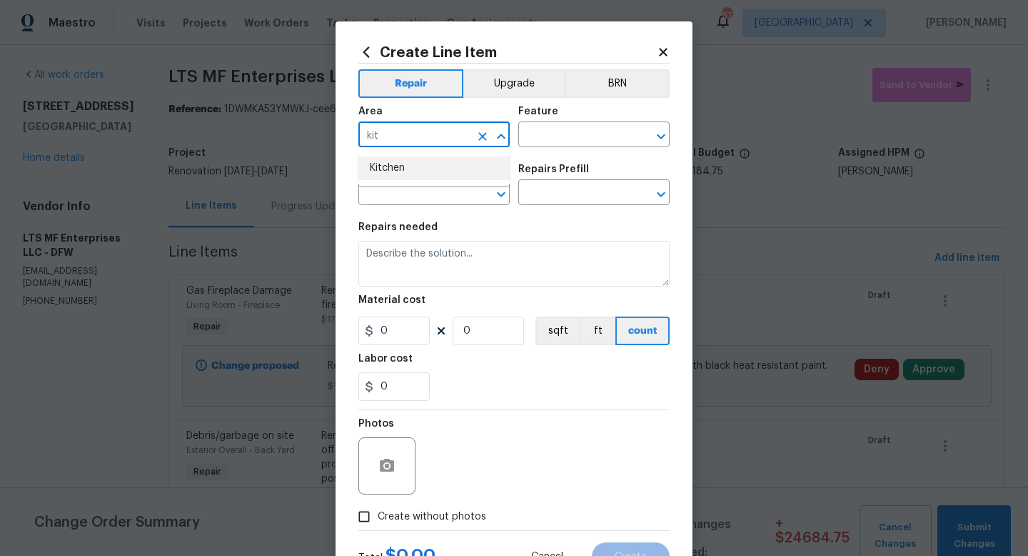
click at [467, 166] on li "Kitchen" at bounding box center [434, 168] width 151 height 24
click at [567, 118] on div "Feature" at bounding box center [594, 115] width 151 height 19
click at [563, 135] on input "text" at bounding box center [574, 136] width 111 height 22
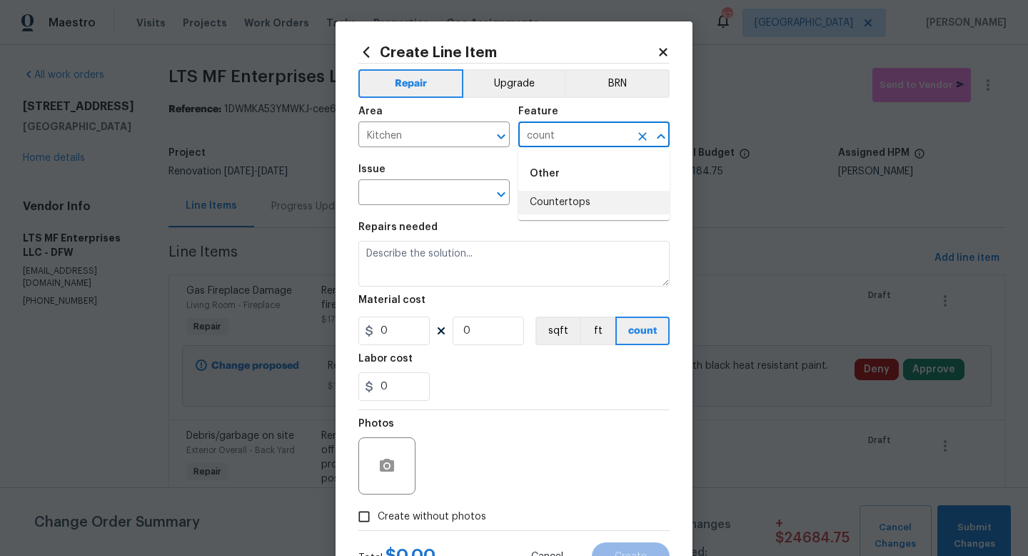
click at [574, 204] on li "Countertops" at bounding box center [594, 203] width 151 height 24
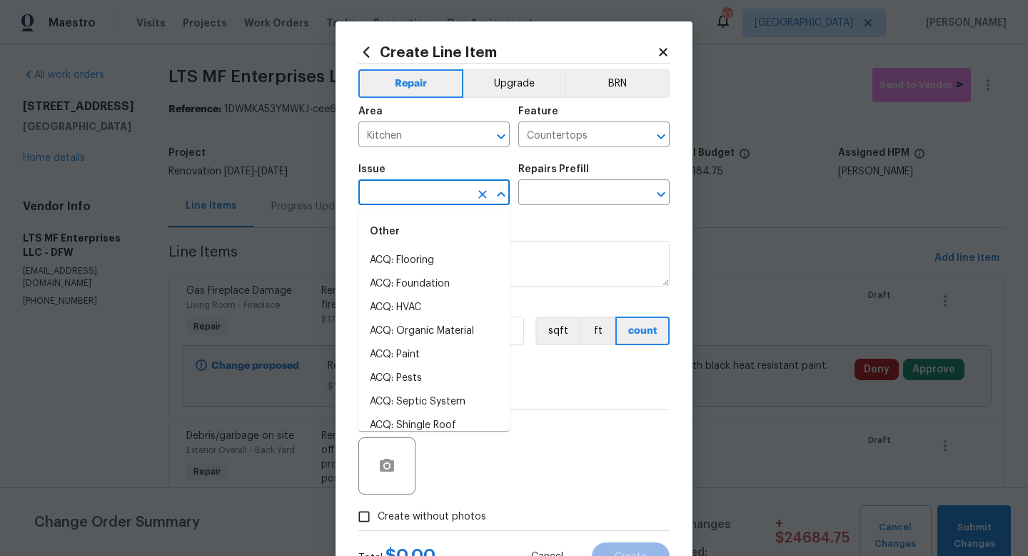
click at [433, 194] on input "text" at bounding box center [414, 194] width 111 height 22
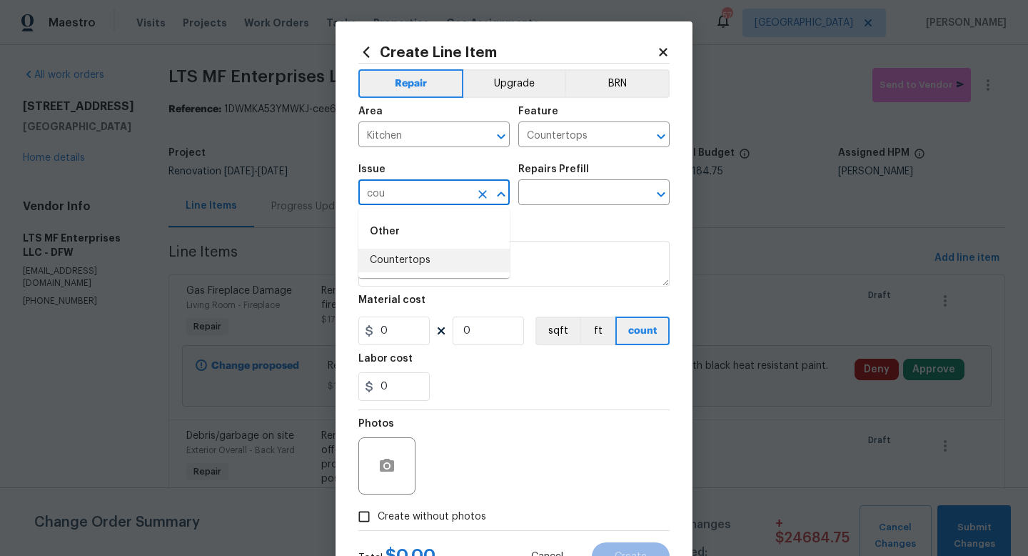
click at [444, 268] on li "Countertops" at bounding box center [434, 261] width 151 height 24
click at [572, 184] on input "text" at bounding box center [574, 194] width 111 height 22
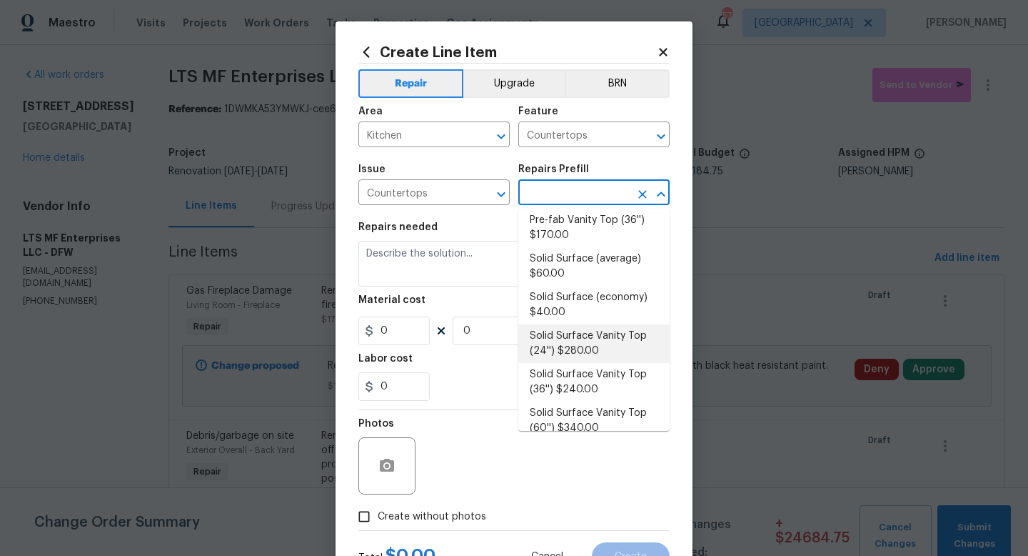
scroll to position [0, 0]
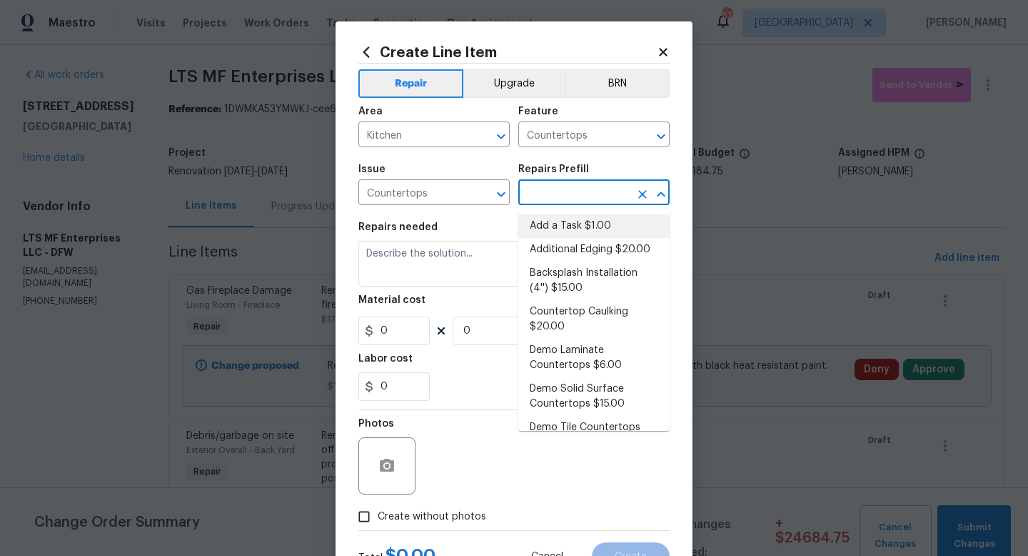
click at [581, 226] on li "Add a Task $1.00" at bounding box center [594, 226] width 151 height 24
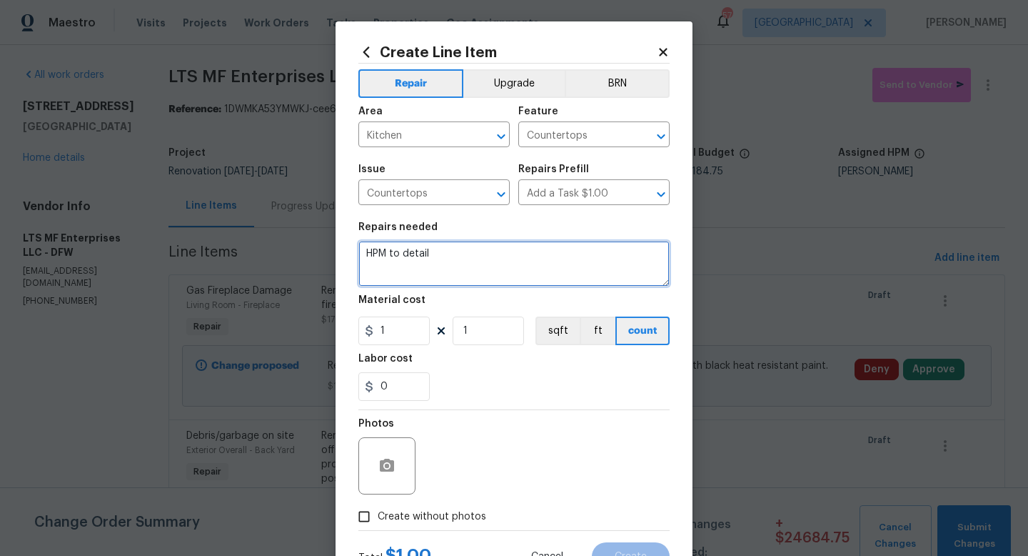
click at [495, 261] on textarea "HPM to detail" at bounding box center [514, 264] width 311 height 46
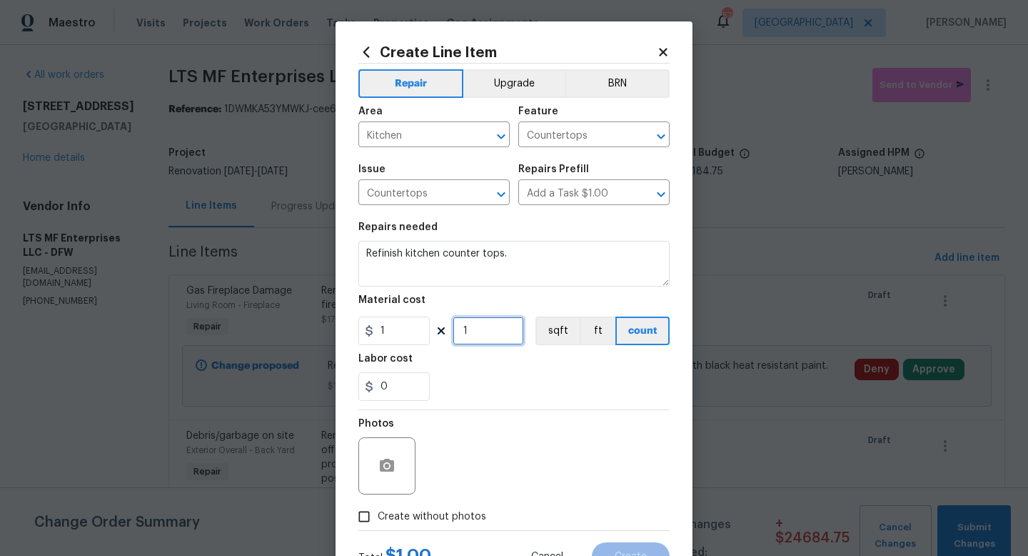
click at [489, 331] on input "1" at bounding box center [488, 330] width 71 height 29
click at [406, 336] on input "1" at bounding box center [394, 330] width 71 height 29
click at [495, 334] on input "1" at bounding box center [488, 330] width 71 height 29
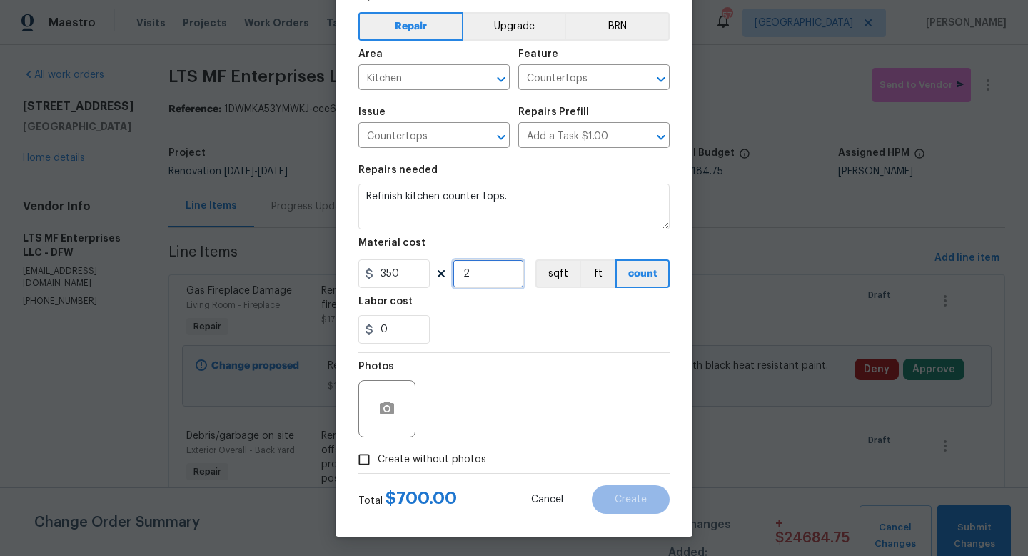
scroll to position [60, 0]
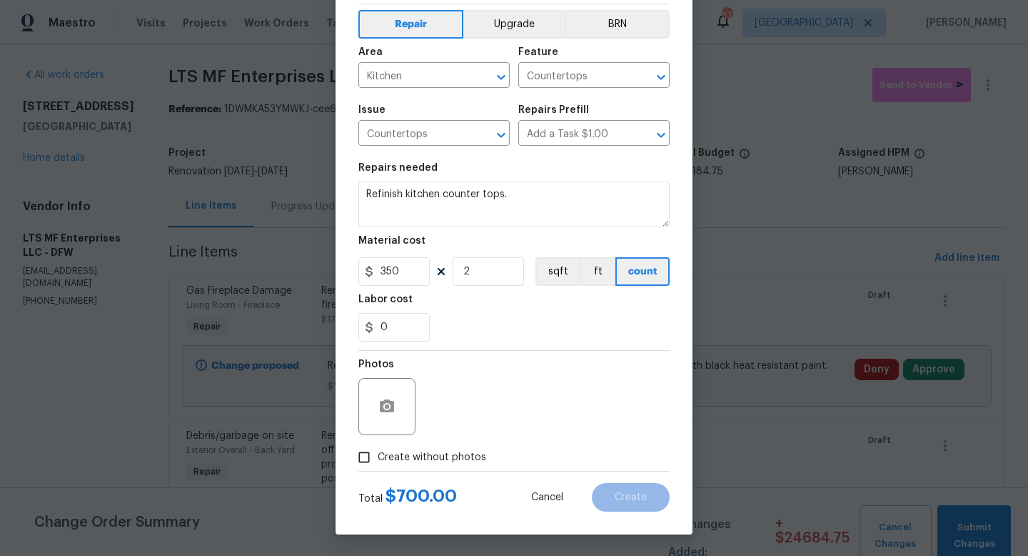
click at [449, 454] on span "Create without photos" at bounding box center [432, 457] width 109 height 15
click at [378, 454] on input "Create without photos" at bounding box center [364, 457] width 27 height 27
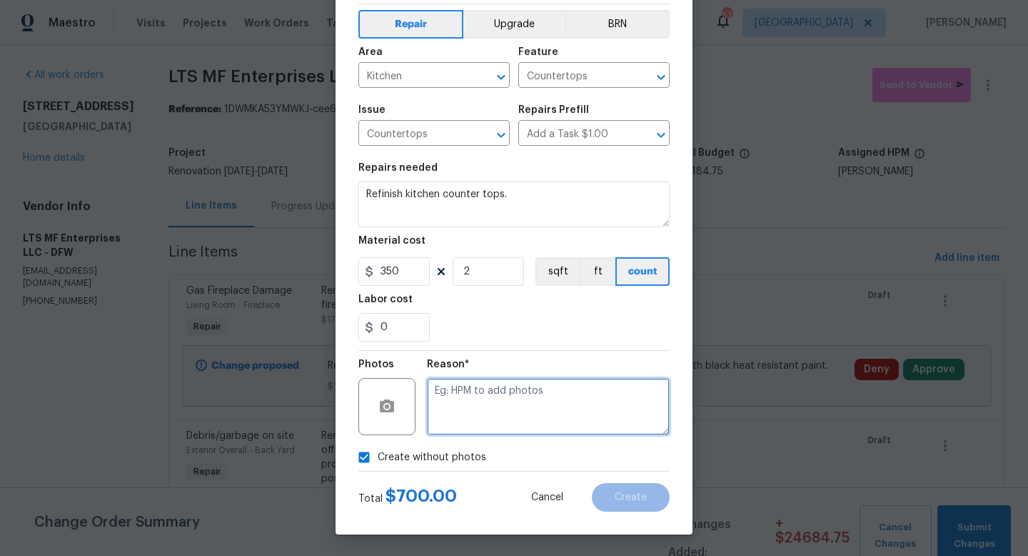
click at [487, 406] on textarea at bounding box center [548, 406] width 243 height 57
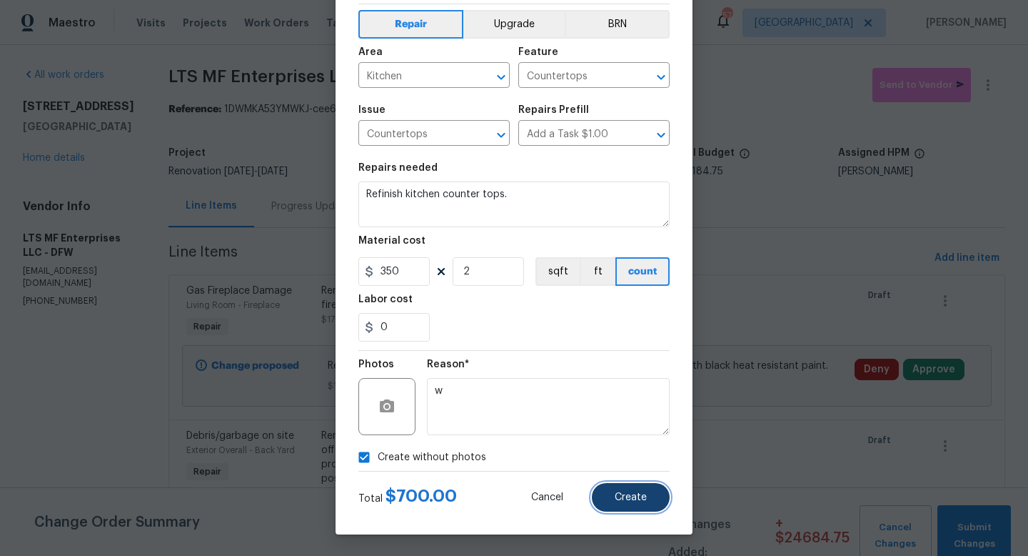
click at [619, 501] on span "Create" at bounding box center [631, 497] width 32 height 11
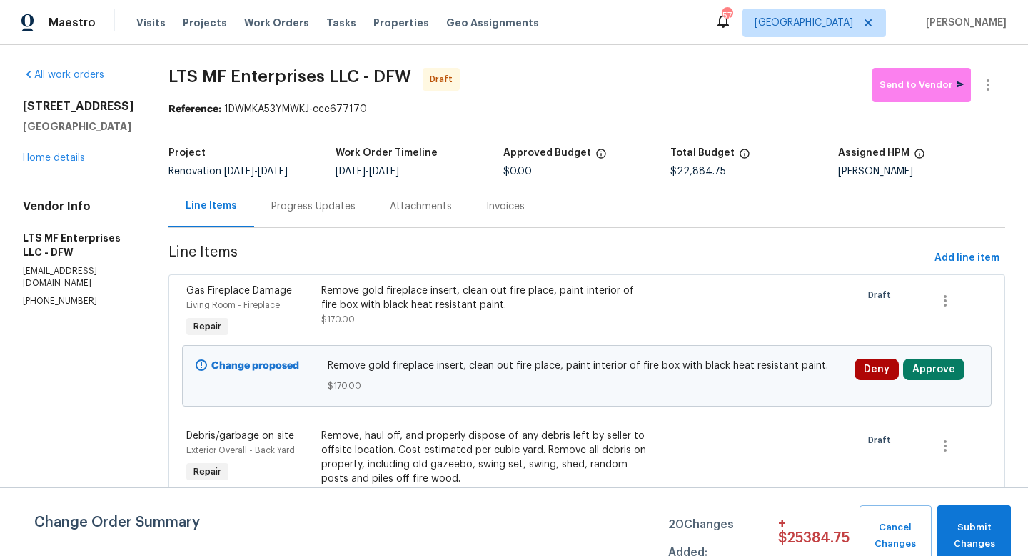
click at [41, 114] on h2 "106 Willow Ln" at bounding box center [78, 106] width 111 height 14
drag, startPoint x: 24, startPoint y: 121, endPoint x: 81, endPoint y: 136, distance: 59.1
click at [81, 114] on h2 "106 Willow Ln" at bounding box center [78, 106] width 111 height 14
copy h2 "106 Willow Ln"
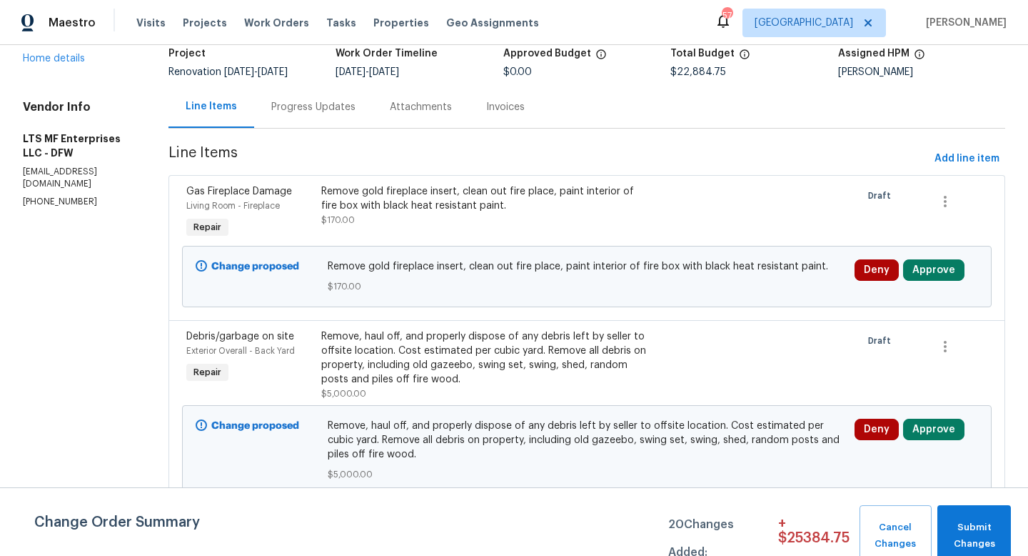
scroll to position [0, 0]
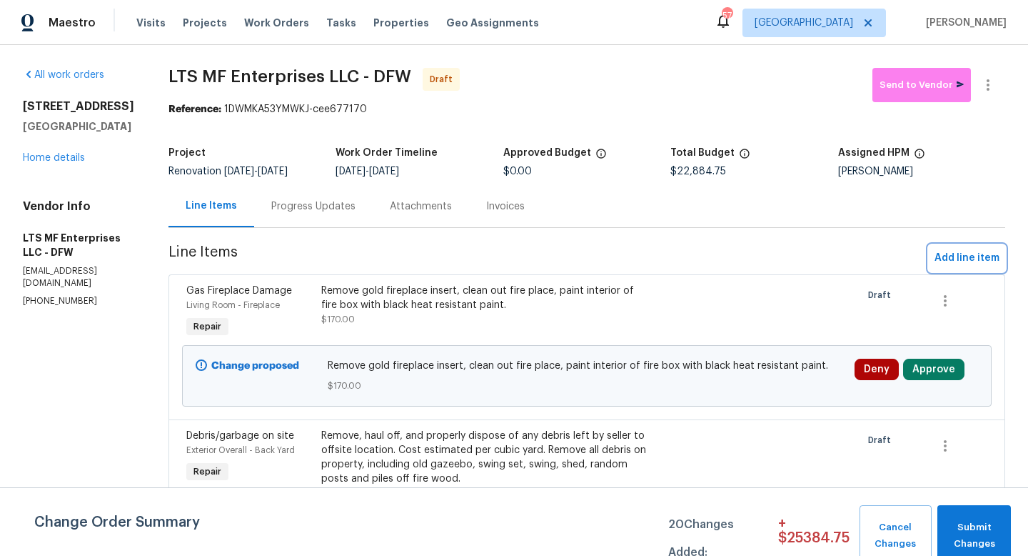
click at [942, 260] on span "Add line item" at bounding box center [967, 258] width 65 height 18
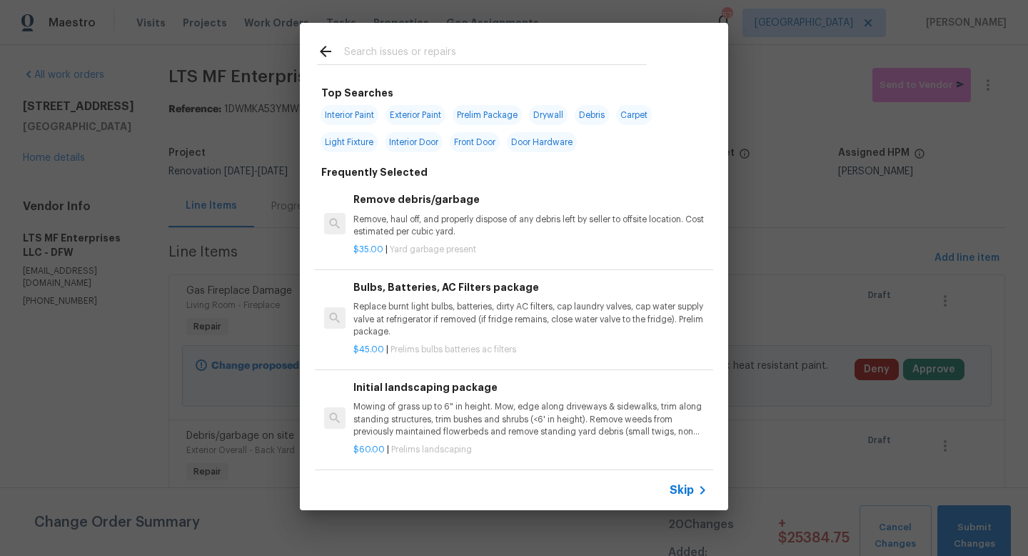
click at [681, 488] on span "Skip" at bounding box center [682, 490] width 24 height 14
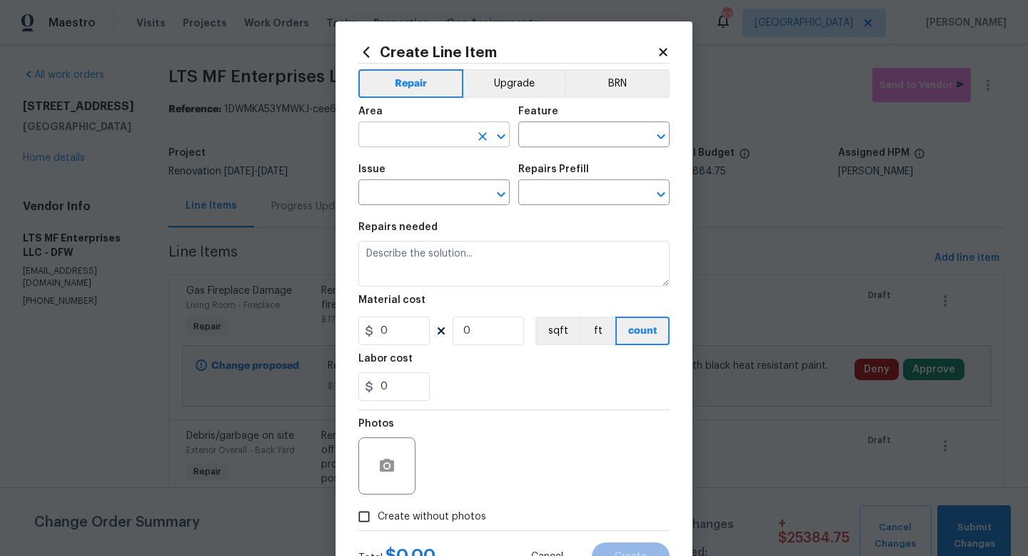
click at [404, 140] on input "text" at bounding box center [414, 136] width 111 height 22
click at [407, 175] on li "Kitchen" at bounding box center [434, 168] width 151 height 24
click at [531, 138] on input "text" at bounding box center [574, 136] width 111 height 22
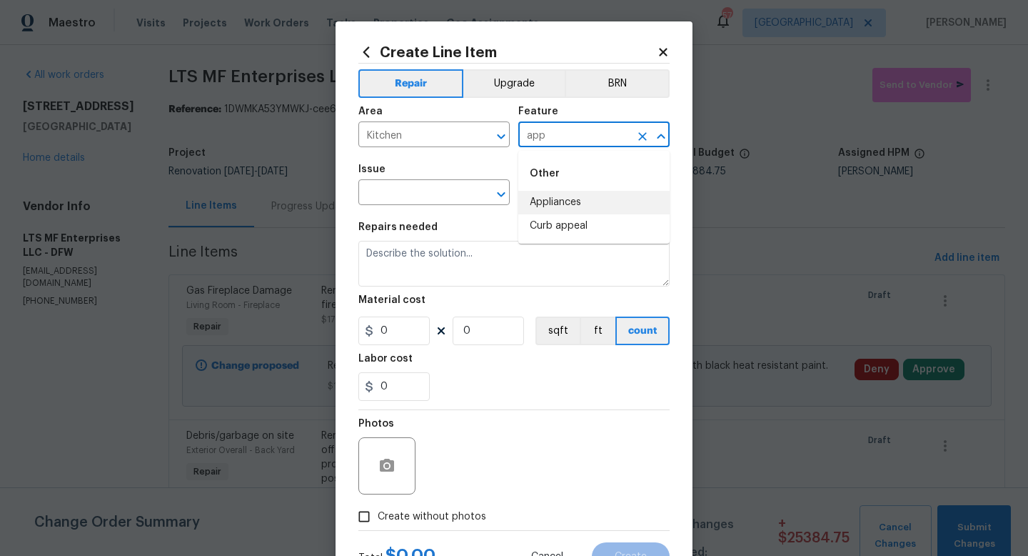
click at [540, 199] on li "Appliances" at bounding box center [594, 203] width 151 height 24
click at [444, 190] on input "text" at bounding box center [414, 194] width 111 height 22
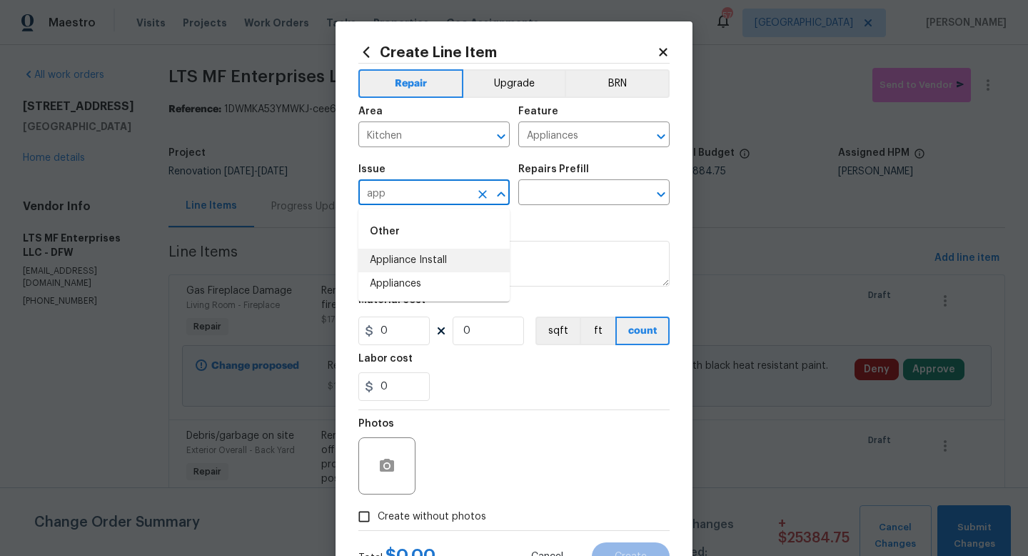
click at [440, 254] on li "Appliance Install" at bounding box center [434, 261] width 151 height 24
click at [556, 191] on input "text" at bounding box center [574, 194] width 111 height 22
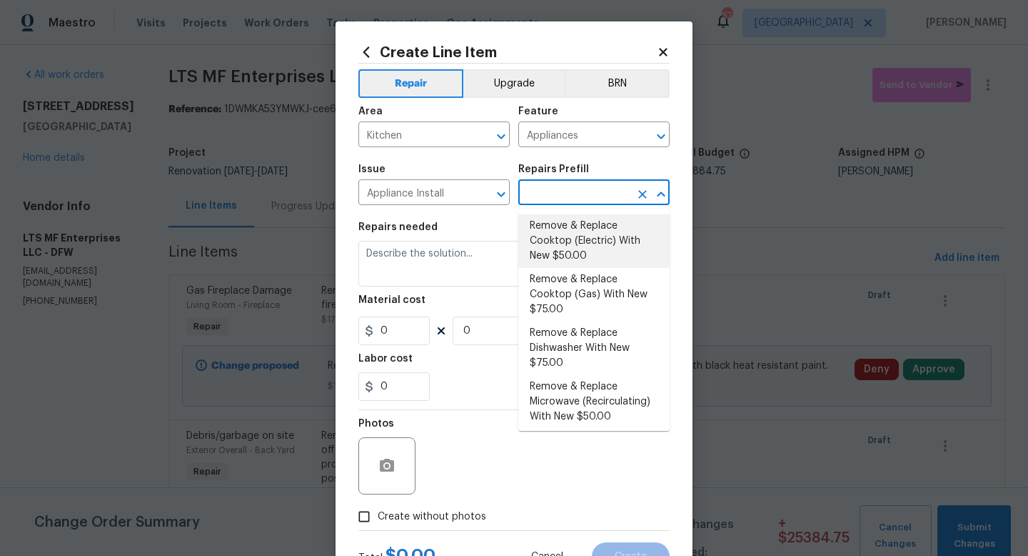
click at [588, 254] on li "Remove & Replace Cooktop (Electric) With New $50.00" at bounding box center [594, 241] width 151 height 54
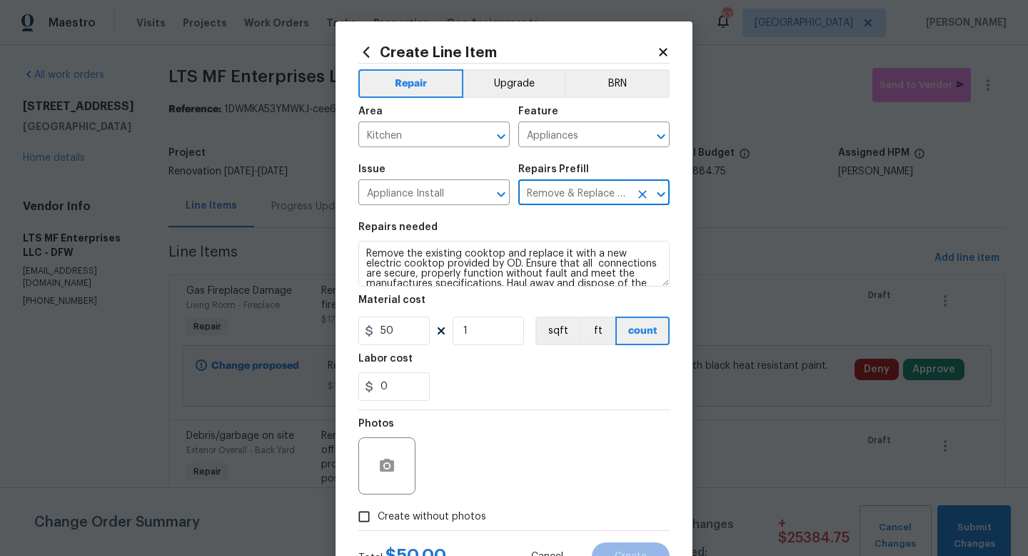
click at [430, 511] on span "Create without photos" at bounding box center [432, 516] width 109 height 15
click at [378, 511] on input "Create without photos" at bounding box center [364, 516] width 27 height 27
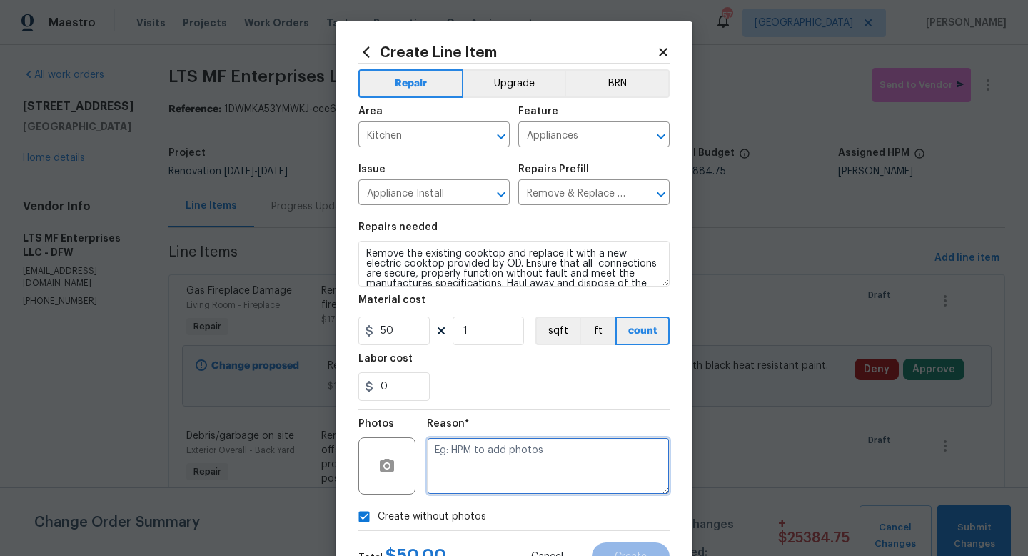
click at [470, 468] on textarea at bounding box center [548, 465] width 243 height 57
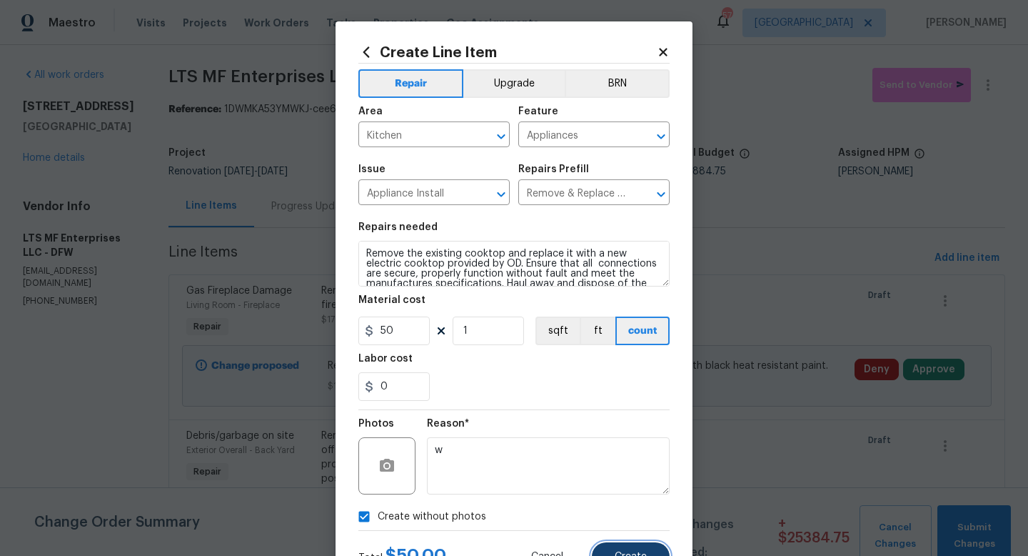
click at [611, 546] on button "Create" at bounding box center [631, 556] width 78 height 29
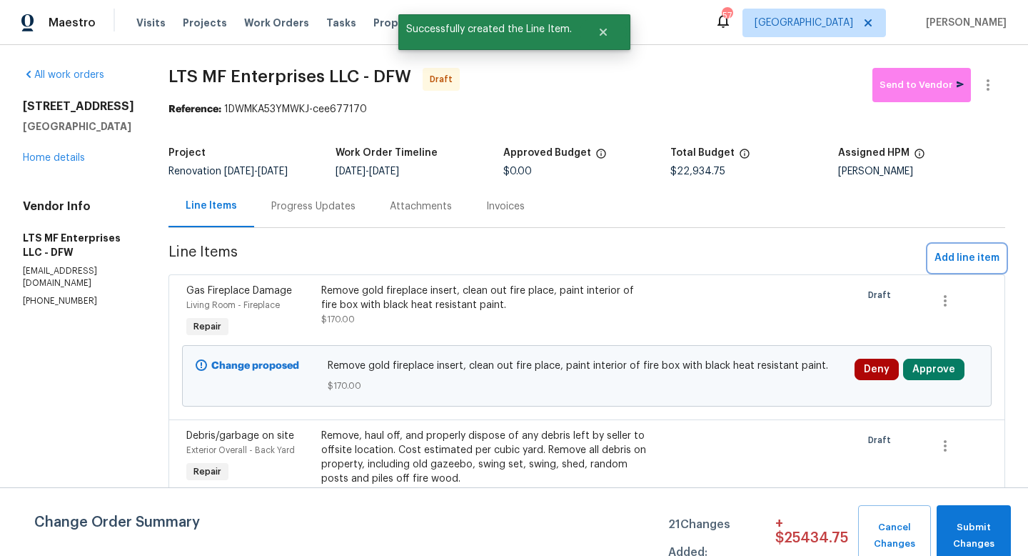
click at [961, 256] on span "Add line item" at bounding box center [967, 258] width 65 height 18
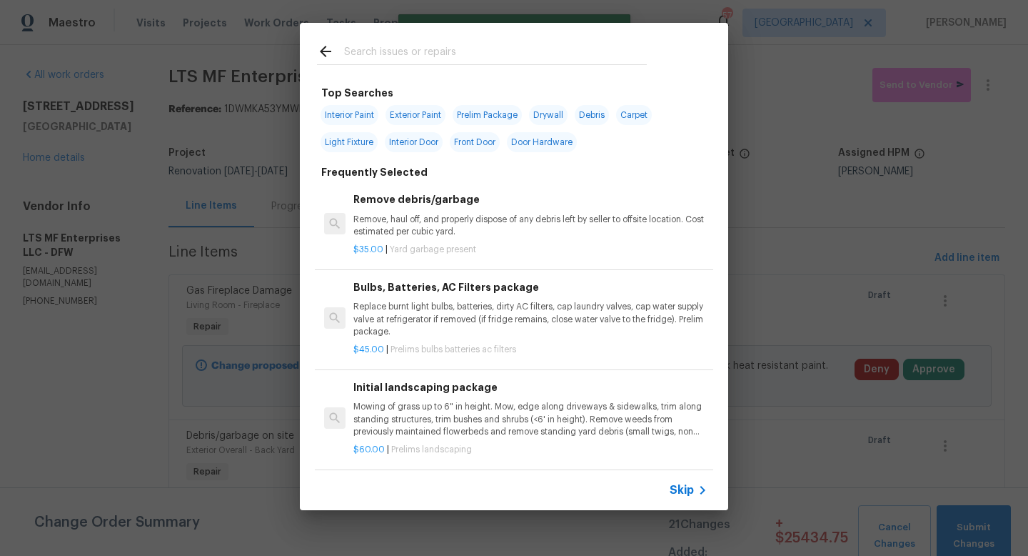
click at [684, 490] on span "Skip" at bounding box center [682, 490] width 24 height 14
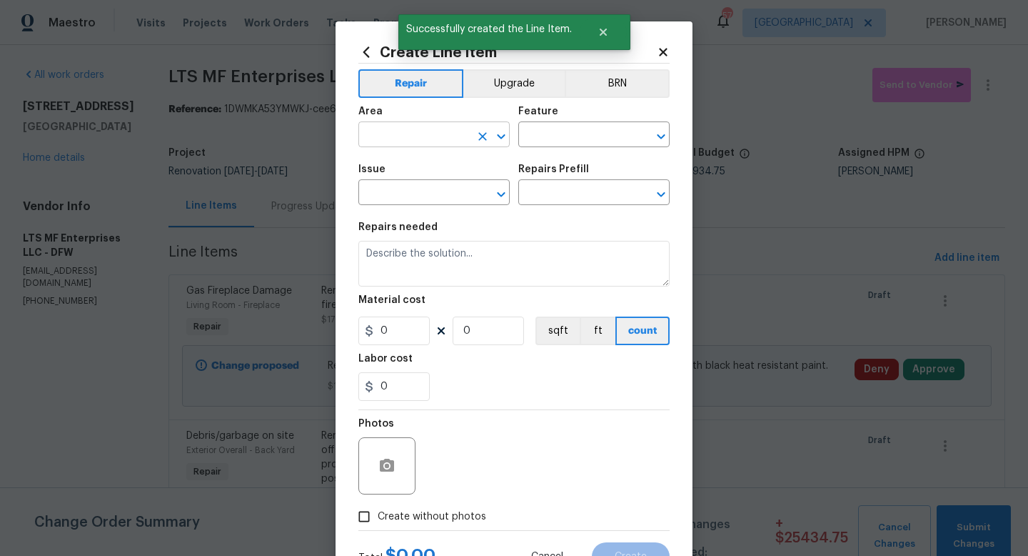
click at [416, 138] on input "text" at bounding box center [414, 136] width 111 height 22
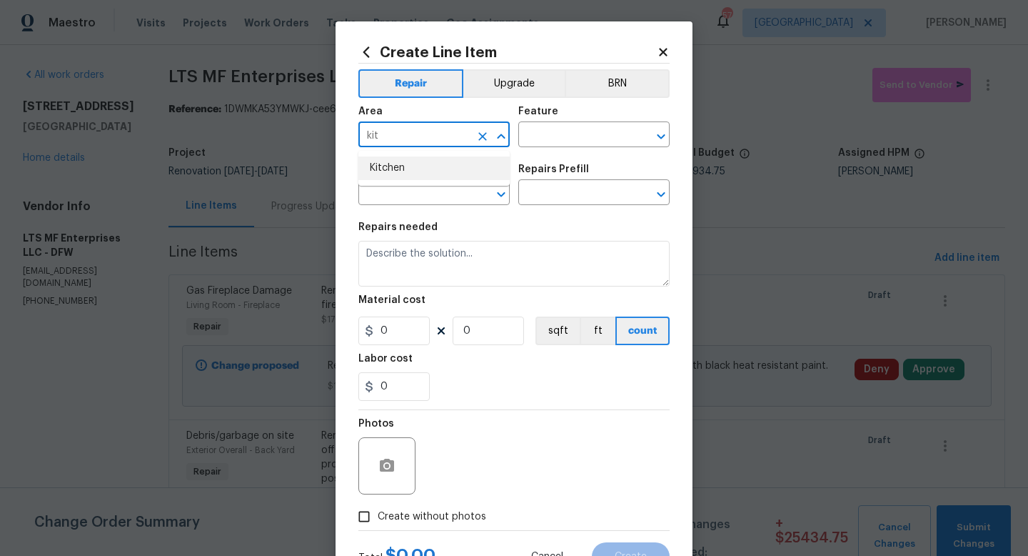
click at [411, 179] on li "Kitchen" at bounding box center [434, 168] width 151 height 24
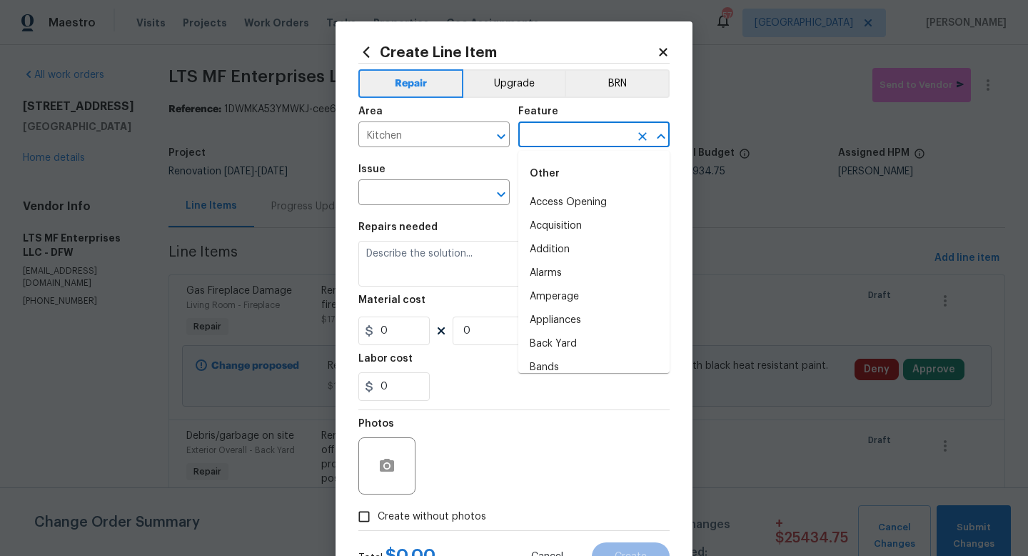
click at [549, 128] on input "text" at bounding box center [574, 136] width 111 height 22
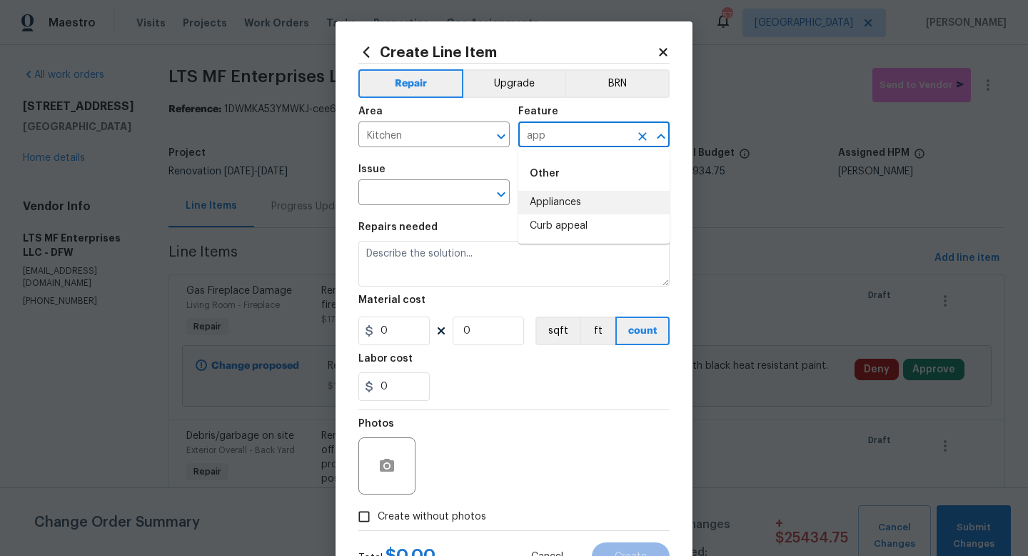
click at [546, 201] on li "Appliances" at bounding box center [594, 203] width 151 height 24
click at [429, 199] on input "text" at bounding box center [414, 194] width 111 height 22
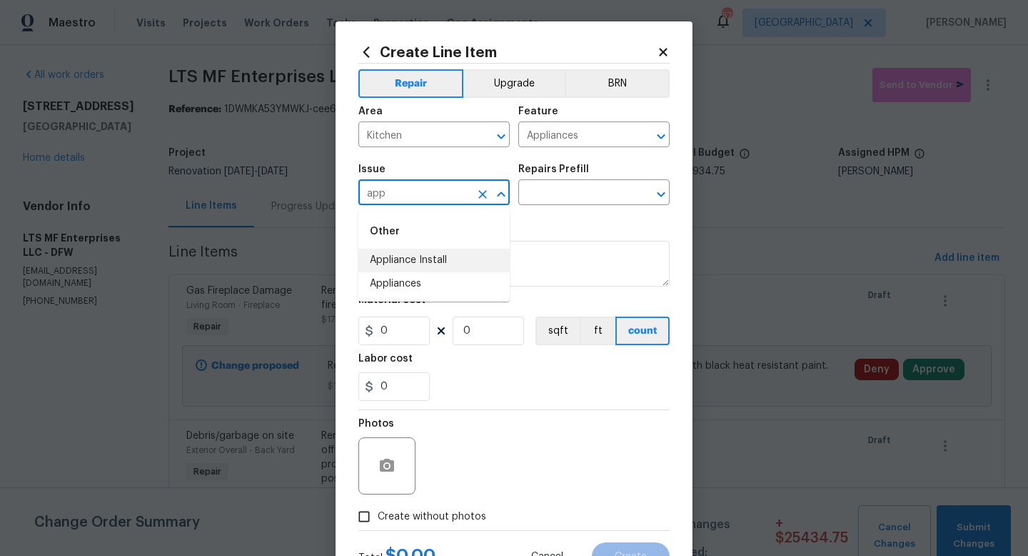
click at [433, 262] on li "Appliance Install" at bounding box center [434, 261] width 151 height 24
click at [547, 198] on input "text" at bounding box center [574, 194] width 111 height 22
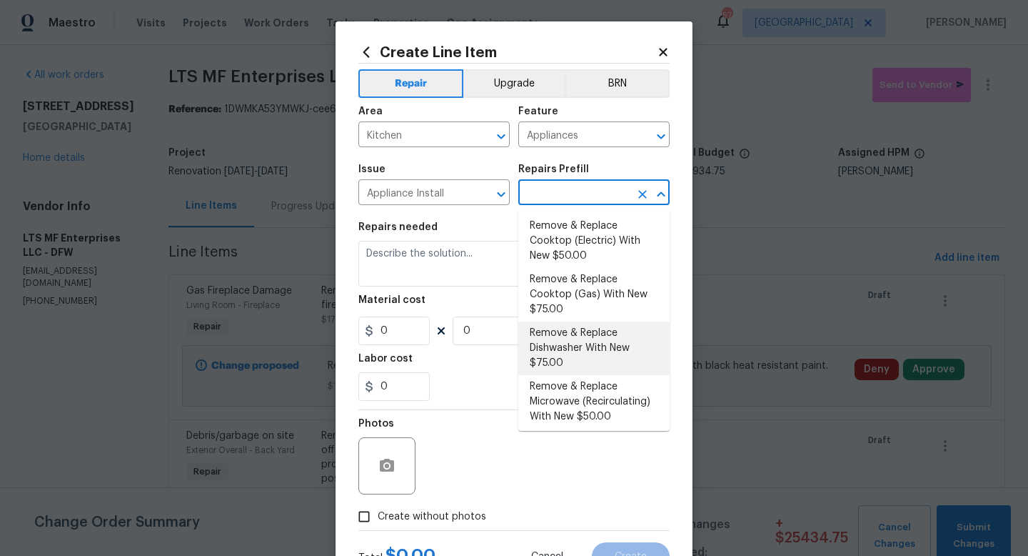
click at [579, 338] on li "Remove & Replace Dishwasher With New $75.00" at bounding box center [594, 348] width 151 height 54
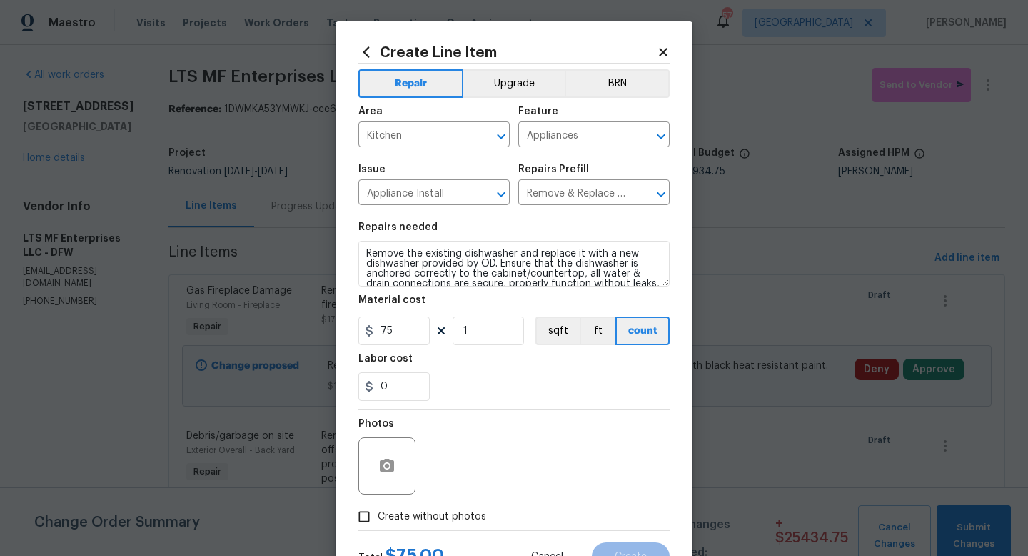
click at [416, 516] on span "Create without photos" at bounding box center [432, 516] width 109 height 15
click at [378, 516] on input "Create without photos" at bounding box center [364, 516] width 27 height 27
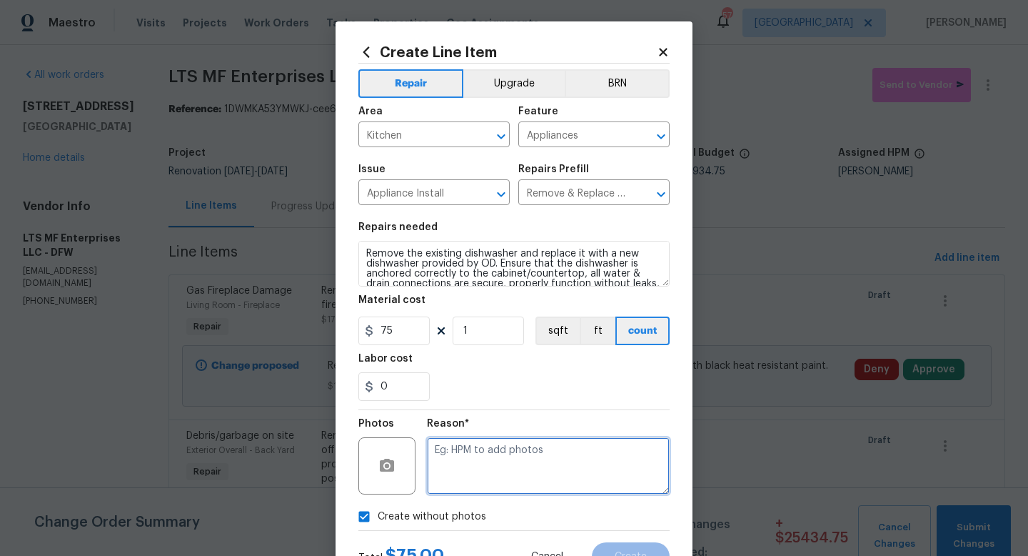
click at [473, 456] on textarea at bounding box center [548, 465] width 243 height 57
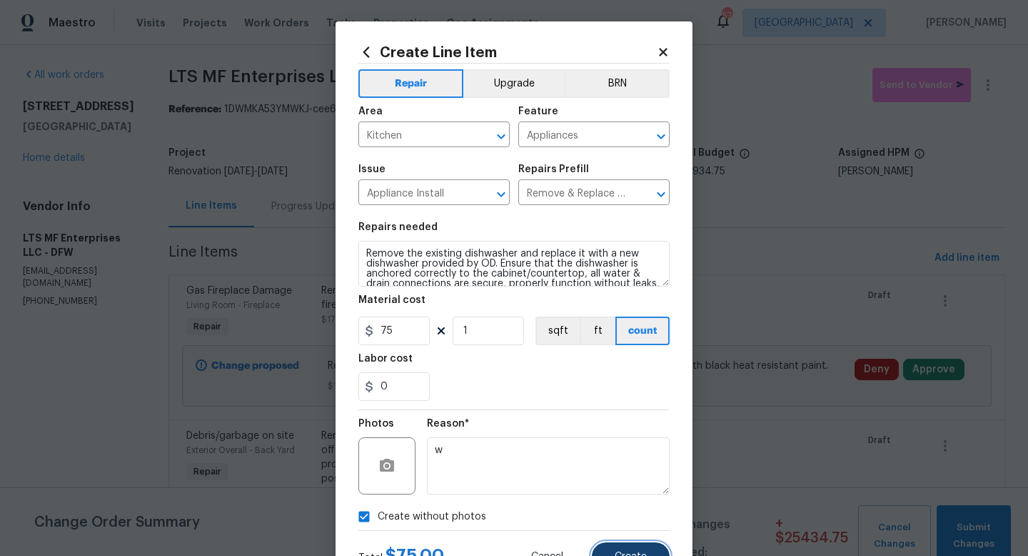
click at [621, 549] on button "Create" at bounding box center [631, 556] width 78 height 29
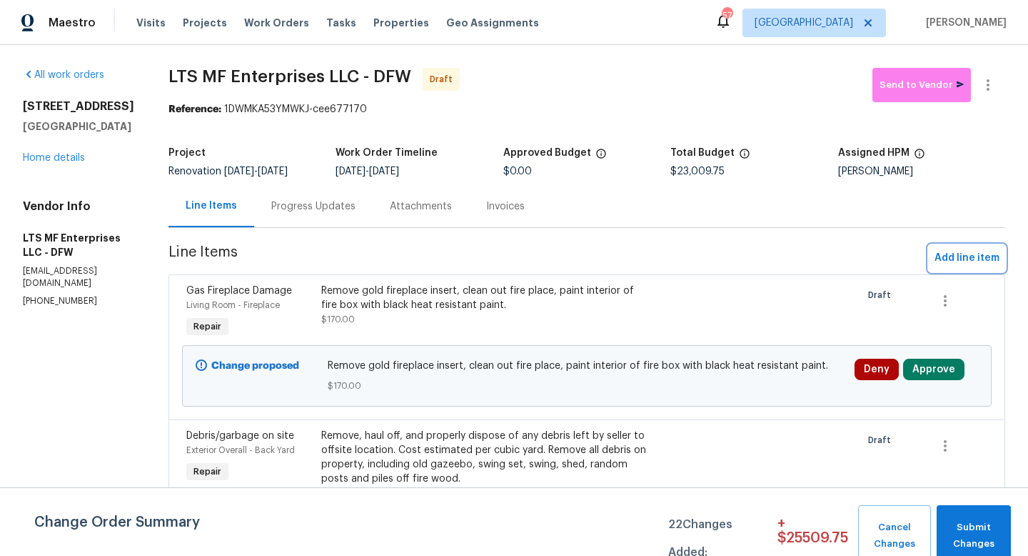
click at [951, 258] on span "Add line item" at bounding box center [967, 258] width 65 height 18
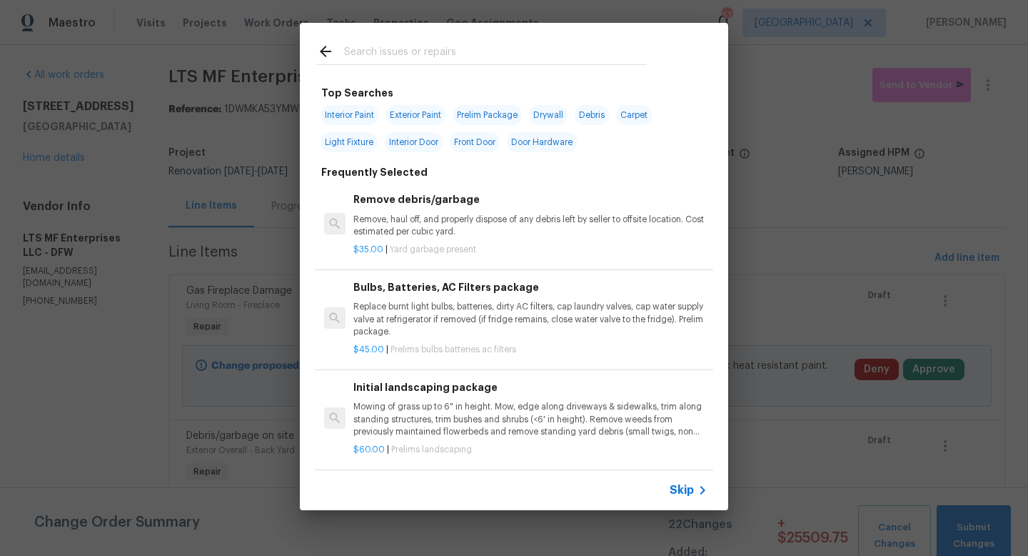
click at [695, 493] on icon at bounding box center [702, 489] width 17 height 17
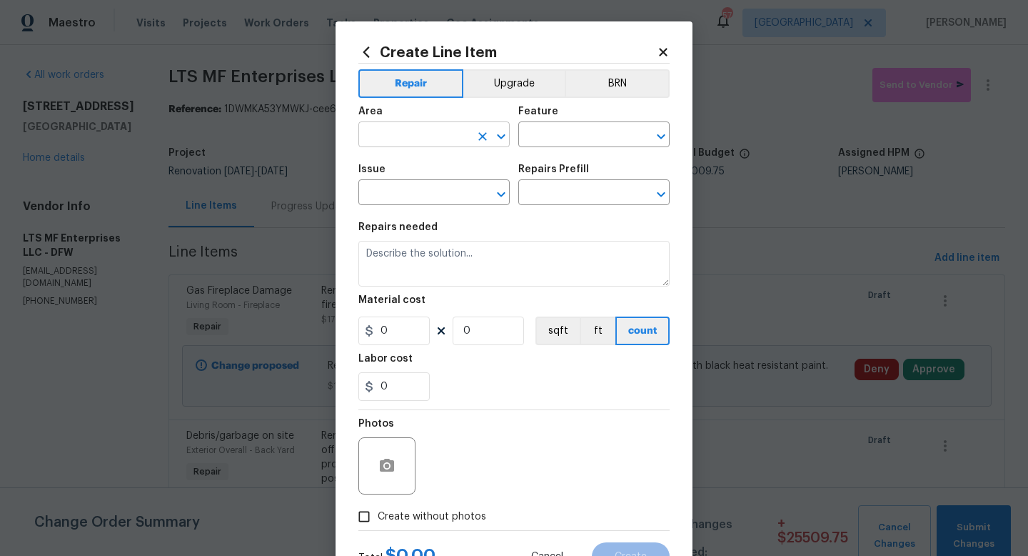
click at [415, 140] on input "text" at bounding box center [414, 136] width 111 height 22
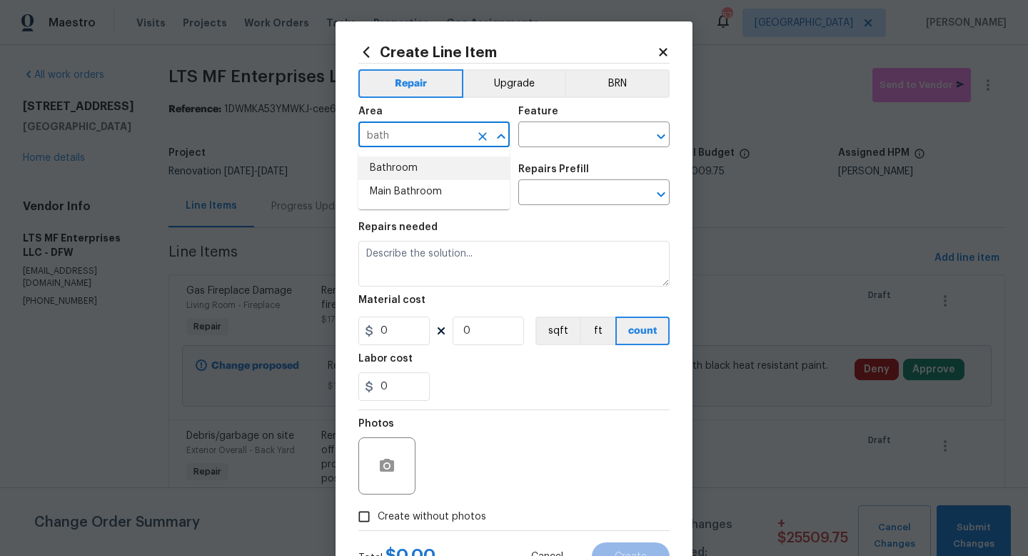
click at [419, 164] on li "Bathroom" at bounding box center [434, 168] width 151 height 24
click at [553, 146] on input "text" at bounding box center [574, 136] width 111 height 22
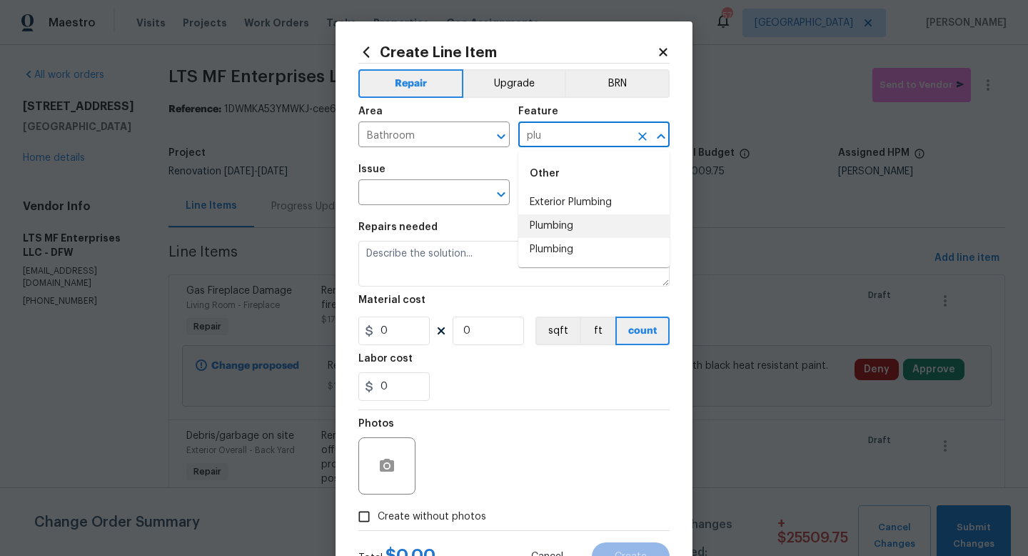
click at [561, 229] on li "Plumbing" at bounding box center [594, 226] width 151 height 24
click at [437, 190] on input "text" at bounding box center [414, 194] width 111 height 22
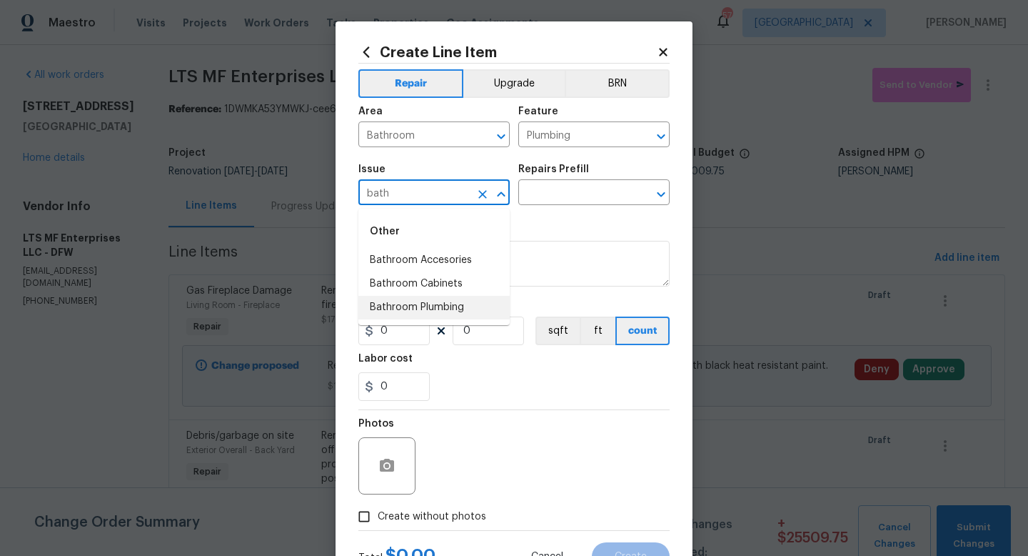
click at [436, 306] on li "Bathroom Plumbing" at bounding box center [434, 308] width 151 height 24
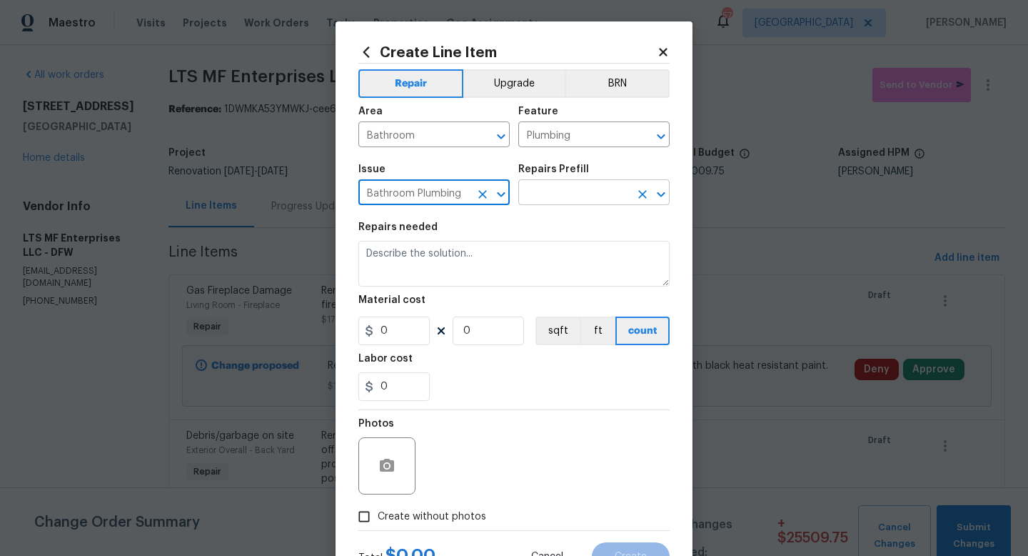
click at [540, 190] on input "text" at bounding box center [574, 194] width 111 height 22
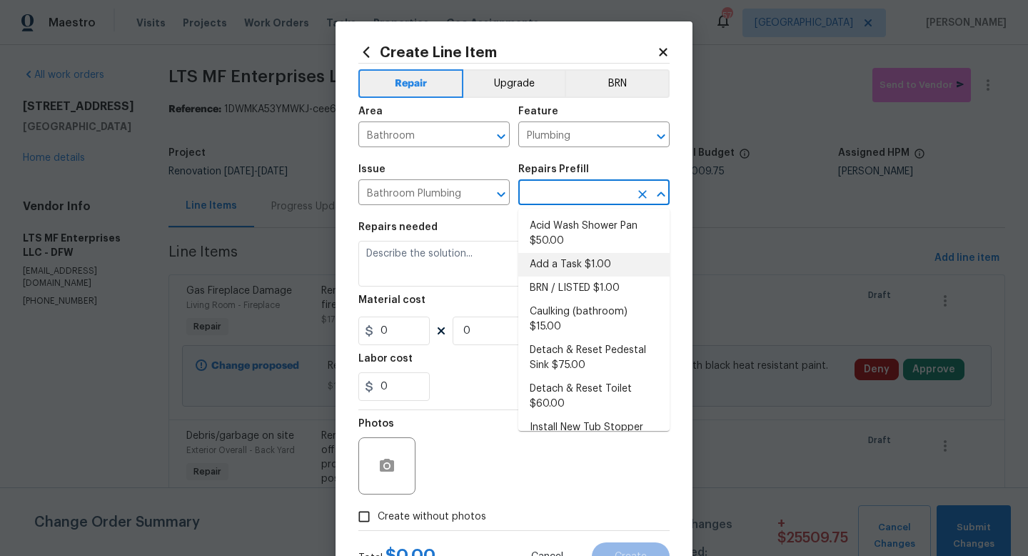
click at [566, 264] on li "Add a Task $1.00" at bounding box center [594, 265] width 151 height 24
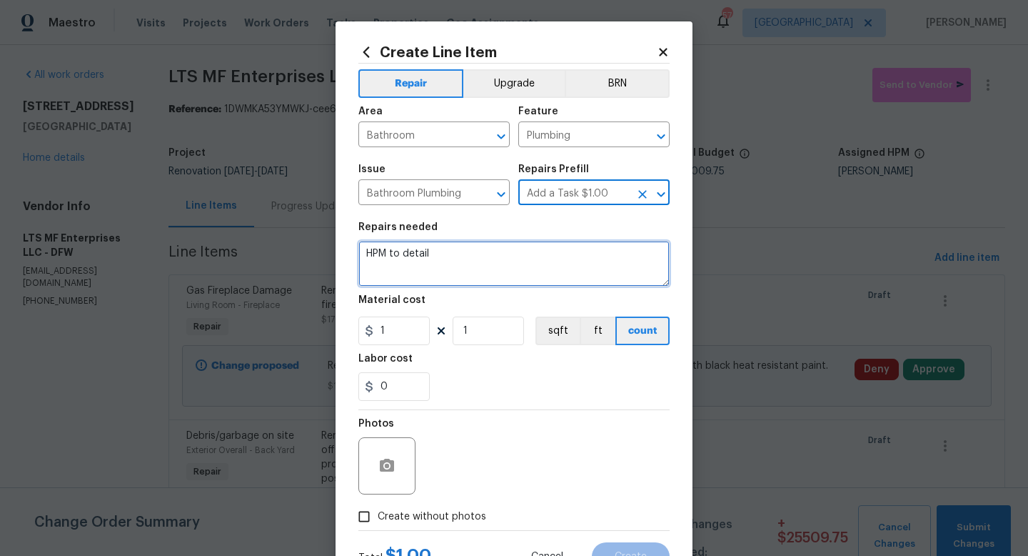
click at [462, 270] on textarea "HPM to detail" at bounding box center [514, 264] width 311 height 46
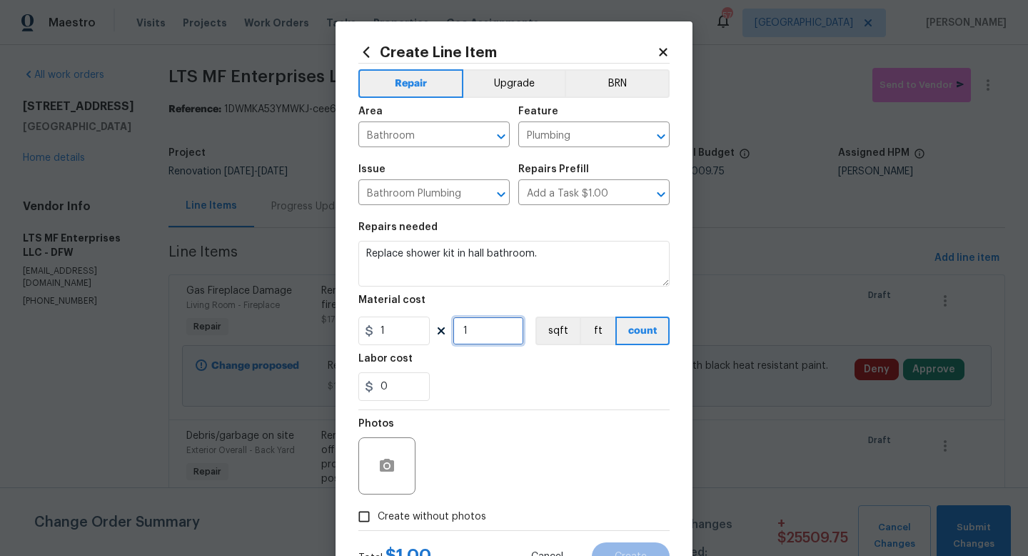
click at [484, 336] on input "1" at bounding box center [488, 330] width 71 height 29
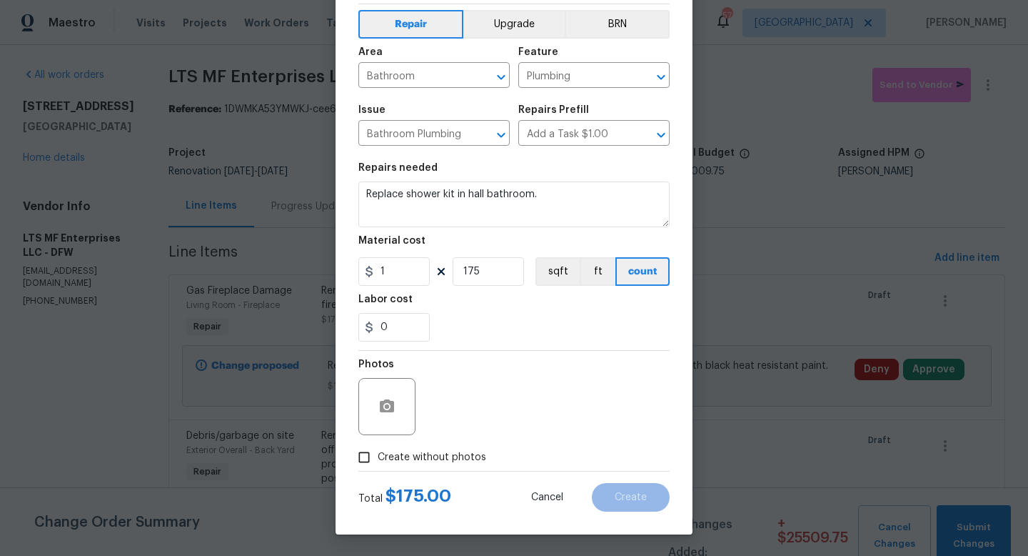
click at [444, 452] on span "Create without photos" at bounding box center [432, 457] width 109 height 15
click at [378, 452] on input "Create without photos" at bounding box center [364, 457] width 27 height 27
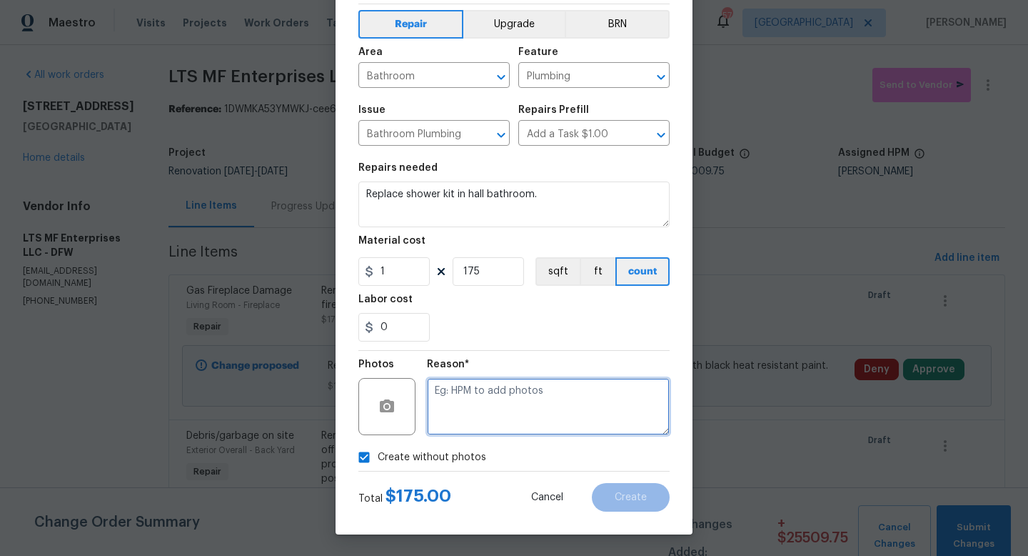
click at [482, 411] on textarea at bounding box center [548, 406] width 243 height 57
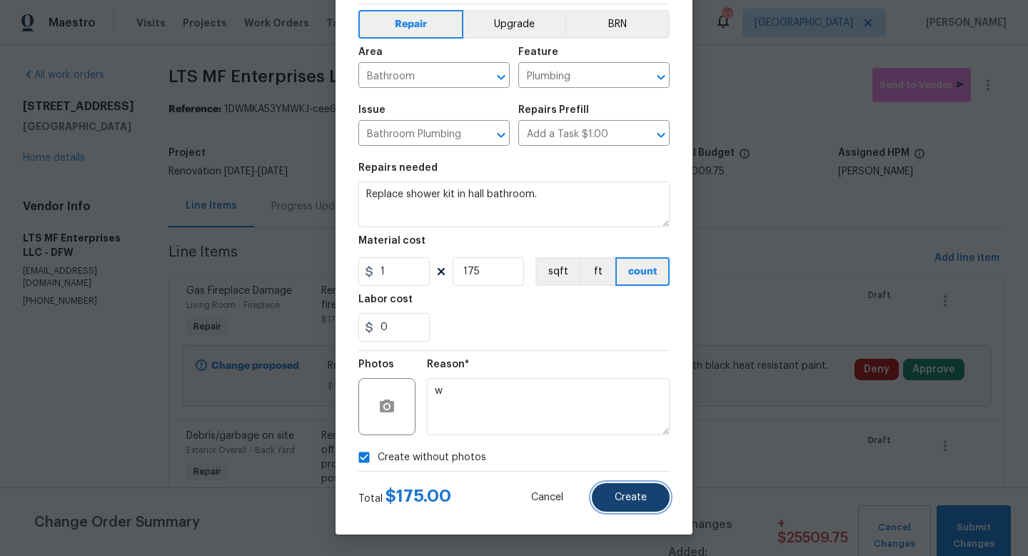
click at [614, 498] on button "Create" at bounding box center [631, 497] width 78 height 29
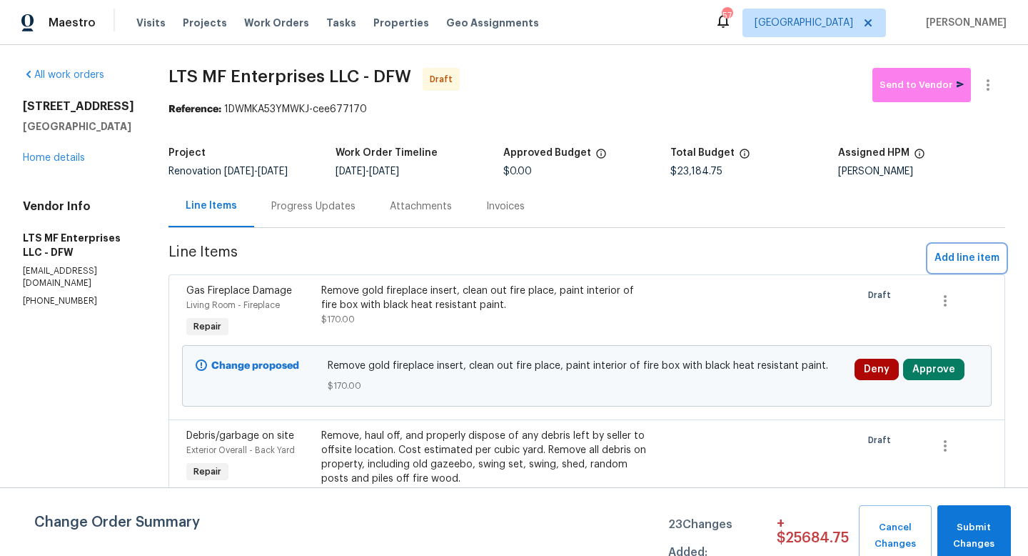
click at [964, 257] on span "Add line item" at bounding box center [967, 258] width 65 height 18
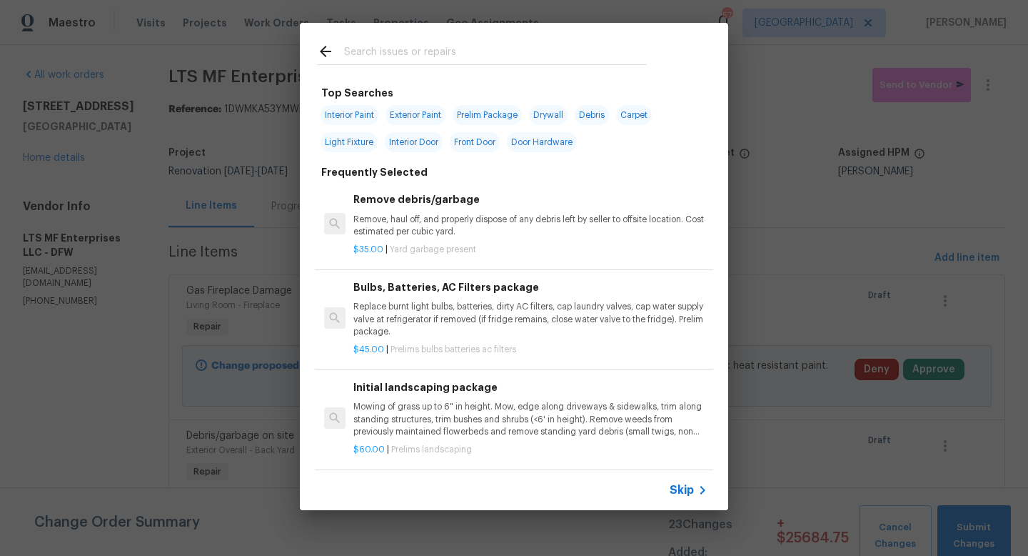
click at [689, 492] on span "Skip" at bounding box center [682, 490] width 24 height 14
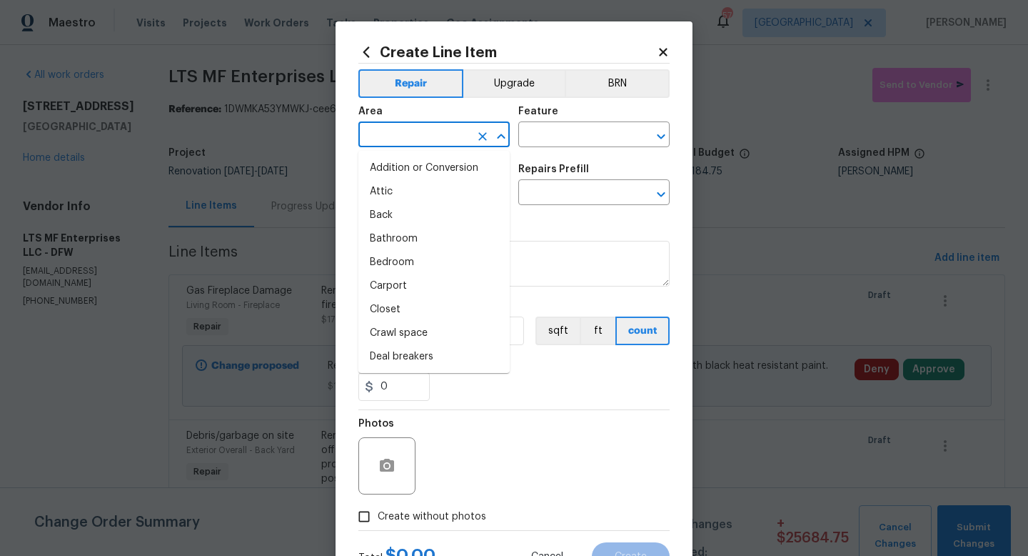
click at [451, 141] on input "text" at bounding box center [414, 136] width 111 height 22
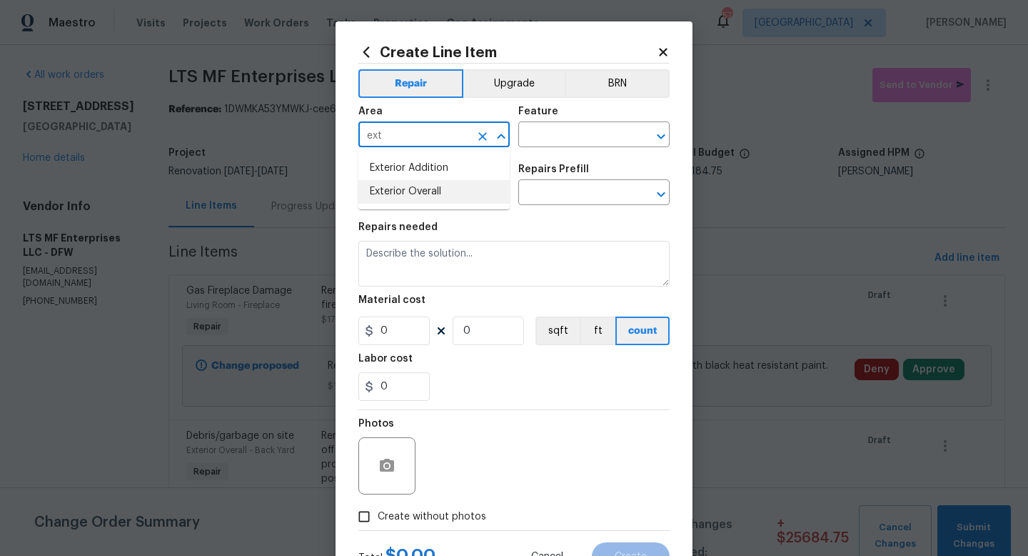
click at [457, 200] on li "Exterior Overall" at bounding box center [434, 192] width 151 height 24
click at [542, 138] on input "text" at bounding box center [574, 136] width 111 height 22
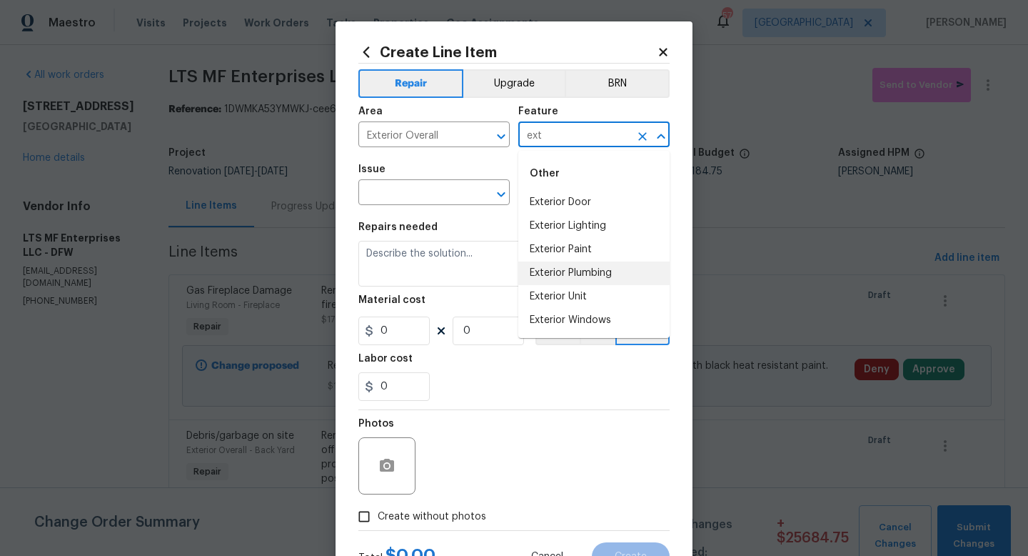
click at [556, 276] on li "Exterior Plumbing" at bounding box center [594, 273] width 151 height 24
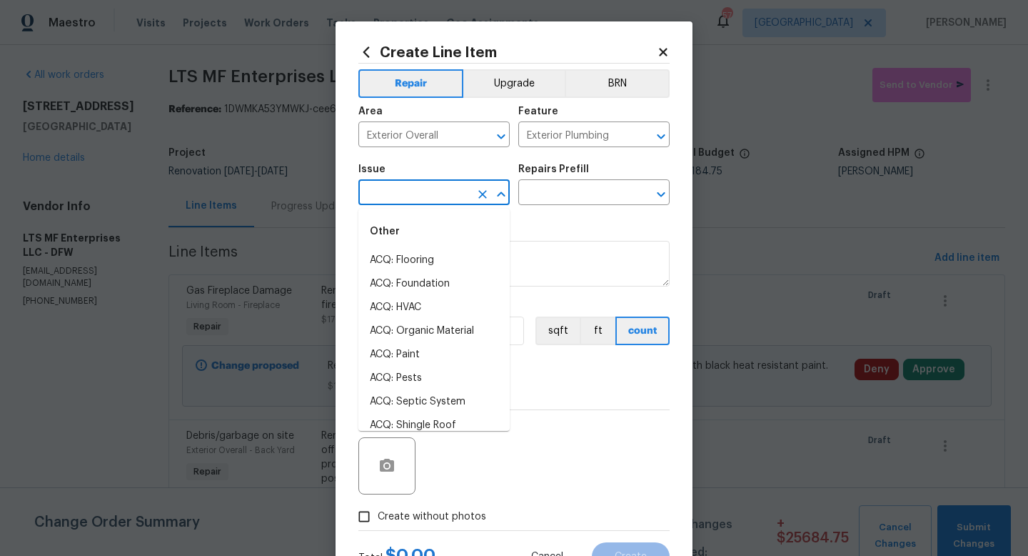
click at [446, 196] on input "text" at bounding box center [414, 194] width 111 height 22
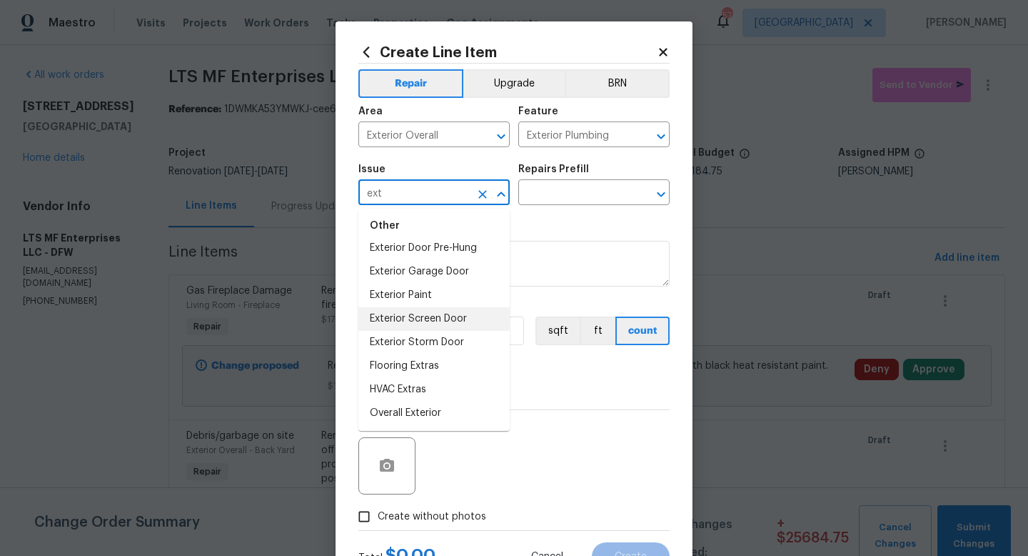
scroll to position [0, 0]
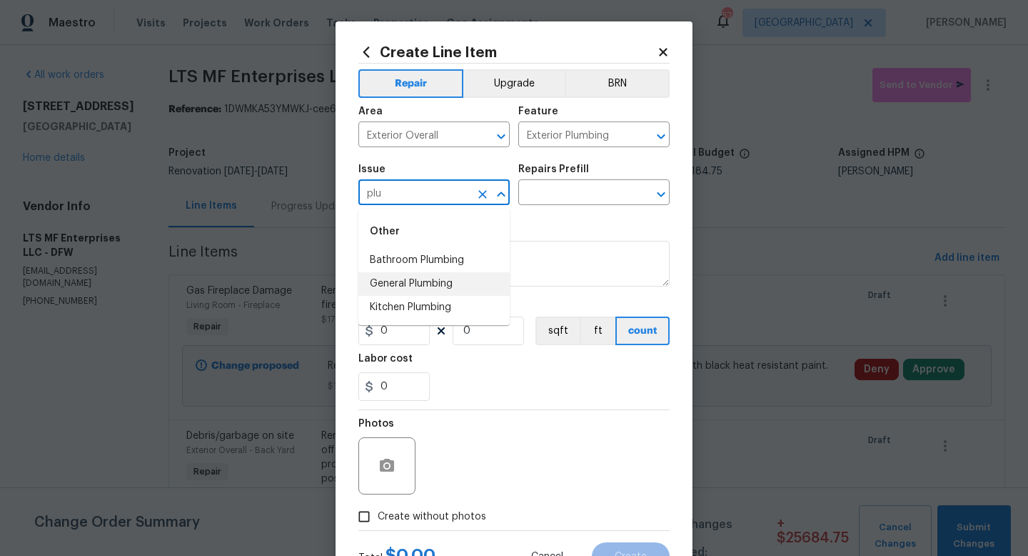
click at [441, 287] on li "General Plumbing" at bounding box center [434, 284] width 151 height 24
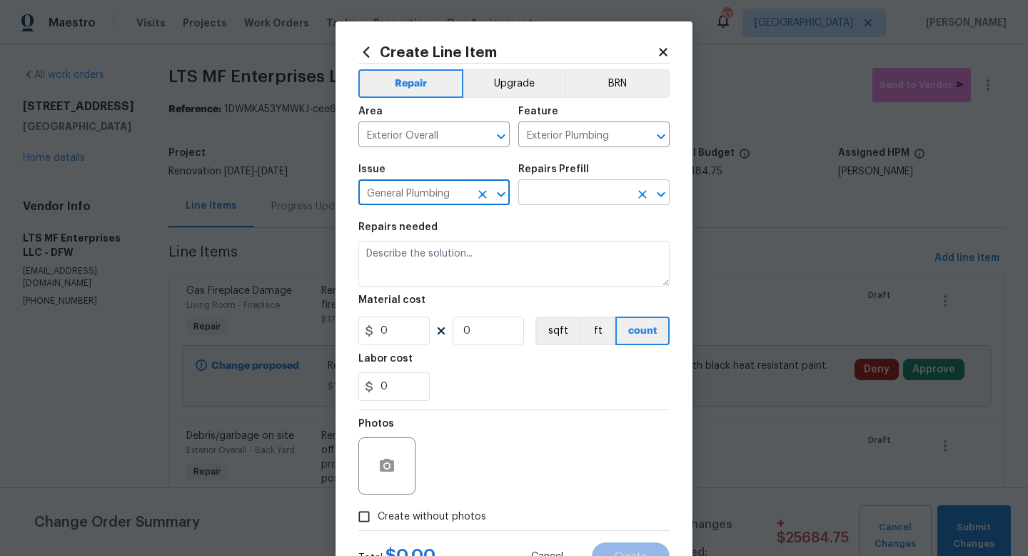
click at [554, 191] on input "text" at bounding box center [574, 194] width 111 height 22
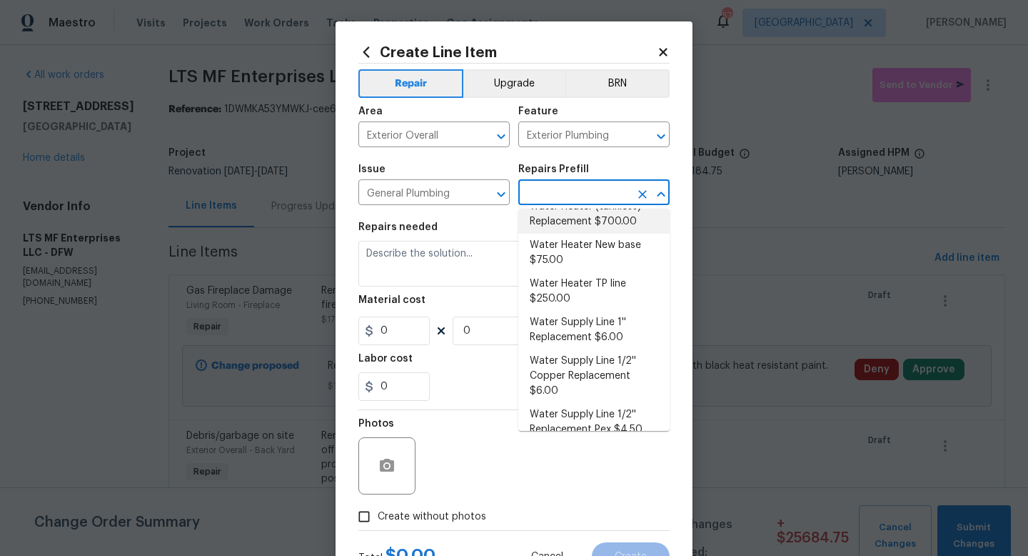
scroll to position [732, 0]
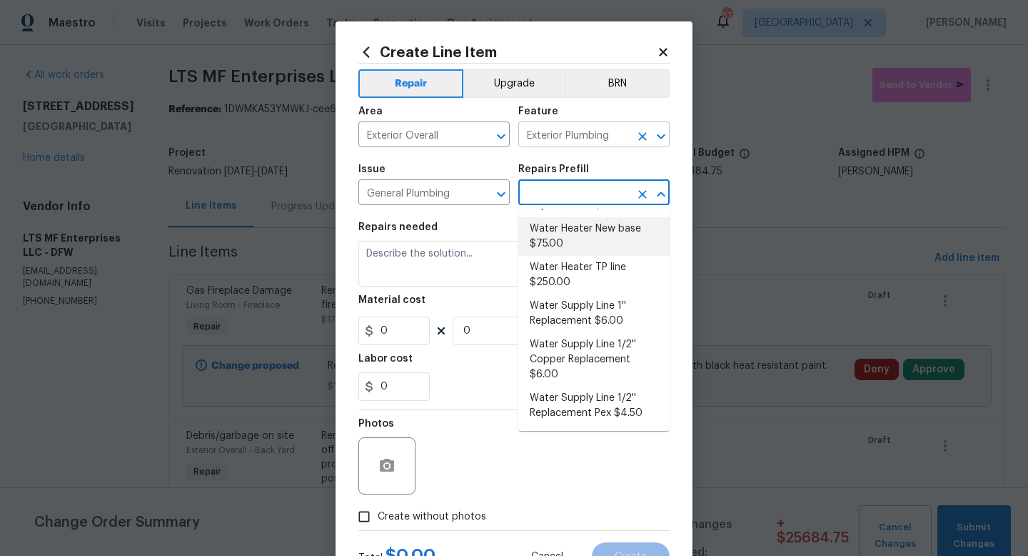
click at [575, 135] on input "Exterior Plumbing" at bounding box center [574, 136] width 111 height 22
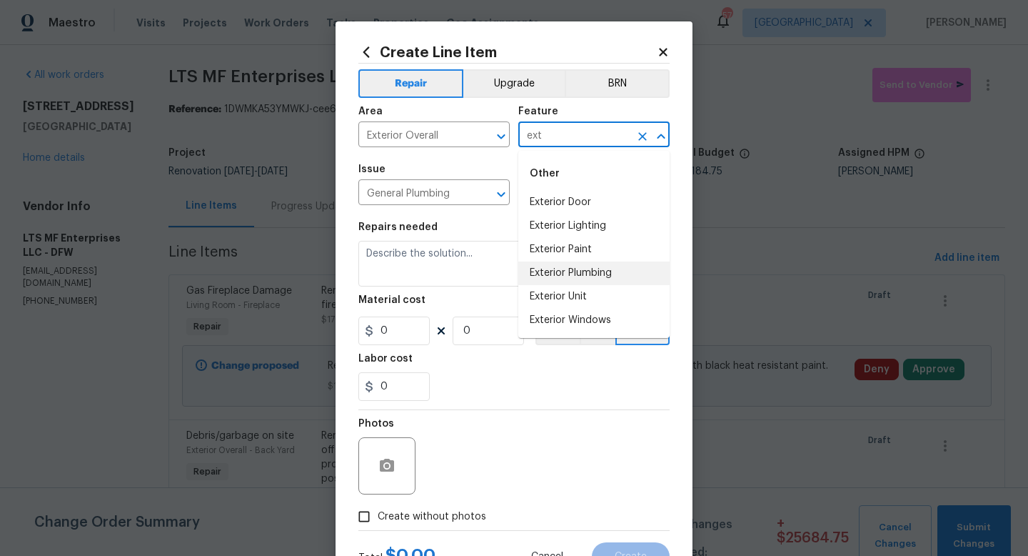
click at [559, 272] on li "Exterior Plumbing" at bounding box center [594, 273] width 151 height 24
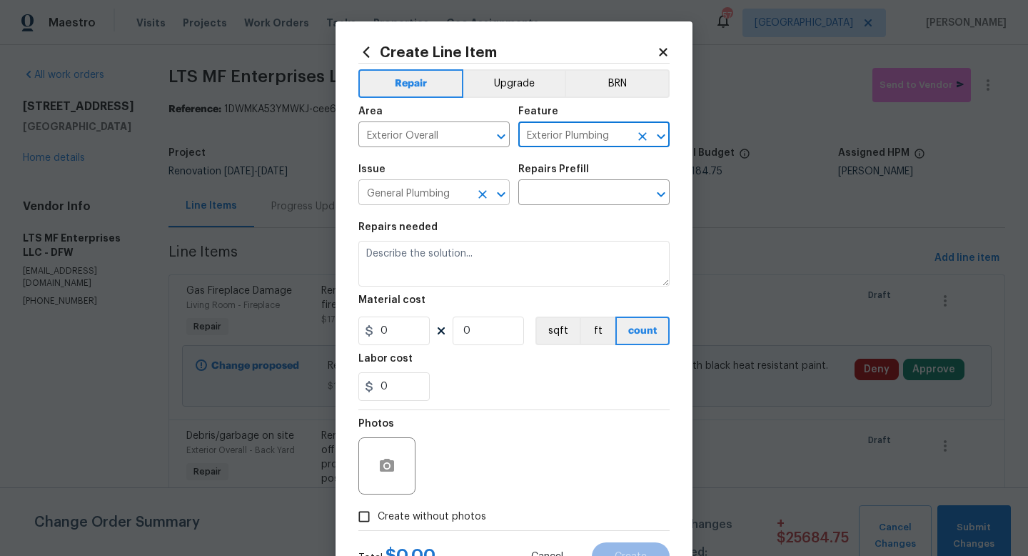
click at [429, 204] on input "General Plumbing" at bounding box center [414, 194] width 111 height 22
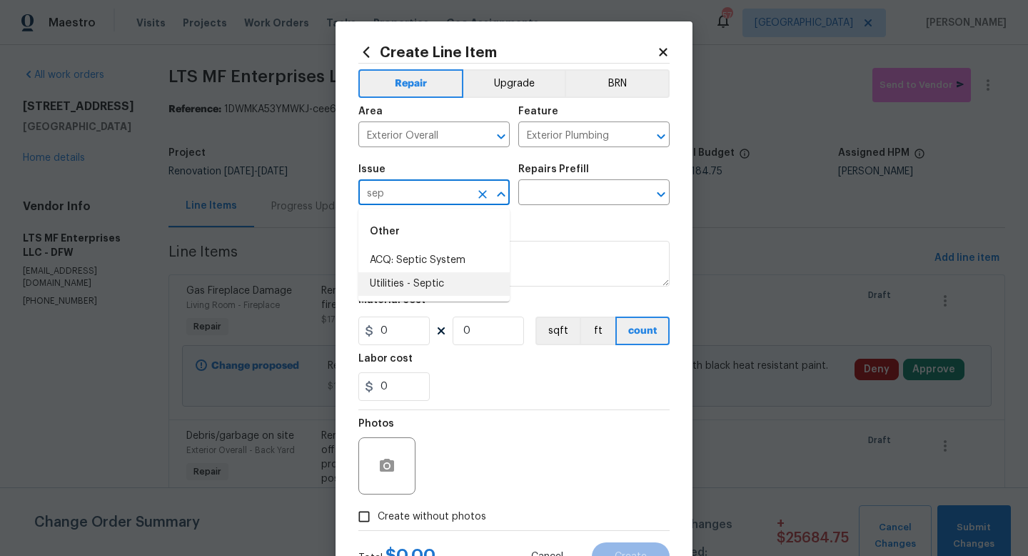
click at [424, 279] on li "Utilities - Septic" at bounding box center [434, 284] width 151 height 24
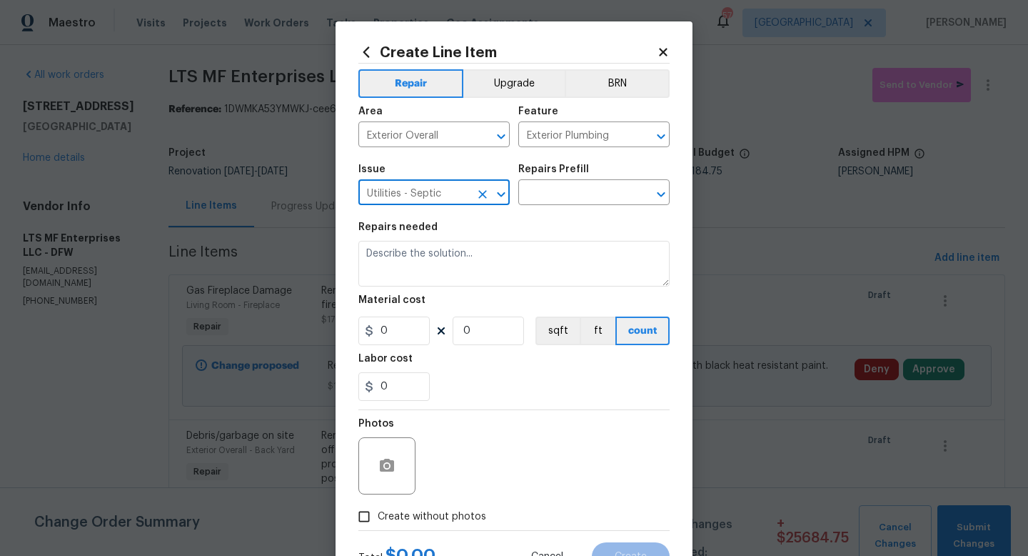
click at [570, 174] on h5 "Repairs Prefill" at bounding box center [554, 169] width 71 height 10
click at [569, 192] on input "text" at bounding box center [574, 194] width 111 height 22
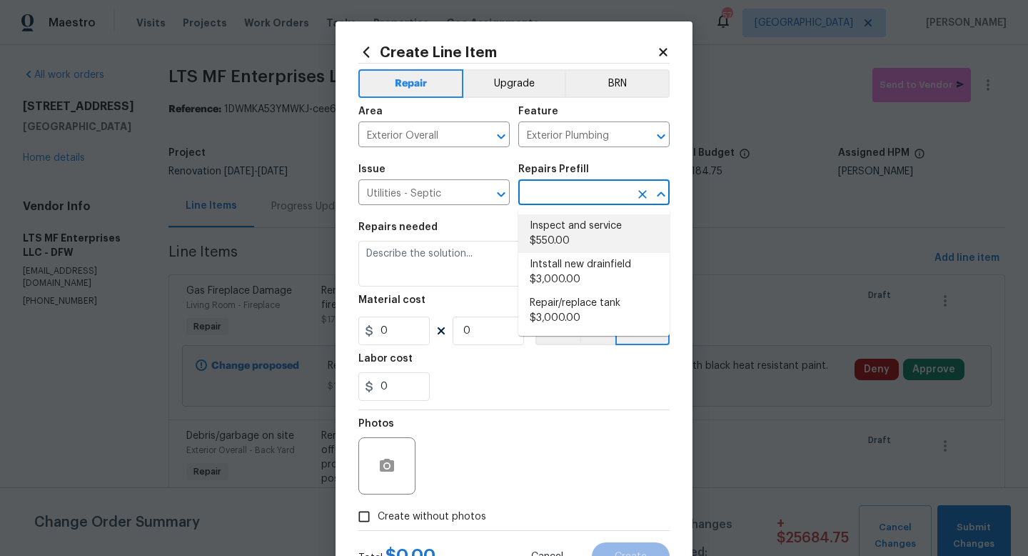
click at [566, 230] on li "Inspect and service $550.00" at bounding box center [594, 233] width 151 height 39
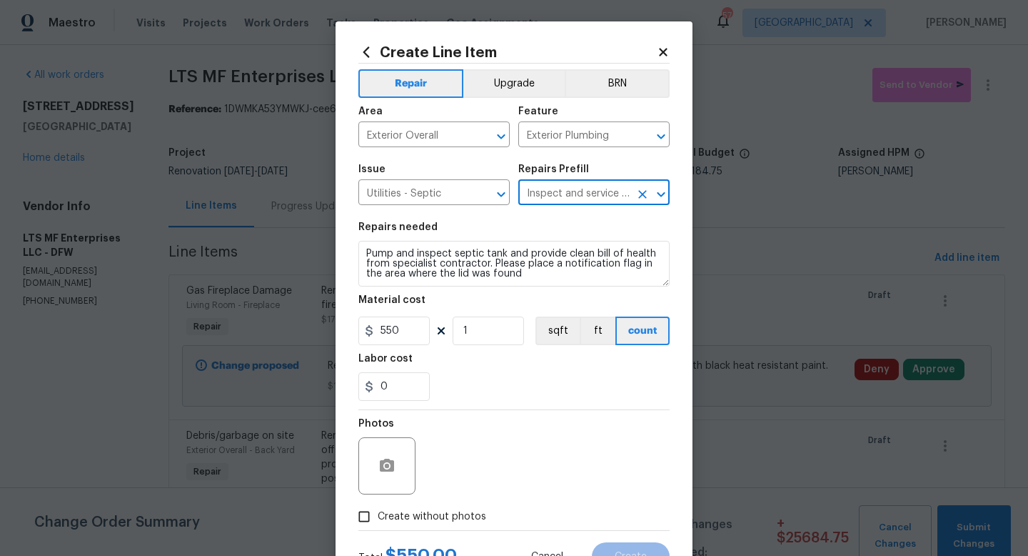
scroll to position [60, 0]
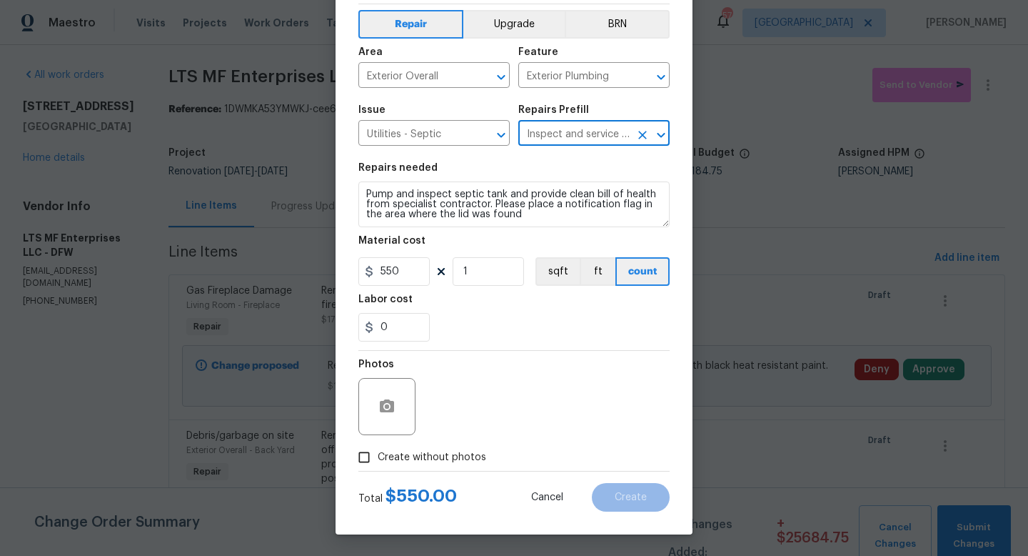
click at [431, 456] on span "Create without photos" at bounding box center [432, 457] width 109 height 15
click at [378, 456] on input "Create without photos" at bounding box center [364, 457] width 27 height 27
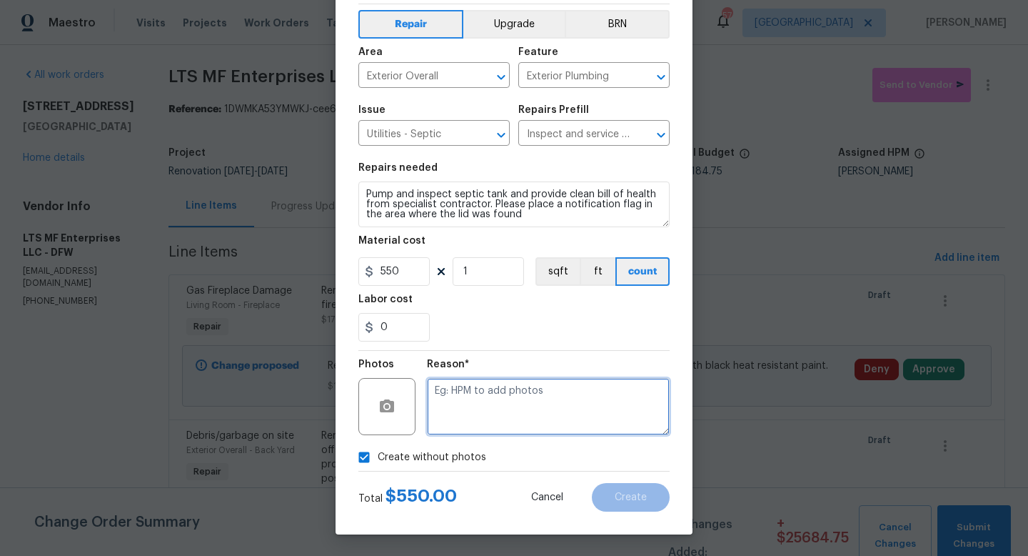
click at [459, 415] on textarea at bounding box center [548, 406] width 243 height 57
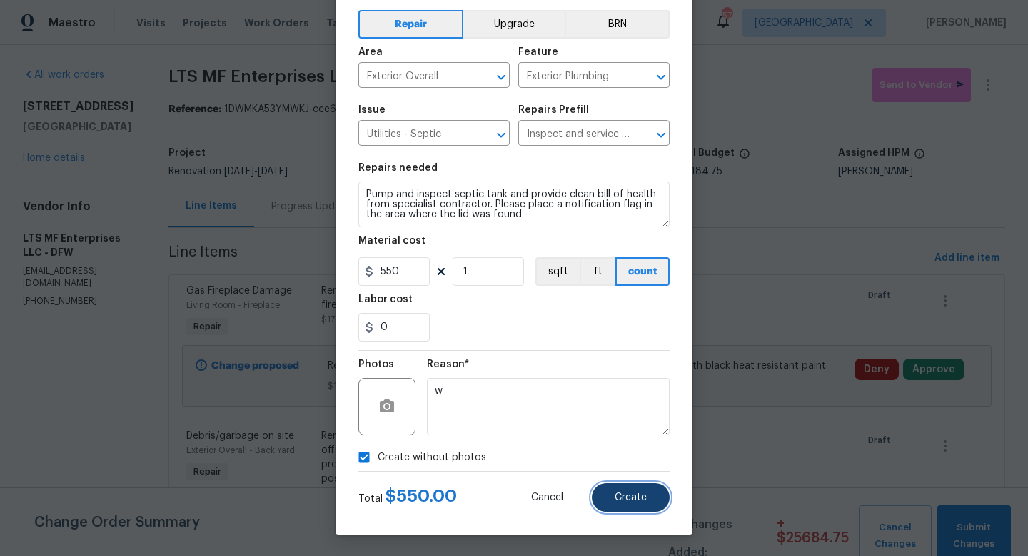
click at [616, 493] on span "Create" at bounding box center [631, 497] width 32 height 11
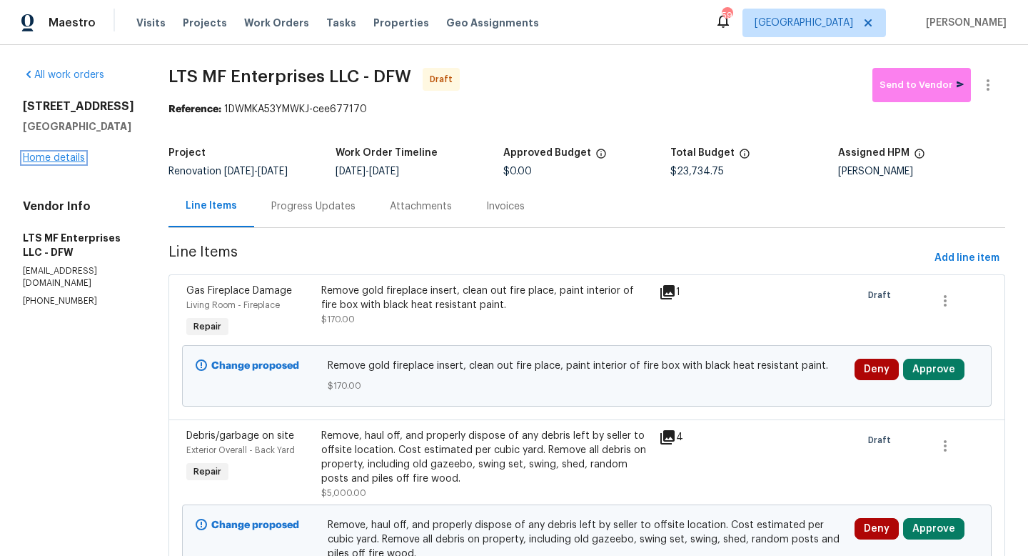
click at [41, 163] on link "Home details" at bounding box center [54, 158] width 62 height 10
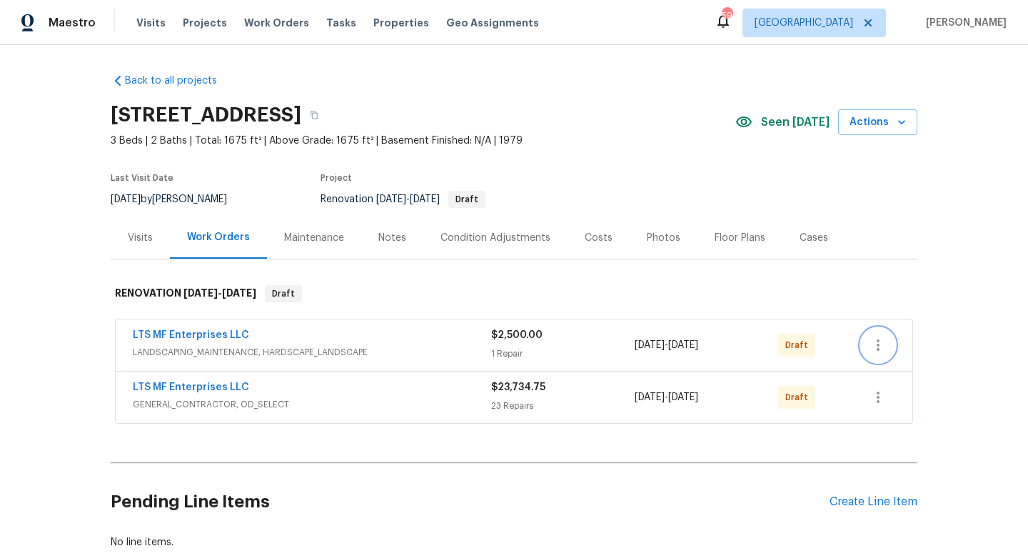
click at [879, 343] on icon "button" at bounding box center [878, 344] width 17 height 17
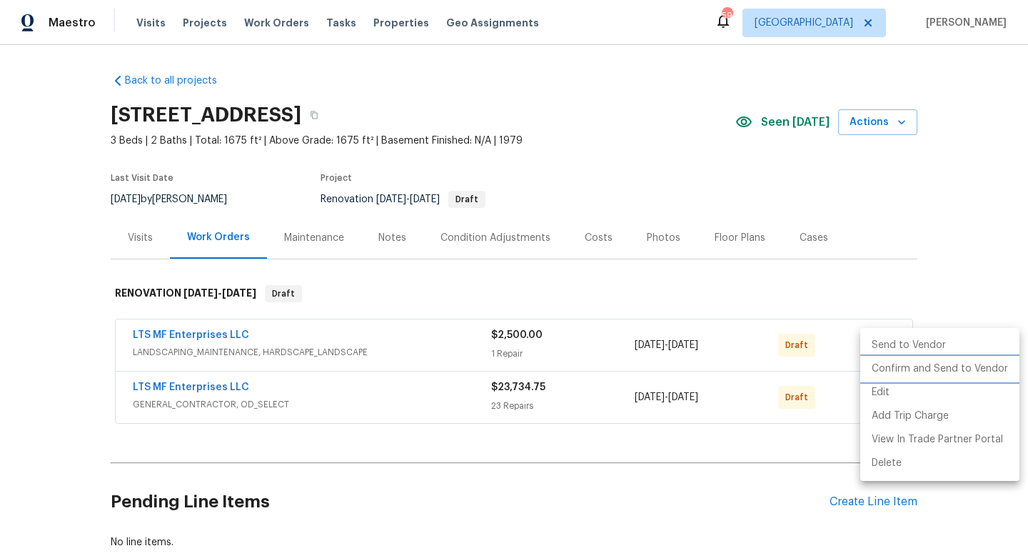
click at [884, 369] on li "Confirm and Send to Vendor" at bounding box center [940, 369] width 159 height 24
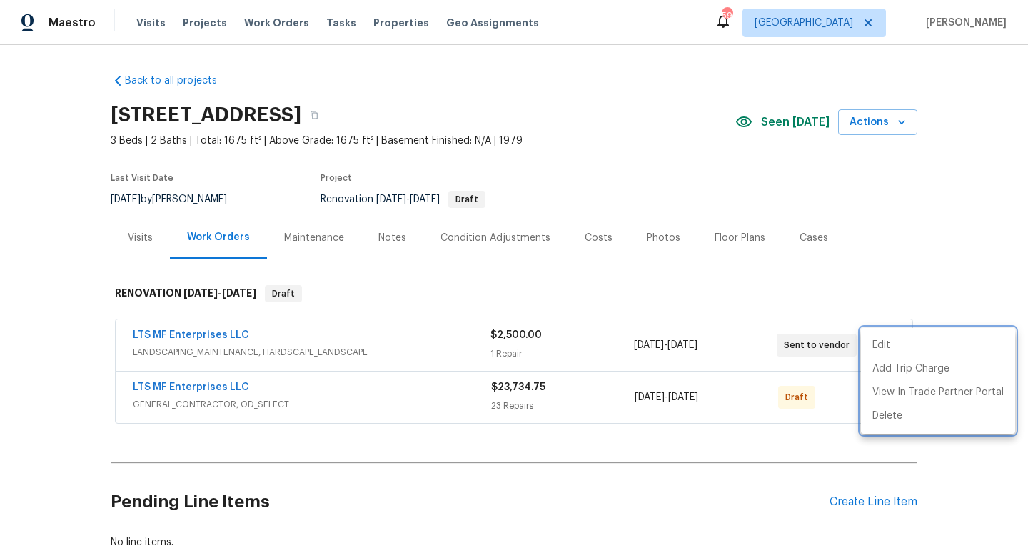
click at [875, 281] on div at bounding box center [514, 278] width 1028 height 556
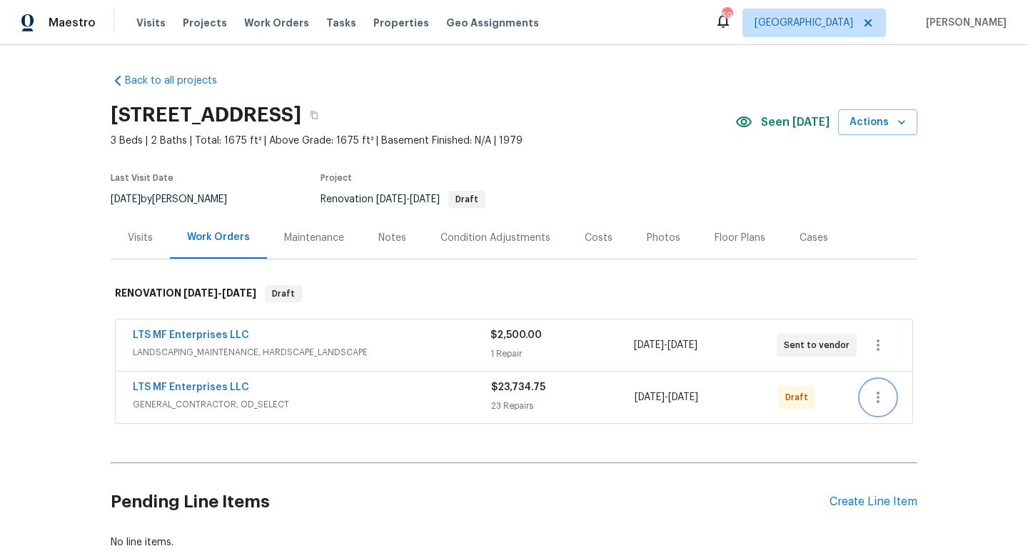
click at [878, 398] on icon "button" at bounding box center [878, 396] width 3 height 11
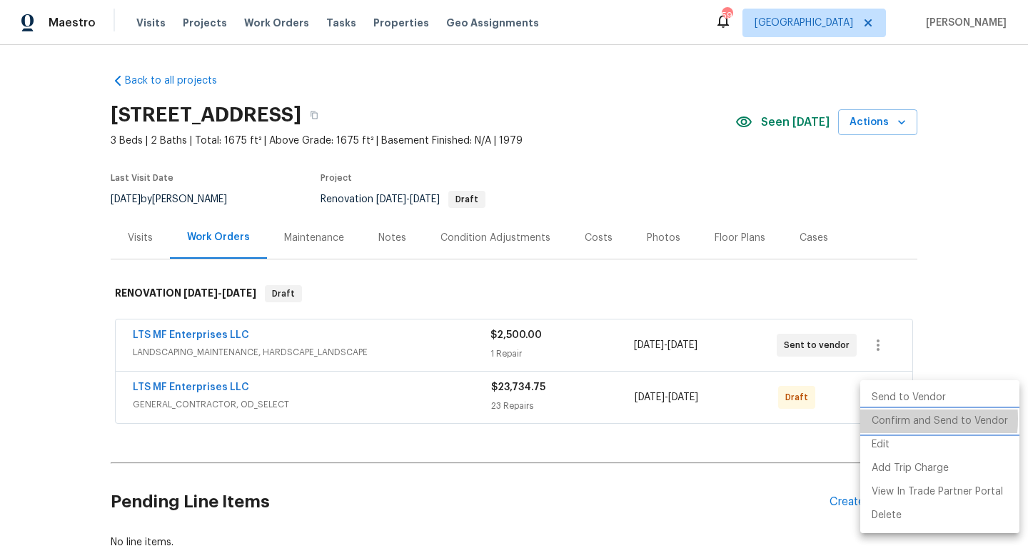
click at [882, 419] on li "Confirm and Send to Vendor" at bounding box center [940, 421] width 159 height 24
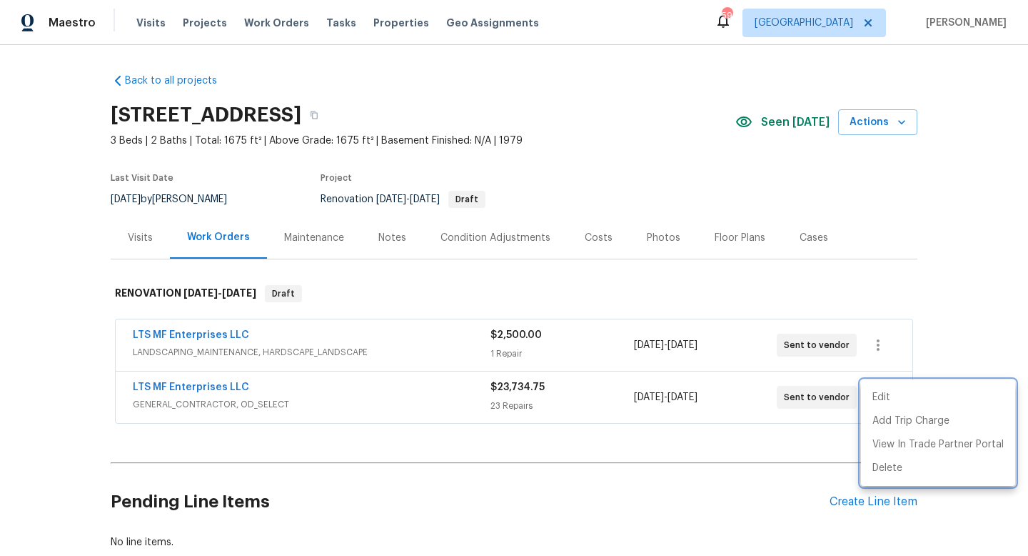
click at [909, 305] on div at bounding box center [514, 278] width 1028 height 556
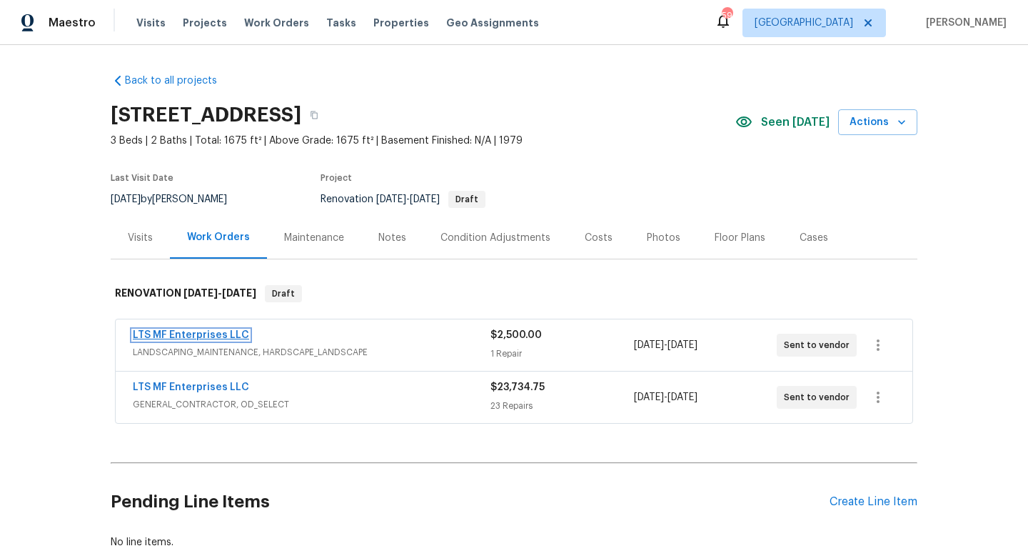
click at [226, 339] on link "LTS MF Enterprises LLC" at bounding box center [191, 335] width 116 height 10
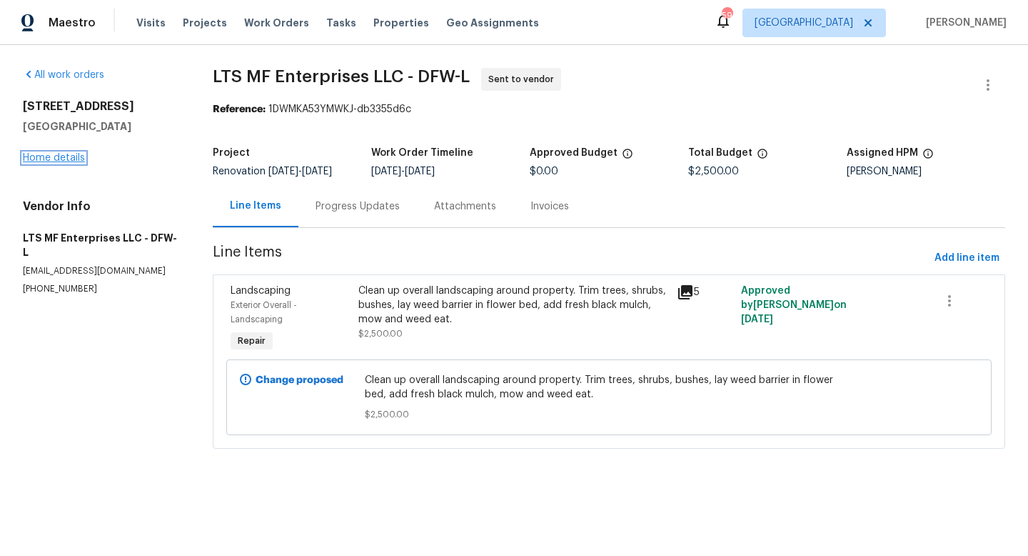
click at [69, 161] on link "Home details" at bounding box center [54, 158] width 62 height 10
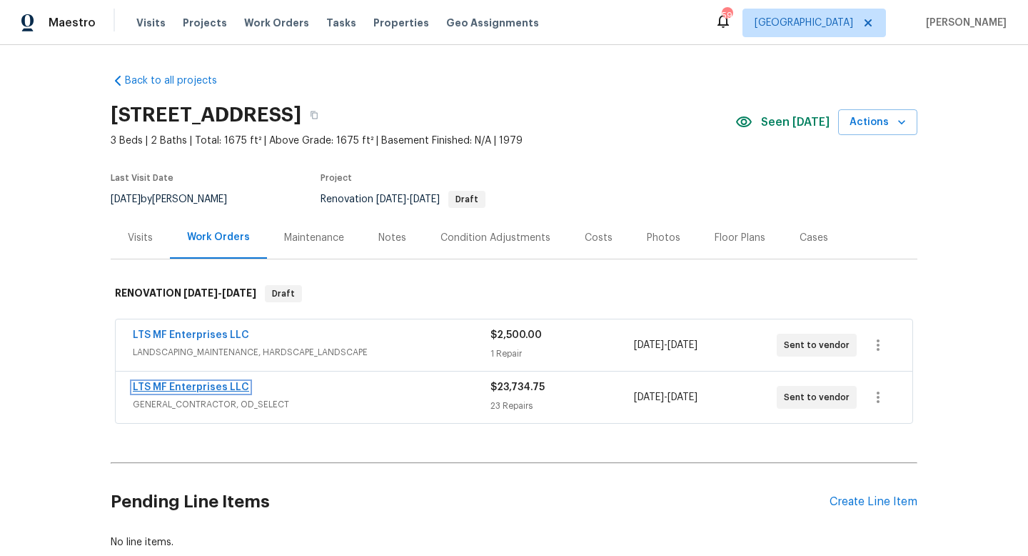
click at [204, 389] on link "LTS MF Enterprises LLC" at bounding box center [191, 387] width 116 height 10
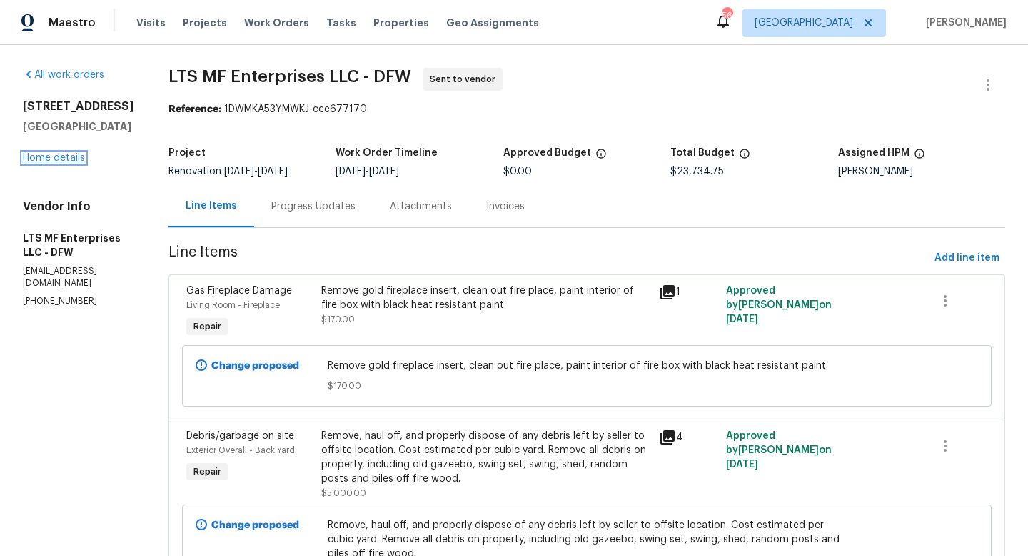
click at [42, 163] on link "Home details" at bounding box center [54, 158] width 62 height 10
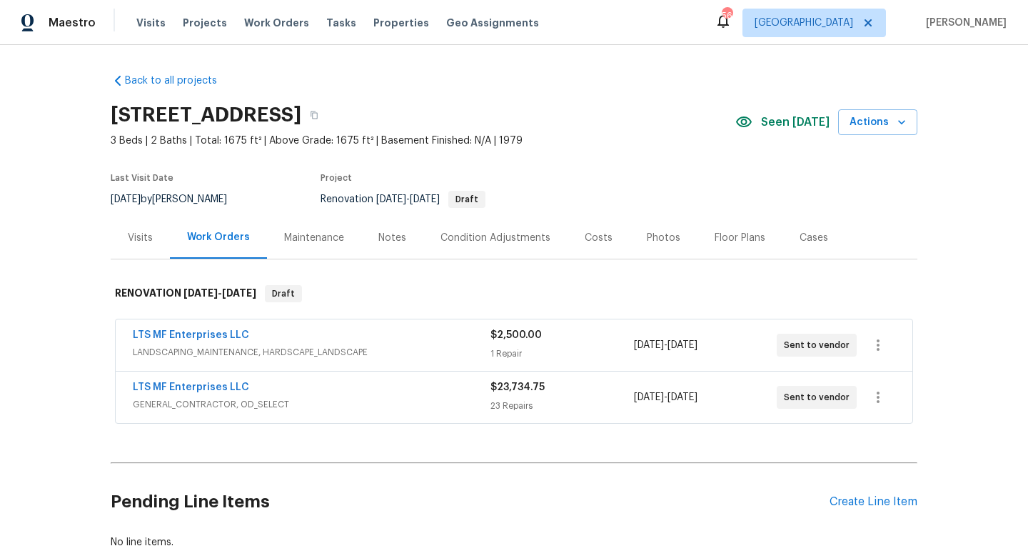
click at [389, 236] on div "Notes" at bounding box center [393, 238] width 28 height 14
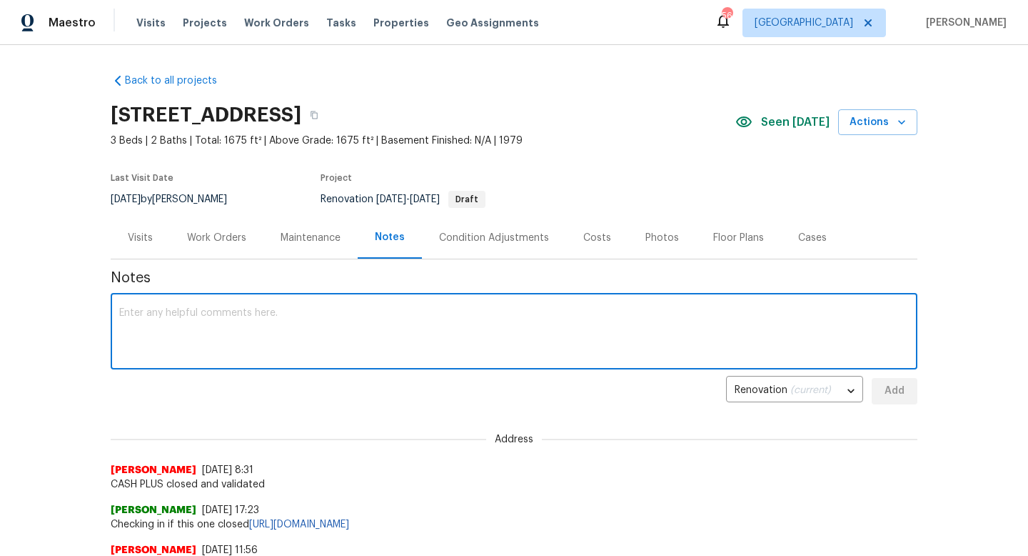
click at [362, 311] on textarea at bounding box center [514, 333] width 790 height 50
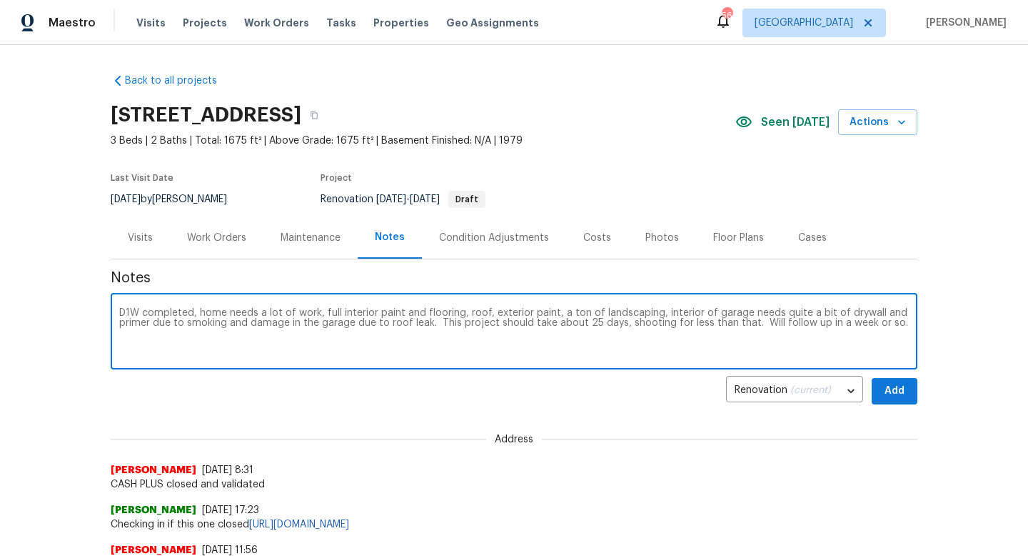
type textarea "D1W completed, home needs a lot of work, full interior paint and flooring, roof…"
click at [895, 392] on span "Add" at bounding box center [895, 391] width 23 height 18
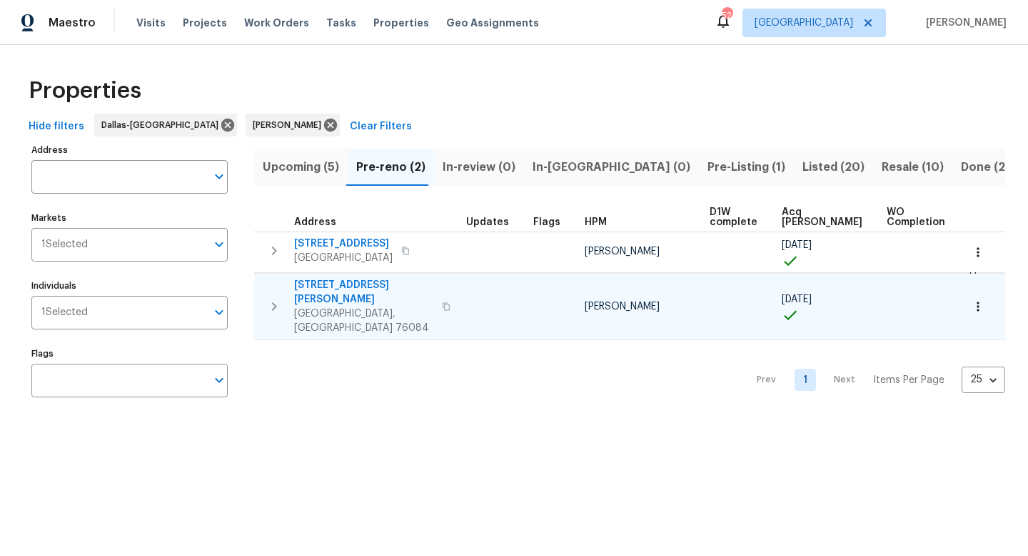
click at [359, 284] on span "[STREET_ADDRESS][PERSON_NAME]" at bounding box center [363, 292] width 139 height 29
click at [708, 167] on span "Pre-Listing (1)" at bounding box center [747, 167] width 78 height 20
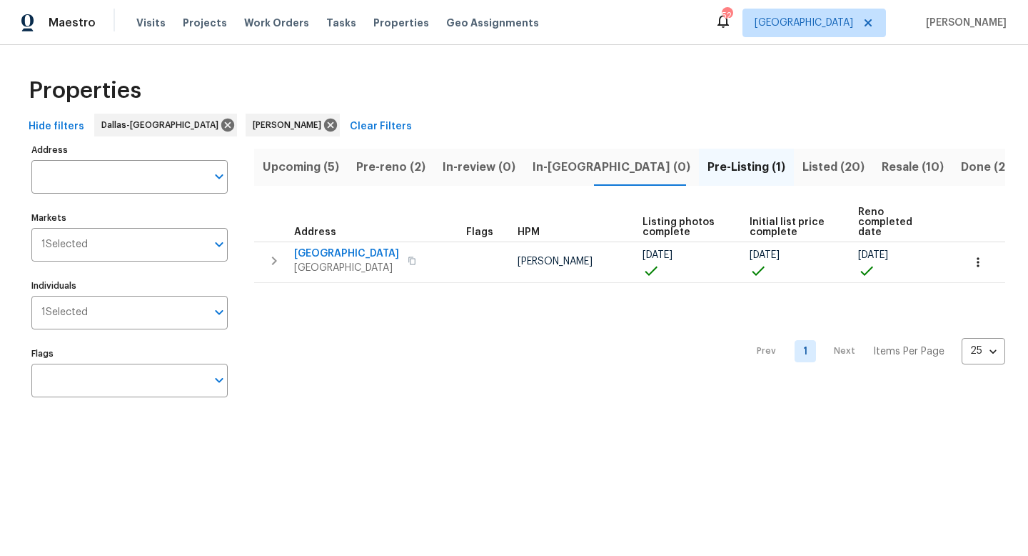
click at [803, 167] on span "Listed (20)" at bounding box center [834, 167] width 62 height 20
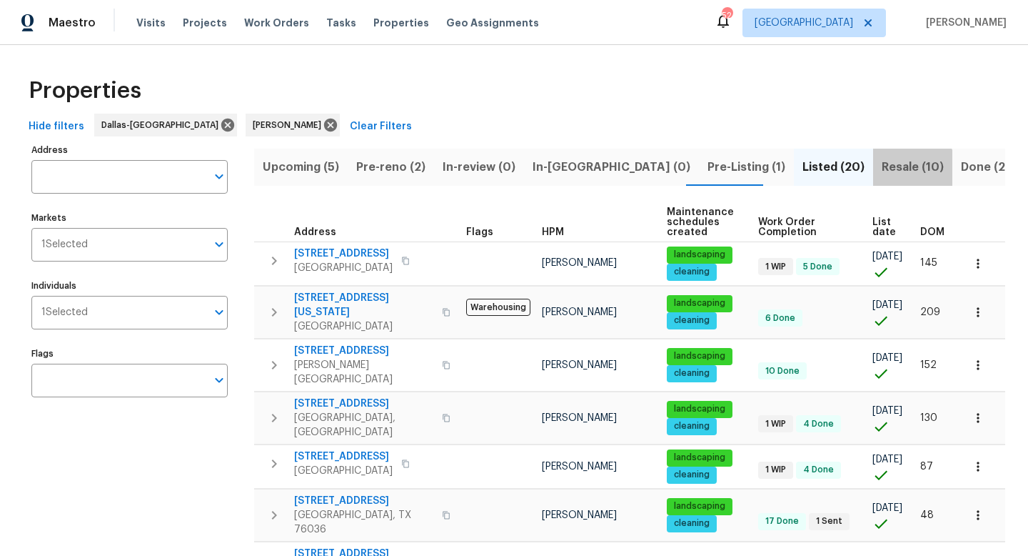
click at [882, 169] on span "Resale (10)" at bounding box center [913, 167] width 62 height 20
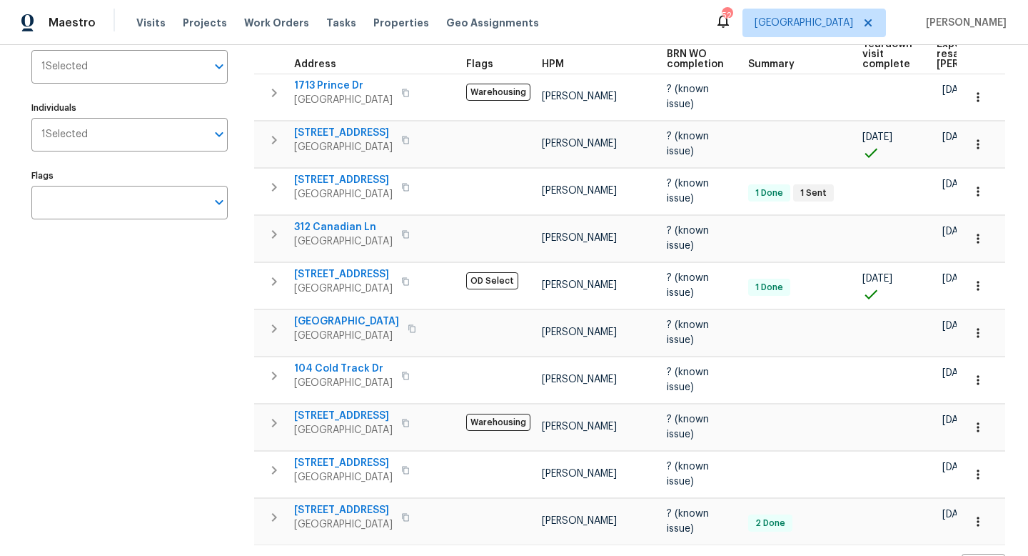
scroll to position [176, 0]
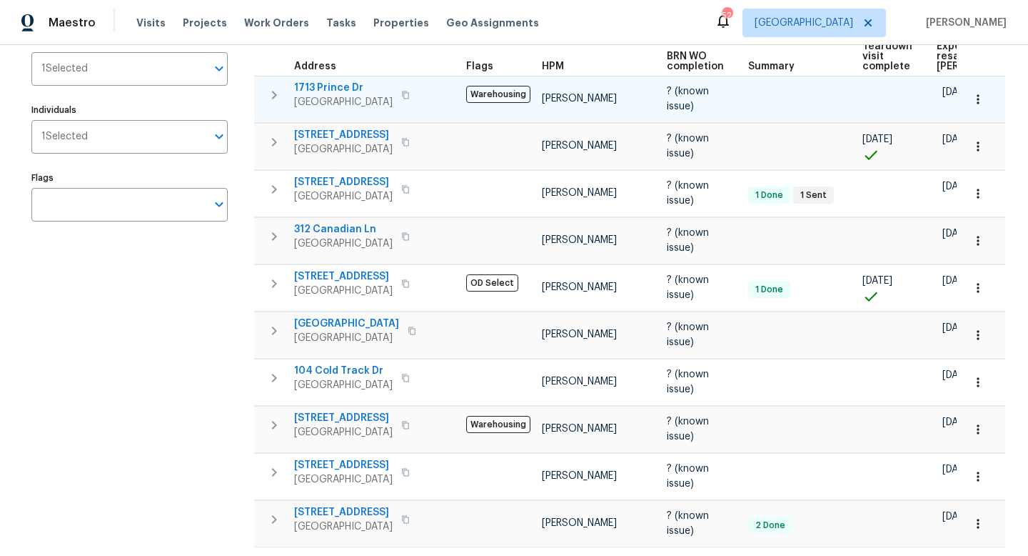
click at [401, 91] on icon "button" at bounding box center [405, 95] width 9 height 9
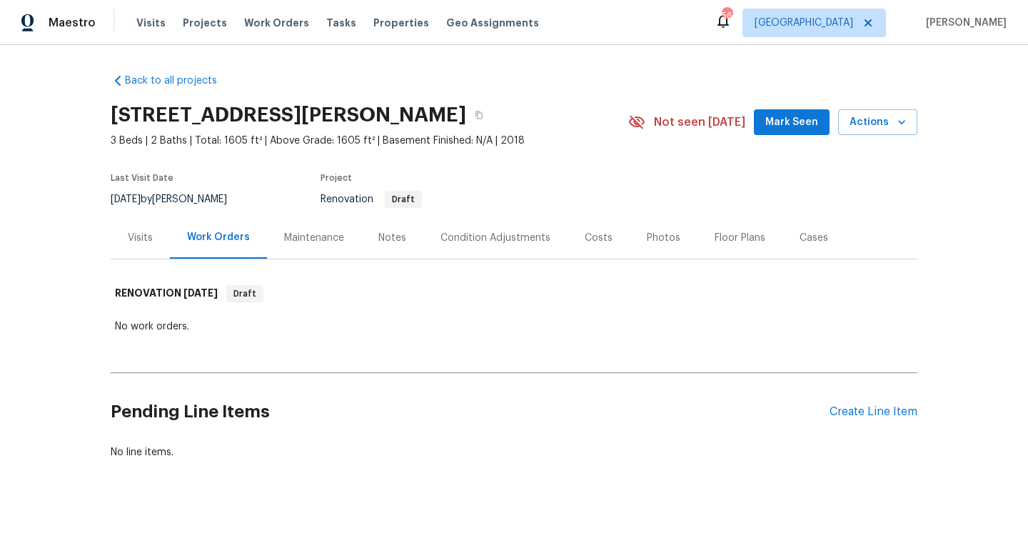
click at [812, 119] on span "Mark Seen" at bounding box center [792, 123] width 53 height 18
click at [389, 241] on div "Notes" at bounding box center [393, 238] width 28 height 14
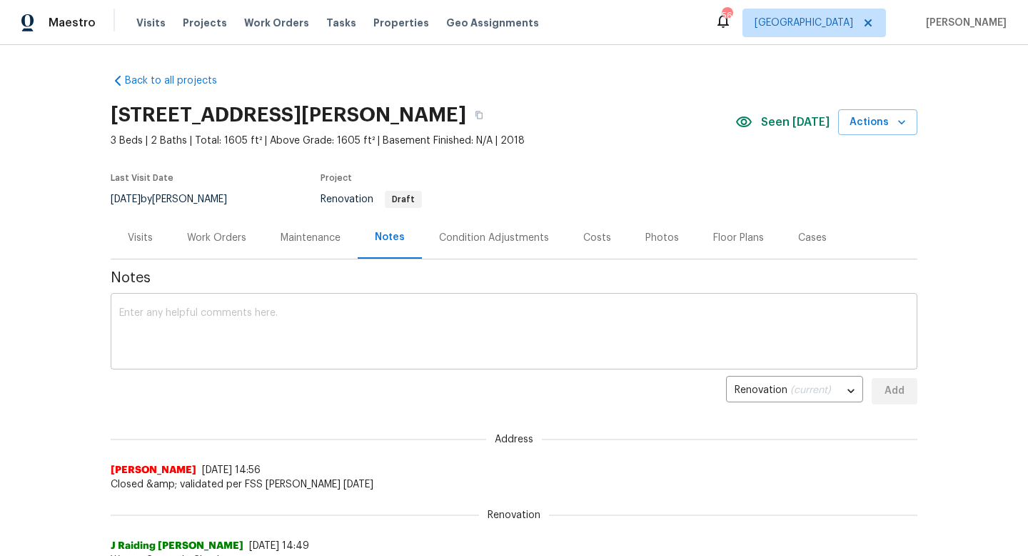
click at [365, 316] on textarea at bounding box center [514, 333] width 790 height 50
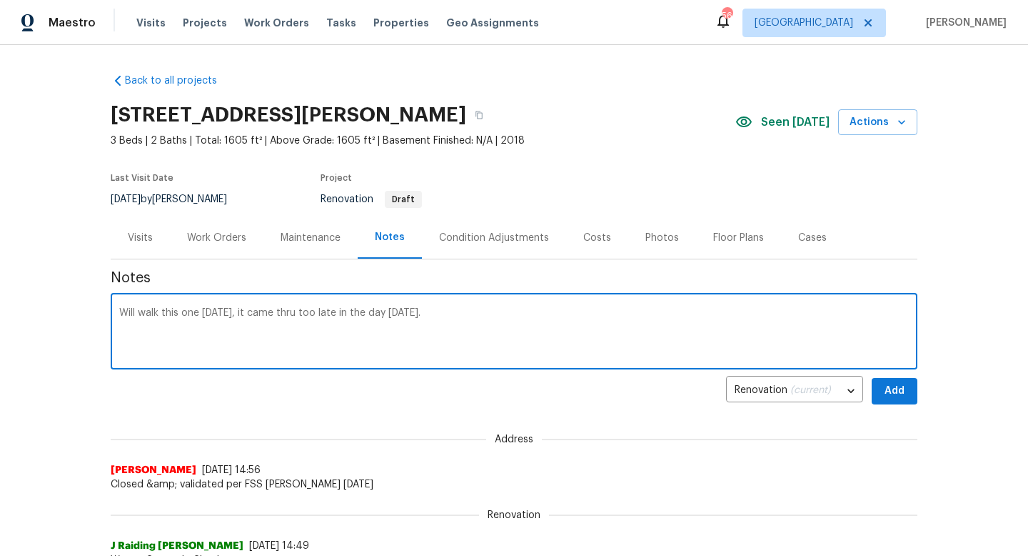
type textarea "Will walk this one [DATE], it came thru too late in the day [DATE]."
click at [892, 391] on span "Add" at bounding box center [895, 391] width 23 height 18
